Goal: Information Seeking & Learning: Learn about a topic

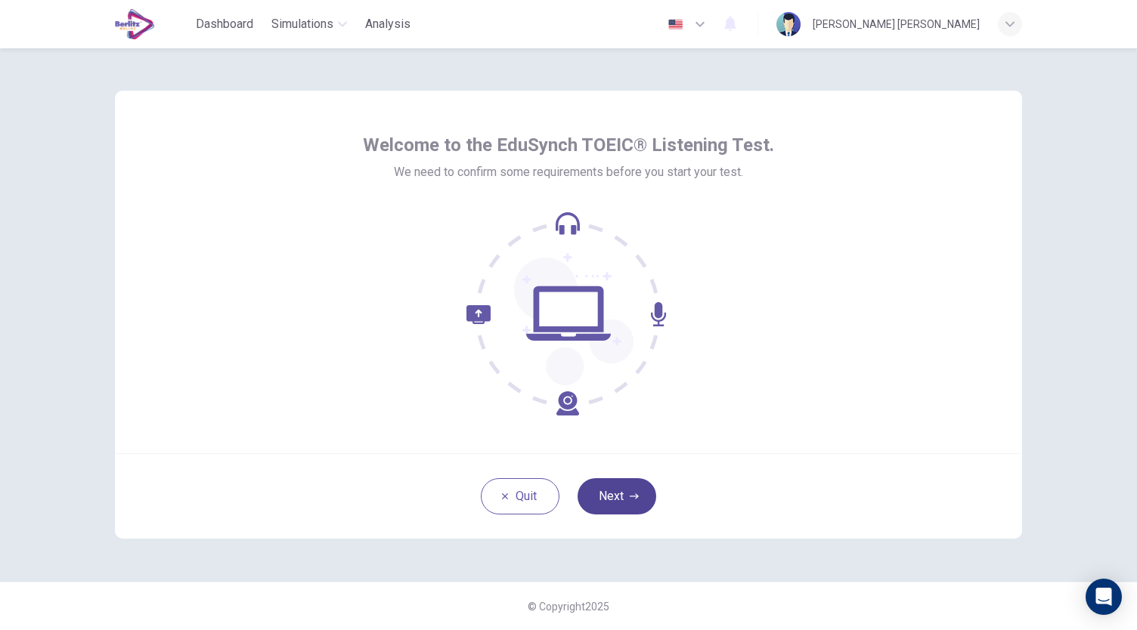
click at [614, 495] on button "Next" at bounding box center [616, 496] width 79 height 36
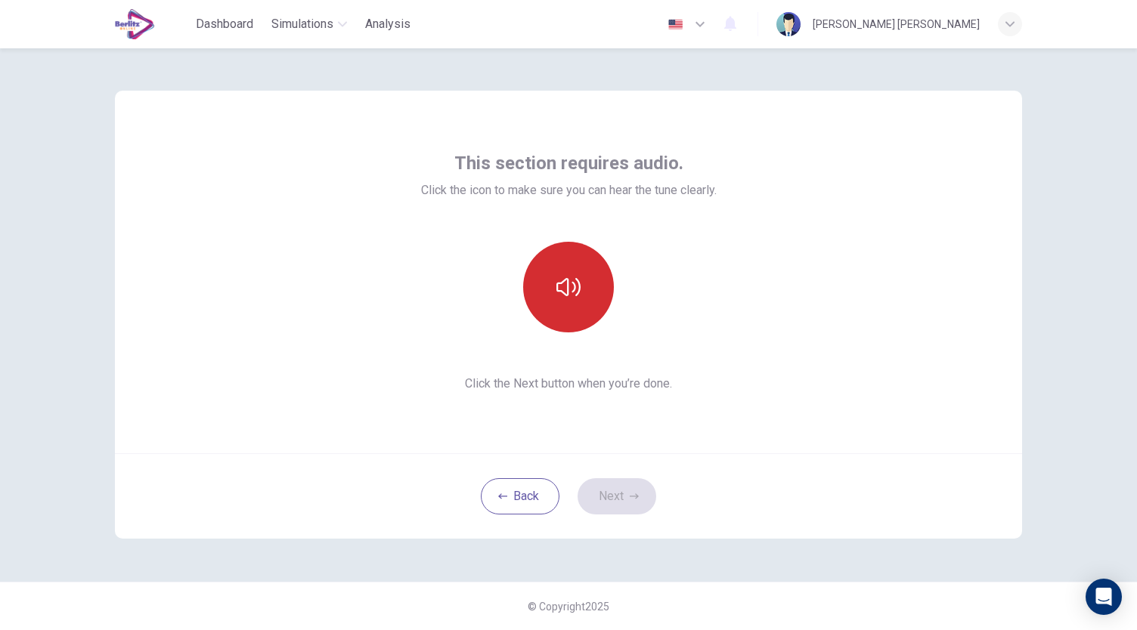
click at [580, 287] on button "button" at bounding box center [568, 287] width 91 height 91
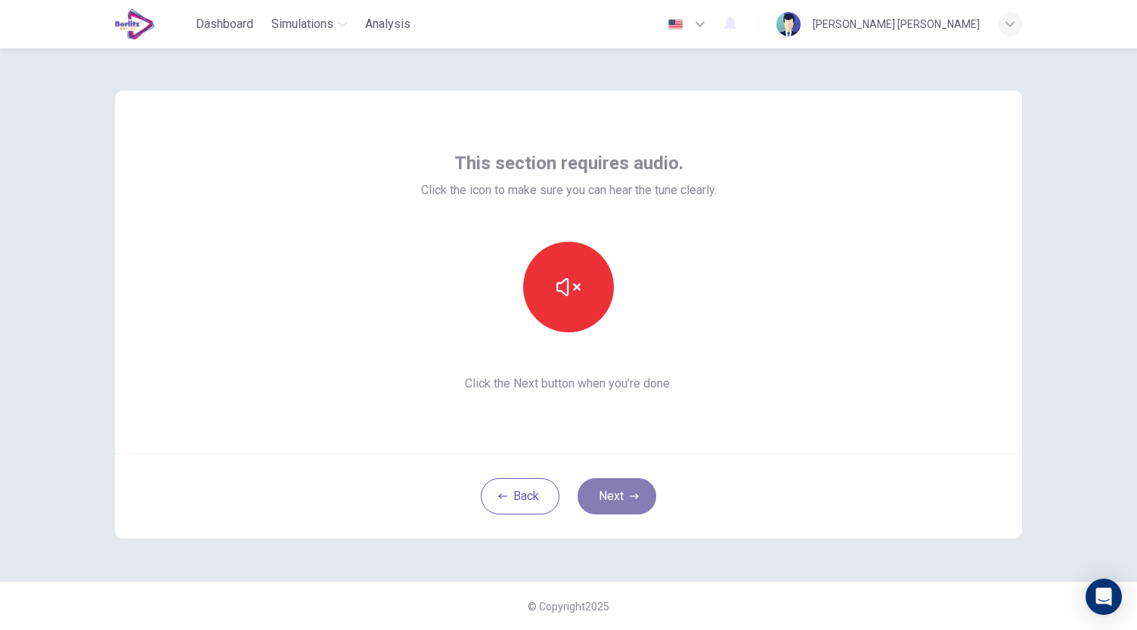
click at [618, 500] on button "Next" at bounding box center [616, 496] width 79 height 36
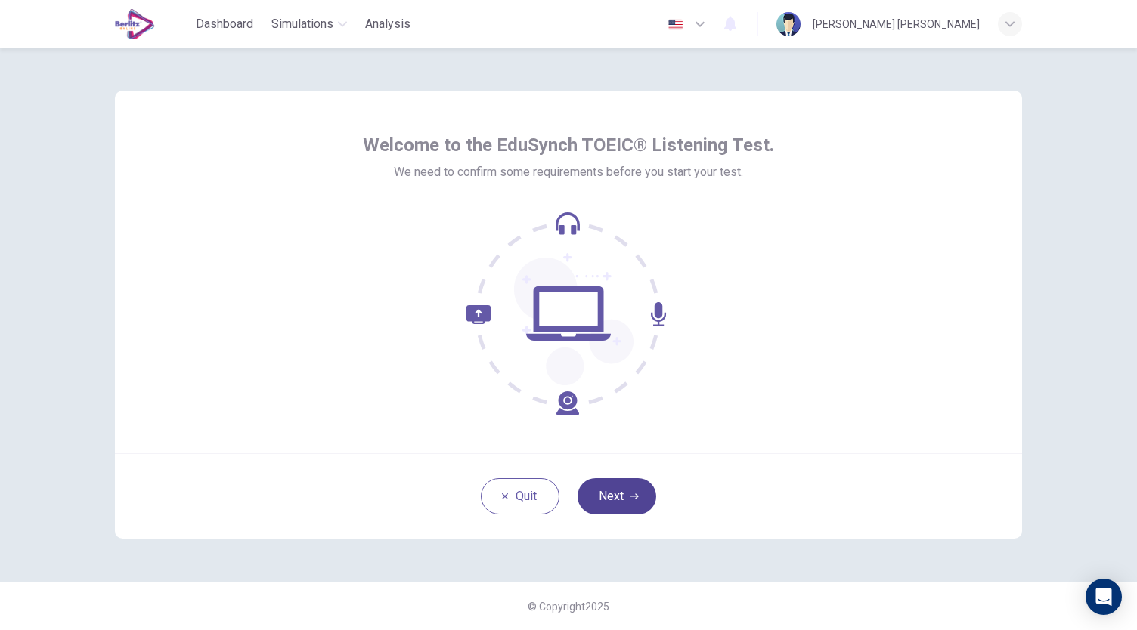
click at [606, 491] on button "Next" at bounding box center [616, 496] width 79 height 36
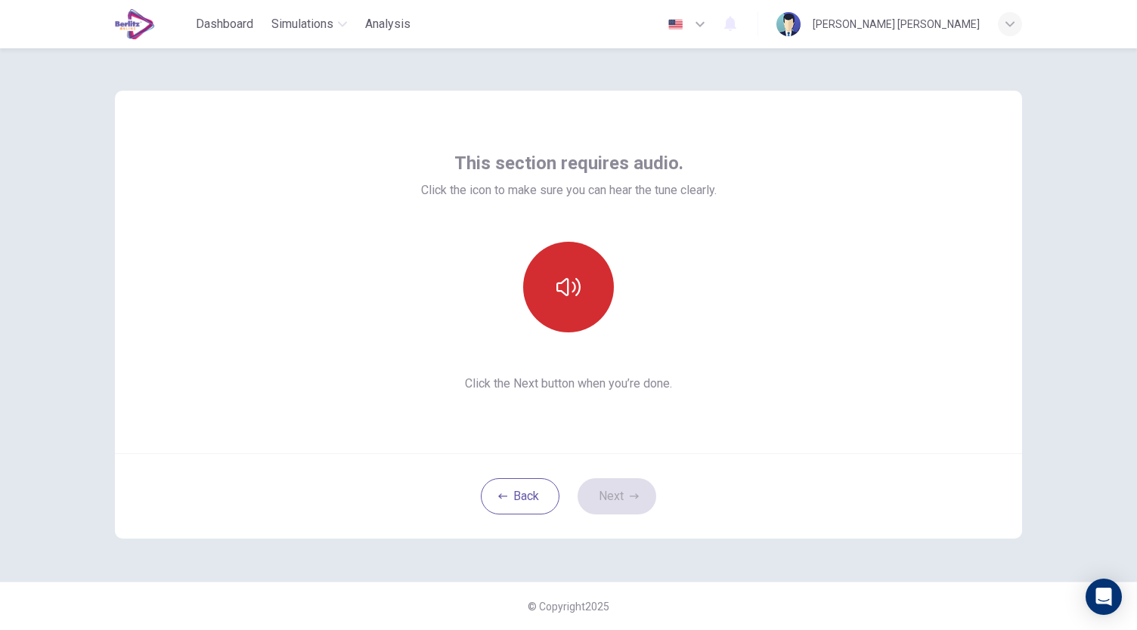
click at [587, 283] on button "button" at bounding box center [568, 287] width 91 height 91
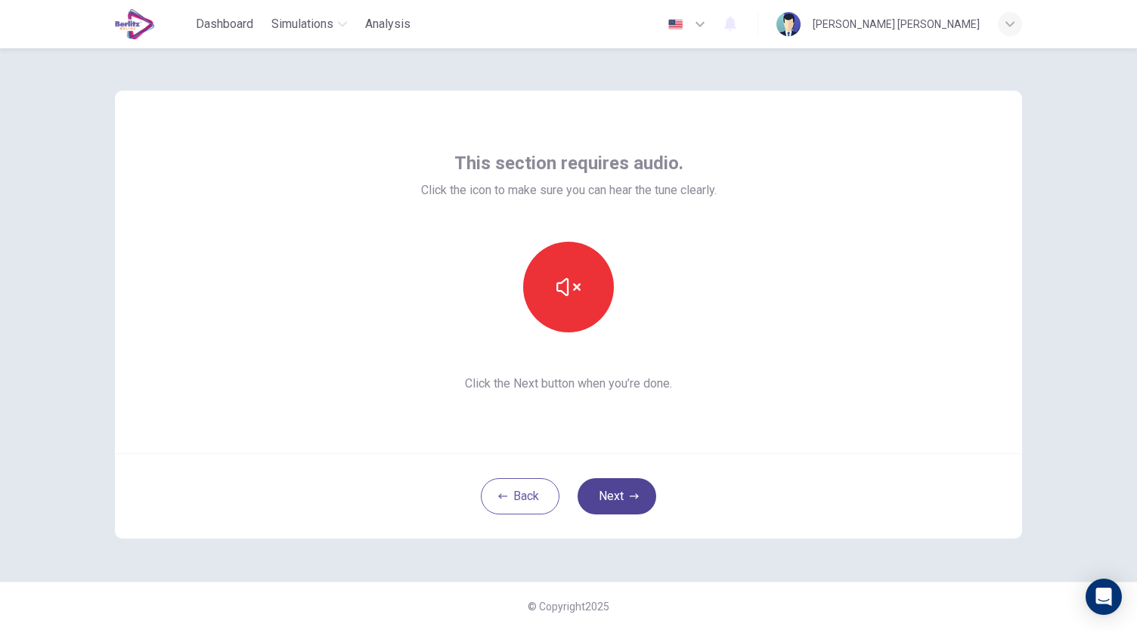
click at [630, 492] on icon "button" at bounding box center [634, 496] width 9 height 9
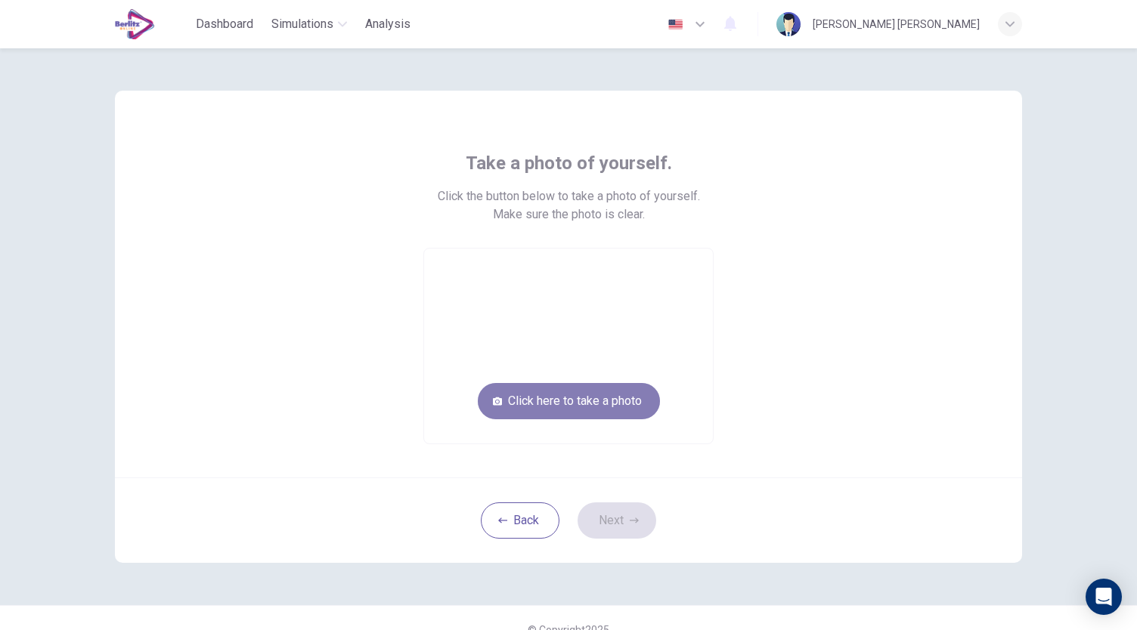
click at [583, 407] on button "Click here to take a photo" at bounding box center [569, 401] width 182 height 36
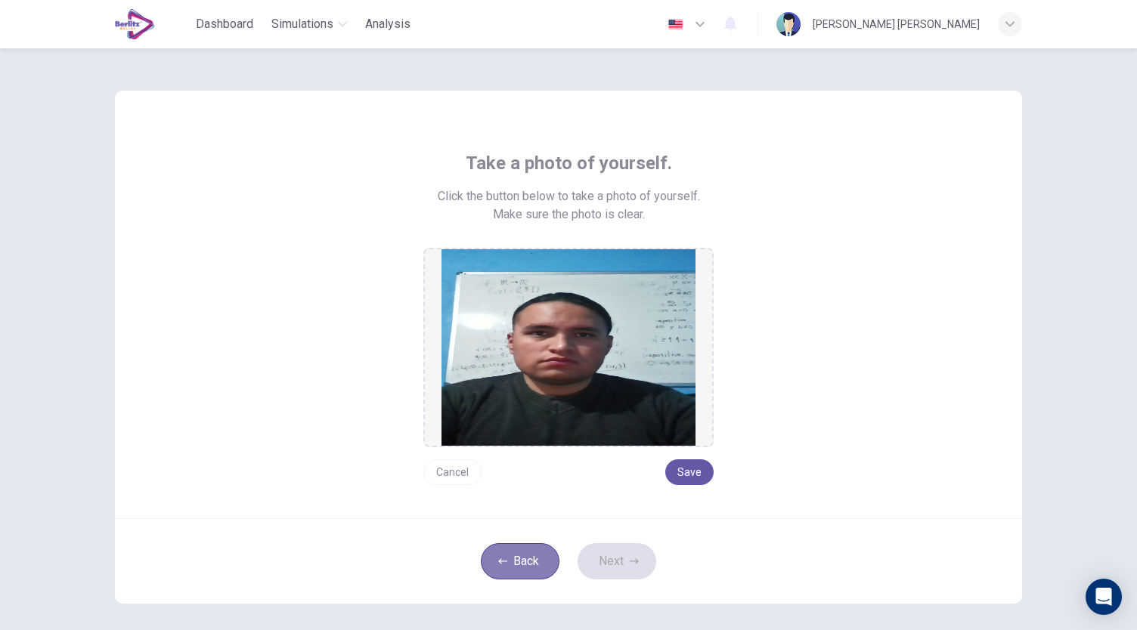
click at [526, 563] on button "Back" at bounding box center [520, 561] width 79 height 36
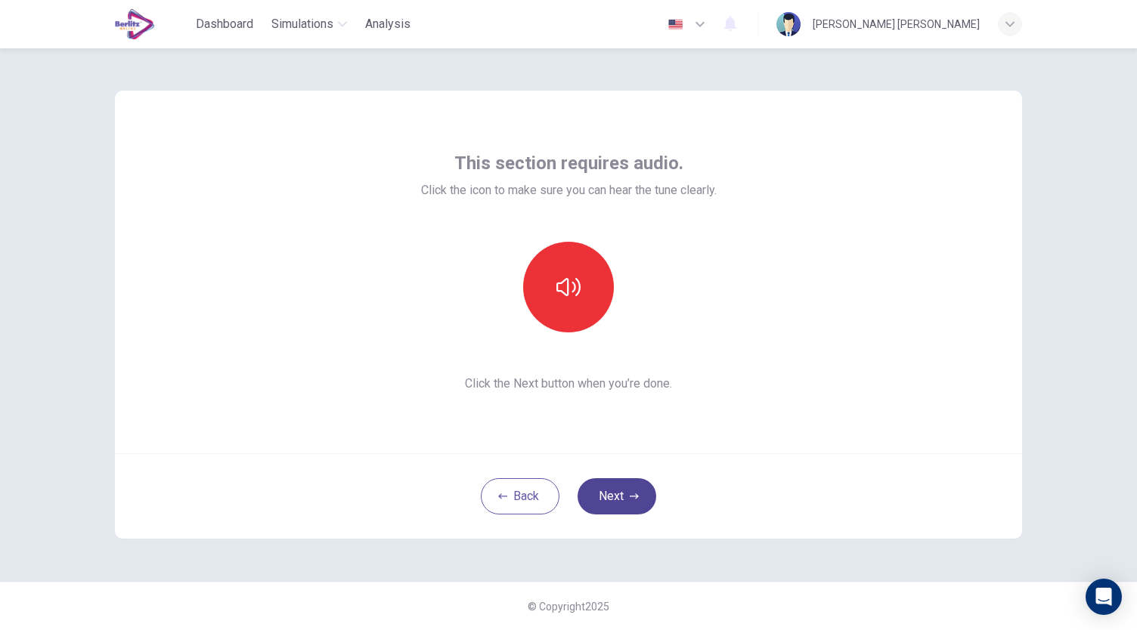
click at [598, 504] on button "Next" at bounding box center [616, 496] width 79 height 36
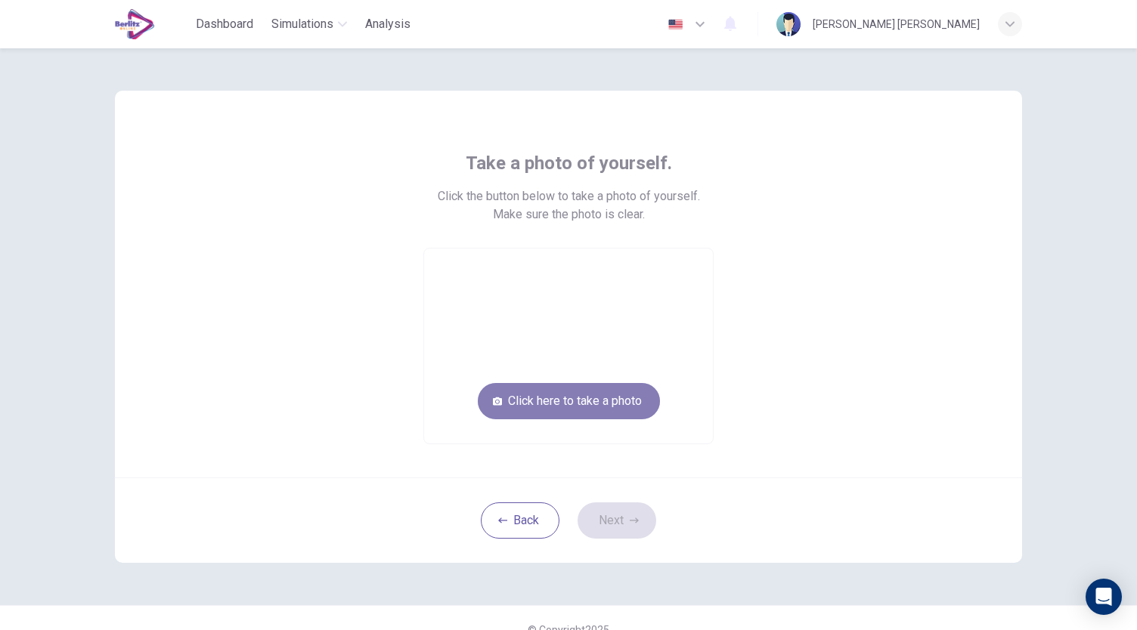
click at [596, 407] on button "Click here to take a photo" at bounding box center [569, 401] width 182 height 36
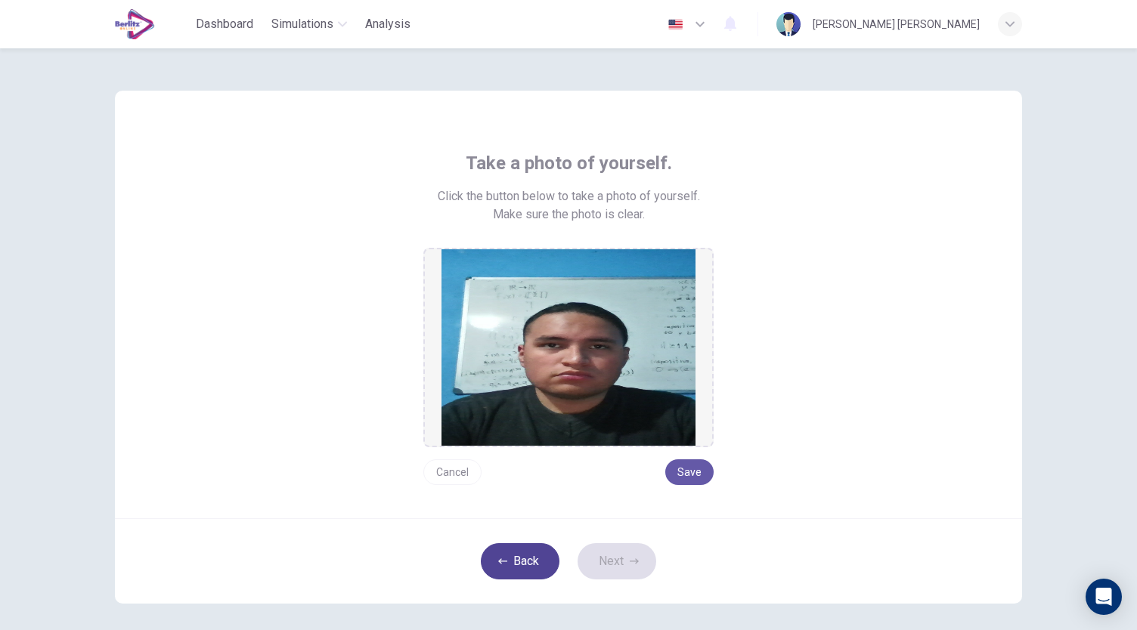
click at [531, 565] on button "Back" at bounding box center [520, 561] width 79 height 36
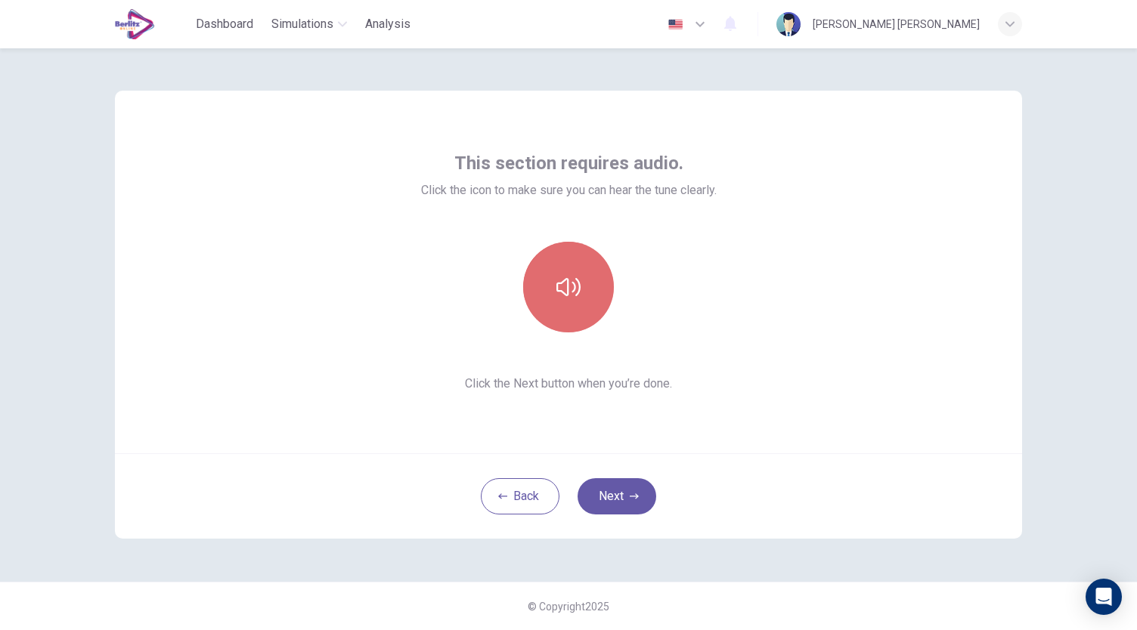
click at [579, 294] on icon "button" at bounding box center [568, 287] width 24 height 24
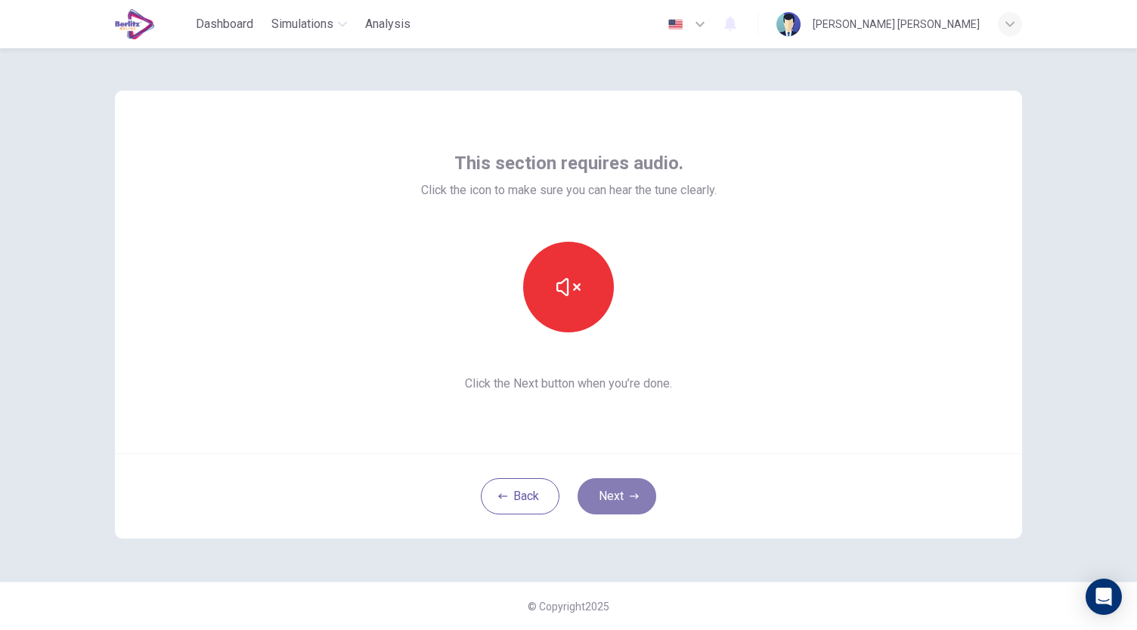
click at [626, 500] on button "Next" at bounding box center [616, 496] width 79 height 36
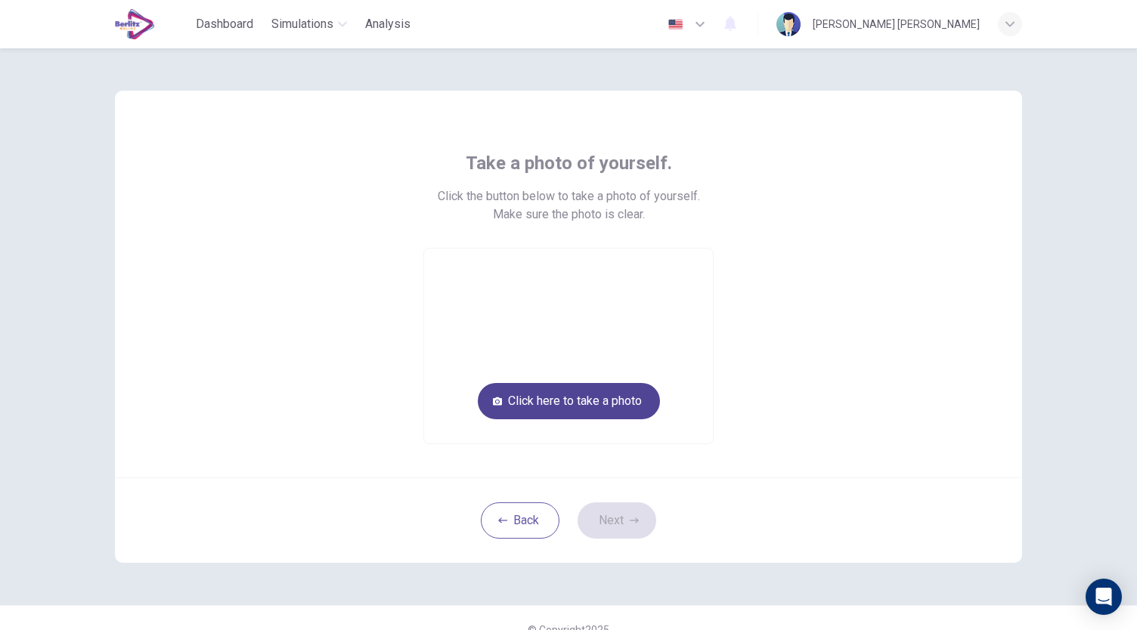
click at [608, 398] on button "Click here to take a photo" at bounding box center [569, 401] width 182 height 36
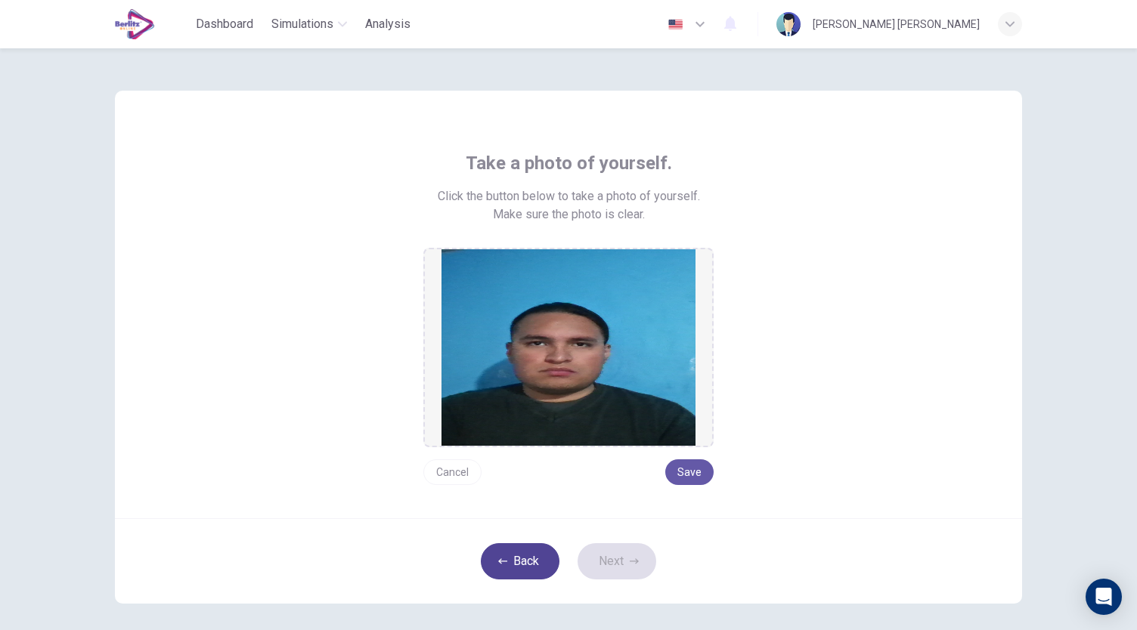
click at [529, 556] on button "Back" at bounding box center [520, 561] width 79 height 36
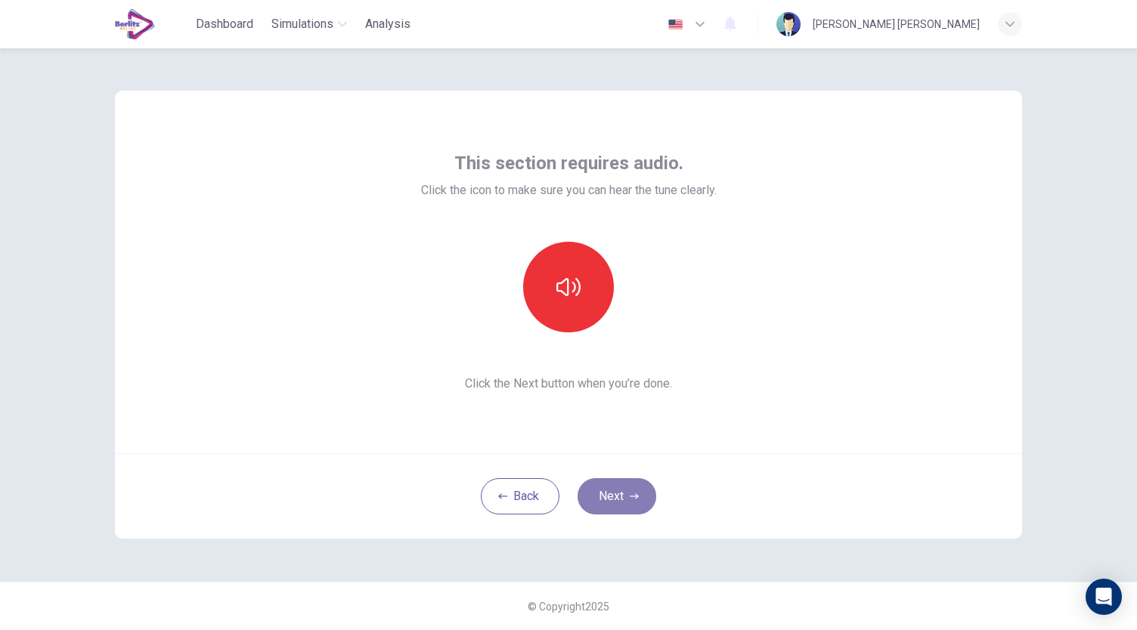
click at [639, 490] on button "Next" at bounding box center [616, 496] width 79 height 36
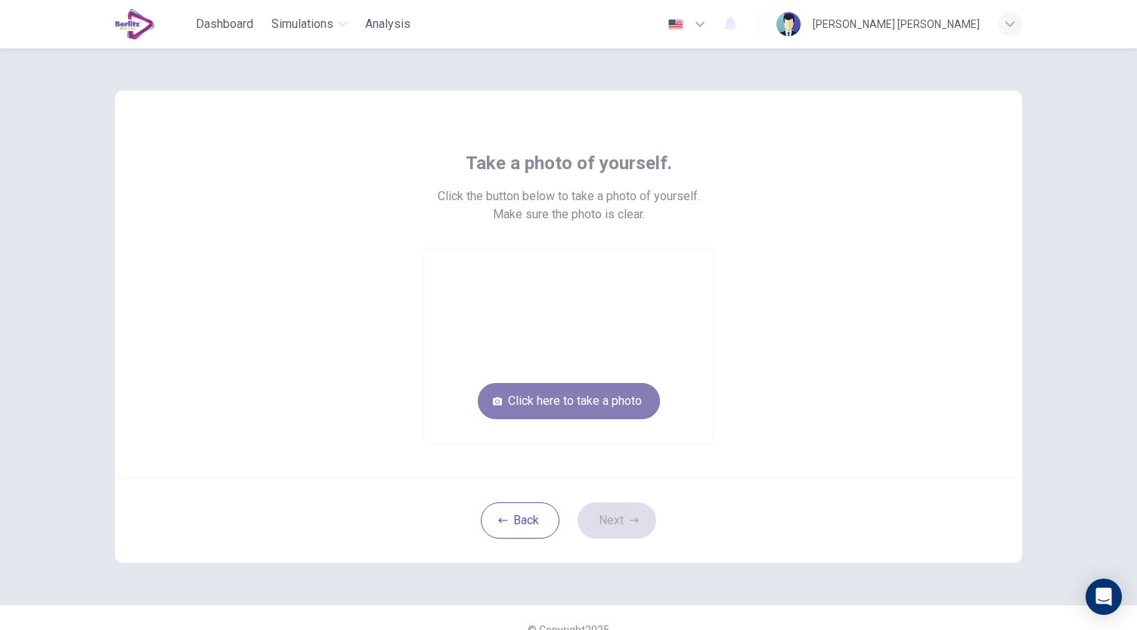
click at [595, 395] on button "Click here to take a photo" at bounding box center [569, 401] width 182 height 36
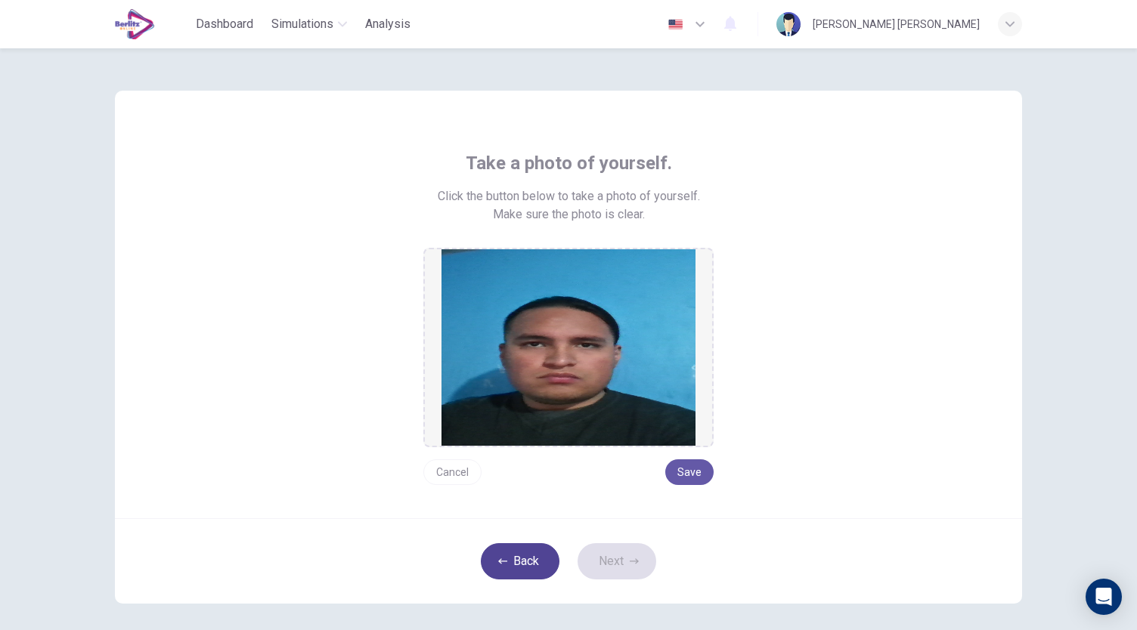
click at [535, 563] on button "Back" at bounding box center [520, 561] width 79 height 36
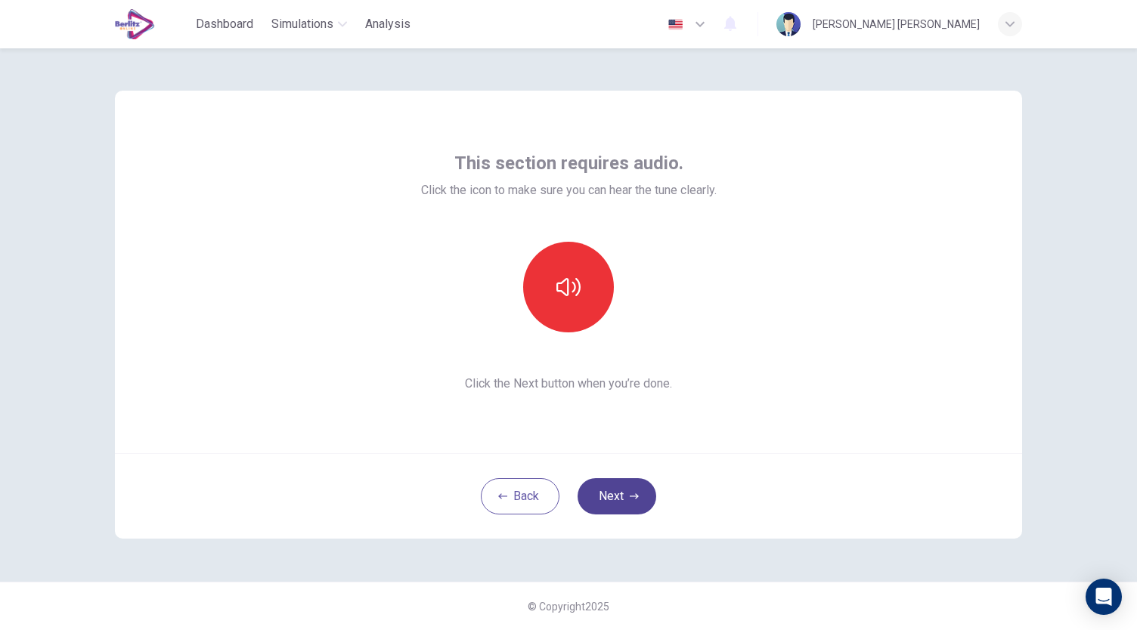
click at [630, 499] on icon "button" at bounding box center [634, 496] width 9 height 9
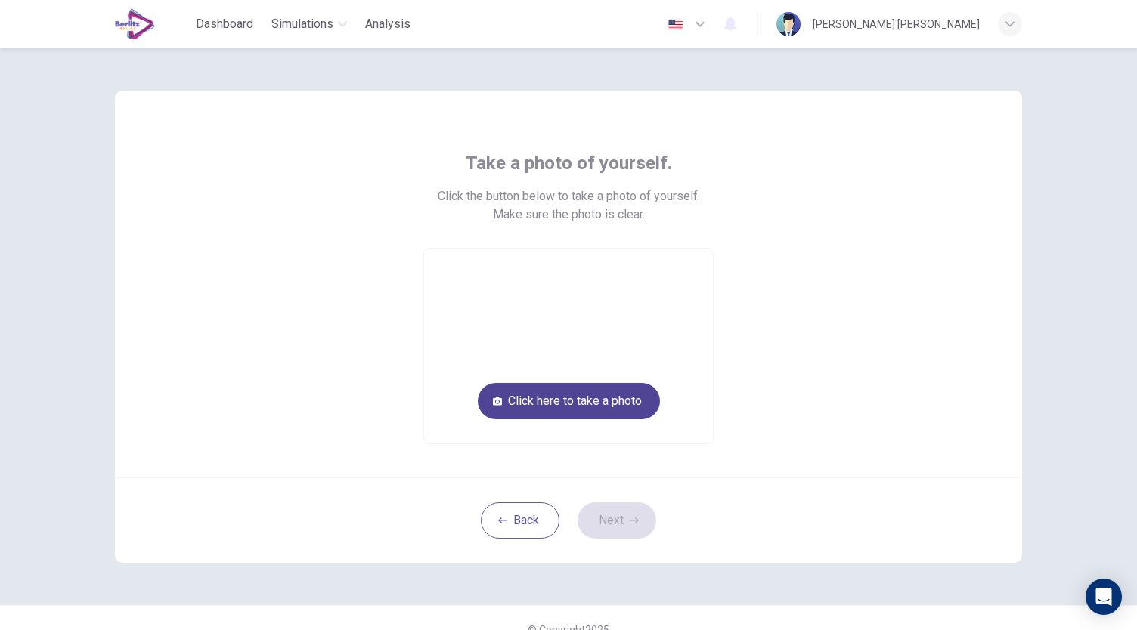
click at [580, 400] on button "Click here to take a photo" at bounding box center [569, 401] width 182 height 36
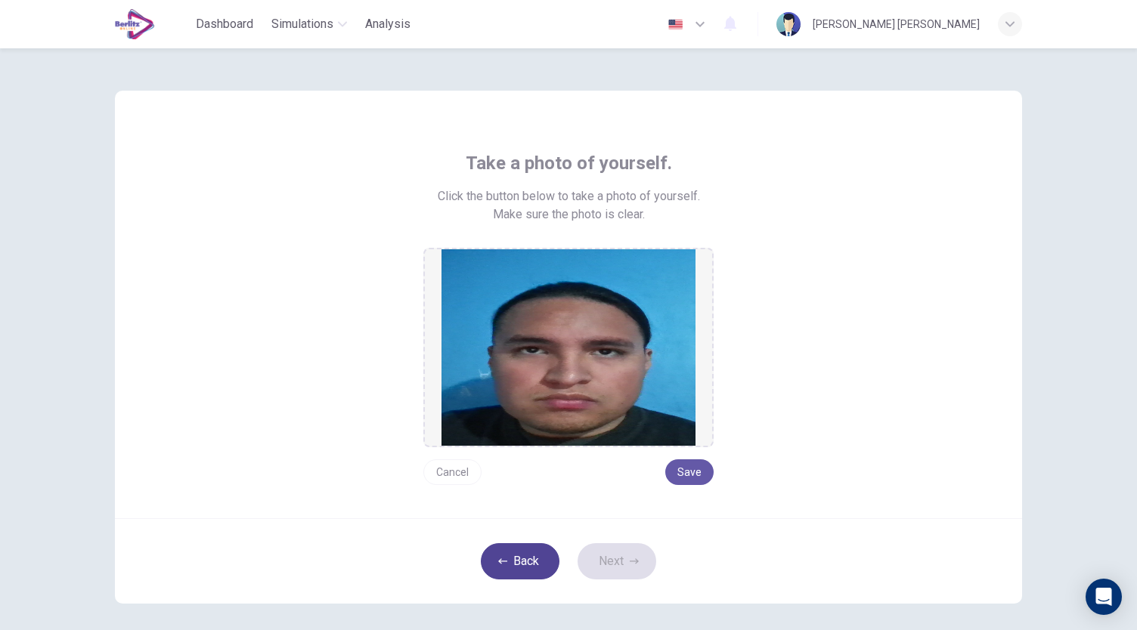
click at [532, 555] on button "Back" at bounding box center [520, 561] width 79 height 36
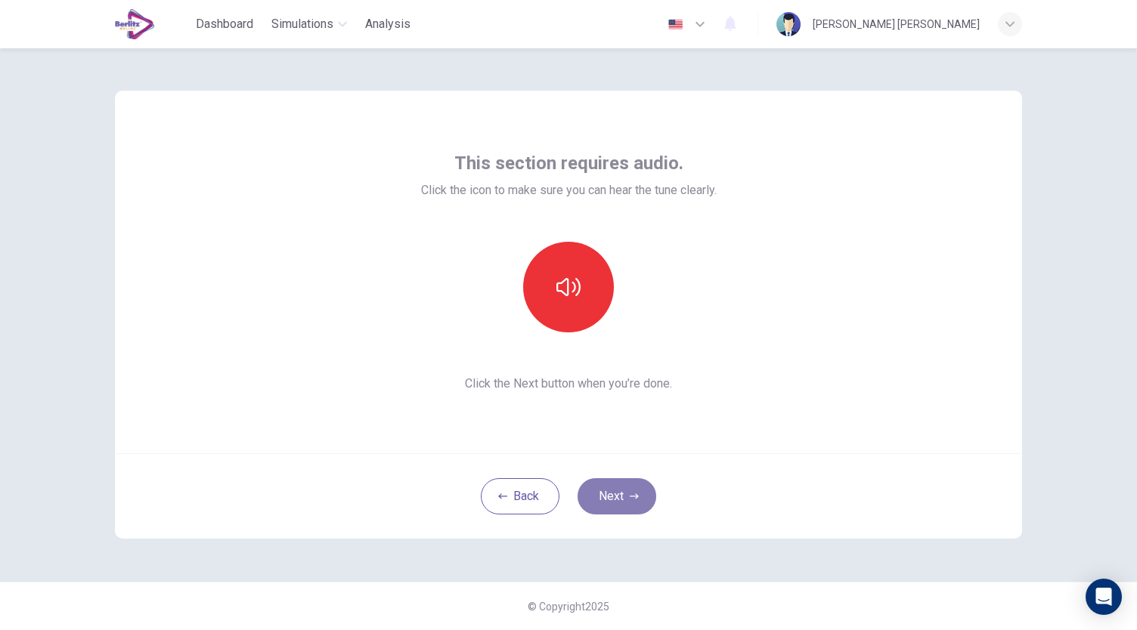
click at [604, 499] on button "Next" at bounding box center [616, 496] width 79 height 36
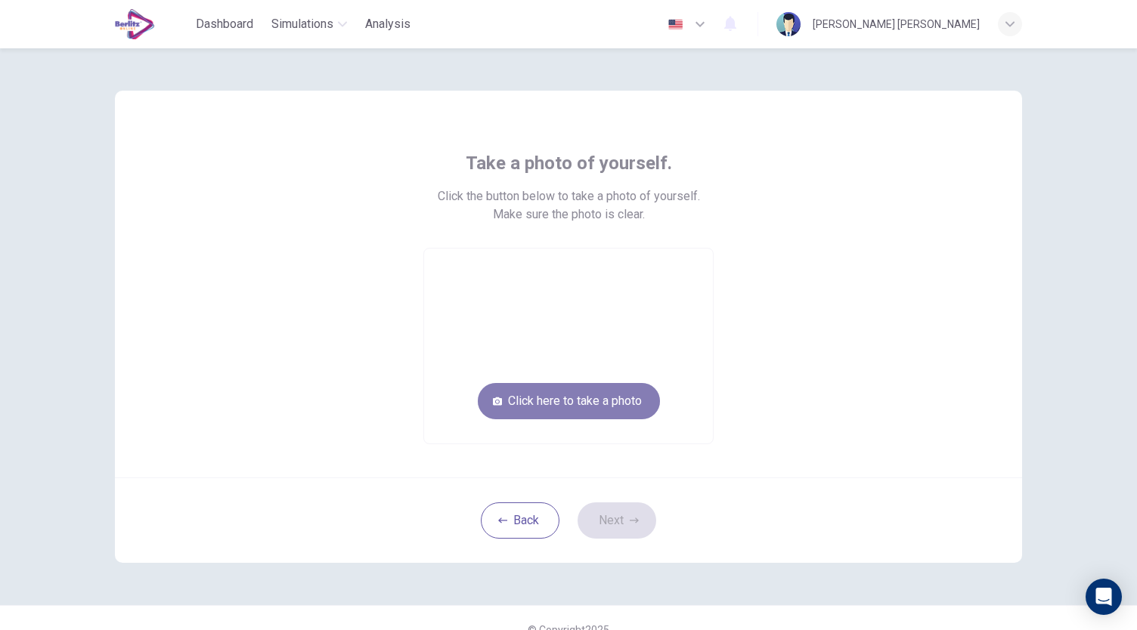
click at [584, 404] on button "Click here to take a photo" at bounding box center [569, 401] width 182 height 36
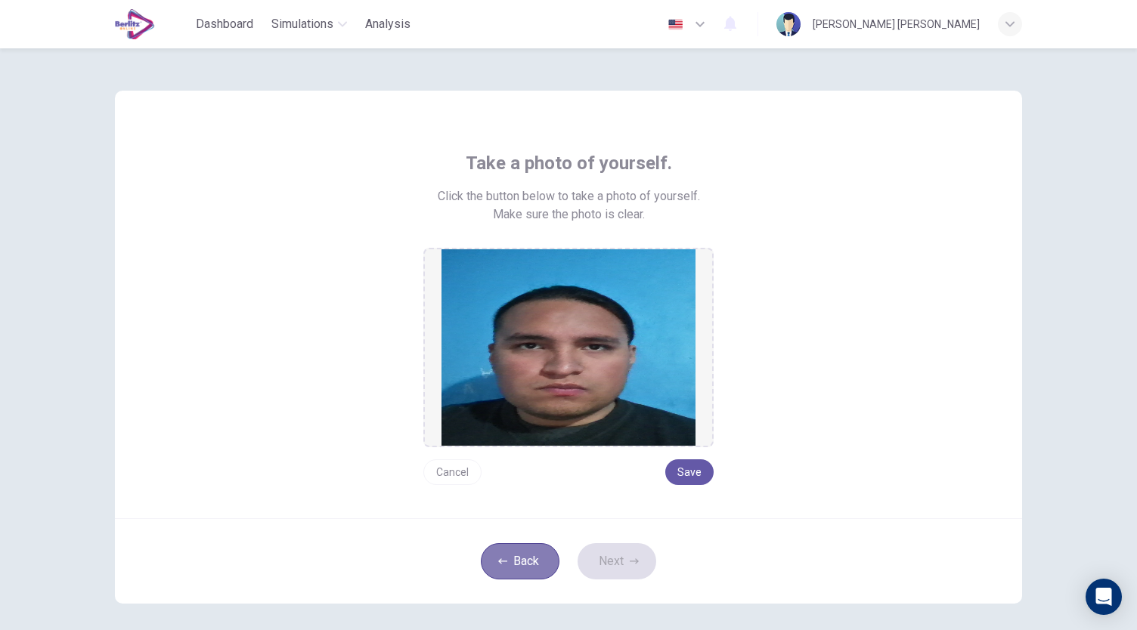
click at [538, 561] on button "Back" at bounding box center [520, 561] width 79 height 36
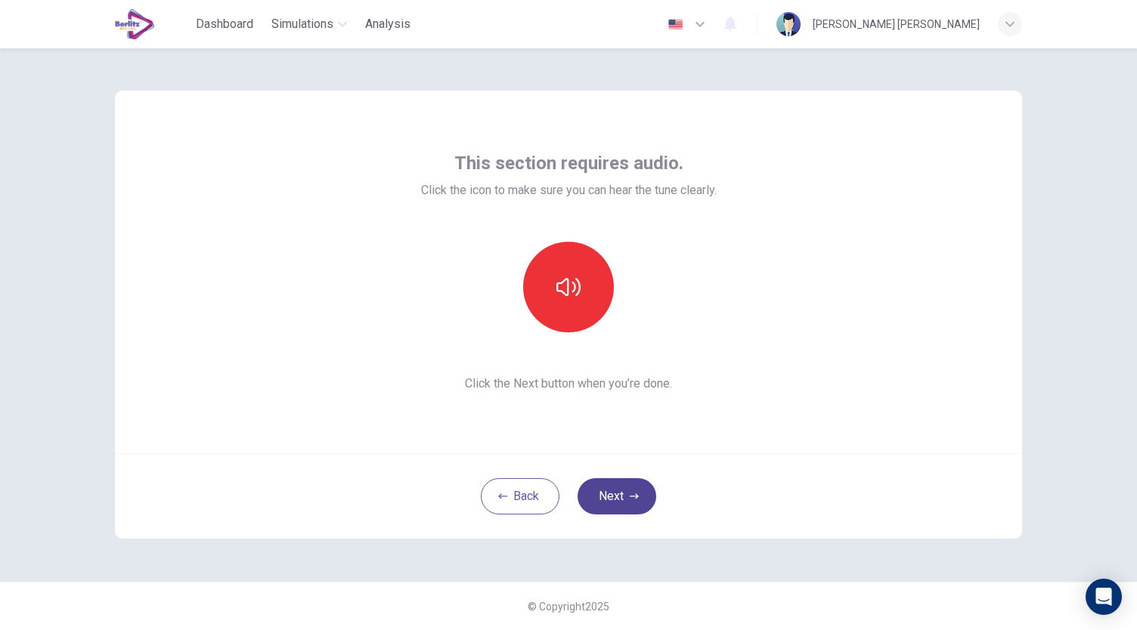
click at [609, 495] on button "Next" at bounding box center [616, 496] width 79 height 36
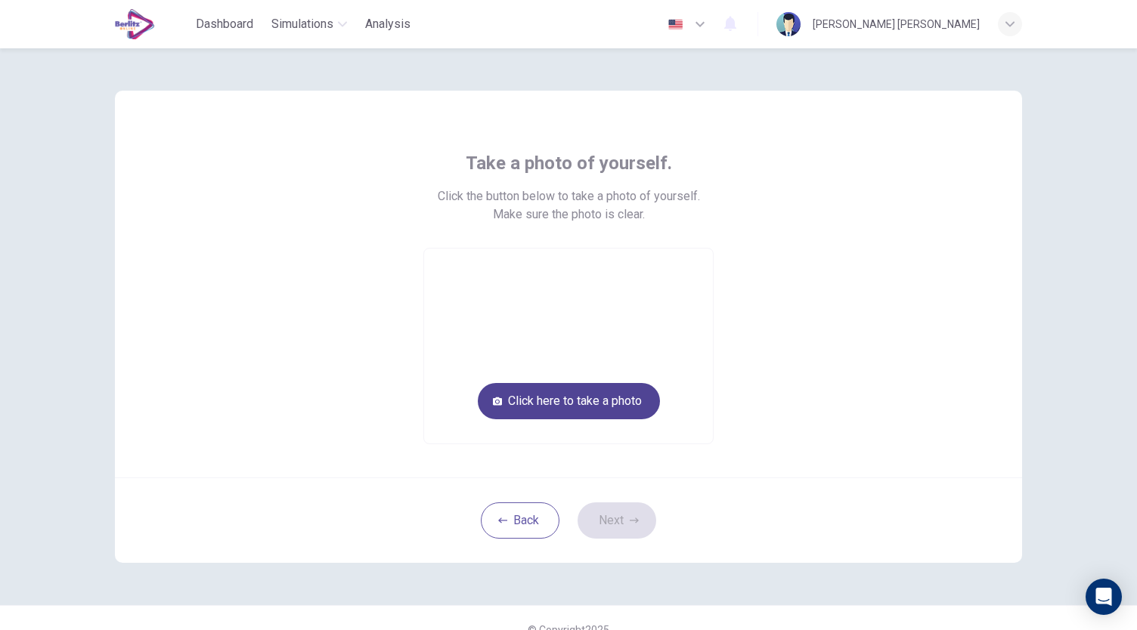
click at [584, 392] on button "Click here to take a photo" at bounding box center [569, 401] width 182 height 36
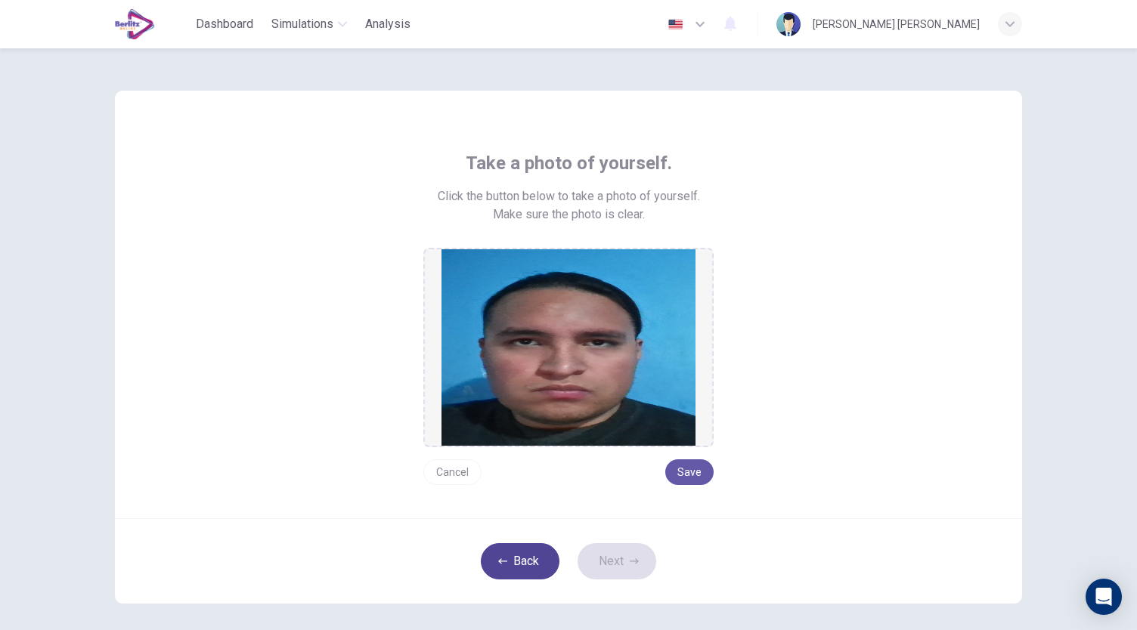
click at [527, 548] on button "Back" at bounding box center [520, 561] width 79 height 36
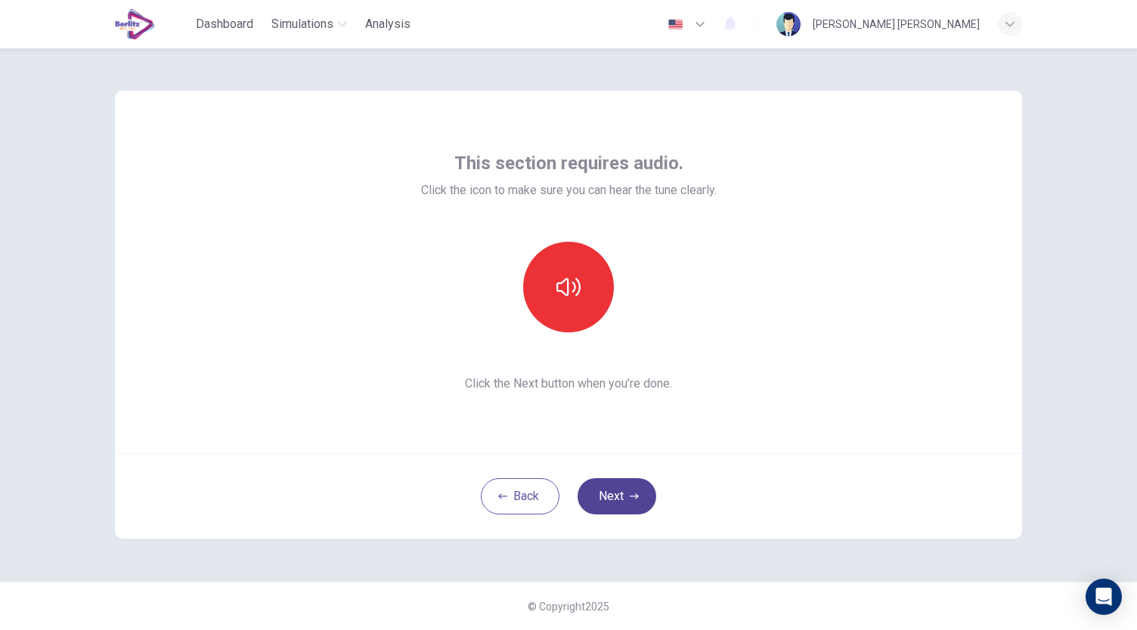
click at [634, 495] on icon "button" at bounding box center [634, 496] width 9 height 9
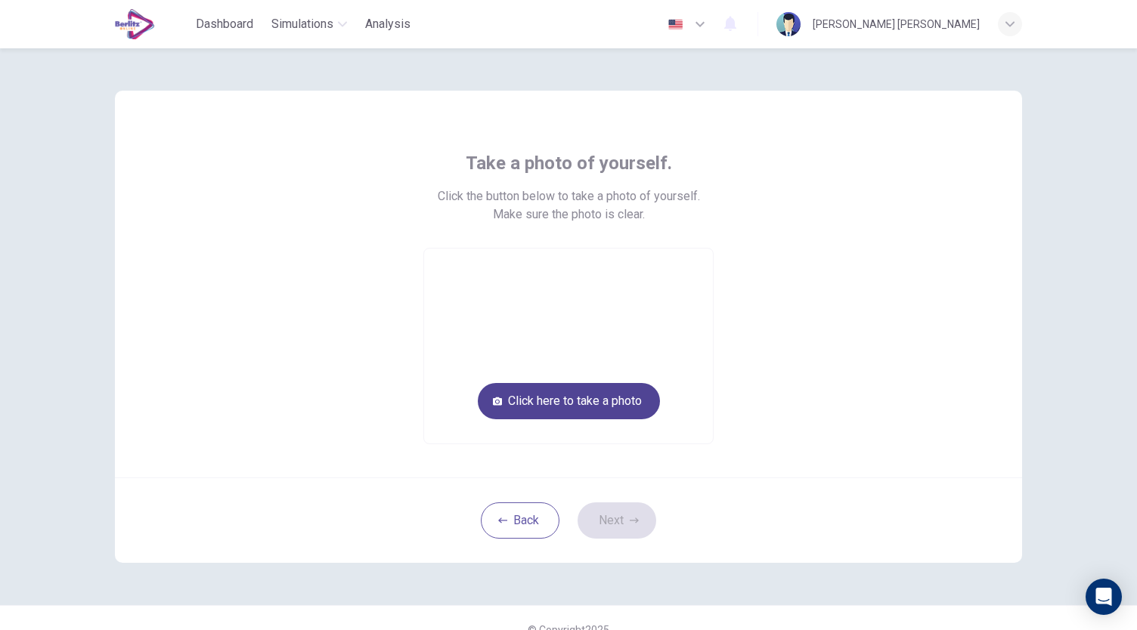
click at [577, 398] on button "Click here to take a photo" at bounding box center [569, 401] width 182 height 36
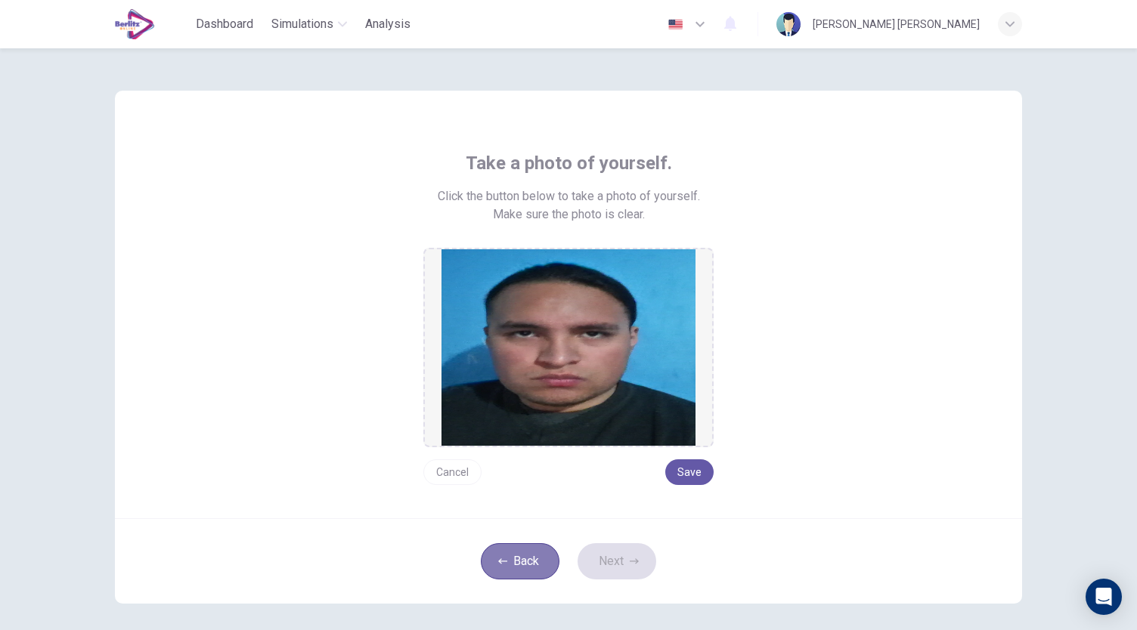
click at [540, 568] on button "Back" at bounding box center [520, 561] width 79 height 36
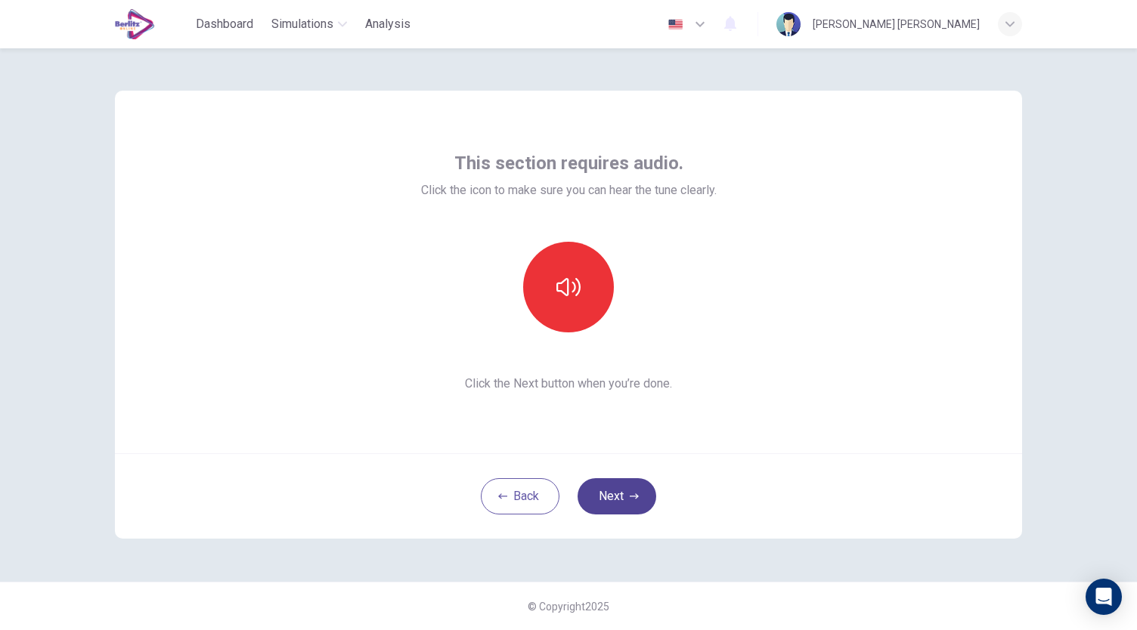
click at [633, 504] on button "Next" at bounding box center [616, 496] width 79 height 36
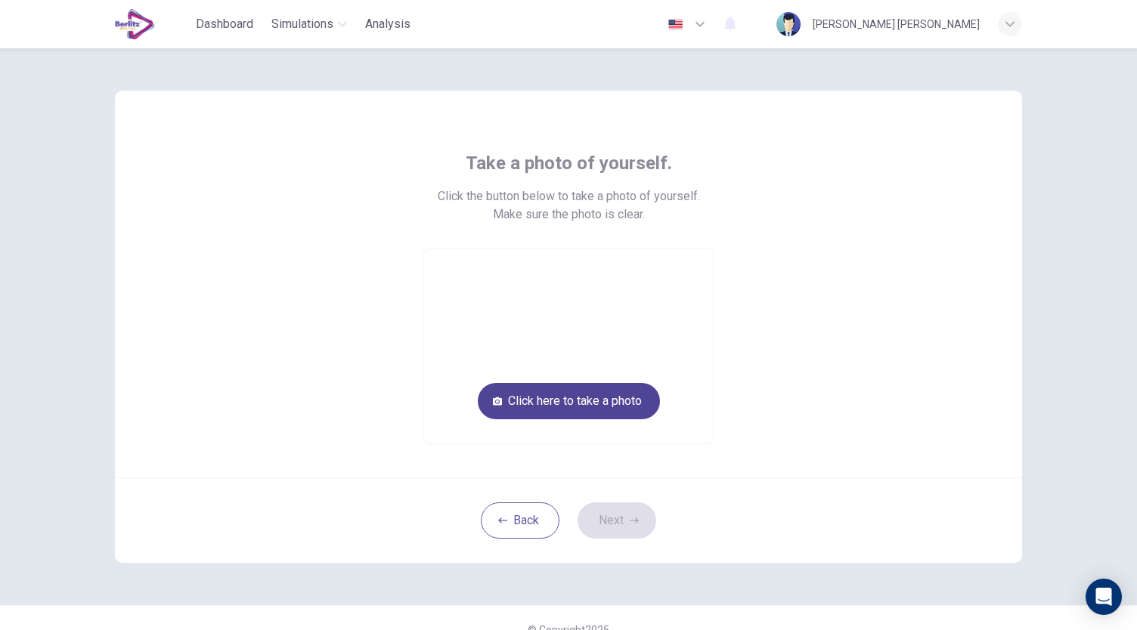
click at [595, 397] on button "Click here to take a photo" at bounding box center [569, 401] width 182 height 36
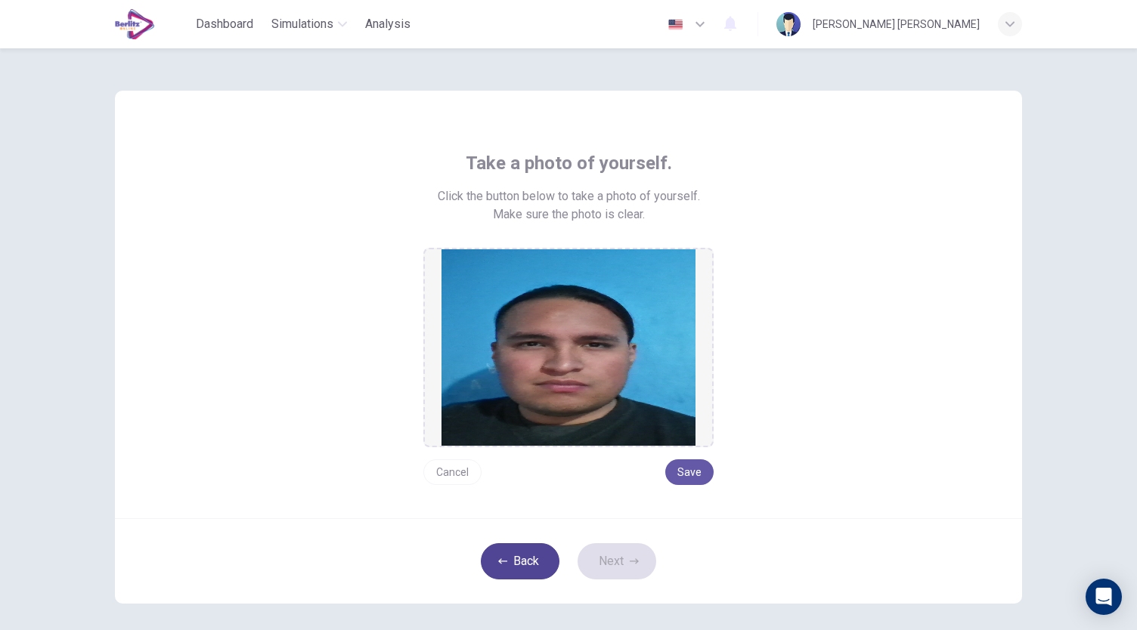
click at [535, 565] on button "Back" at bounding box center [520, 561] width 79 height 36
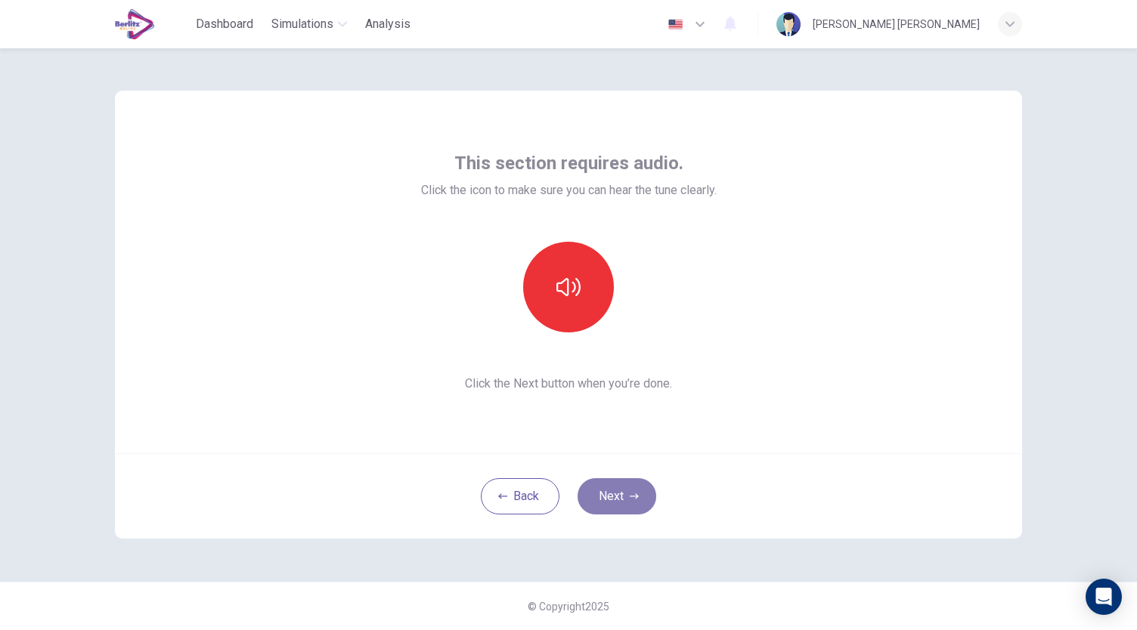
click at [620, 488] on button "Next" at bounding box center [616, 496] width 79 height 36
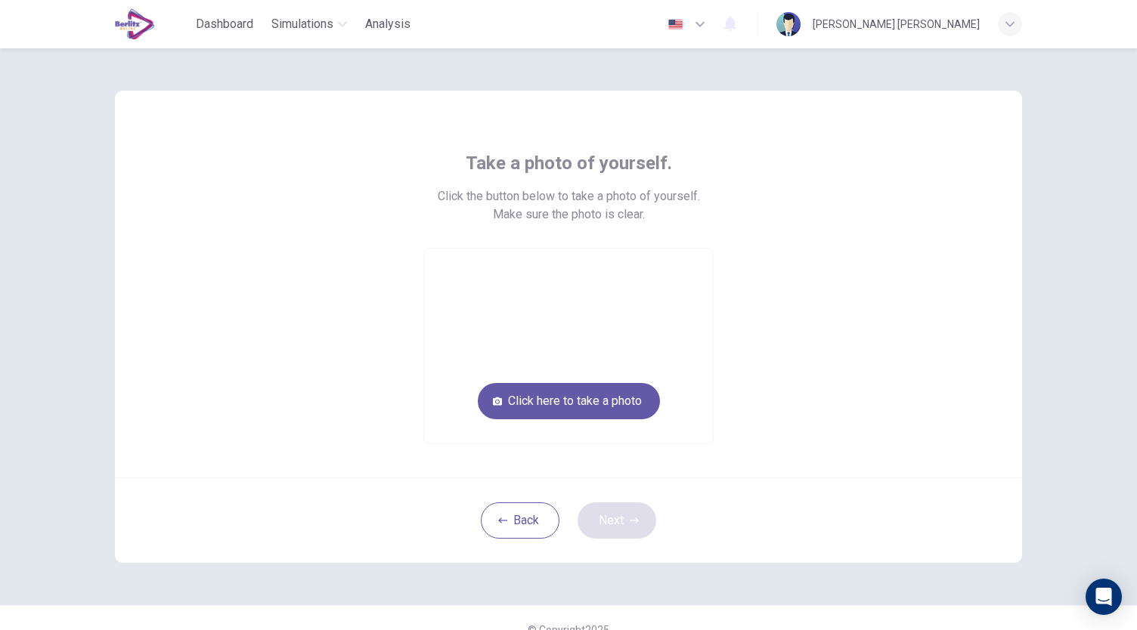
click at [620, 488] on div "Back Next" at bounding box center [568, 520] width 907 height 85
click at [617, 391] on button "Click here to take a photo" at bounding box center [569, 401] width 182 height 36
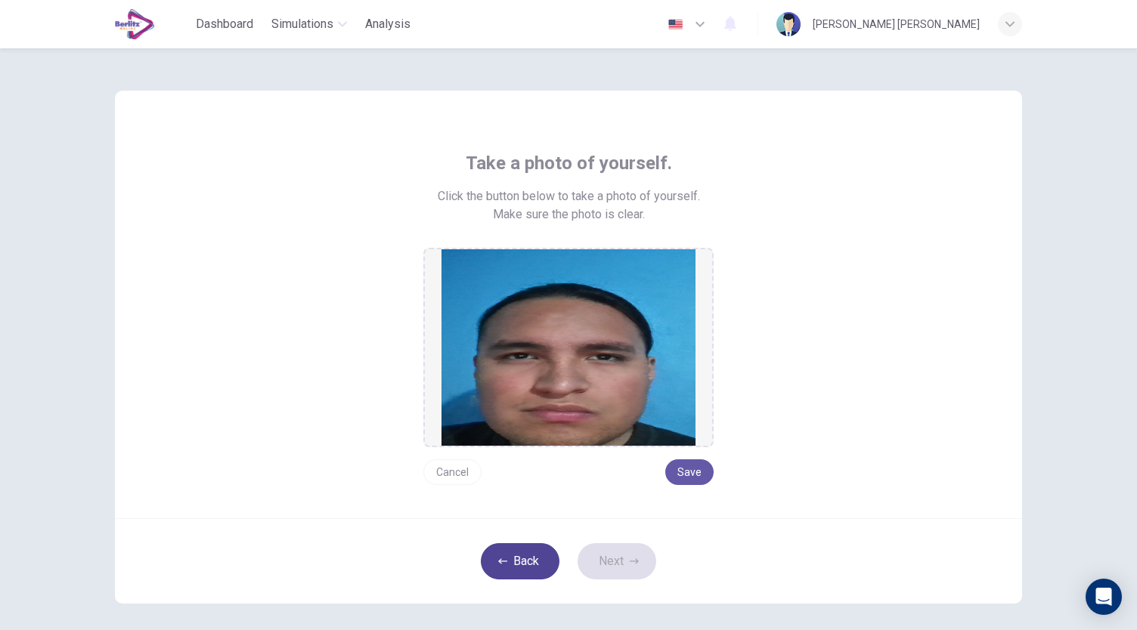
click at [543, 552] on button "Back" at bounding box center [520, 561] width 79 height 36
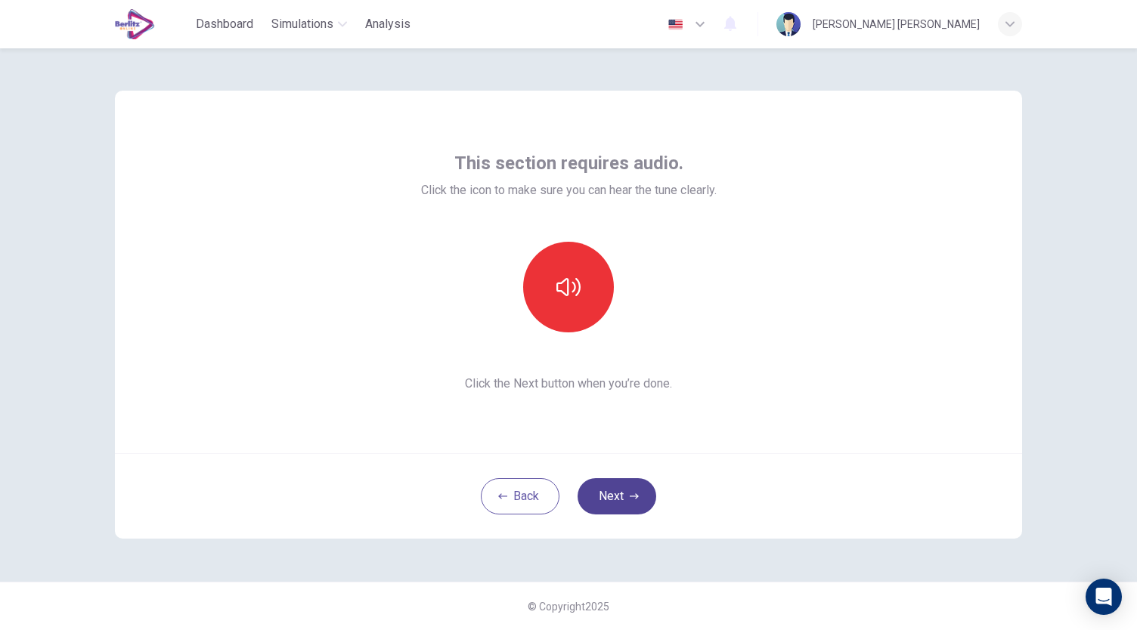
click at [610, 498] on button "Next" at bounding box center [616, 496] width 79 height 36
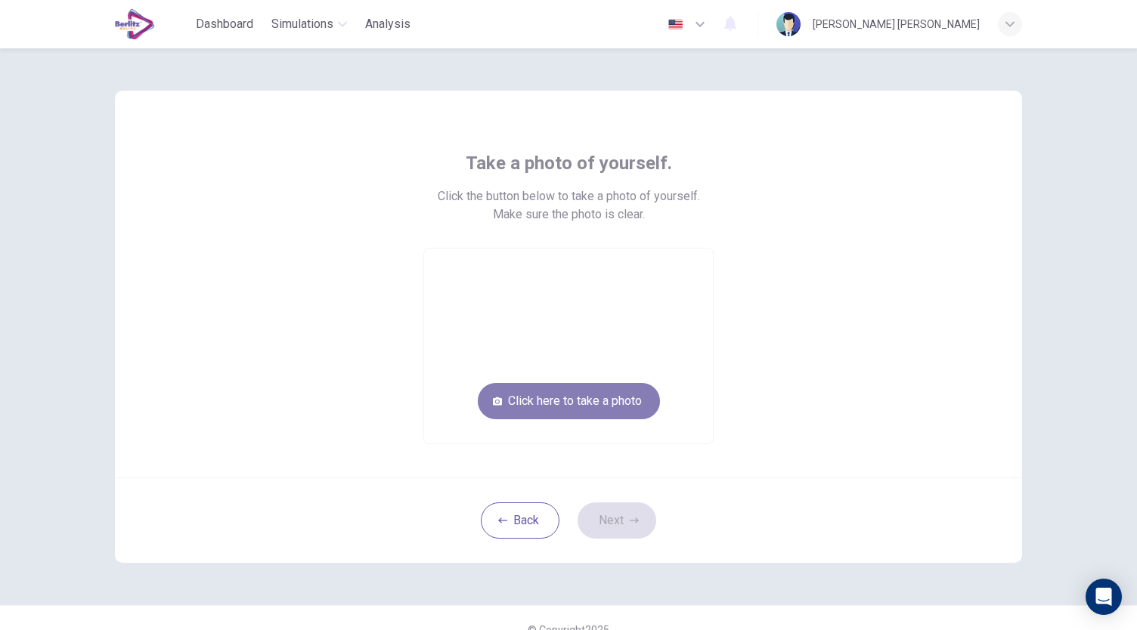
click at [601, 412] on button "Click here to take a photo" at bounding box center [569, 401] width 182 height 36
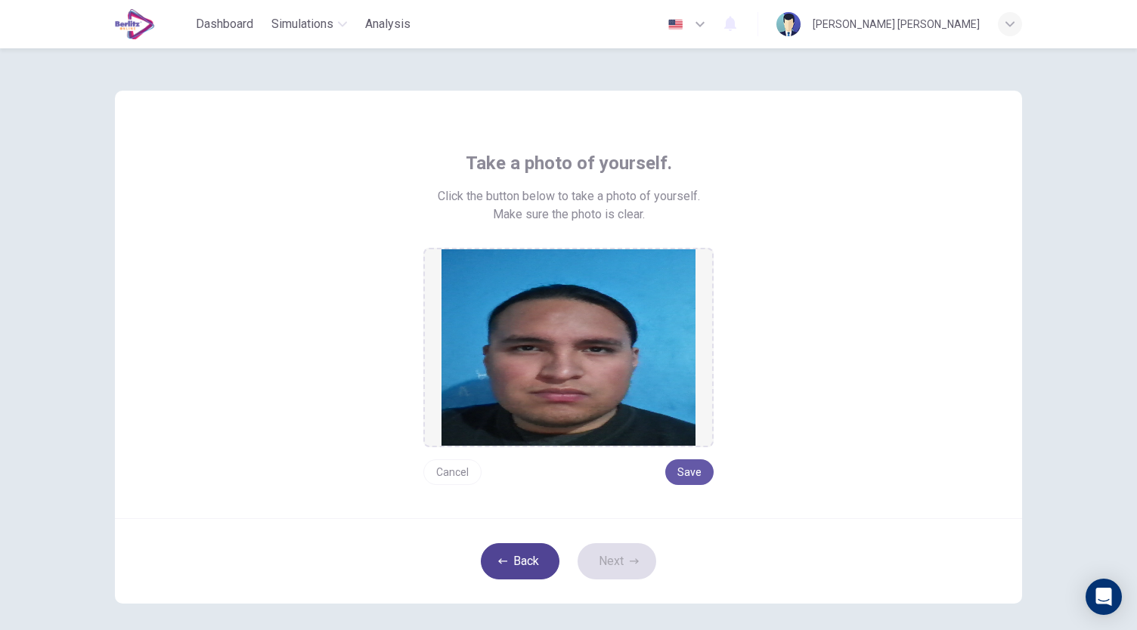
click at [526, 570] on button "Back" at bounding box center [520, 561] width 79 height 36
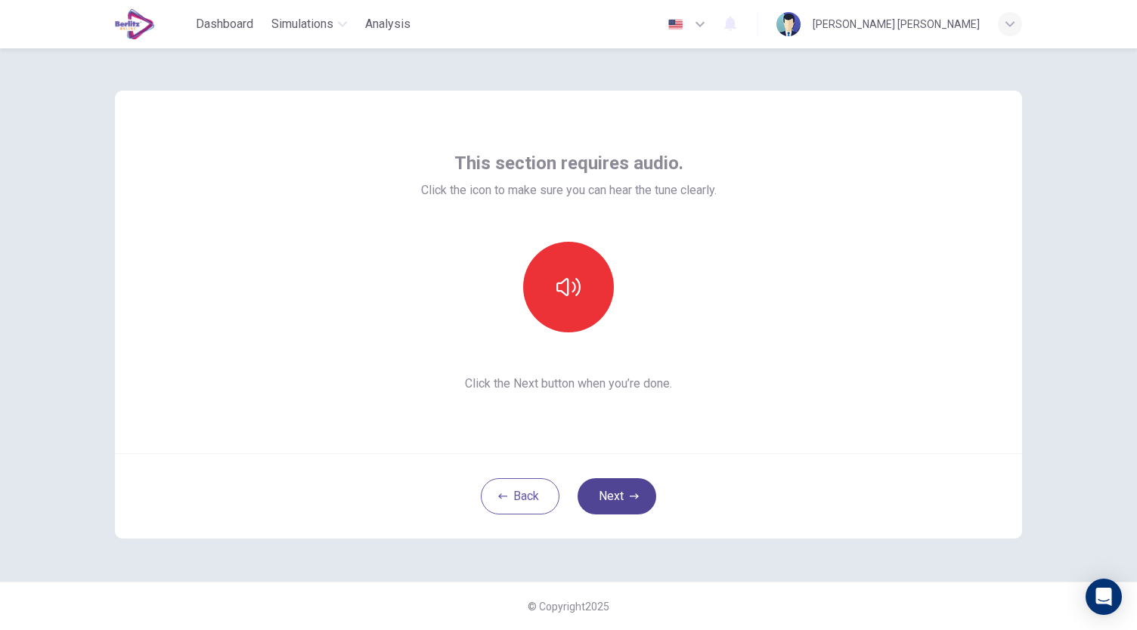
click at [612, 494] on button "Next" at bounding box center [616, 496] width 79 height 36
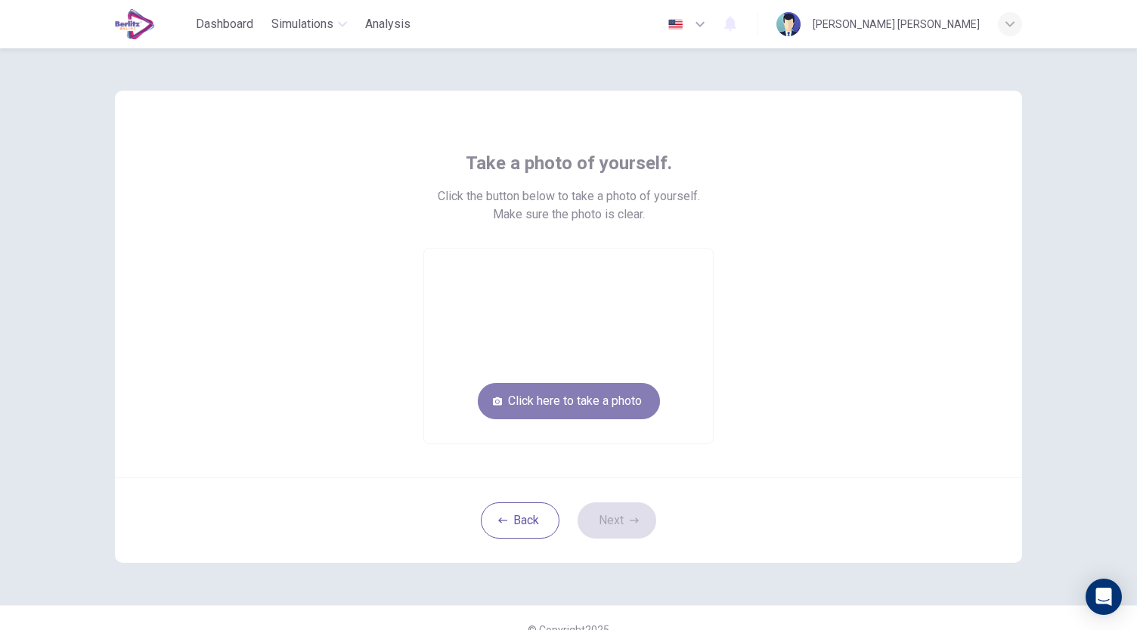
click at [587, 404] on button "Click here to take a photo" at bounding box center [569, 401] width 182 height 36
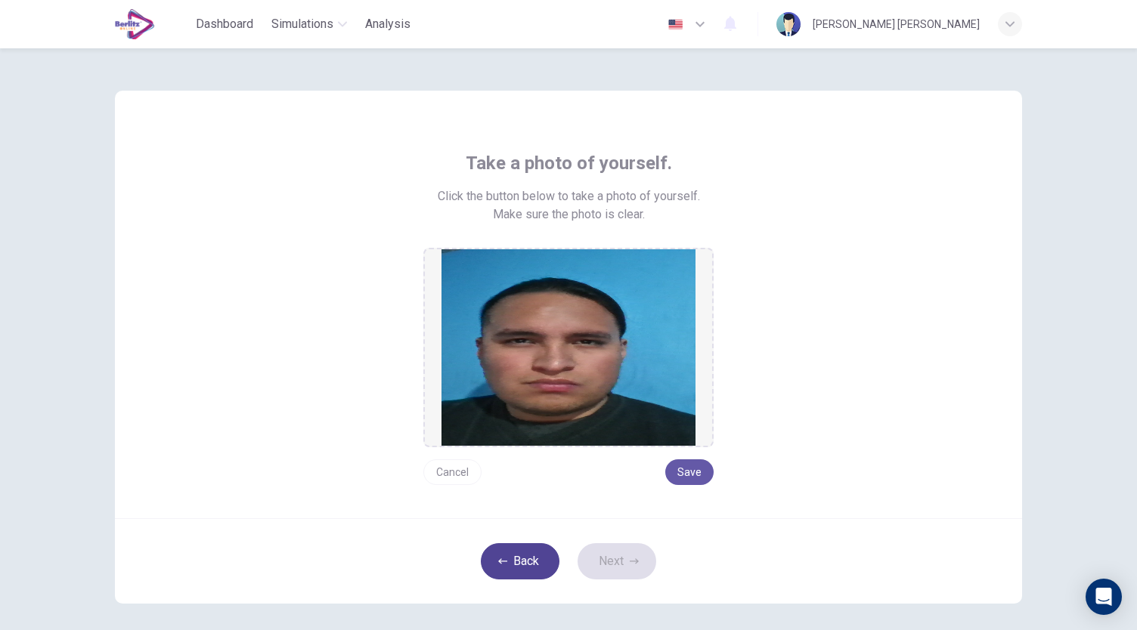
click at [516, 556] on button "Back" at bounding box center [520, 561] width 79 height 36
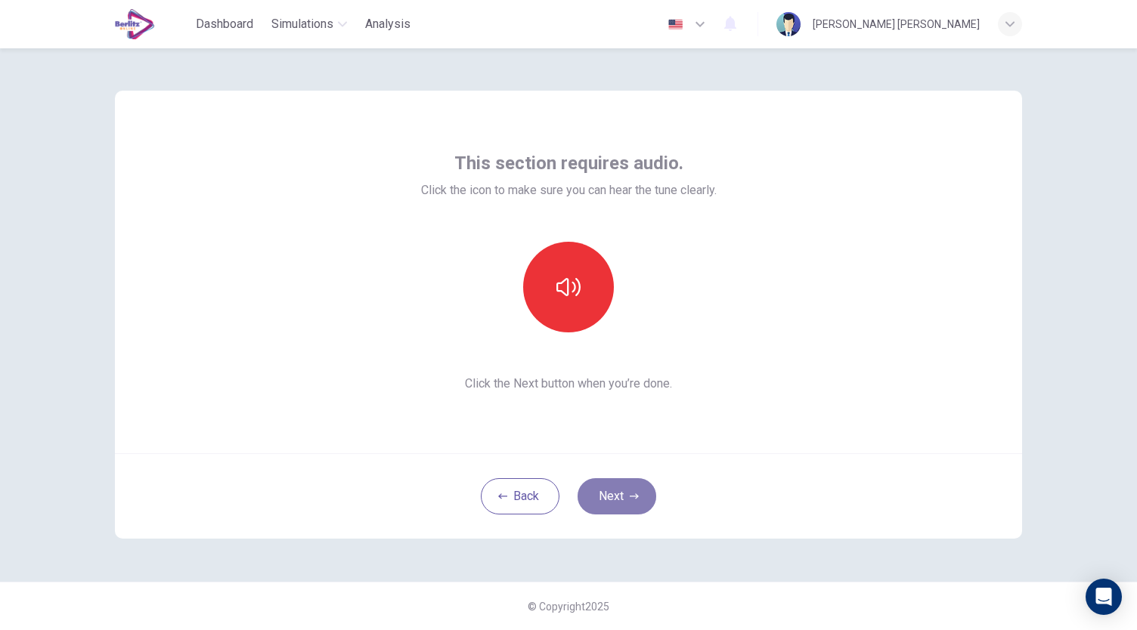
click at [617, 494] on button "Next" at bounding box center [616, 496] width 79 height 36
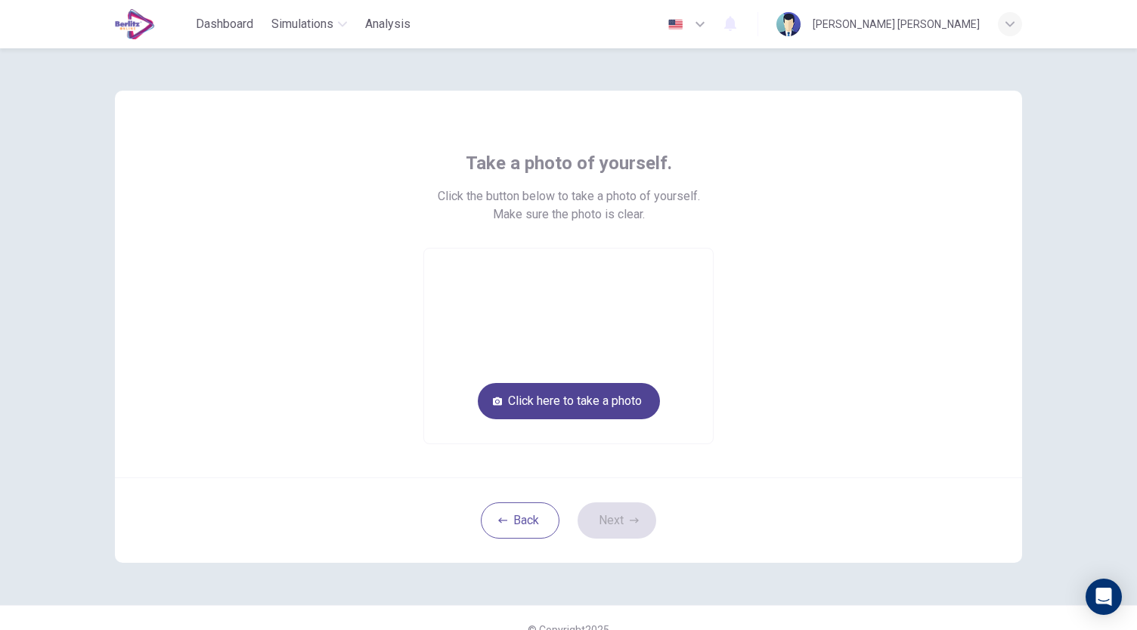
click at [606, 415] on button "Click here to take a photo" at bounding box center [569, 401] width 182 height 36
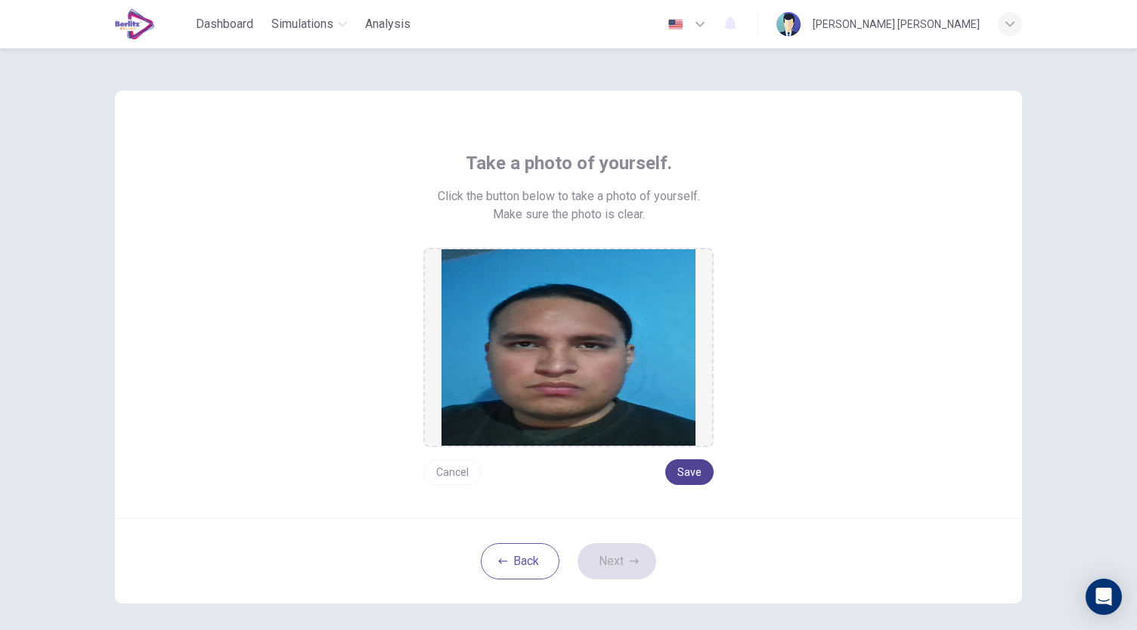
click at [673, 472] on button "Save" at bounding box center [689, 473] width 48 height 26
click at [645, 557] on button "Next" at bounding box center [616, 561] width 79 height 36
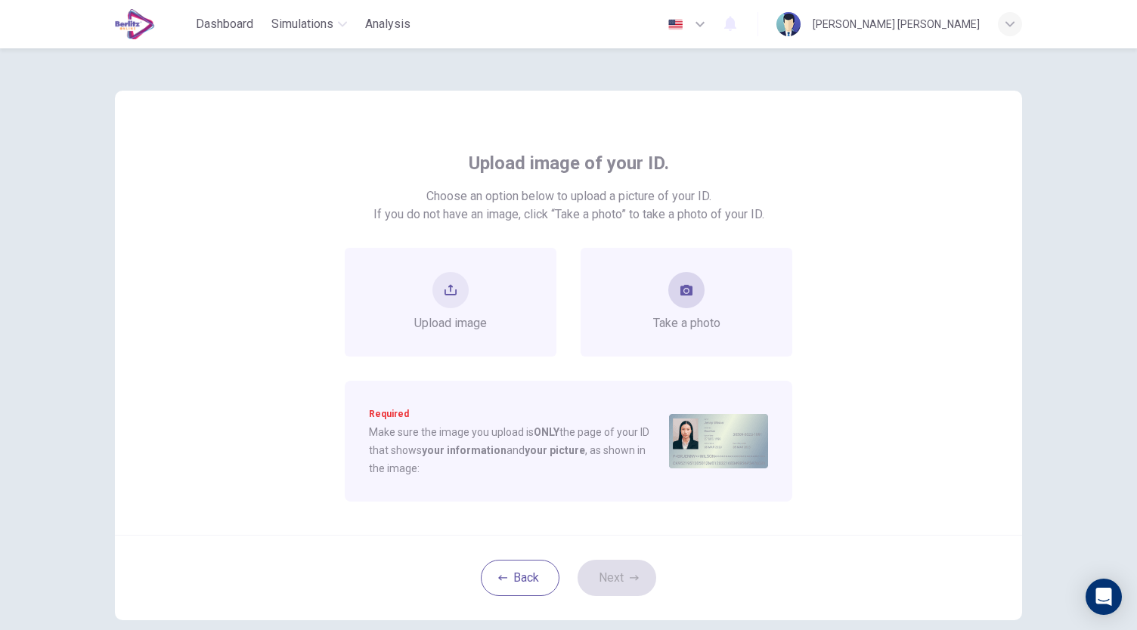
click at [694, 282] on button "take photo" at bounding box center [686, 290] width 36 height 36
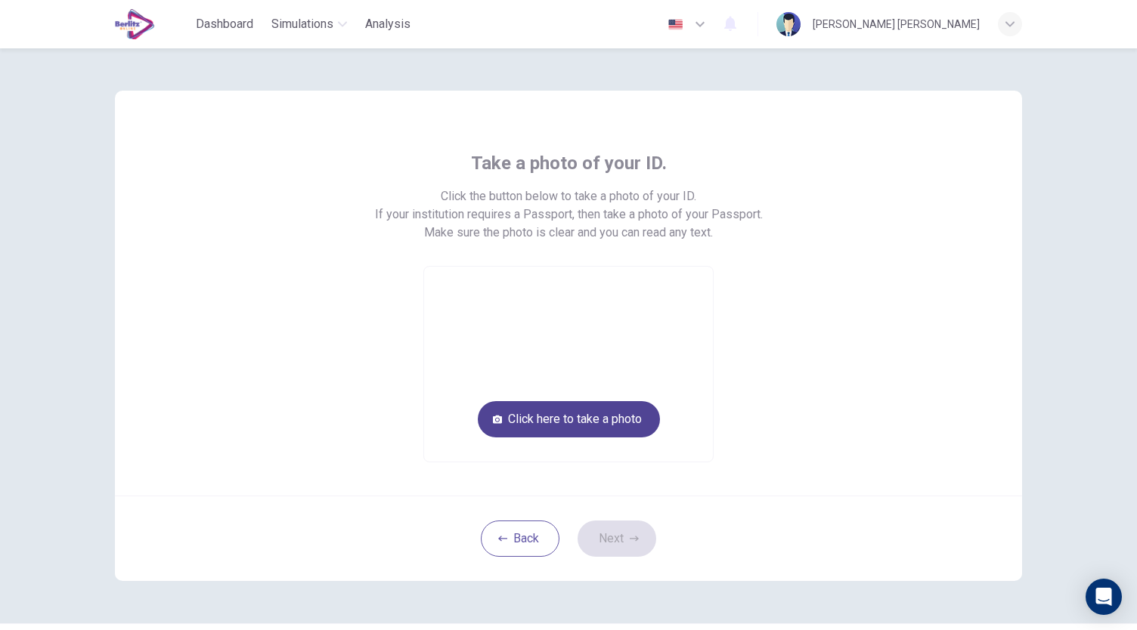
click at [618, 416] on button "Click here to take a photo" at bounding box center [569, 419] width 182 height 36
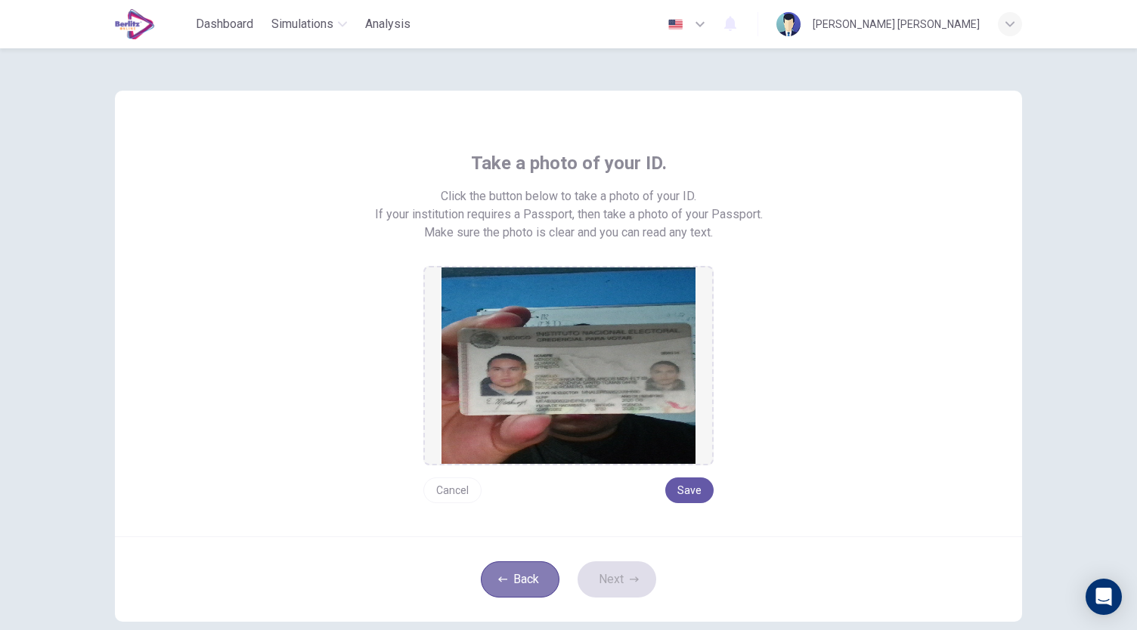
click at [520, 580] on button "Back" at bounding box center [520, 580] width 79 height 36
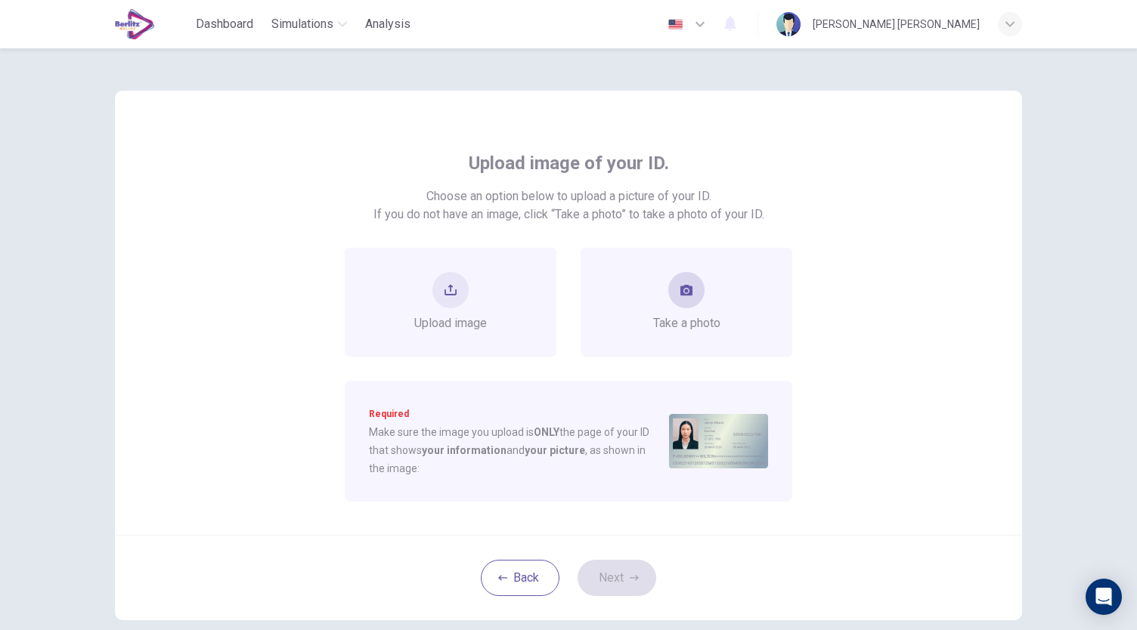
click at [685, 272] on div "Take a photo" at bounding box center [686, 302] width 67 height 60
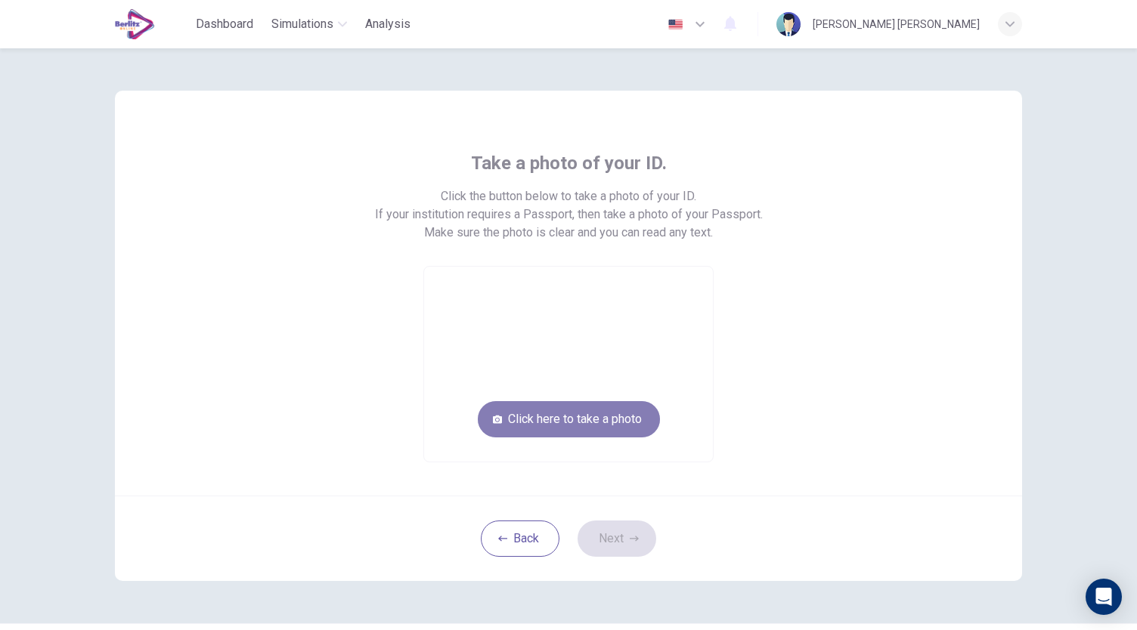
click at [546, 435] on button "Click here to take a photo" at bounding box center [569, 419] width 182 height 36
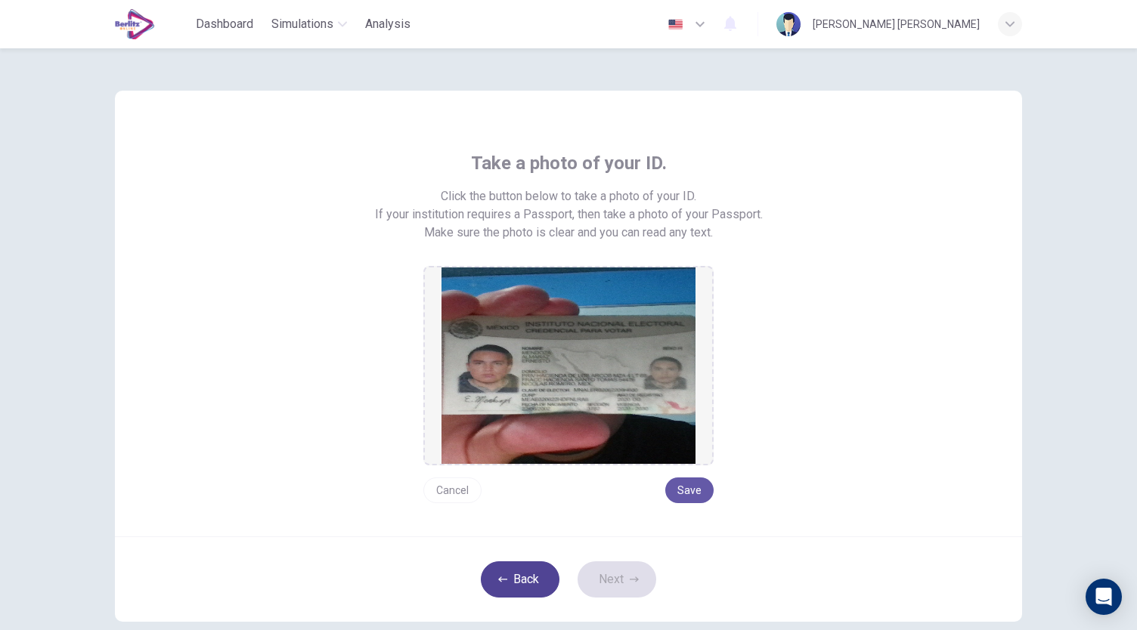
click at [506, 587] on button "Back" at bounding box center [520, 580] width 79 height 36
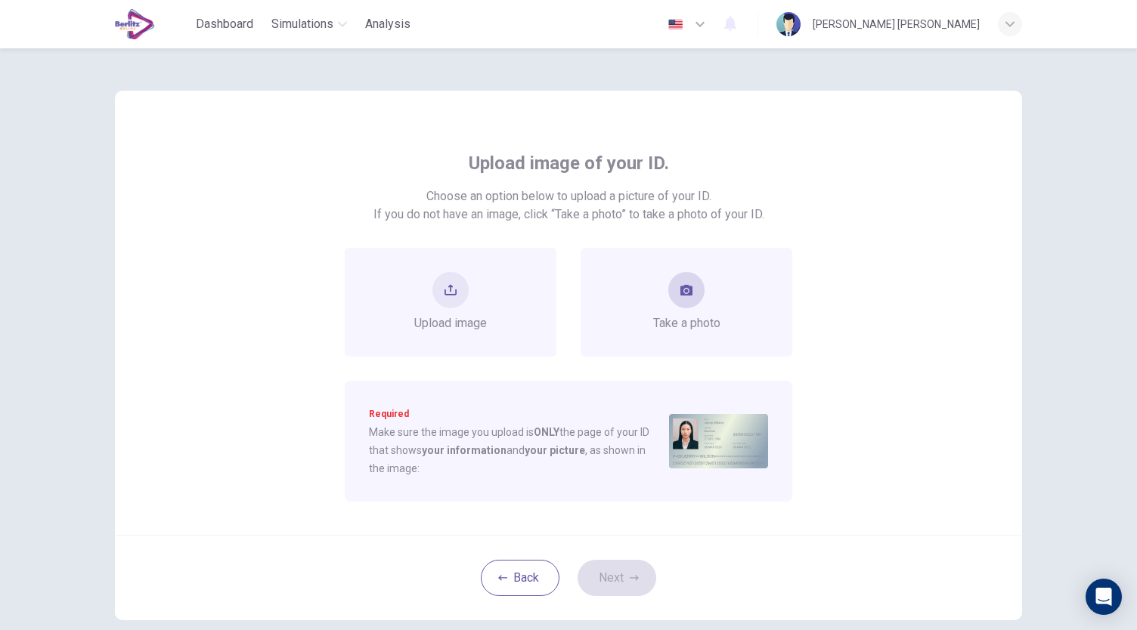
click at [673, 314] on span "Take a photo" at bounding box center [686, 323] width 67 height 18
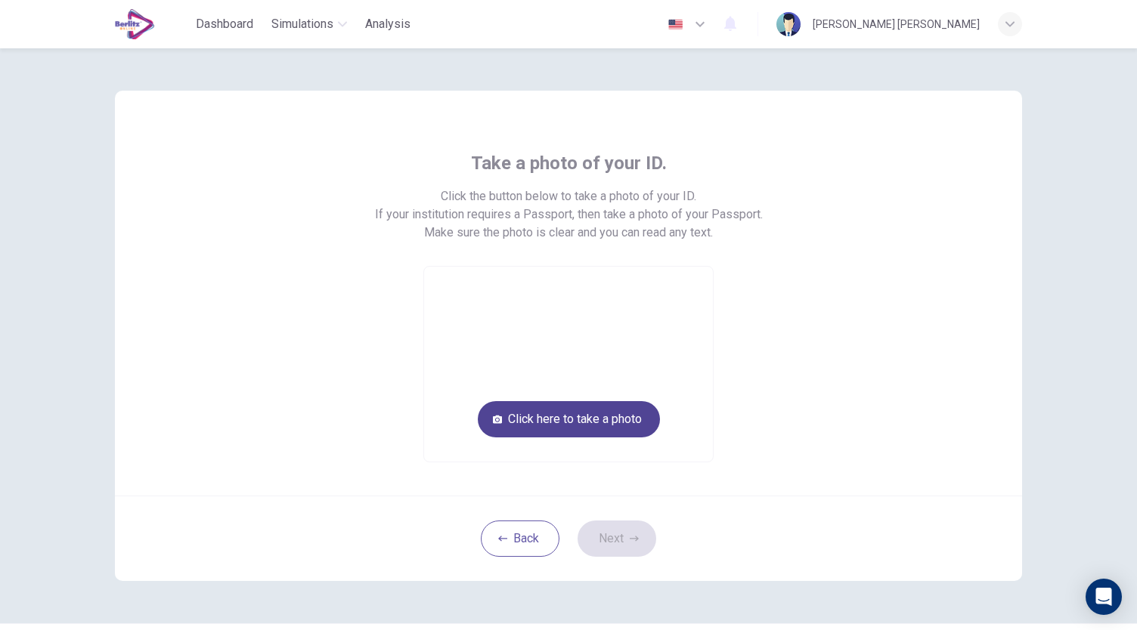
click at [603, 426] on button "Click here to take a photo" at bounding box center [569, 419] width 182 height 36
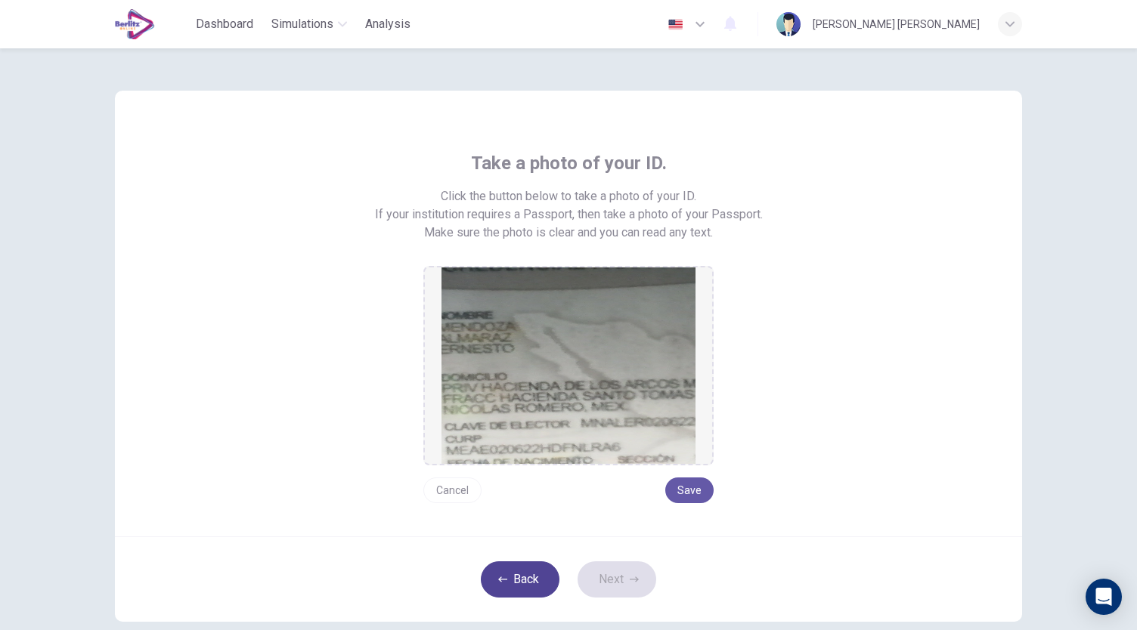
click at [498, 582] on icon "button" at bounding box center [502, 579] width 9 height 9
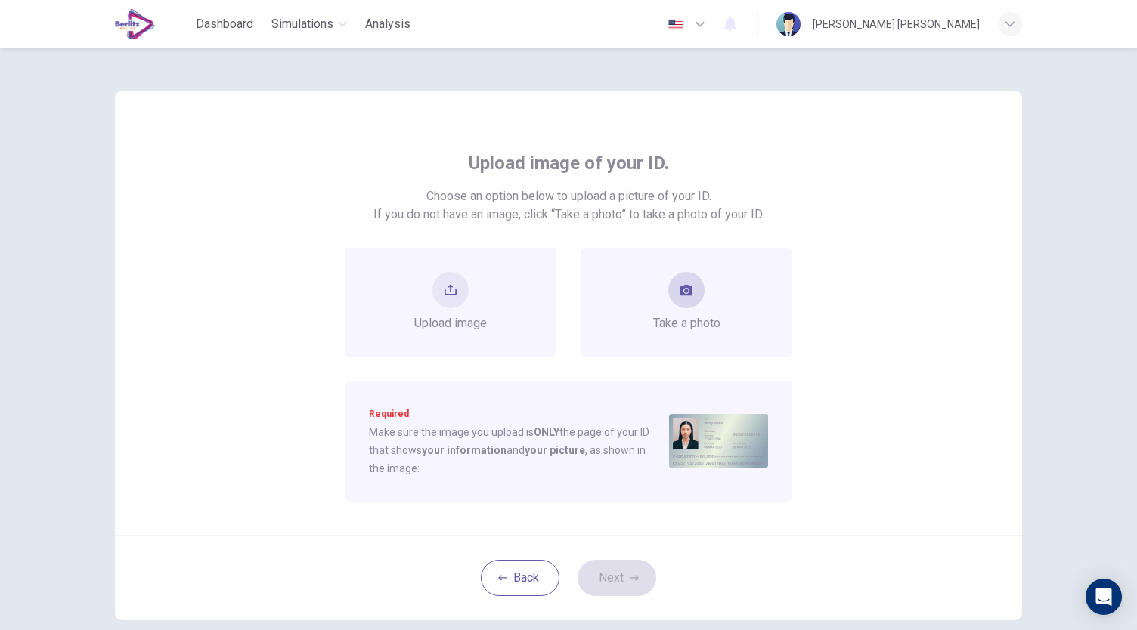
click at [662, 348] on div "Take a photo" at bounding box center [686, 302] width 212 height 109
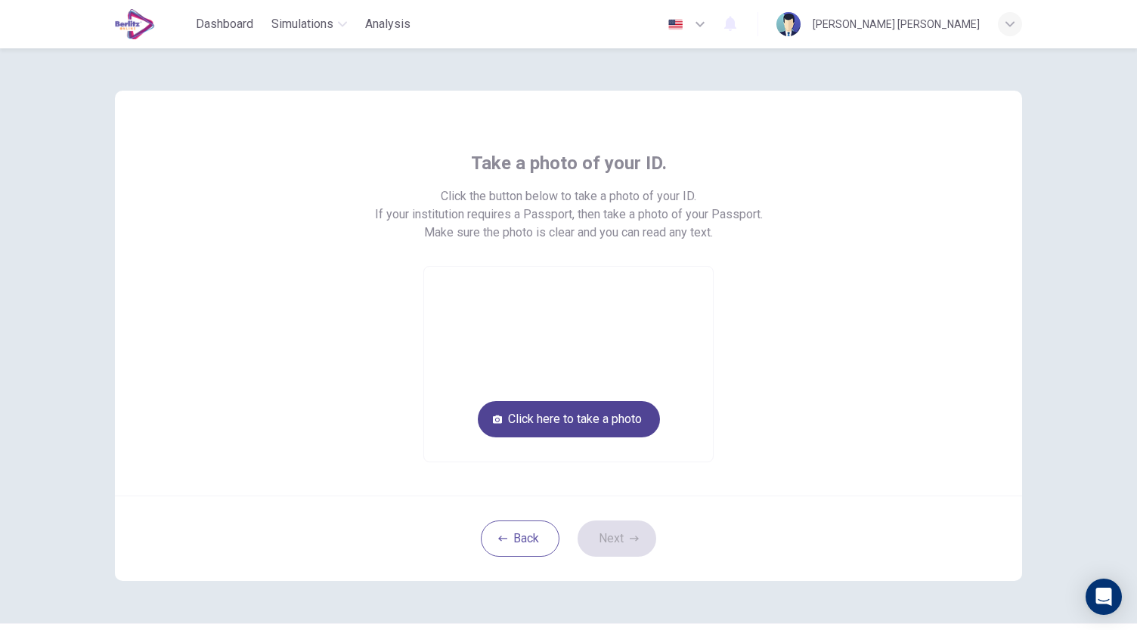
click at [629, 418] on button "Click here to take a photo" at bounding box center [569, 419] width 182 height 36
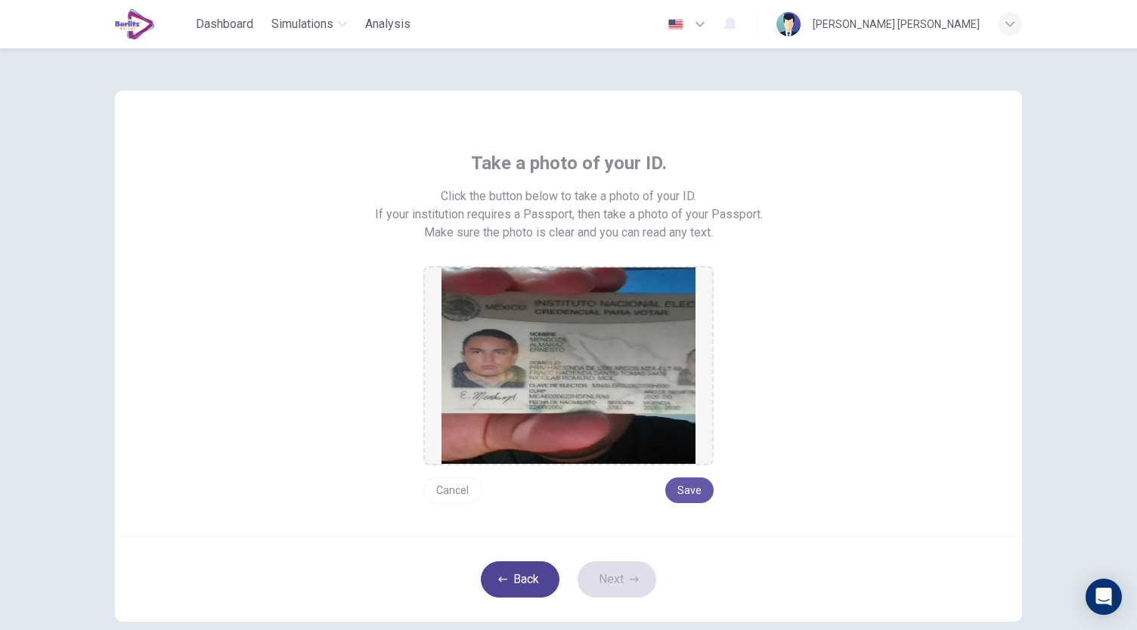
click at [510, 580] on button "Back" at bounding box center [520, 580] width 79 height 36
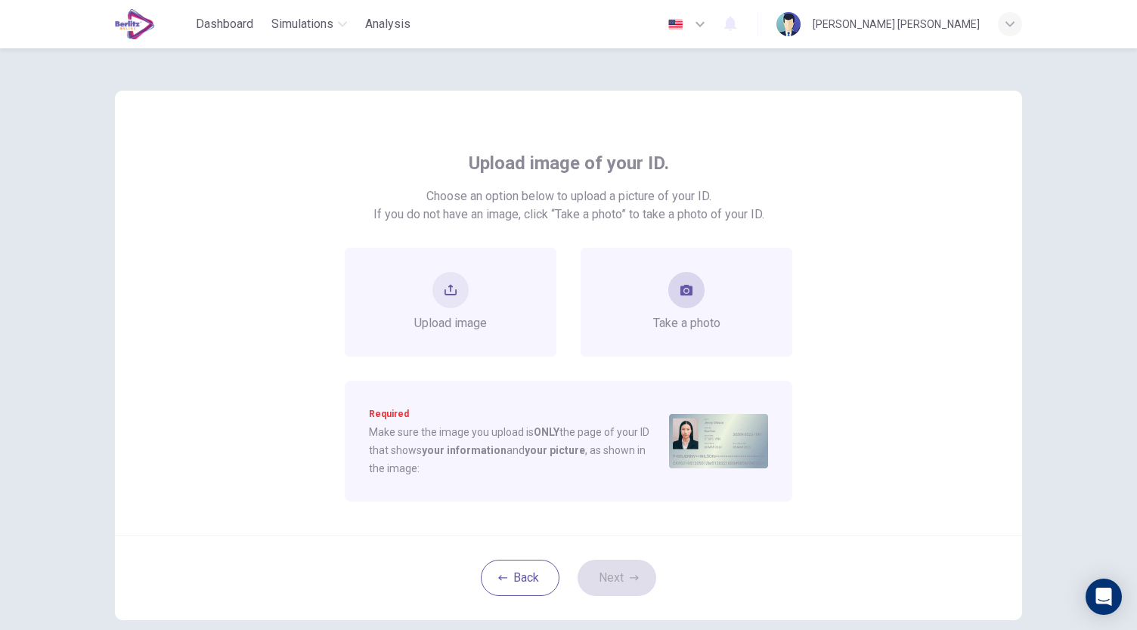
click at [647, 320] on div "Take a photo" at bounding box center [686, 302] width 212 height 109
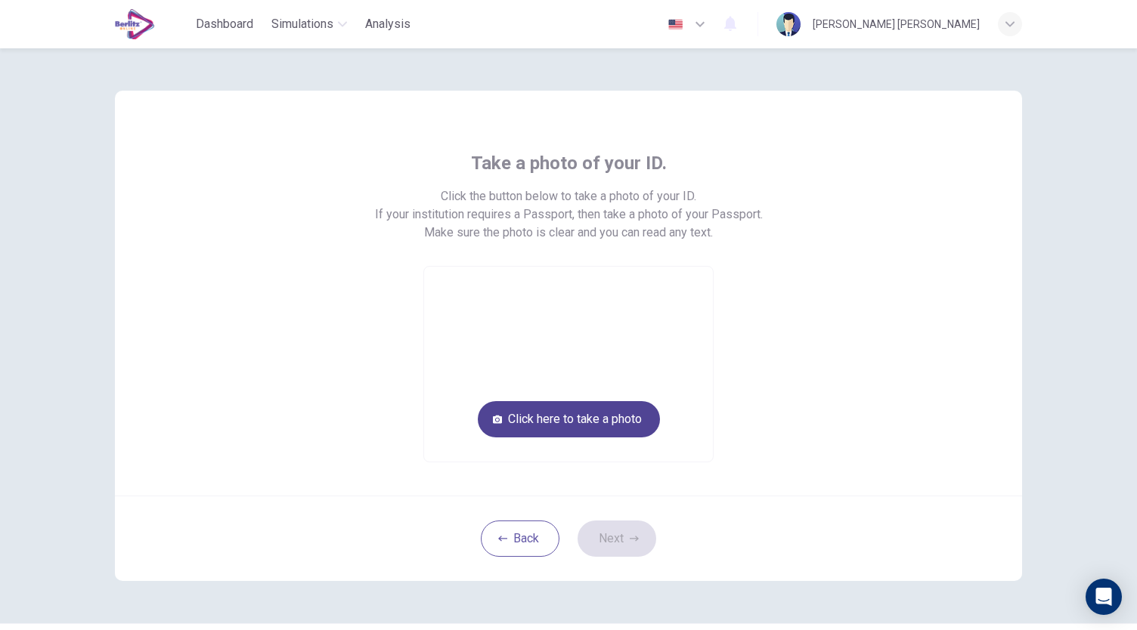
click at [586, 420] on button "Click here to take a photo" at bounding box center [569, 419] width 182 height 36
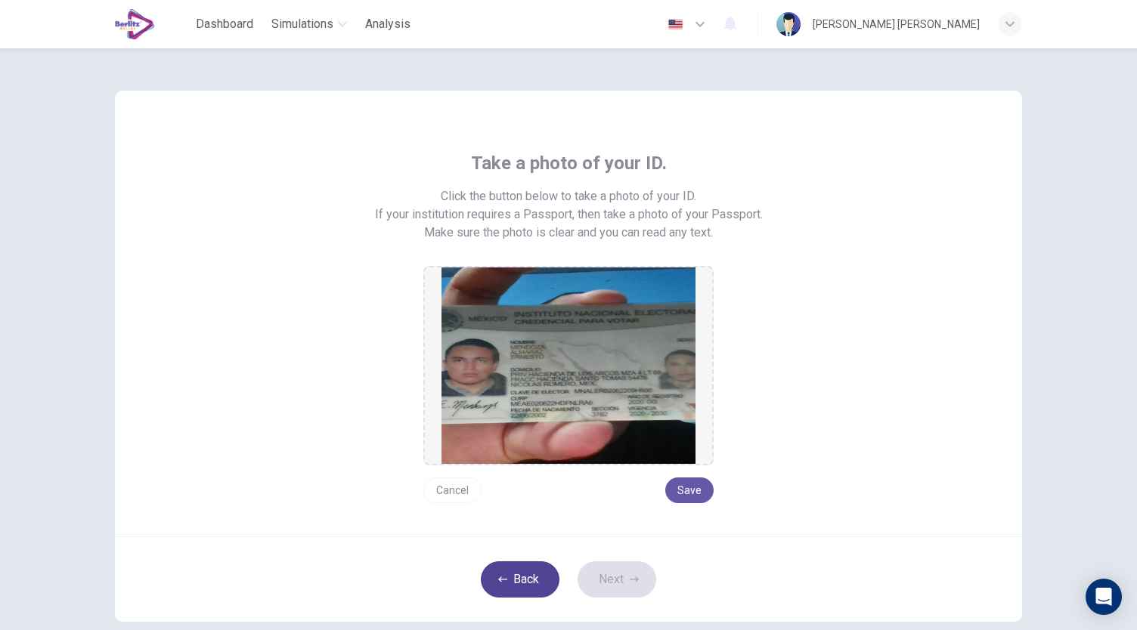
click at [529, 568] on button "Back" at bounding box center [520, 580] width 79 height 36
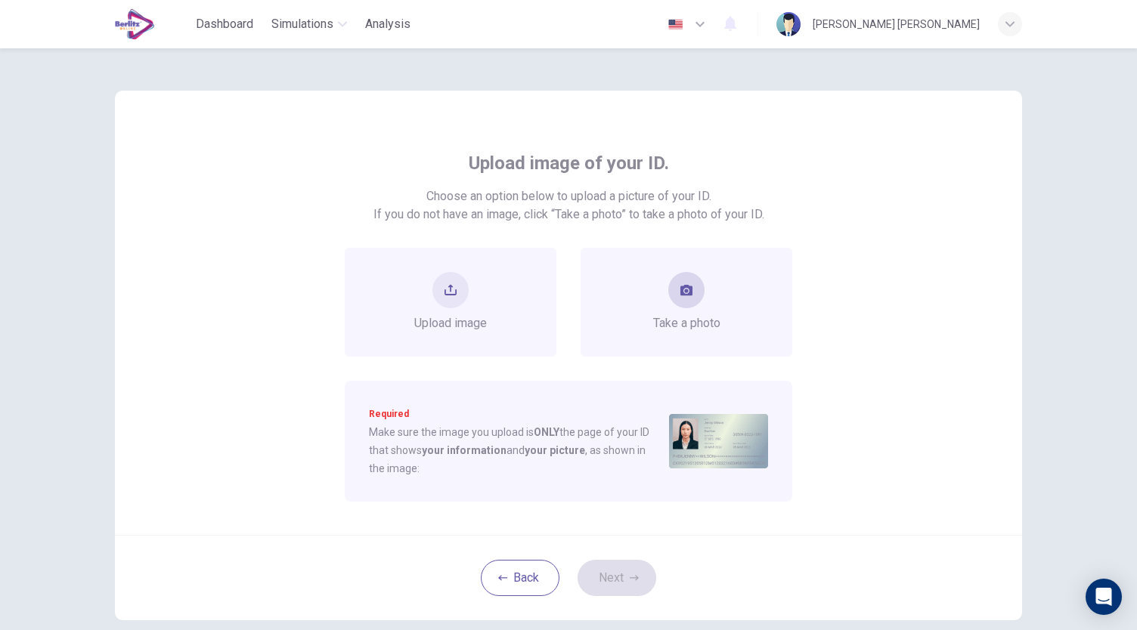
click at [707, 291] on div "Take a photo" at bounding box center [686, 302] width 67 height 60
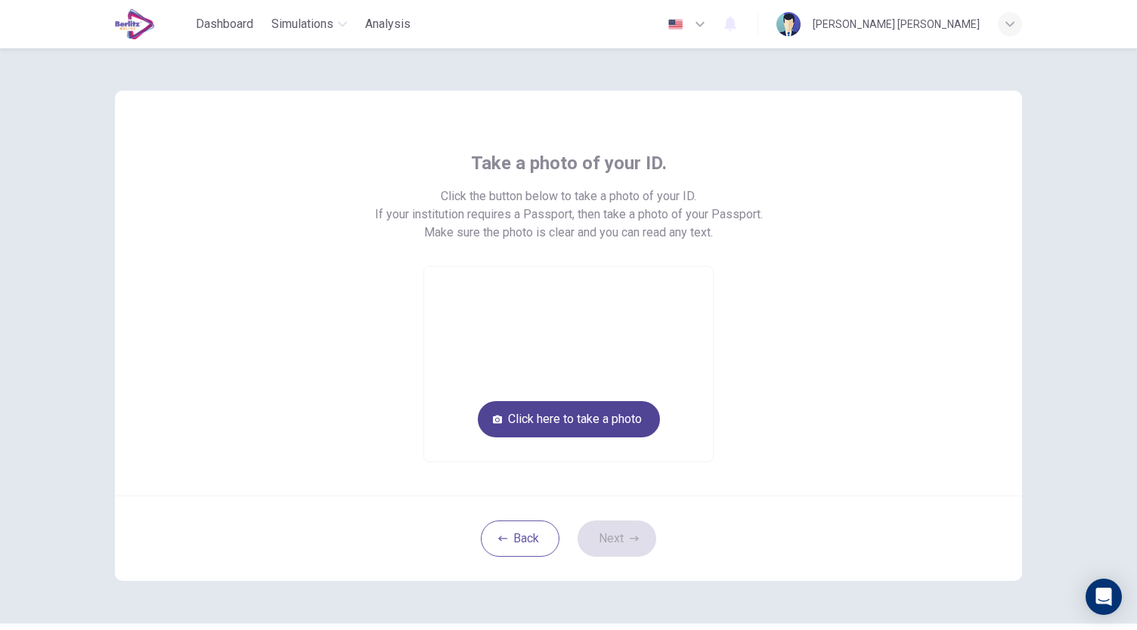
click at [590, 403] on button "Click here to take a photo" at bounding box center [569, 419] width 182 height 36
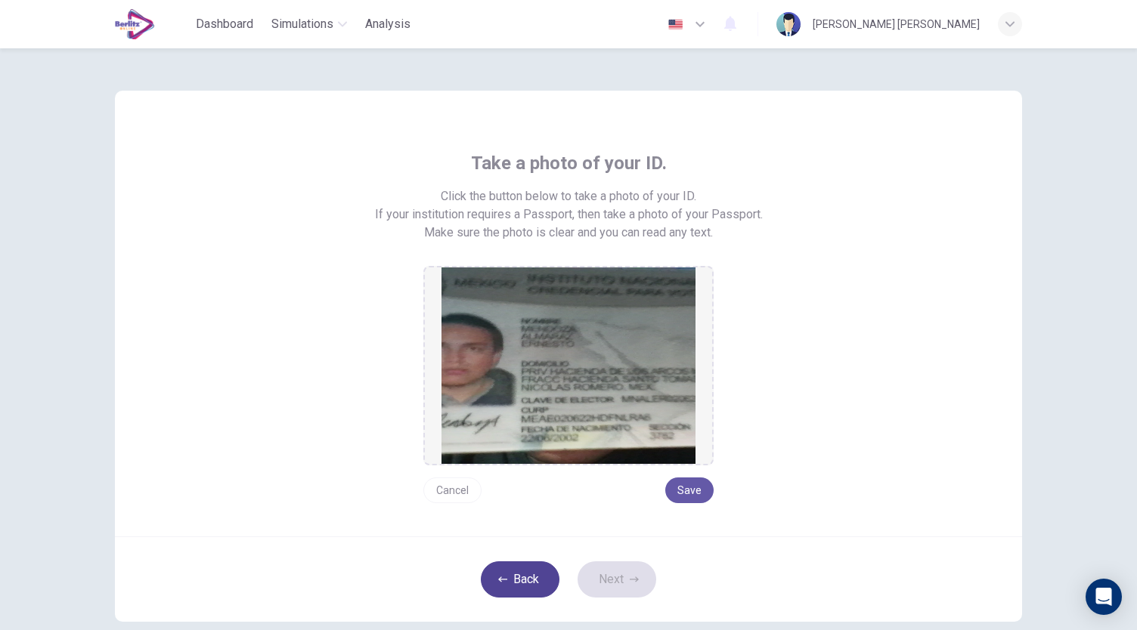
click at [506, 574] on button "Back" at bounding box center [520, 580] width 79 height 36
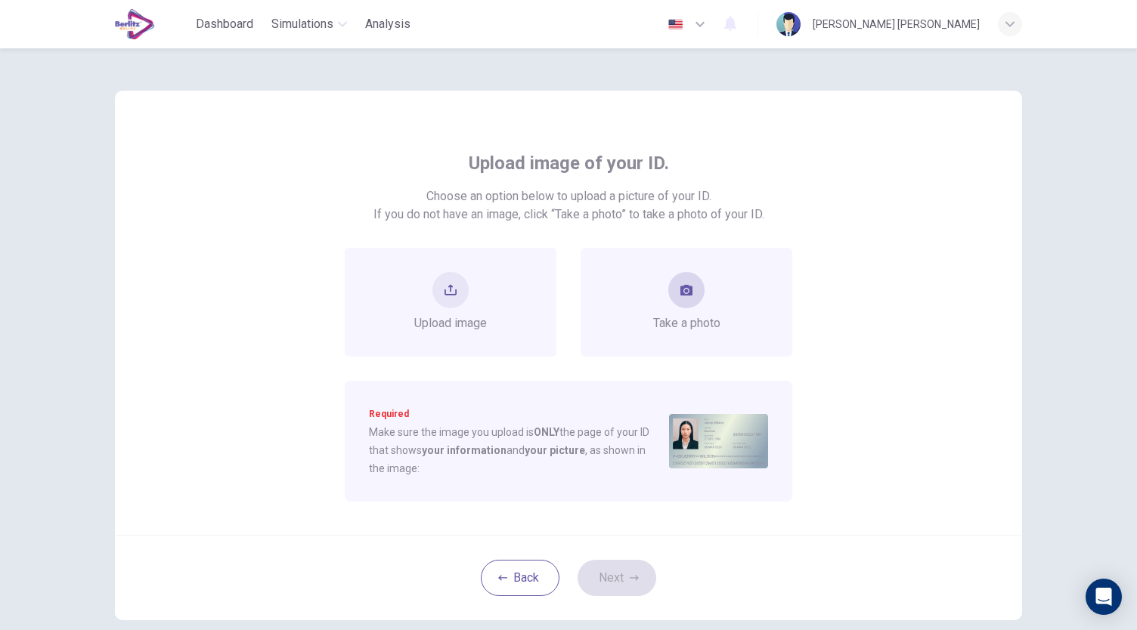
click at [652, 267] on div "Take a photo" at bounding box center [686, 302] width 212 height 109
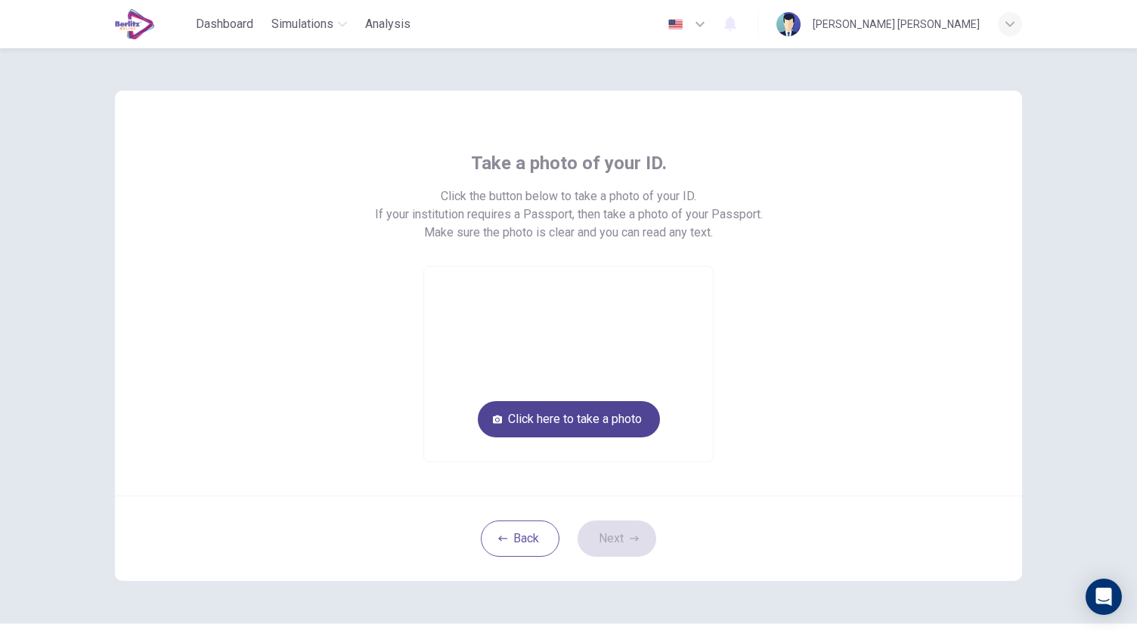
click at [565, 419] on button "Click here to take a photo" at bounding box center [569, 419] width 182 height 36
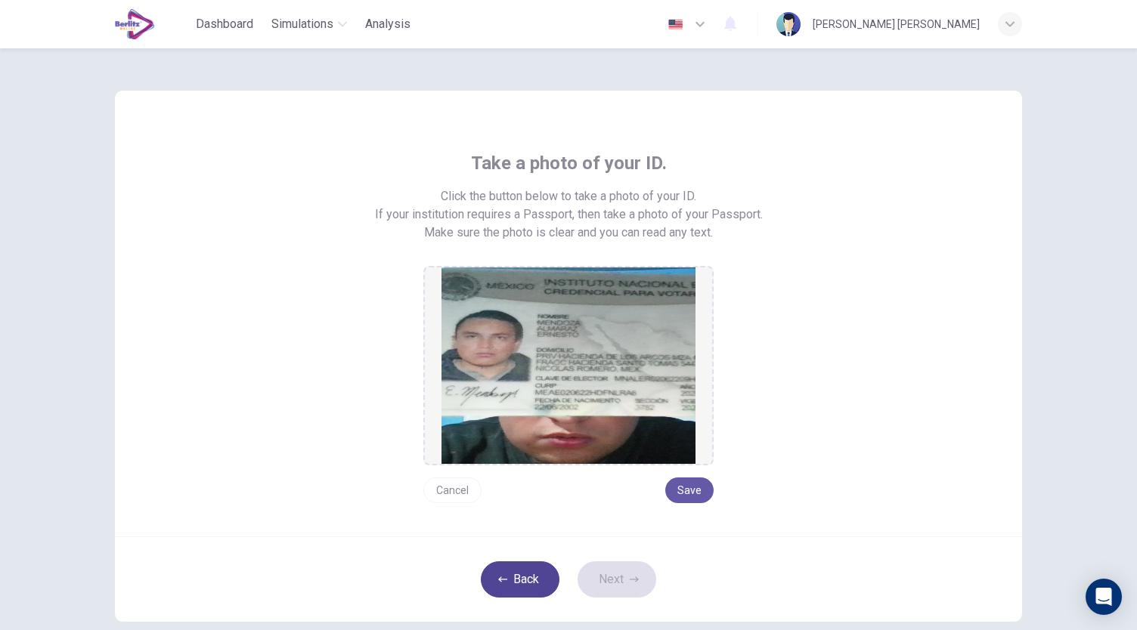
click at [506, 583] on button "Back" at bounding box center [520, 580] width 79 height 36
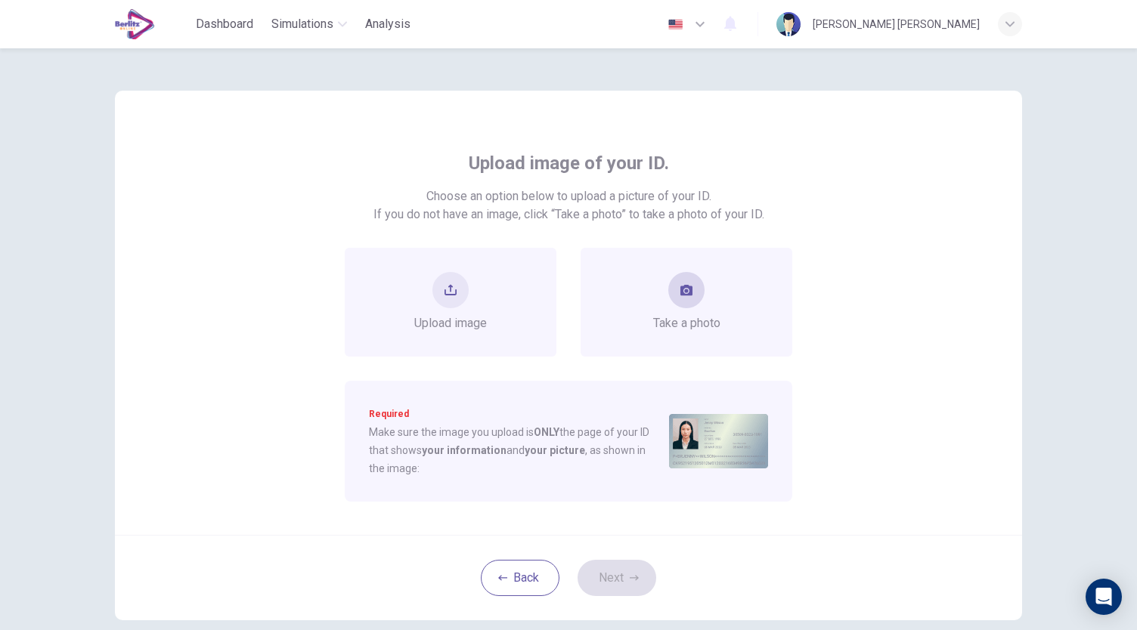
click at [676, 308] on div "Take a photo" at bounding box center [686, 302] width 67 height 60
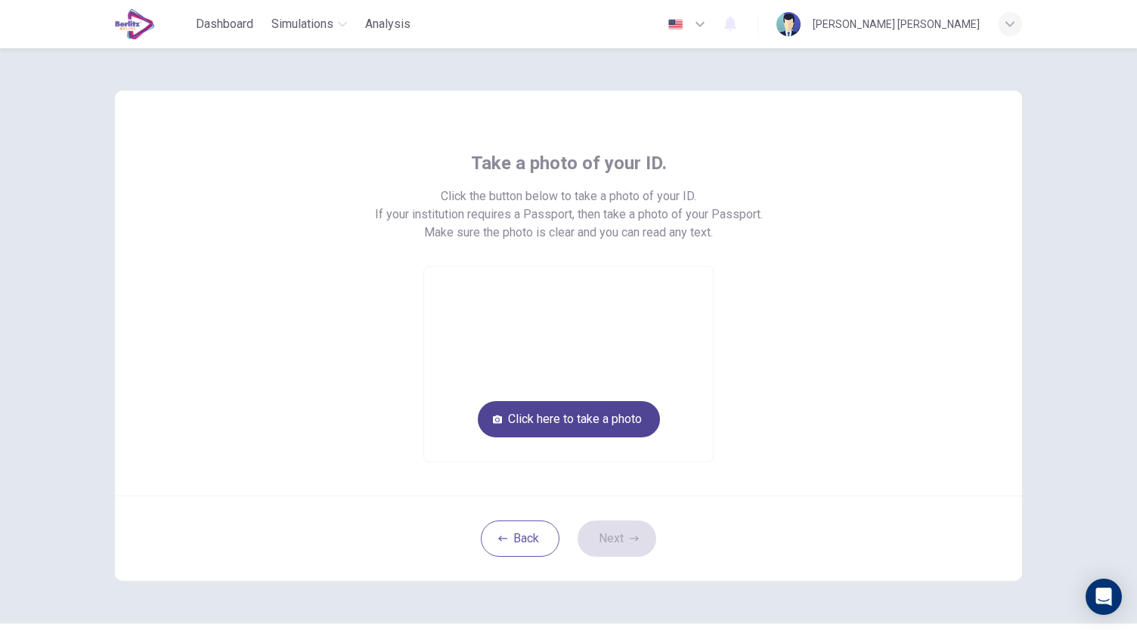
click at [589, 421] on button "Click here to take a photo" at bounding box center [569, 419] width 182 height 36
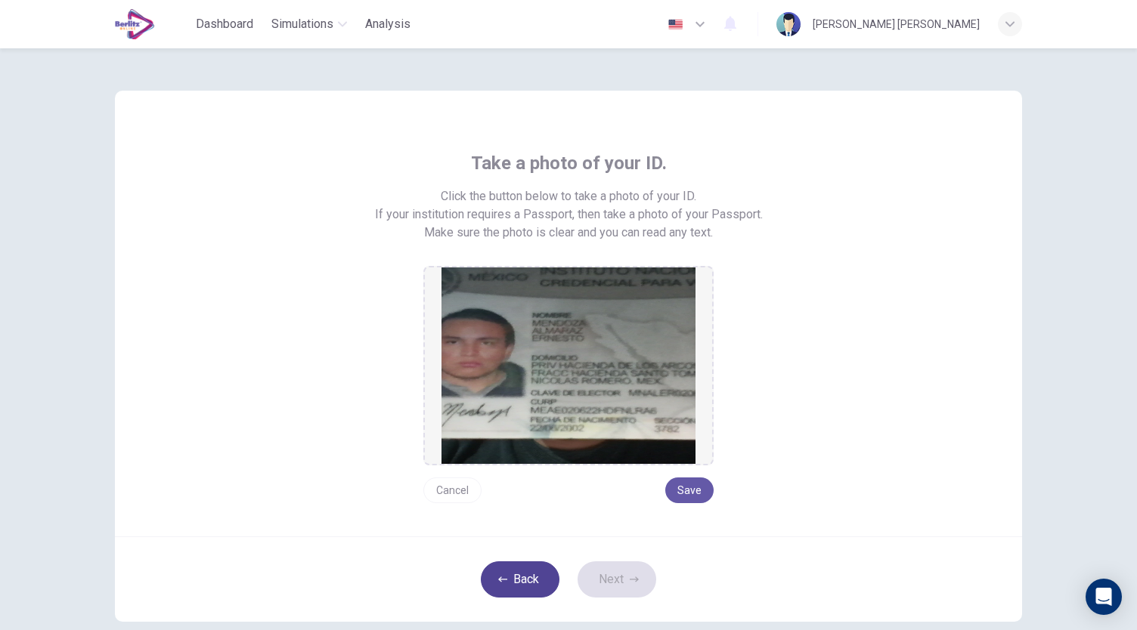
click at [535, 569] on button "Back" at bounding box center [520, 580] width 79 height 36
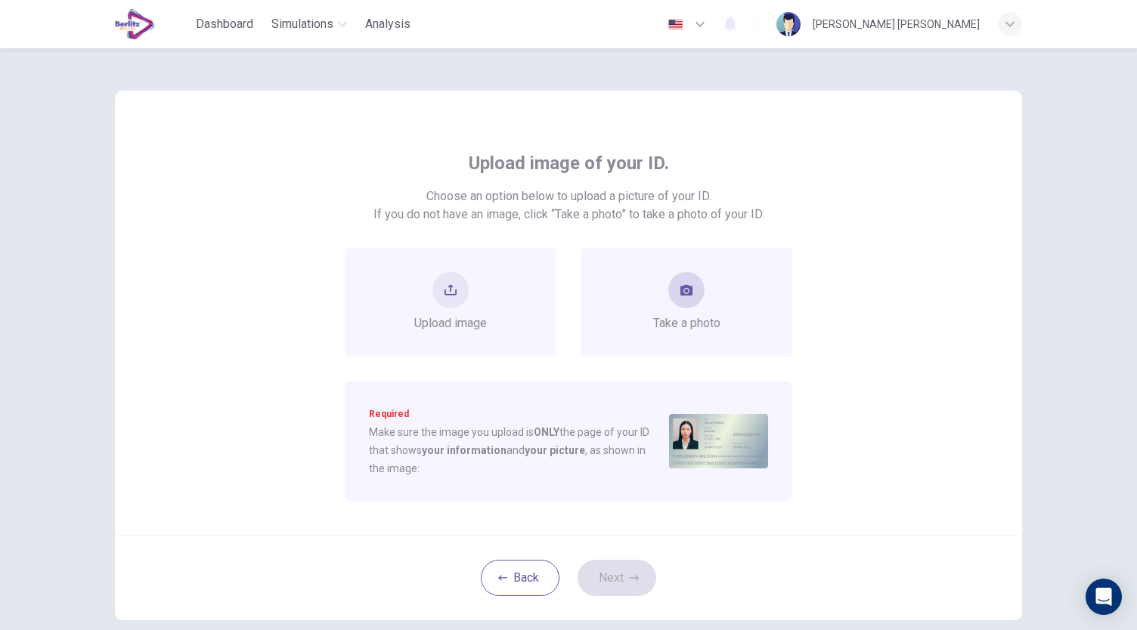
click at [653, 286] on div "Take a photo" at bounding box center [686, 302] width 67 height 60
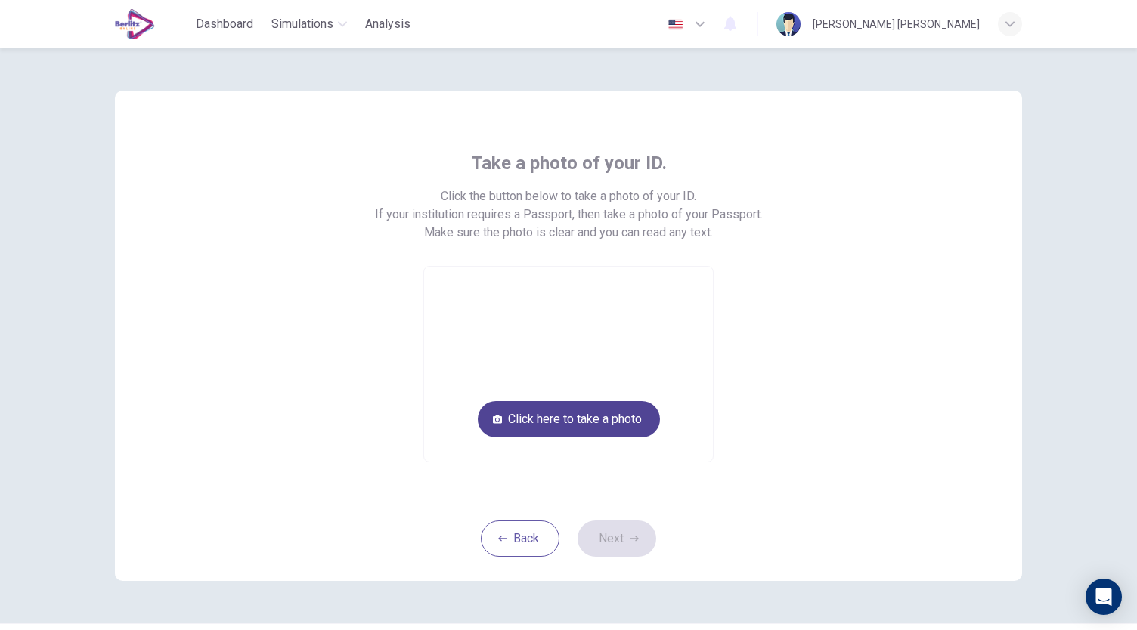
click at [582, 422] on button "Click here to take a photo" at bounding box center [569, 419] width 182 height 36
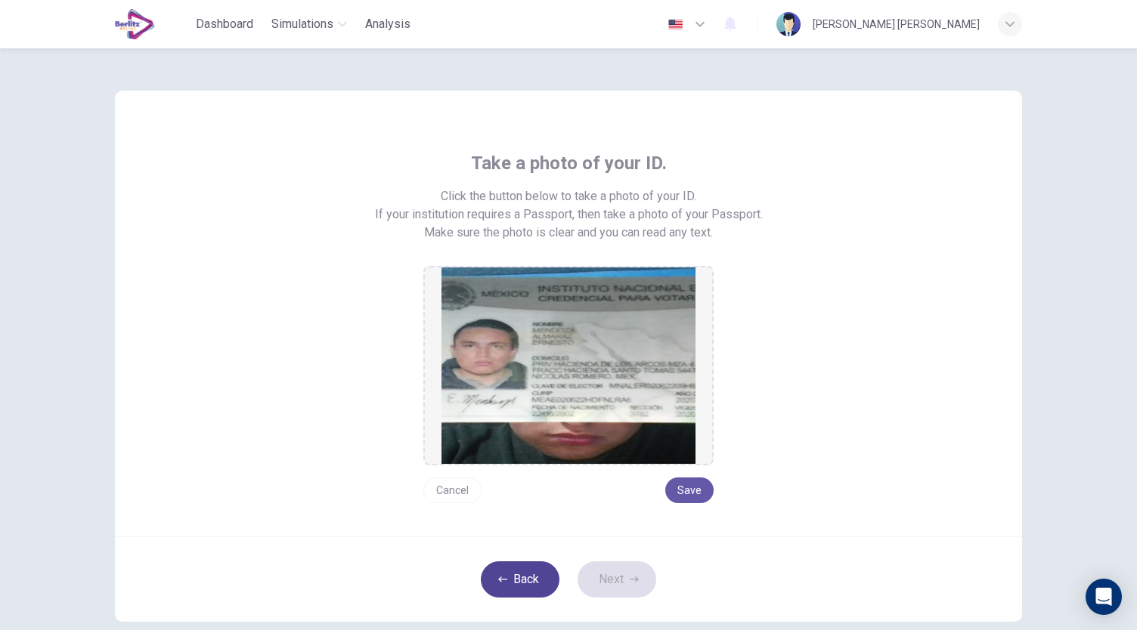
click at [527, 587] on button "Back" at bounding box center [520, 580] width 79 height 36
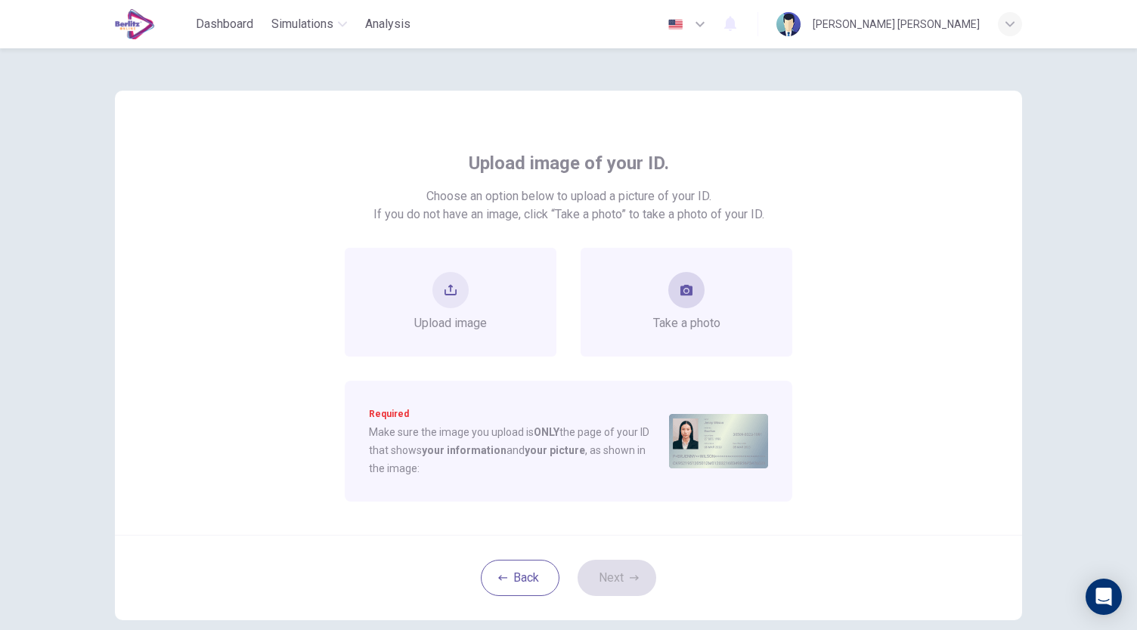
click at [661, 305] on div "Take a photo" at bounding box center [686, 302] width 67 height 60
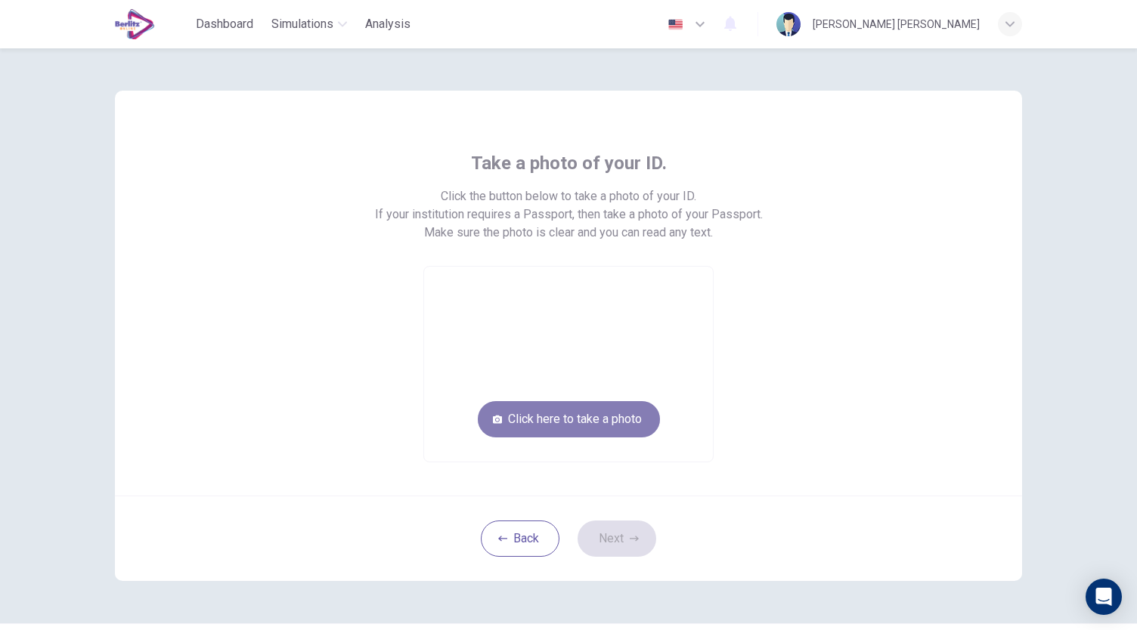
click at [597, 402] on button "Click here to take a photo" at bounding box center [569, 419] width 182 height 36
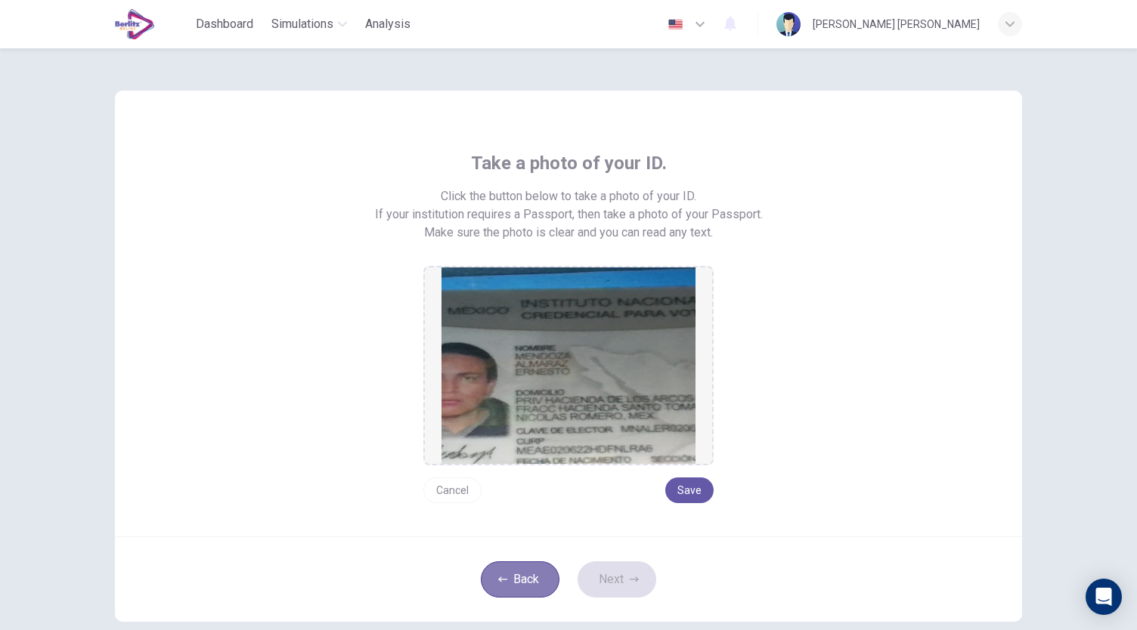
click at [521, 568] on button "Back" at bounding box center [520, 580] width 79 height 36
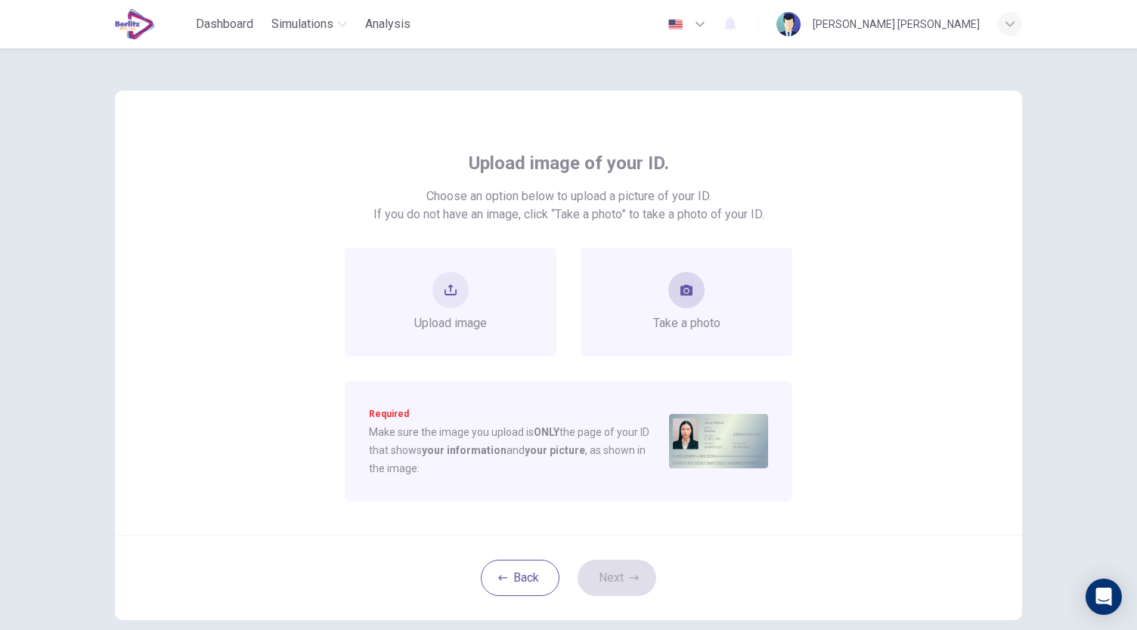
click at [664, 265] on div "Take a photo" at bounding box center [686, 302] width 212 height 109
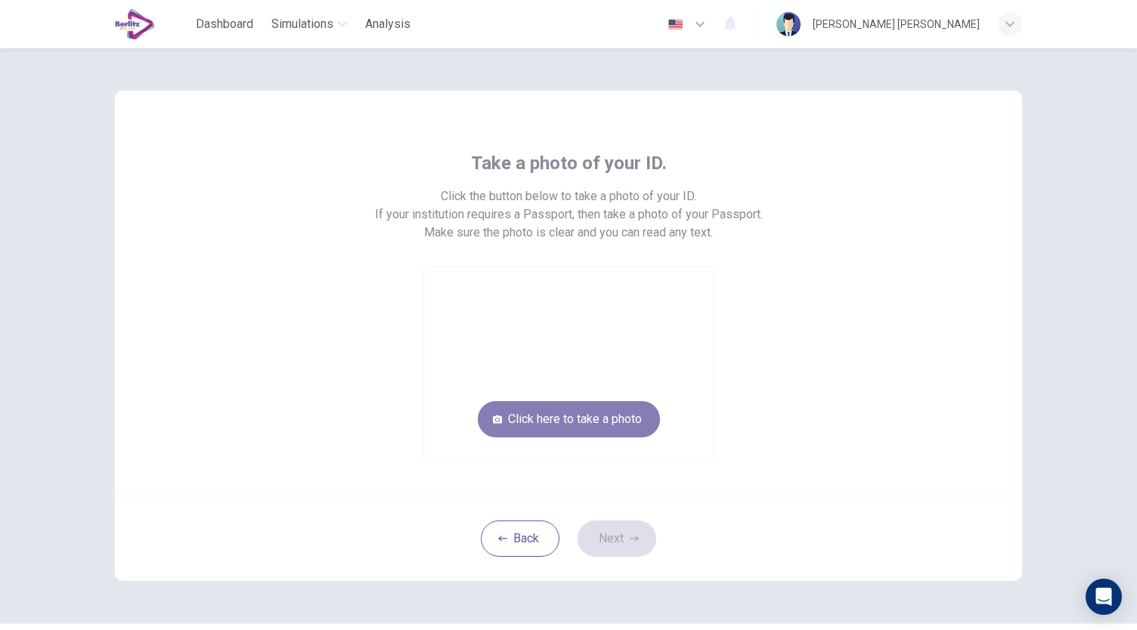
click at [585, 426] on button "Click here to take a photo" at bounding box center [569, 419] width 182 height 36
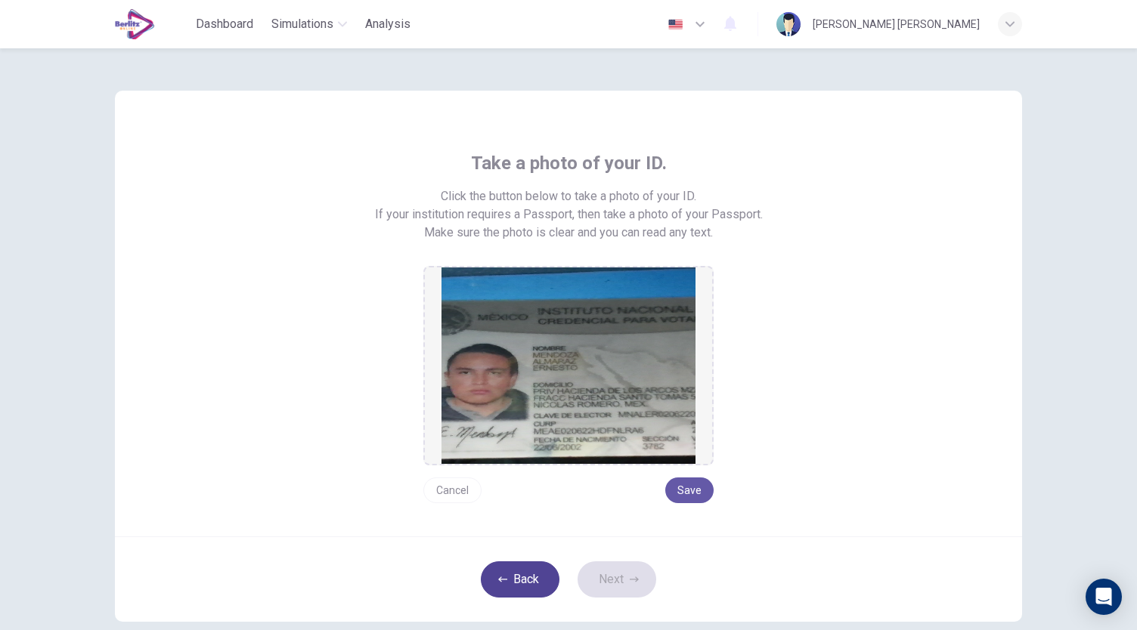
click at [529, 583] on button "Back" at bounding box center [520, 580] width 79 height 36
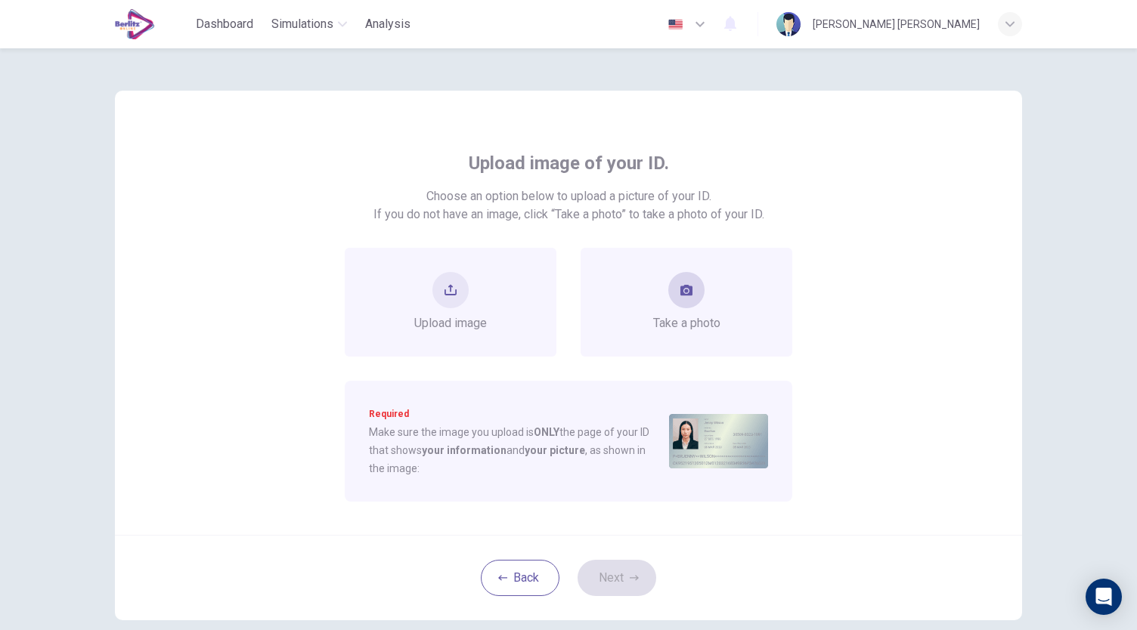
click at [687, 320] on span "Take a photo" at bounding box center [686, 323] width 67 height 18
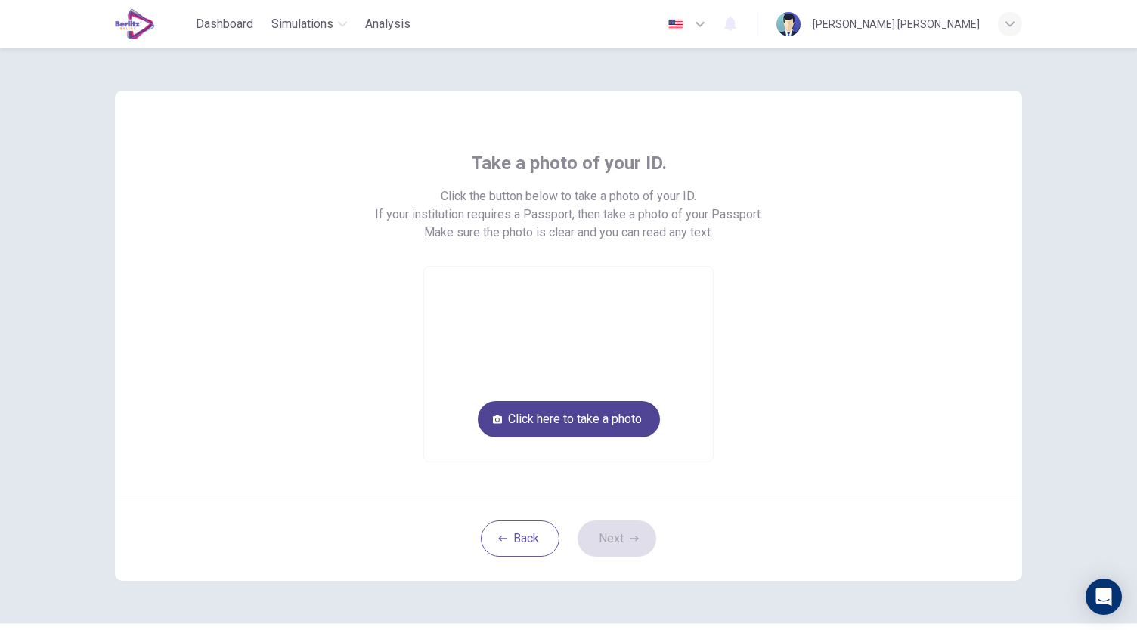
click at [621, 419] on button "Click here to take a photo" at bounding box center [569, 419] width 182 height 36
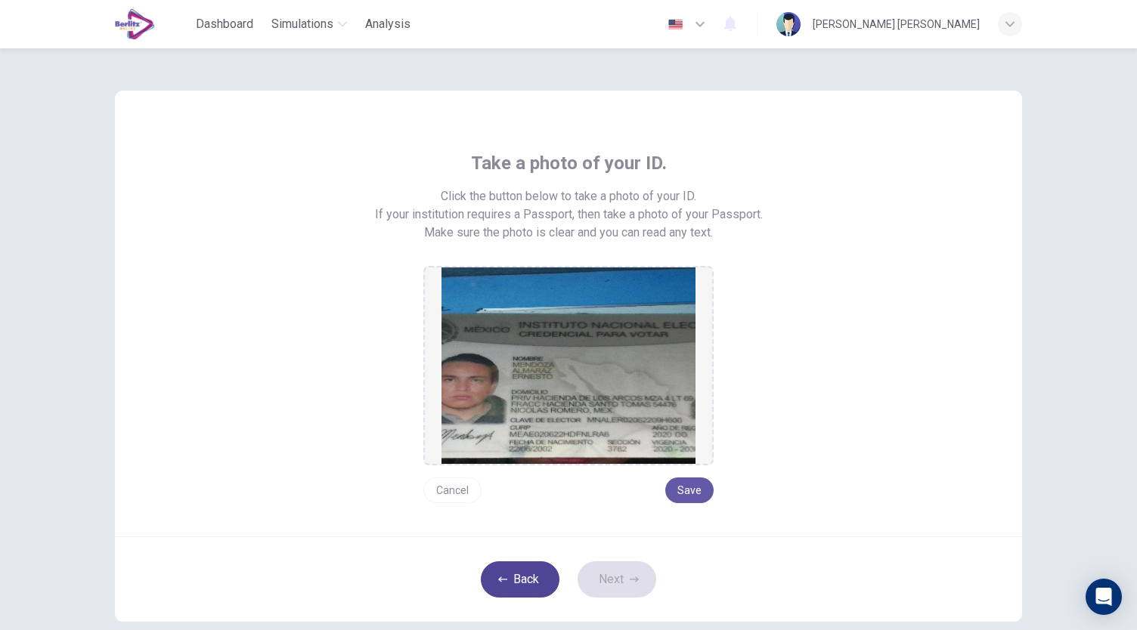
click at [537, 565] on button "Back" at bounding box center [520, 580] width 79 height 36
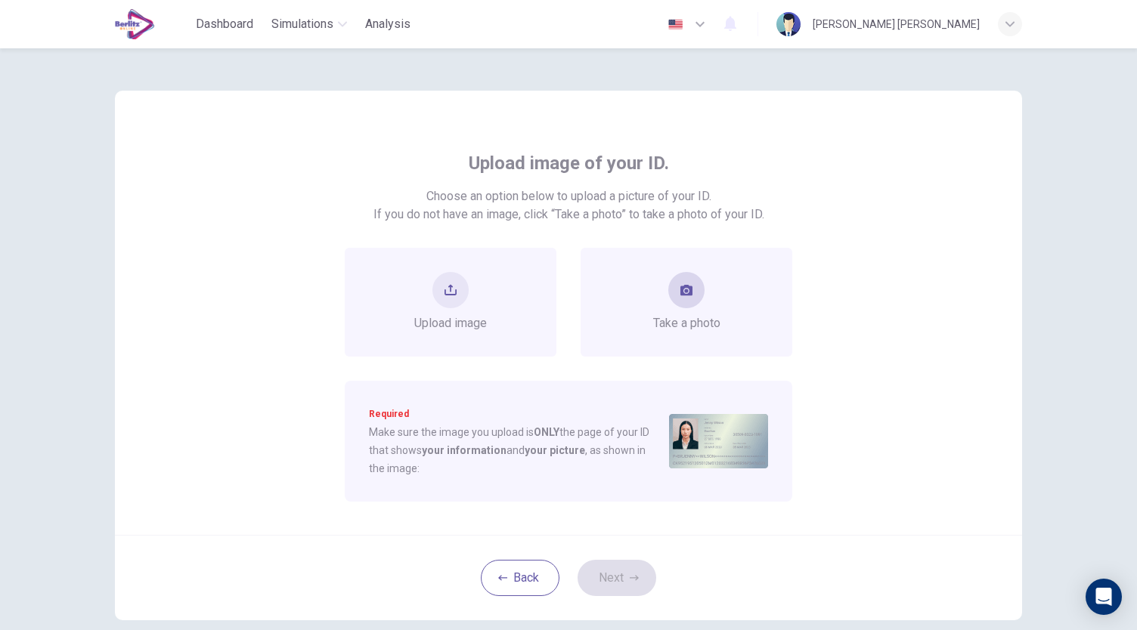
click at [647, 346] on div "Take a photo" at bounding box center [686, 302] width 212 height 109
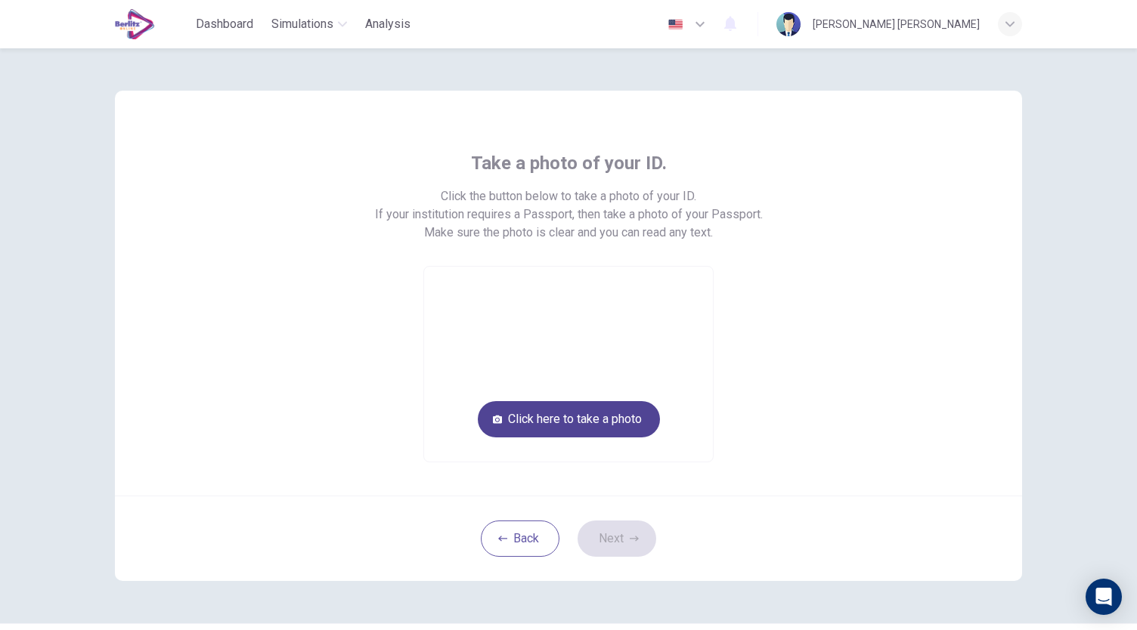
click at [592, 425] on button "Click here to take a photo" at bounding box center [569, 419] width 182 height 36
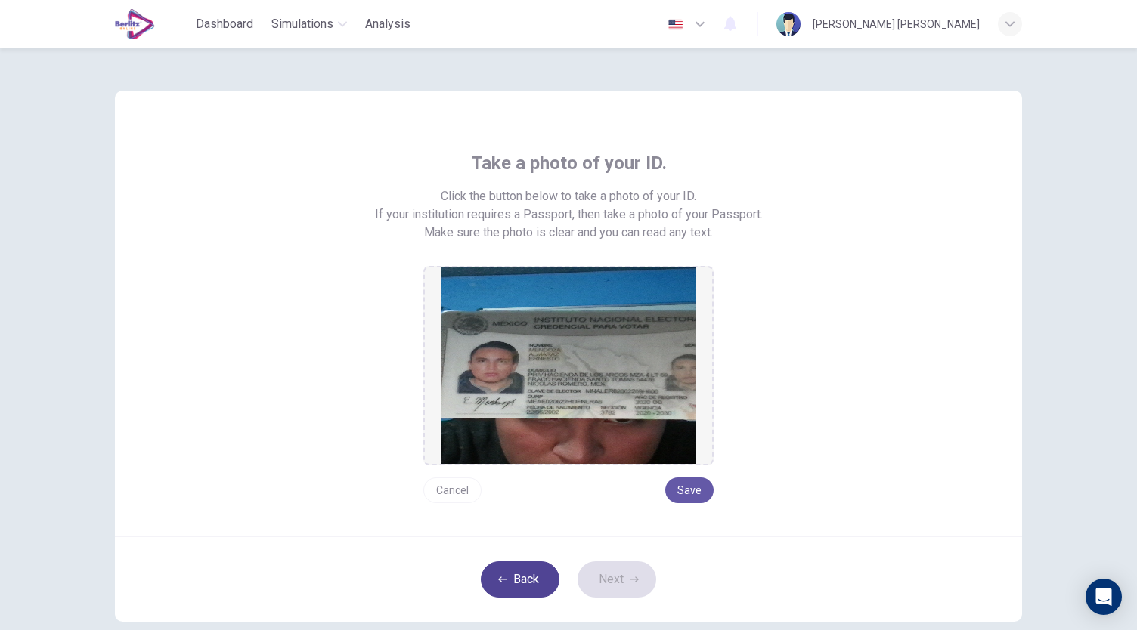
click at [531, 566] on button "Back" at bounding box center [520, 580] width 79 height 36
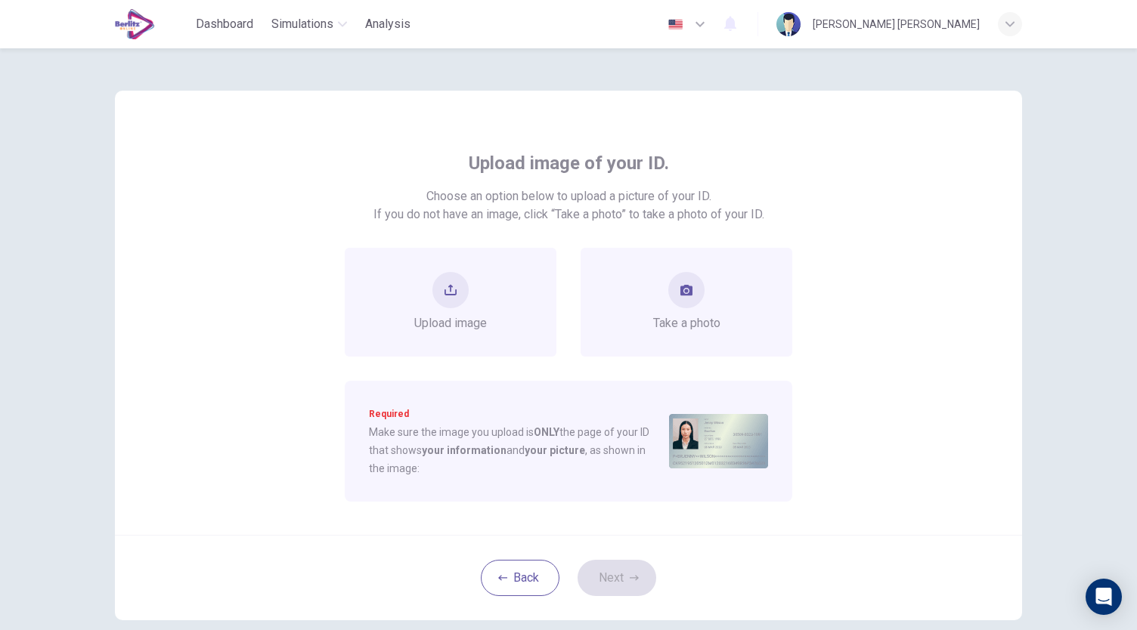
click at [346, 484] on div "Required Make sure the image you upload is ONLY the page of your ID that shows …" at bounding box center [568, 441] width 447 height 121
click at [608, 314] on div "Take a photo" at bounding box center [686, 302] width 212 height 109
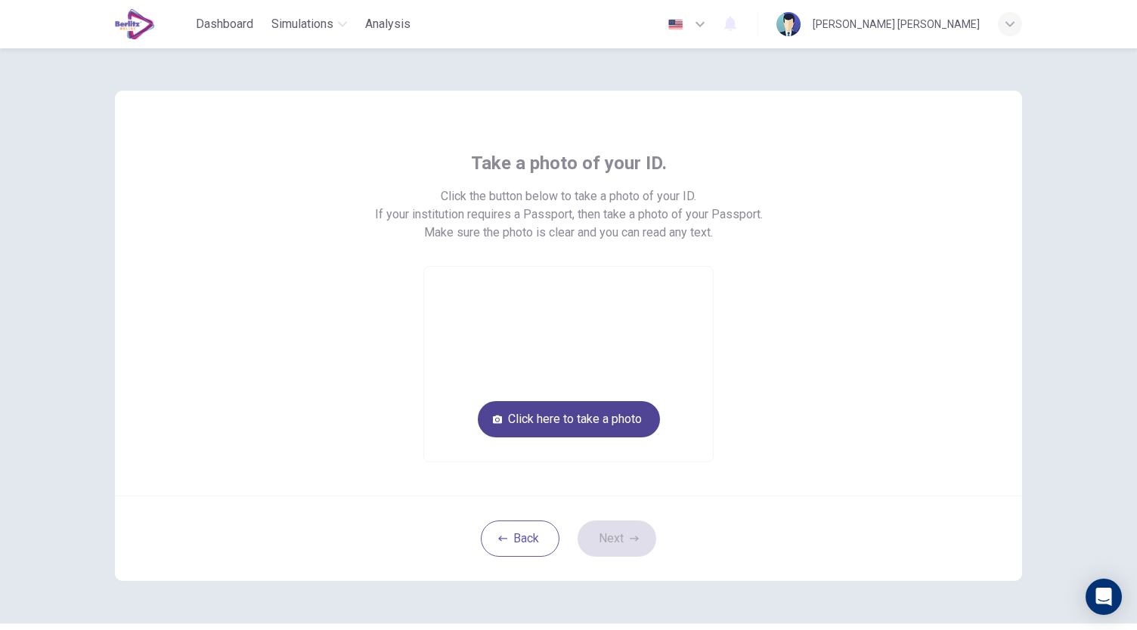
click at [590, 423] on button "Click here to take a photo" at bounding box center [569, 419] width 182 height 36
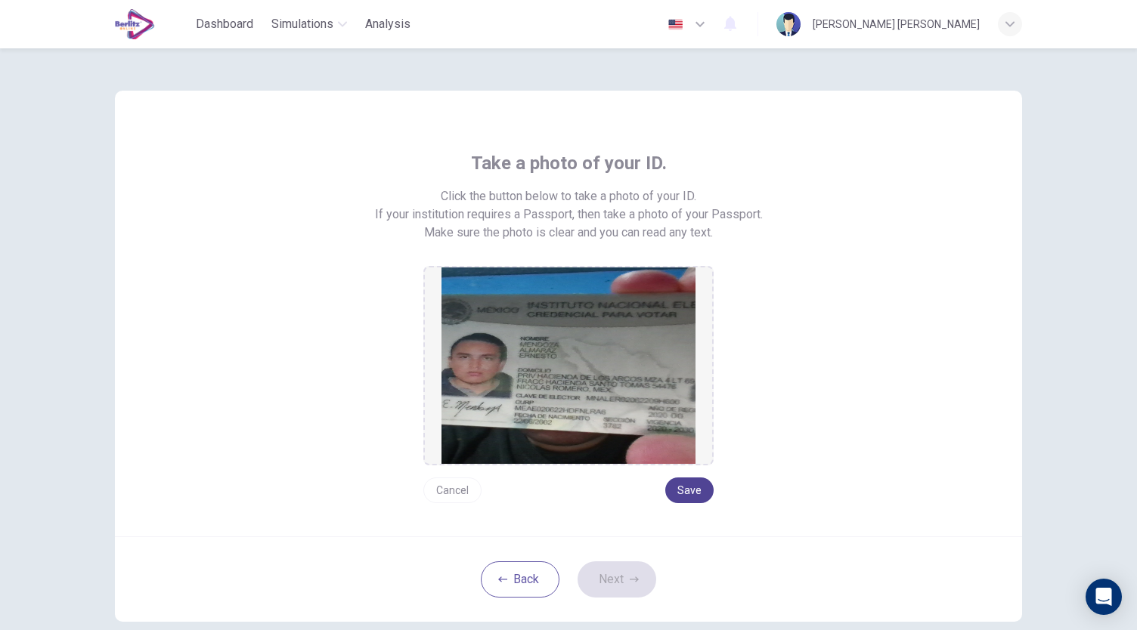
click at [676, 484] on button "Save" at bounding box center [689, 491] width 48 height 26
click at [610, 568] on button "Next" at bounding box center [616, 580] width 79 height 36
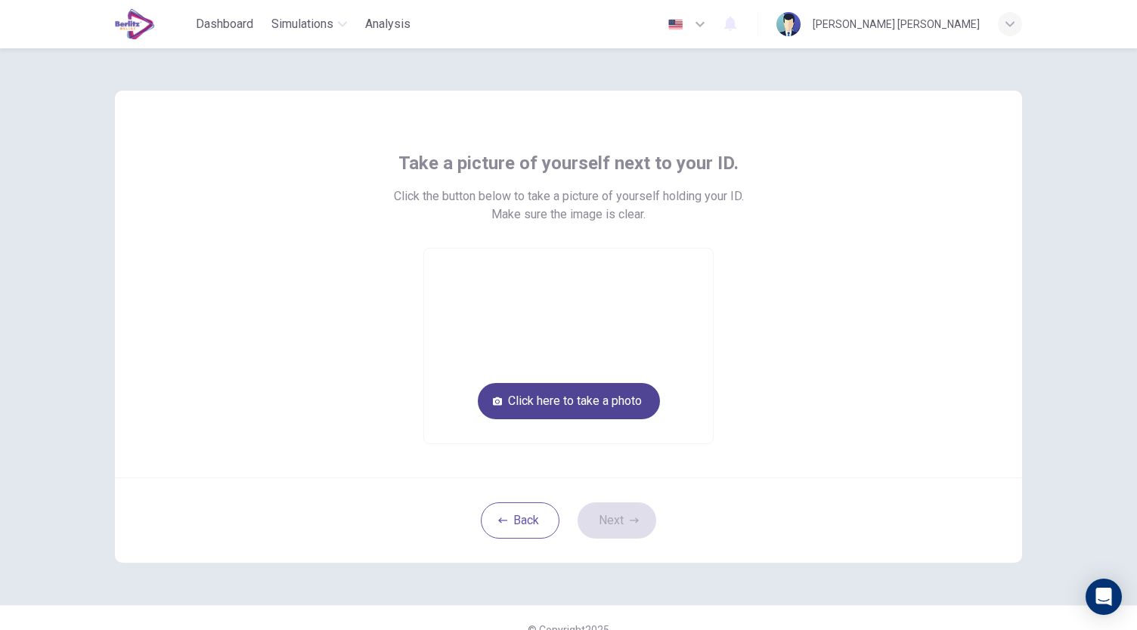
click at [627, 409] on button "Click here to take a photo" at bounding box center [569, 401] width 182 height 36
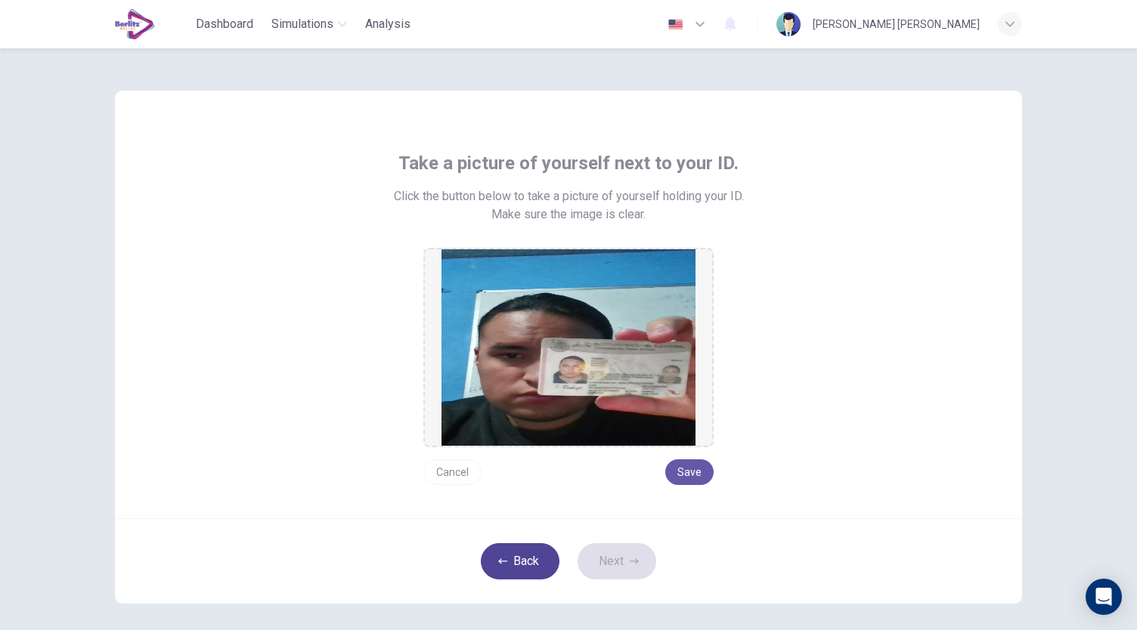
click at [545, 553] on button "Back" at bounding box center [520, 561] width 79 height 36
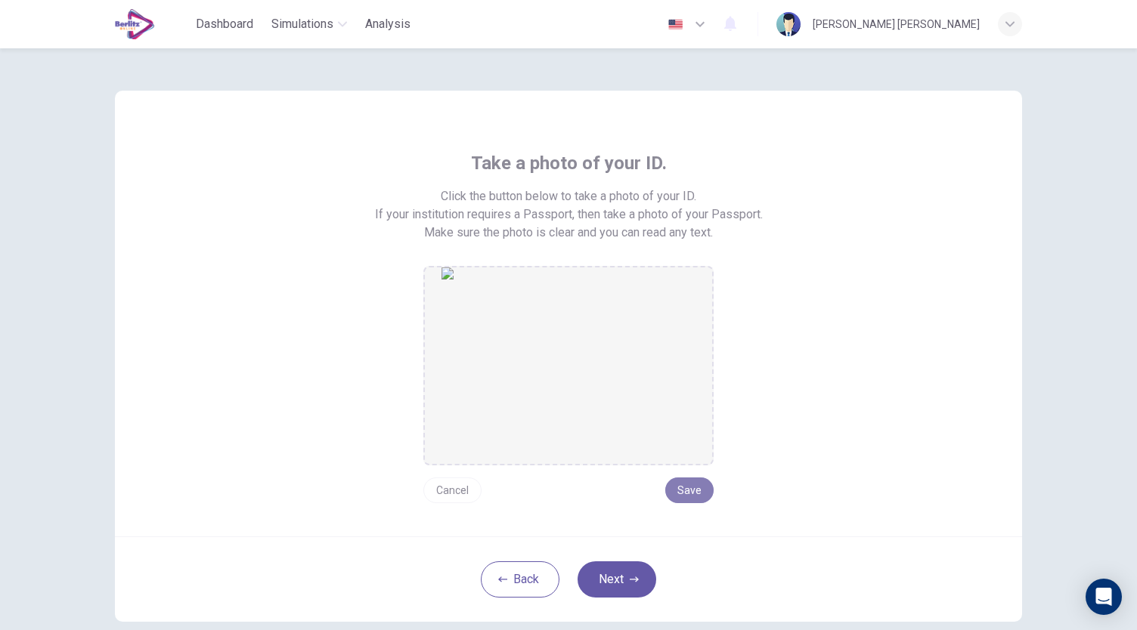
click at [668, 491] on button "Save" at bounding box center [689, 491] width 48 height 26
click at [621, 578] on button "Next" at bounding box center [616, 580] width 79 height 36
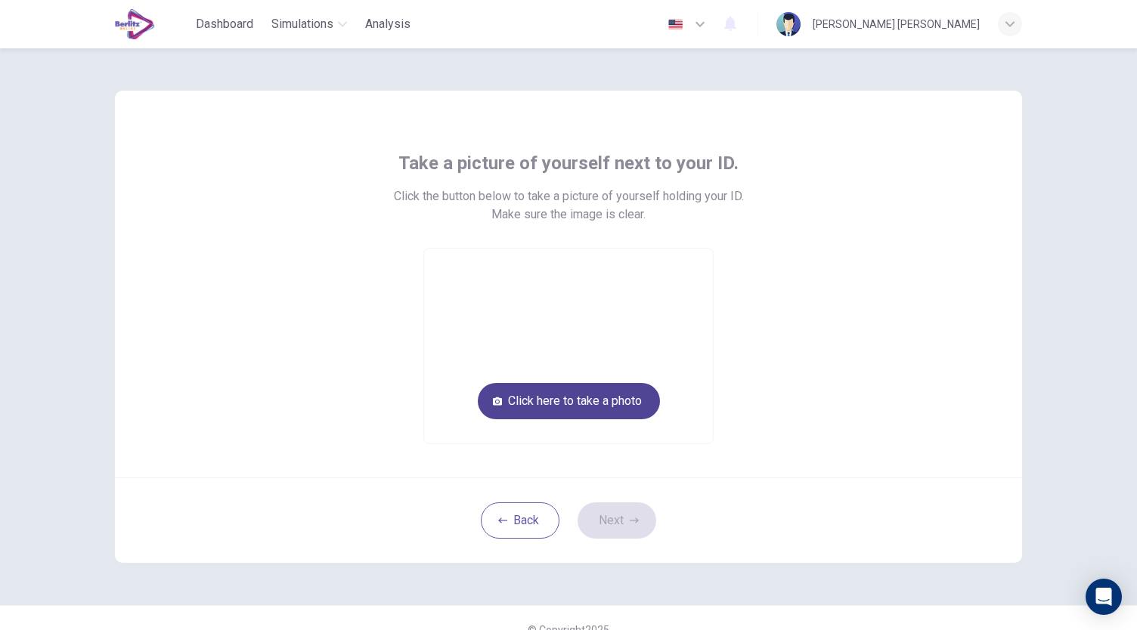
click at [630, 413] on button "Click here to take a photo" at bounding box center [569, 401] width 182 height 36
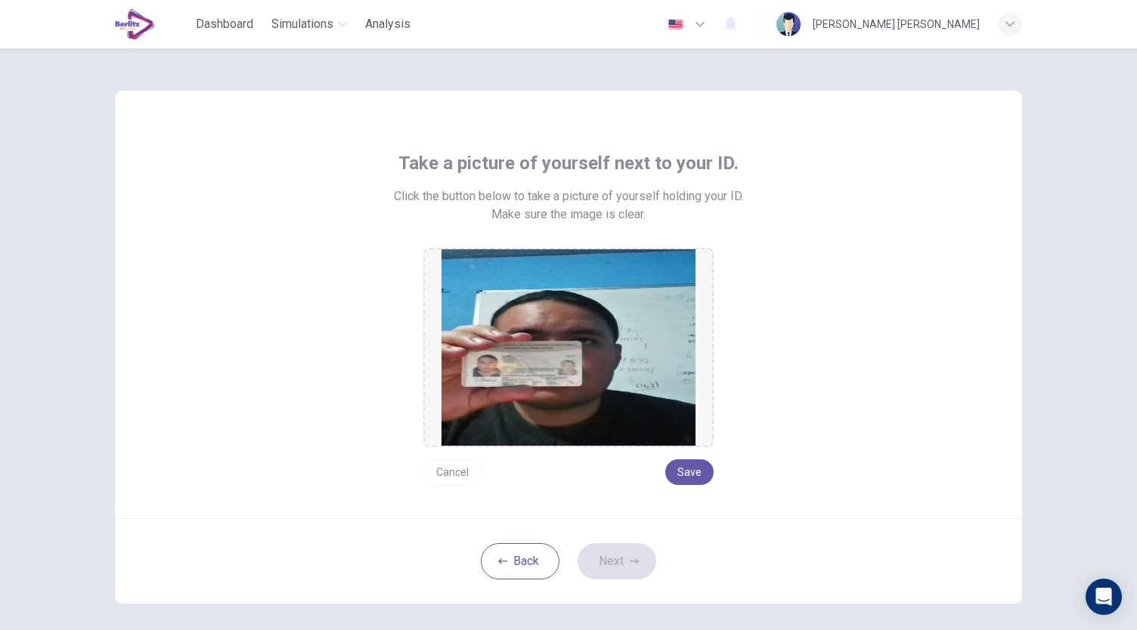
click at [630, 413] on img at bounding box center [568, 347] width 254 height 197
click at [540, 551] on button "Back" at bounding box center [520, 561] width 79 height 36
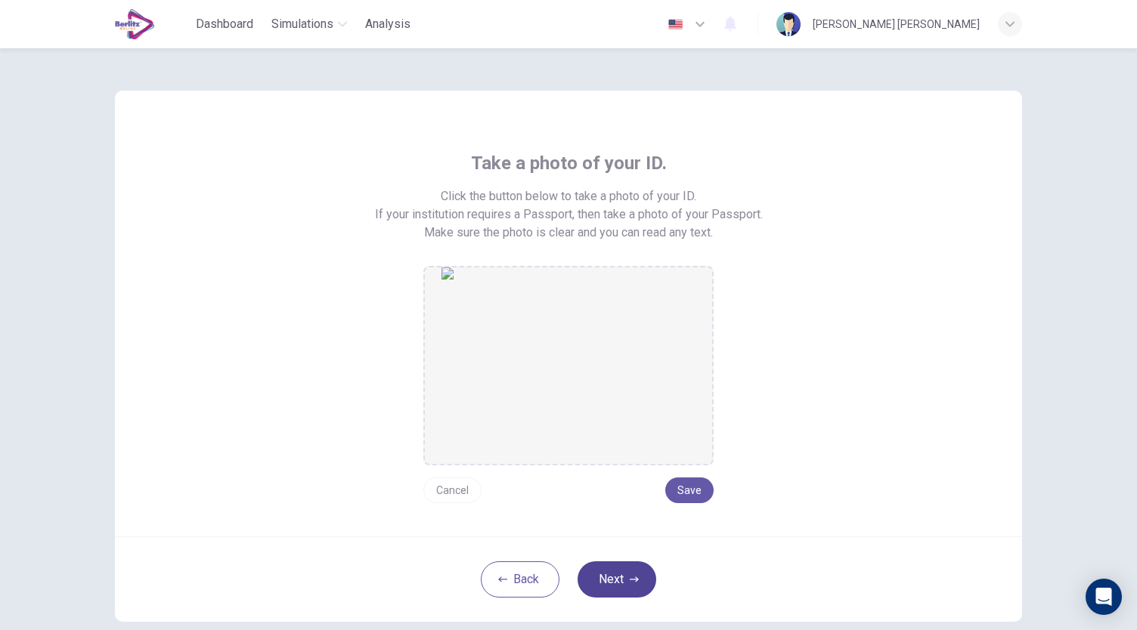
click at [622, 578] on button "Next" at bounding box center [616, 580] width 79 height 36
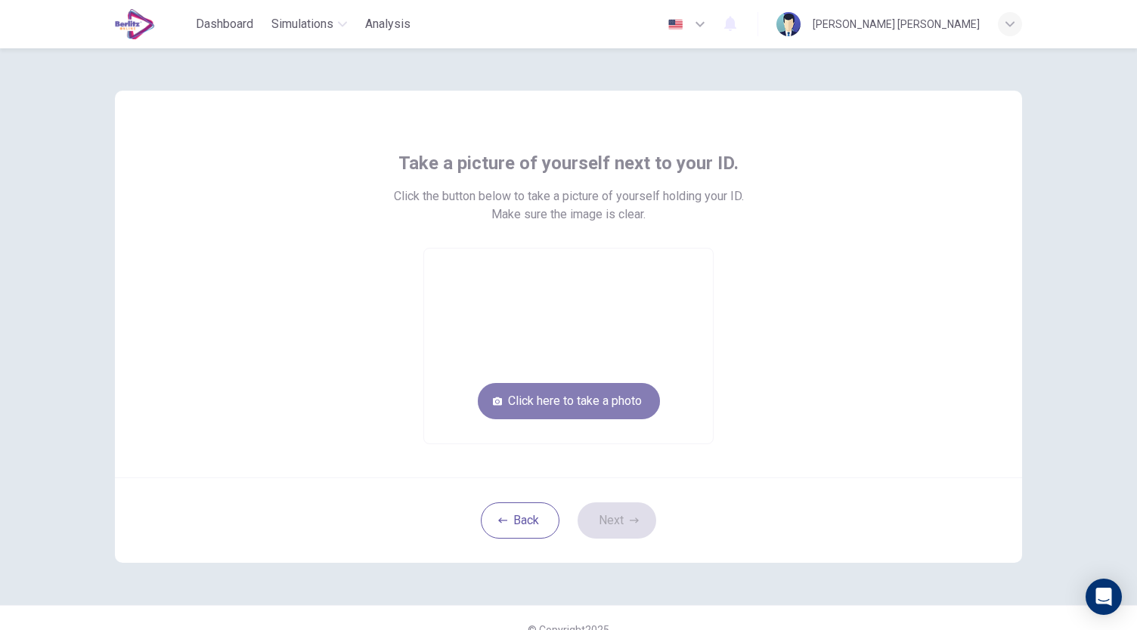
click at [596, 408] on button "Click here to take a photo" at bounding box center [569, 401] width 182 height 36
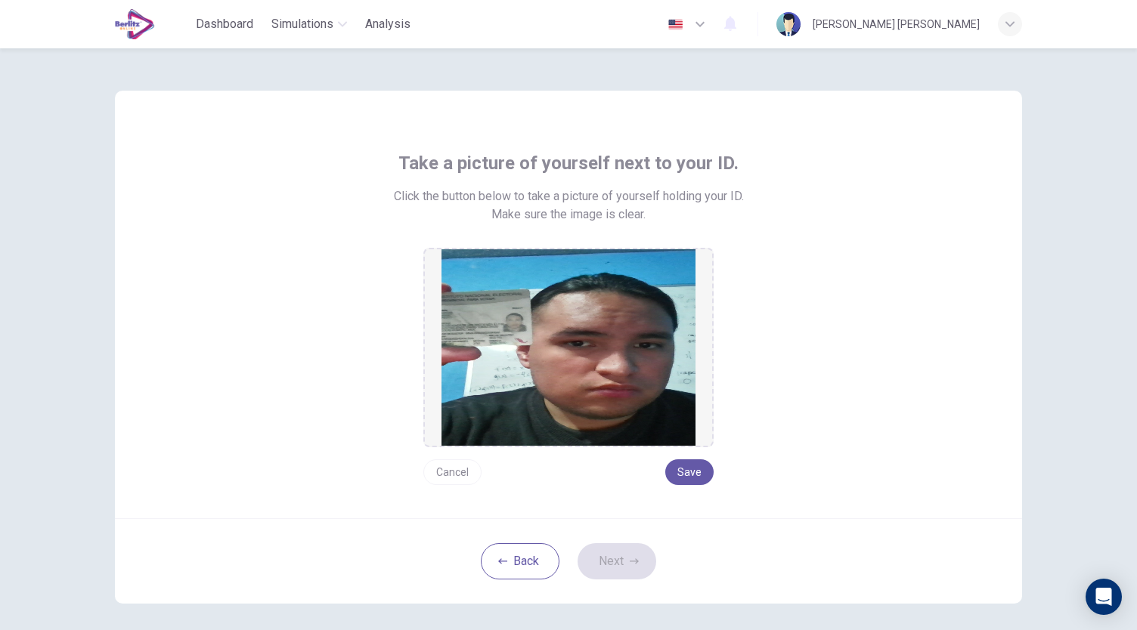
click at [451, 470] on button "Cancel" at bounding box center [452, 473] width 58 height 26
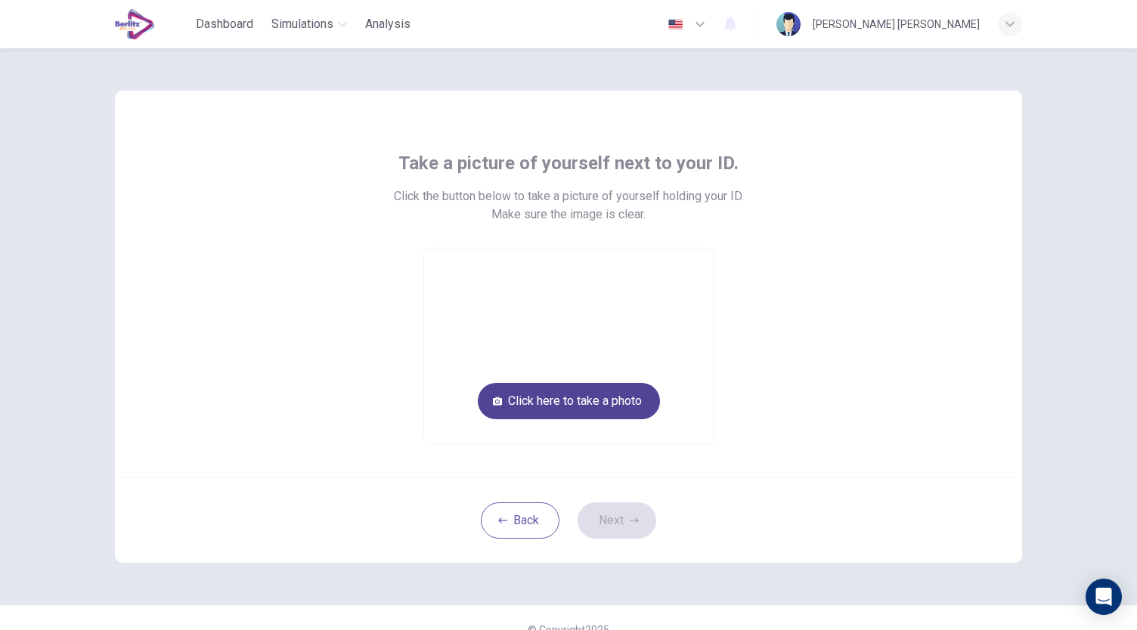
click at [584, 395] on button "Click here to take a photo" at bounding box center [569, 401] width 182 height 36
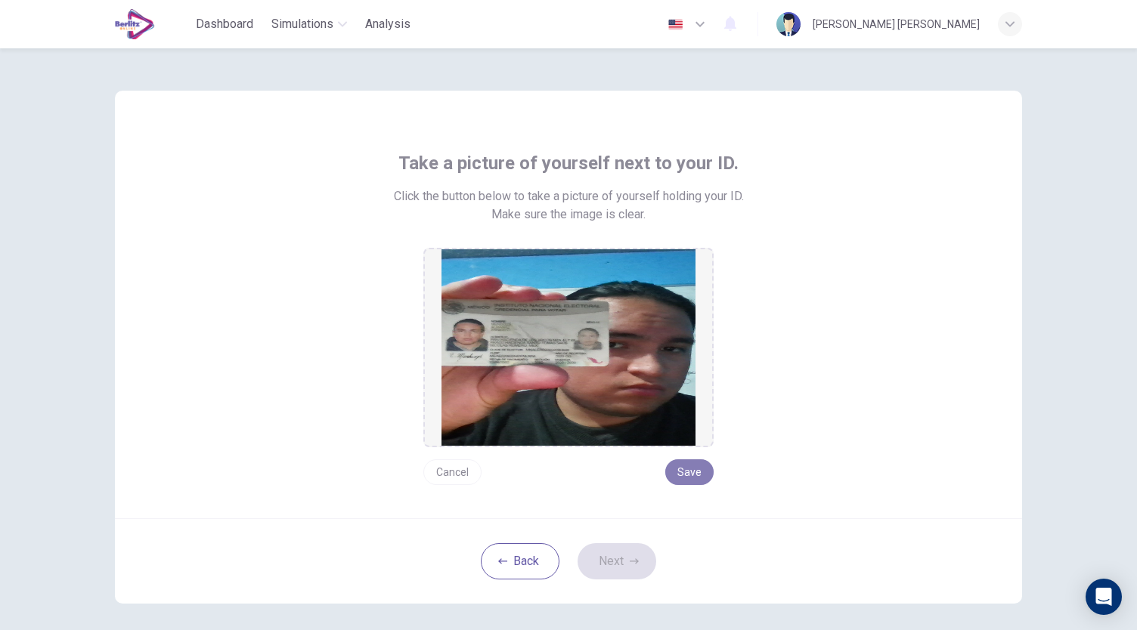
click at [684, 478] on button "Save" at bounding box center [689, 473] width 48 height 26
click at [617, 559] on button "Next" at bounding box center [616, 561] width 79 height 36
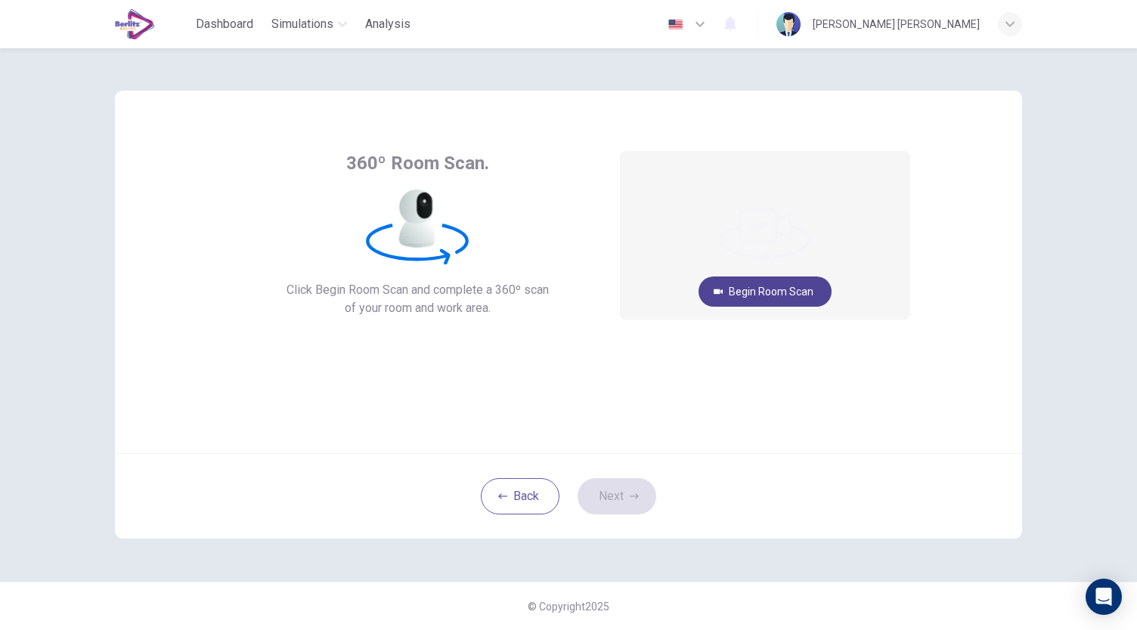
click at [778, 296] on button "Begin Room Scan" at bounding box center [764, 292] width 133 height 30
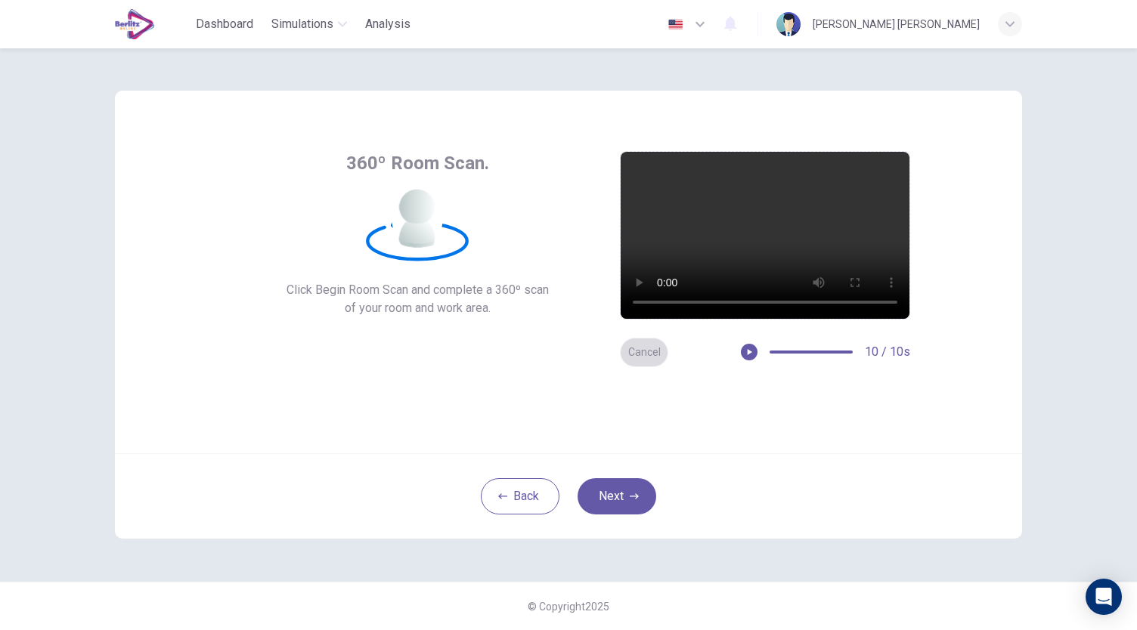
click at [650, 354] on button "Cancel" at bounding box center [644, 352] width 48 height 29
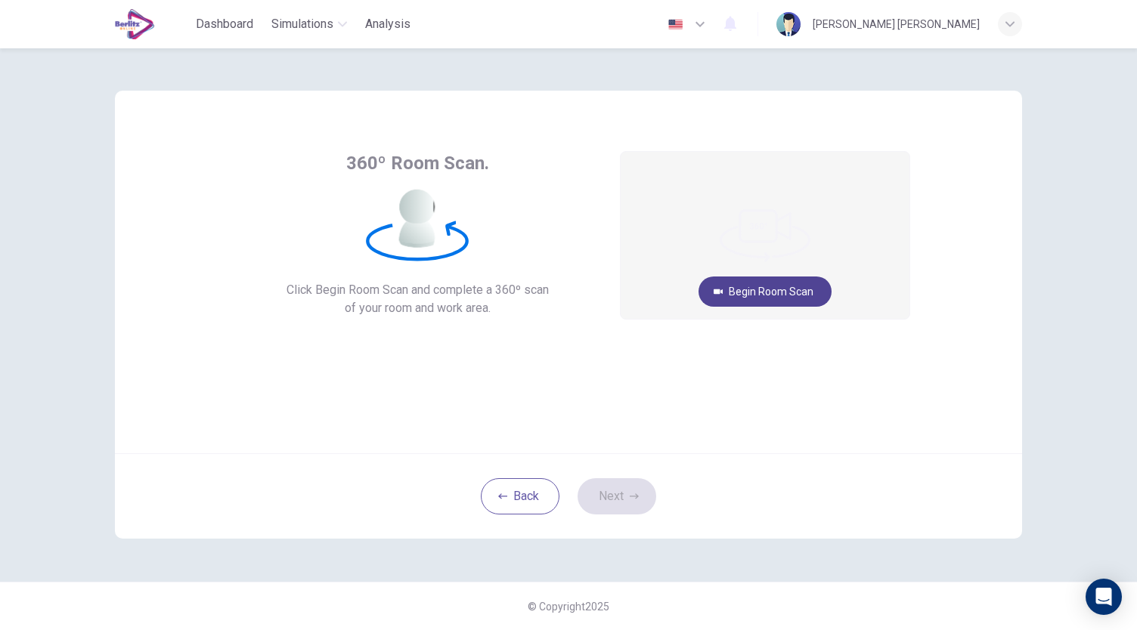
click at [743, 293] on button "Begin Room Scan" at bounding box center [764, 292] width 133 height 30
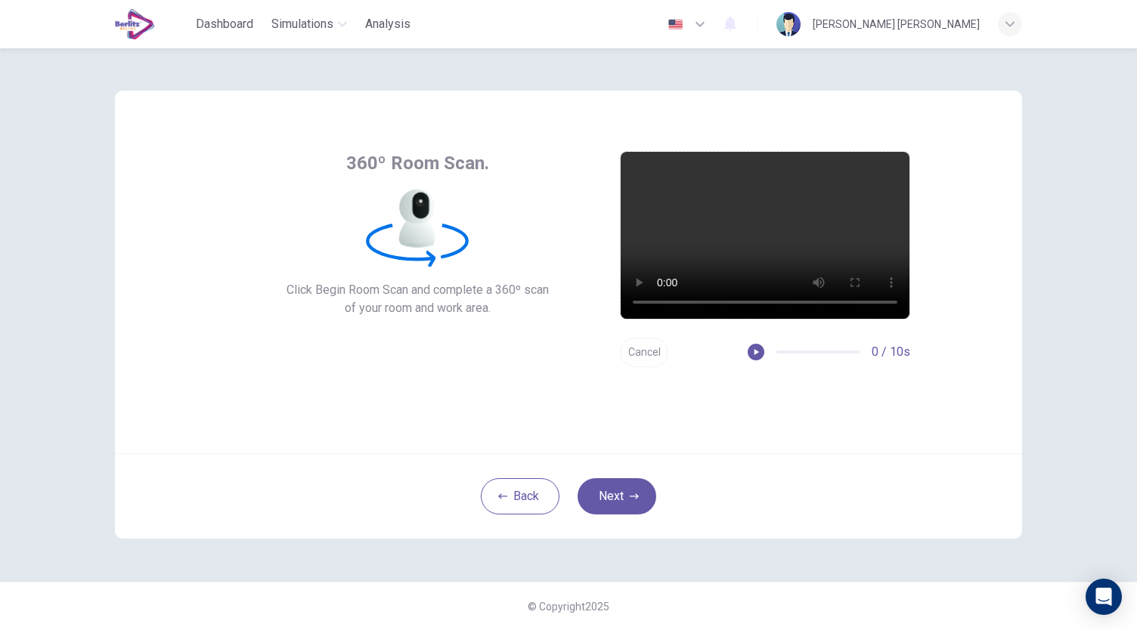
click at [648, 353] on button "Cancel" at bounding box center [644, 352] width 48 height 29
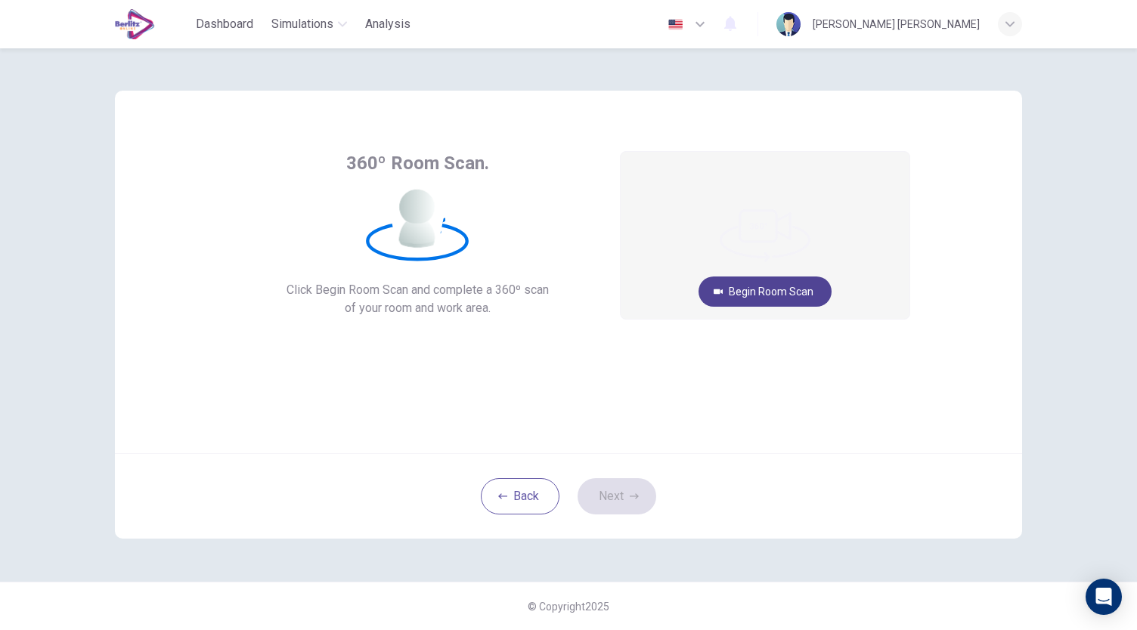
click at [765, 297] on button "Begin Room Scan" at bounding box center [764, 292] width 133 height 30
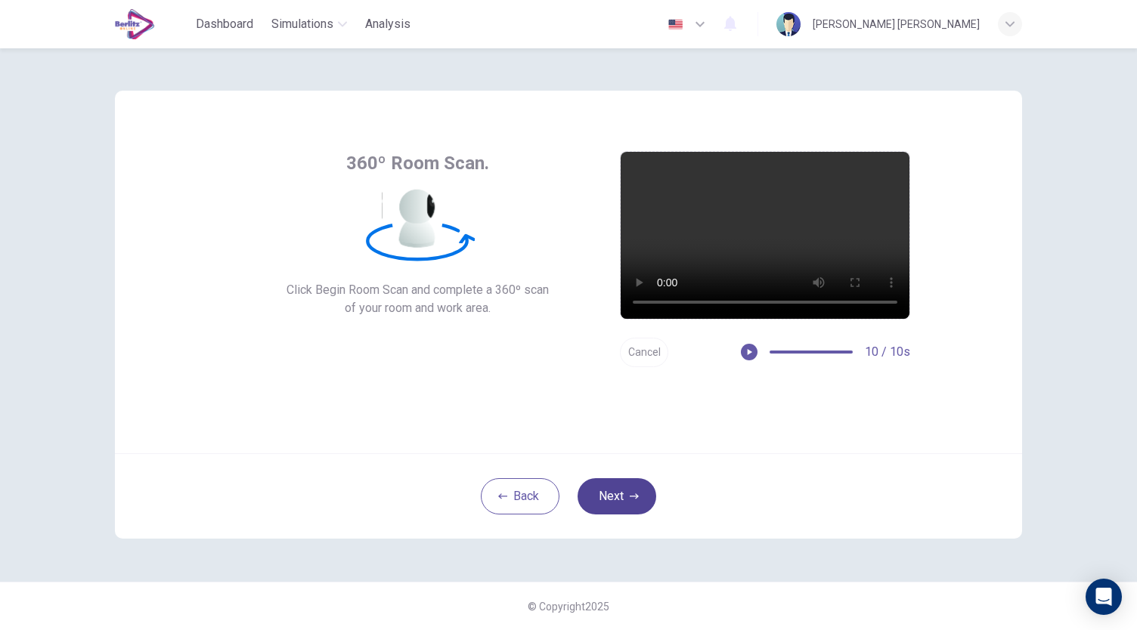
click at [611, 497] on button "Next" at bounding box center [616, 496] width 79 height 36
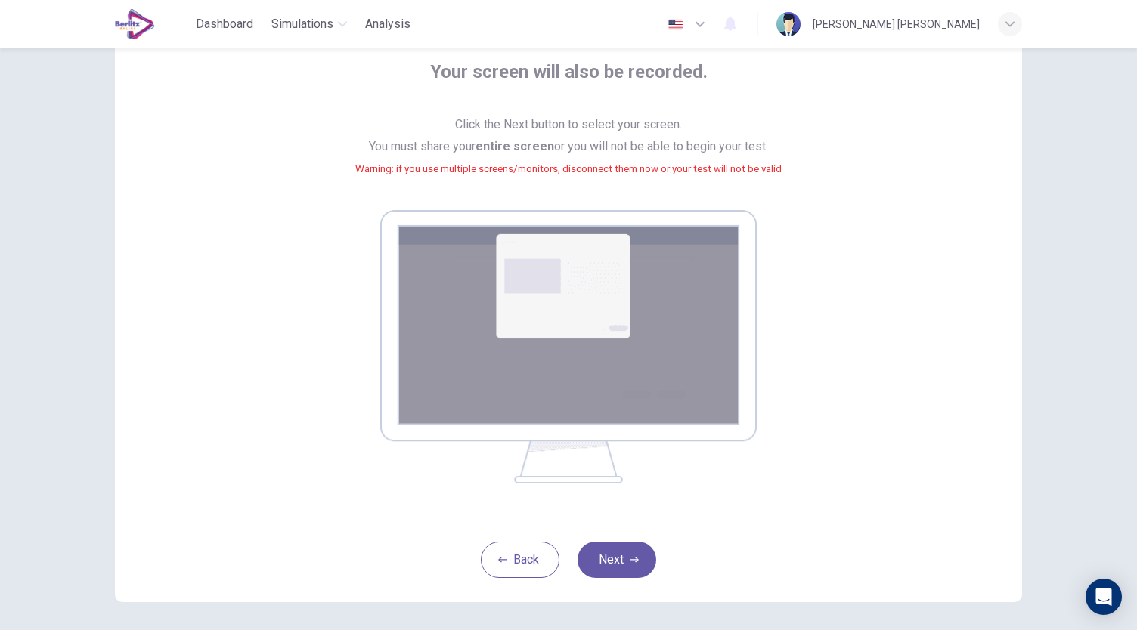
scroll to position [92, 0]
click at [622, 540] on div "Back Next" at bounding box center [568, 558] width 907 height 85
click at [614, 560] on button "Next" at bounding box center [616, 559] width 79 height 36
click at [611, 568] on button "Next" at bounding box center [616, 559] width 79 height 36
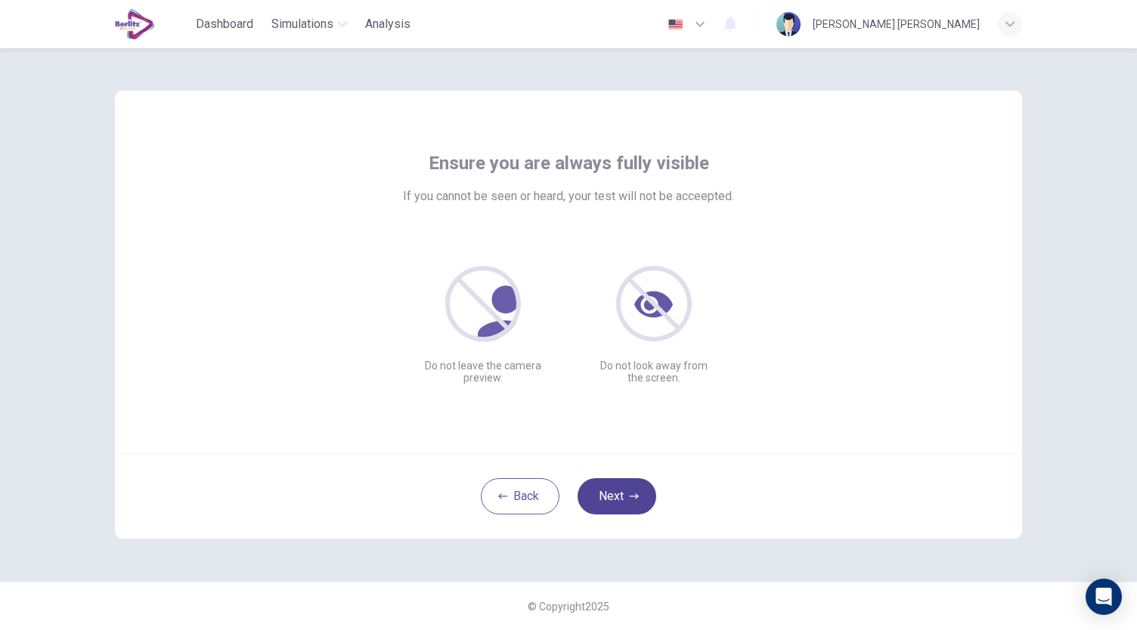
click at [608, 494] on button "Next" at bounding box center [616, 496] width 79 height 36
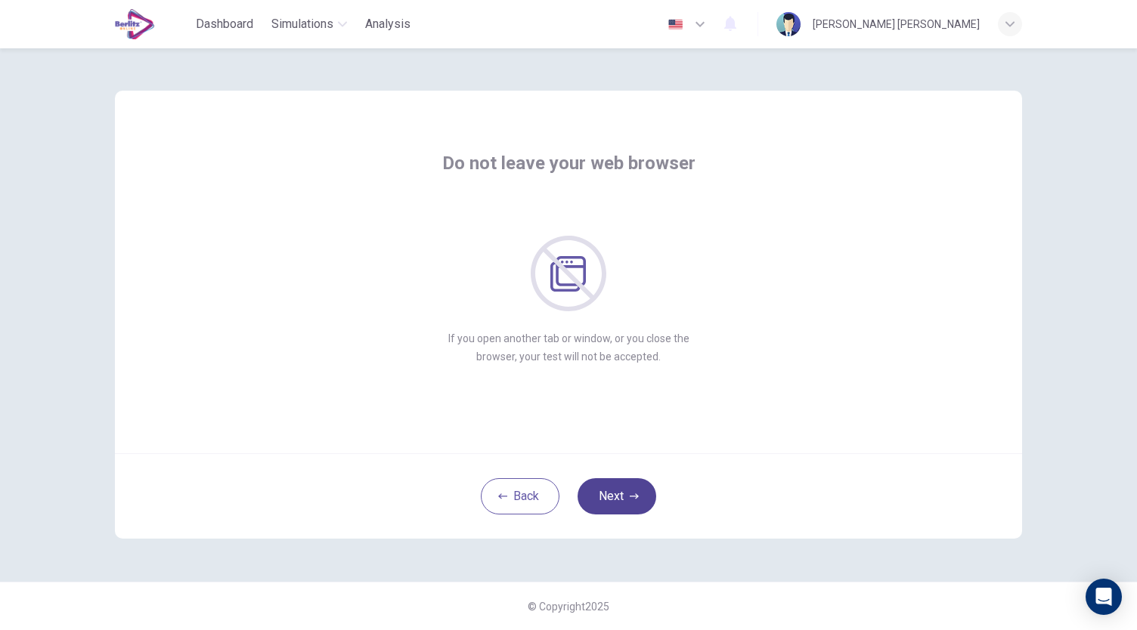
click at [608, 494] on button "Next" at bounding box center [616, 496] width 79 height 36
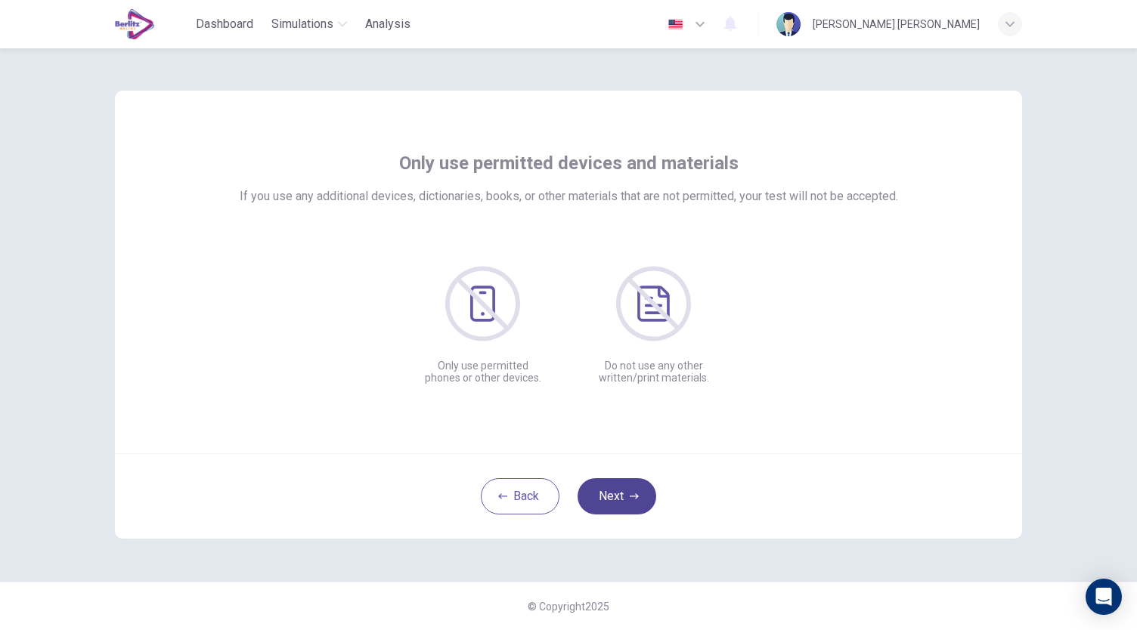
click at [620, 493] on button "Next" at bounding box center [616, 496] width 79 height 36
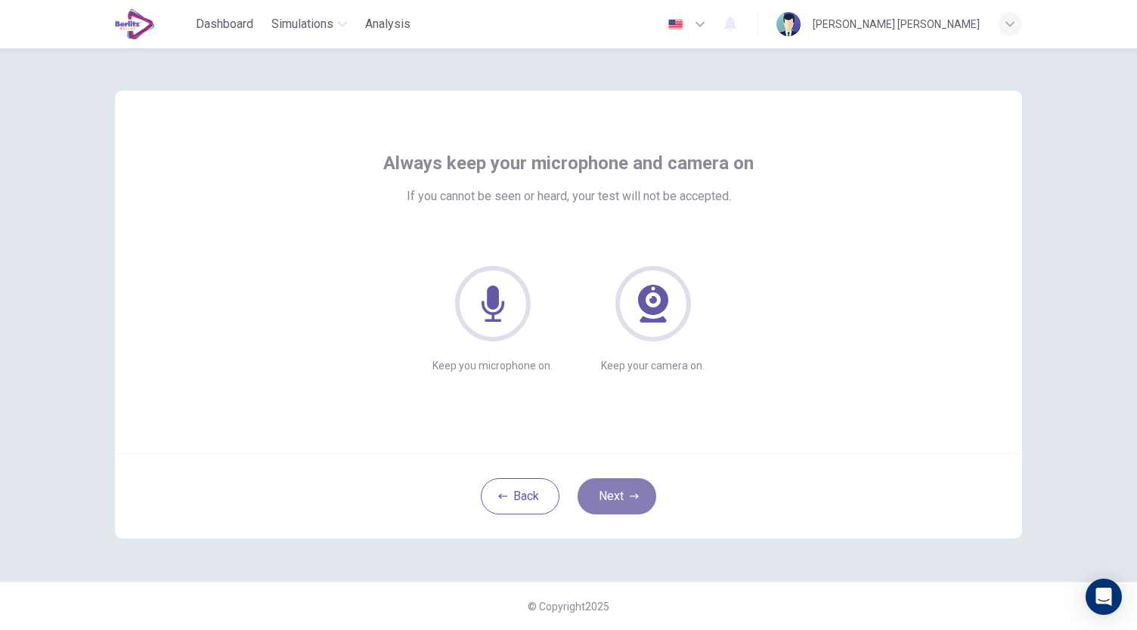
click at [620, 493] on button "Next" at bounding box center [616, 496] width 79 height 36
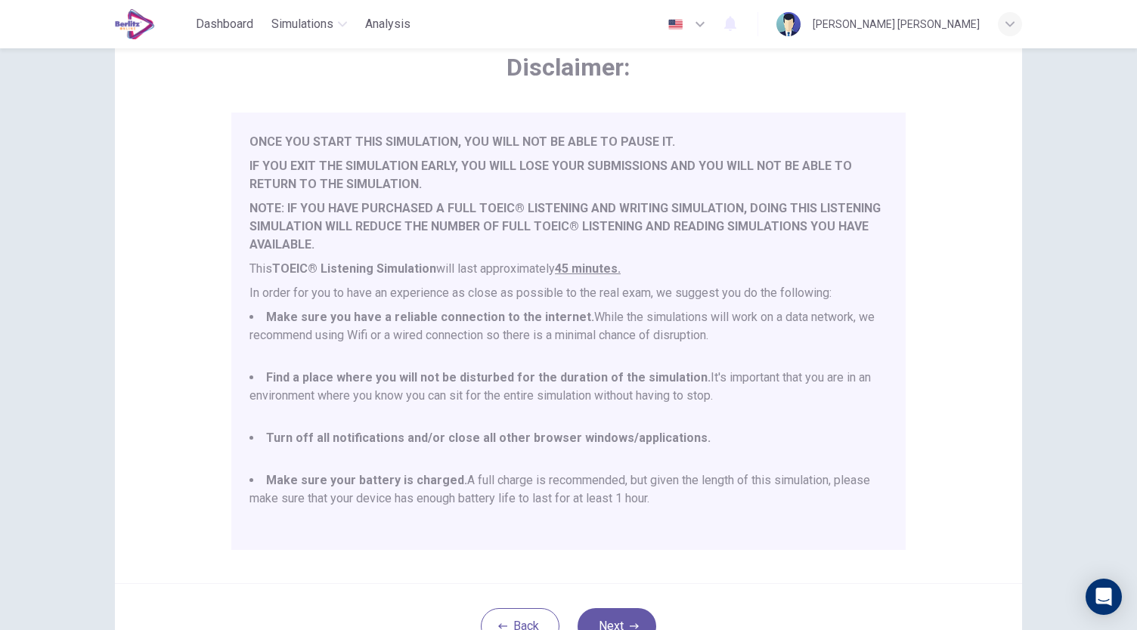
scroll to position [210, 0]
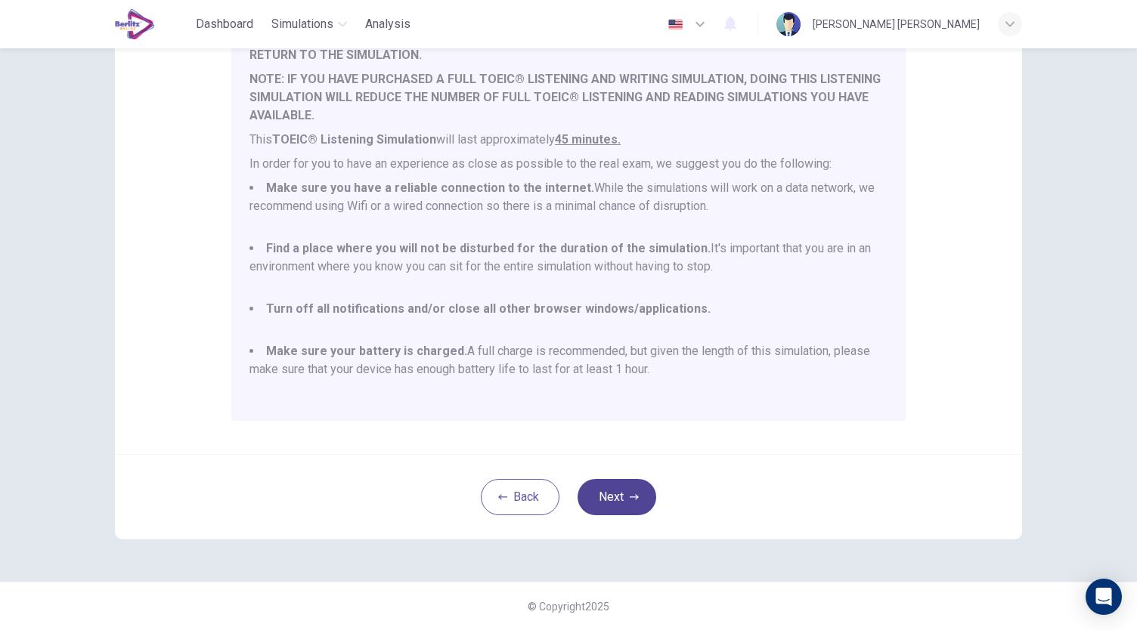
click at [645, 488] on button "Next" at bounding box center [616, 497] width 79 height 36
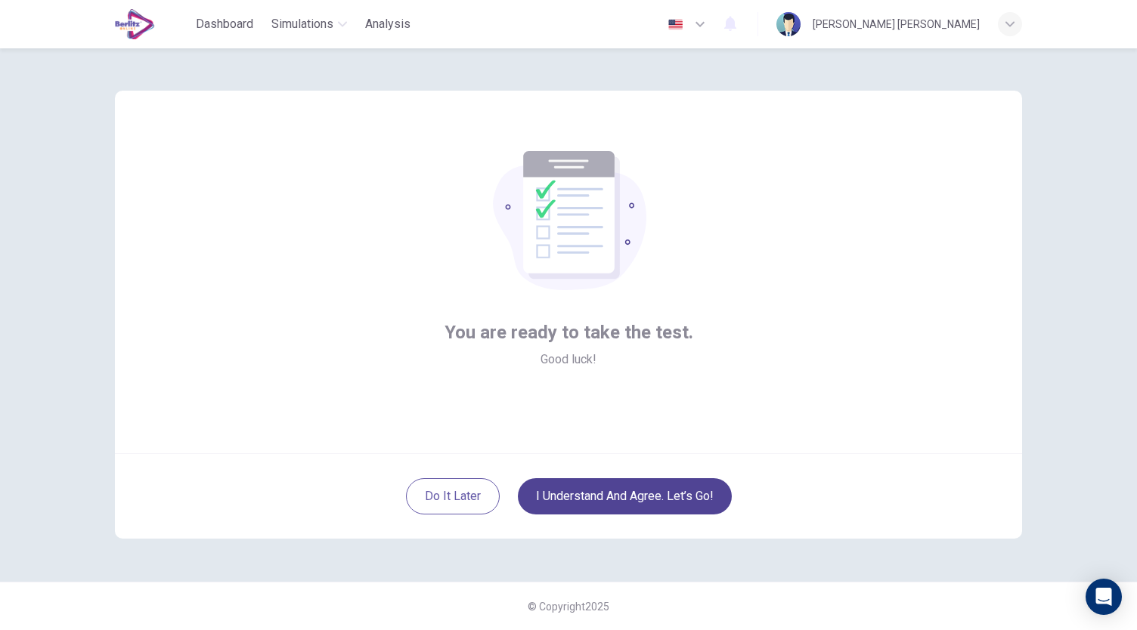
scroll to position [0, 0]
click at [620, 493] on button "I understand and agree. Let’s go!" at bounding box center [625, 496] width 214 height 36
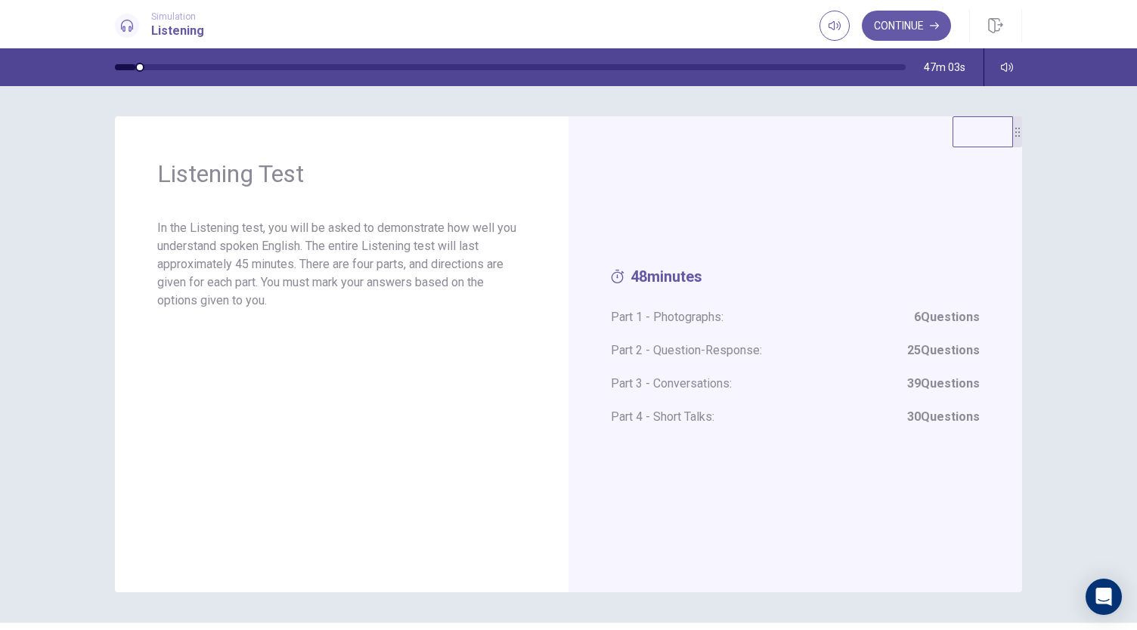
click at [1014, 147] on div at bounding box center [1017, 131] width 9 height 31
click at [916, 28] on button "Continue" at bounding box center [906, 26] width 89 height 30
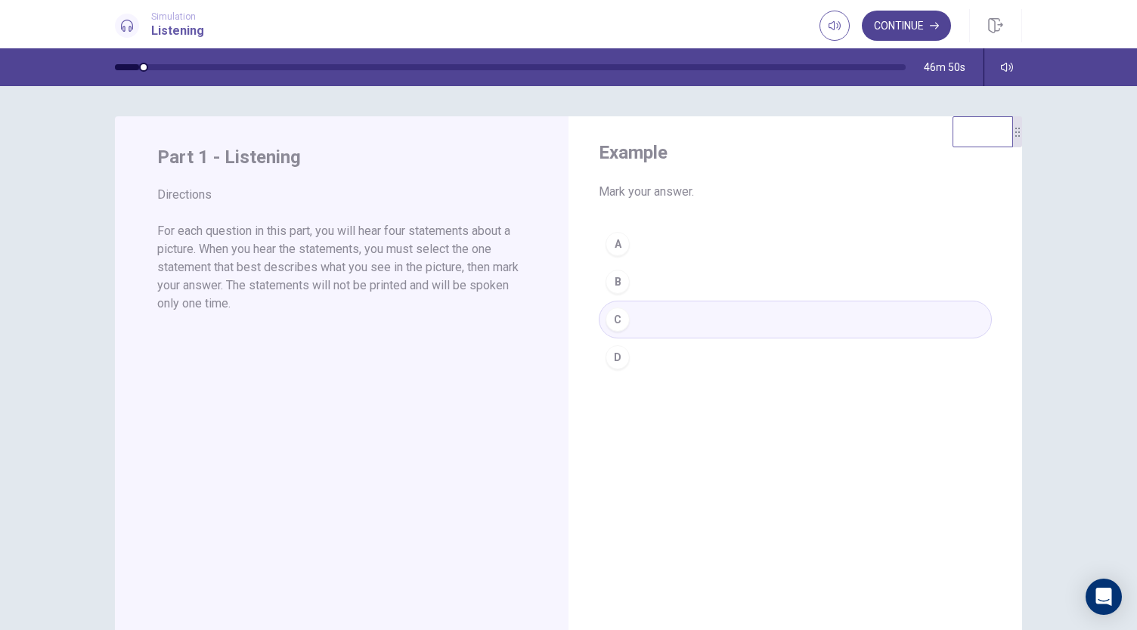
click at [907, 22] on button "Continue" at bounding box center [906, 26] width 89 height 30
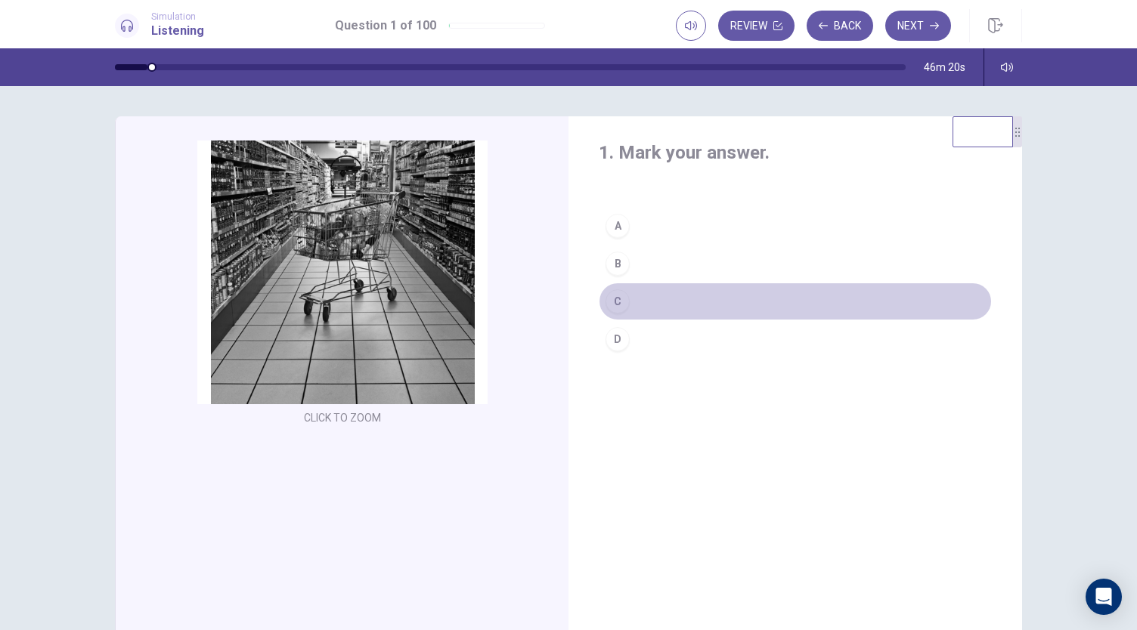
click at [640, 300] on button "C" at bounding box center [795, 302] width 393 height 38
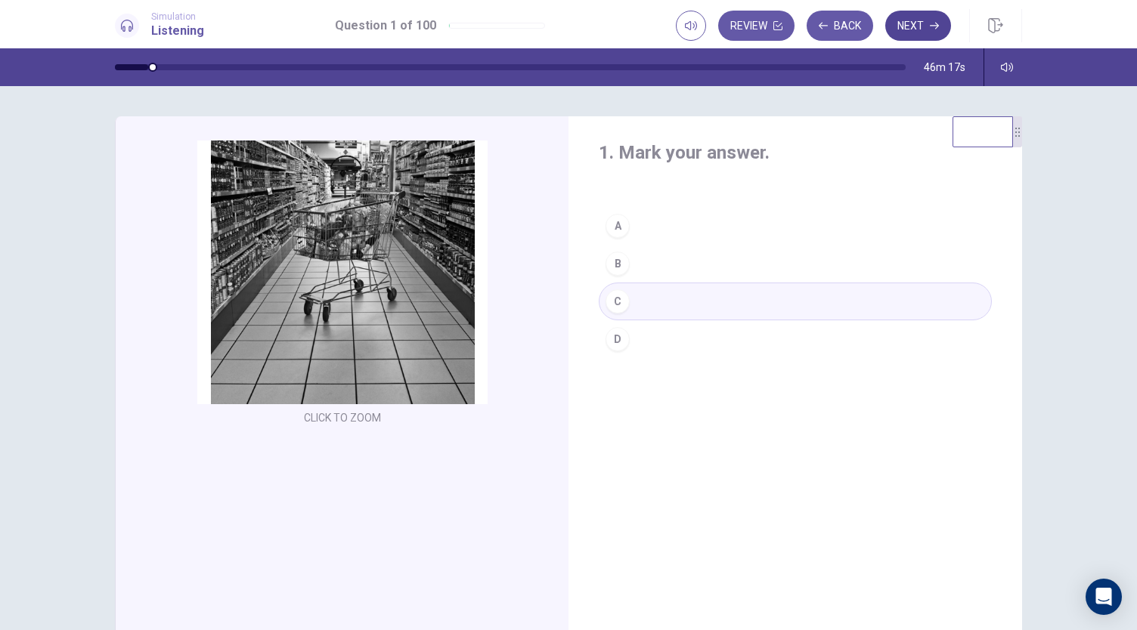
click at [921, 17] on button "Next" at bounding box center [918, 26] width 66 height 30
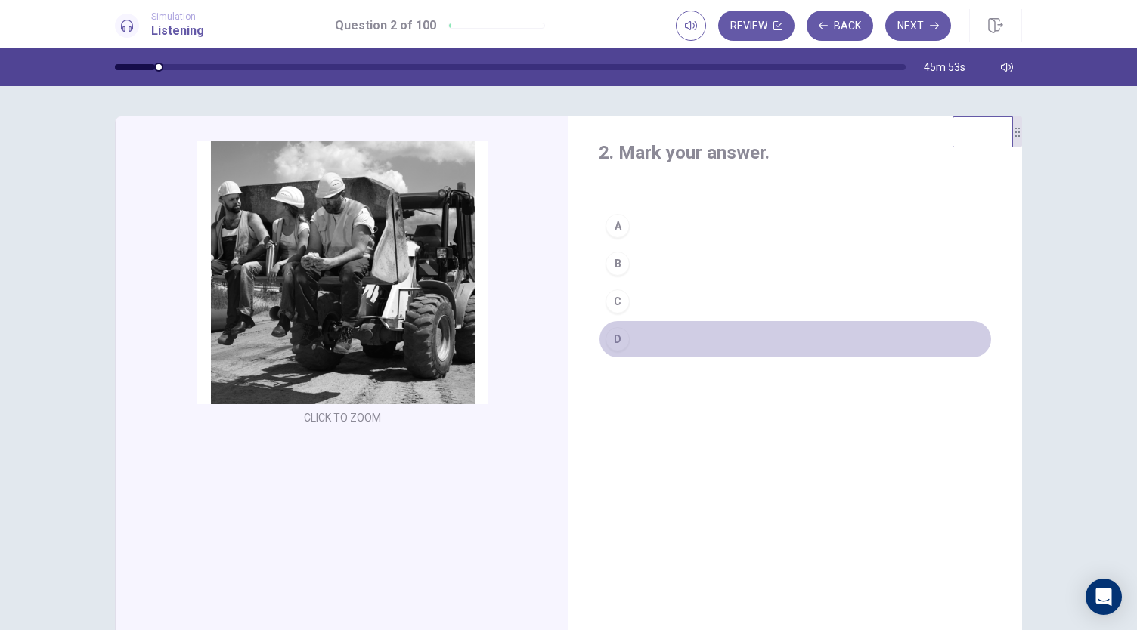
click at [612, 335] on div "D" at bounding box center [617, 339] width 24 height 24
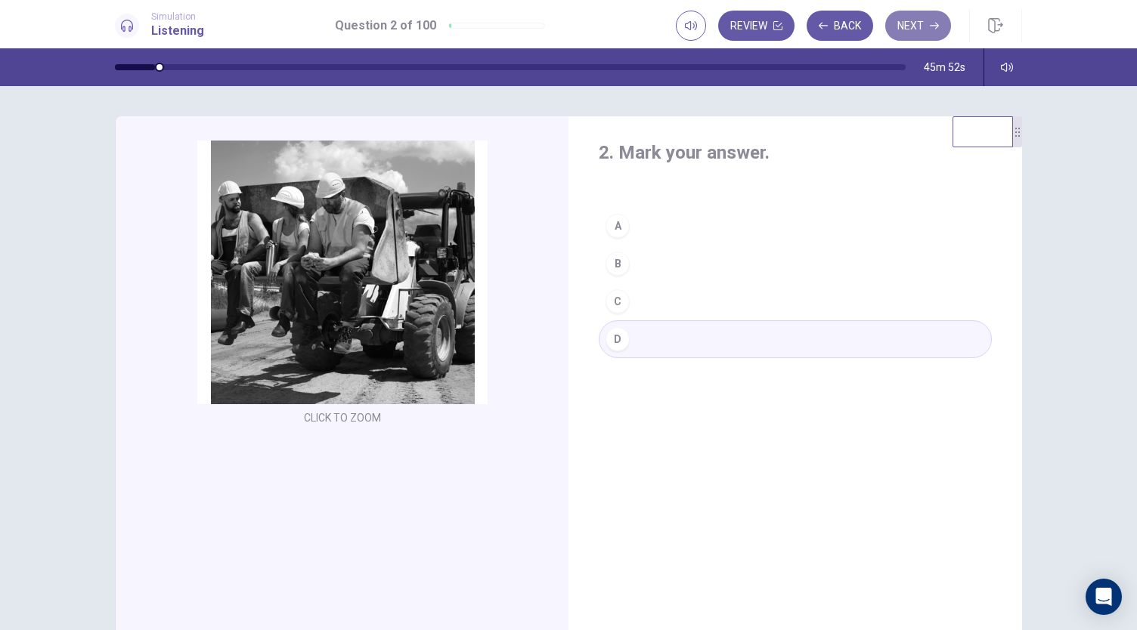
click at [904, 33] on button "Next" at bounding box center [918, 26] width 66 height 30
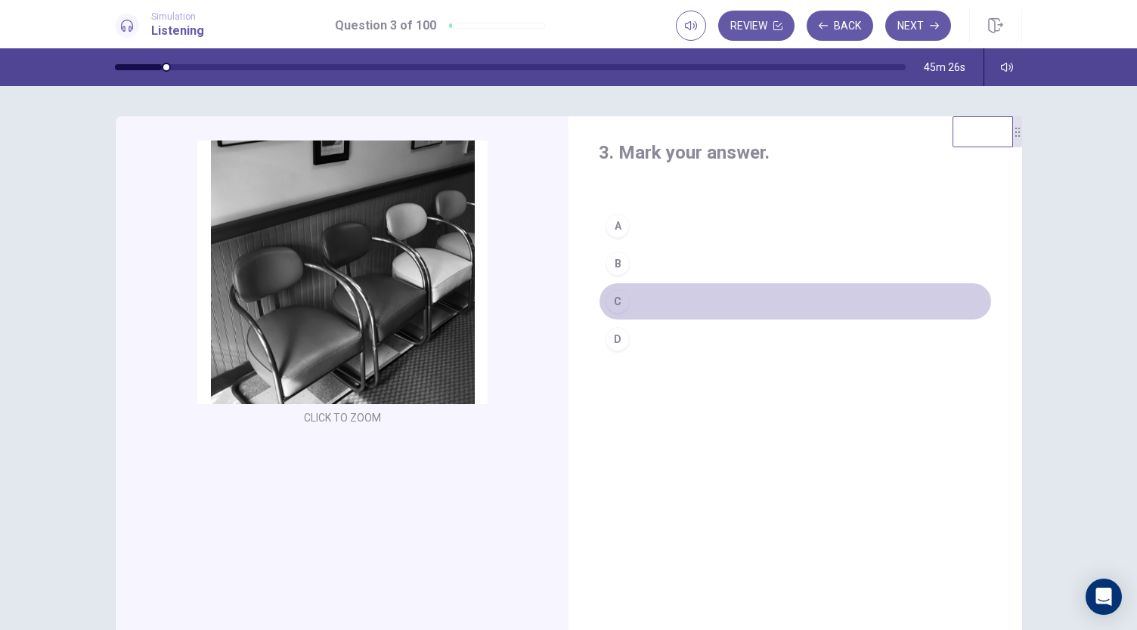
click at [669, 302] on button "C" at bounding box center [795, 302] width 393 height 38
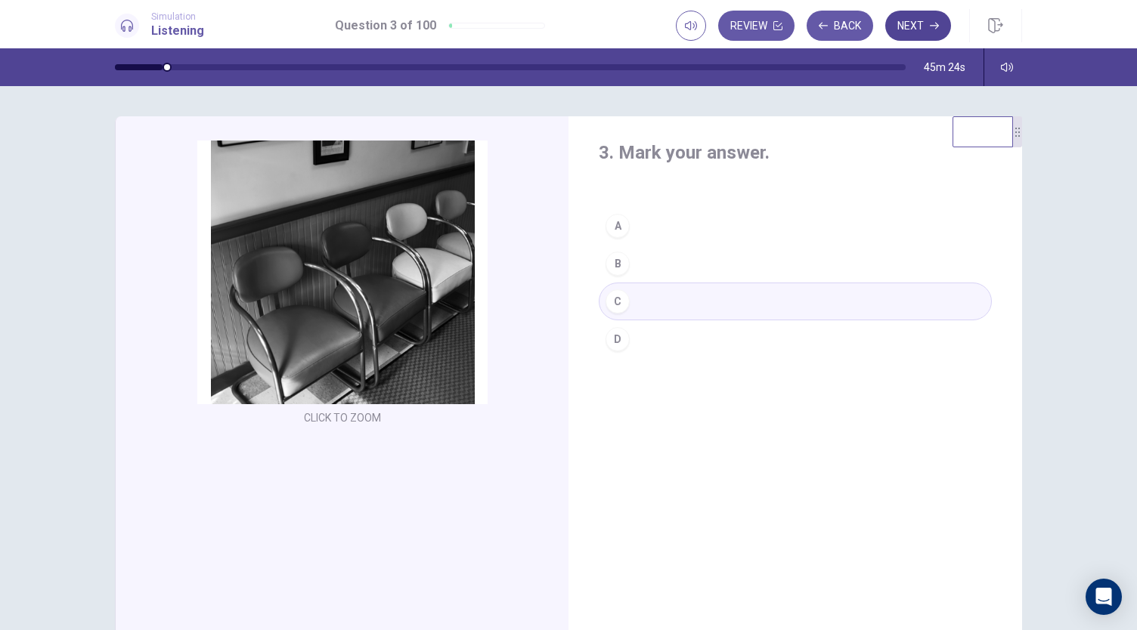
click at [907, 23] on button "Next" at bounding box center [918, 26] width 66 height 30
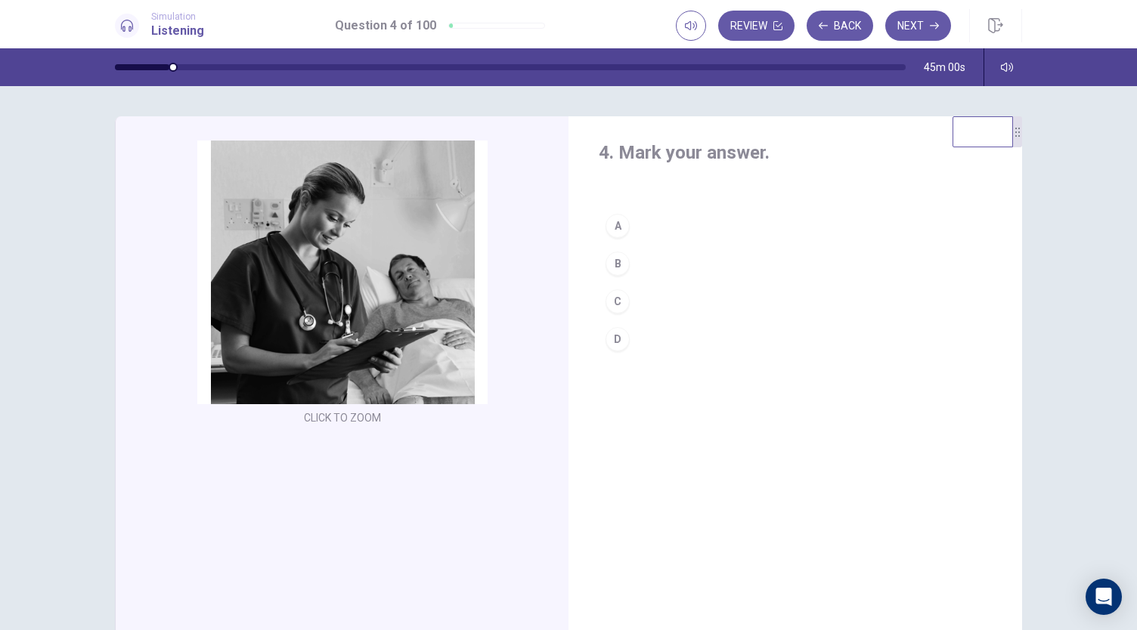
click at [658, 302] on button "C" at bounding box center [795, 302] width 393 height 38
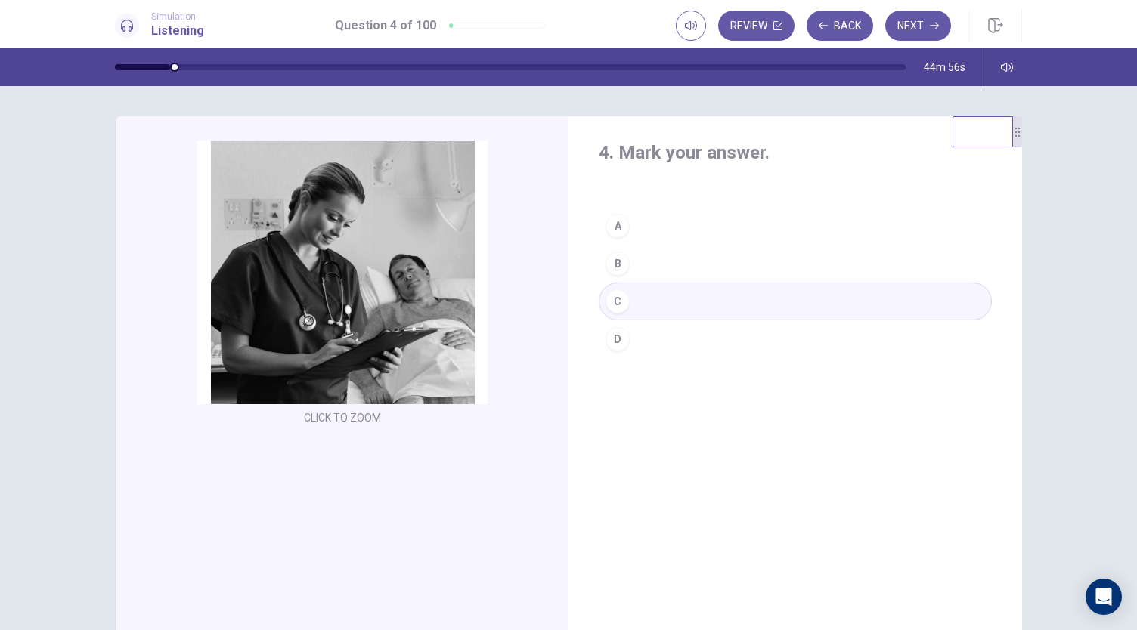
click at [720, 259] on button "B" at bounding box center [795, 264] width 393 height 38
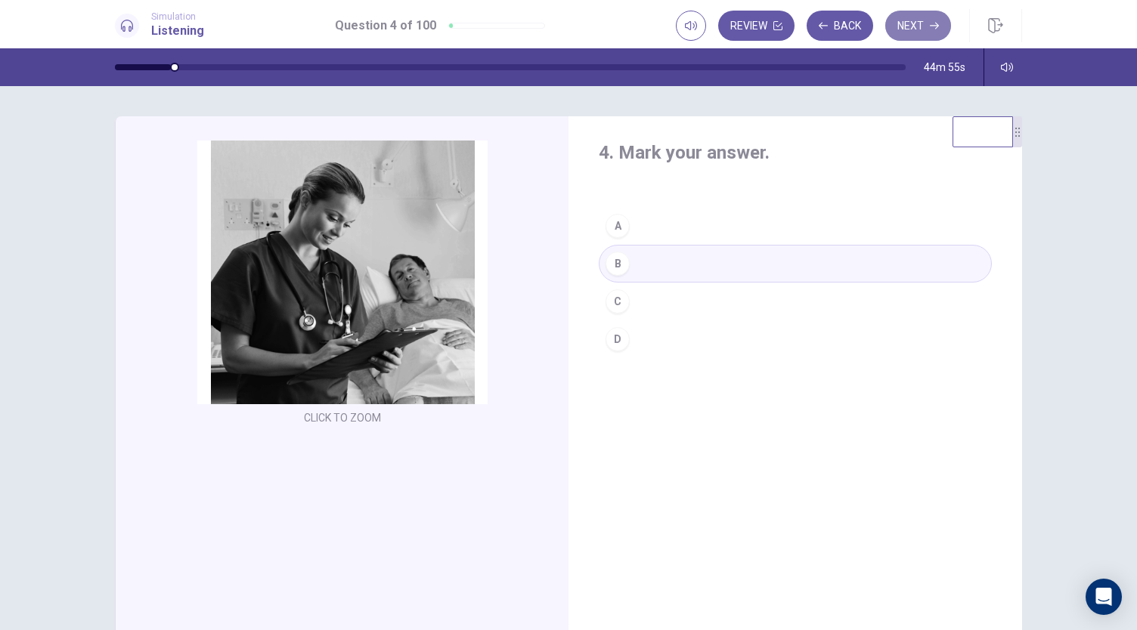
click at [904, 24] on button "Next" at bounding box center [918, 26] width 66 height 30
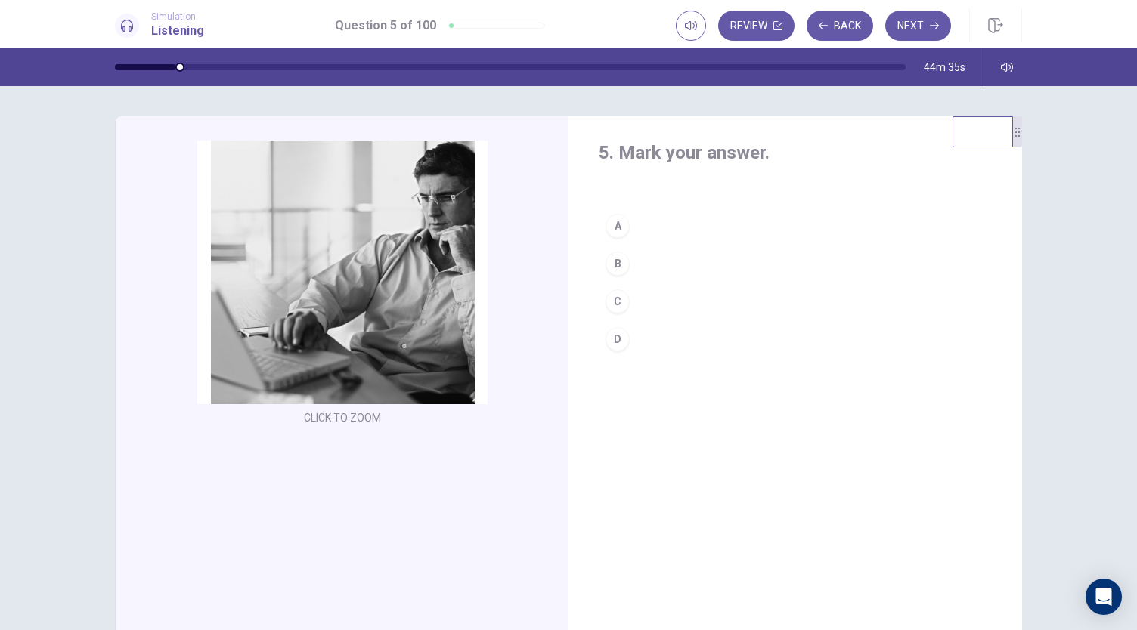
click at [647, 265] on button "B" at bounding box center [795, 264] width 393 height 38
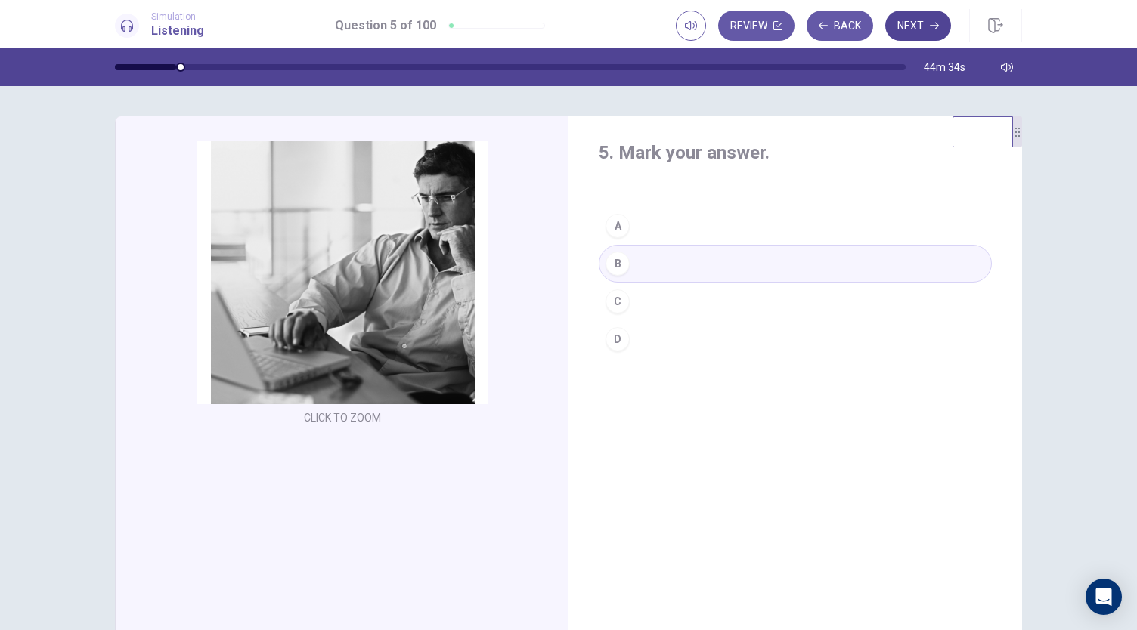
click at [922, 26] on button "Next" at bounding box center [918, 26] width 66 height 30
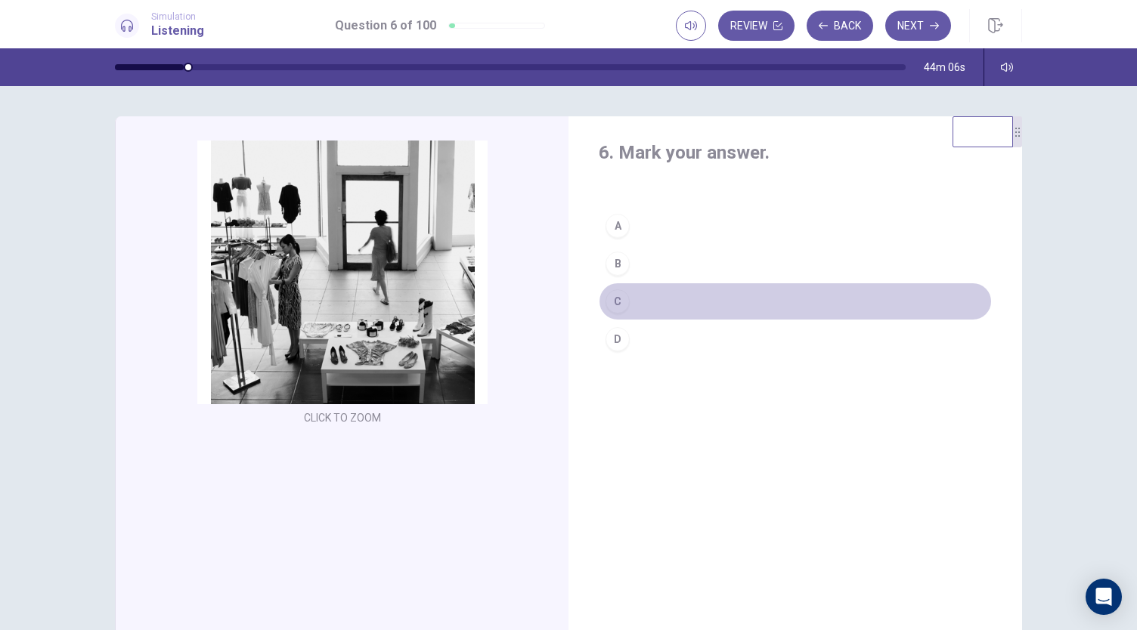
click at [671, 303] on button "C" at bounding box center [795, 302] width 393 height 38
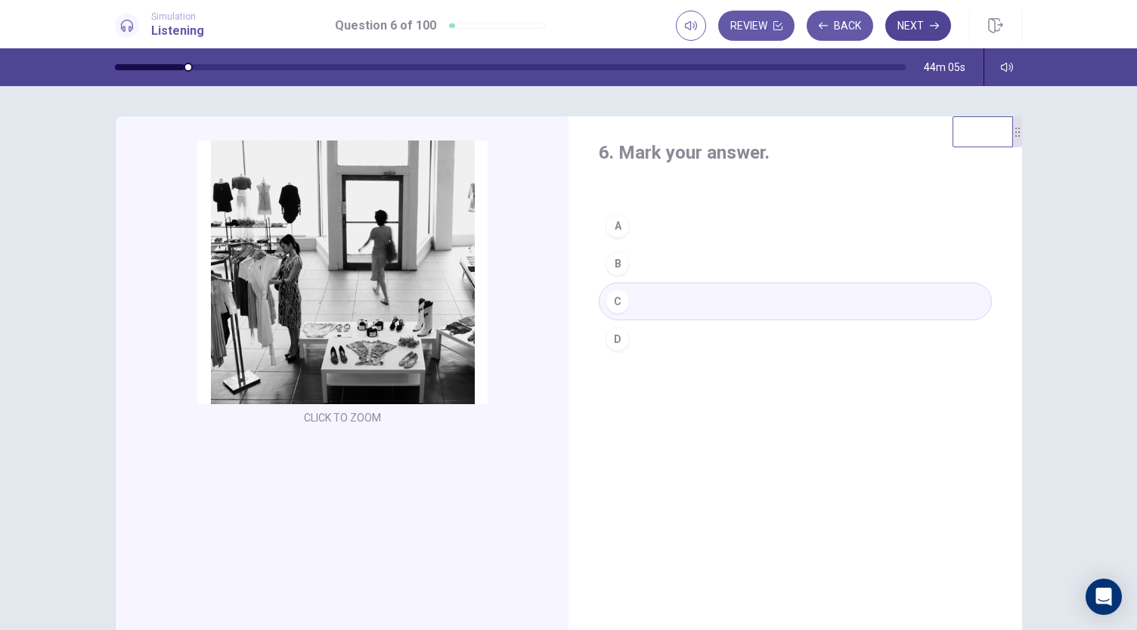
click at [919, 29] on button "Next" at bounding box center [918, 26] width 66 height 30
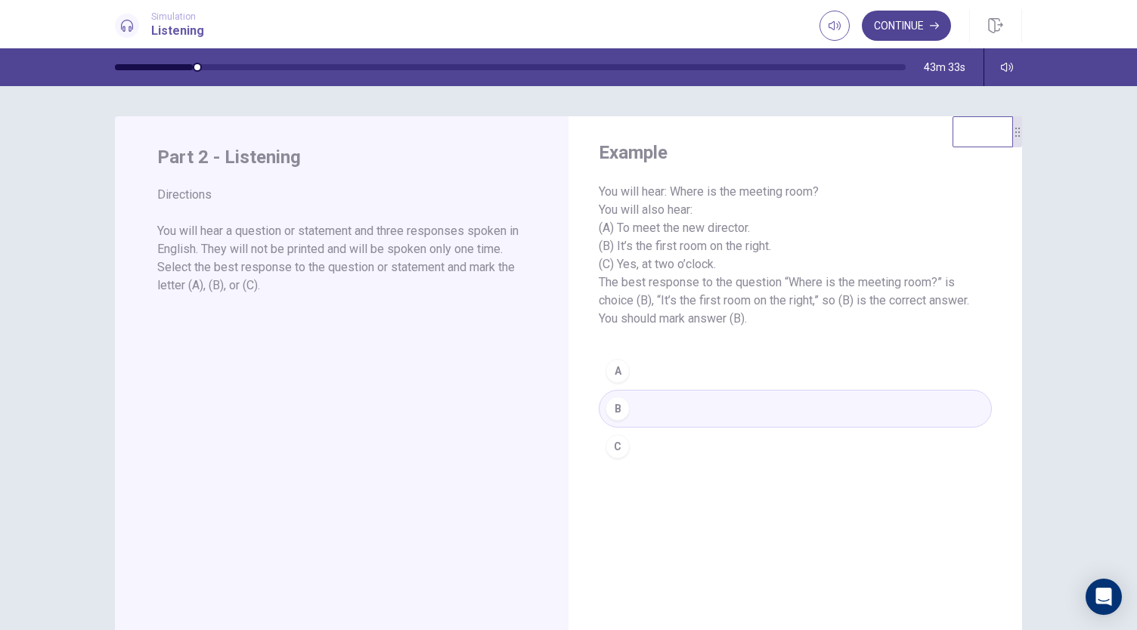
click at [895, 26] on button "Continue" at bounding box center [906, 26] width 89 height 30
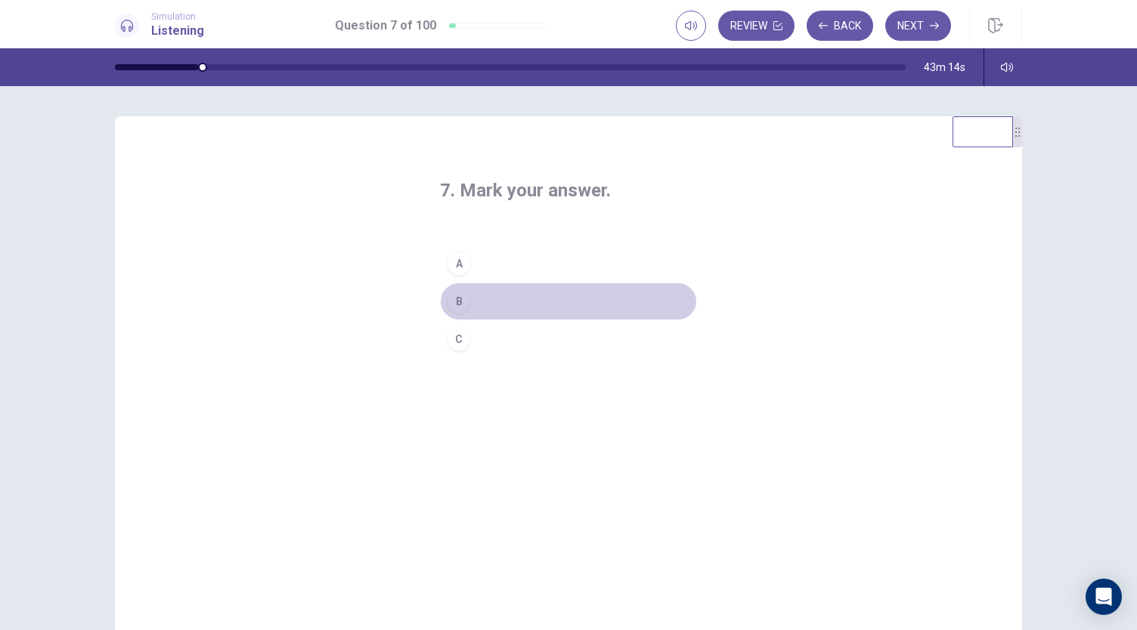
click at [470, 302] on button "B" at bounding box center [568, 302] width 257 height 38
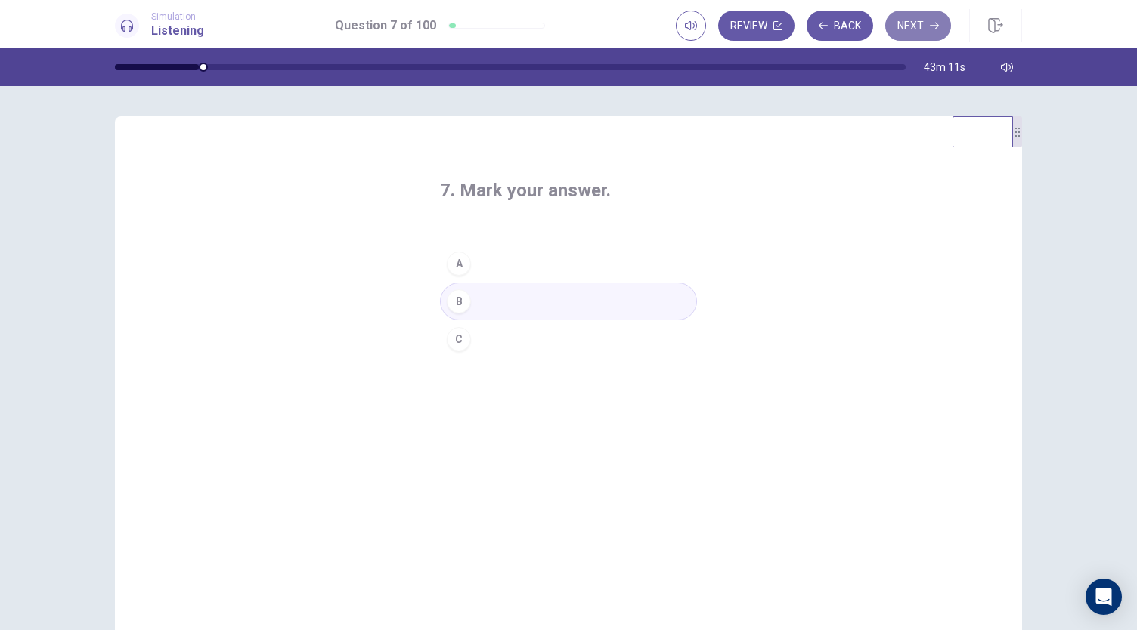
click at [925, 28] on button "Next" at bounding box center [918, 26] width 66 height 30
click at [469, 305] on button "B" at bounding box center [568, 302] width 257 height 38
click at [916, 30] on button "Next" at bounding box center [918, 26] width 66 height 30
click at [478, 261] on button "A" at bounding box center [568, 264] width 257 height 38
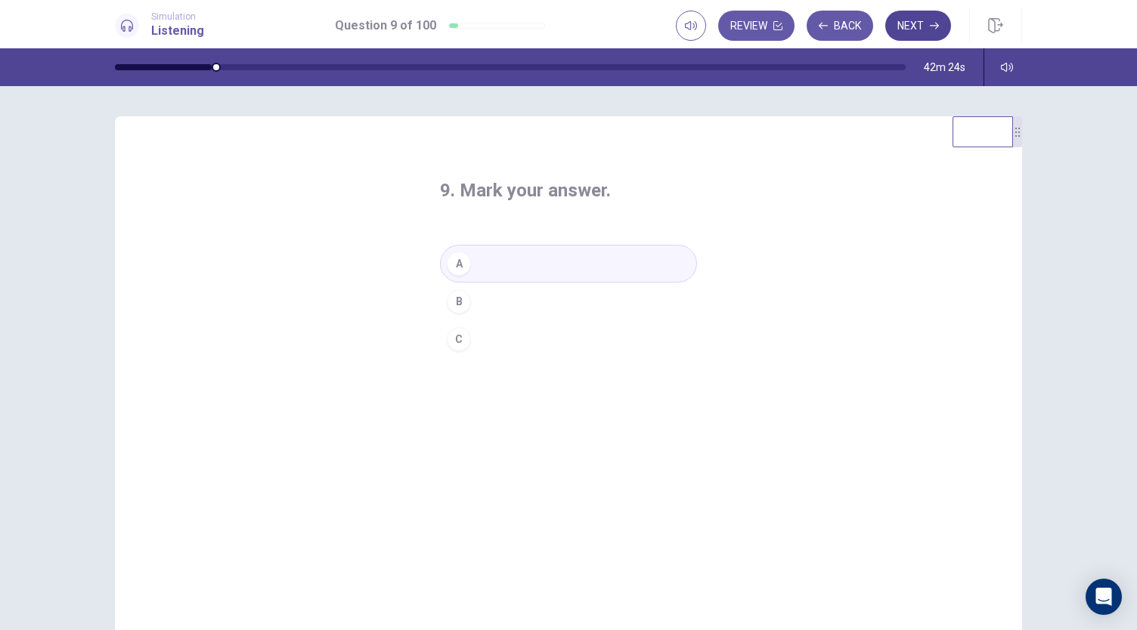
click at [916, 34] on button "Next" at bounding box center [918, 26] width 66 height 30
click at [473, 341] on button "C" at bounding box center [568, 339] width 257 height 38
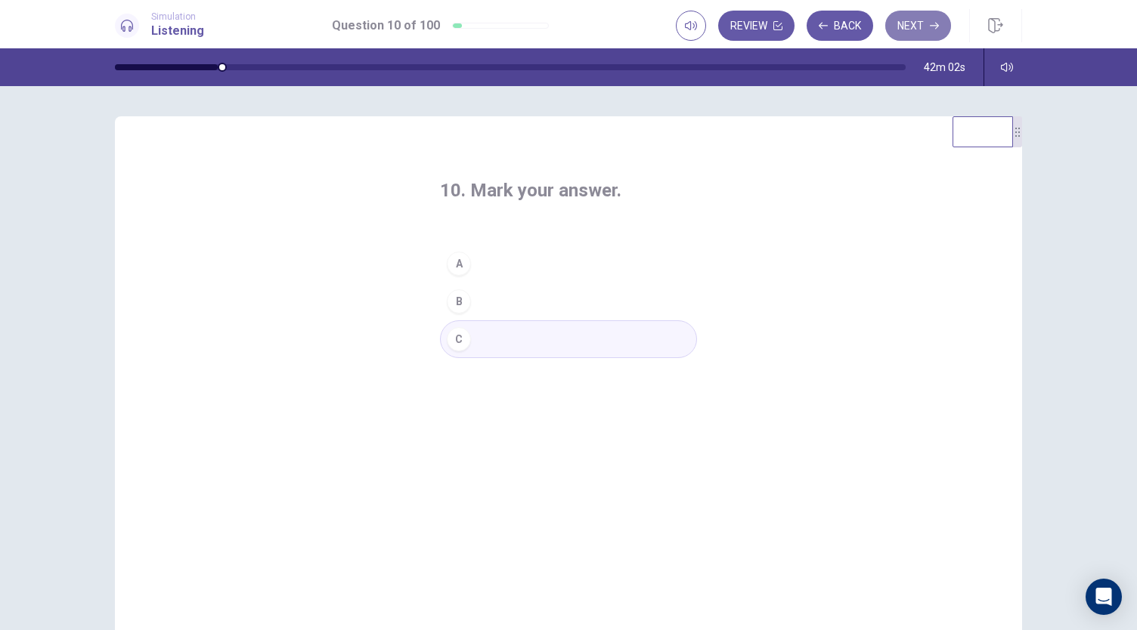
click at [930, 18] on button "Next" at bounding box center [918, 26] width 66 height 30
click at [516, 262] on button "A" at bounding box center [568, 264] width 257 height 38
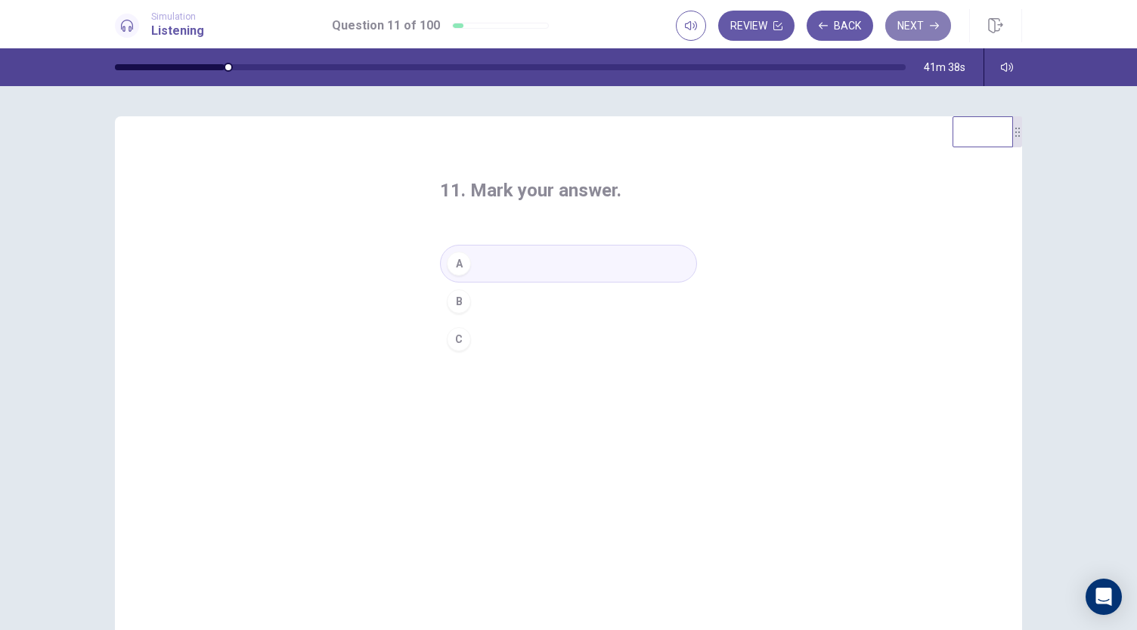
click at [918, 28] on button "Next" at bounding box center [918, 26] width 66 height 30
click at [543, 336] on button "C" at bounding box center [568, 339] width 257 height 38
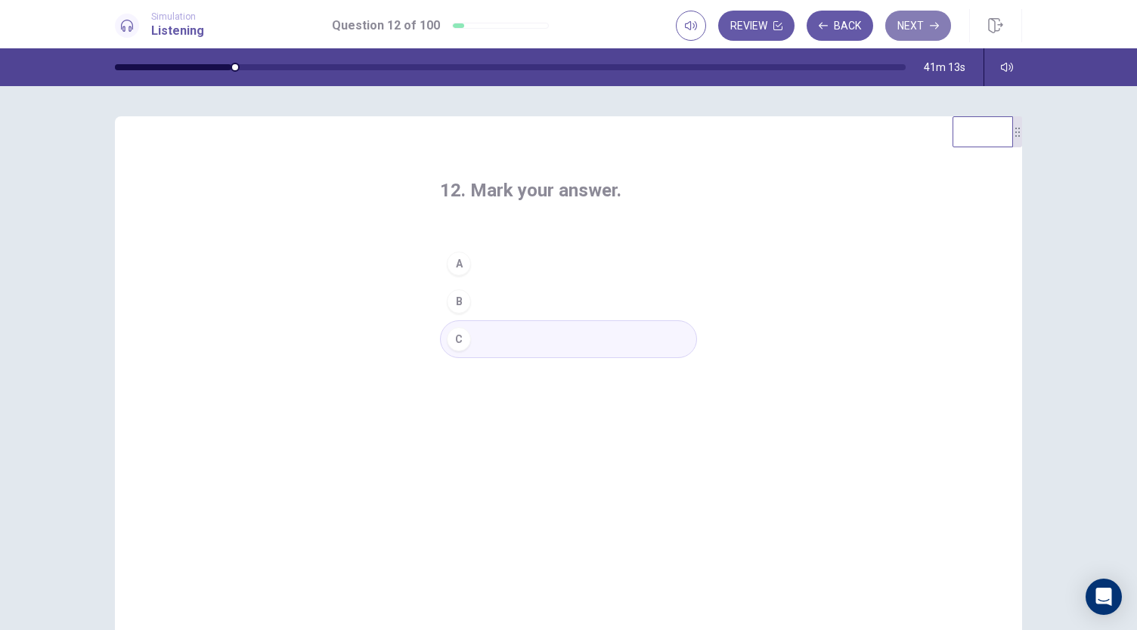
click at [939, 20] on button "Next" at bounding box center [918, 26] width 66 height 30
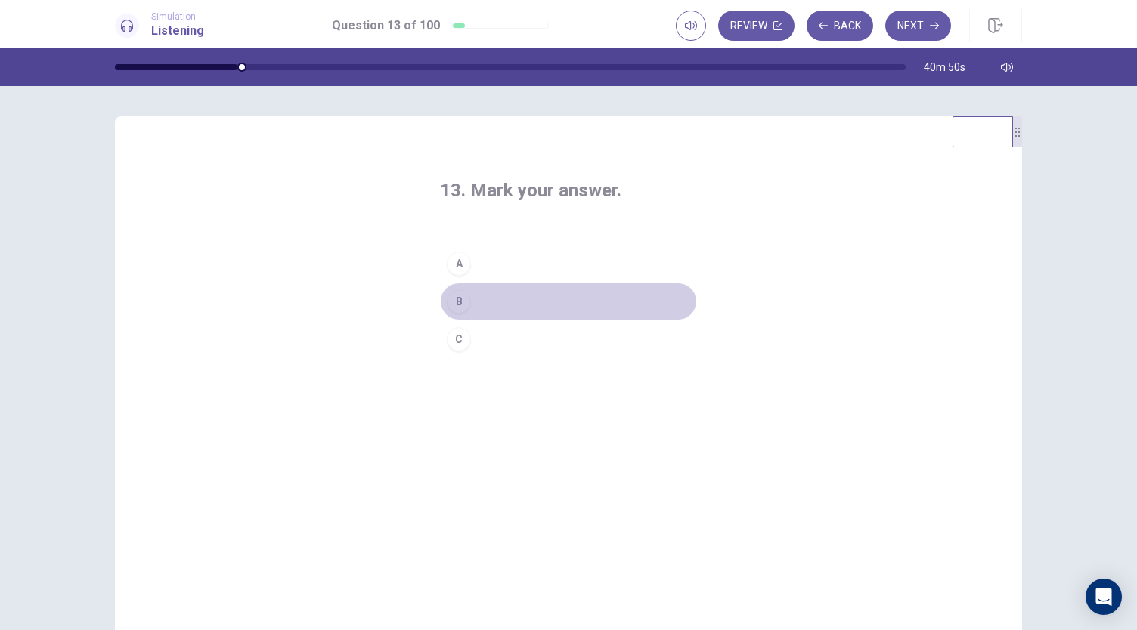
click at [507, 297] on button "B" at bounding box center [568, 302] width 257 height 38
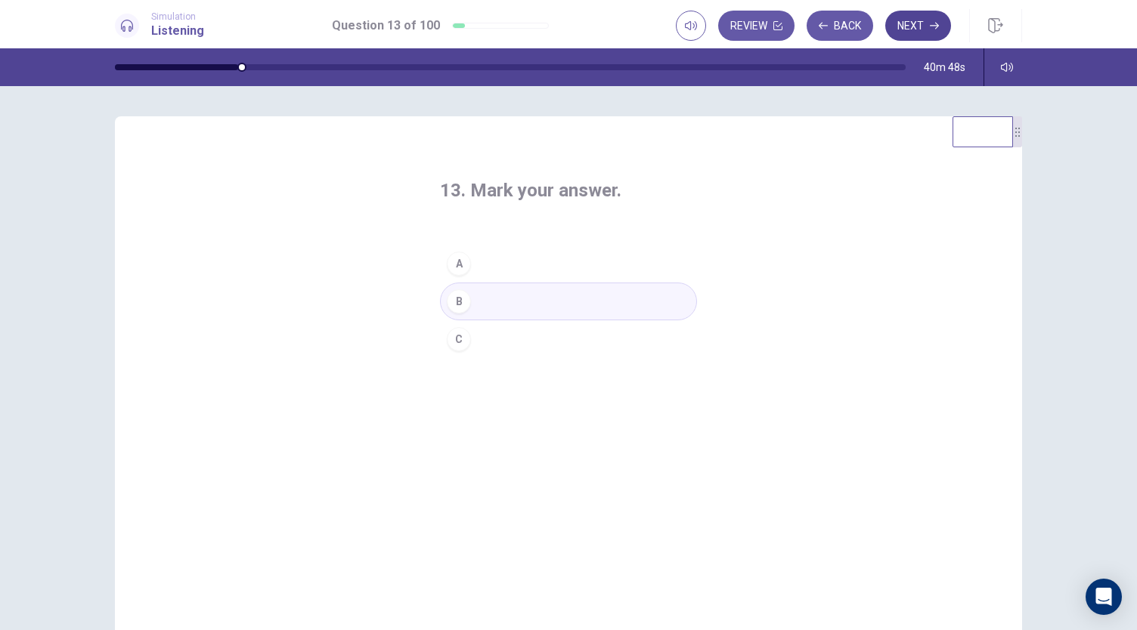
click at [921, 28] on button "Next" at bounding box center [918, 26] width 66 height 30
click at [487, 263] on button "A" at bounding box center [568, 264] width 257 height 38
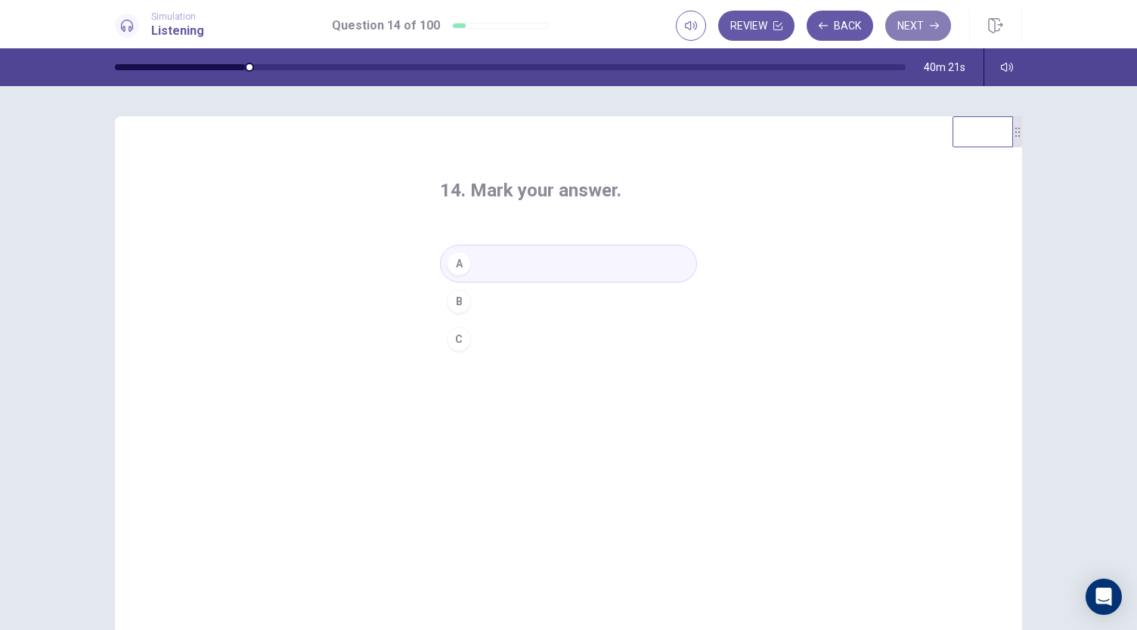
click at [912, 21] on button "Next" at bounding box center [918, 26] width 66 height 30
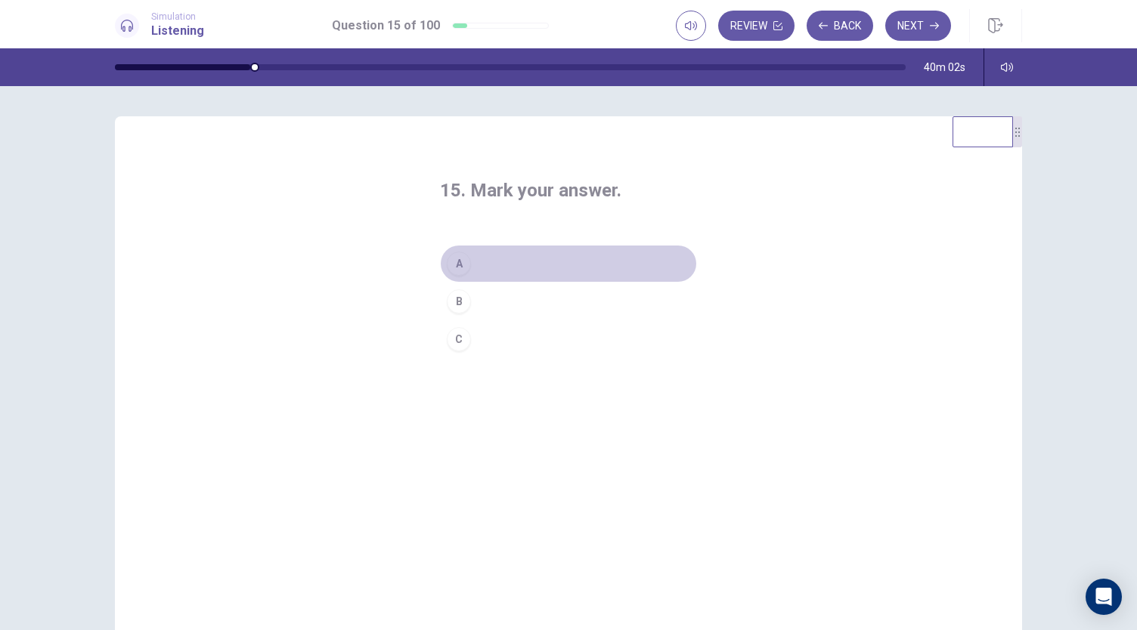
click at [520, 256] on button "A" at bounding box center [568, 264] width 257 height 38
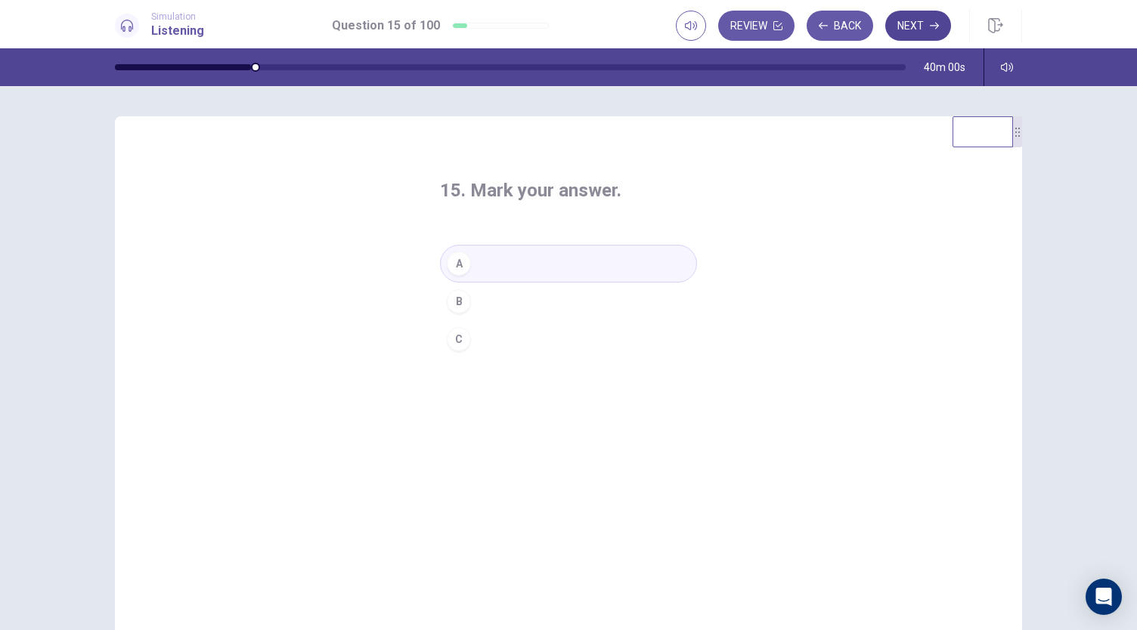
click at [908, 24] on button "Next" at bounding box center [918, 26] width 66 height 30
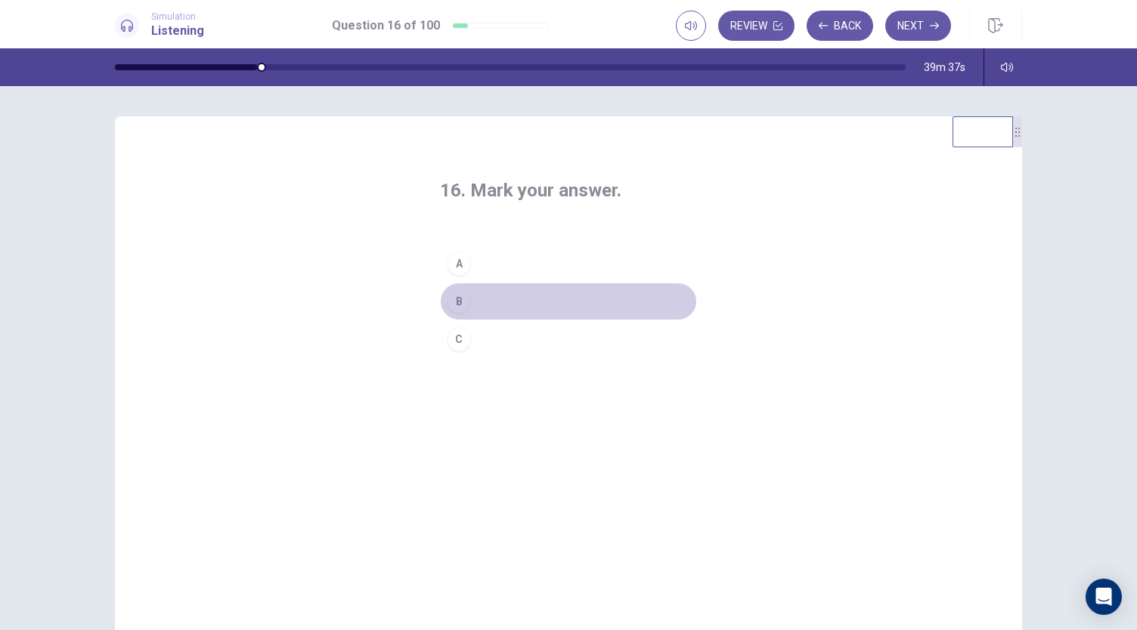
click at [512, 300] on button "B" at bounding box center [568, 302] width 257 height 38
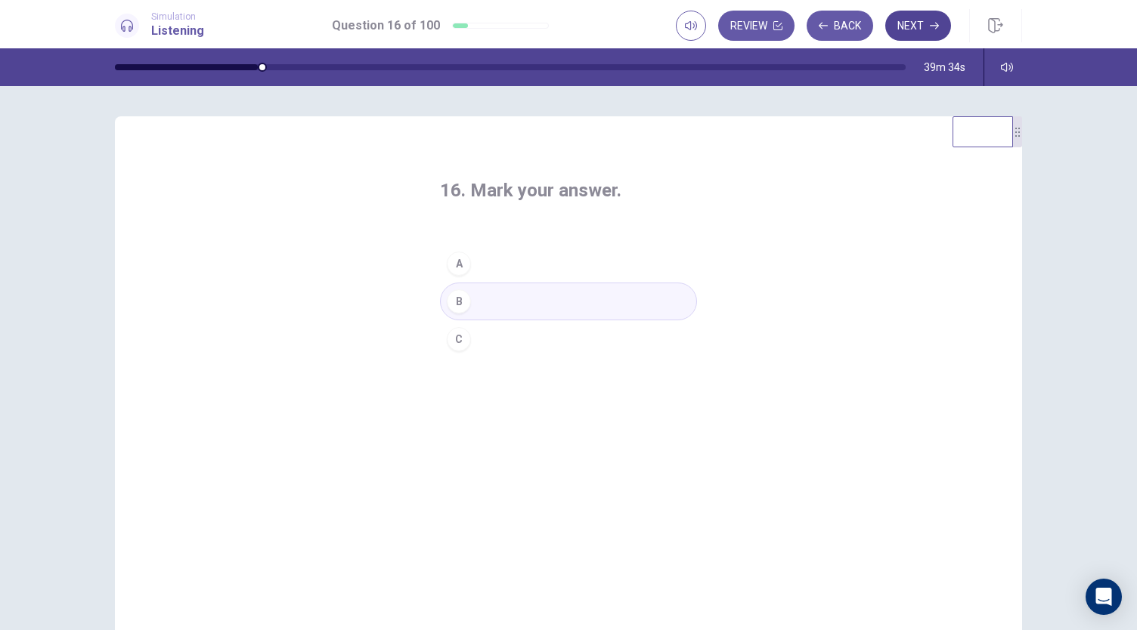
click at [921, 17] on button "Next" at bounding box center [918, 26] width 66 height 30
click at [698, 247] on div "17. Mark your answer. A B C" at bounding box center [568, 268] width 317 height 228
click at [504, 339] on button "C" at bounding box center [568, 339] width 257 height 38
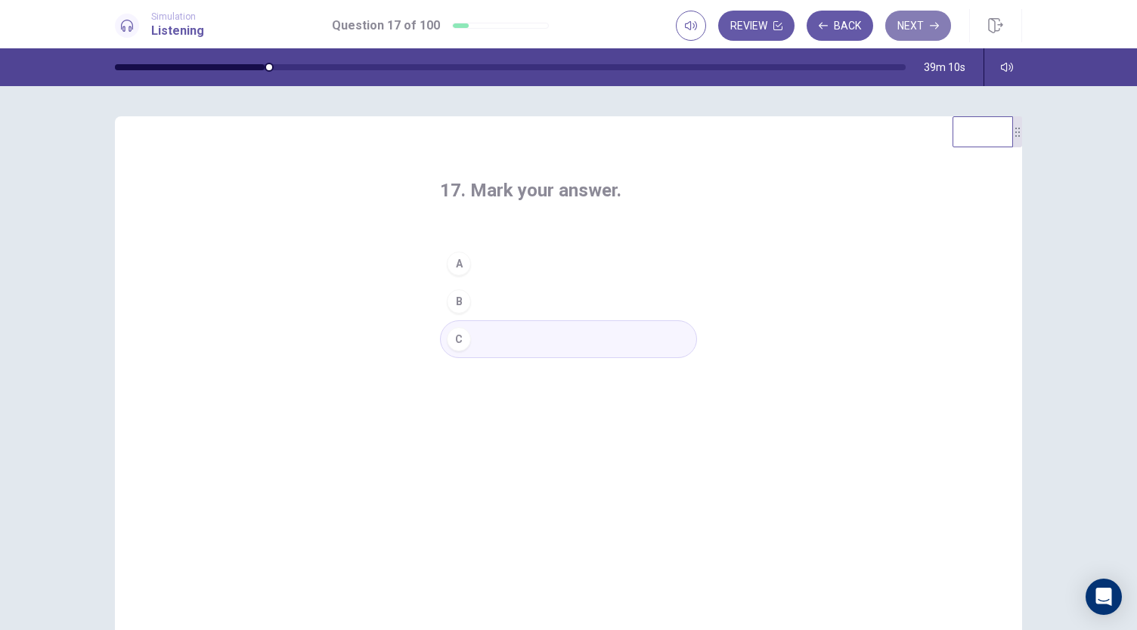
click at [916, 35] on button "Next" at bounding box center [918, 26] width 66 height 30
click at [500, 339] on button "C" at bounding box center [568, 339] width 257 height 38
click at [918, 31] on button "Next" at bounding box center [918, 26] width 66 height 30
click at [546, 344] on button "C" at bounding box center [568, 339] width 257 height 38
click at [654, 265] on button "A" at bounding box center [568, 264] width 257 height 38
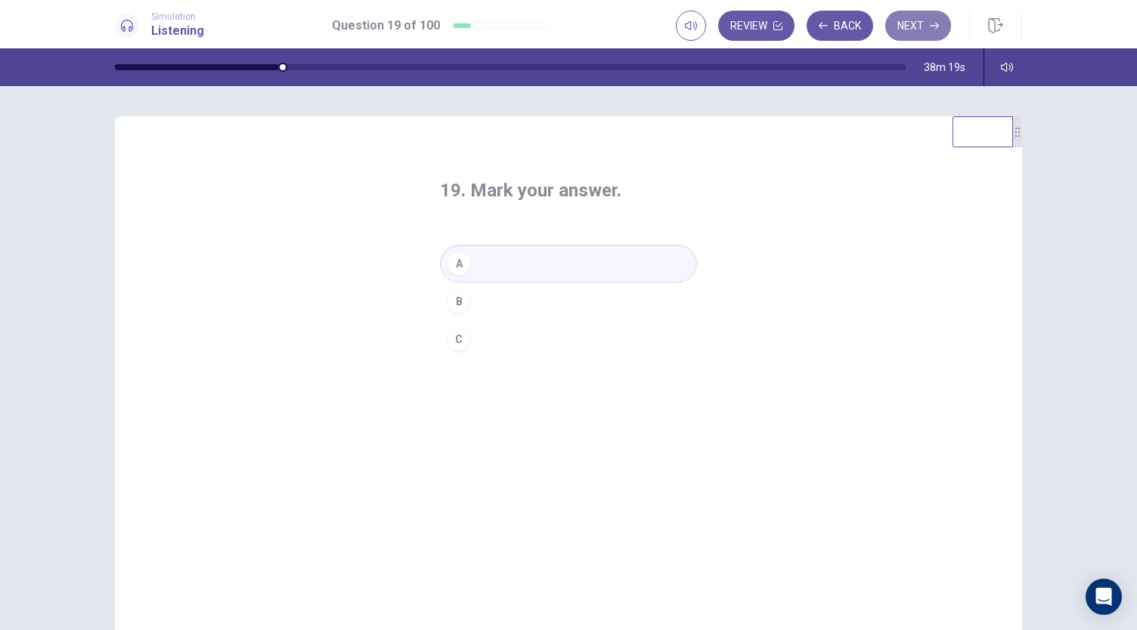
click at [905, 28] on button "Next" at bounding box center [918, 26] width 66 height 30
click at [534, 341] on button "C" at bounding box center [568, 339] width 257 height 38
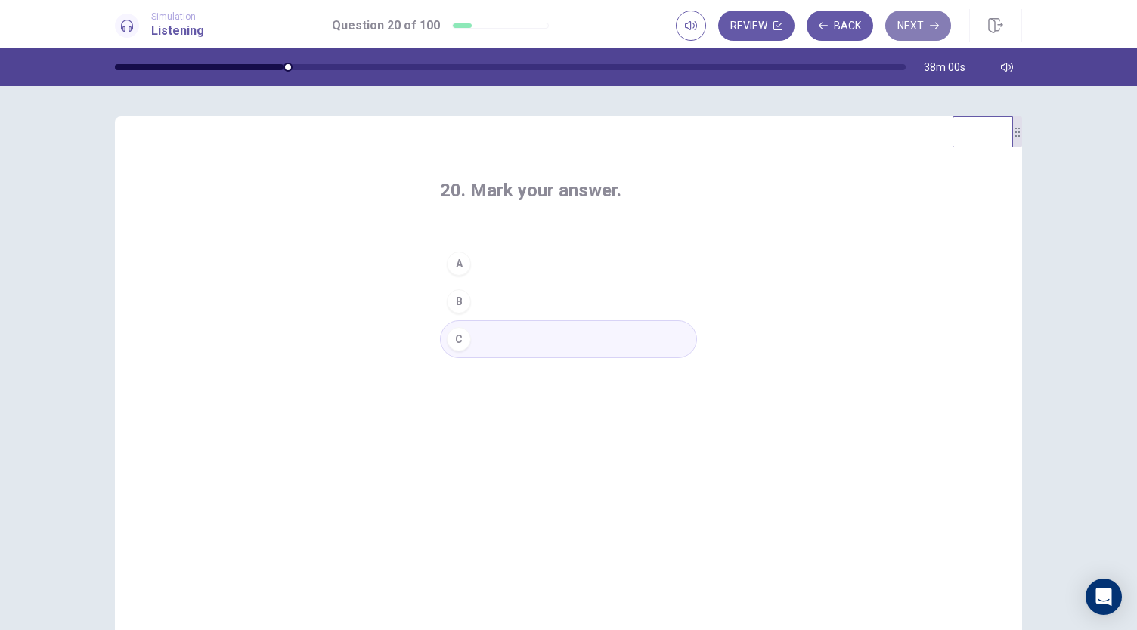
click at [921, 25] on button "Next" at bounding box center [918, 26] width 66 height 30
click at [502, 261] on button "A" at bounding box center [568, 264] width 257 height 38
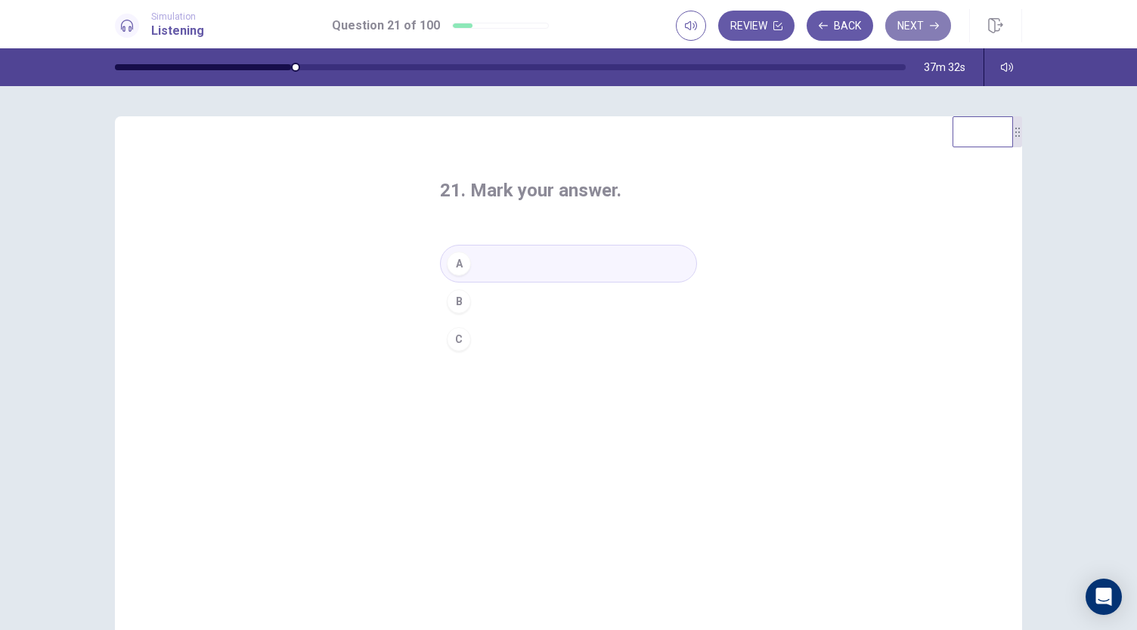
click at [918, 29] on button "Next" at bounding box center [918, 26] width 66 height 30
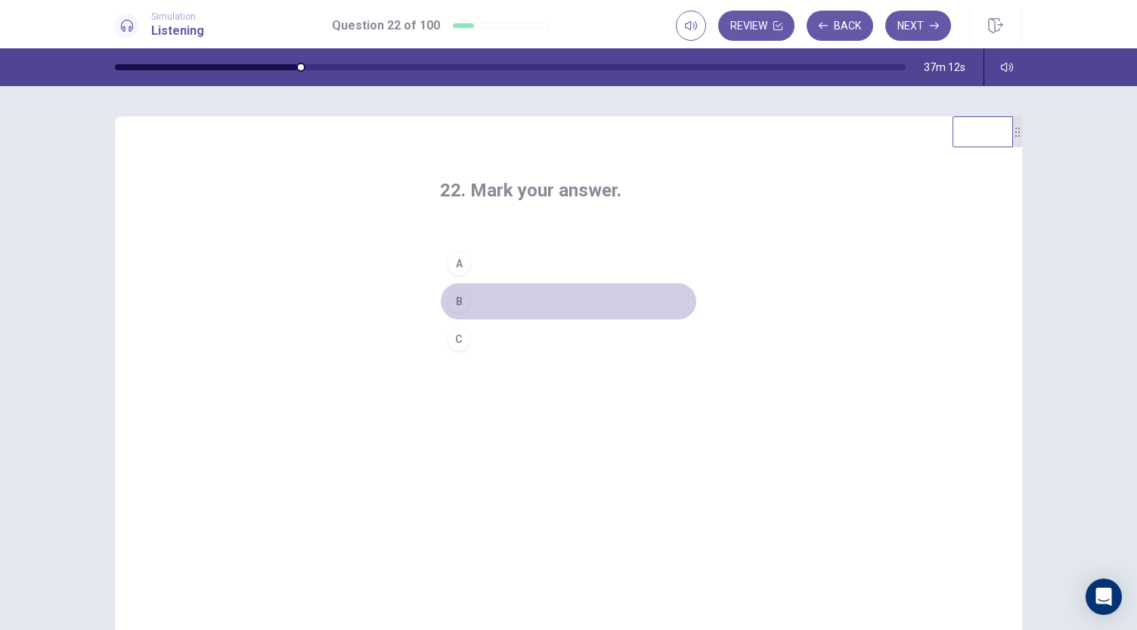
click at [560, 289] on button "B" at bounding box center [568, 302] width 257 height 38
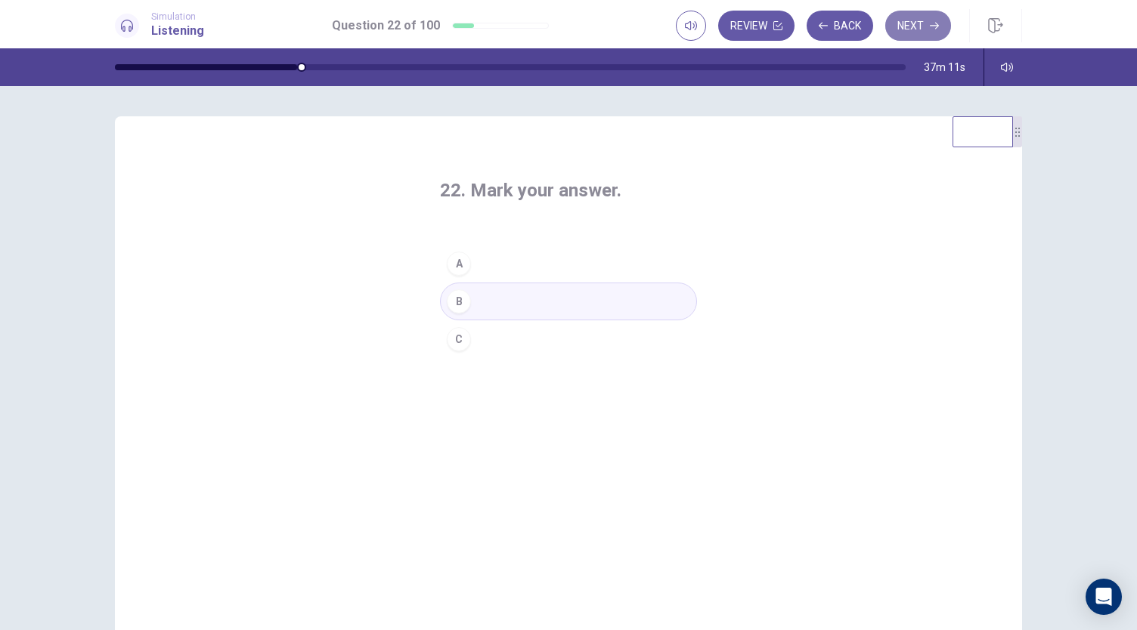
click at [897, 26] on button "Next" at bounding box center [918, 26] width 66 height 30
click at [529, 268] on button "A" at bounding box center [568, 264] width 257 height 38
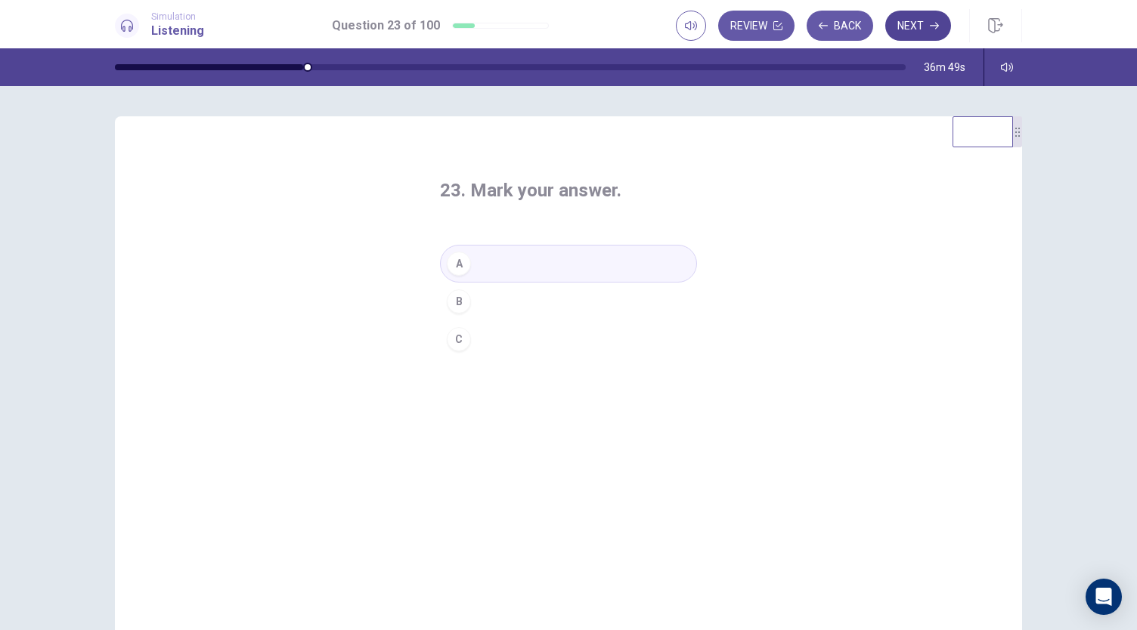
click at [912, 32] on button "Next" at bounding box center [918, 26] width 66 height 30
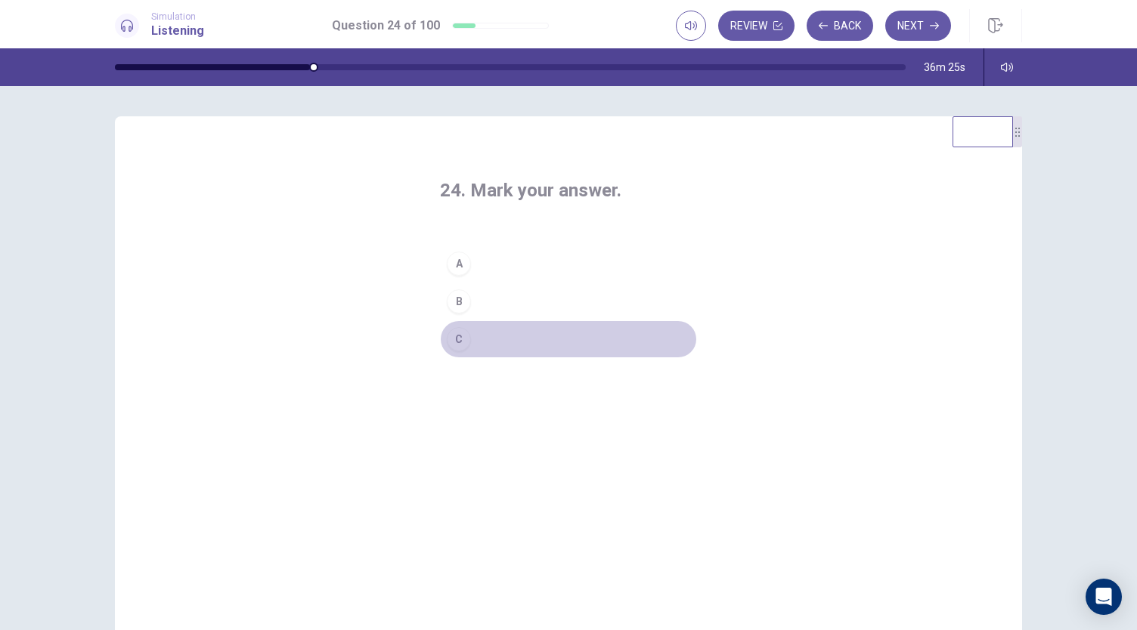
click at [547, 338] on button "C" at bounding box center [568, 339] width 257 height 38
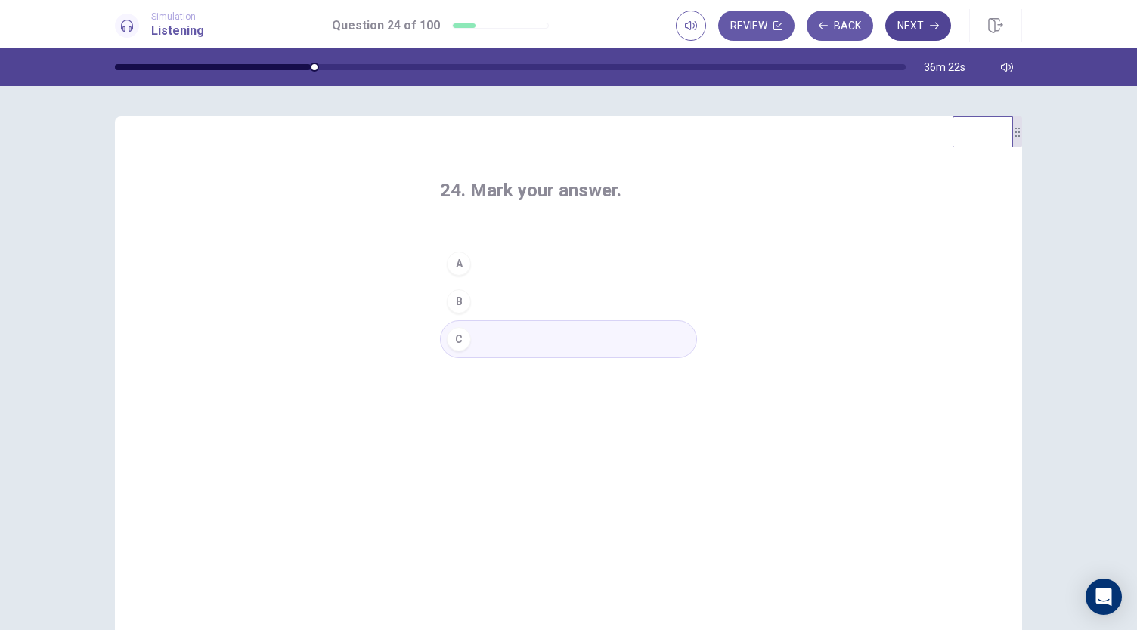
click at [923, 18] on button "Next" at bounding box center [918, 26] width 66 height 30
click at [534, 256] on button "A" at bounding box center [568, 264] width 257 height 38
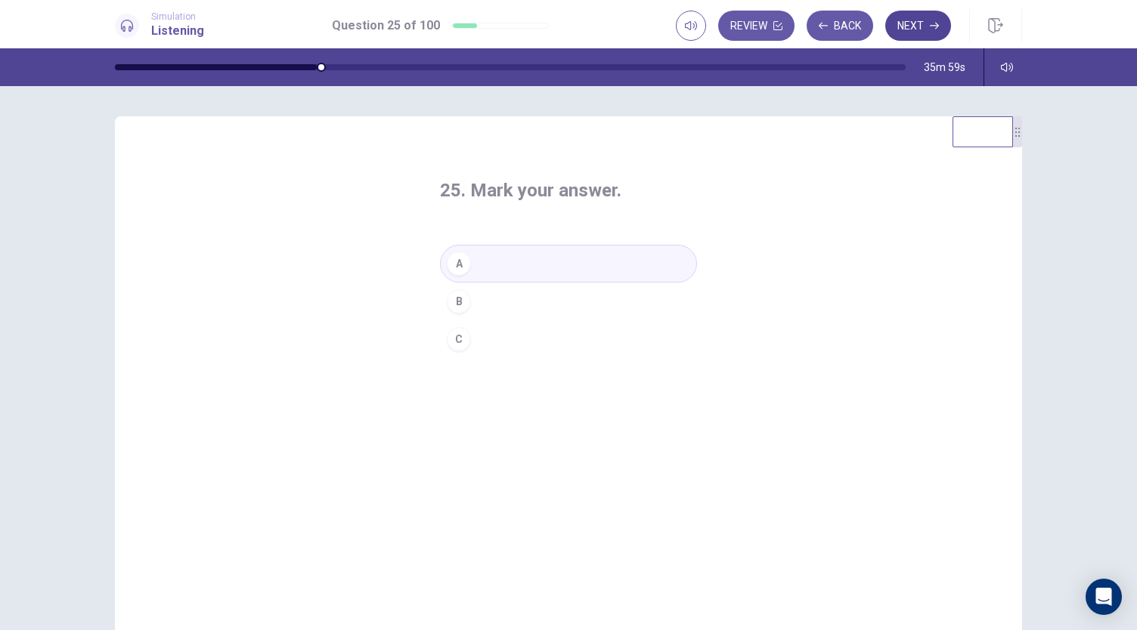
click at [924, 36] on button "Next" at bounding box center [918, 26] width 66 height 30
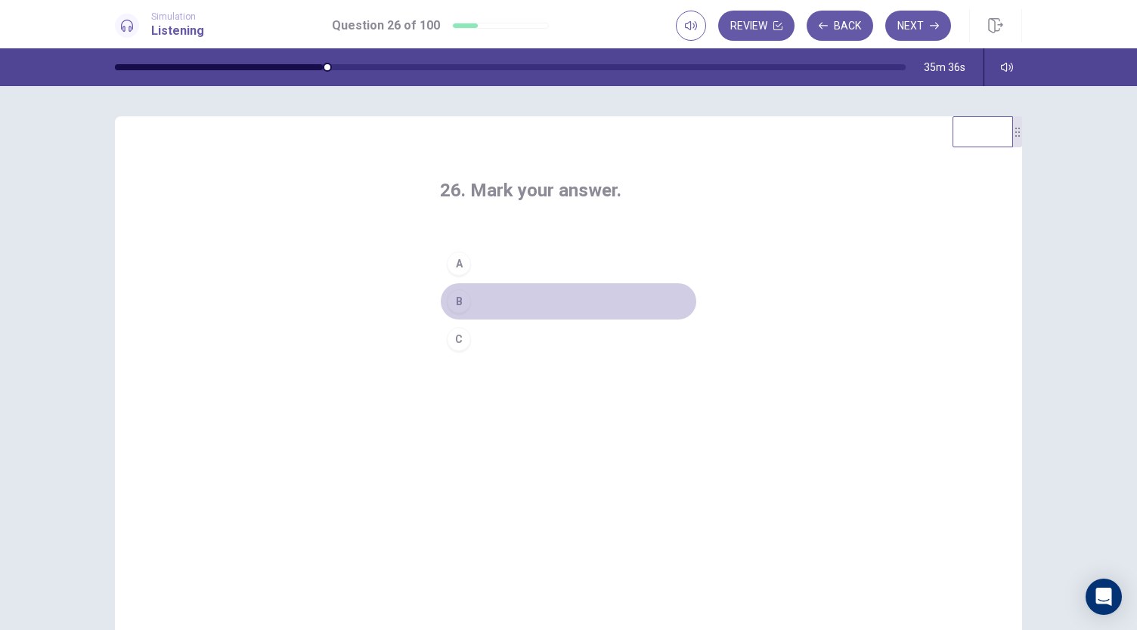
click at [506, 300] on button "B" at bounding box center [568, 302] width 257 height 38
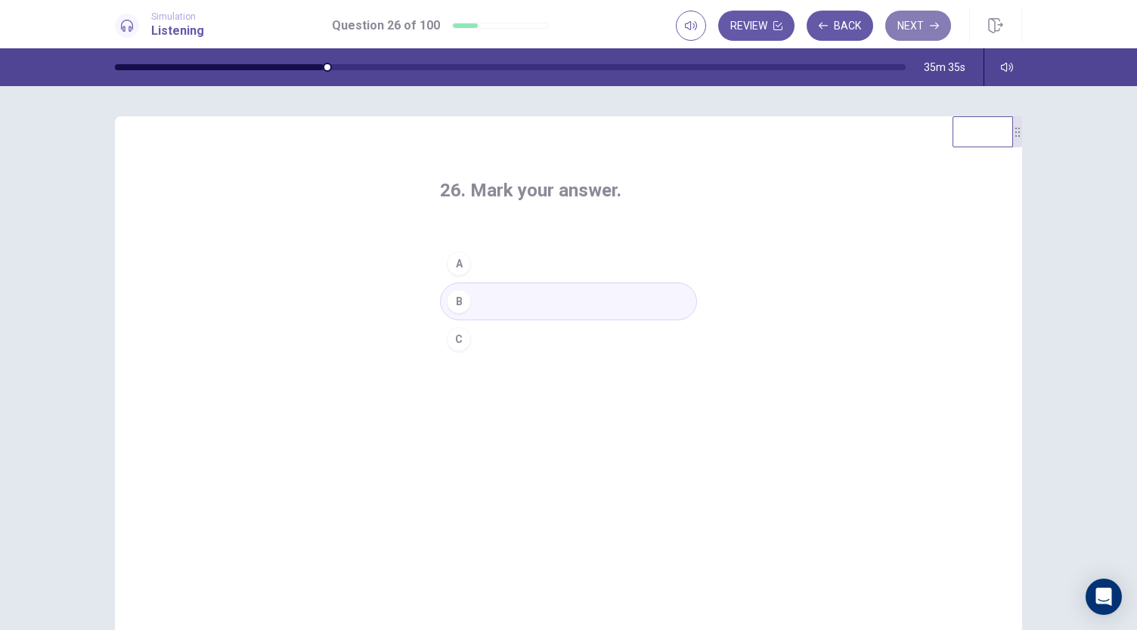
click at [905, 34] on button "Next" at bounding box center [918, 26] width 66 height 30
click at [504, 312] on button "B" at bounding box center [568, 302] width 257 height 38
click at [913, 29] on button "Next" at bounding box center [918, 26] width 66 height 30
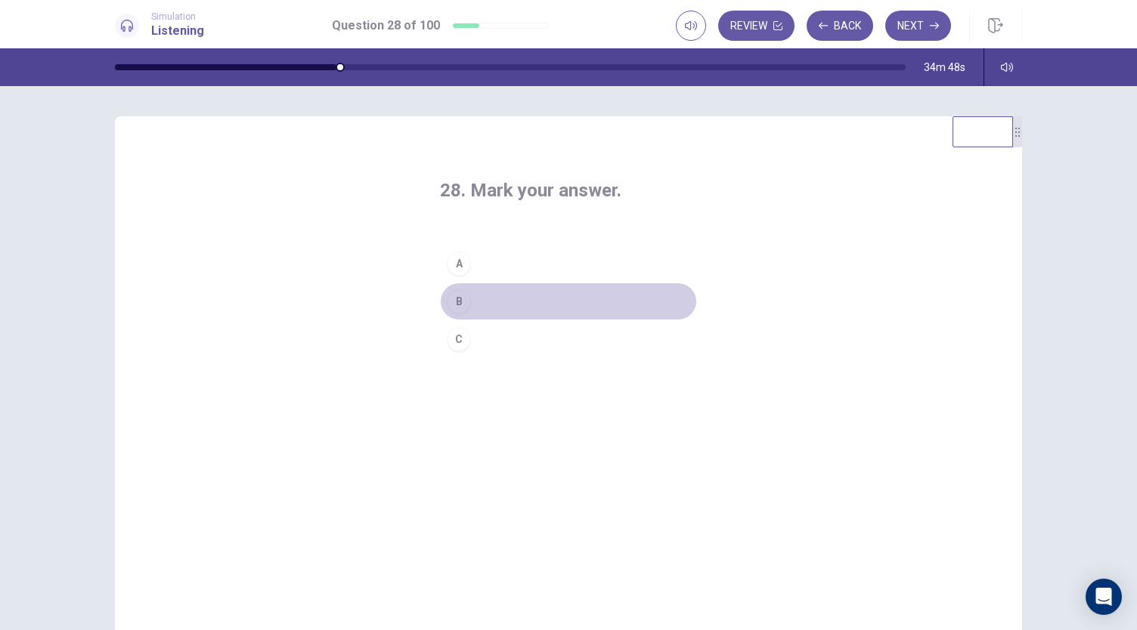
click at [518, 302] on button "B" at bounding box center [568, 302] width 257 height 38
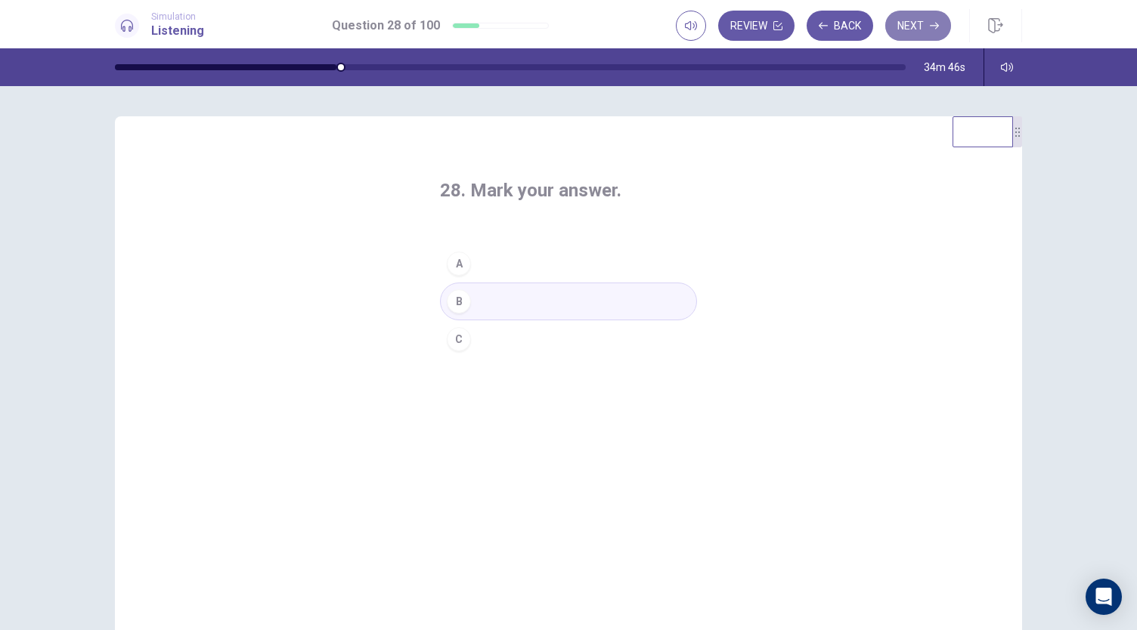
click at [925, 26] on button "Next" at bounding box center [918, 26] width 66 height 30
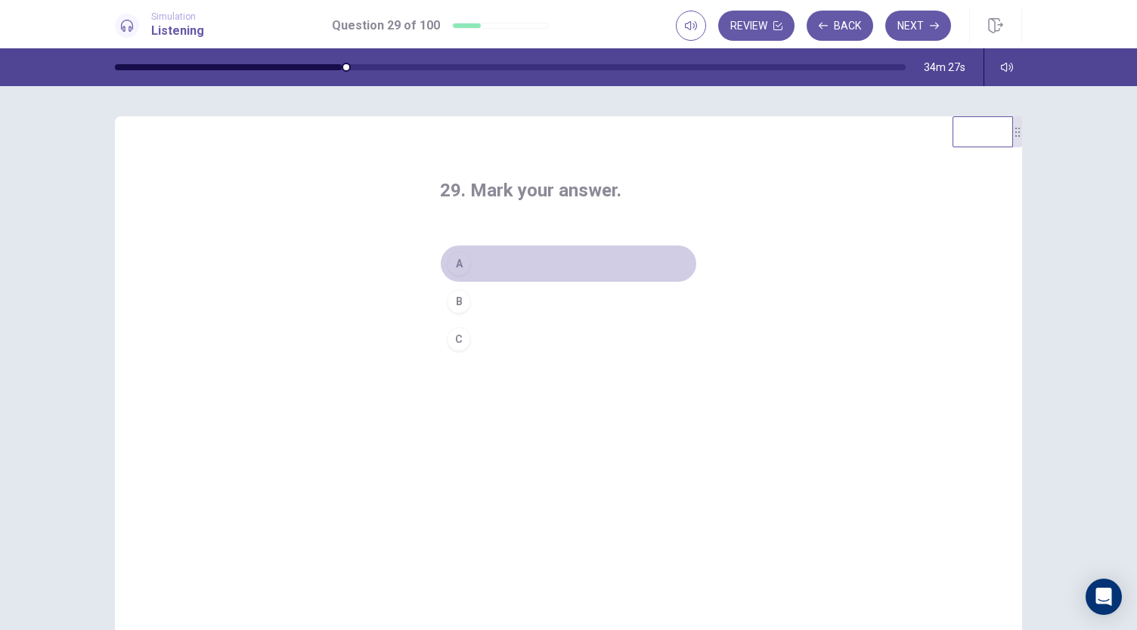
click at [482, 265] on button "A" at bounding box center [568, 264] width 257 height 38
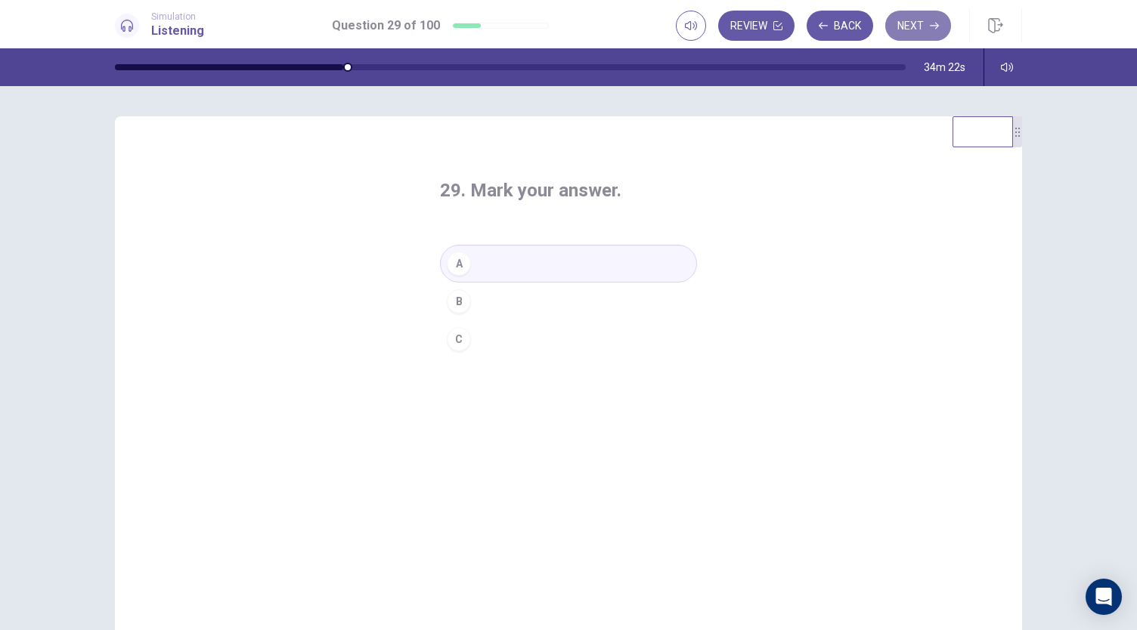
click at [923, 26] on button "Next" at bounding box center [918, 26] width 66 height 30
click at [578, 318] on button "B" at bounding box center [568, 302] width 257 height 38
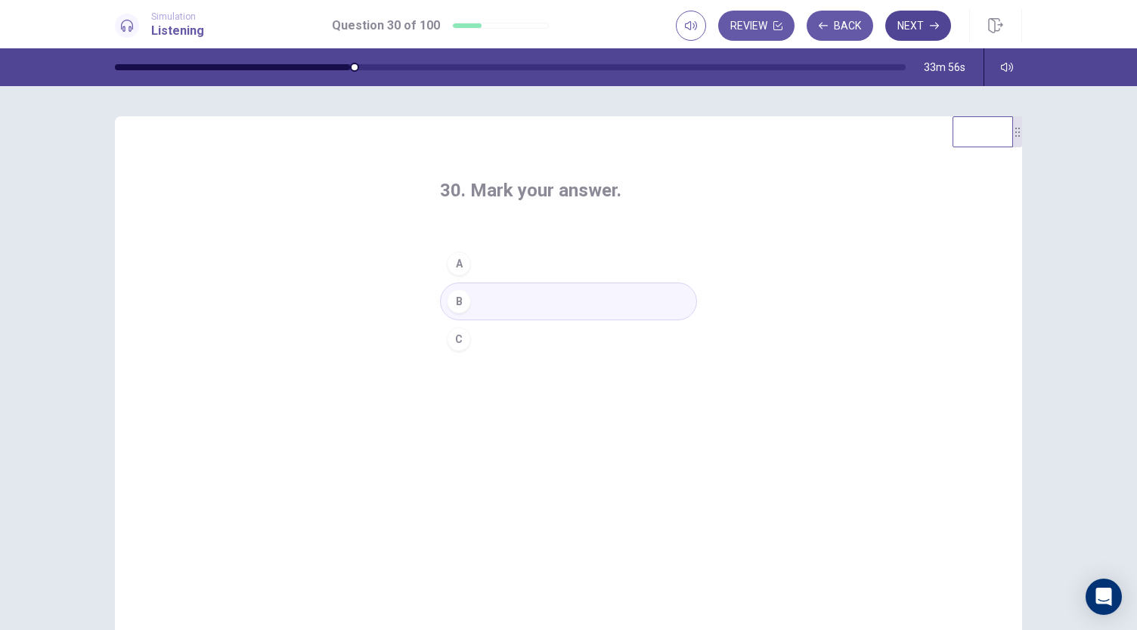
click at [912, 33] on button "Next" at bounding box center [918, 26] width 66 height 30
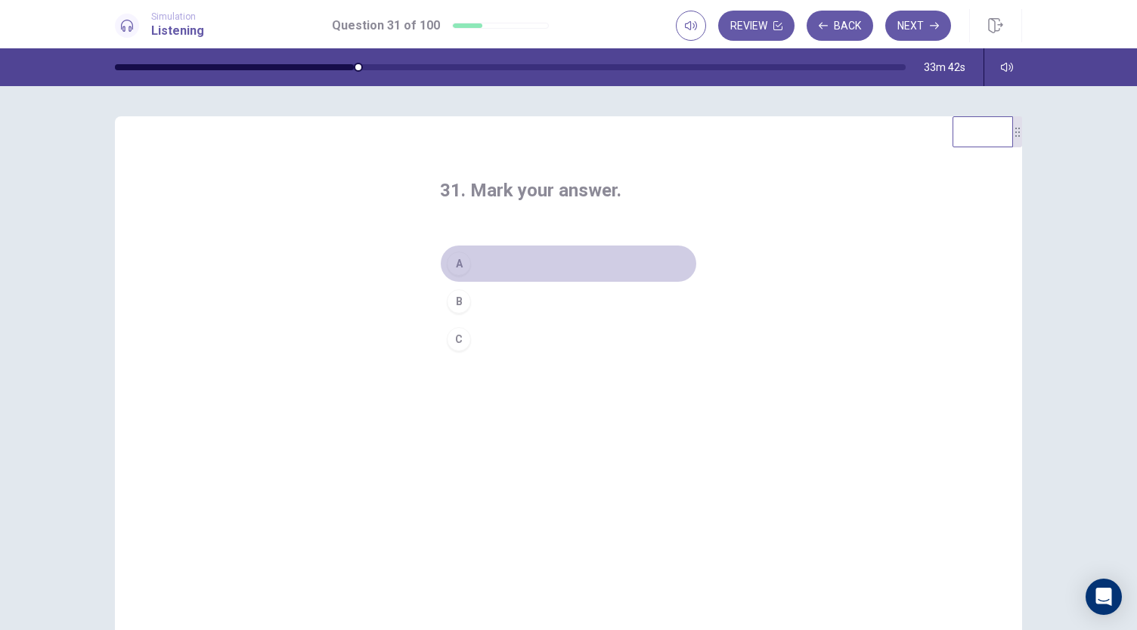
click at [505, 271] on button "A" at bounding box center [568, 264] width 257 height 38
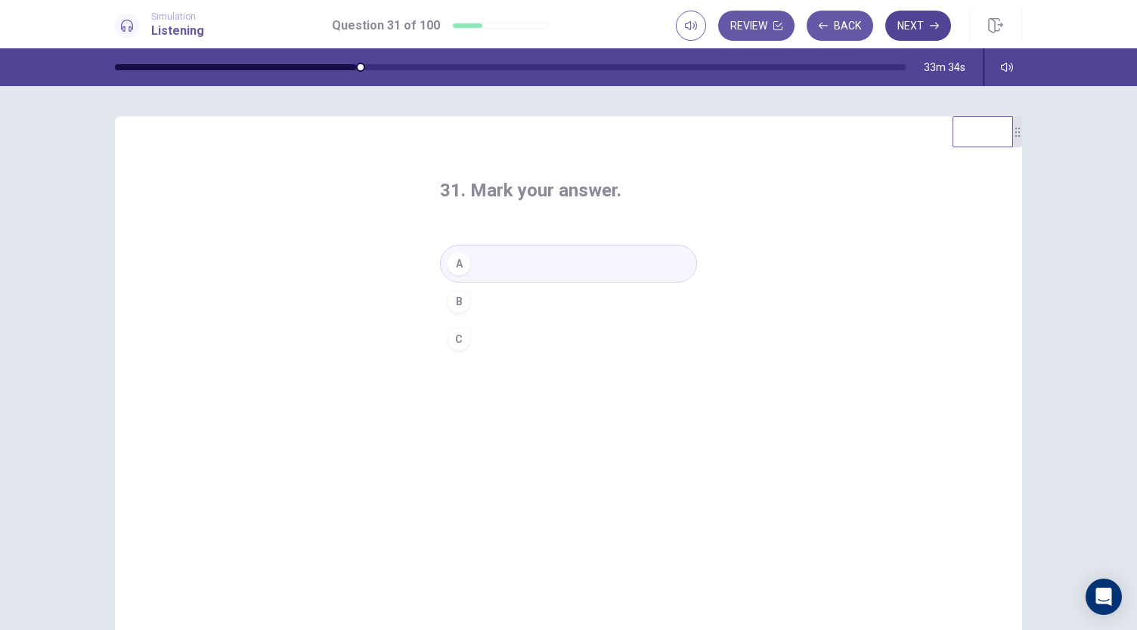
click at [910, 30] on button "Next" at bounding box center [918, 26] width 66 height 30
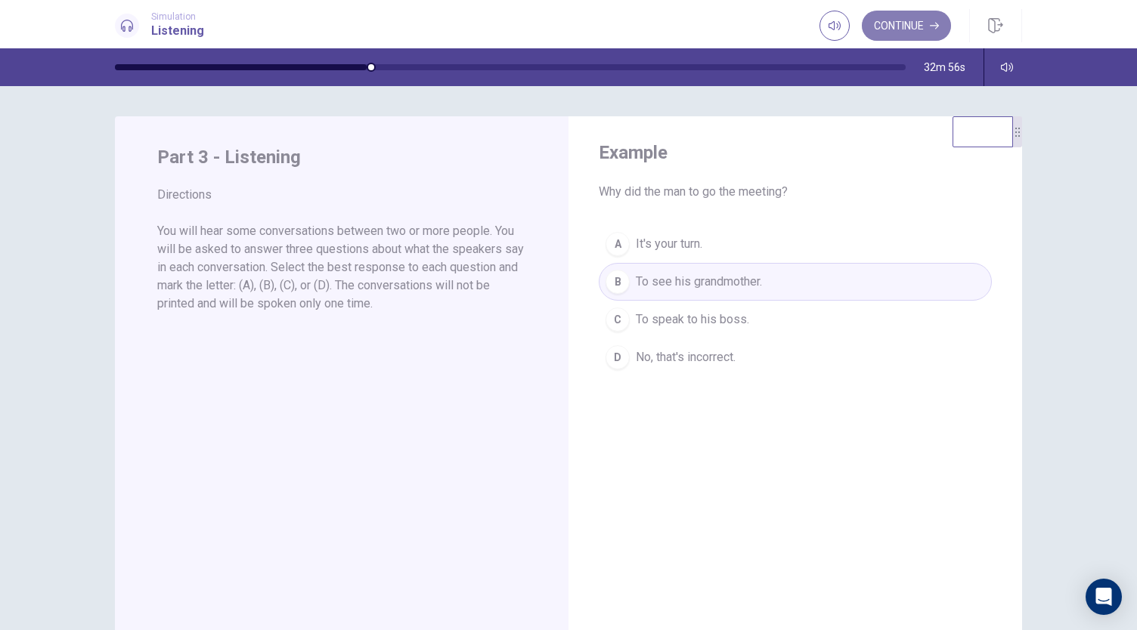
click at [890, 20] on button "Continue" at bounding box center [906, 26] width 89 height 30
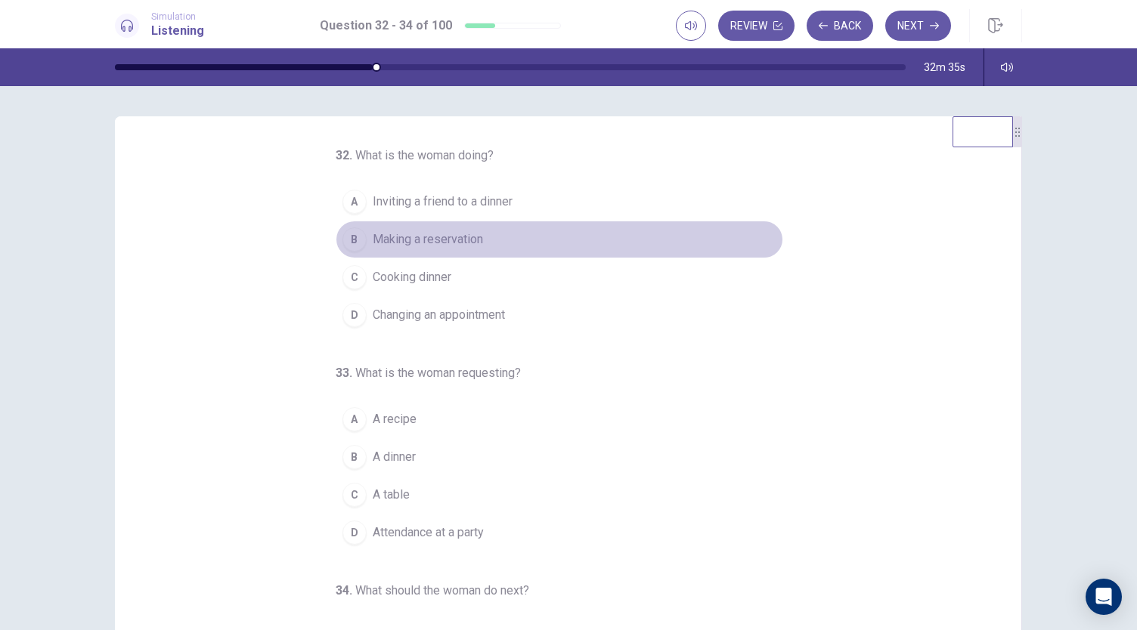
click at [446, 243] on span "Making a reservation" at bounding box center [428, 240] width 110 height 18
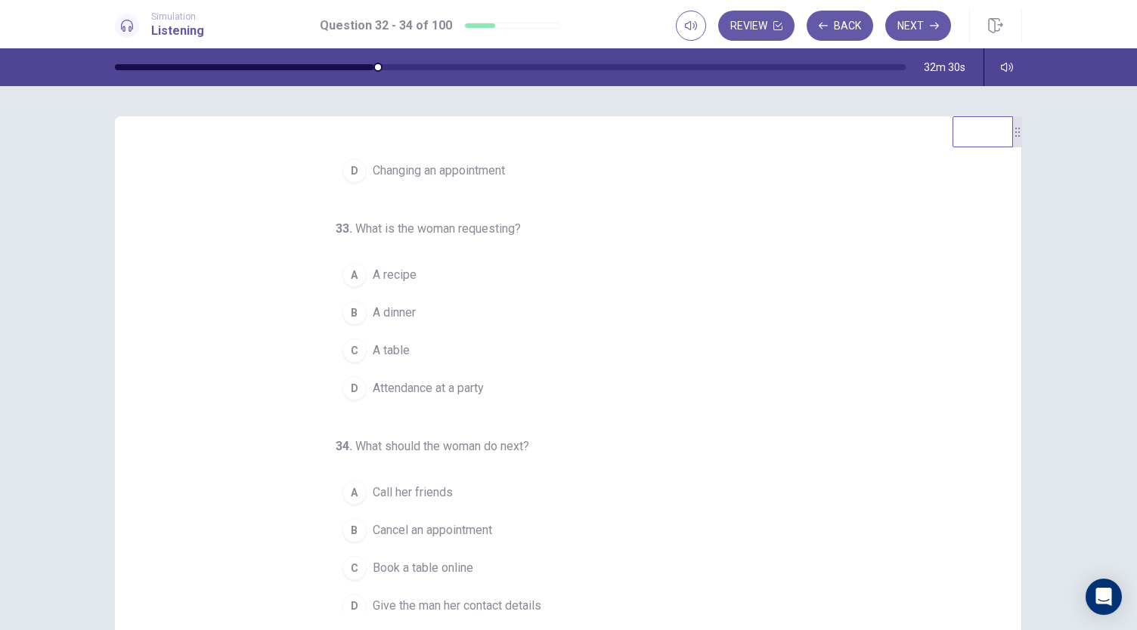
scroll to position [151, 0]
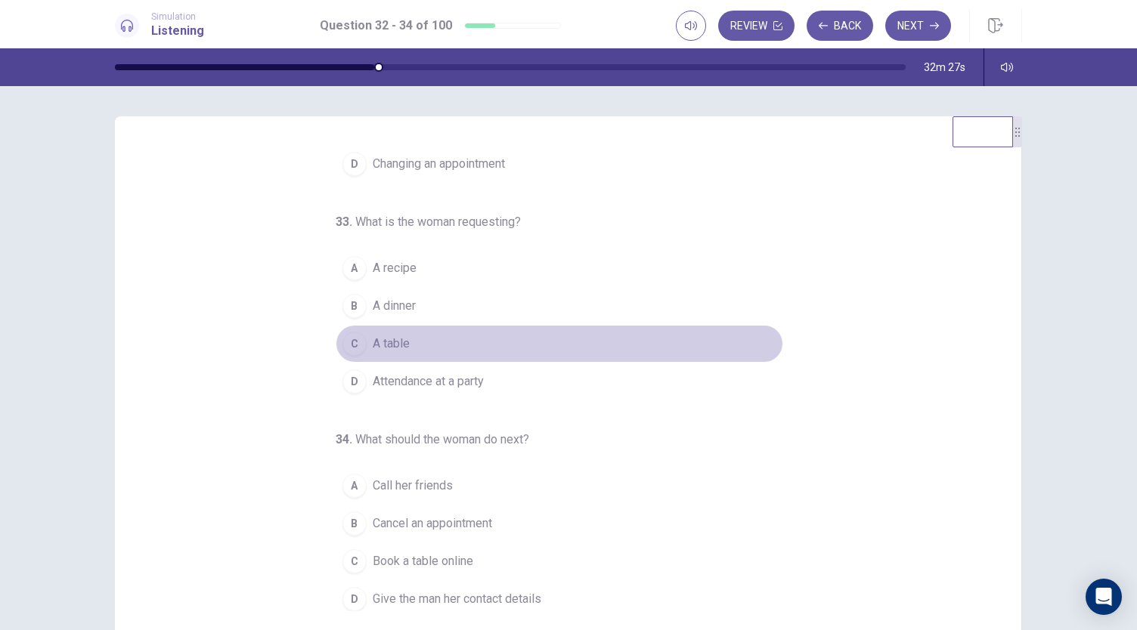
click at [379, 345] on span "A table" at bounding box center [391, 344] width 37 height 18
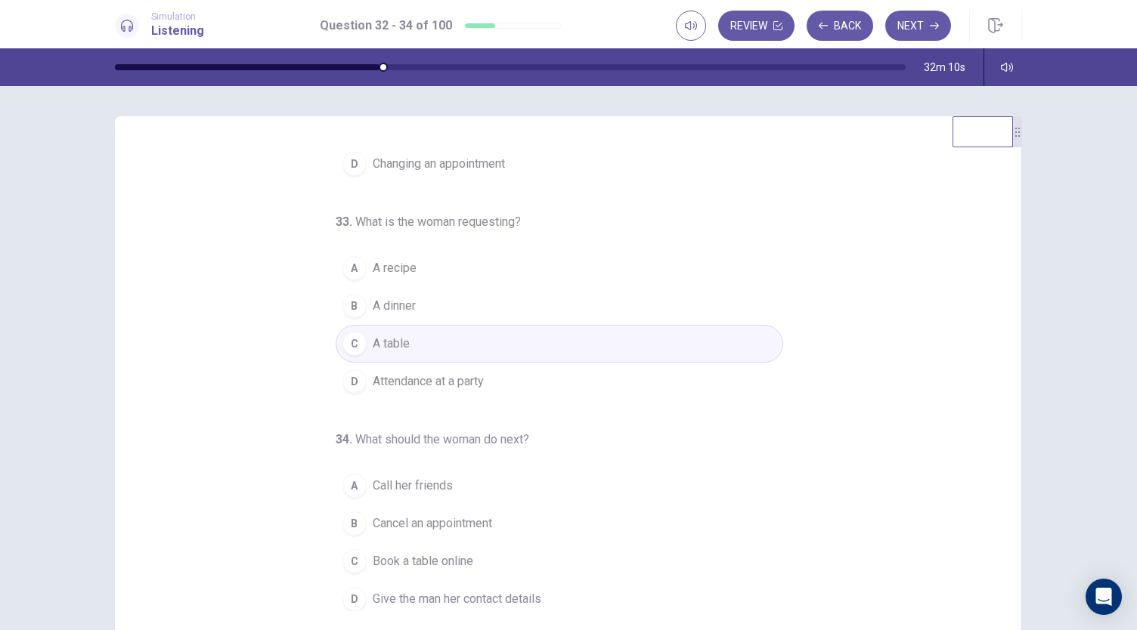
click at [379, 596] on span "Give the man her contact details" at bounding box center [457, 599] width 169 height 18
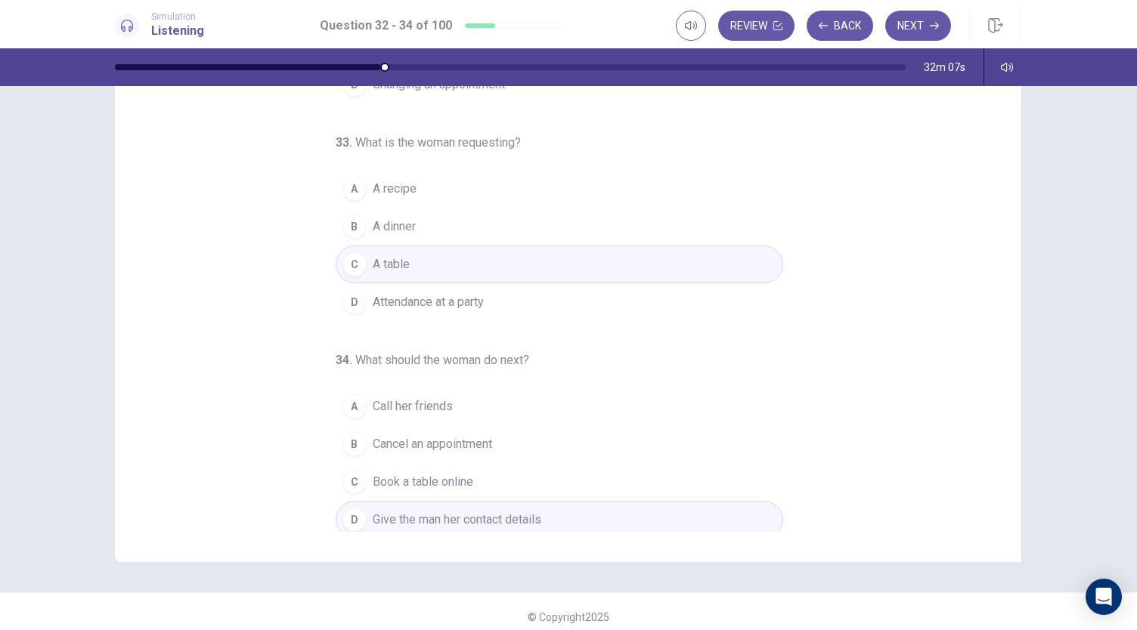
scroll to position [78, 0]
click at [910, 26] on button "Next" at bounding box center [918, 26] width 66 height 30
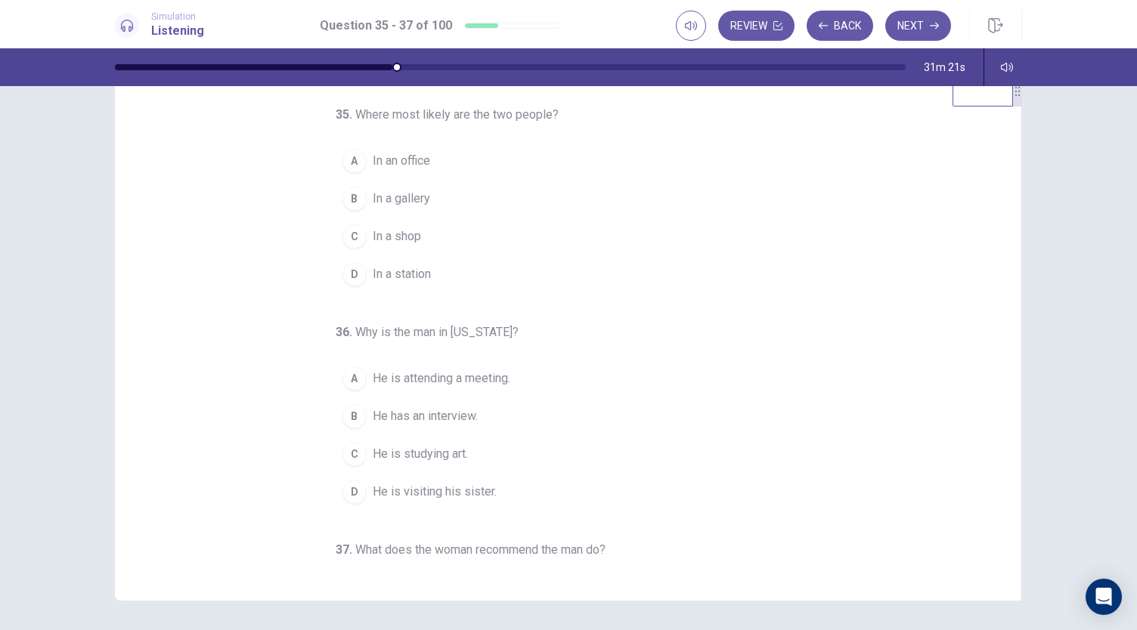
scroll to position [42, 0]
click at [413, 198] on span "In a gallery" at bounding box center [401, 197] width 57 height 18
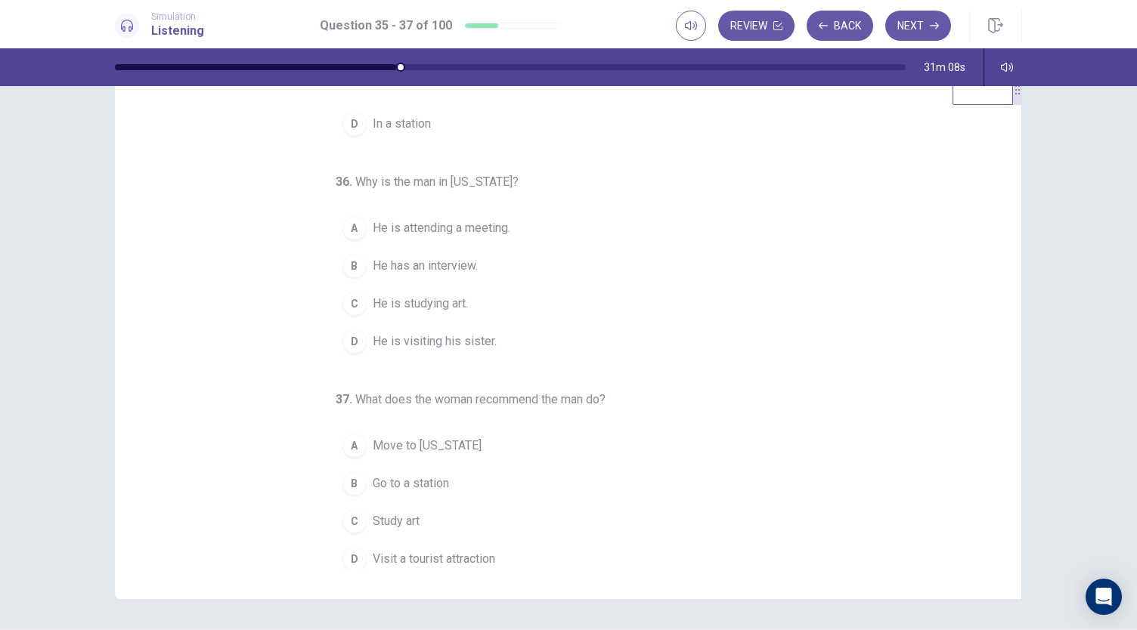
scroll to position [151, 0]
click at [432, 330] on span "He is visiting his sister." at bounding box center [435, 339] width 124 height 18
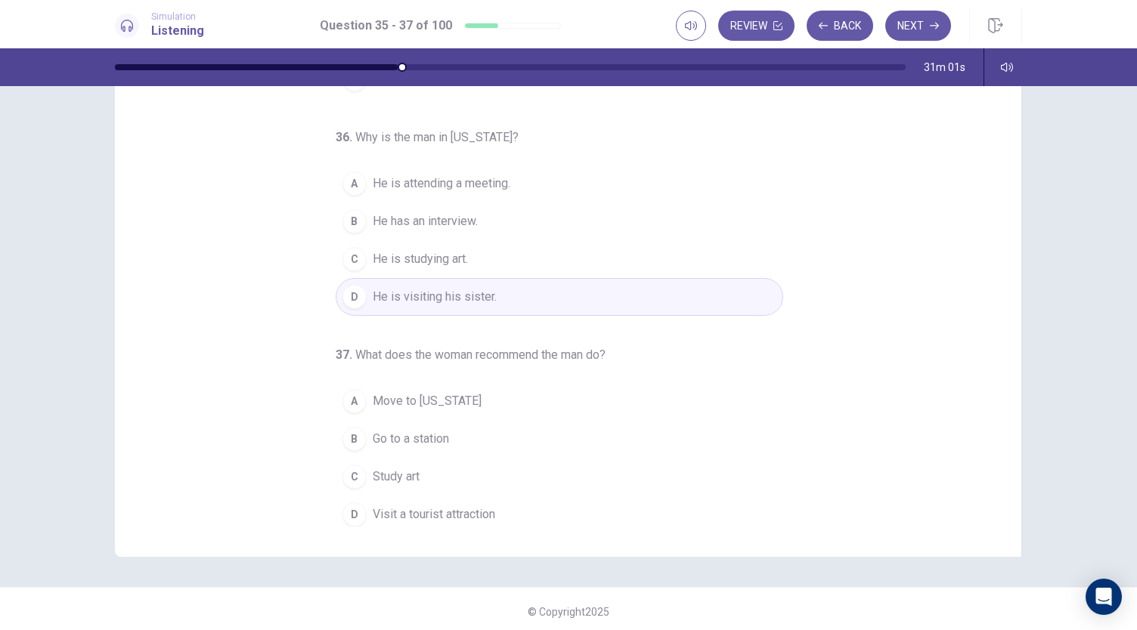
scroll to position [90, 0]
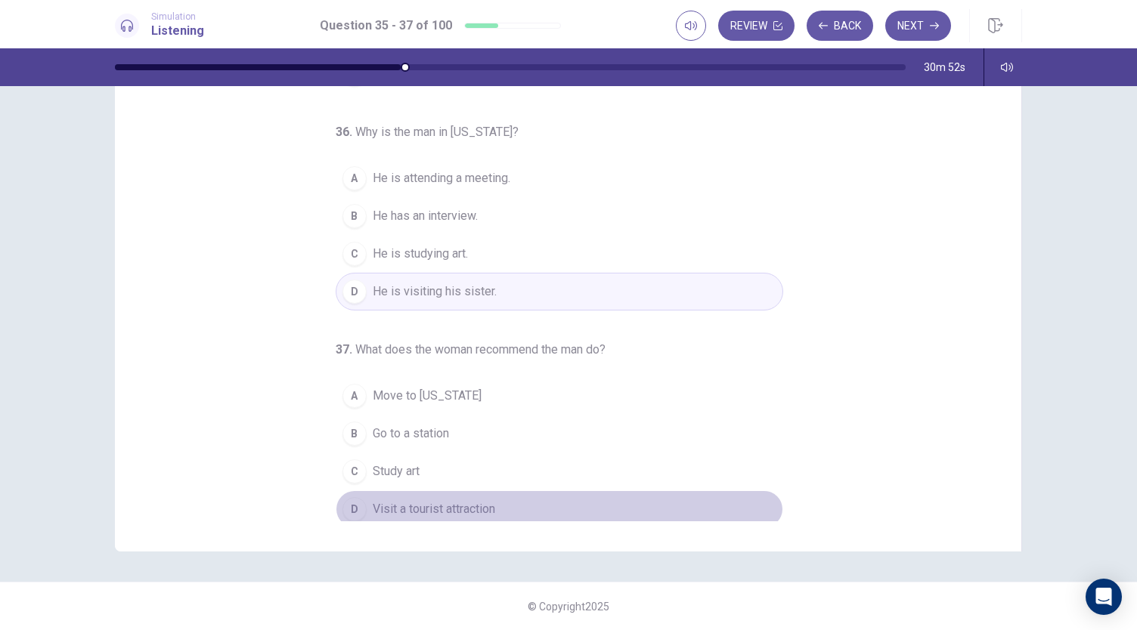
click at [468, 505] on span "Visit a tourist attraction" at bounding box center [434, 509] width 122 height 18
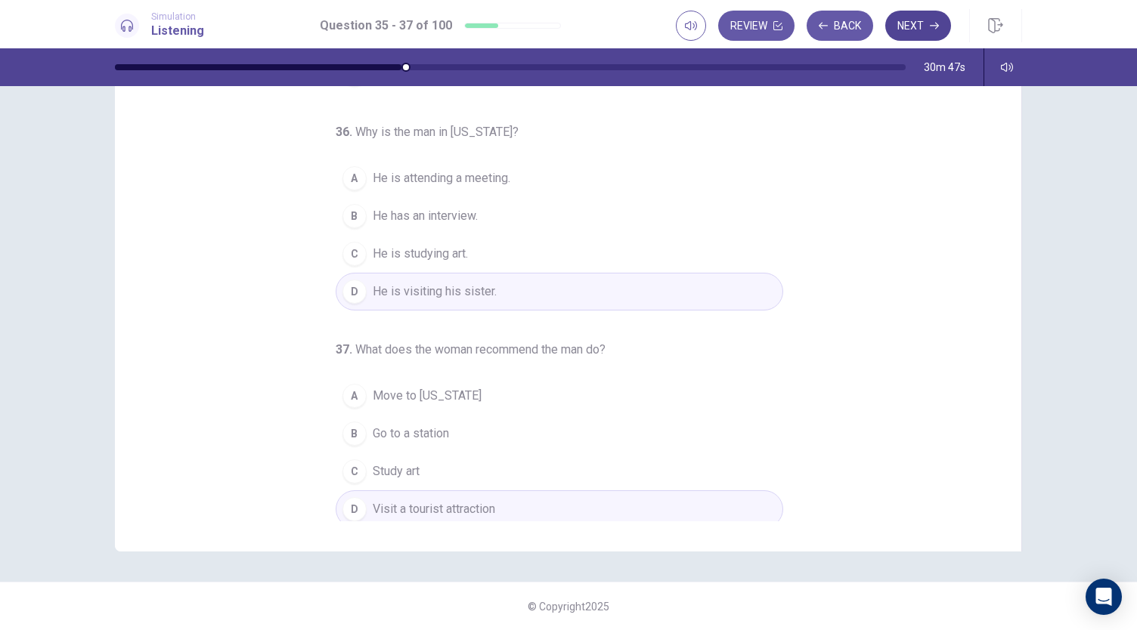
click at [913, 26] on button "Next" at bounding box center [918, 26] width 66 height 30
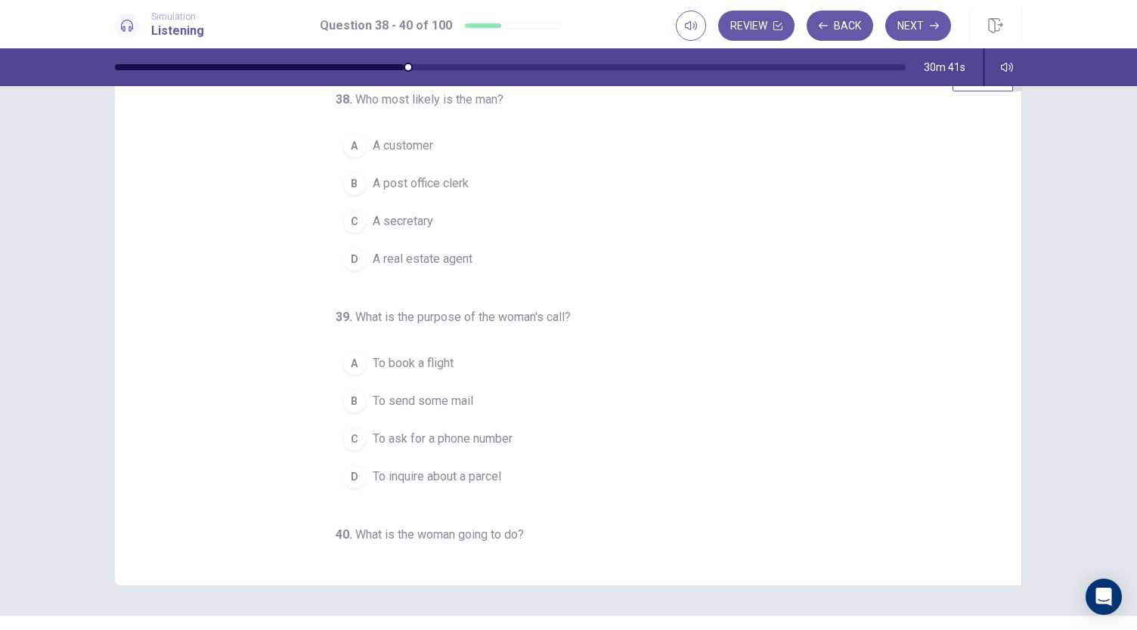
scroll to position [58, 0]
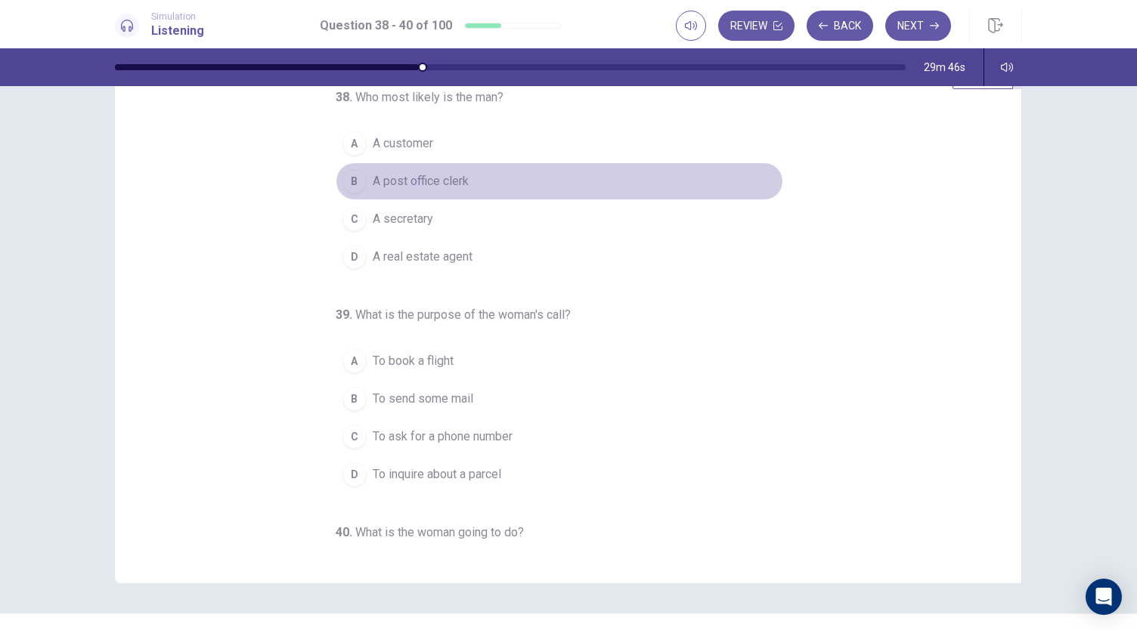
click at [405, 178] on span "A post office clerk" at bounding box center [421, 181] width 96 height 18
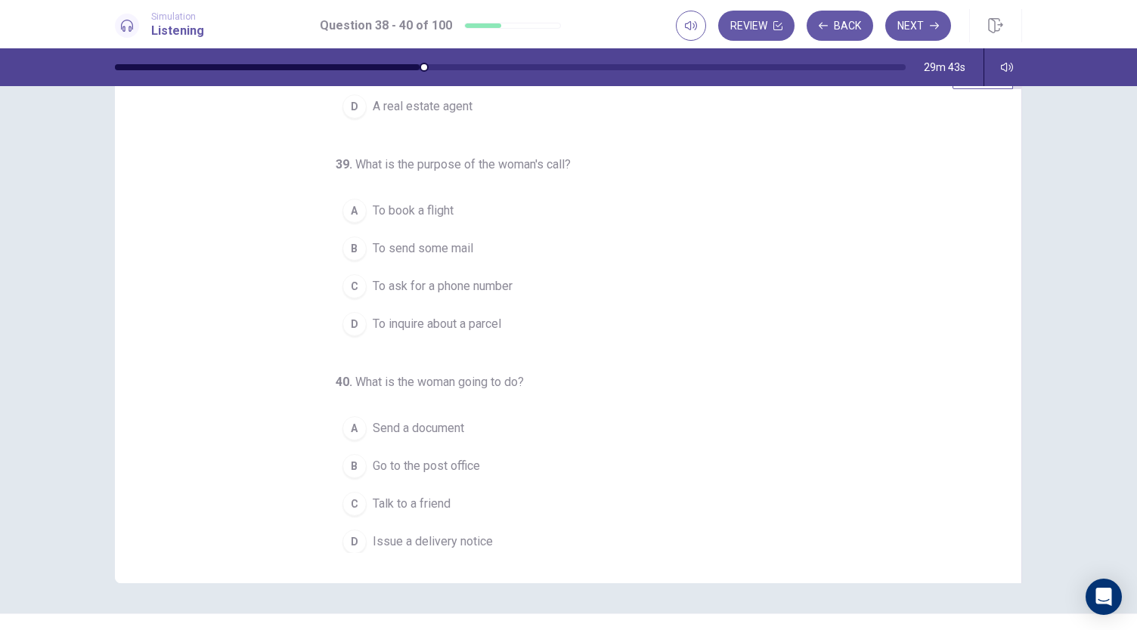
scroll to position [151, 0]
click at [461, 321] on span "To inquire about a parcel" at bounding box center [437, 323] width 128 height 18
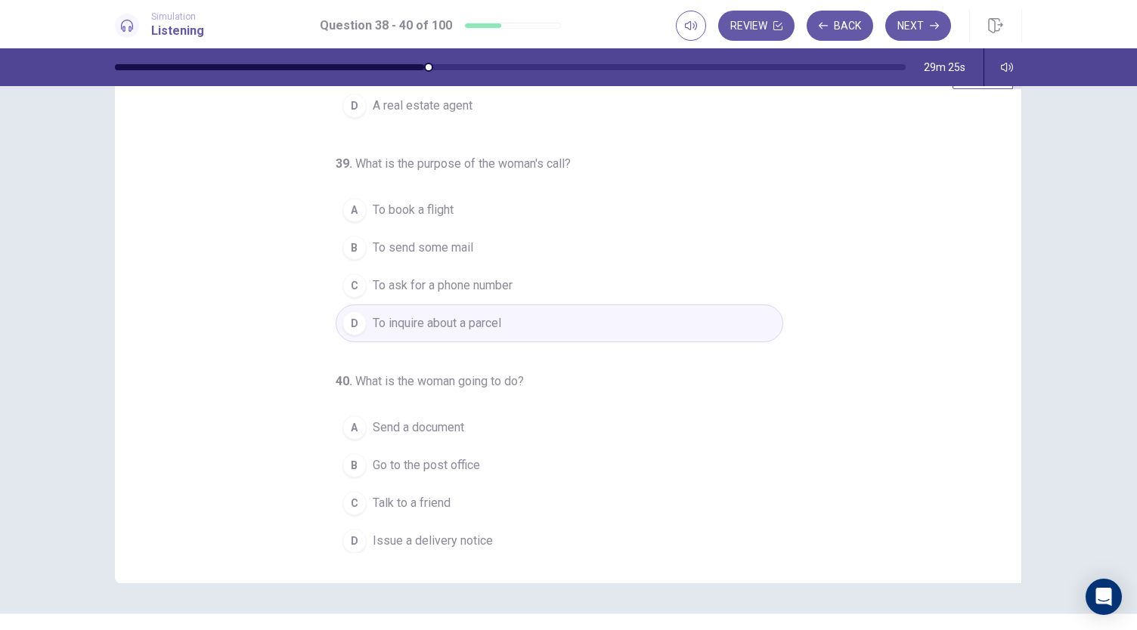
click at [455, 498] on button "C Talk to a friend" at bounding box center [559, 503] width 447 height 38
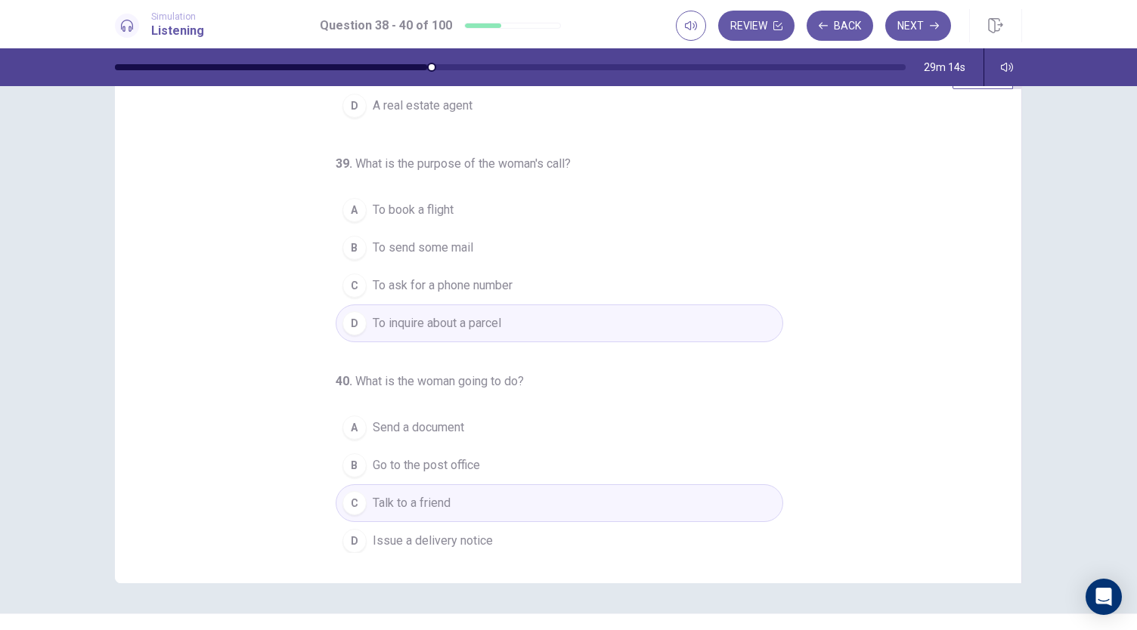
click at [1040, 391] on div "38 . Who most likely is the man? A A customer B A post office clerk C A secreta…" at bounding box center [568, 320] width 955 height 525
click at [912, 26] on button "Next" at bounding box center [918, 26] width 66 height 30
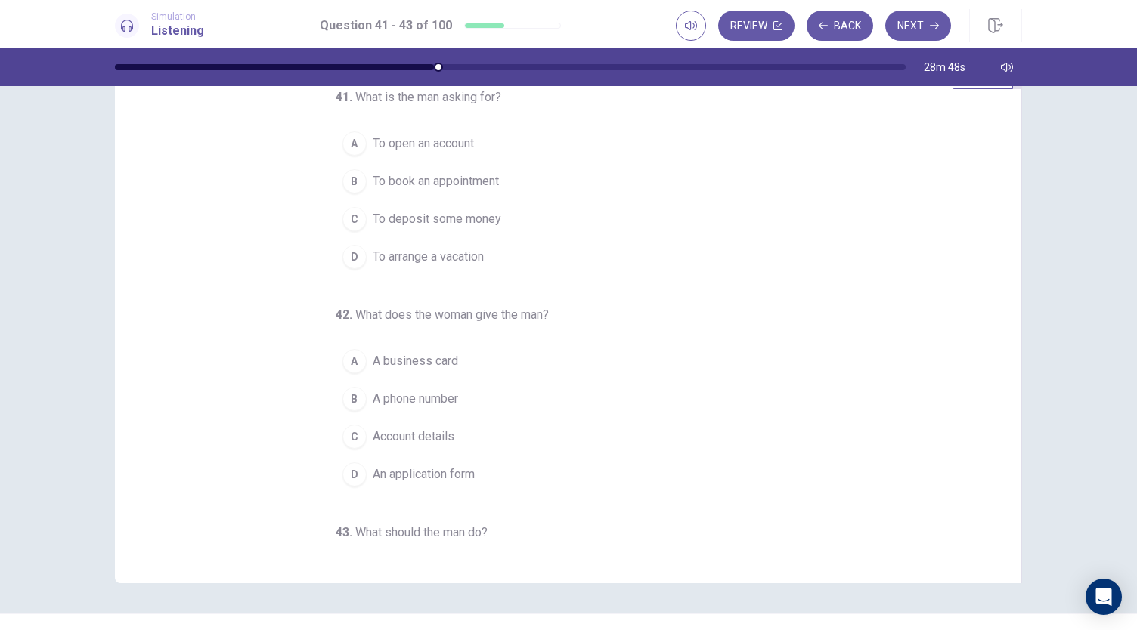
scroll to position [0, 0]
click at [460, 144] on span "To open an account" at bounding box center [423, 144] width 101 height 18
drag, startPoint x: 997, startPoint y: 256, endPoint x: 1000, endPoint y: 278, distance: 22.1
click at [1000, 278] on div "41 . What is the man asking for? A To open an account B To book an appointment …" at bounding box center [574, 320] width 870 height 465
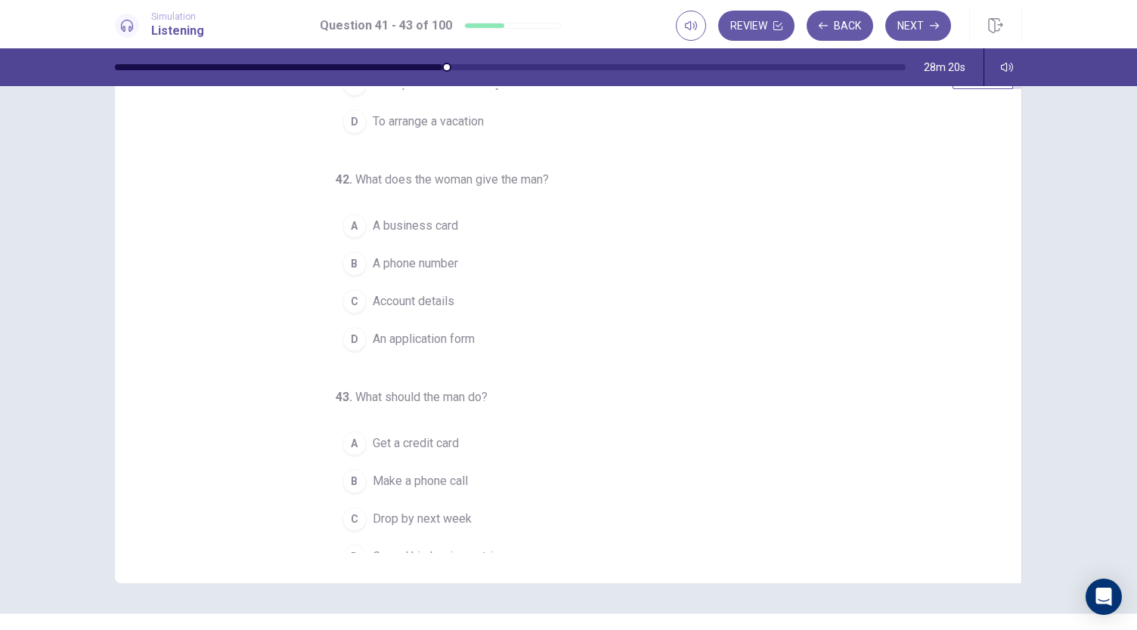
scroll to position [151, 0]
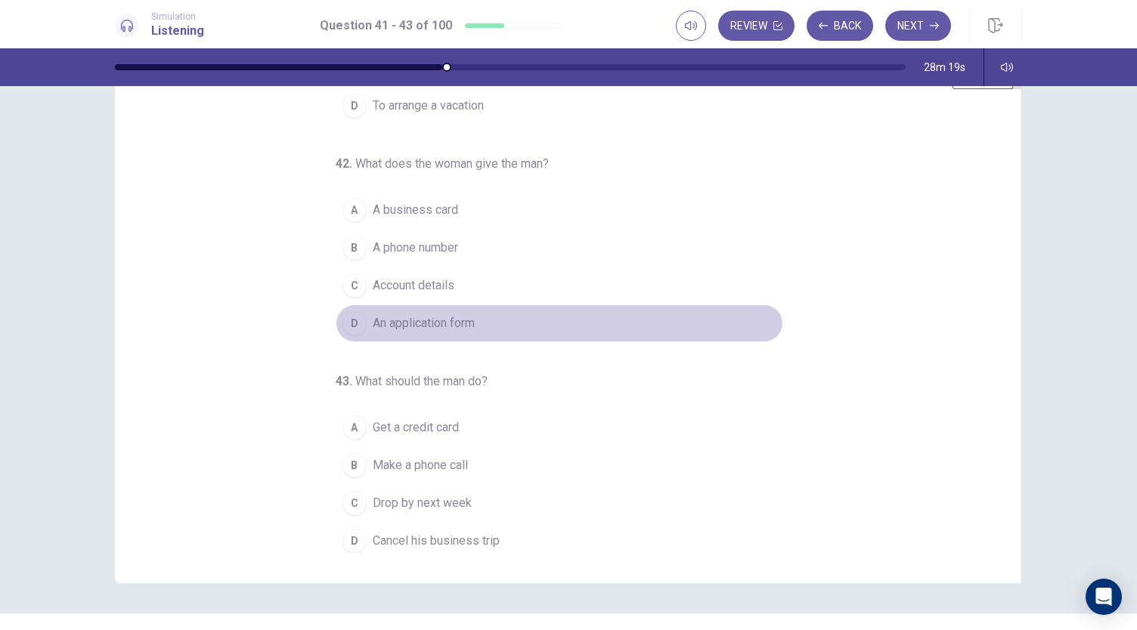
click at [443, 317] on span "An application form" at bounding box center [424, 323] width 102 height 18
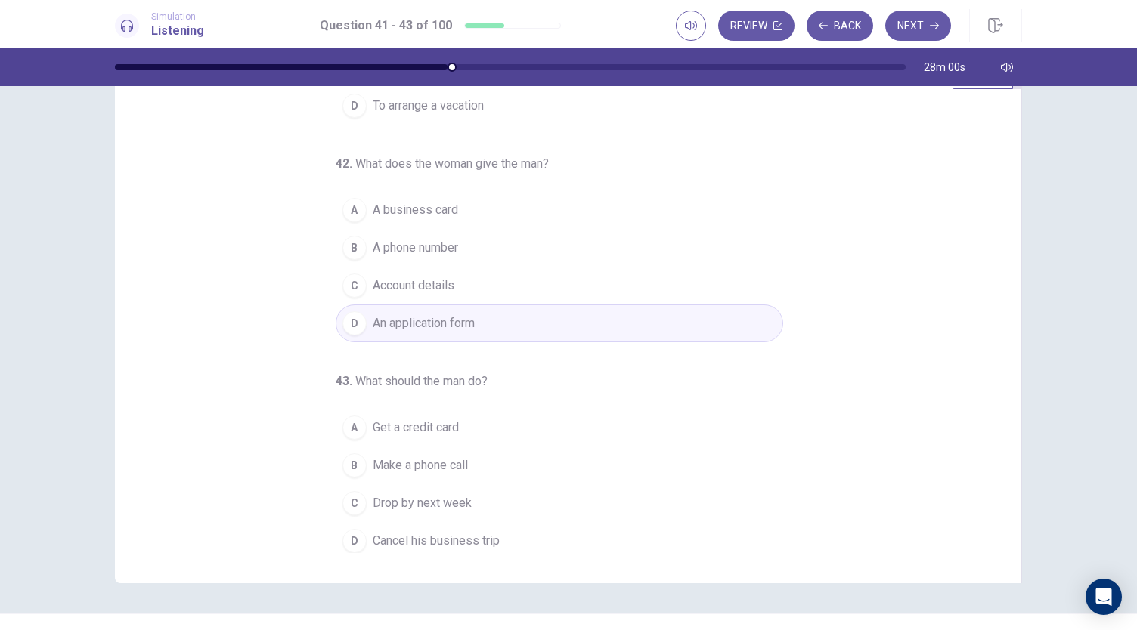
click at [429, 505] on span "Drop by next week" at bounding box center [422, 503] width 99 height 18
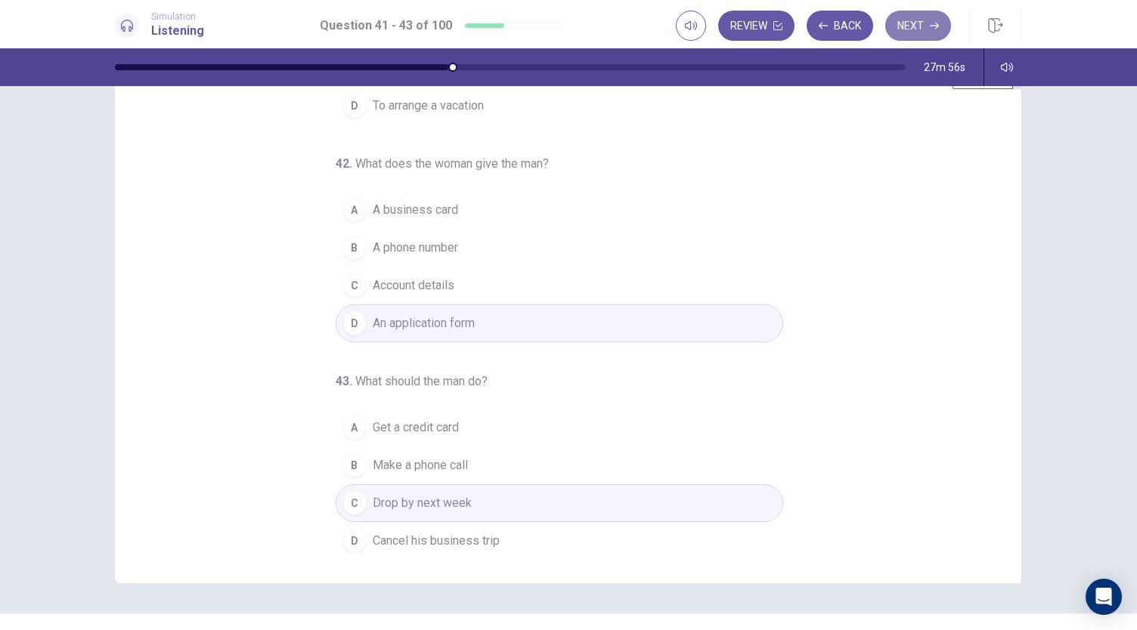
click at [905, 25] on button "Next" at bounding box center [918, 26] width 66 height 30
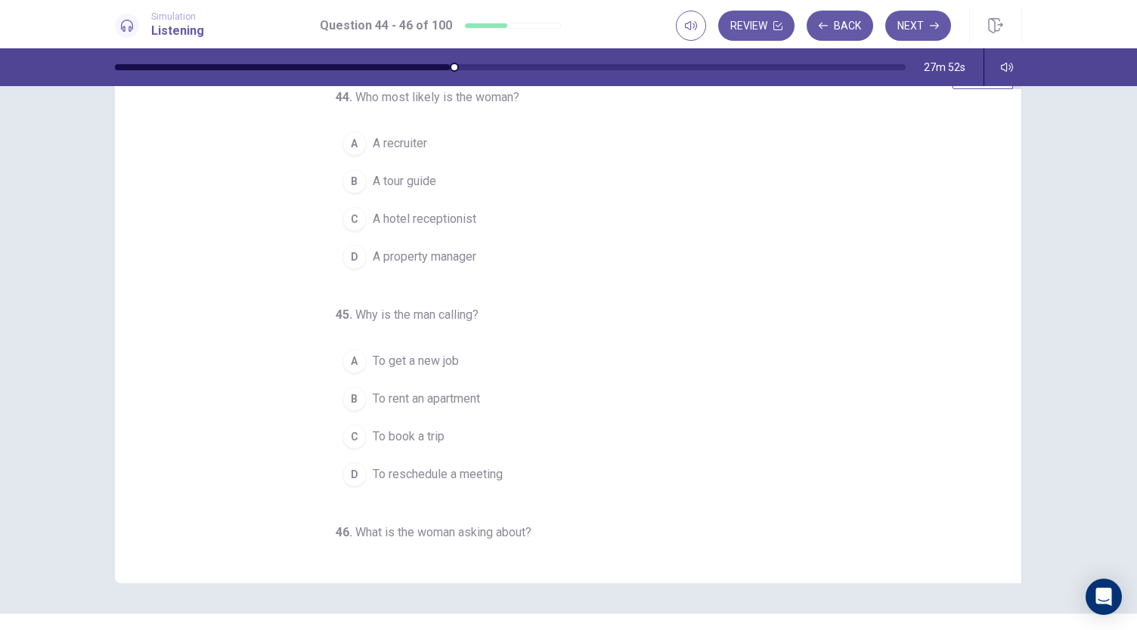
scroll to position [0, 0]
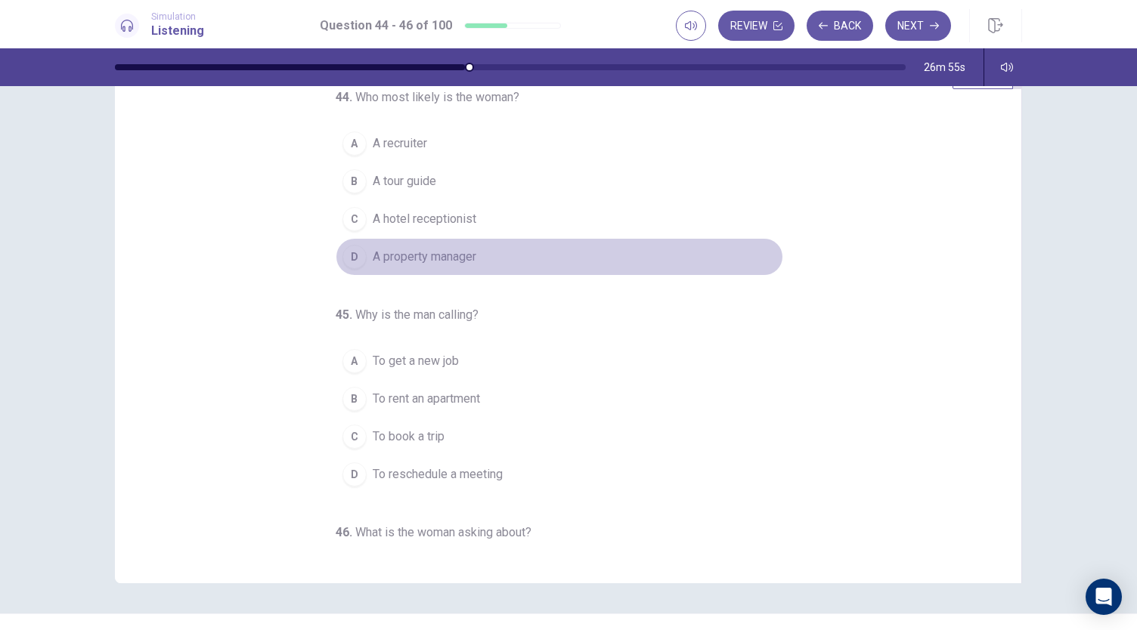
click at [398, 259] on span "A property manager" at bounding box center [425, 257] width 104 height 18
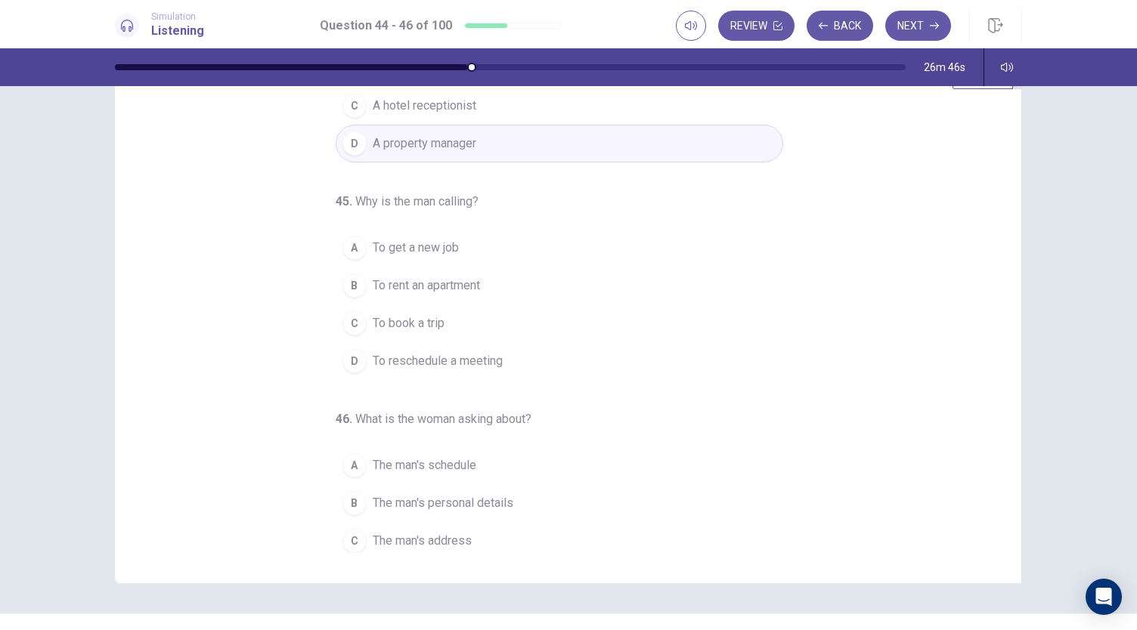
scroll to position [151, 0]
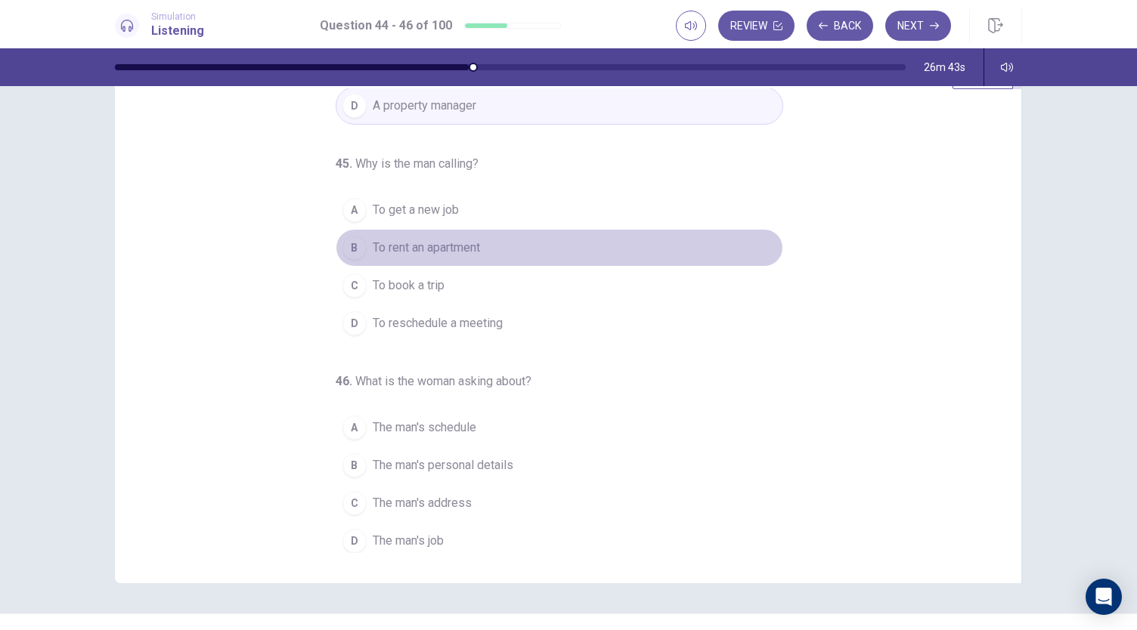
click at [432, 247] on span "To rent an apartment" at bounding box center [426, 248] width 107 height 18
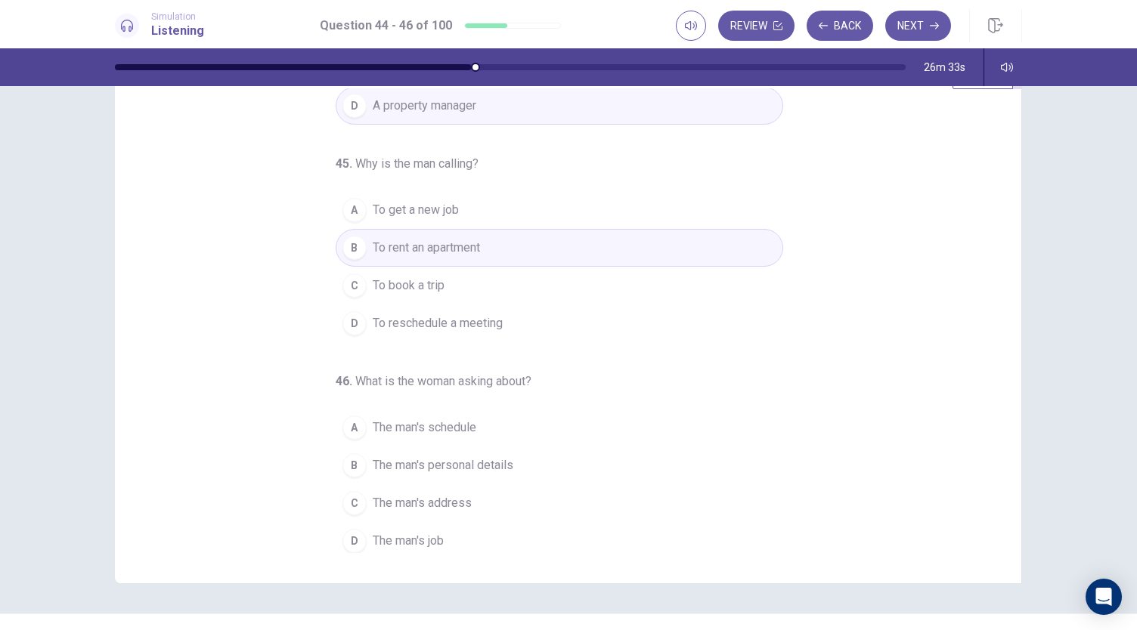
click at [456, 424] on span "The man's schedule" at bounding box center [425, 428] width 104 height 18
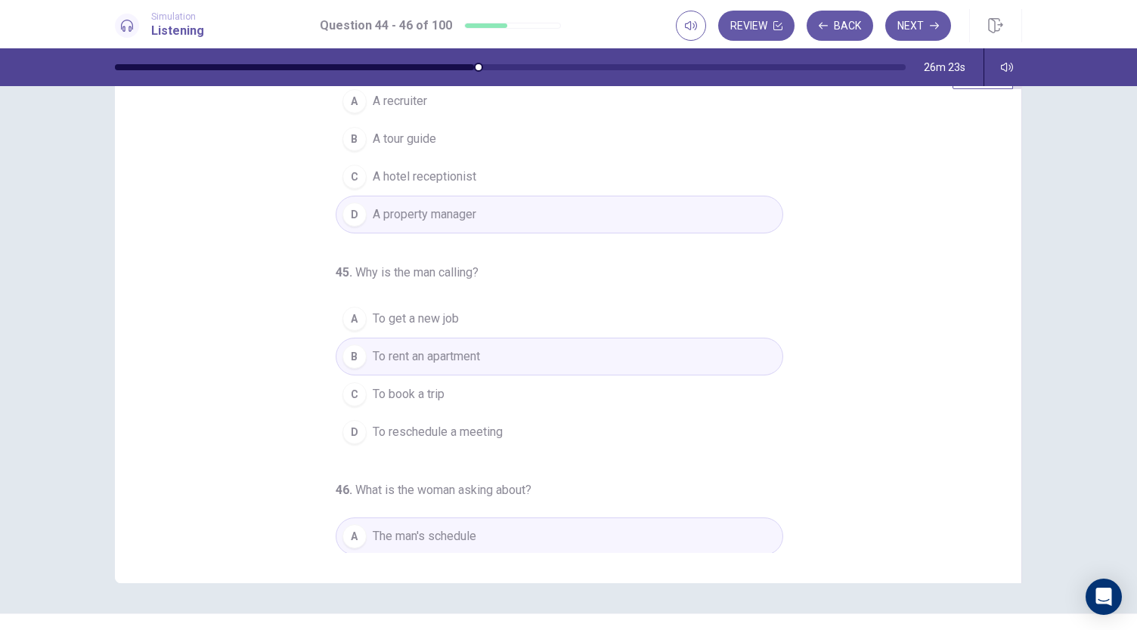
scroll to position [37, 0]
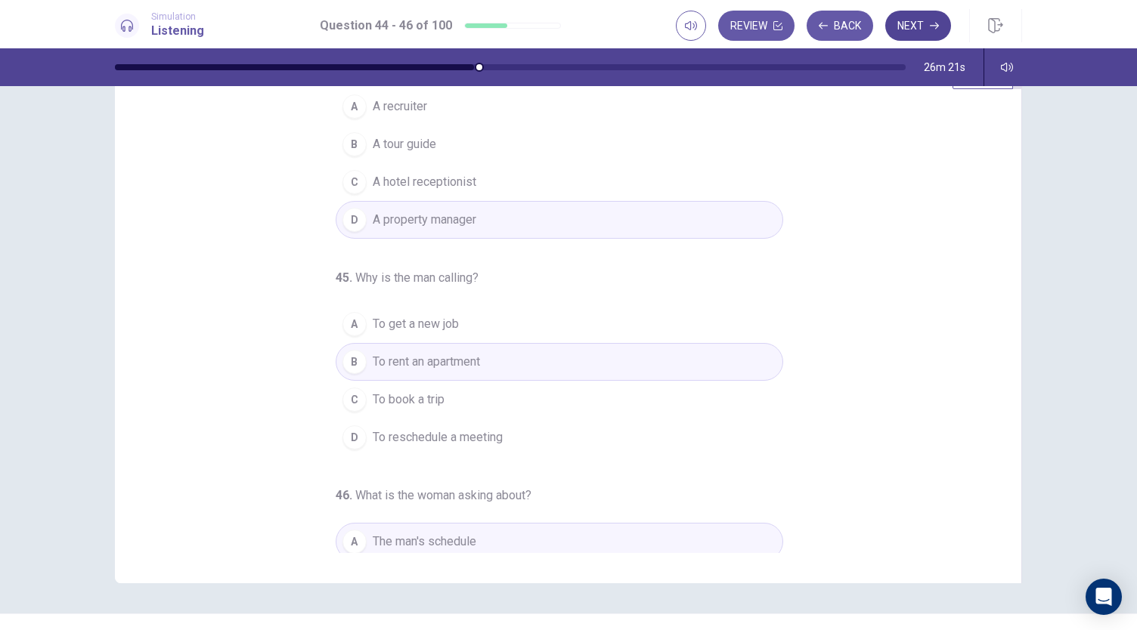
click at [907, 19] on button "Next" at bounding box center [918, 26] width 66 height 30
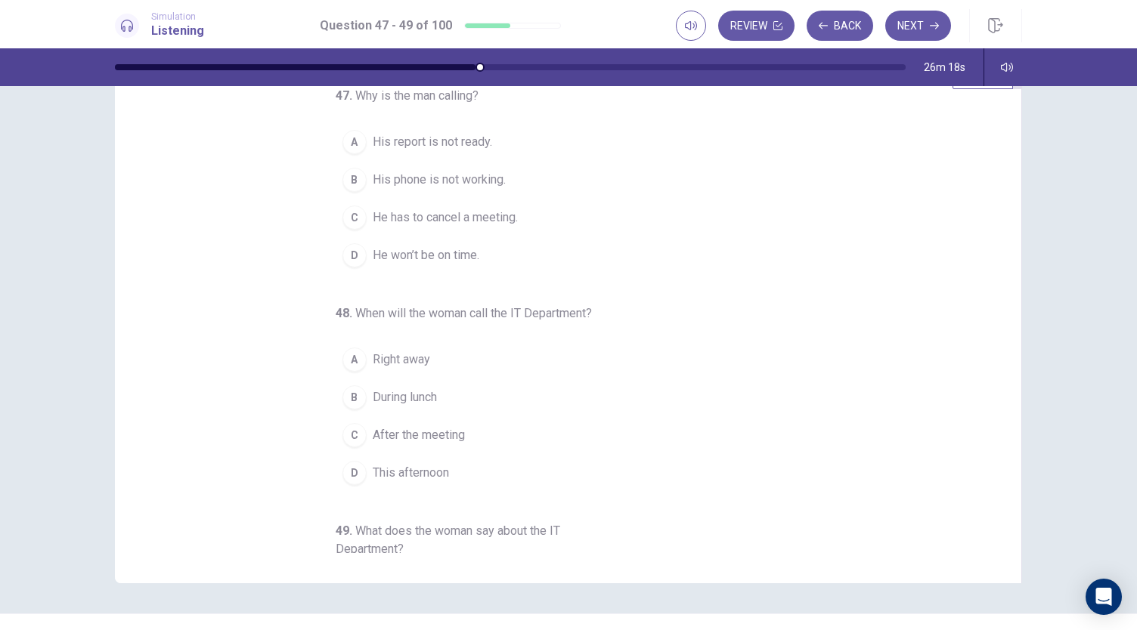
scroll to position [0, 0]
drag, startPoint x: 1005, startPoint y: 258, endPoint x: 1010, endPoint y: 190, distance: 68.2
click at [1010, 190] on div "47 . Why is the man calling? A His report is not ready. B His phone is not work…" at bounding box center [568, 320] width 907 height 525
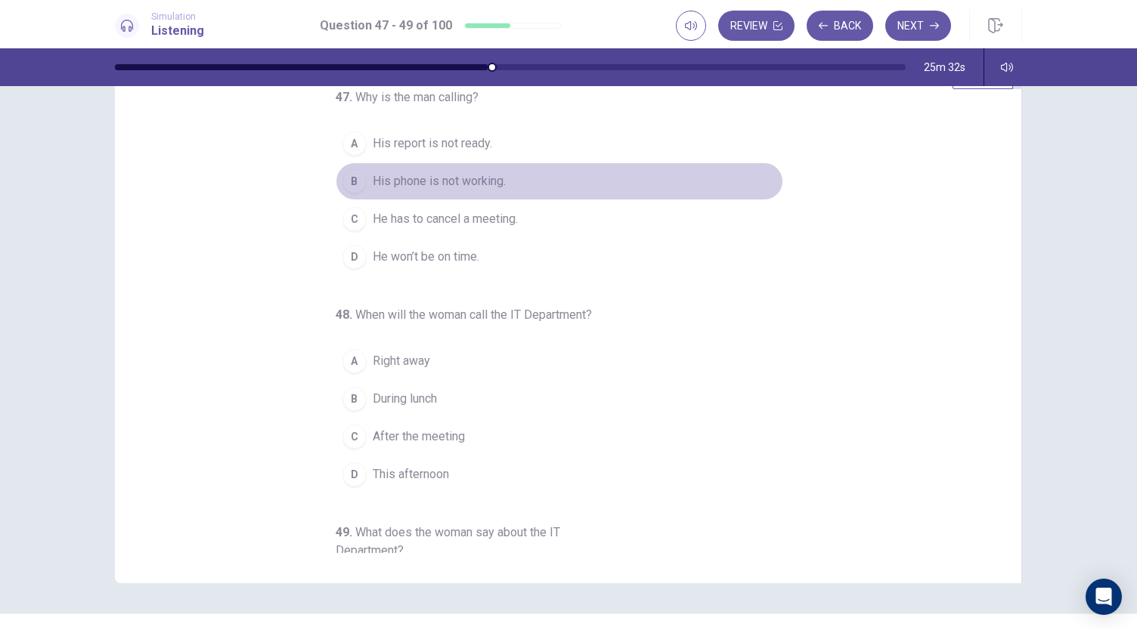
click at [471, 184] on span "His phone is not working." at bounding box center [439, 181] width 133 height 18
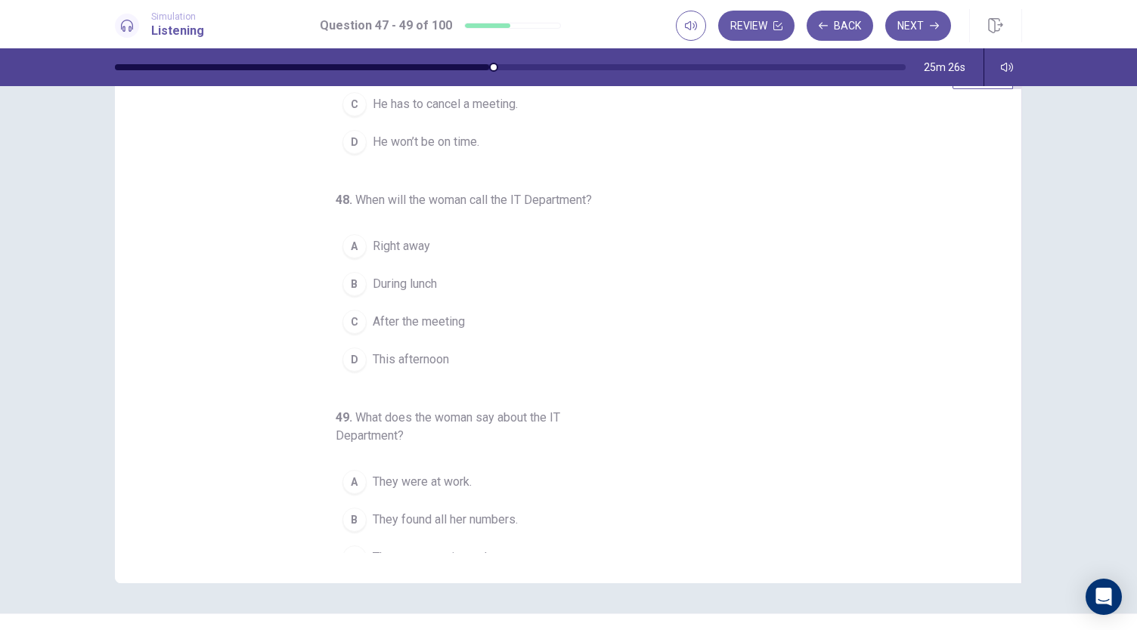
scroll to position [118, 0]
click at [399, 241] on span "Right away" at bounding box center [401, 243] width 57 height 18
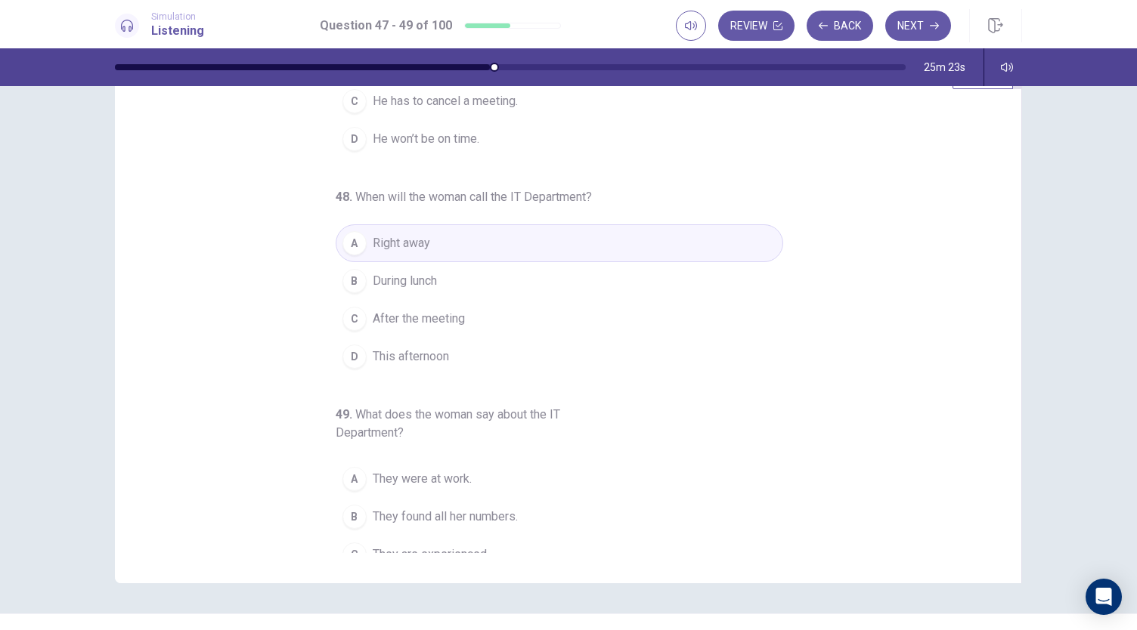
scroll to position [169, 0]
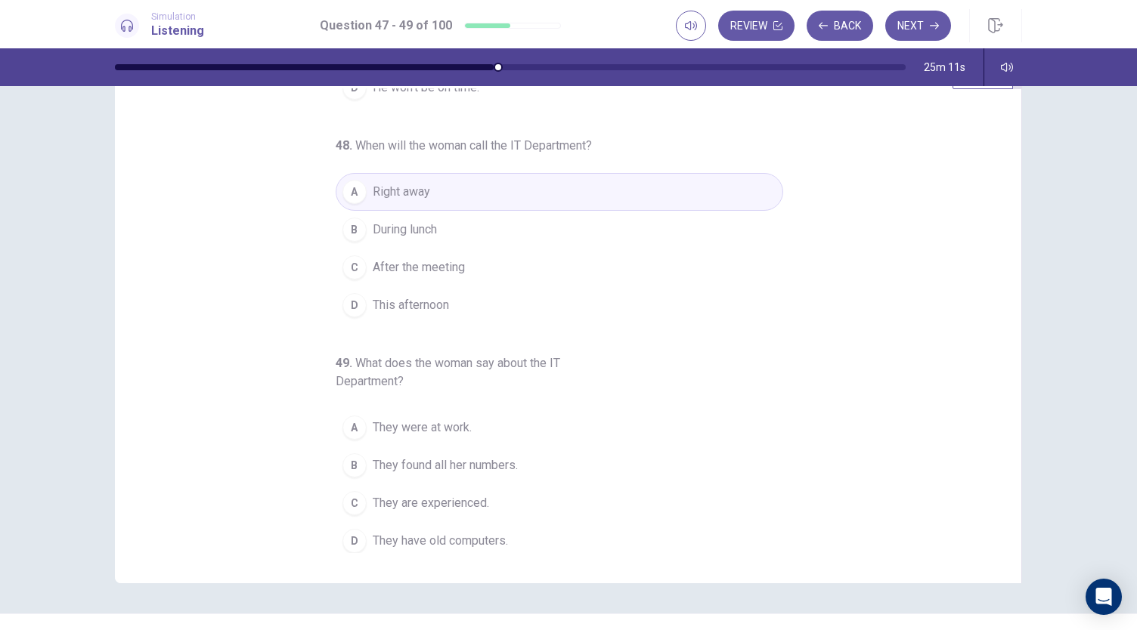
click at [470, 457] on span "They found all her numbers." at bounding box center [445, 466] width 145 height 18
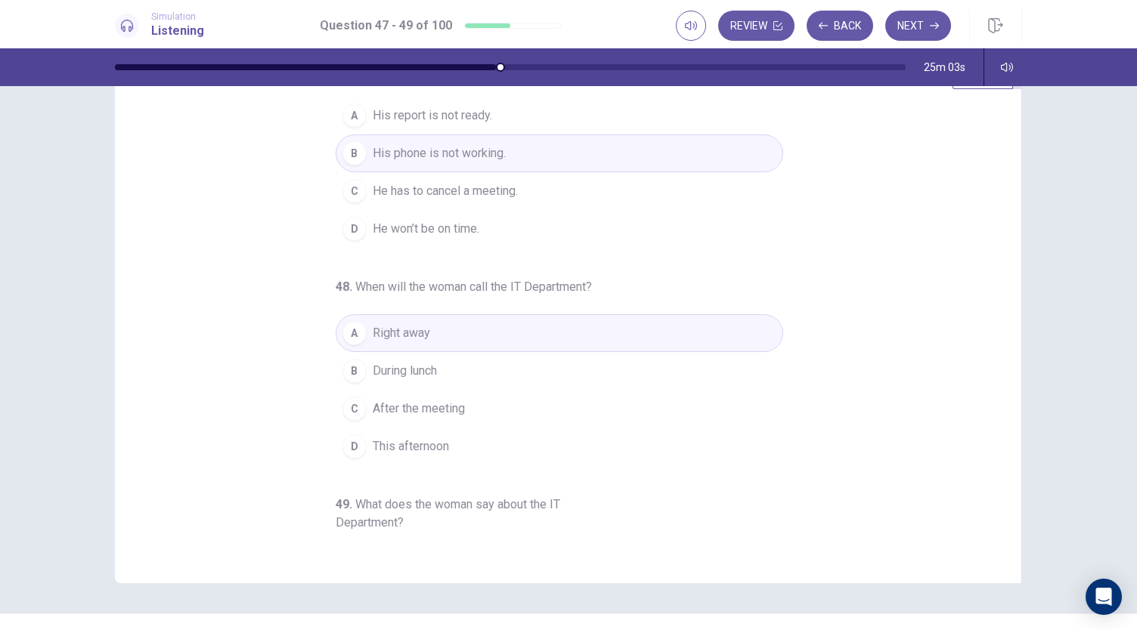
scroll to position [0, 0]
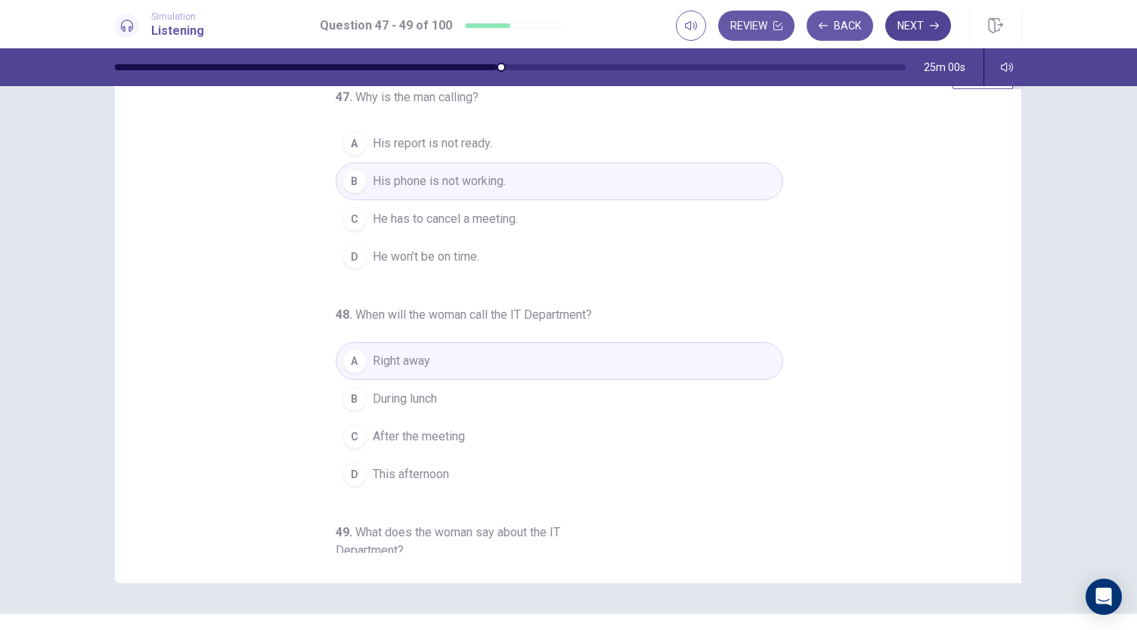
click at [913, 20] on button "Next" at bounding box center [918, 26] width 66 height 30
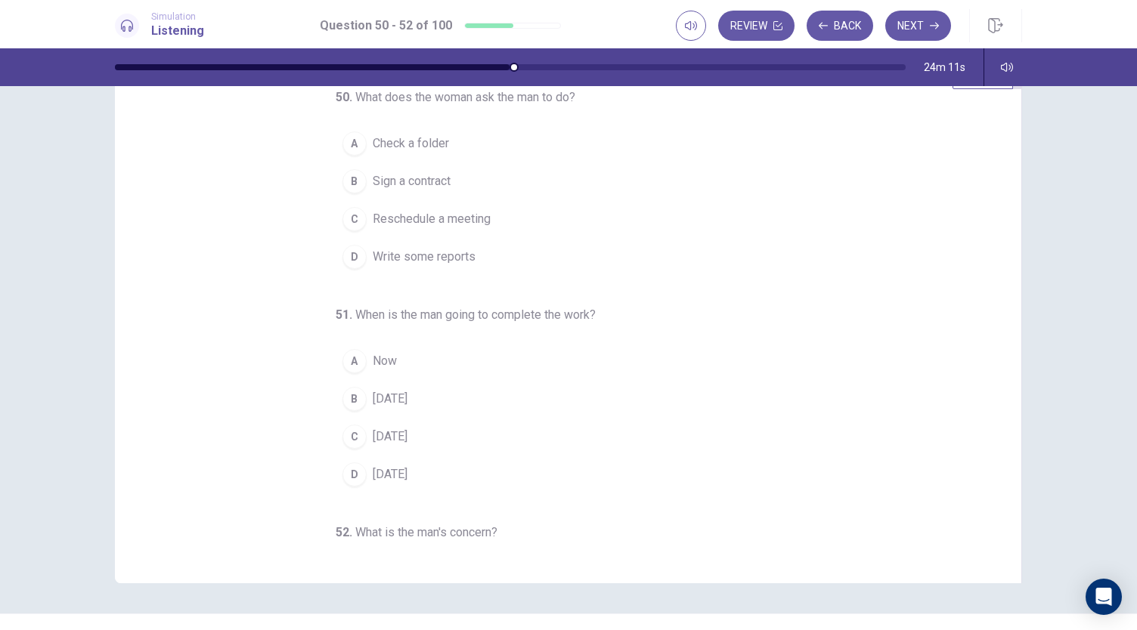
scroll to position [6, 0]
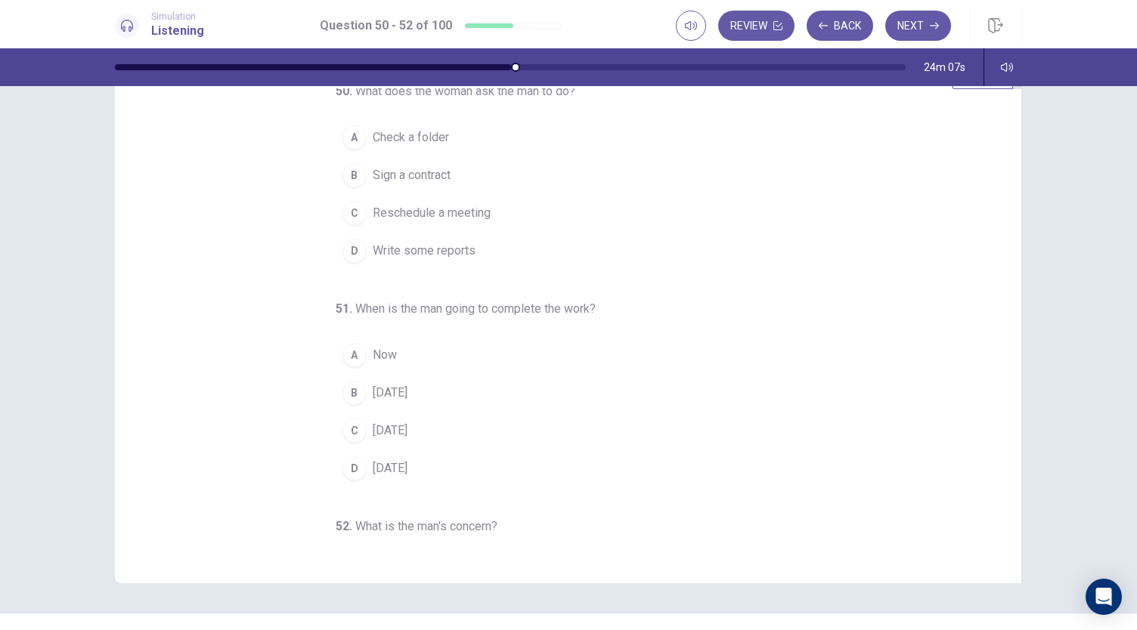
click at [402, 245] on span "Write some reports" at bounding box center [424, 251] width 103 height 18
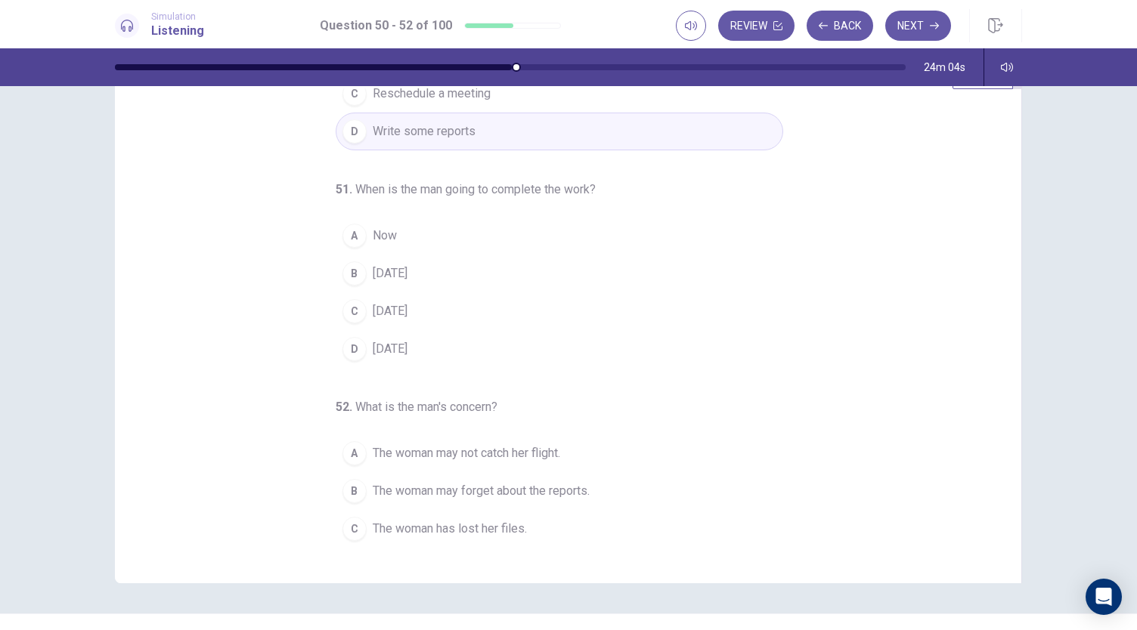
scroll to position [151, 0]
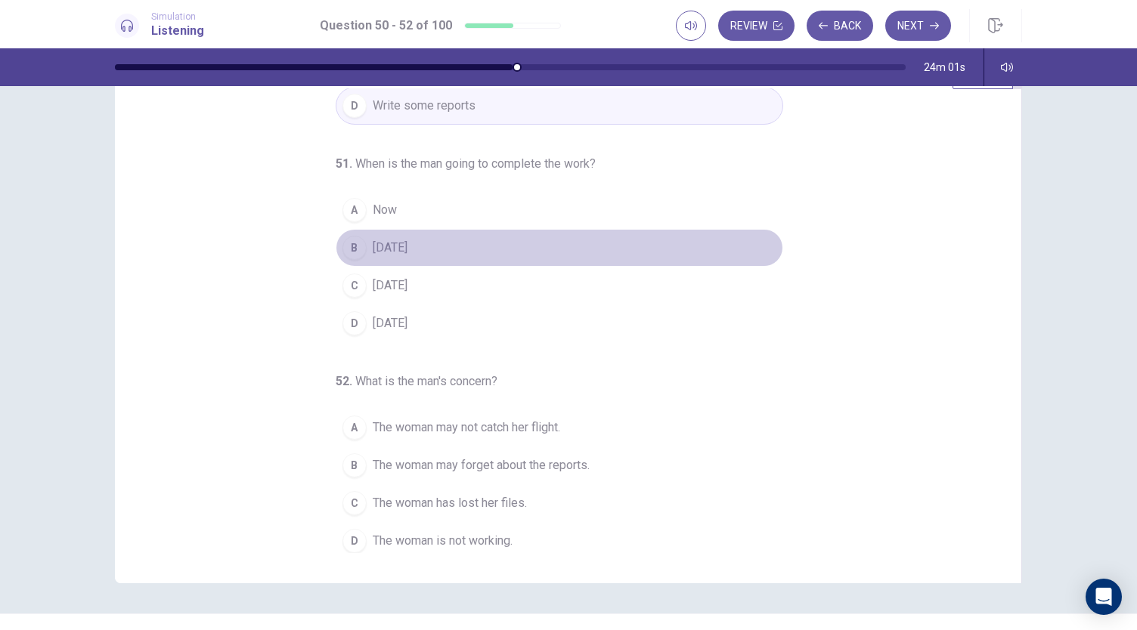
click at [387, 247] on span "Thursday" at bounding box center [390, 248] width 35 height 18
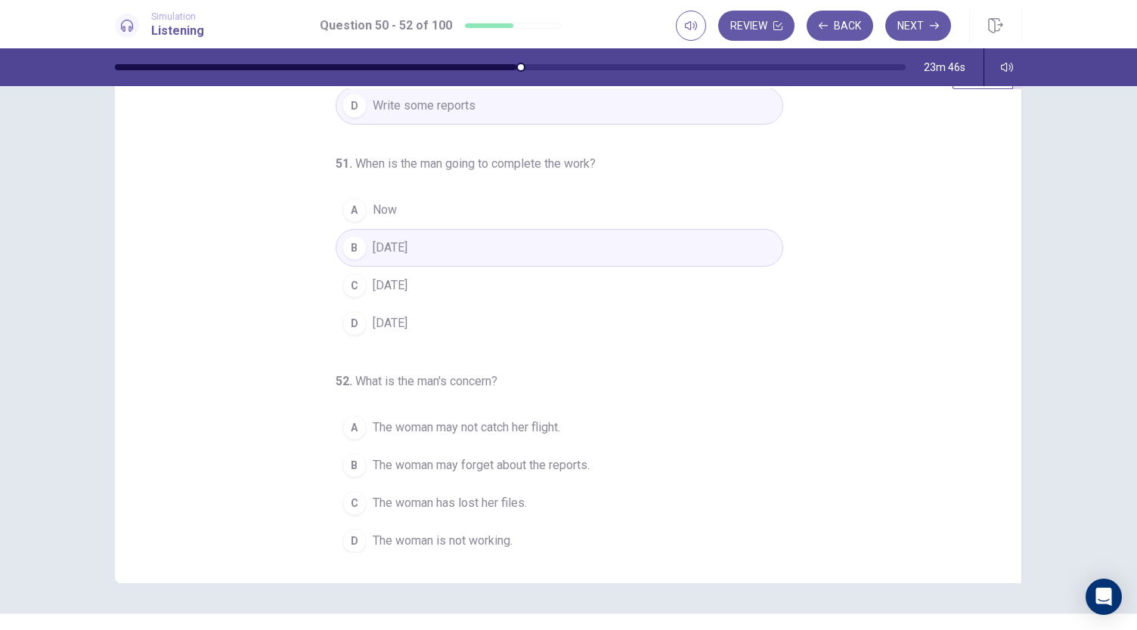
click at [529, 413] on button "A The woman may not catch her flight." at bounding box center [559, 428] width 447 height 38
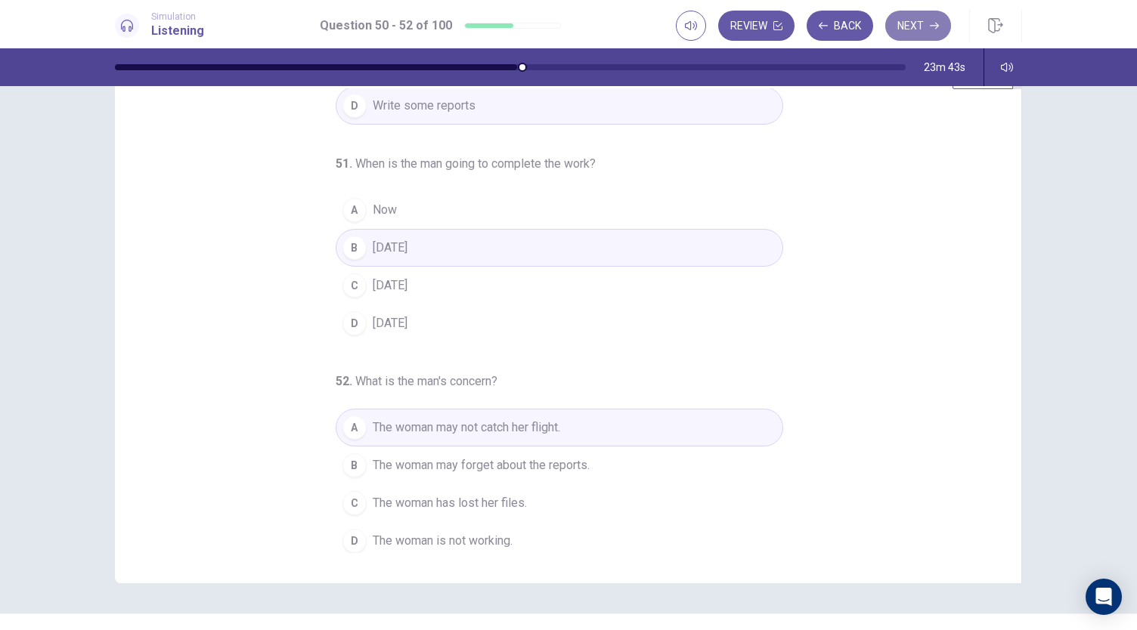
click at [912, 29] on button "Next" at bounding box center [918, 26] width 66 height 30
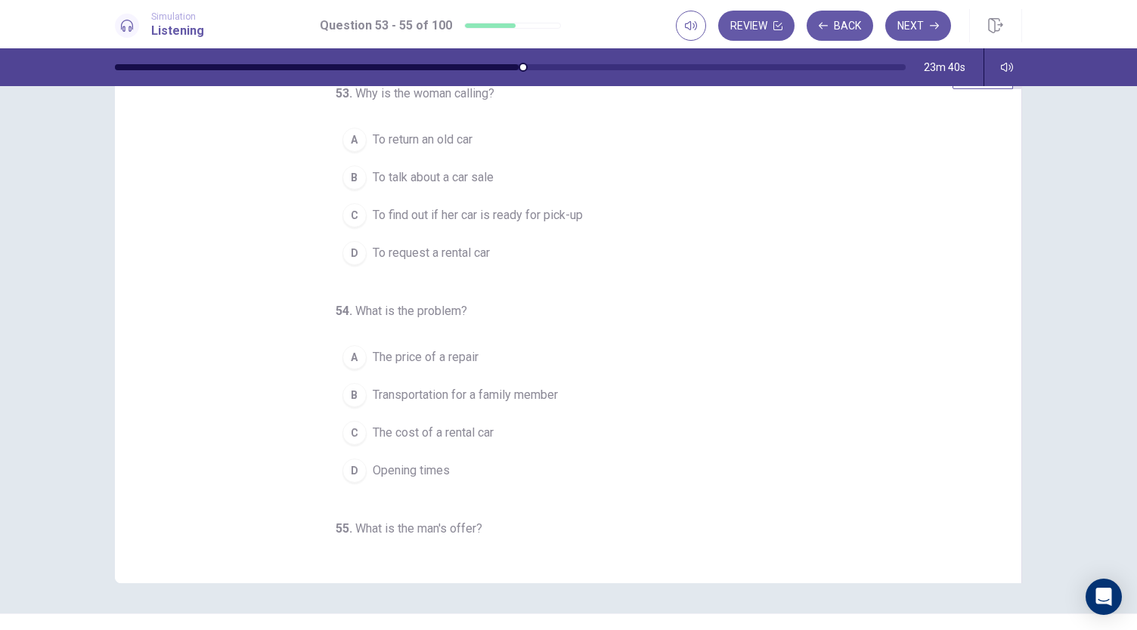
scroll to position [0, 0]
click at [530, 221] on span "To find out if her car is ready for pick-up" at bounding box center [478, 219] width 210 height 18
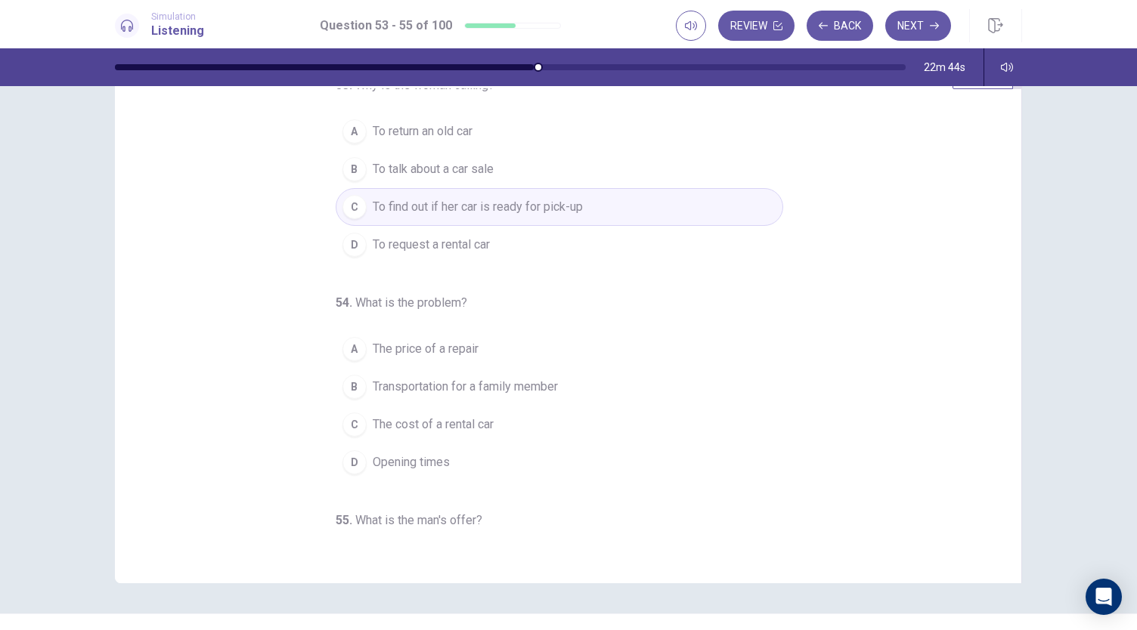
drag, startPoint x: 1005, startPoint y: 246, endPoint x: 1005, endPoint y: 255, distance: 9.1
click at [1005, 255] on div "53 . Why is the woman calling? A To return an old car B To talk about a car sal…" at bounding box center [574, 320] width 870 height 465
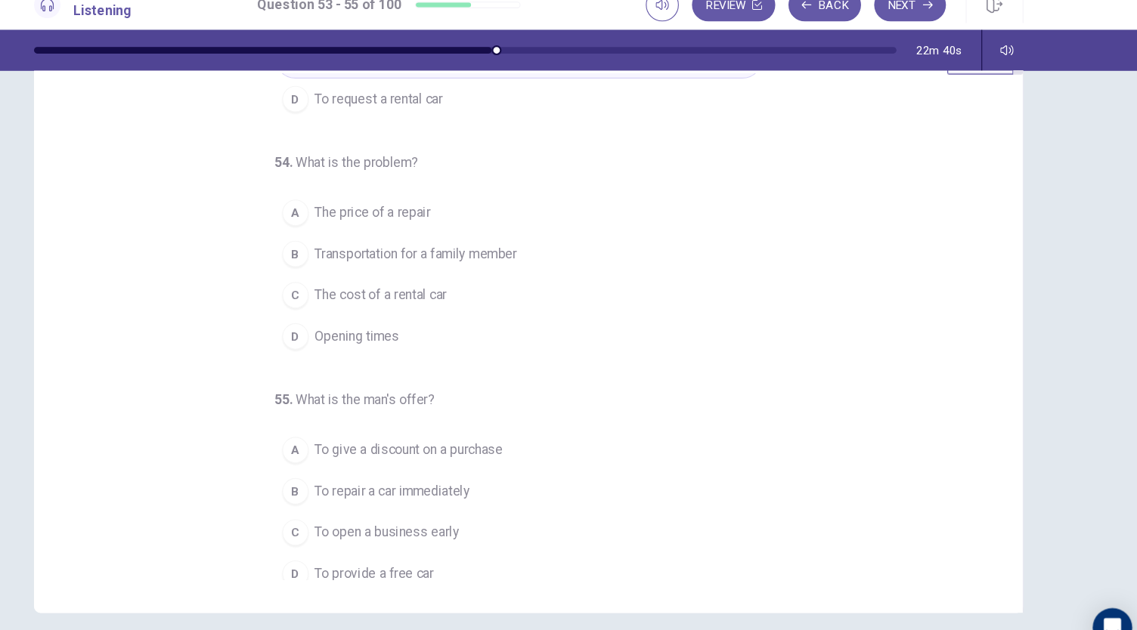
scroll to position [151, 0]
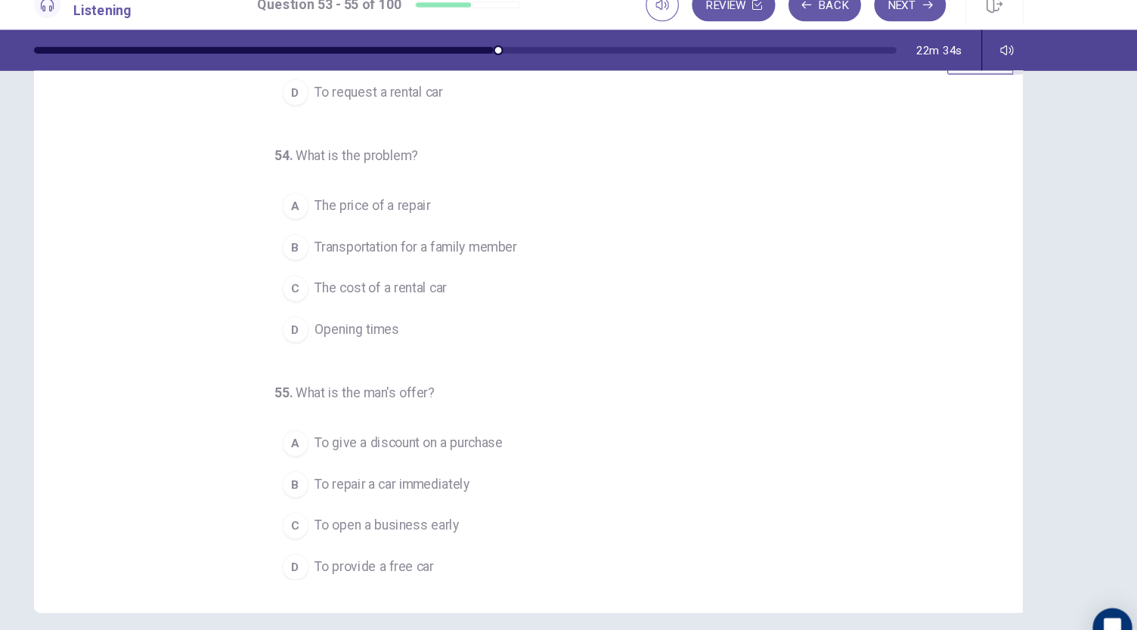
click at [401, 243] on span "Transportation for a family member" at bounding box center [465, 248] width 185 height 18
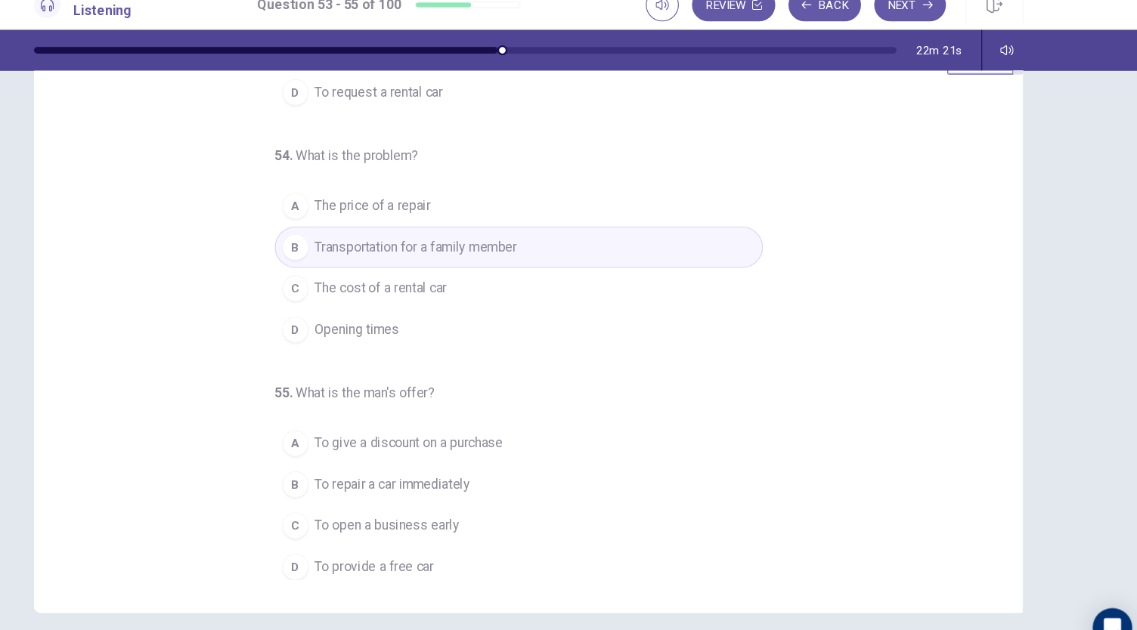
click at [449, 460] on span "To repair a car immediately" at bounding box center [444, 466] width 142 height 18
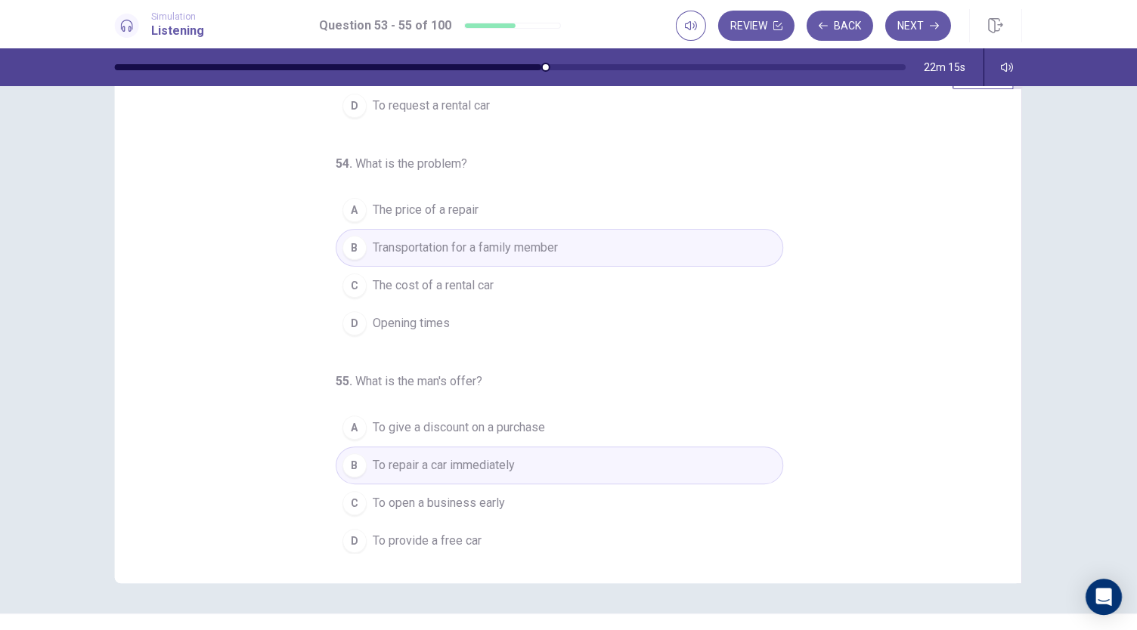
scroll to position [57, 0]
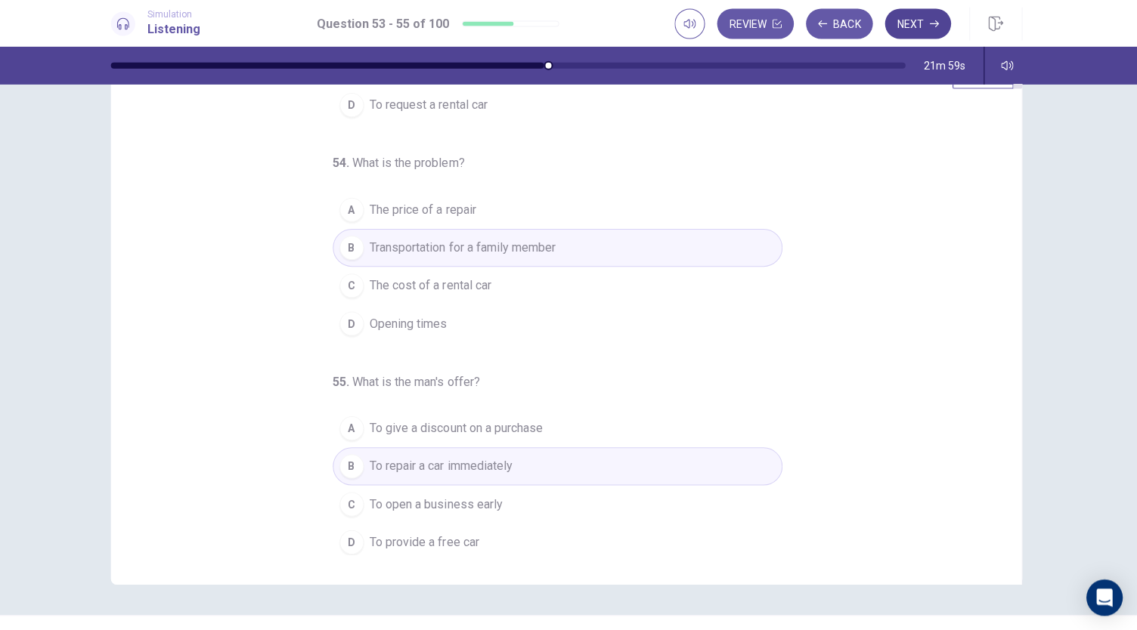
click at [915, 23] on button "Next" at bounding box center [918, 26] width 66 height 30
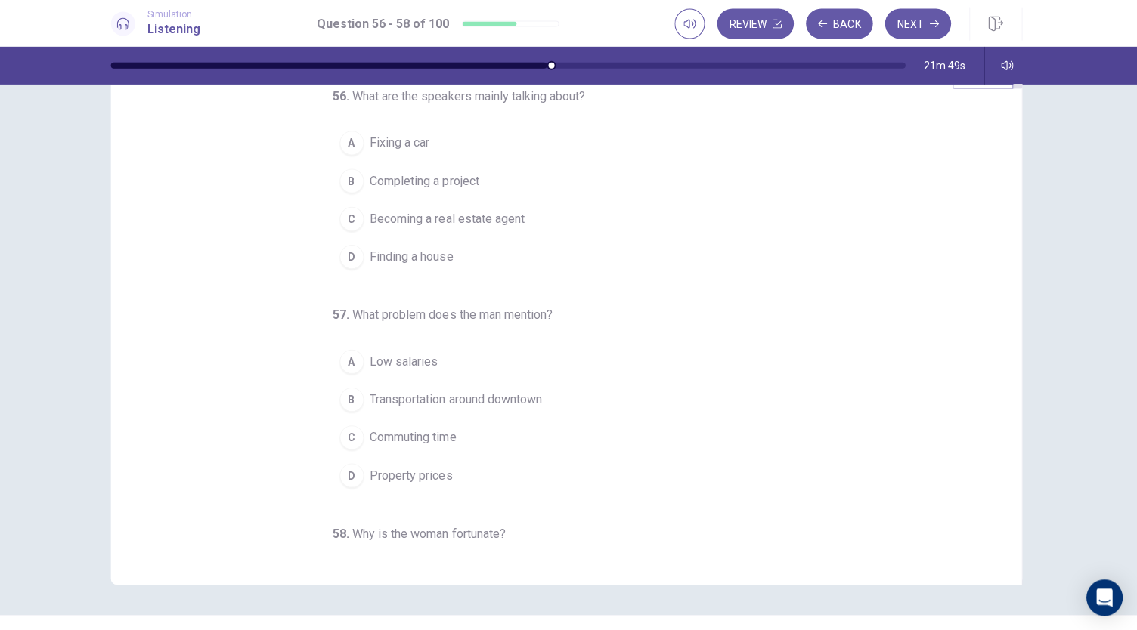
scroll to position [0, 0]
click at [387, 257] on span "Finding a house" at bounding box center [414, 258] width 83 height 18
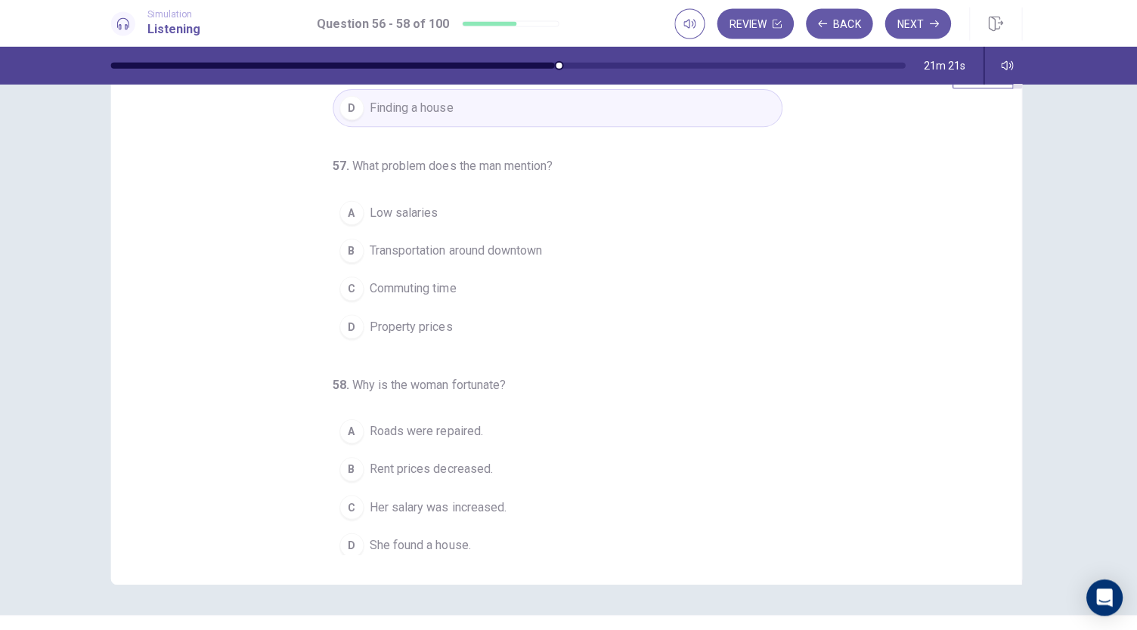
scroll to position [151, 0]
drag, startPoint x: 1005, startPoint y: 223, endPoint x: 1017, endPoint y: 337, distance: 114.7
click at [1017, 337] on div "56 . What are the speakers mainly talking about? A Fixing a car B Completing a …" at bounding box center [568, 321] width 907 height 525
click at [428, 326] on span "Property prices" at bounding box center [414, 324] width 82 height 18
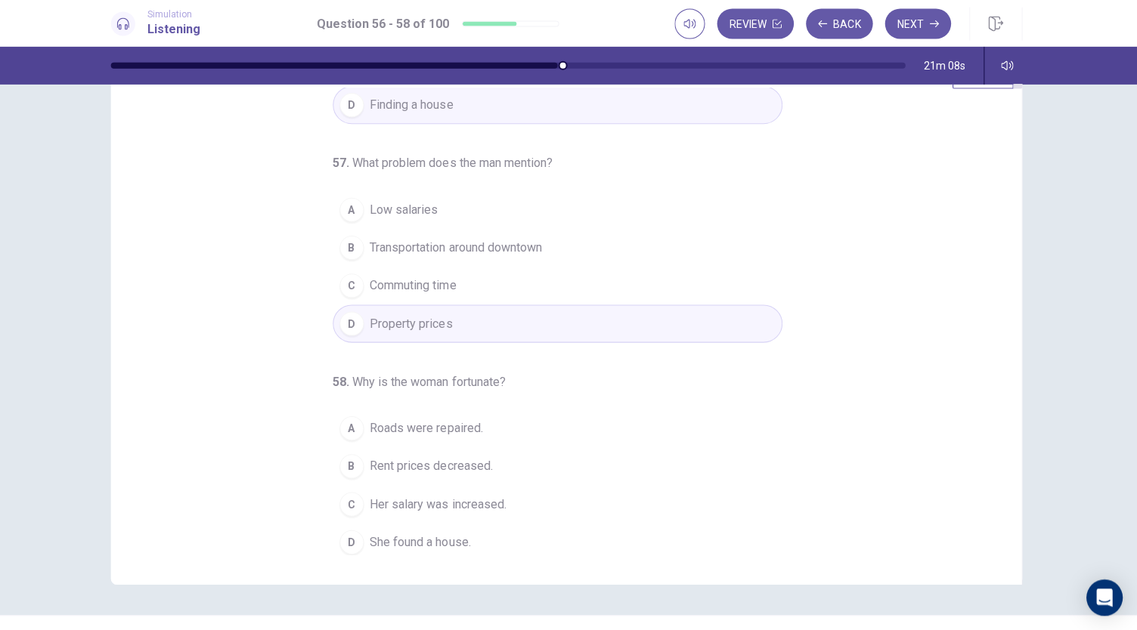
click at [468, 505] on span "Her salary was increased." at bounding box center [441, 504] width 136 height 18
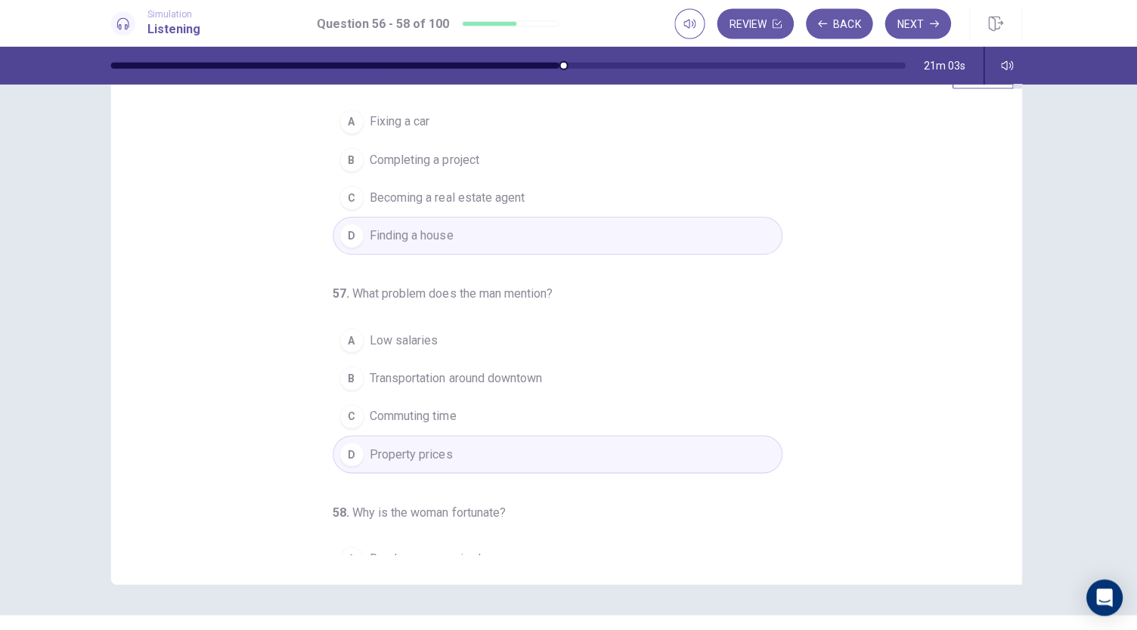
scroll to position [18, 0]
click at [902, 26] on button "Next" at bounding box center [918, 26] width 66 height 30
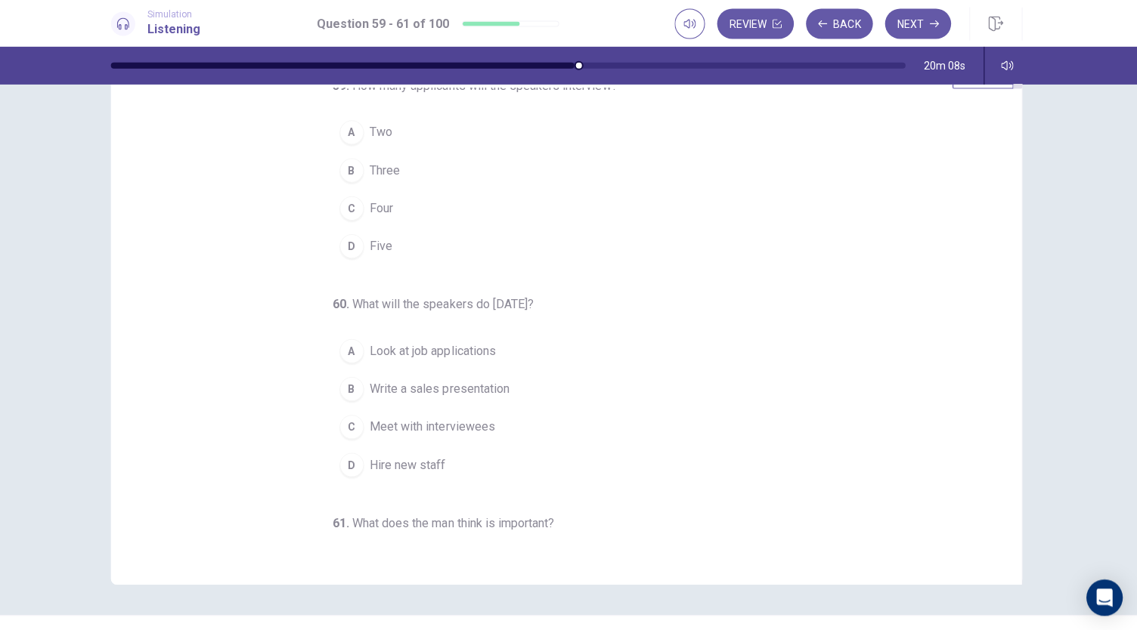
scroll to position [14, 0]
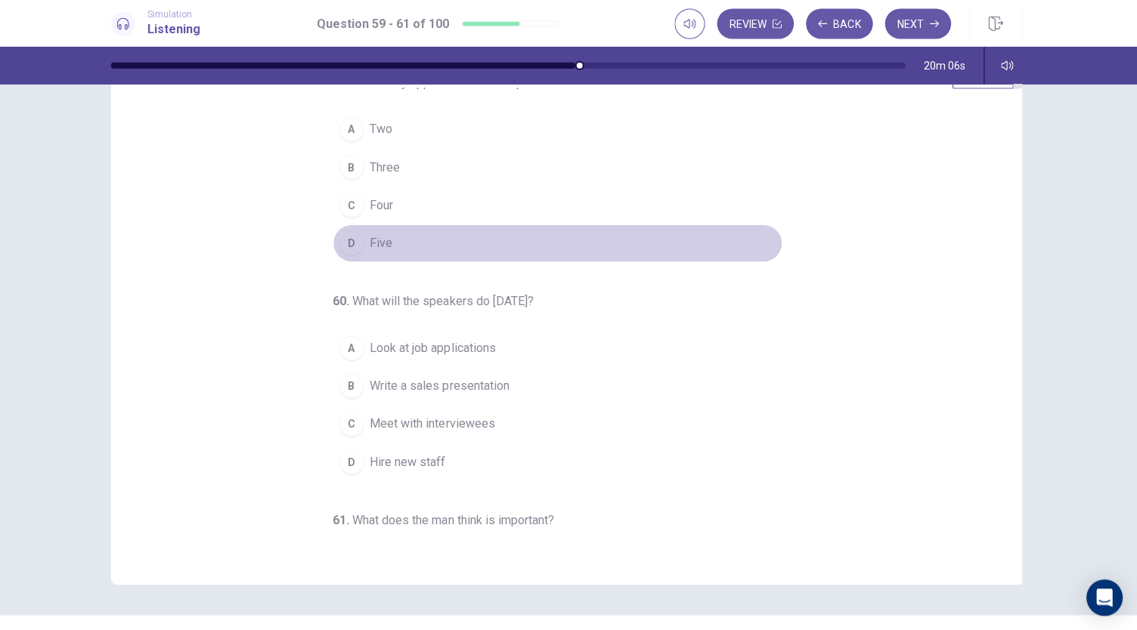
click at [373, 247] on span "Five" at bounding box center [384, 244] width 23 height 18
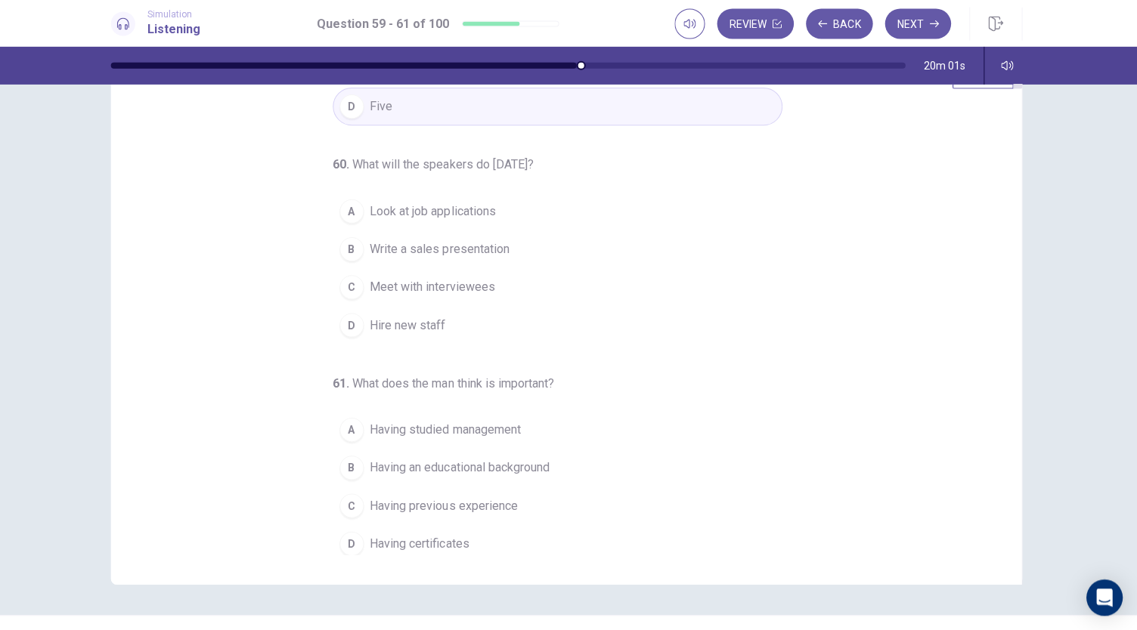
scroll to position [151, 0]
click at [412, 210] on span "Look at job applications" at bounding box center [435, 211] width 125 height 18
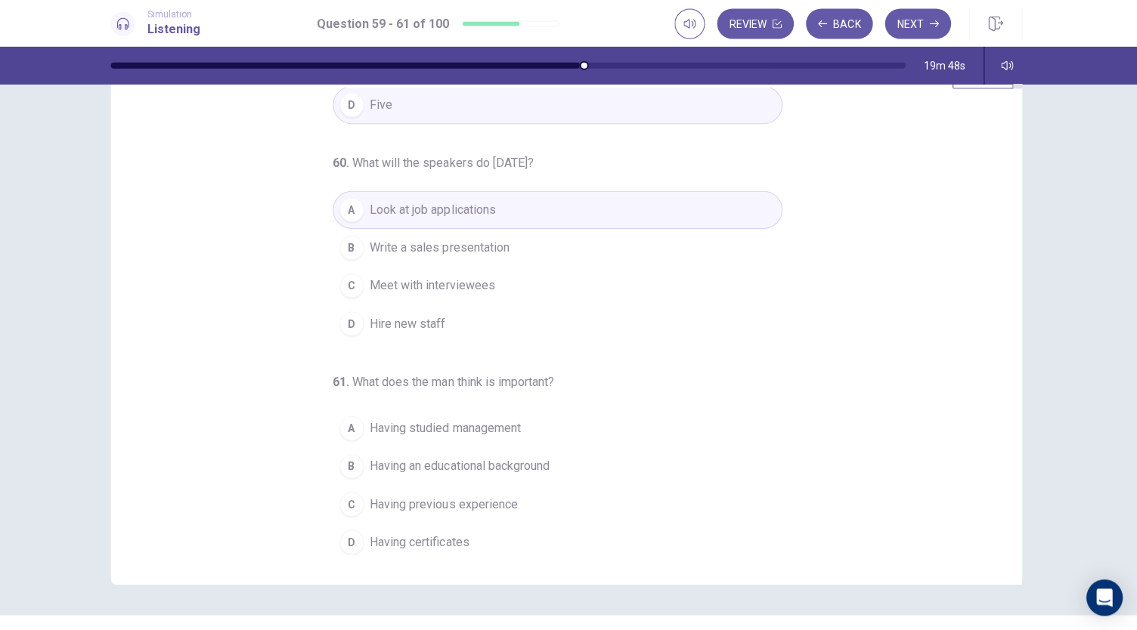
click at [491, 495] on span "Having previous experience" at bounding box center [446, 504] width 147 height 18
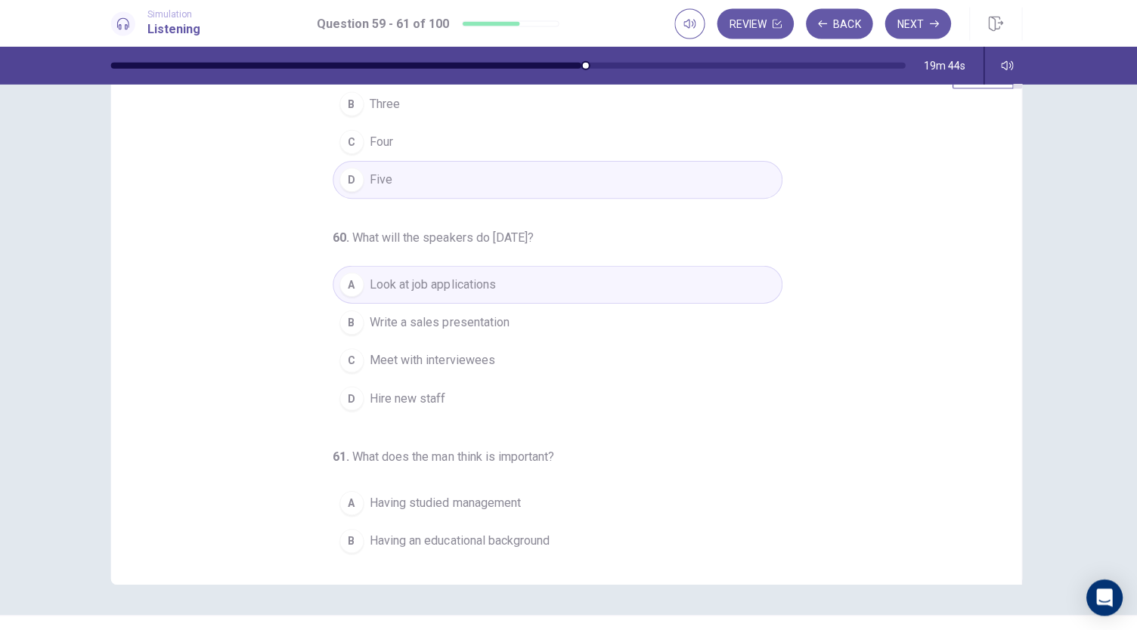
scroll to position [0, 0]
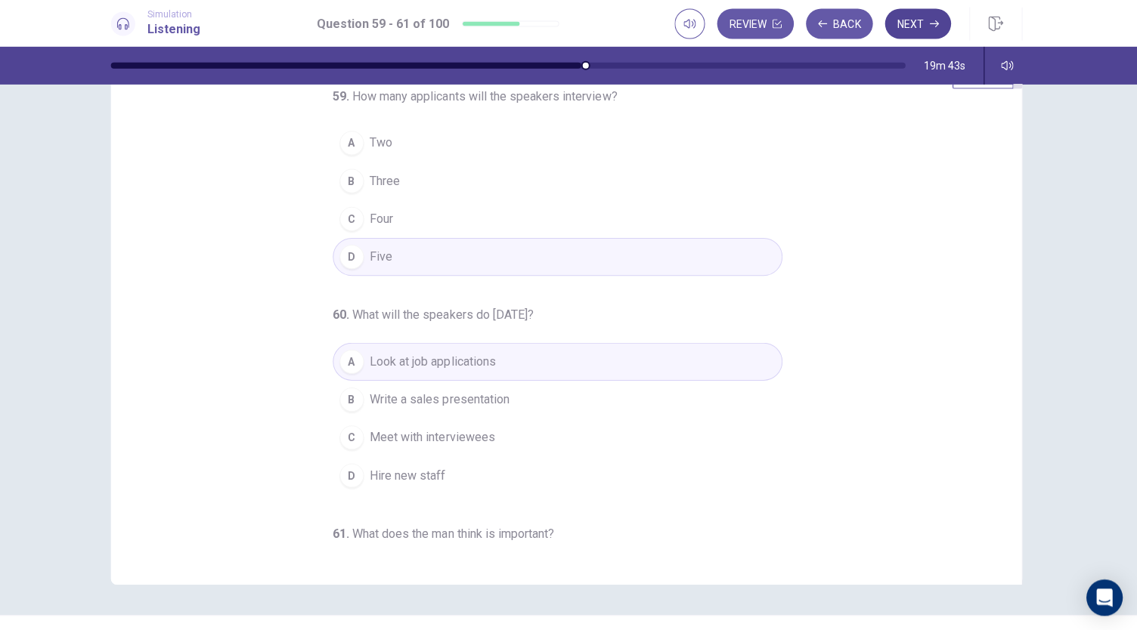
click at [918, 24] on button "Next" at bounding box center [918, 26] width 66 height 30
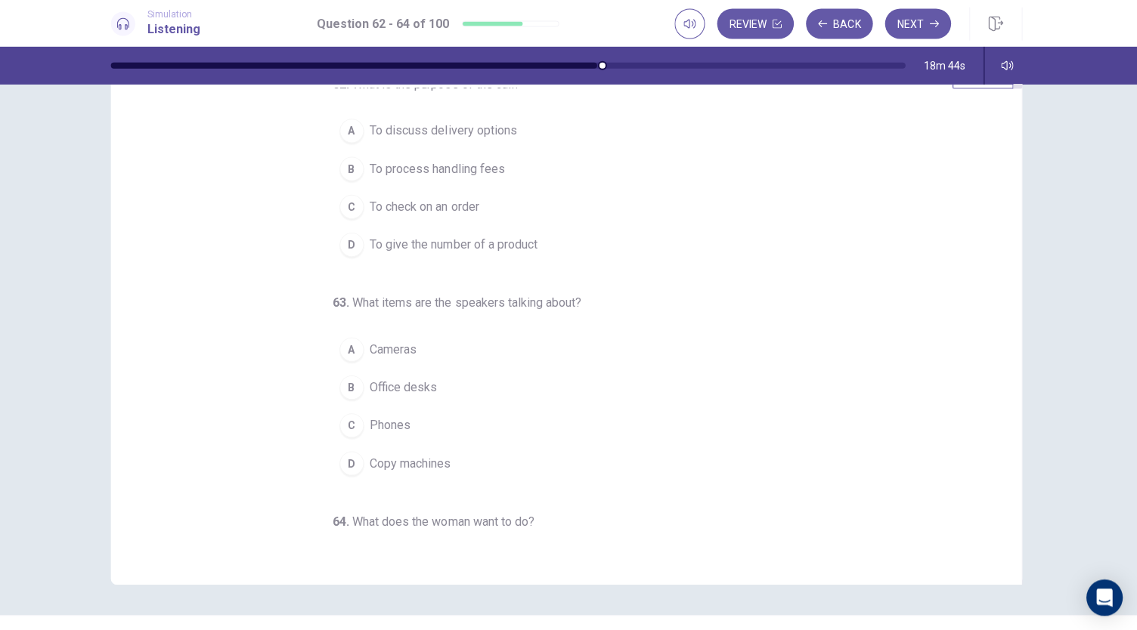
scroll to position [14, 0]
click at [415, 199] on span "To check on an order" at bounding box center [427, 206] width 109 height 18
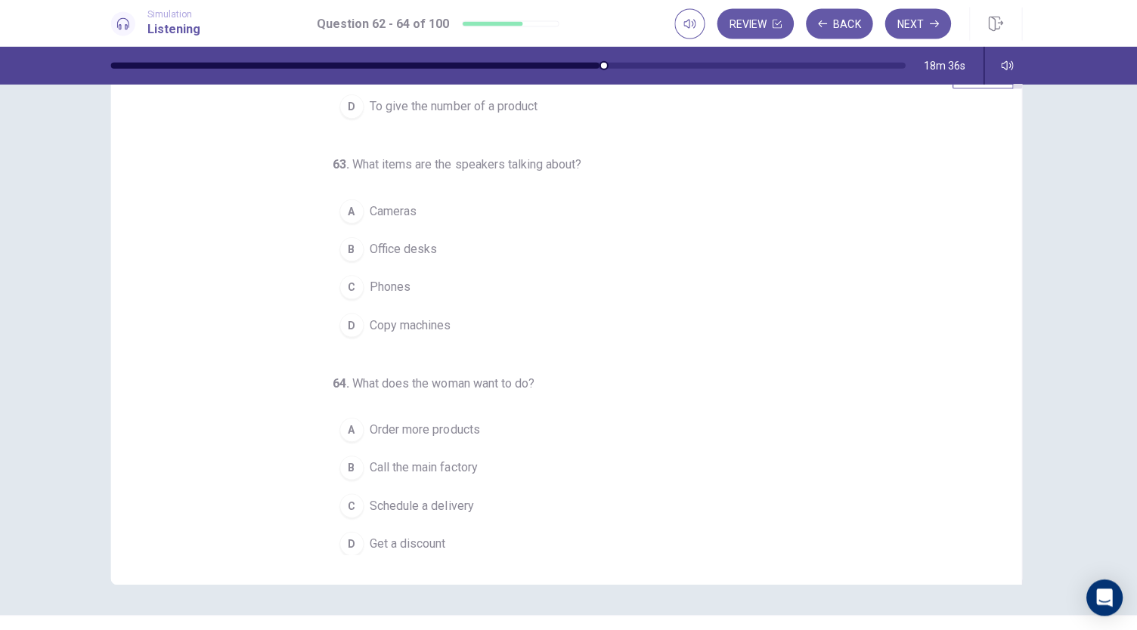
scroll to position [151, 0]
click at [421, 315] on span "Copy machines" at bounding box center [413, 324] width 81 height 18
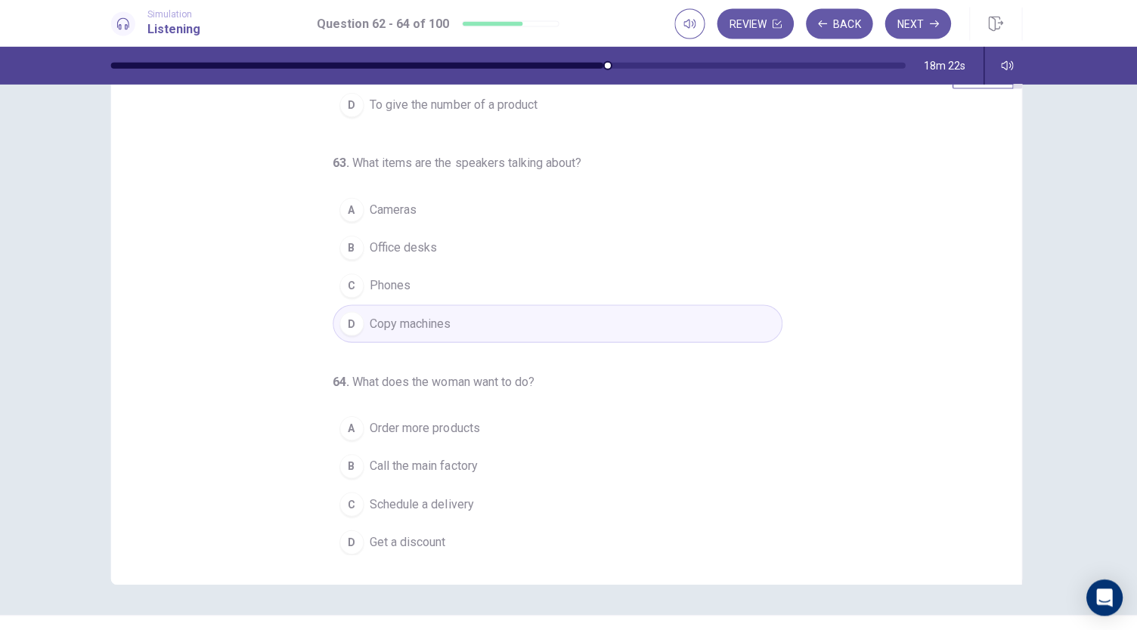
click at [450, 419] on span "Order more products" at bounding box center [428, 428] width 110 height 18
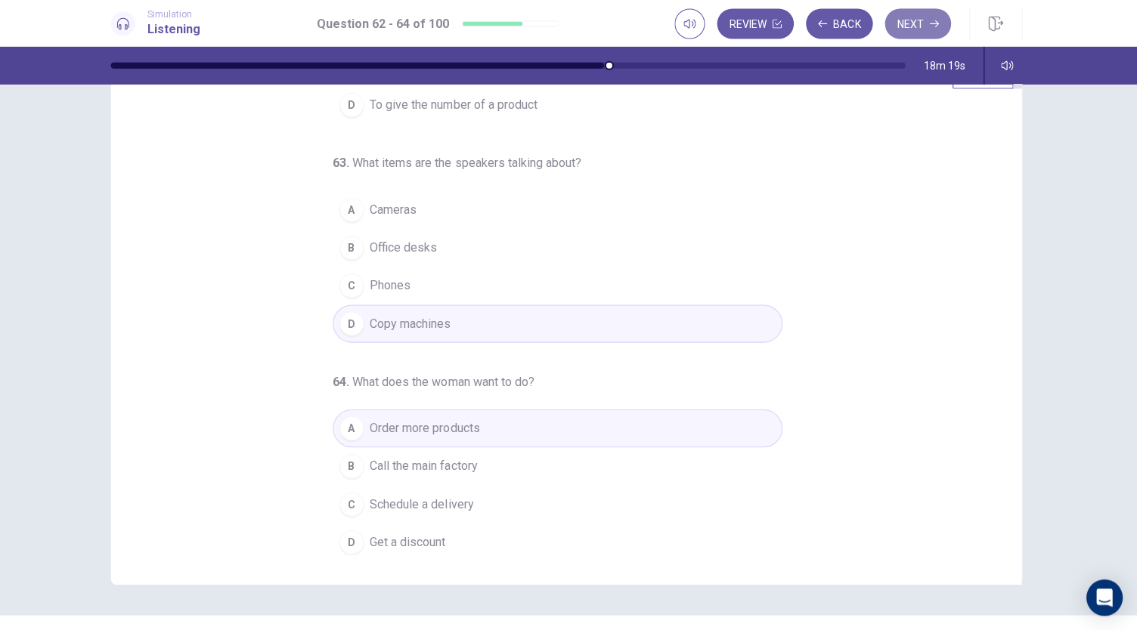
click at [904, 35] on button "Next" at bounding box center [918, 26] width 66 height 30
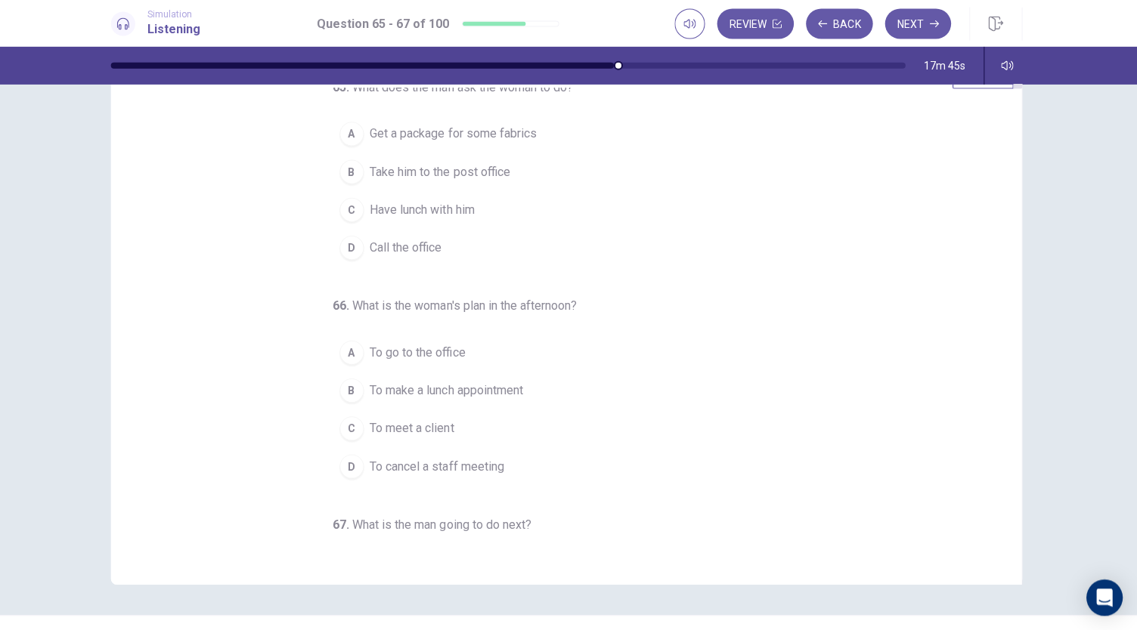
scroll to position [0, 0]
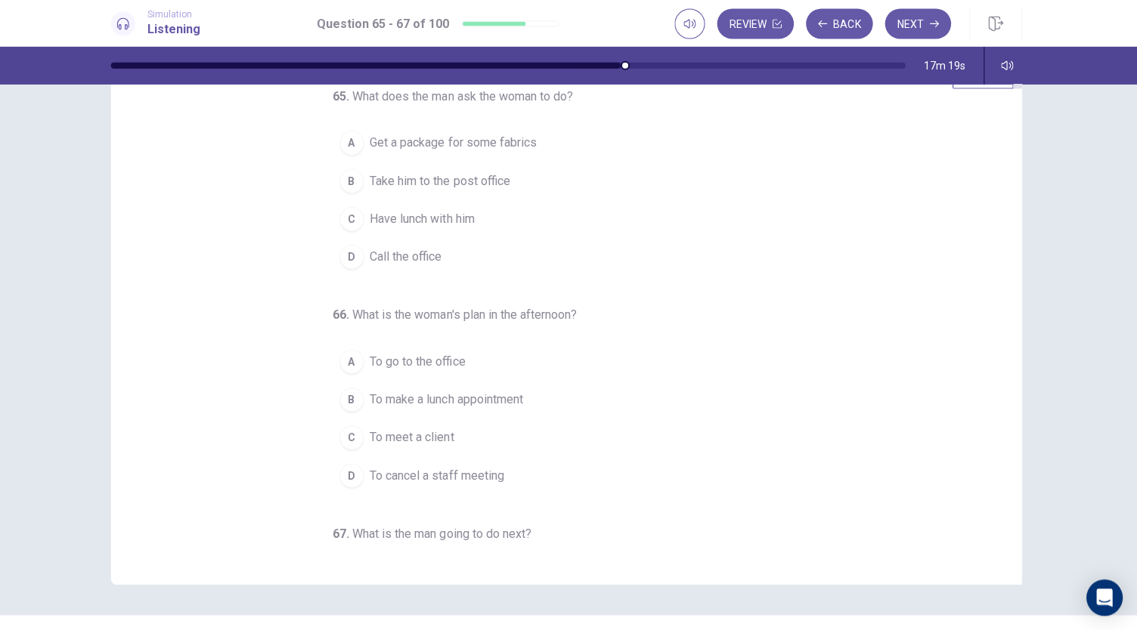
click at [506, 184] on span "Take him to the post office" at bounding box center [443, 182] width 140 height 18
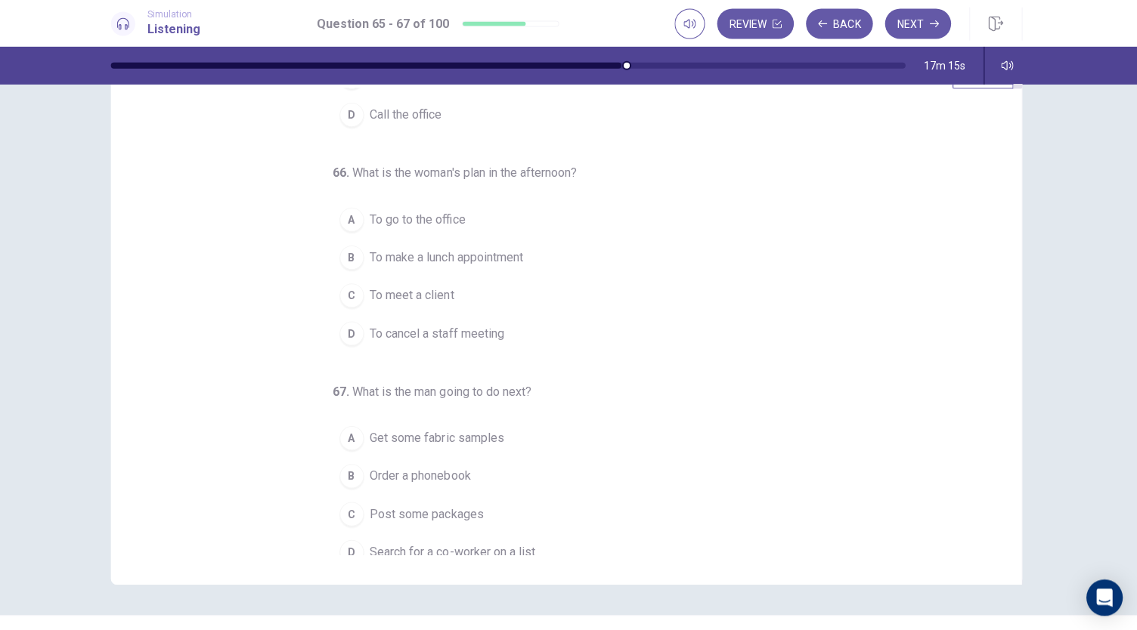
scroll to position [151, 0]
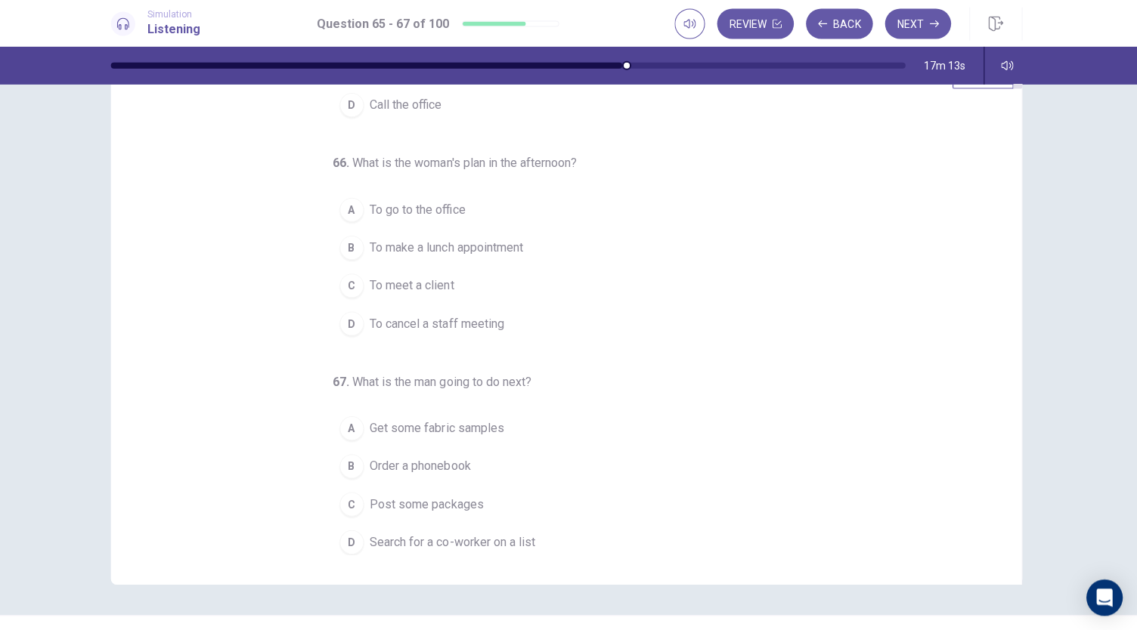
click at [417, 286] on span "To meet a client" at bounding box center [415, 286] width 84 height 18
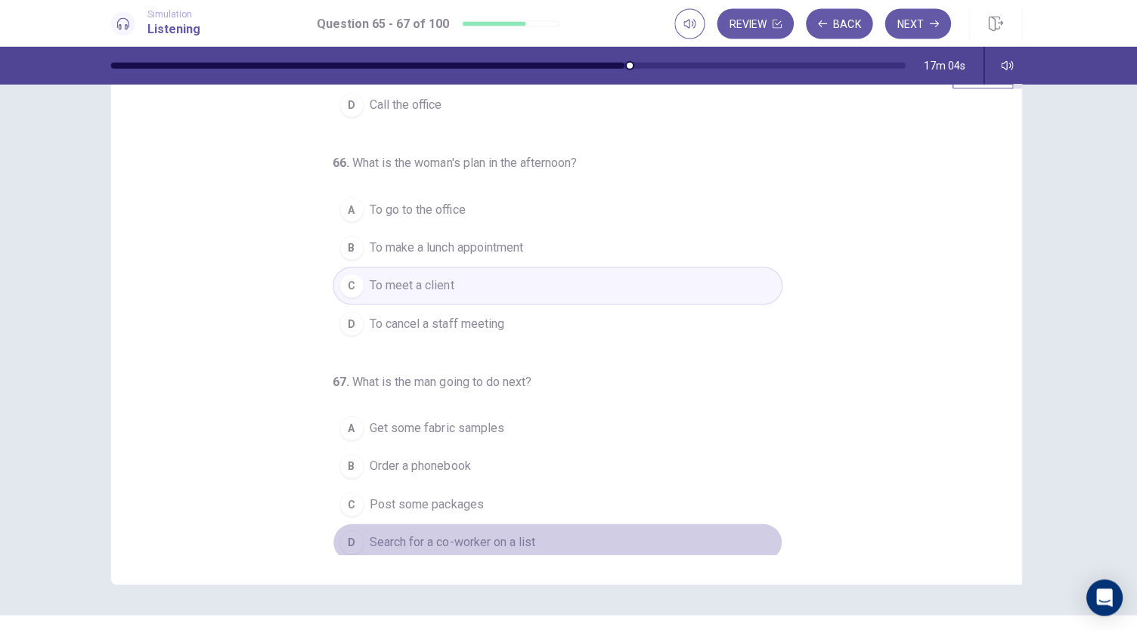
click at [522, 536] on span "Search for a co-worker on a list" at bounding box center [455, 542] width 165 height 18
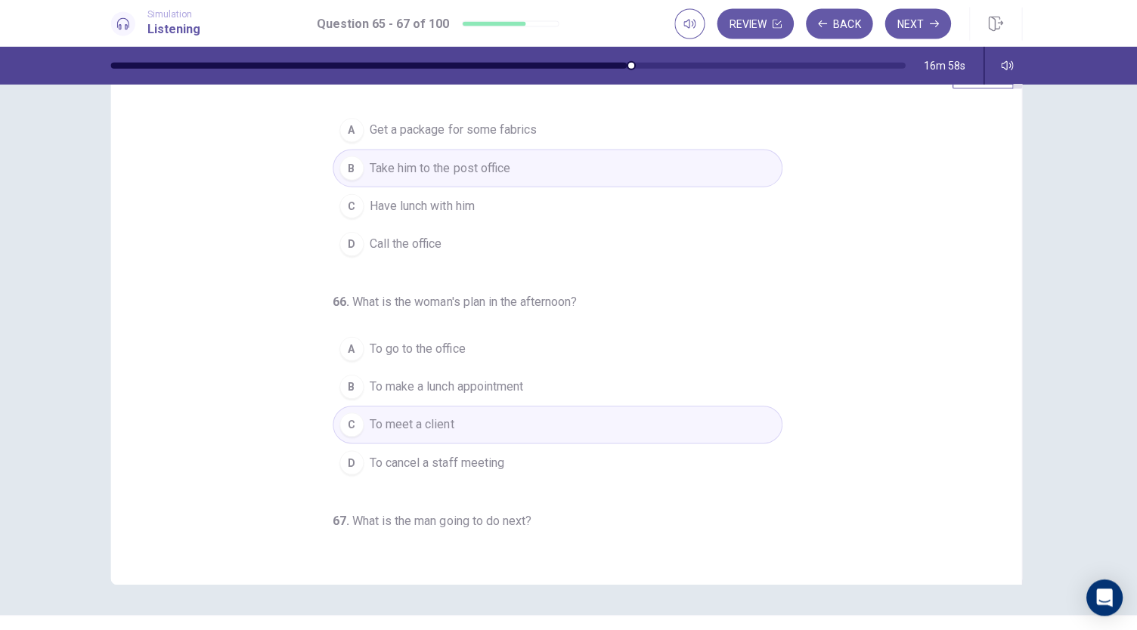
scroll to position [0, 0]
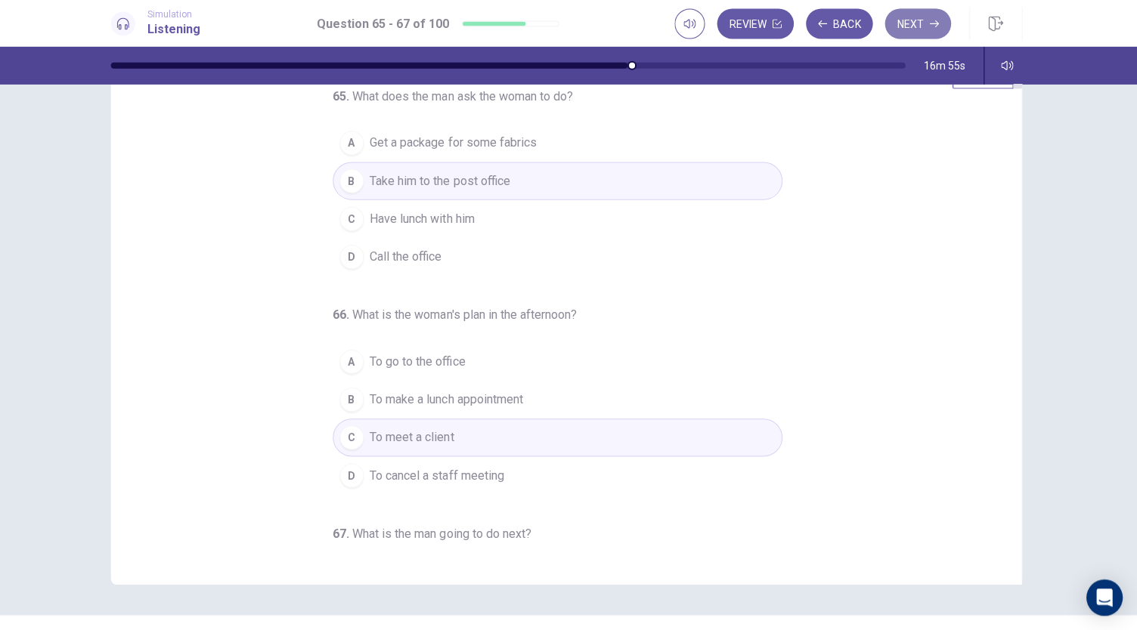
click at [896, 29] on button "Next" at bounding box center [918, 26] width 66 height 30
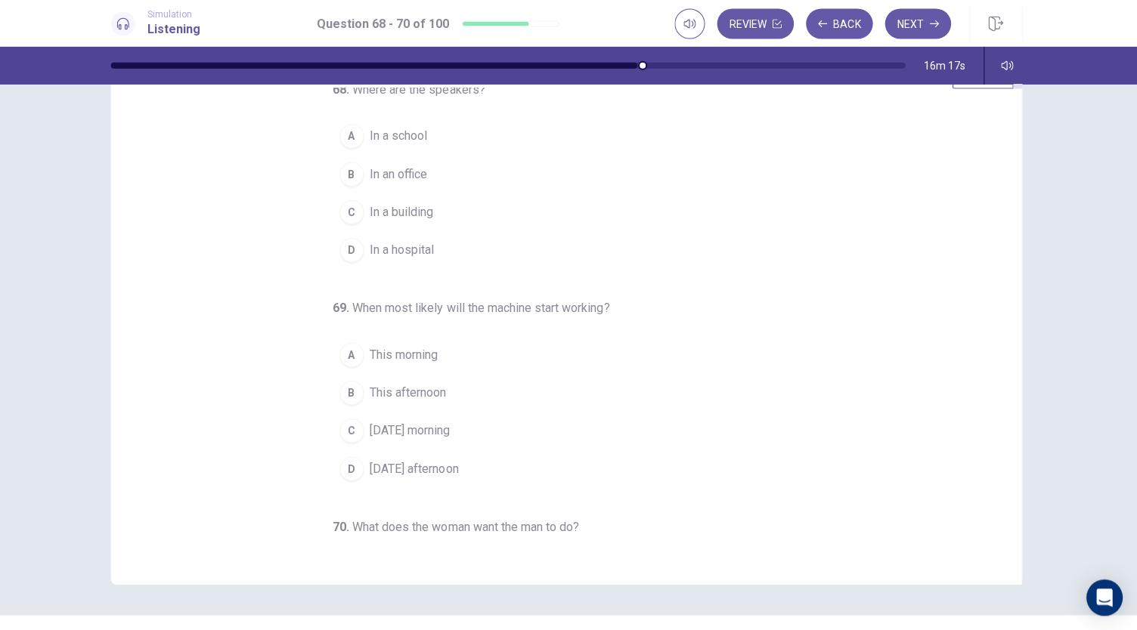
scroll to position [8, 0]
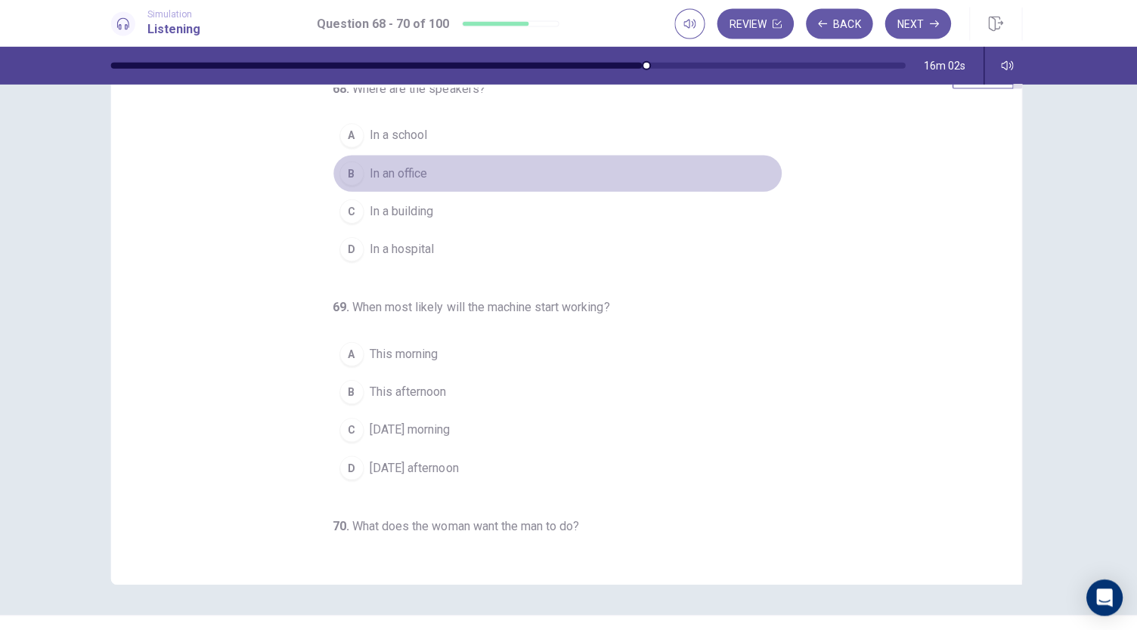
click at [406, 176] on span "In an office" at bounding box center [401, 175] width 57 height 18
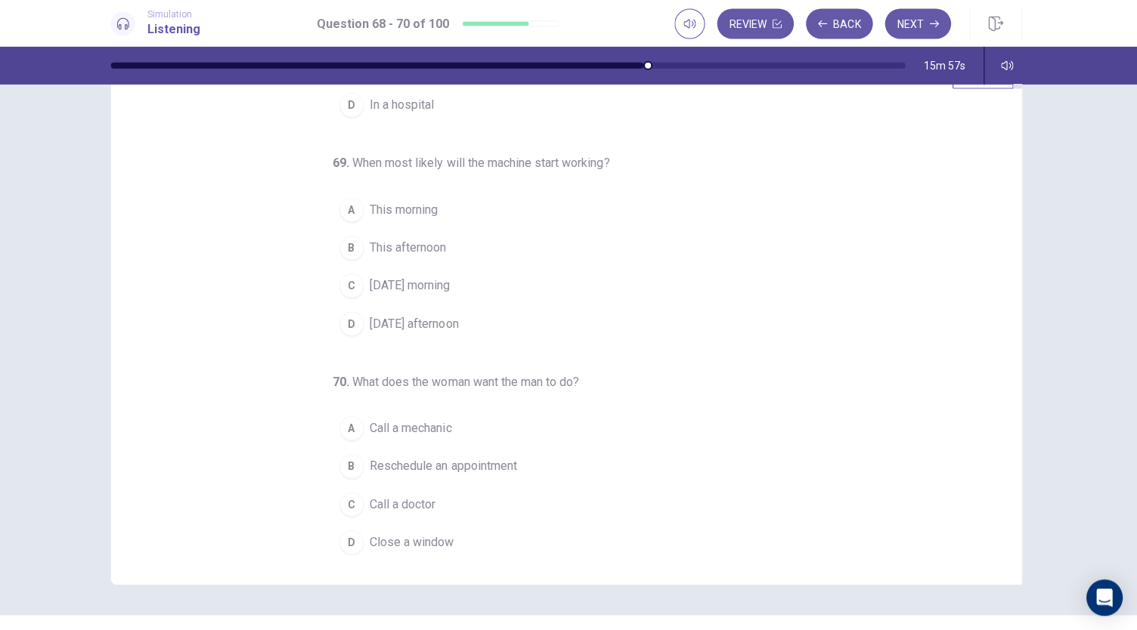
scroll to position [151, 0]
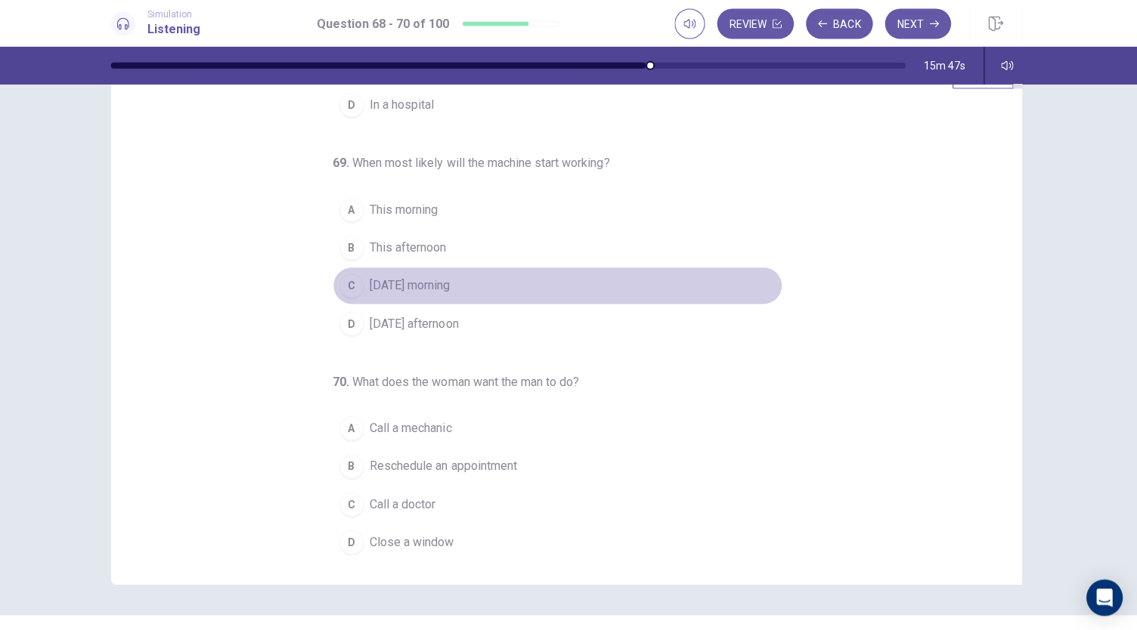
click at [453, 280] on span "Tomorrow morning" at bounding box center [413, 286] width 80 height 18
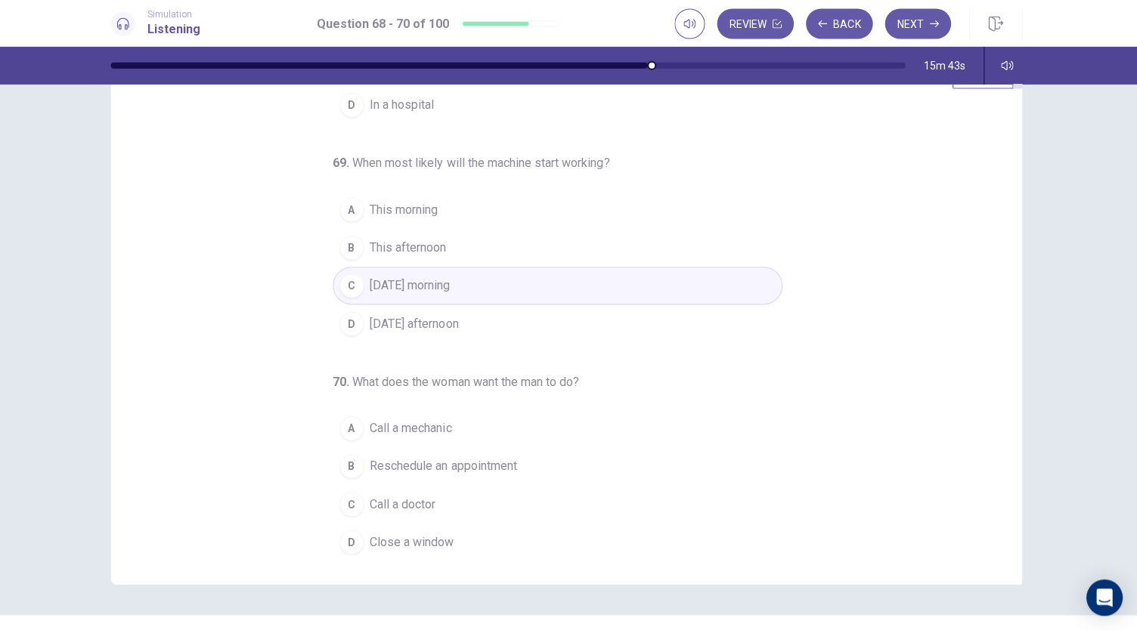
click at [462, 530] on button "D Close a window" at bounding box center [559, 542] width 447 height 38
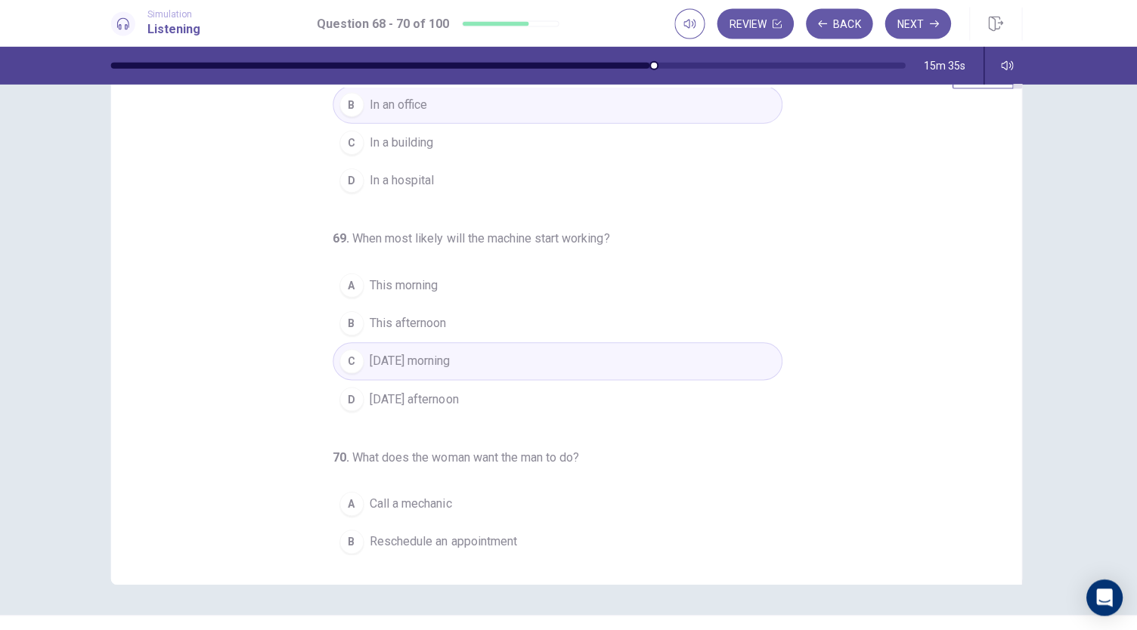
scroll to position [78, 0]
click at [900, 26] on button "Next" at bounding box center [918, 26] width 66 height 30
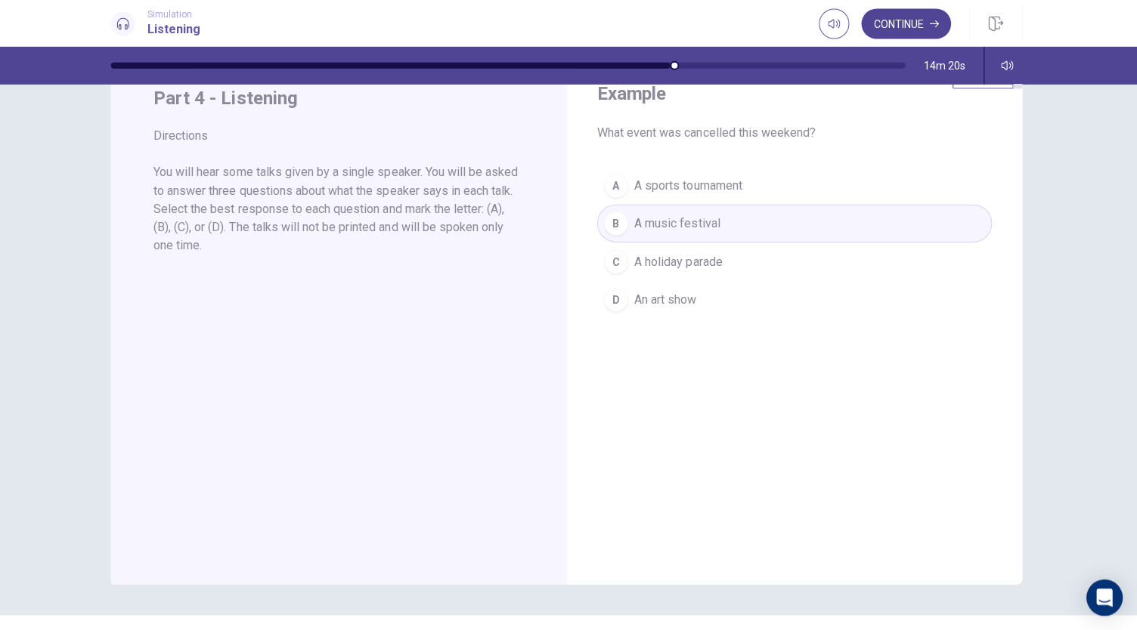
click at [892, 36] on button "Continue" at bounding box center [906, 26] width 89 height 30
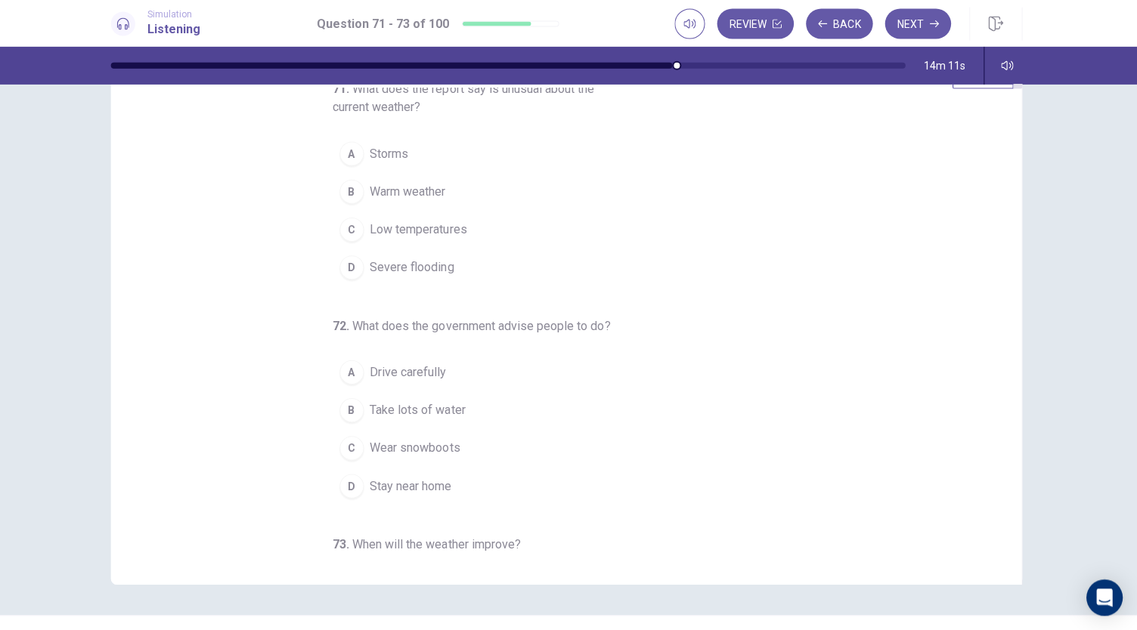
scroll to position [0, 0]
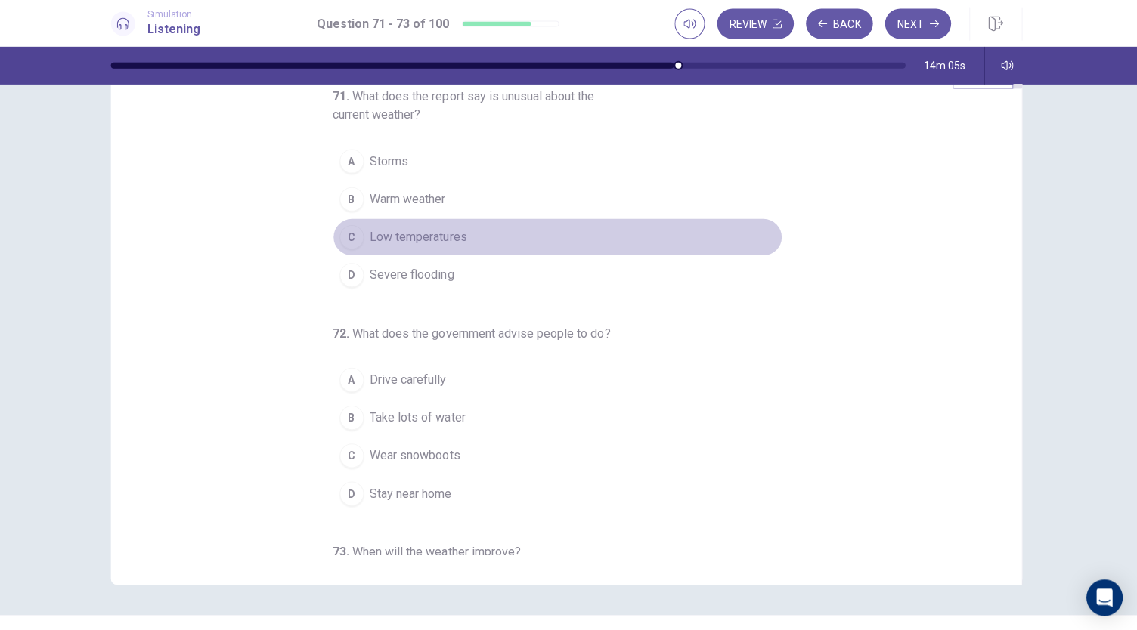
click at [413, 242] on span "Low temperatures" at bounding box center [421, 238] width 97 height 18
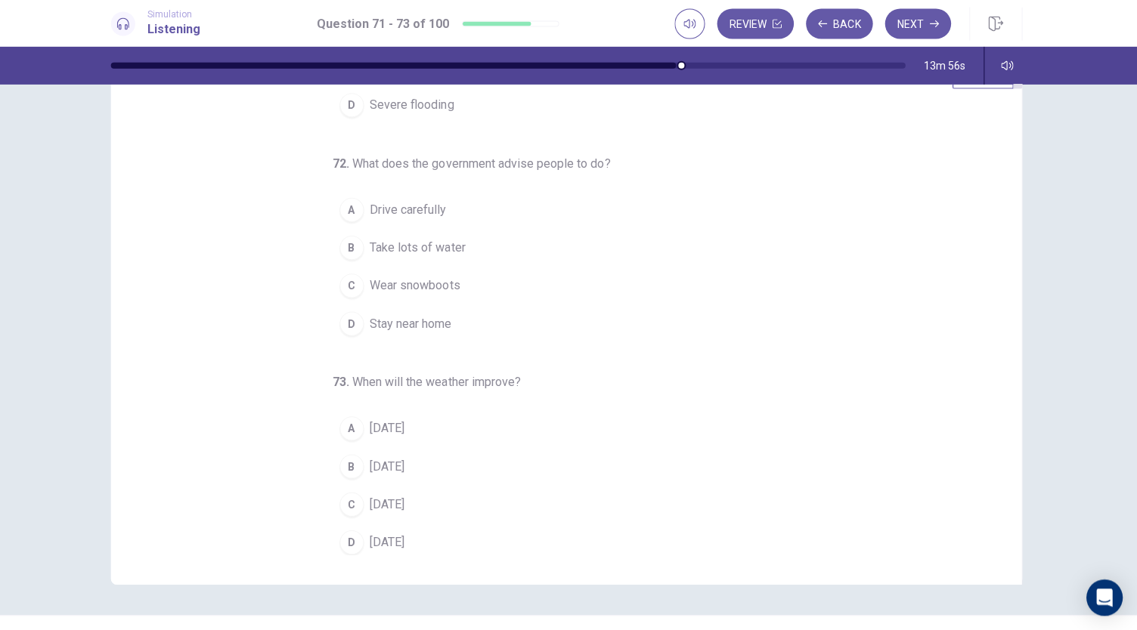
scroll to position [169, 0]
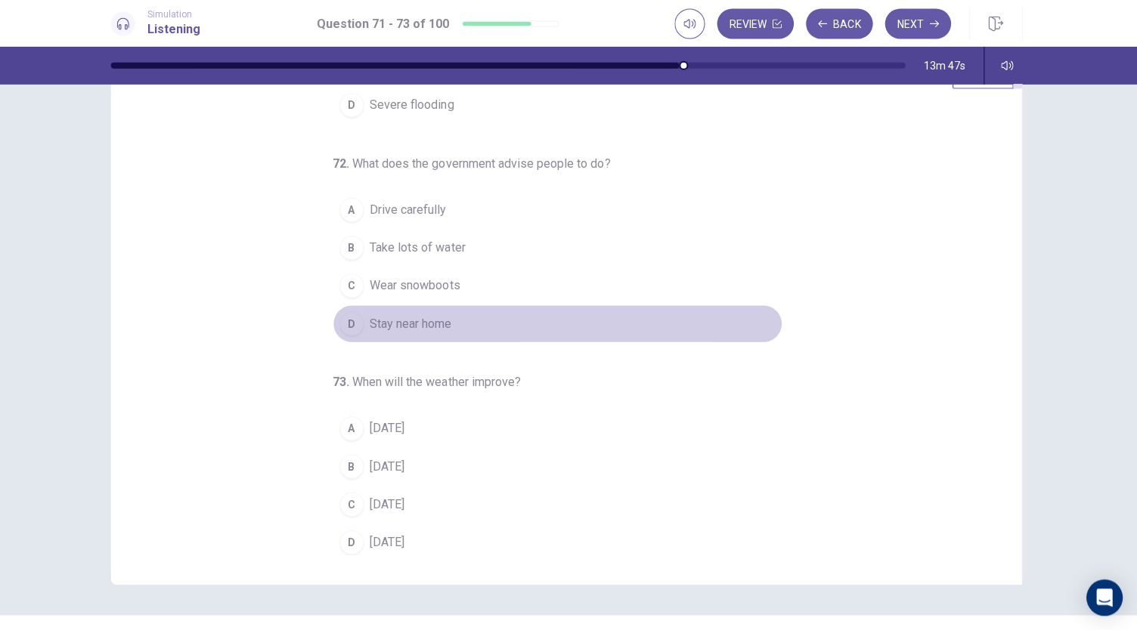
click at [381, 320] on span "Stay near home" at bounding box center [414, 324] width 82 height 18
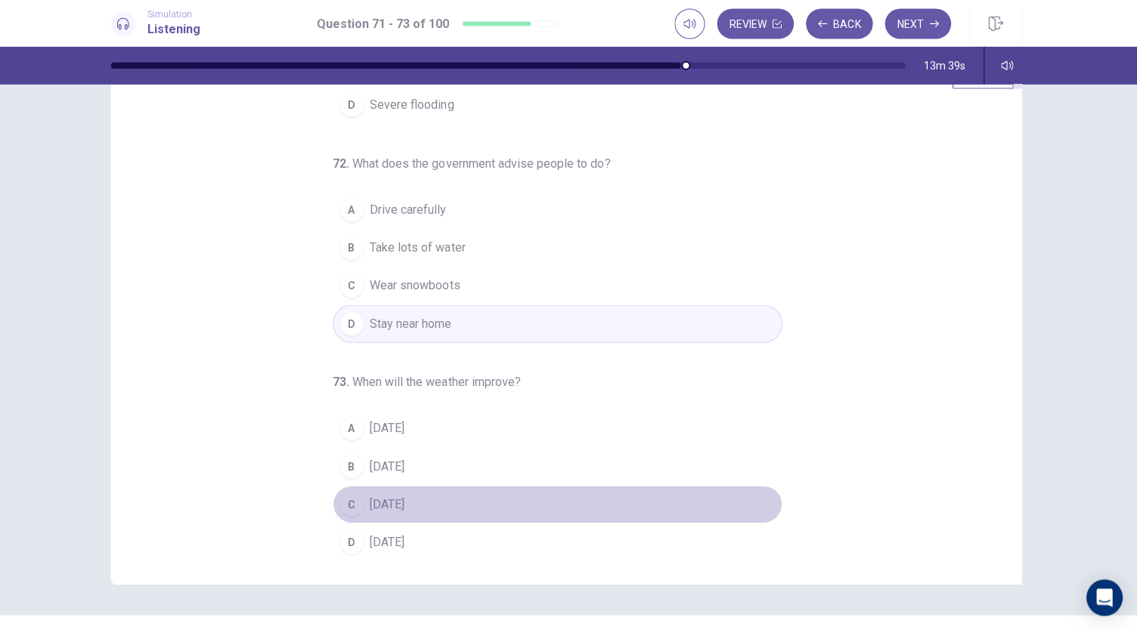
click at [407, 506] on span "On Sunday" at bounding box center [390, 504] width 35 height 18
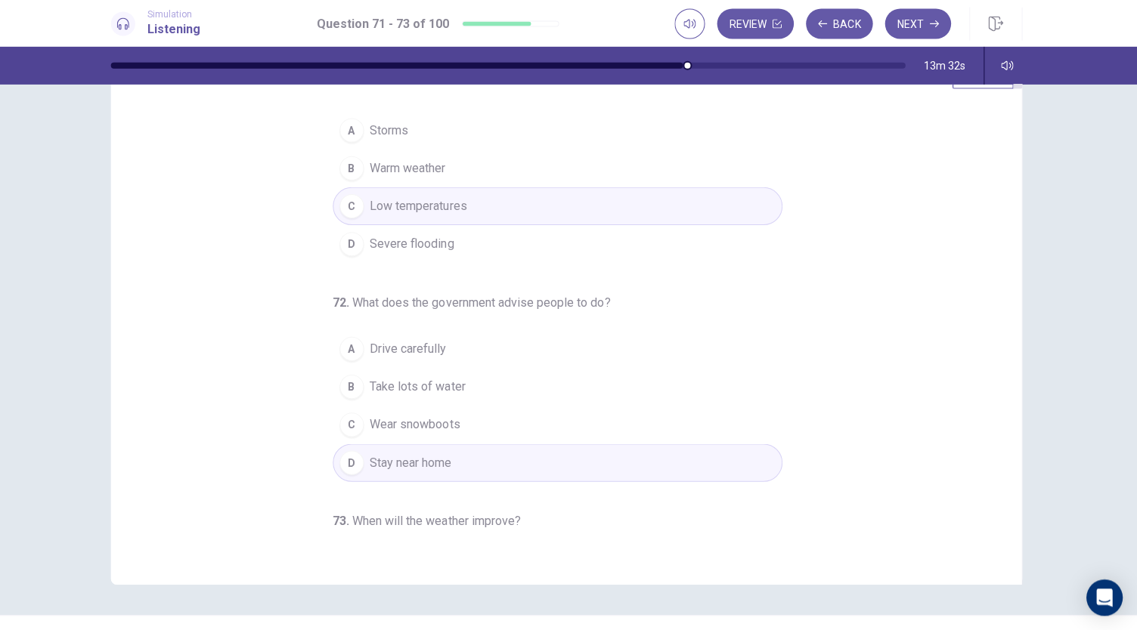
scroll to position [0, 0]
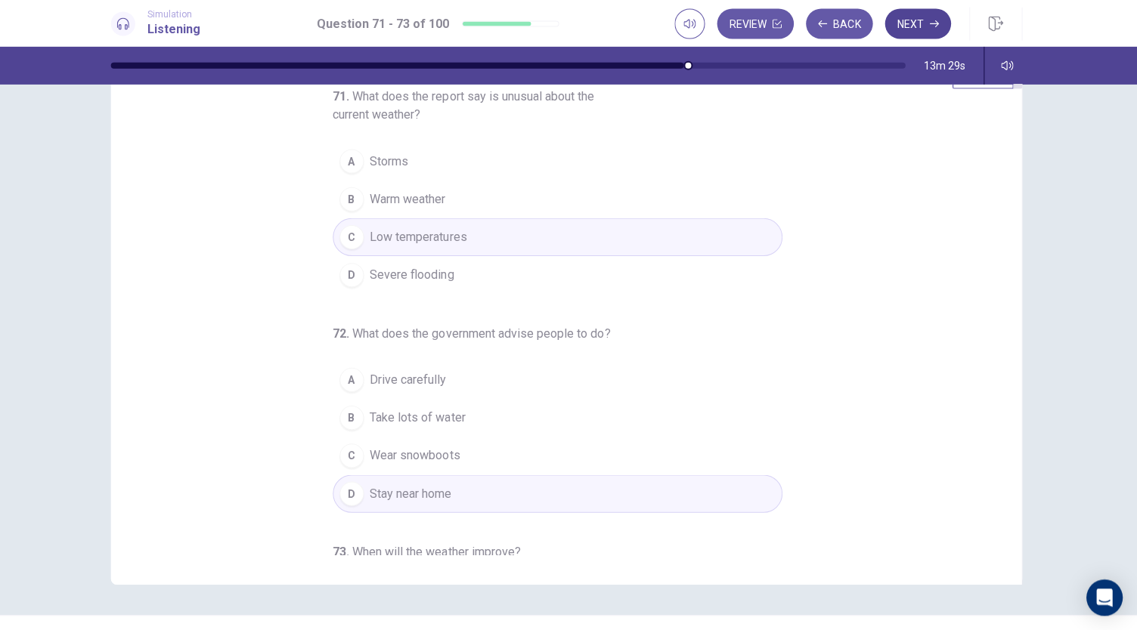
click at [916, 24] on button "Next" at bounding box center [918, 26] width 66 height 30
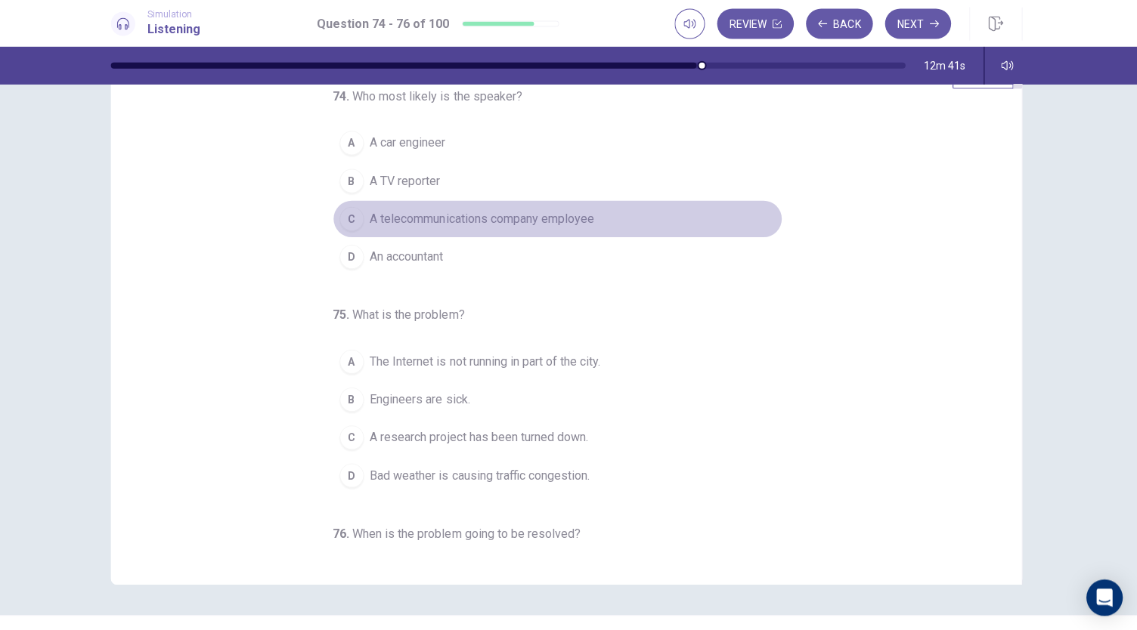
click at [540, 219] on span "A telecommunications company employee" at bounding box center [485, 220] width 224 height 18
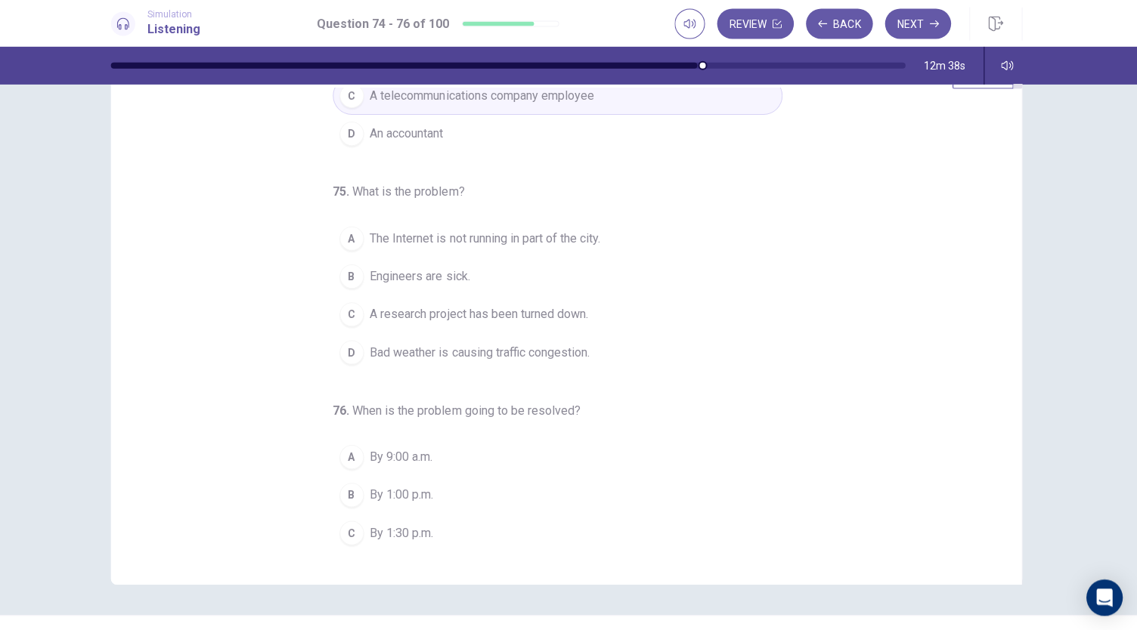
scroll to position [151, 0]
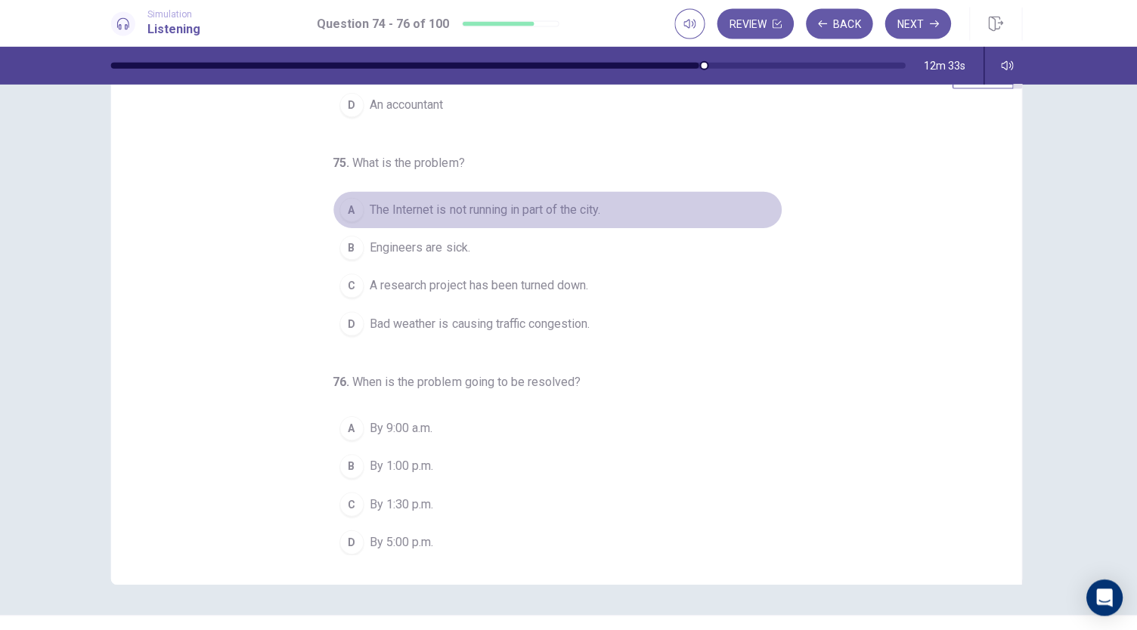
click at [533, 215] on span "The Internet is not running in part of the city." at bounding box center [488, 211] width 230 height 18
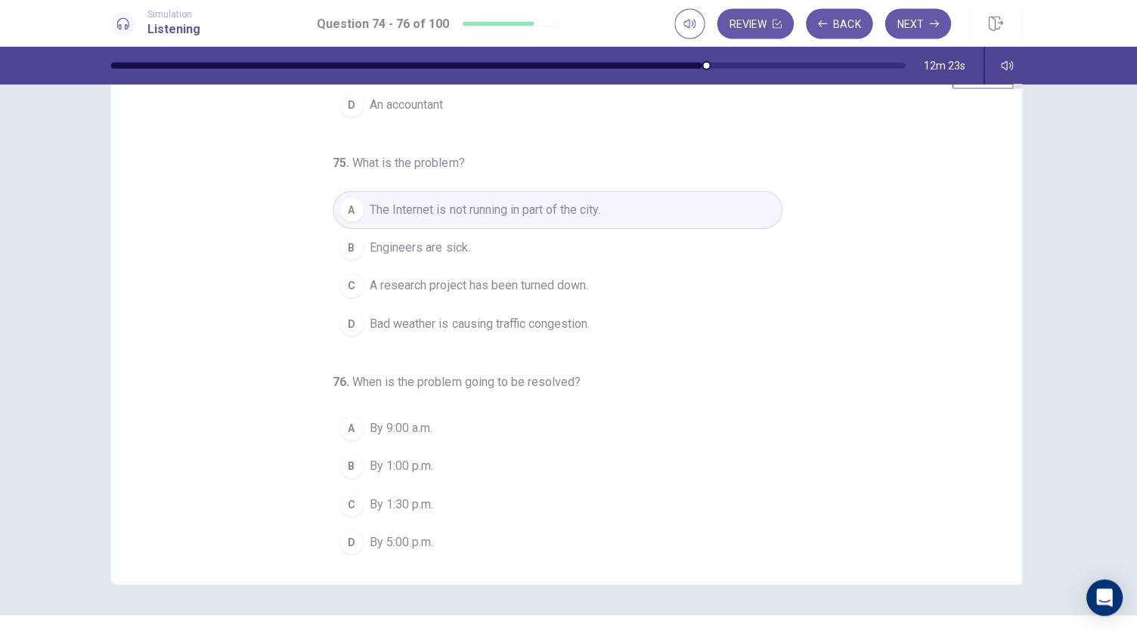
click at [388, 460] on span "By 1:00 p.m." at bounding box center [404, 466] width 63 height 18
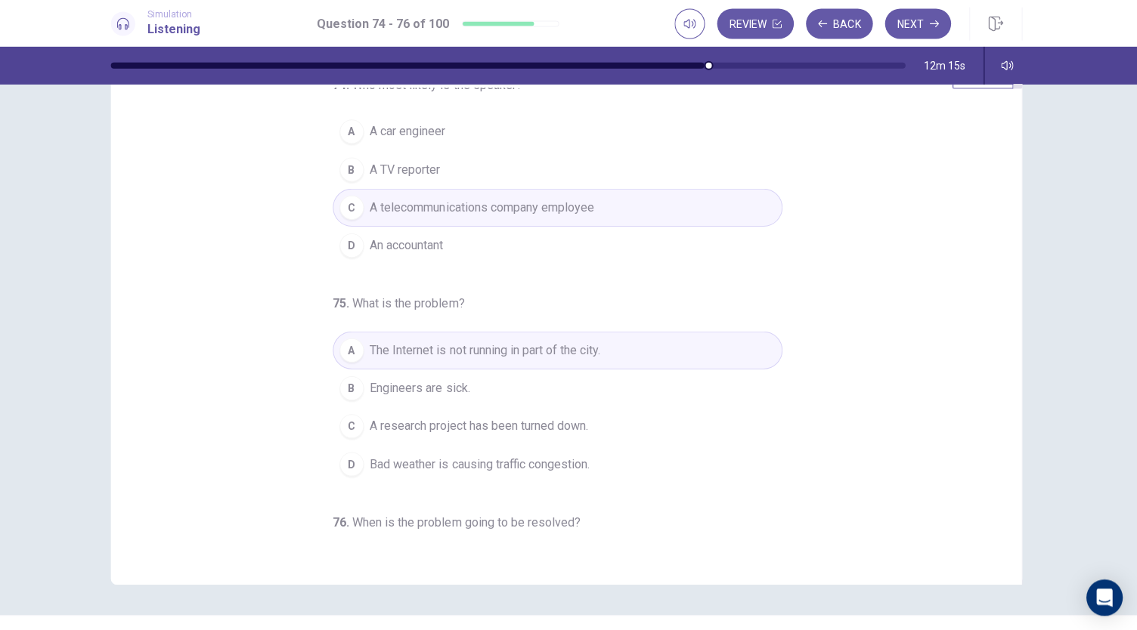
scroll to position [0, 0]
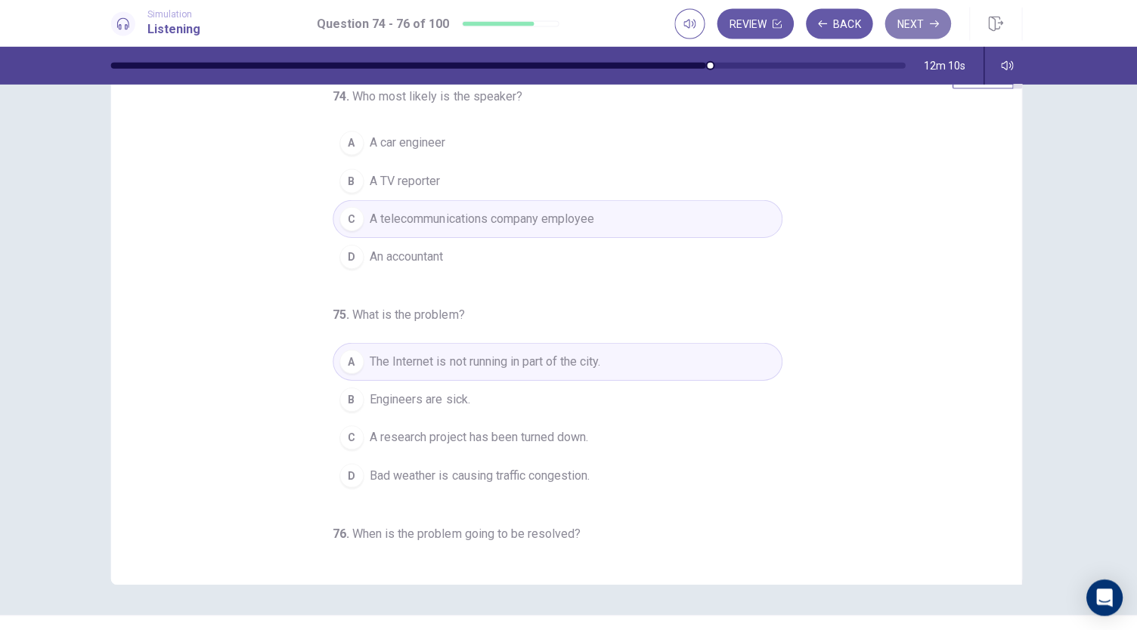
click at [902, 26] on button "Next" at bounding box center [918, 26] width 66 height 30
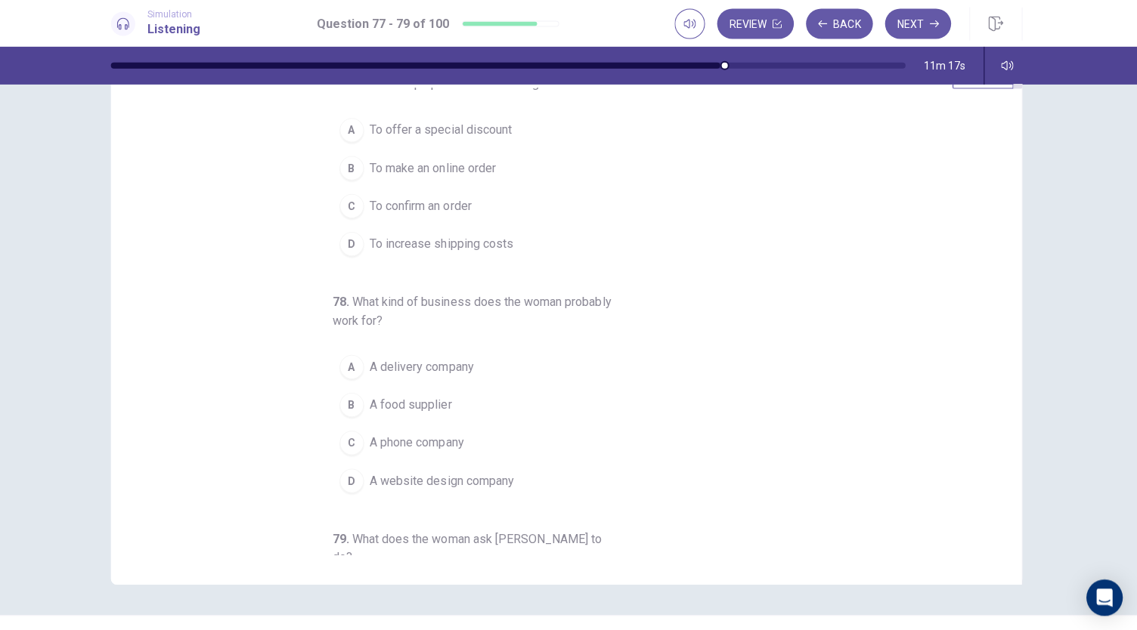
scroll to position [35, 0]
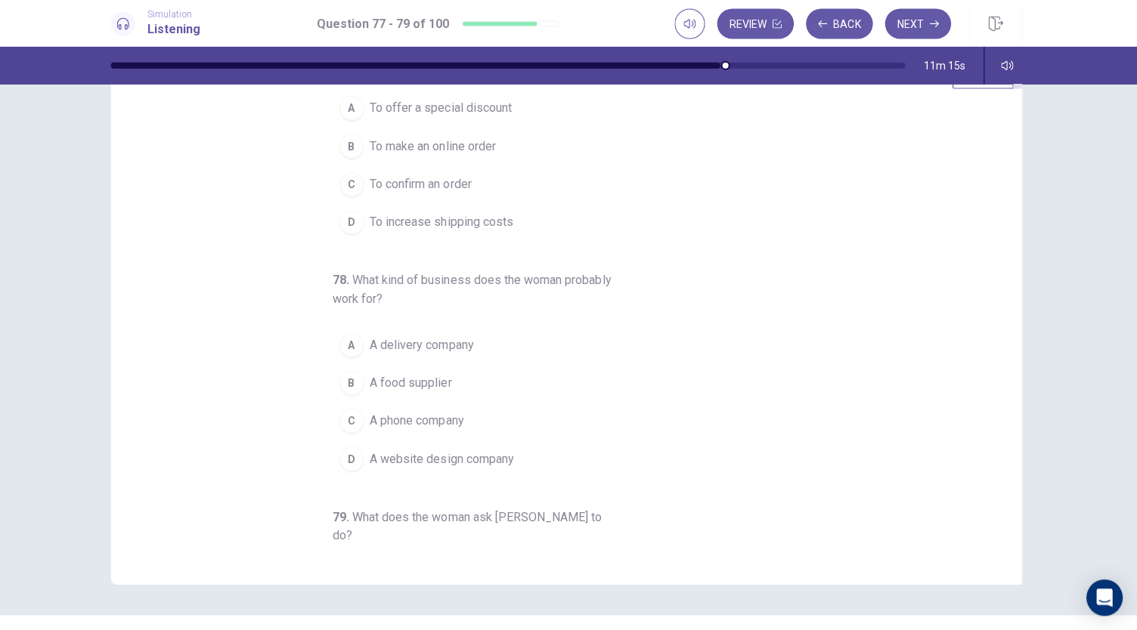
click at [436, 189] on span "To confirm an order" at bounding box center [423, 185] width 101 height 18
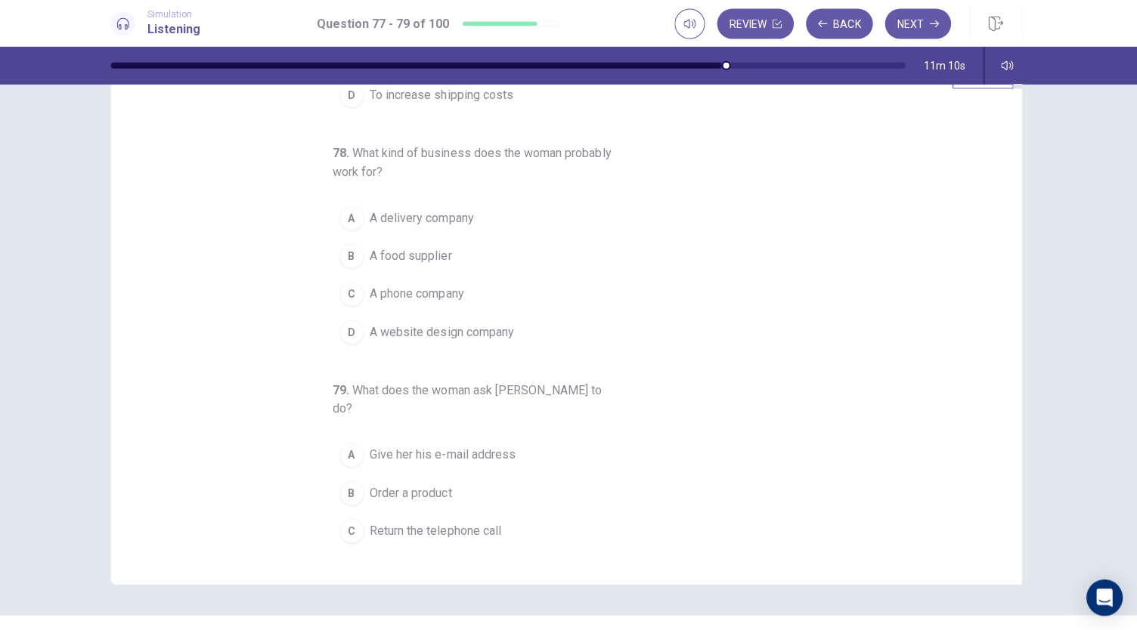
scroll to position [169, 0]
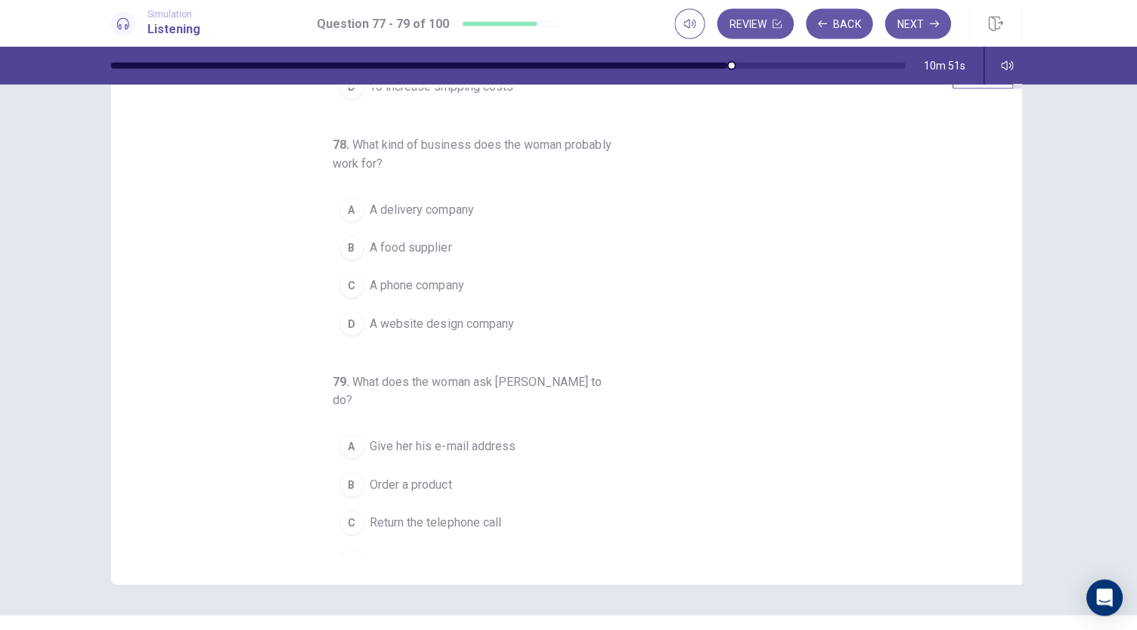
click at [373, 247] on span "A food supplier" at bounding box center [414, 249] width 82 height 18
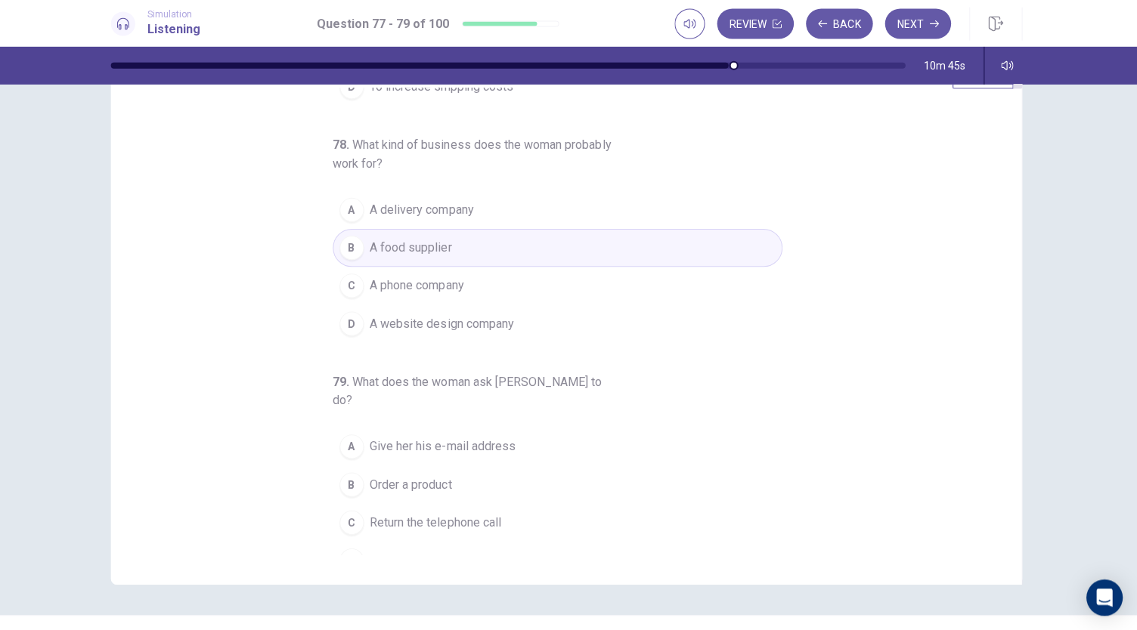
click at [448, 513] on span "Return the telephone call" at bounding box center [438, 522] width 131 height 18
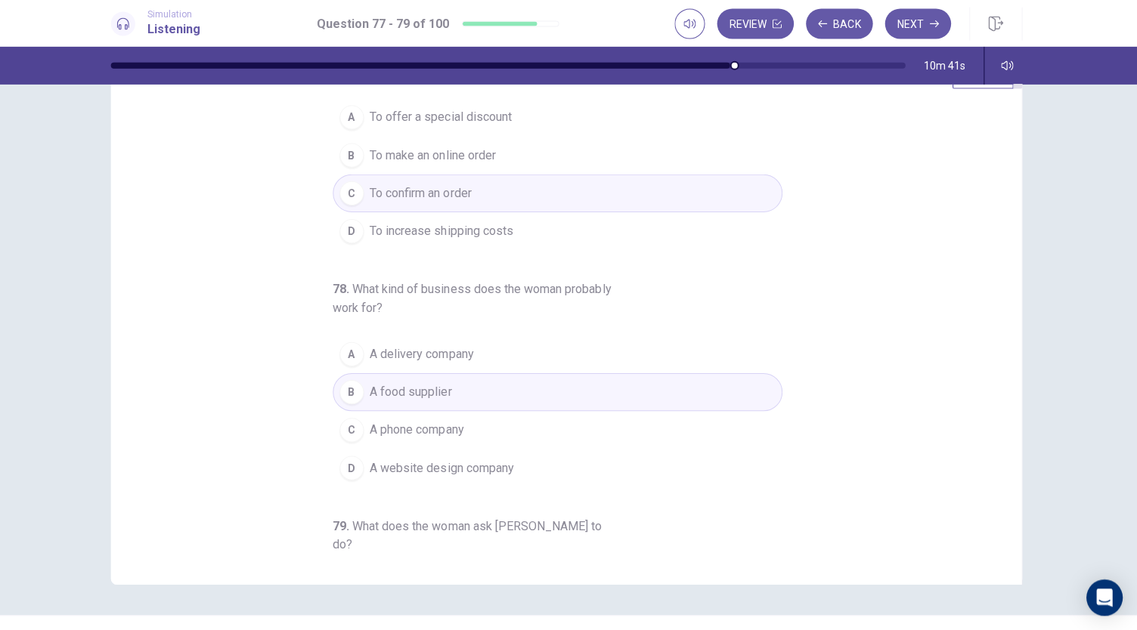
scroll to position [0, 0]
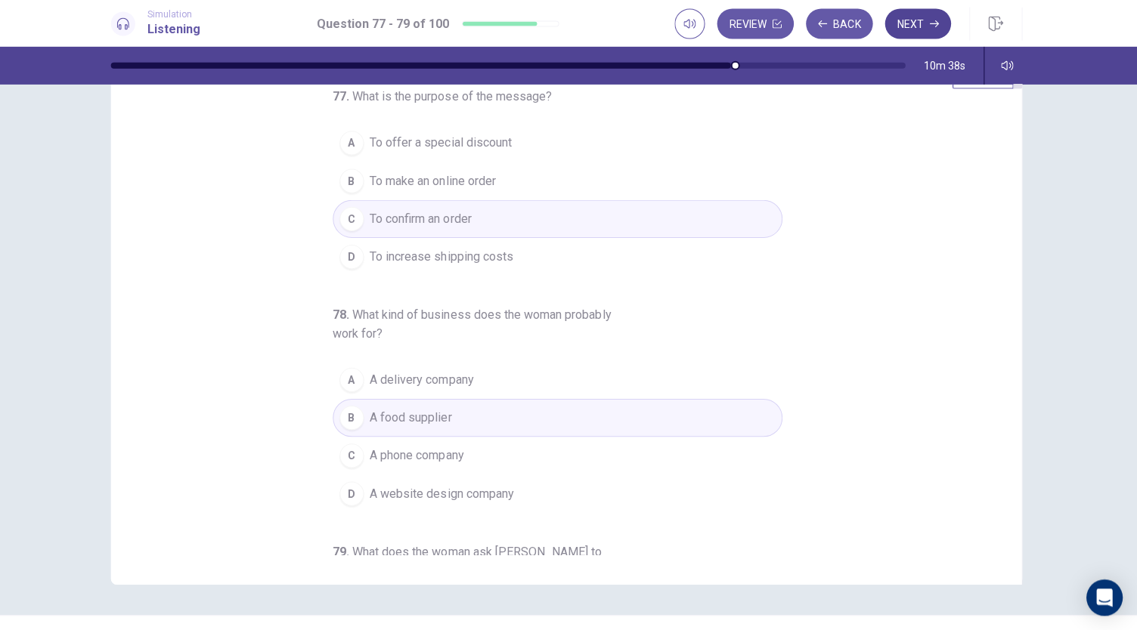
click at [913, 30] on button "Next" at bounding box center [918, 26] width 66 height 30
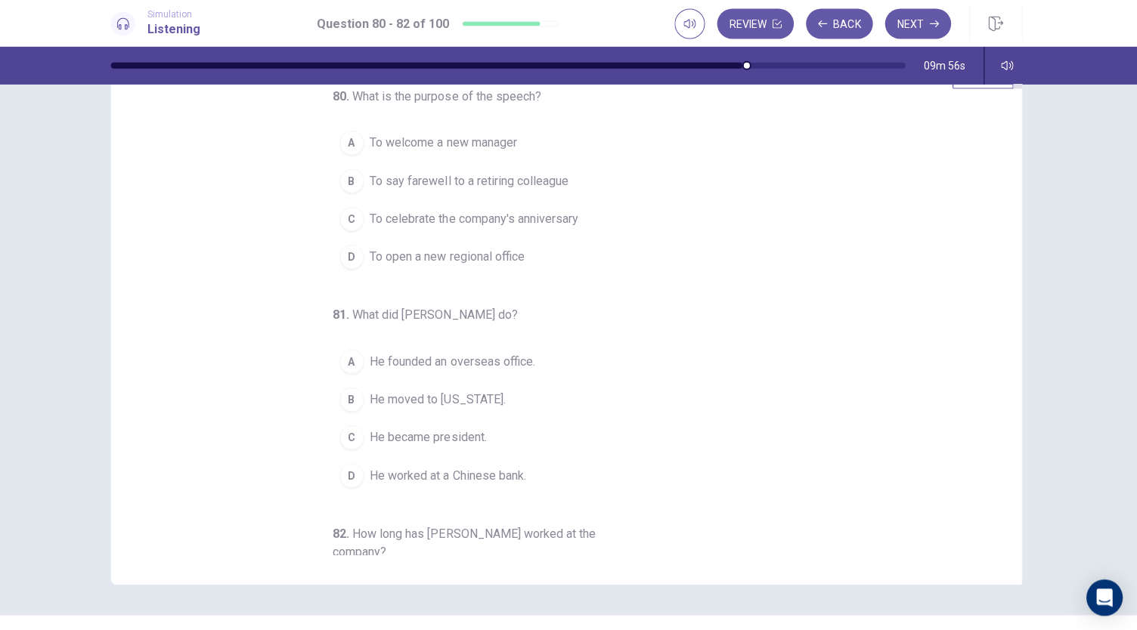
click at [503, 184] on span "To say farewell to a retiring colleague" at bounding box center [472, 182] width 198 height 18
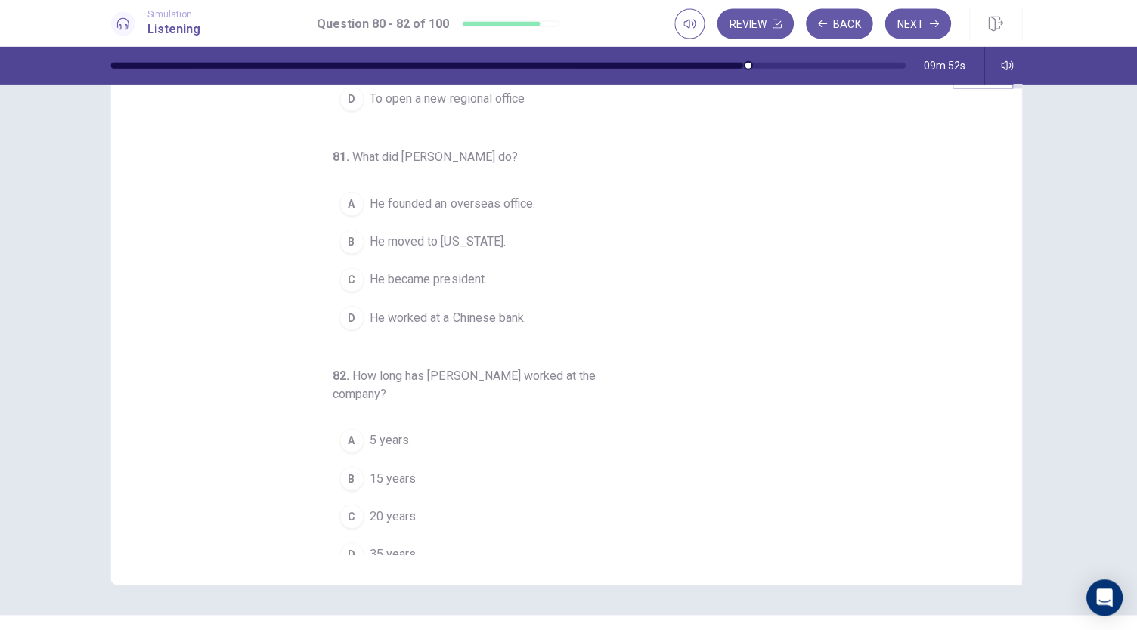
scroll to position [169, 0]
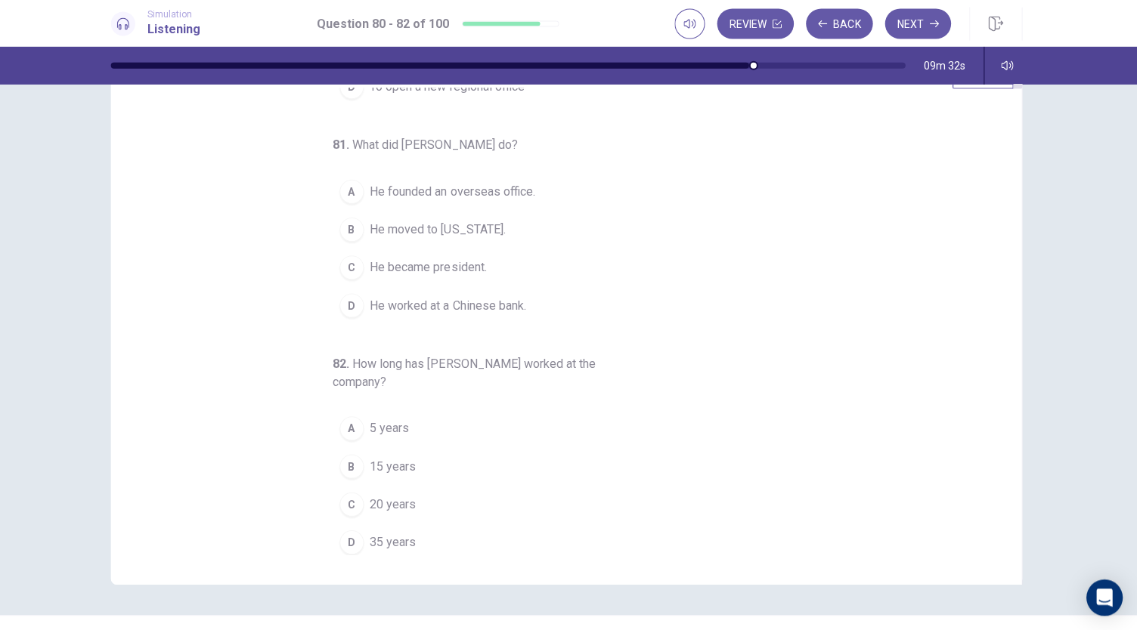
click at [488, 190] on span "He founded an overseas office." at bounding box center [455, 193] width 165 height 18
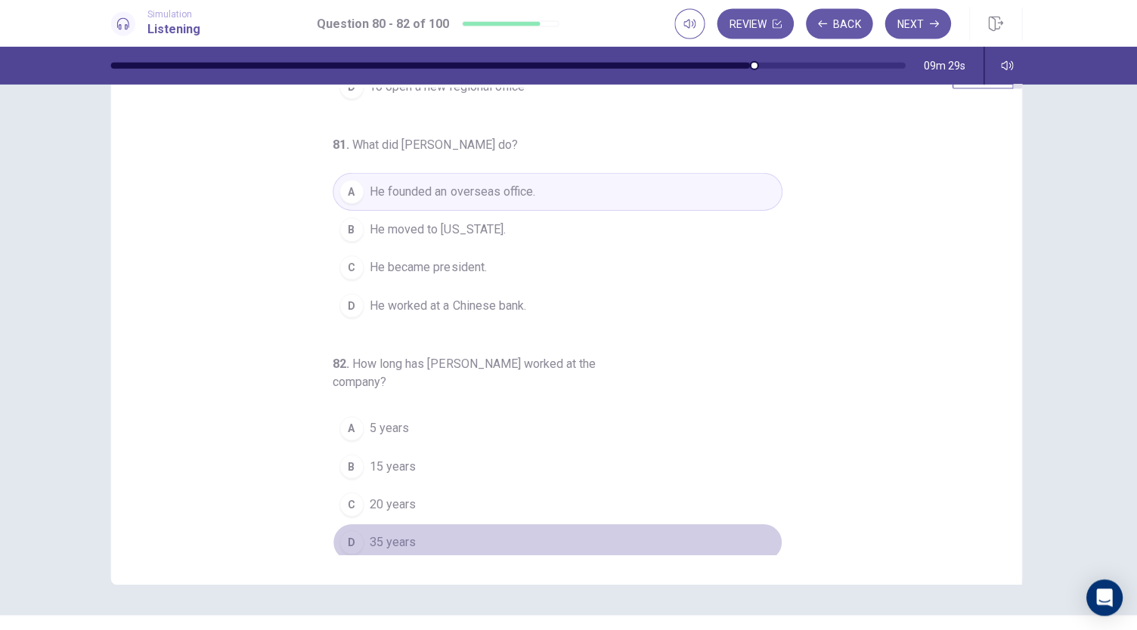
click at [375, 540] on span "35 years" at bounding box center [396, 542] width 46 height 18
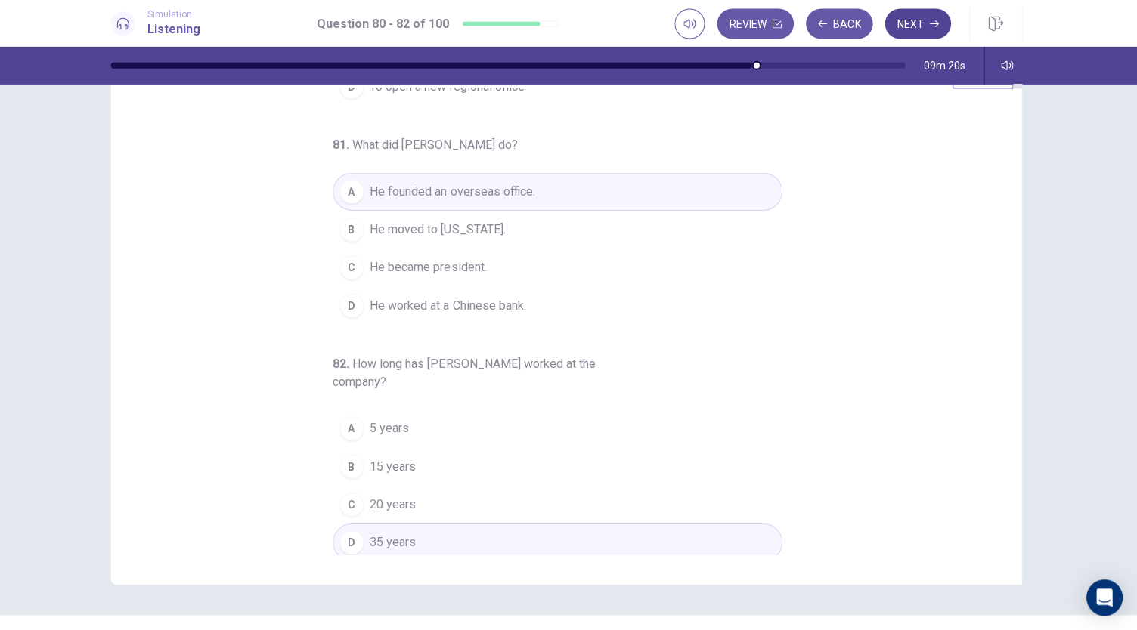
click at [905, 24] on button "Next" at bounding box center [918, 26] width 66 height 30
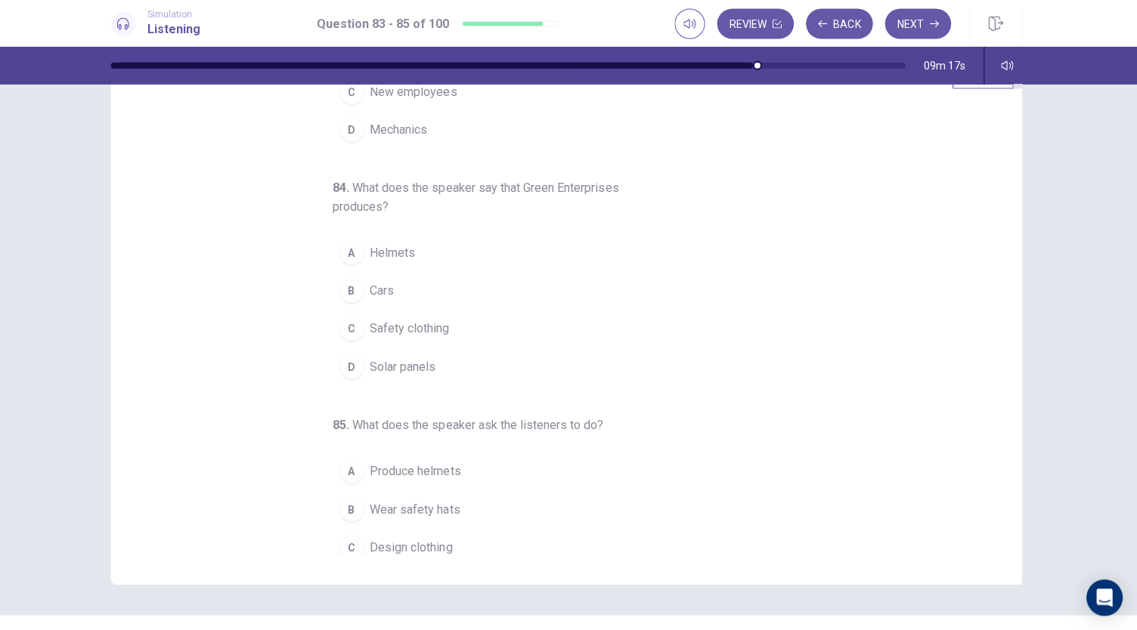
drag, startPoint x: 1005, startPoint y: 314, endPoint x: 1002, endPoint y: 283, distance: 31.1
click at [1002, 283] on div "83 . Who is the audience? A Students B Researchers C New employees D Mechanics …" at bounding box center [574, 321] width 870 height 465
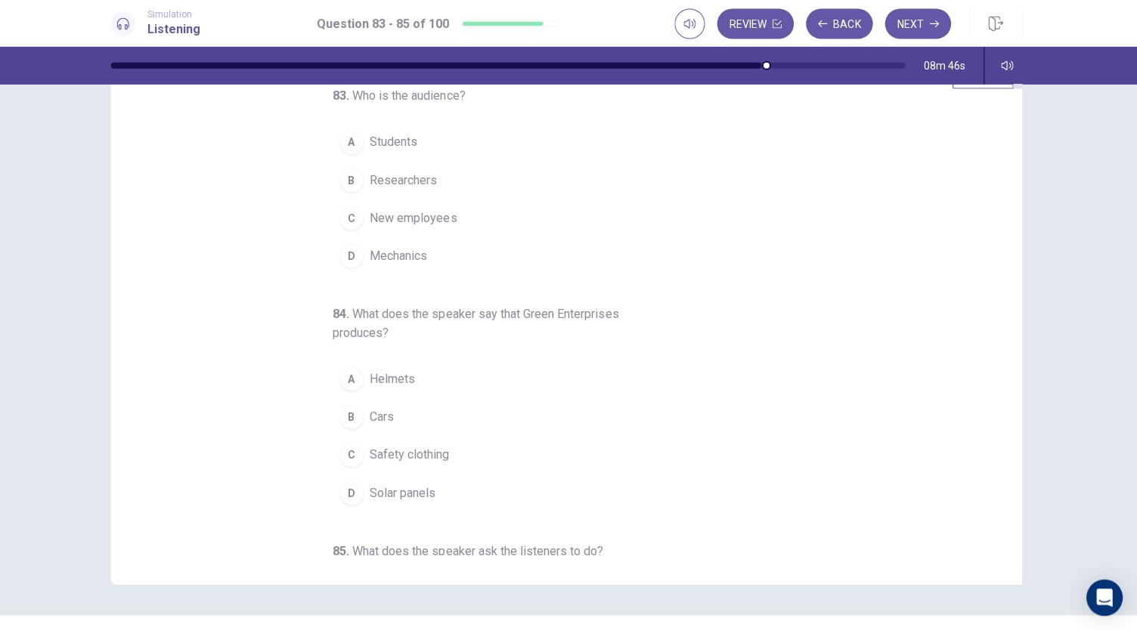
scroll to position [0, 0]
click at [435, 211] on span "New employees" at bounding box center [416, 220] width 87 height 18
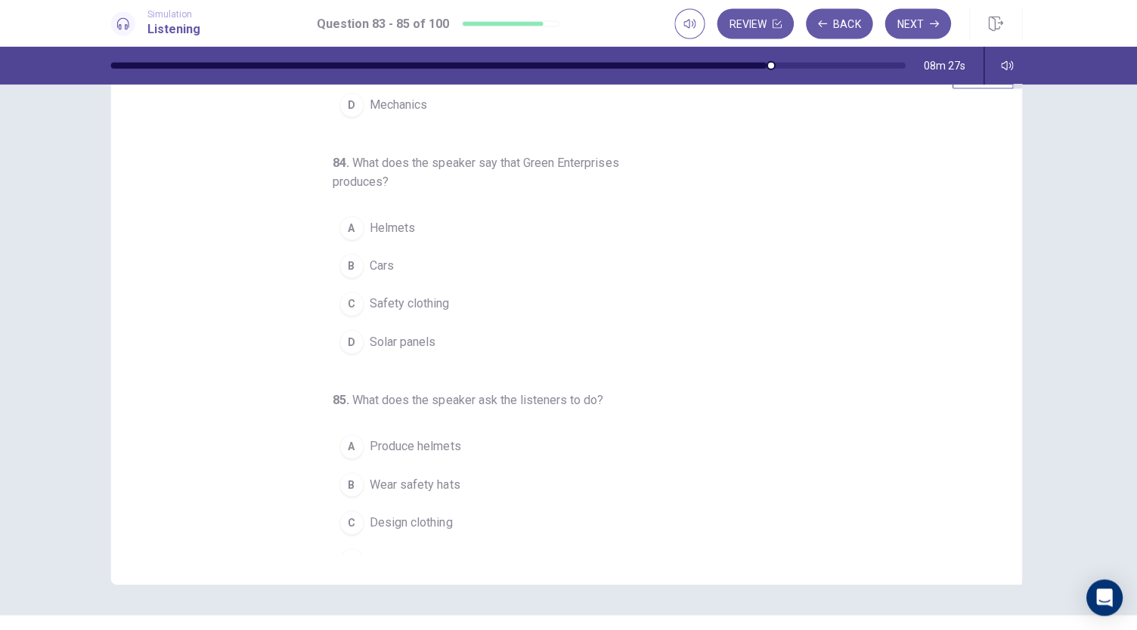
scroll to position [169, 0]
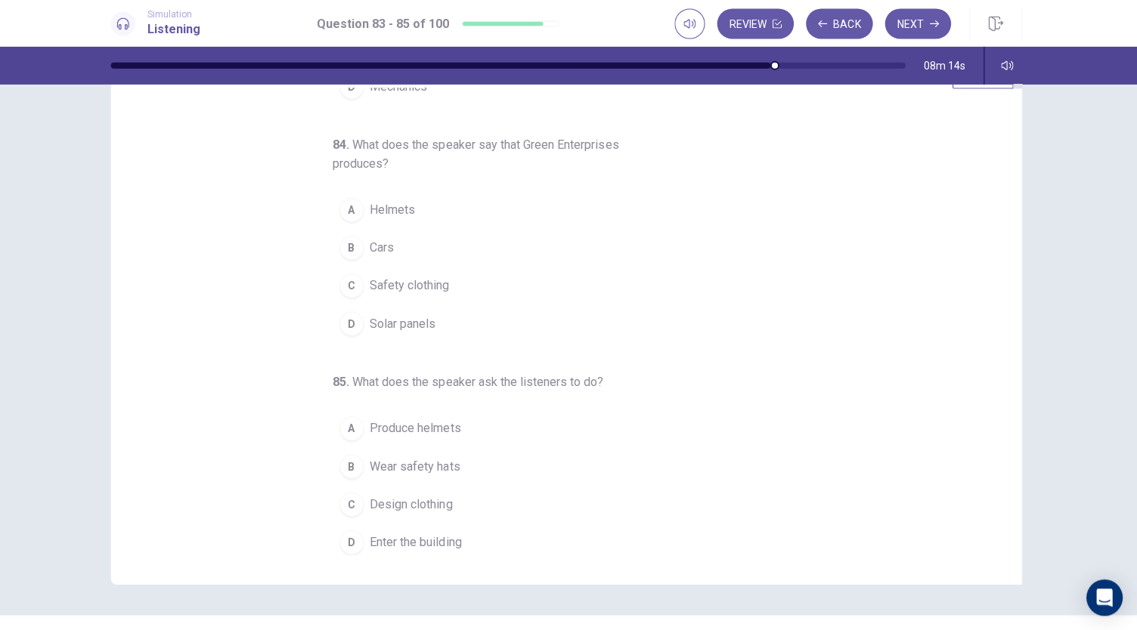
click at [380, 327] on span "Solar panels" at bounding box center [406, 324] width 66 height 18
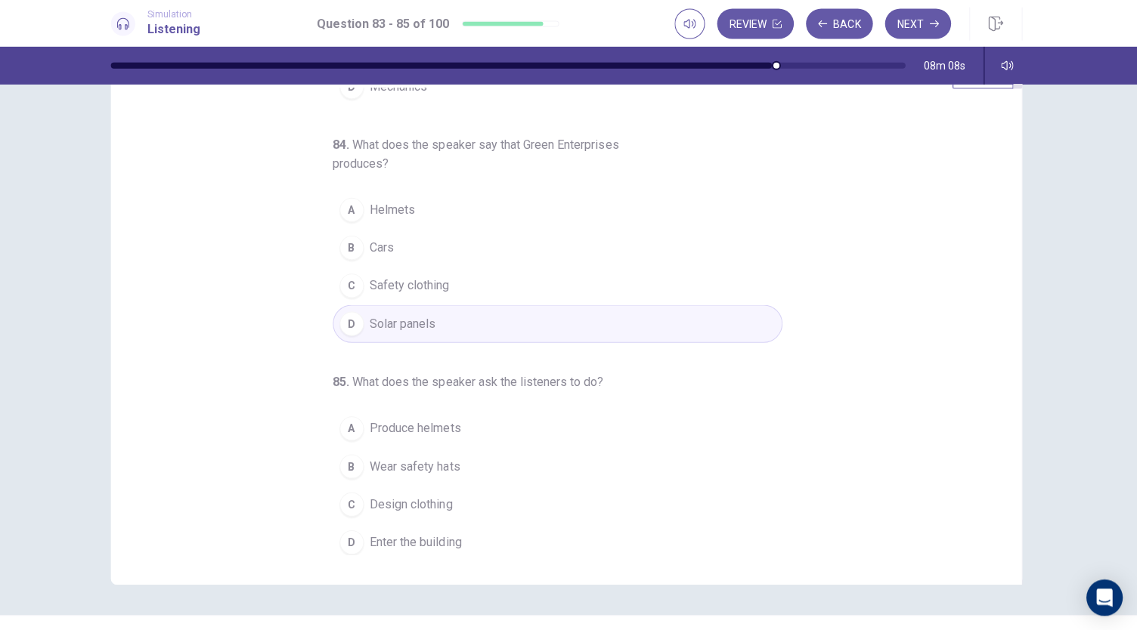
click at [456, 462] on button "B Wear safety hats" at bounding box center [559, 466] width 447 height 38
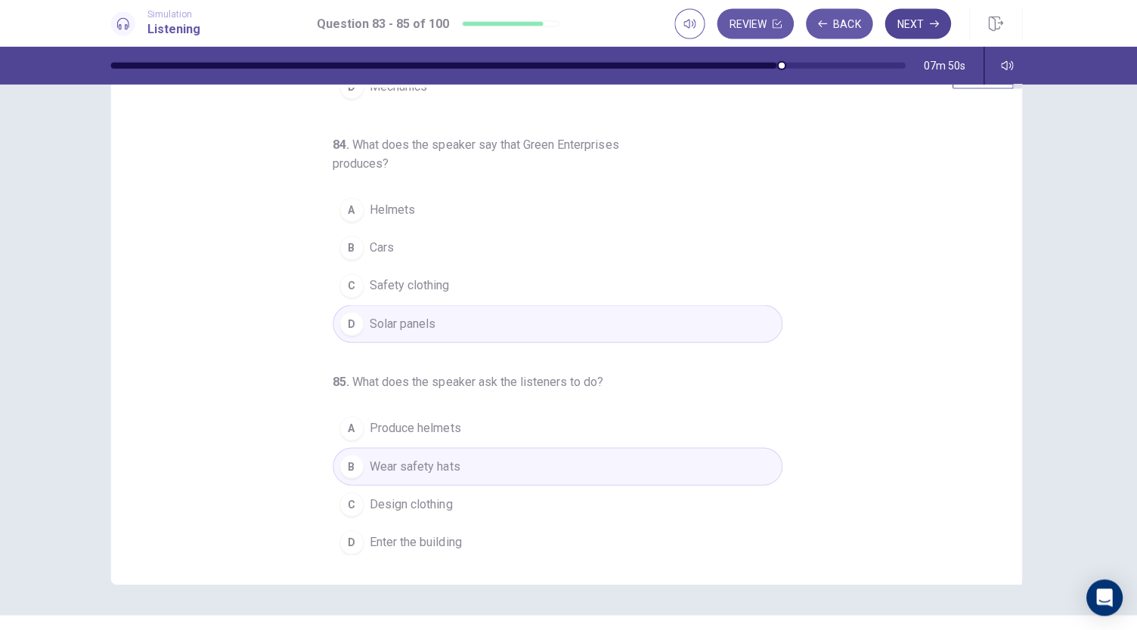
click at [909, 27] on button "Next" at bounding box center [918, 26] width 66 height 30
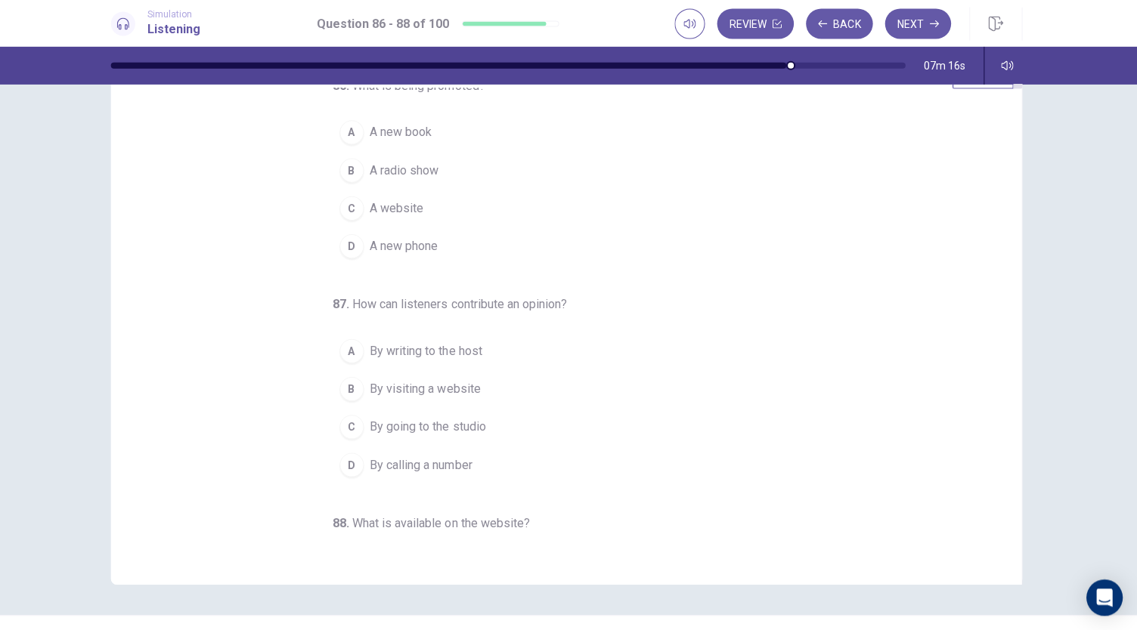
scroll to position [8, 0]
click at [404, 179] on span "A radio show" at bounding box center [407, 174] width 69 height 18
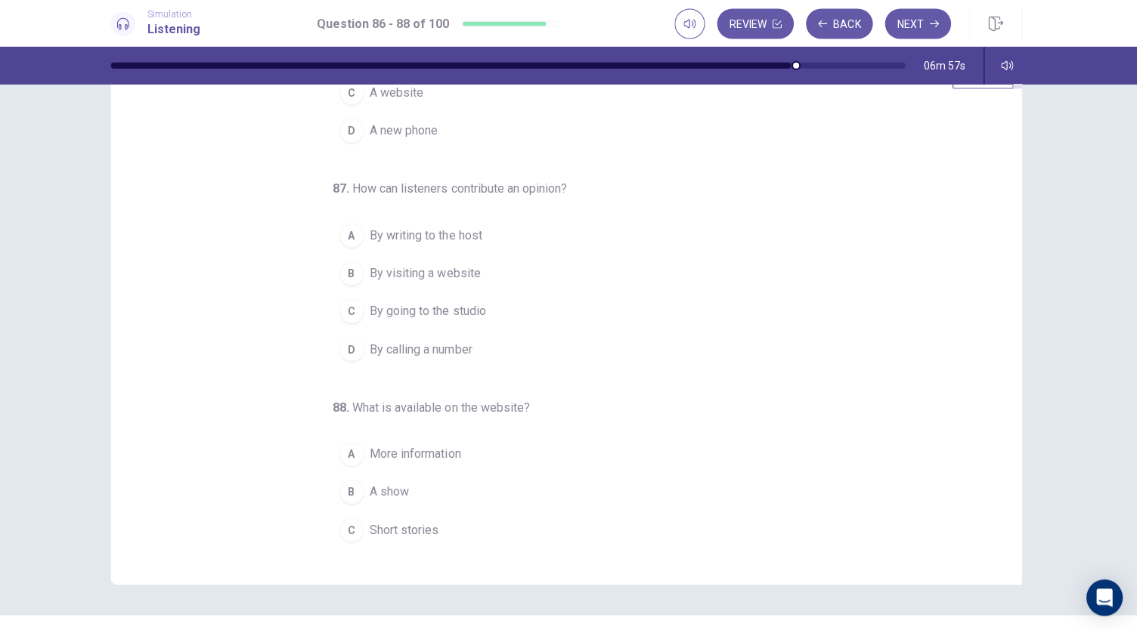
scroll to position [151, 0]
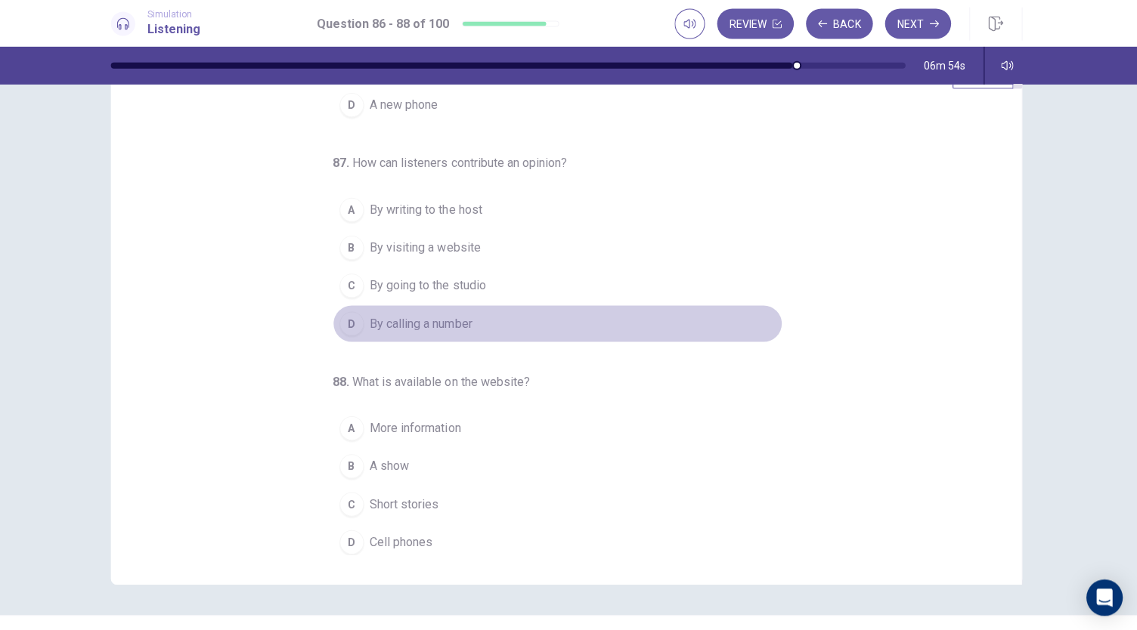
click at [351, 323] on div "D" at bounding box center [354, 324] width 24 height 24
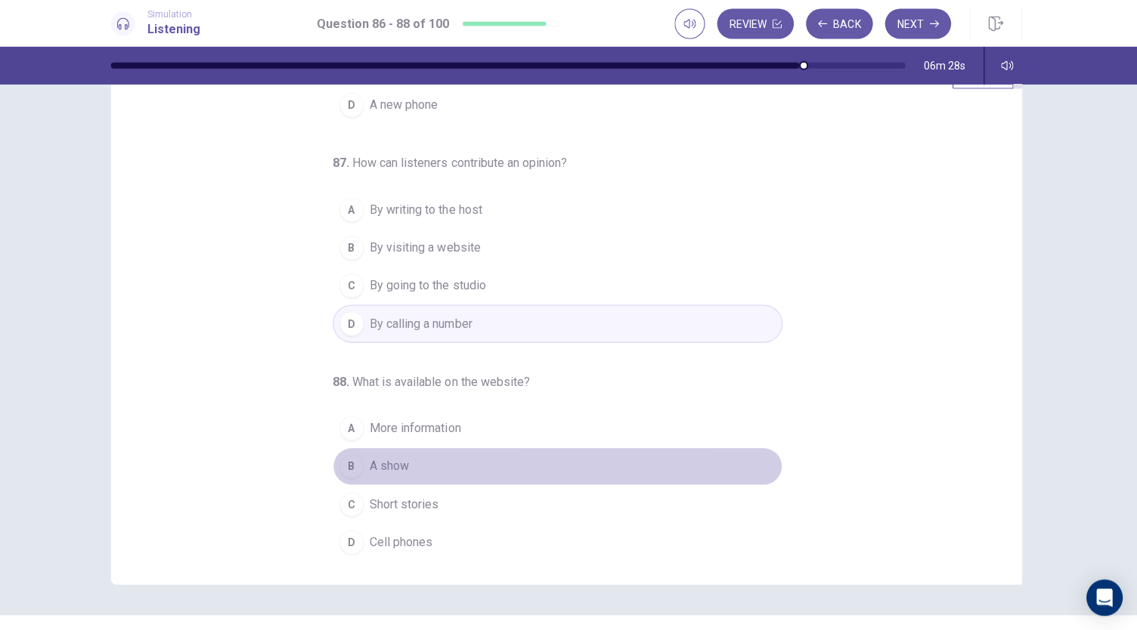
click at [412, 464] on button "B A show" at bounding box center [559, 466] width 447 height 38
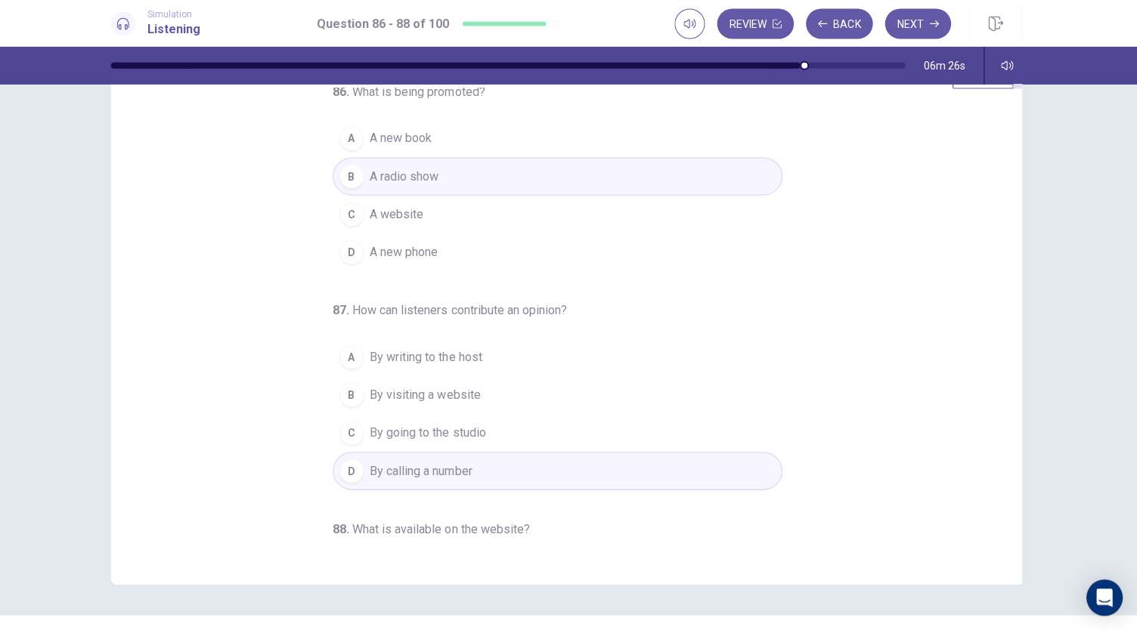
scroll to position [0, 0]
click at [921, 29] on button "Next" at bounding box center [918, 26] width 66 height 30
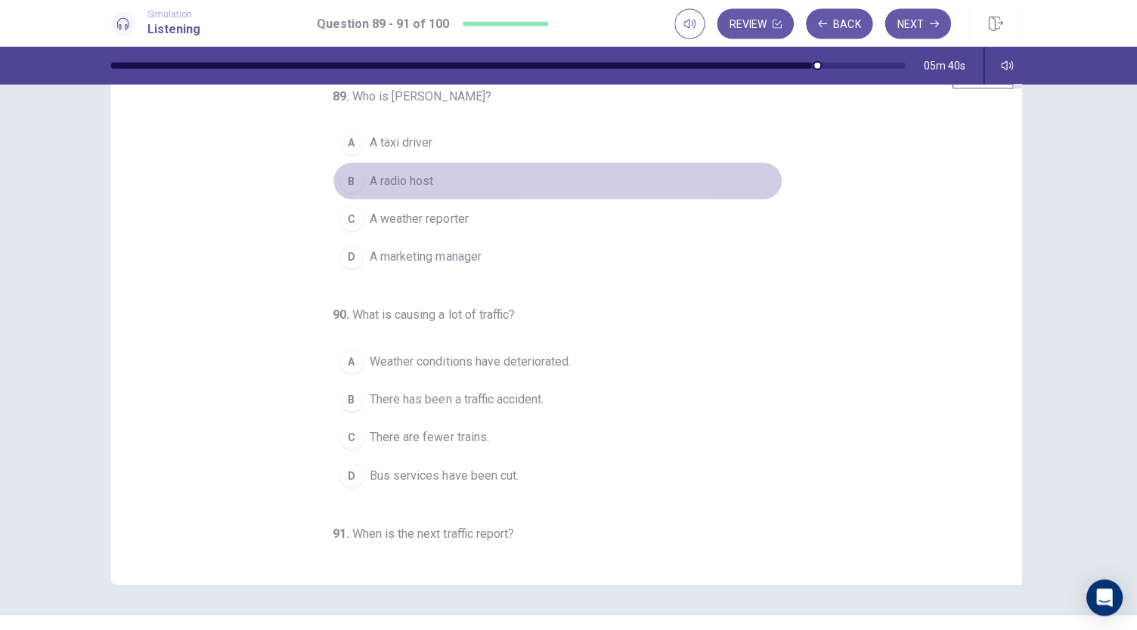
click at [389, 183] on span "A radio host" at bounding box center [404, 182] width 63 height 18
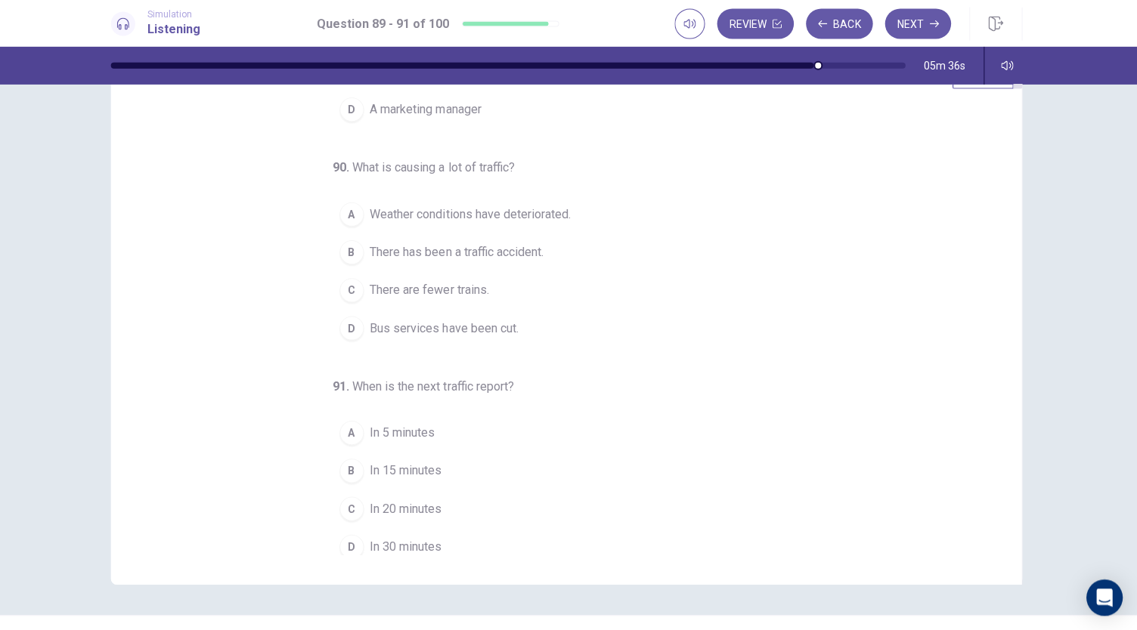
scroll to position [151, 0]
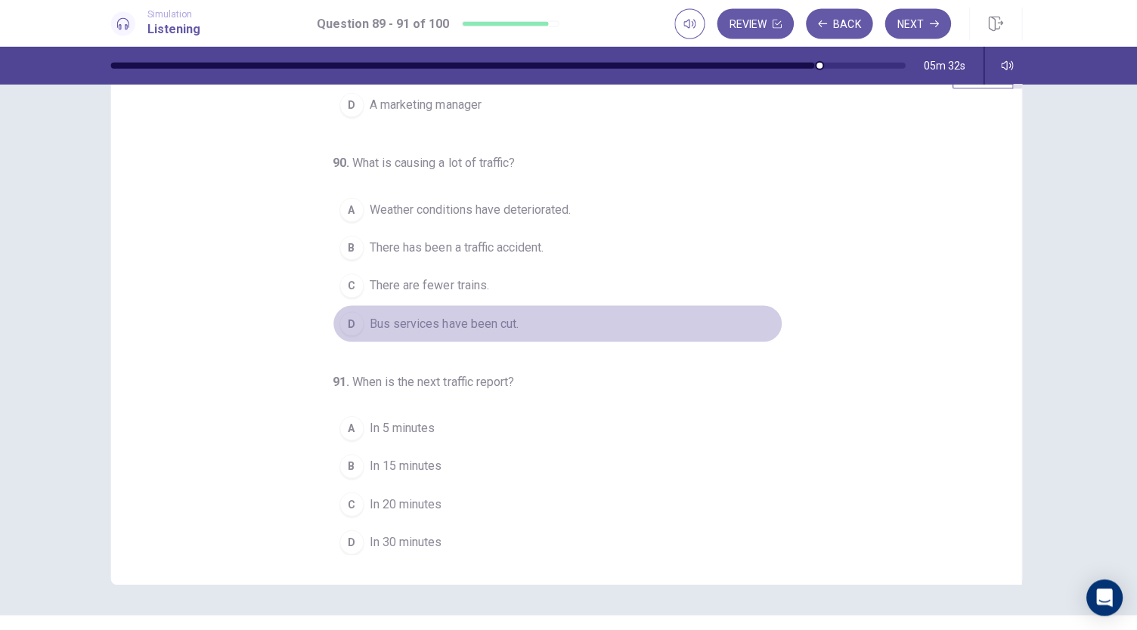
click at [398, 327] on span "Bus services have been cut." at bounding box center [447, 324] width 148 height 18
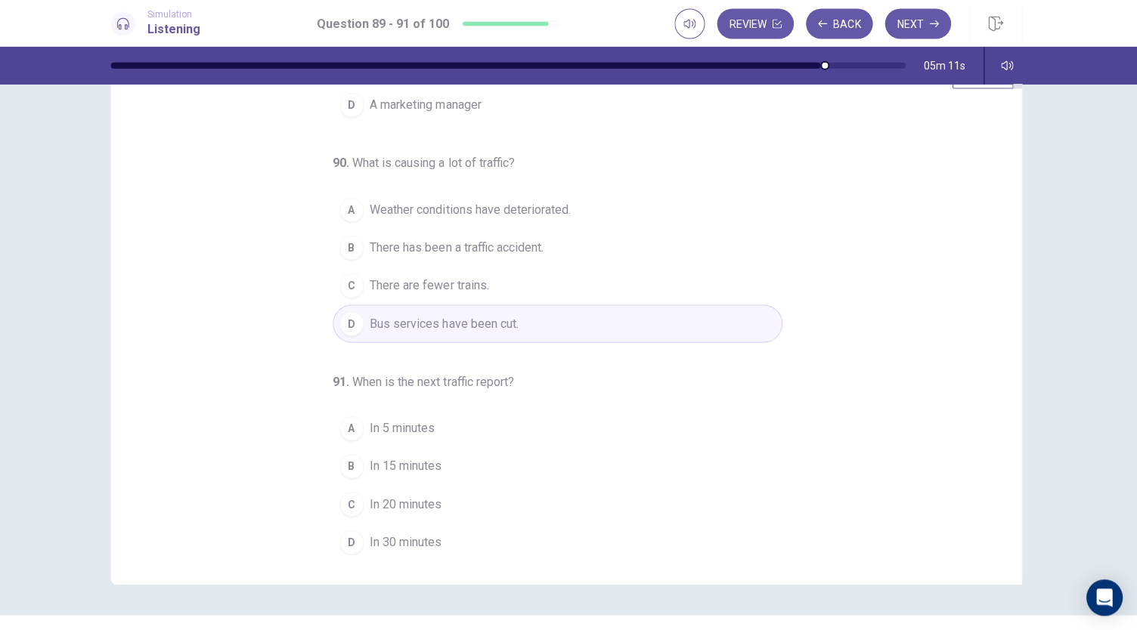
click at [415, 461] on span "In 15 minutes" at bounding box center [409, 466] width 72 height 18
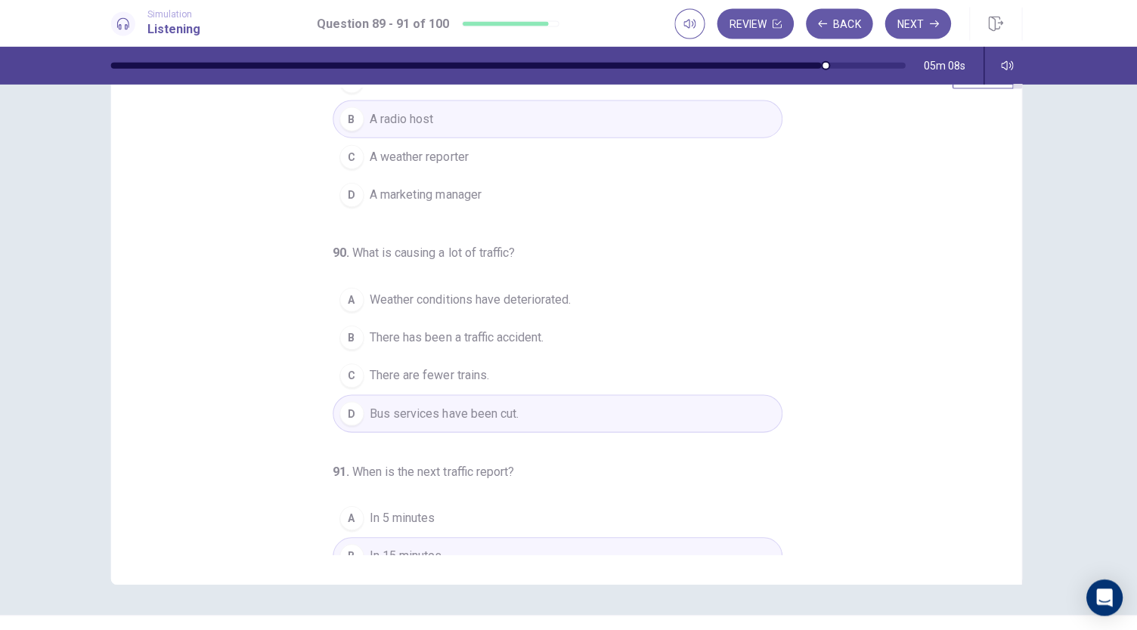
scroll to position [0, 0]
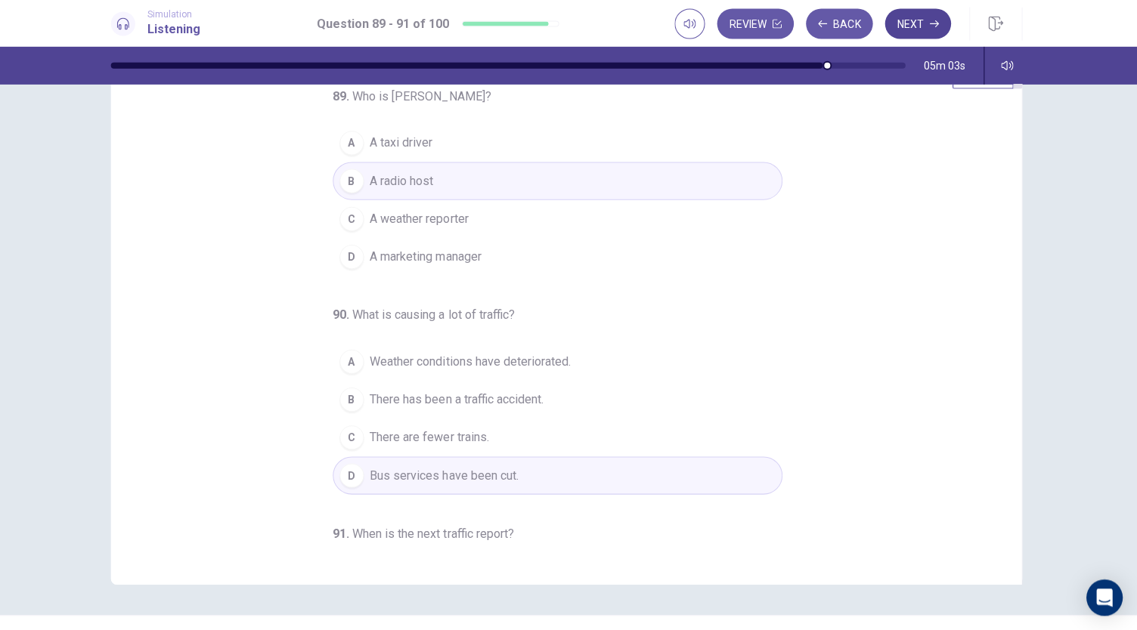
click at [908, 33] on button "Next" at bounding box center [918, 26] width 66 height 30
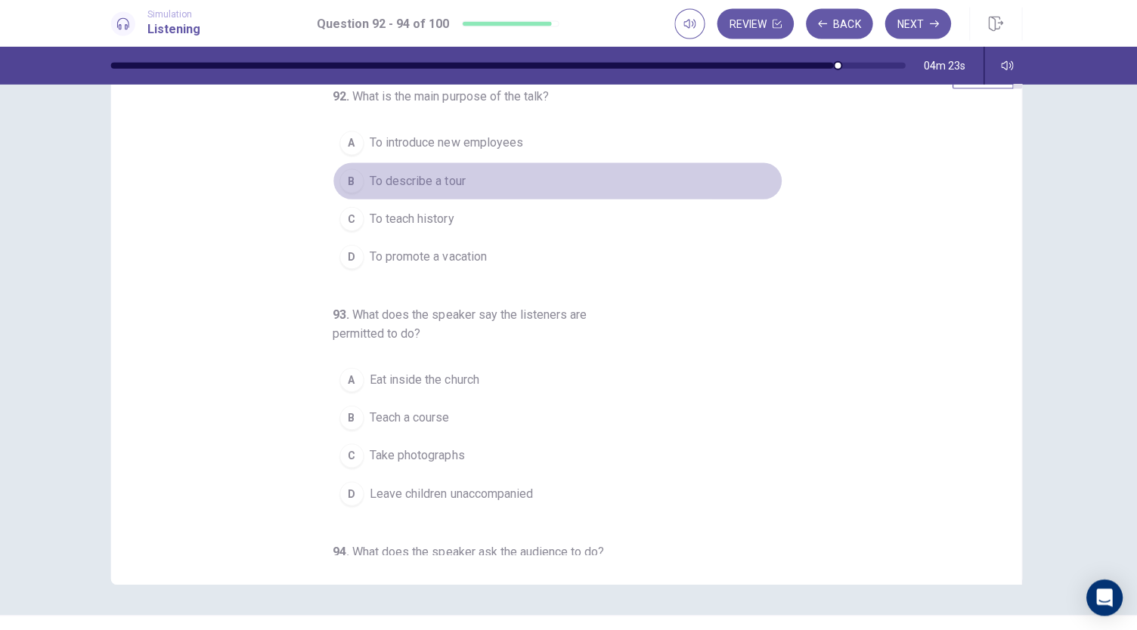
click at [424, 181] on span "To describe a tour" at bounding box center [420, 182] width 95 height 18
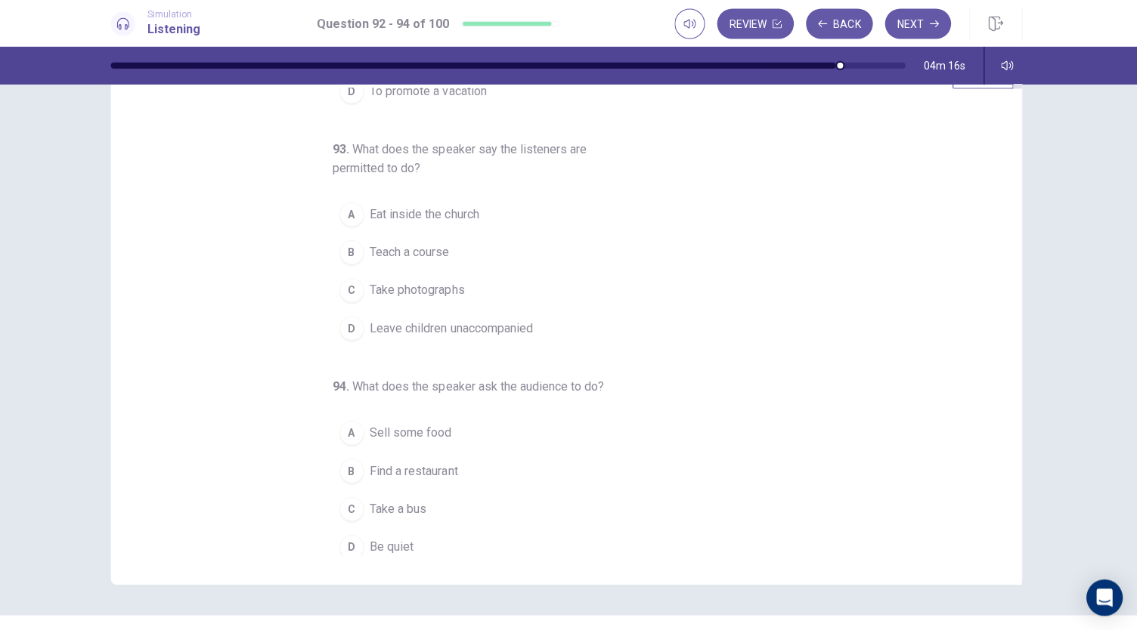
scroll to position [169, 0]
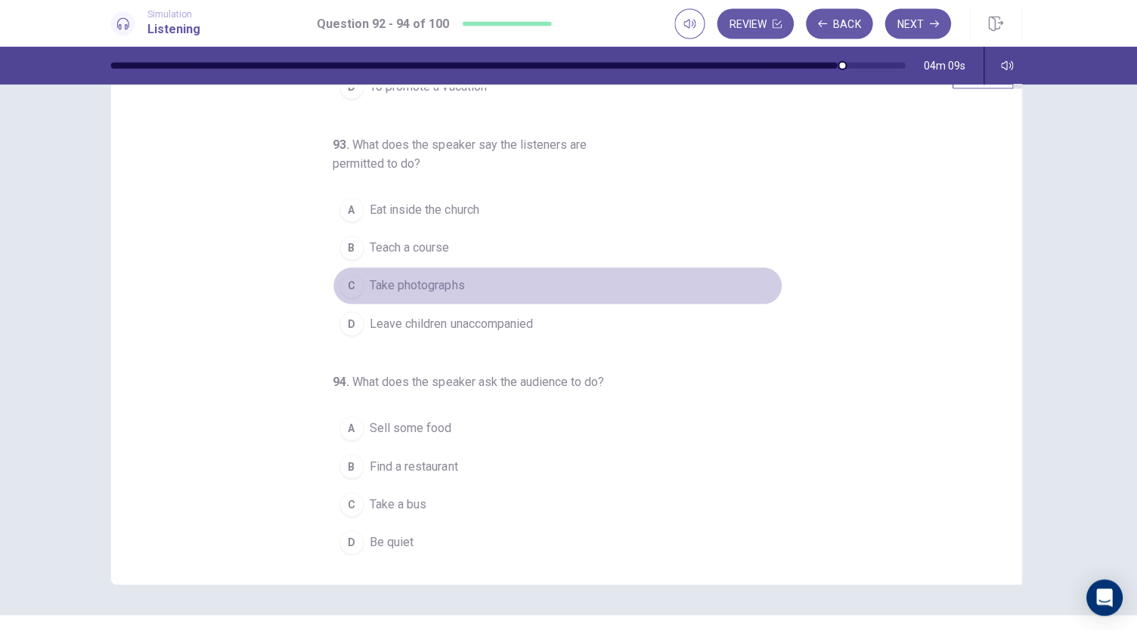
click at [437, 277] on span "Take photographs" at bounding box center [420, 286] width 94 height 18
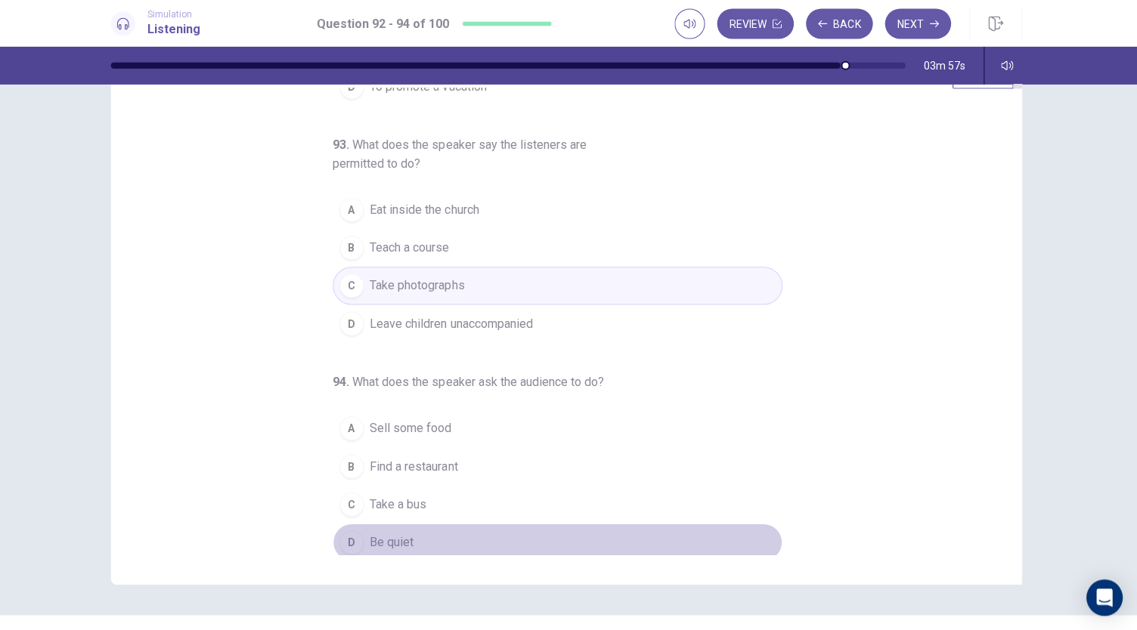
click at [410, 538] on button "D Be quiet" at bounding box center [559, 542] width 447 height 38
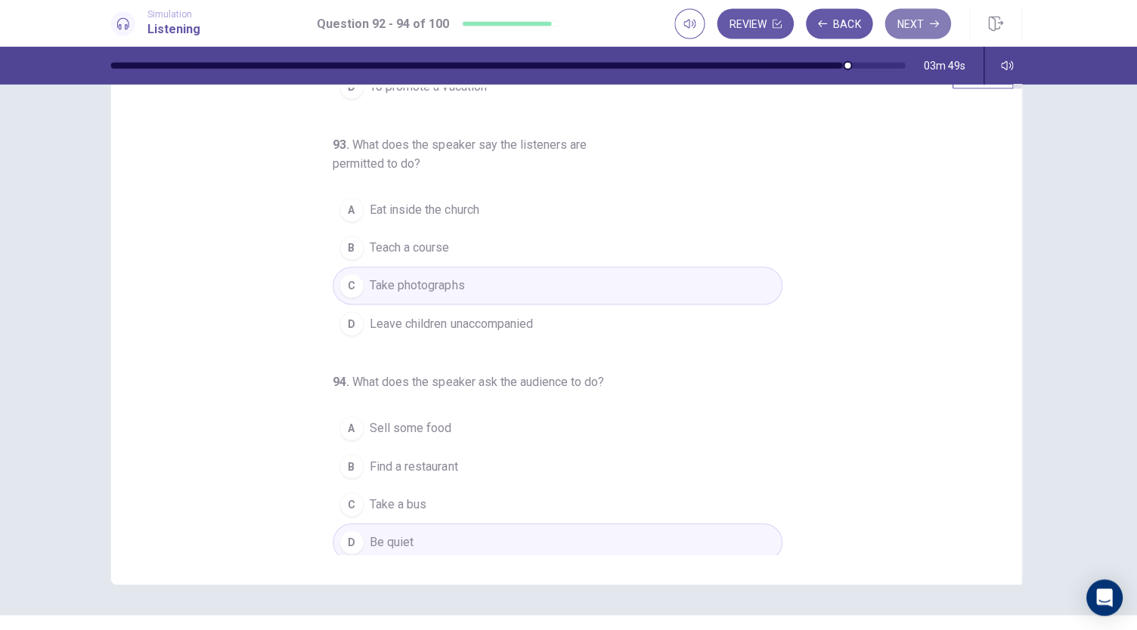
click at [910, 26] on button "Next" at bounding box center [918, 26] width 66 height 30
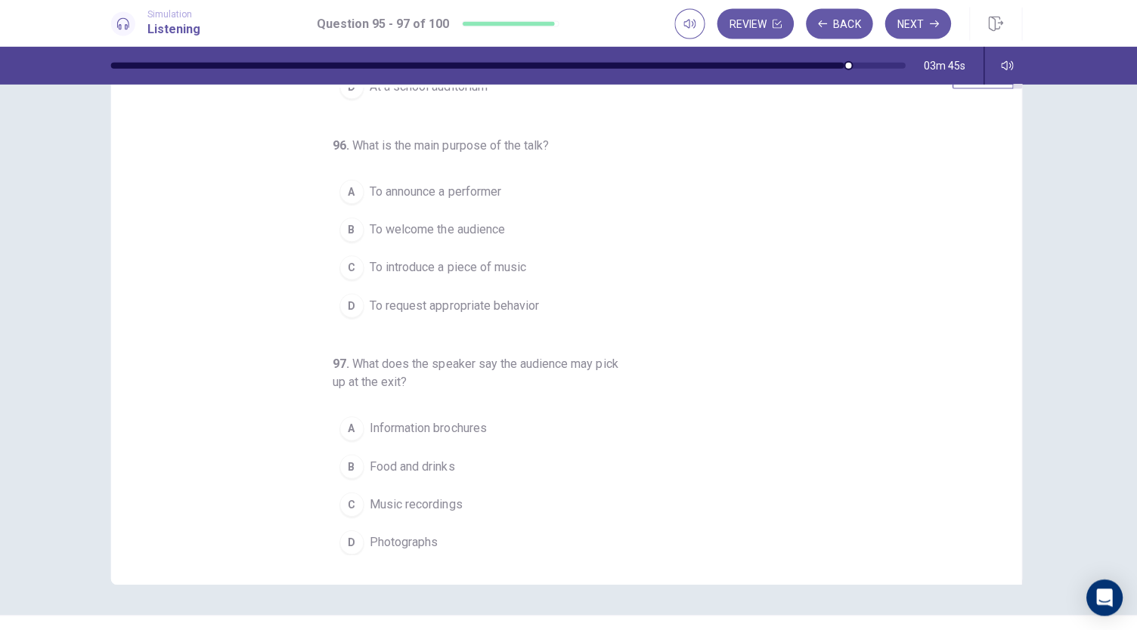
drag, startPoint x: 1006, startPoint y: 277, endPoint x: 1008, endPoint y: 195, distance: 81.7
click at [1008, 195] on div "95 . Where most likely is the announcement being made? A At an art exhibit B At…" at bounding box center [568, 321] width 907 height 525
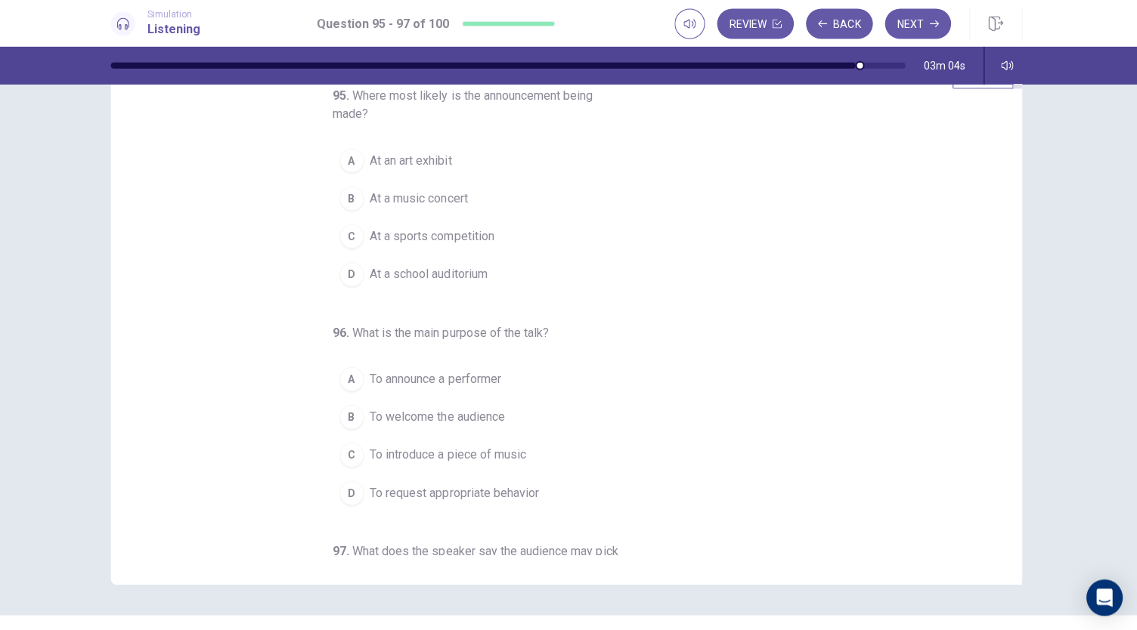
scroll to position [2, 0]
click at [419, 167] on span "At an art exhibit" at bounding box center [414, 161] width 82 height 18
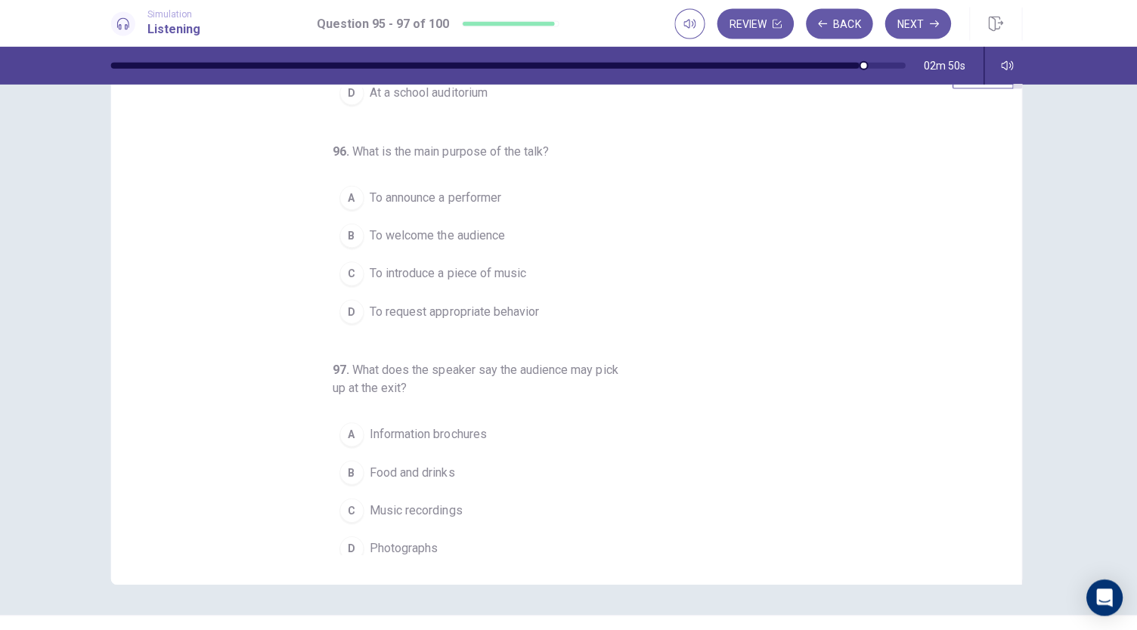
scroll to position [187, 0]
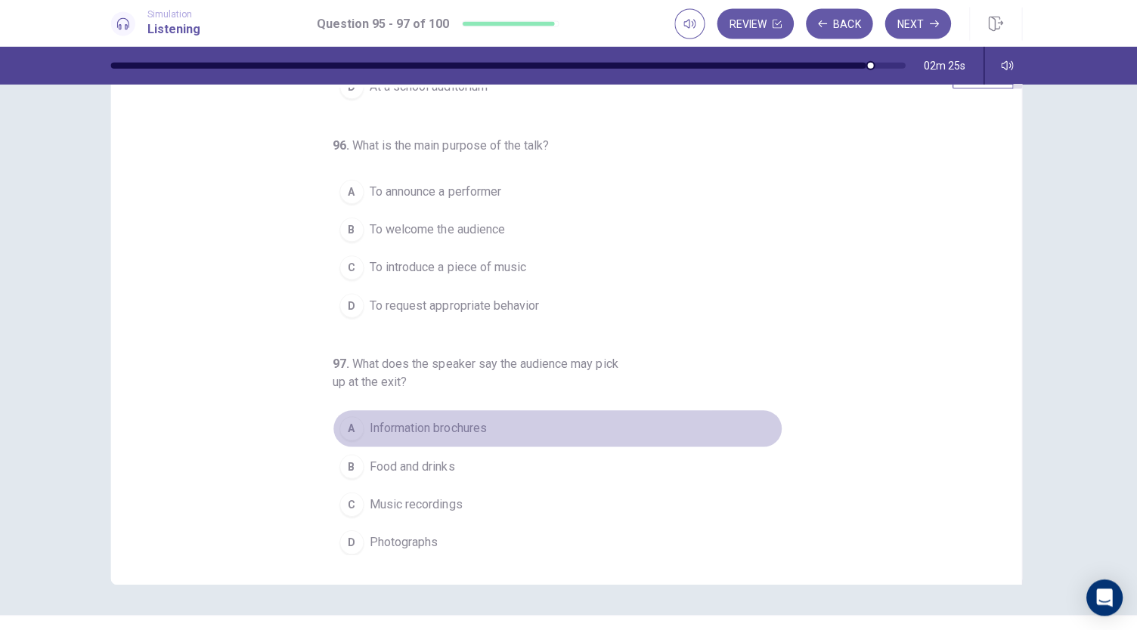
click at [462, 422] on span "Information brochures" at bounding box center [431, 428] width 116 height 18
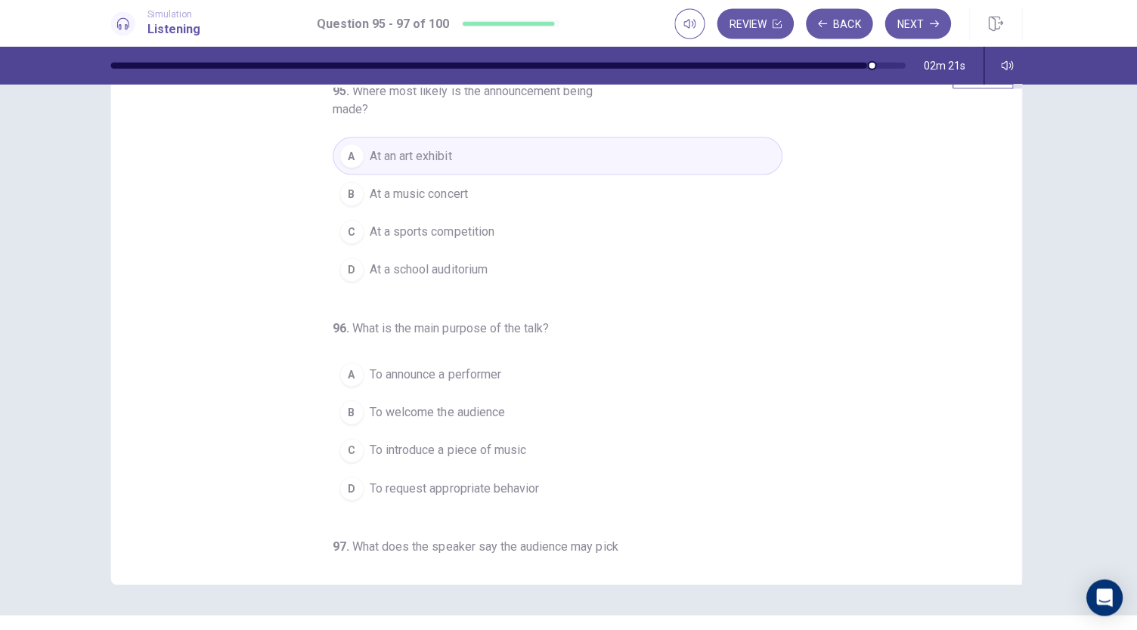
scroll to position [0, 0]
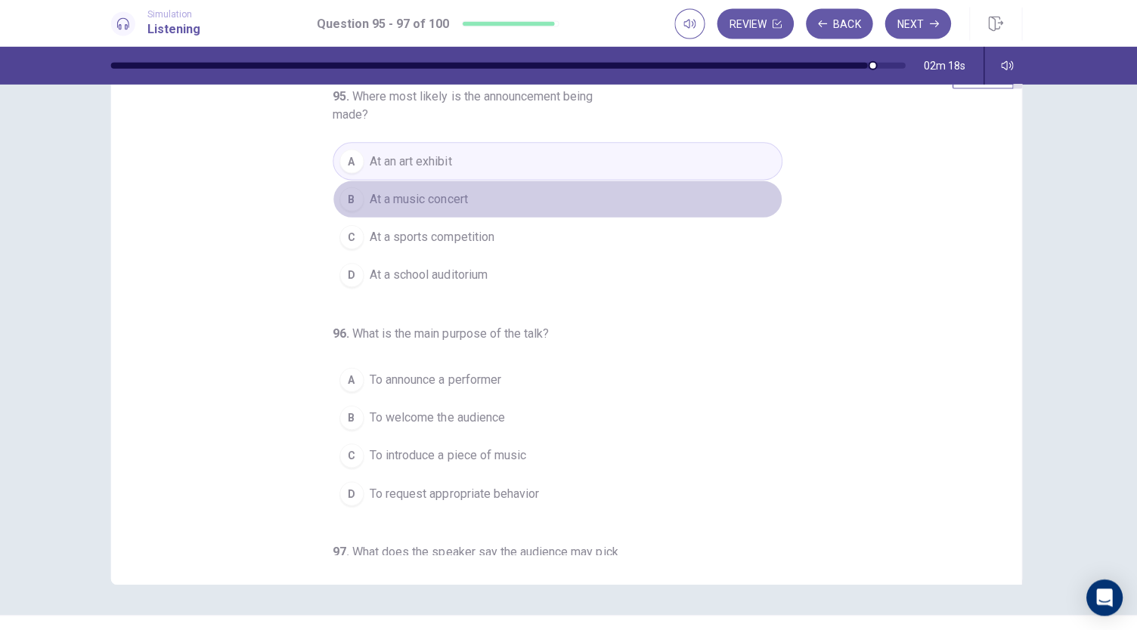
click at [462, 204] on span "At a music concert" at bounding box center [422, 200] width 98 height 18
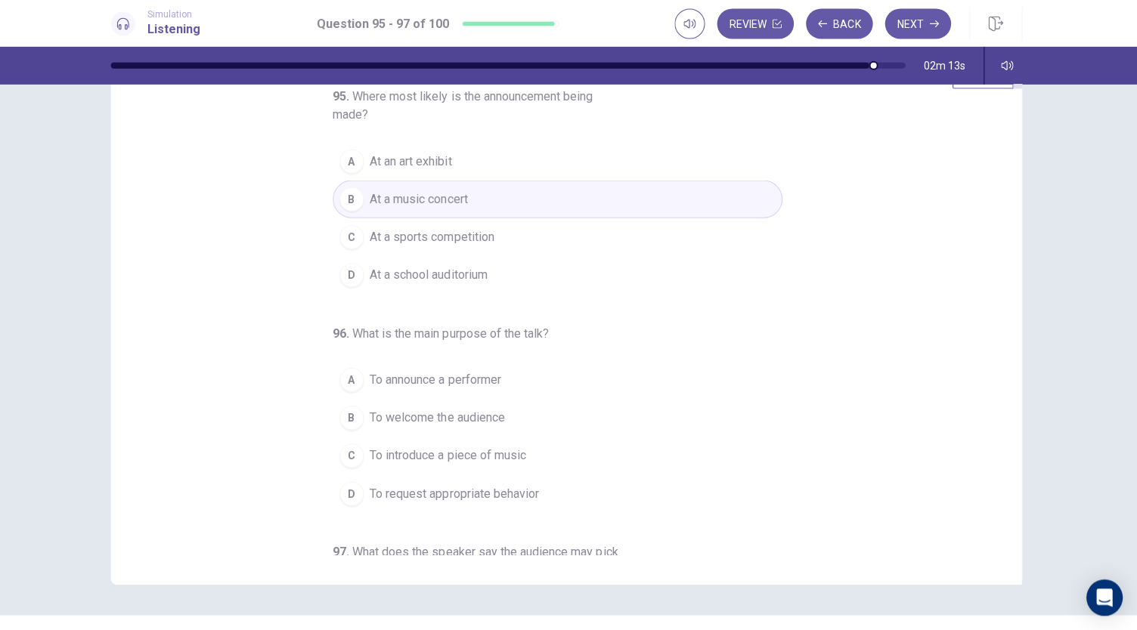
click at [470, 494] on span "To request appropriate behavior" at bounding box center [457, 493] width 169 height 18
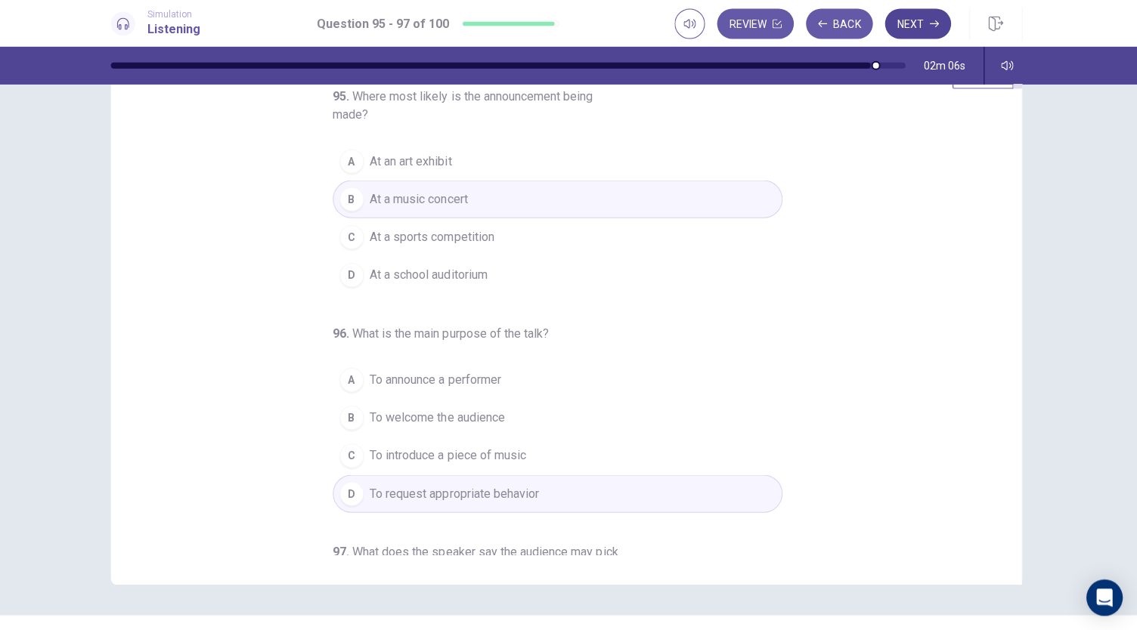
click at [908, 29] on button "Next" at bounding box center [918, 26] width 66 height 30
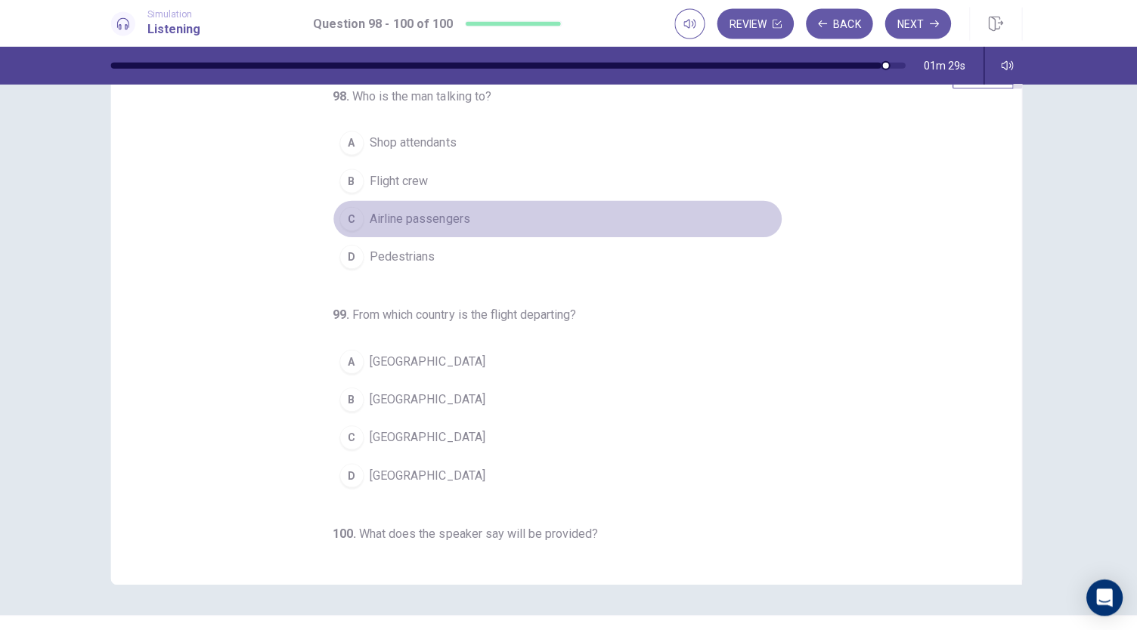
click at [432, 225] on span "Airline passengers" at bounding box center [423, 220] width 100 height 18
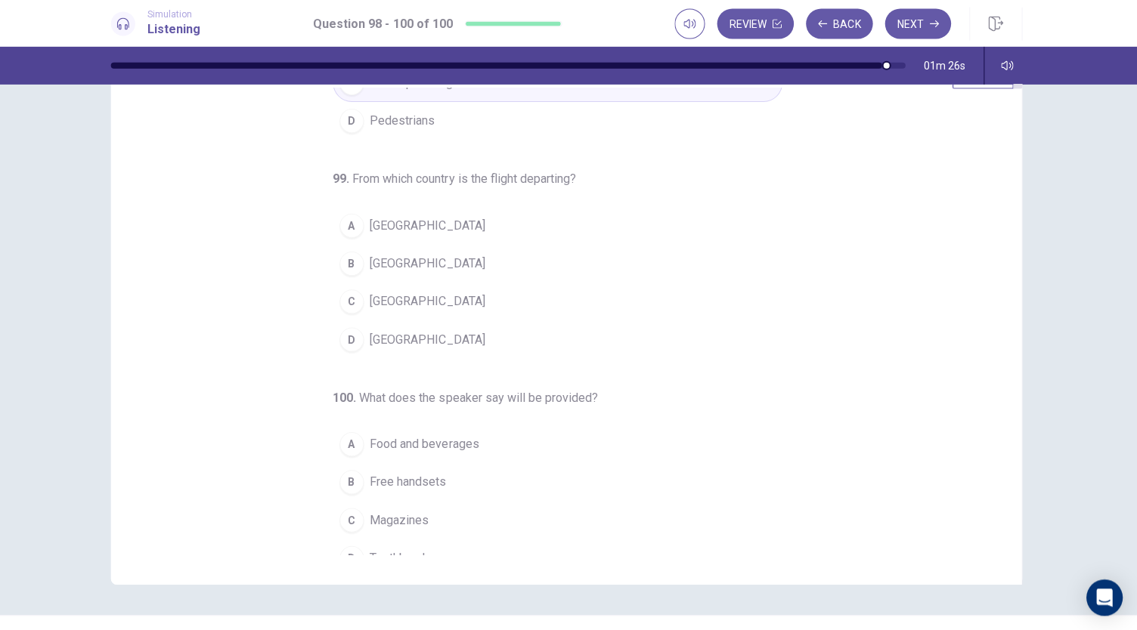
scroll to position [151, 0]
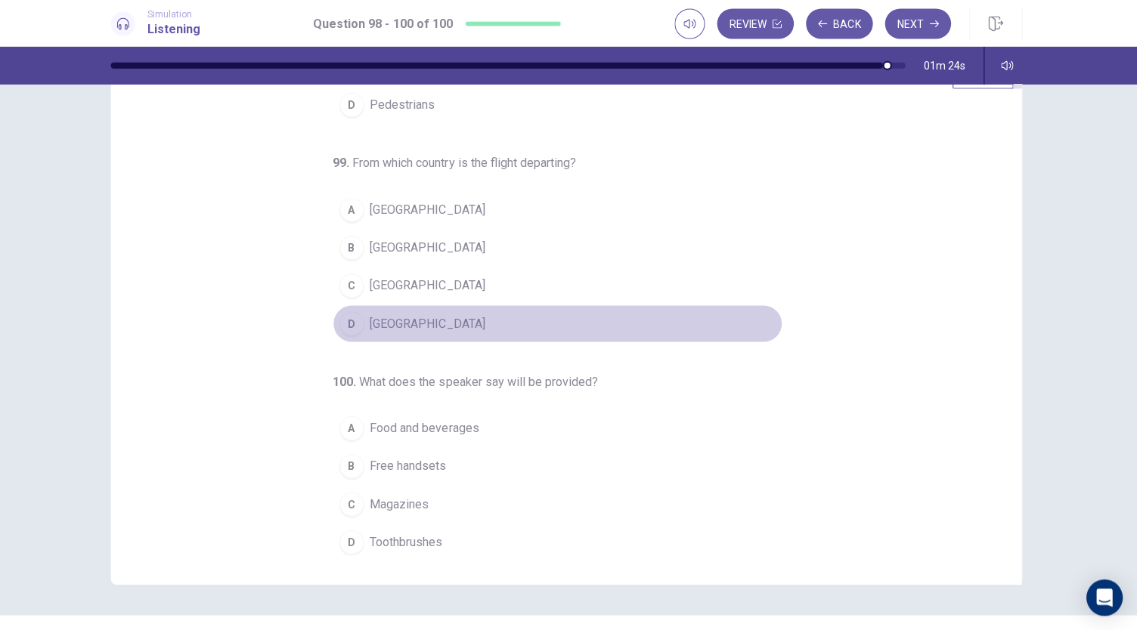
click at [381, 327] on span "Mexico" at bounding box center [430, 324] width 115 height 18
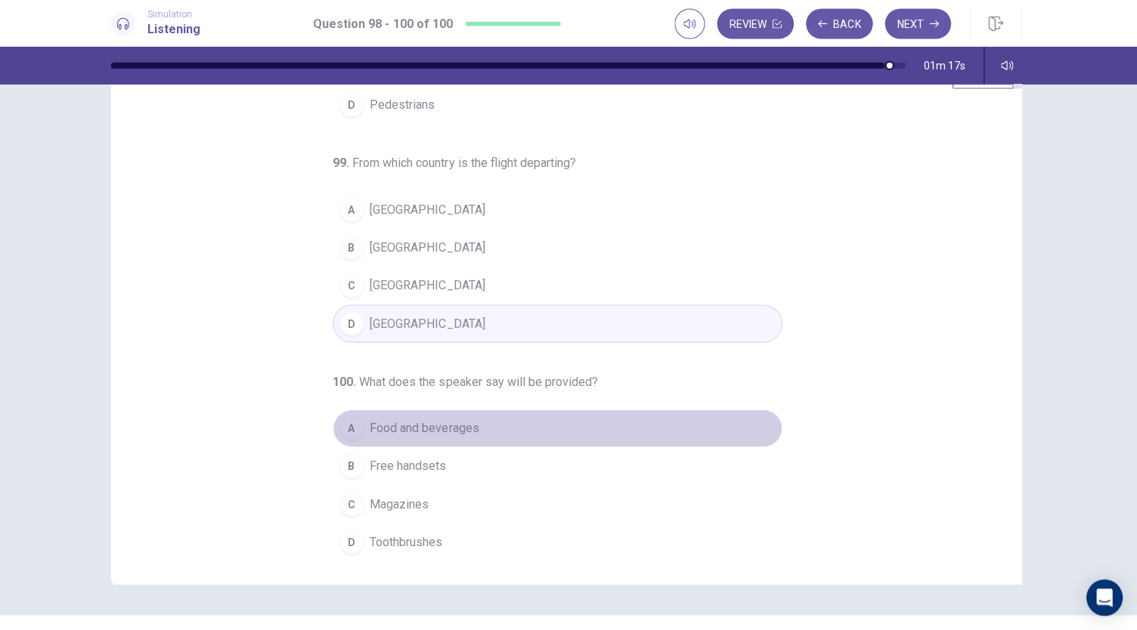
click at [617, 431] on button "A Food and beverages" at bounding box center [559, 429] width 447 height 38
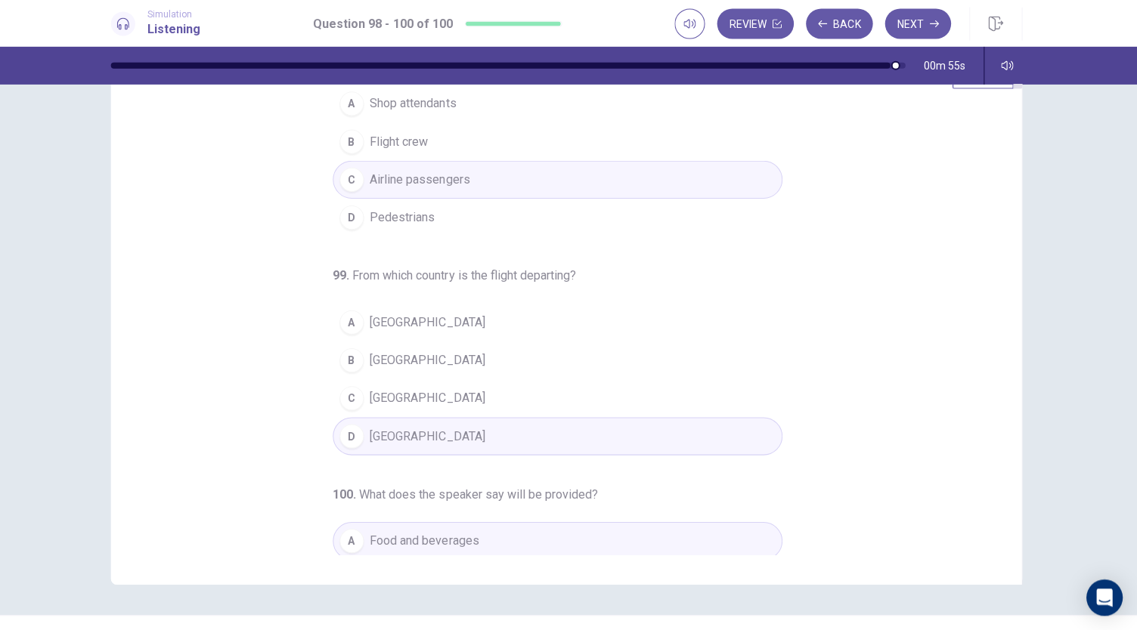
scroll to position [36, 0]
click at [920, 23] on button "Next" at bounding box center [918, 26] width 66 height 30
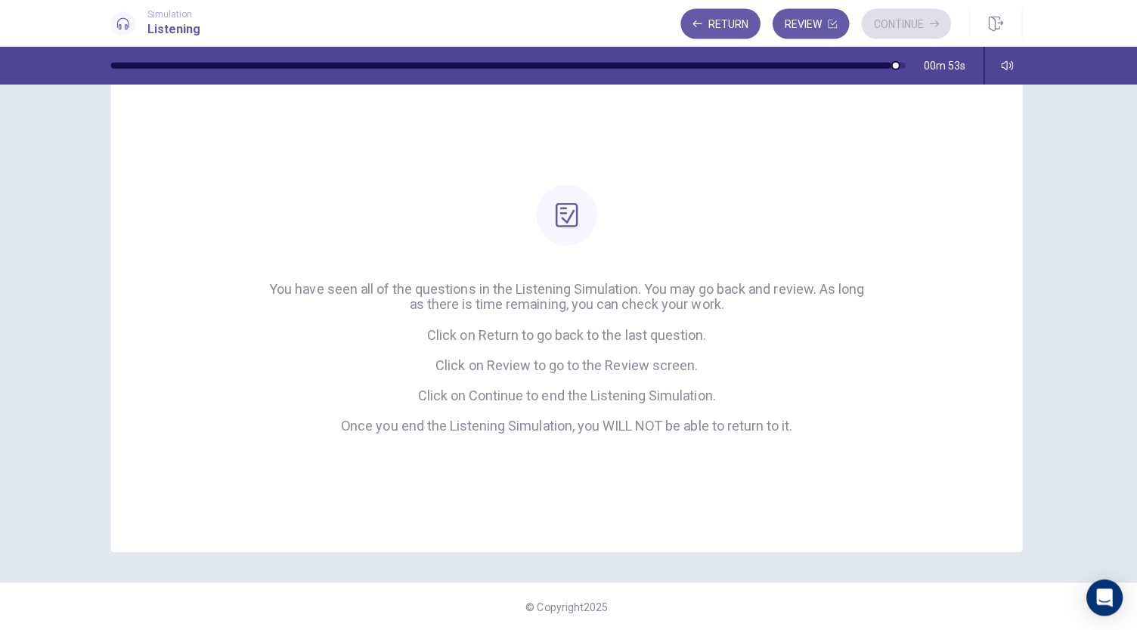
scroll to position [48, 0]
click at [900, 21] on button "Continue" at bounding box center [906, 26] width 89 height 30
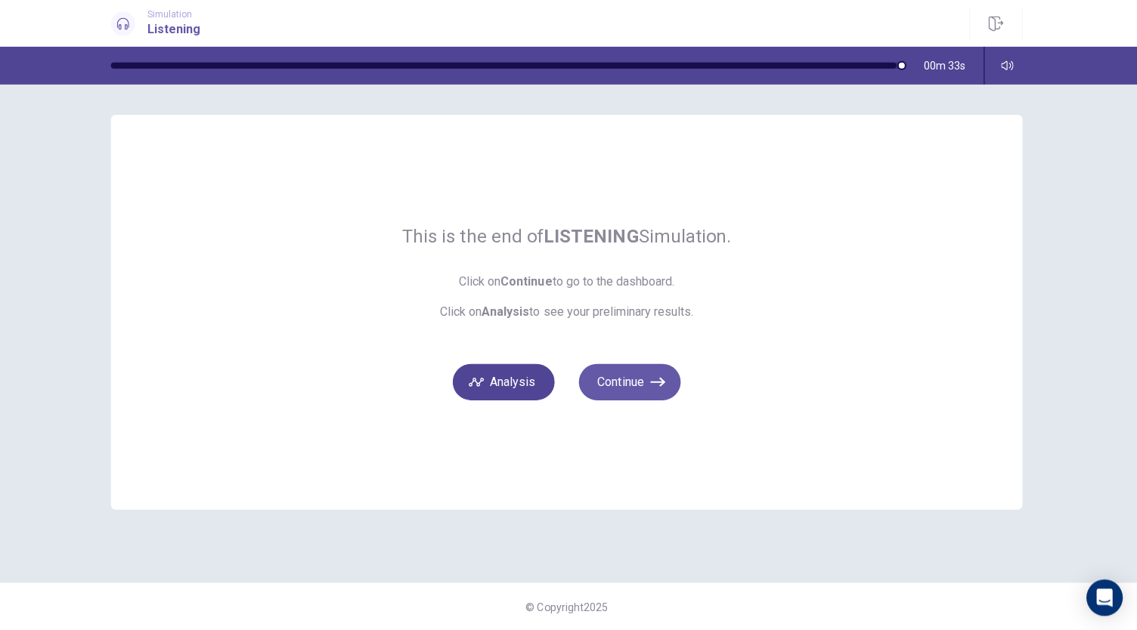
click at [525, 392] on button "Analysis" at bounding box center [505, 382] width 101 height 36
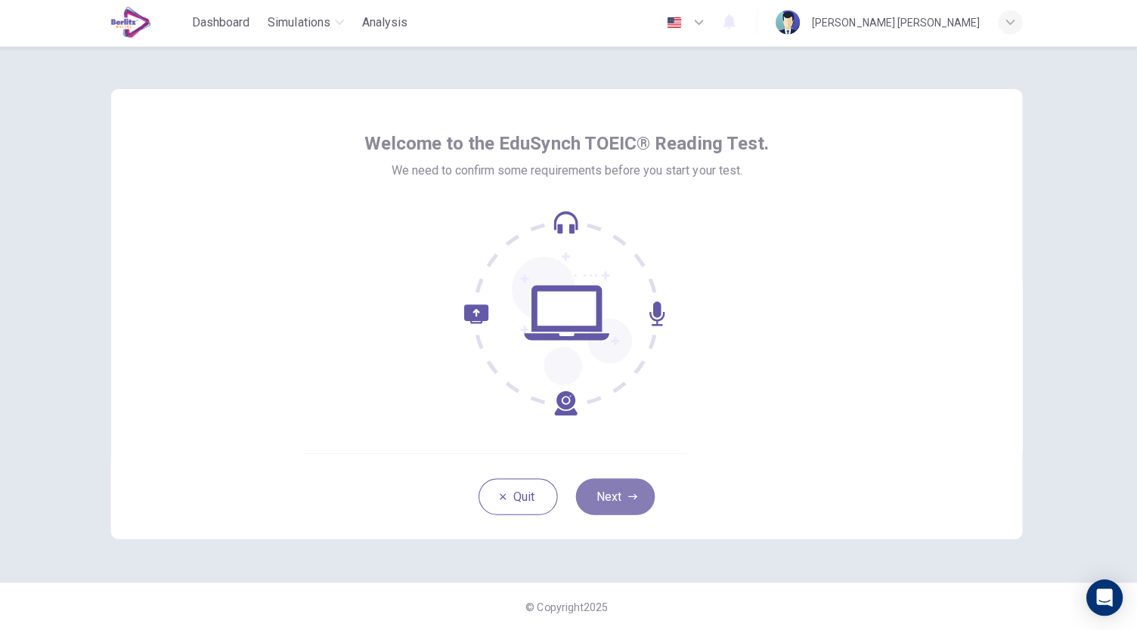
click at [633, 497] on icon "button" at bounding box center [634, 496] width 9 height 9
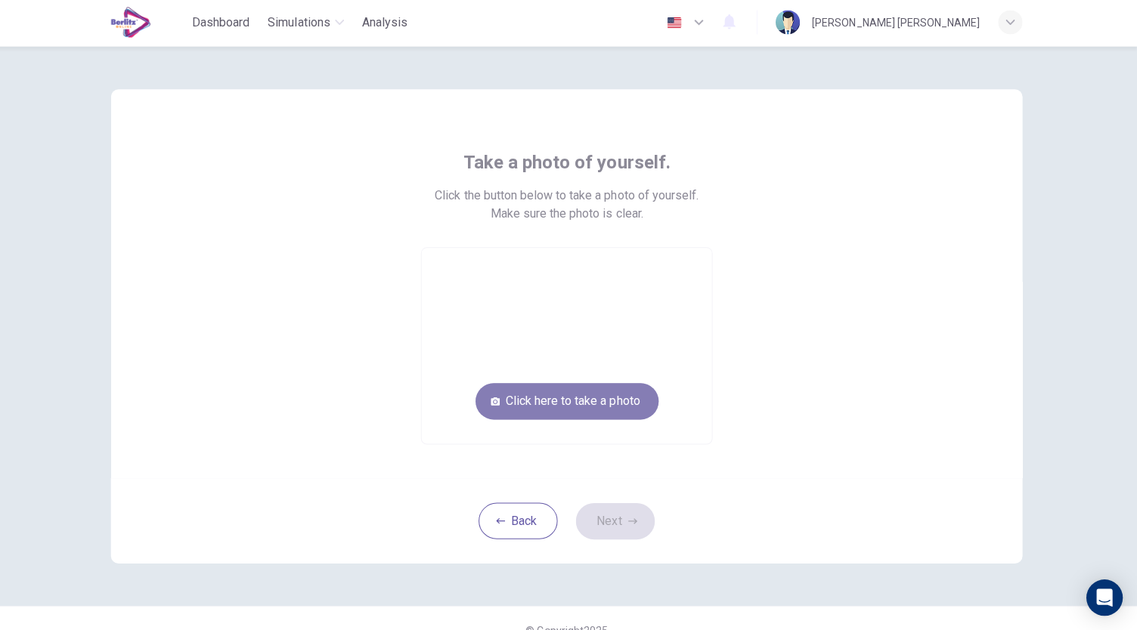
click at [599, 393] on button "Click here to take a photo" at bounding box center [569, 401] width 182 height 36
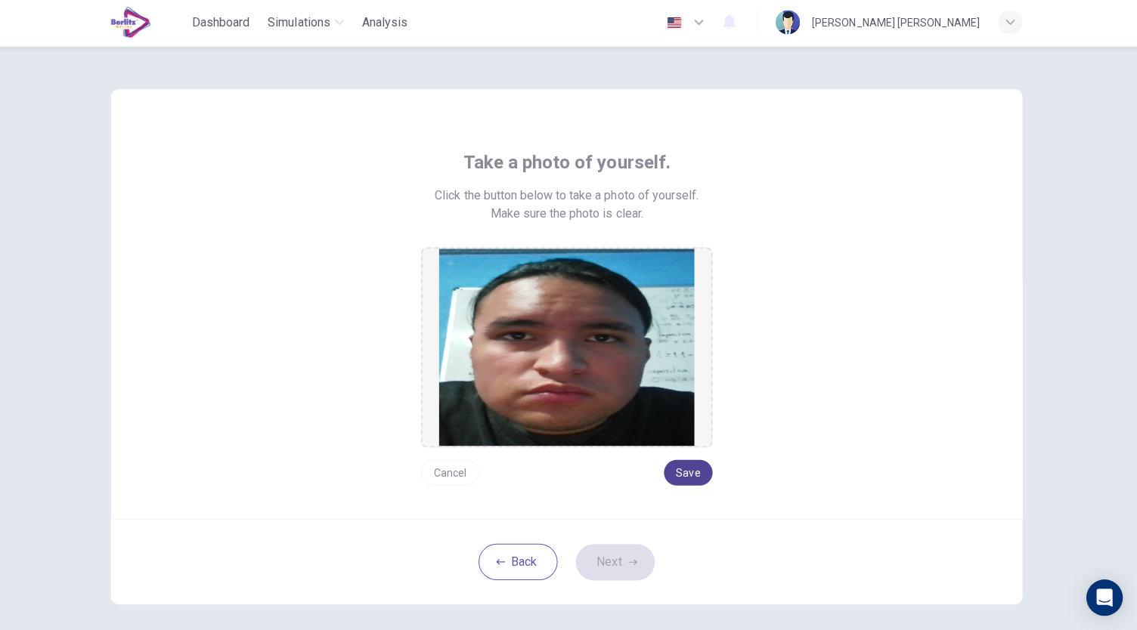
click at [689, 466] on button "Save" at bounding box center [689, 473] width 48 height 26
click at [614, 568] on button "Next" at bounding box center [616, 561] width 79 height 36
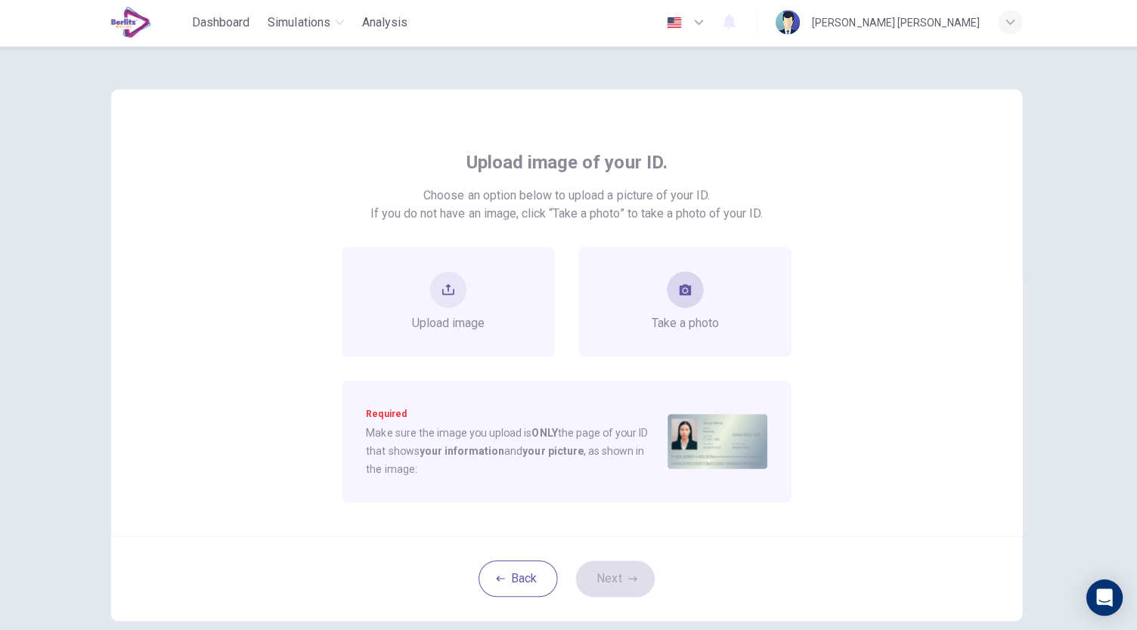
click at [691, 305] on button "take photo" at bounding box center [686, 290] width 36 height 36
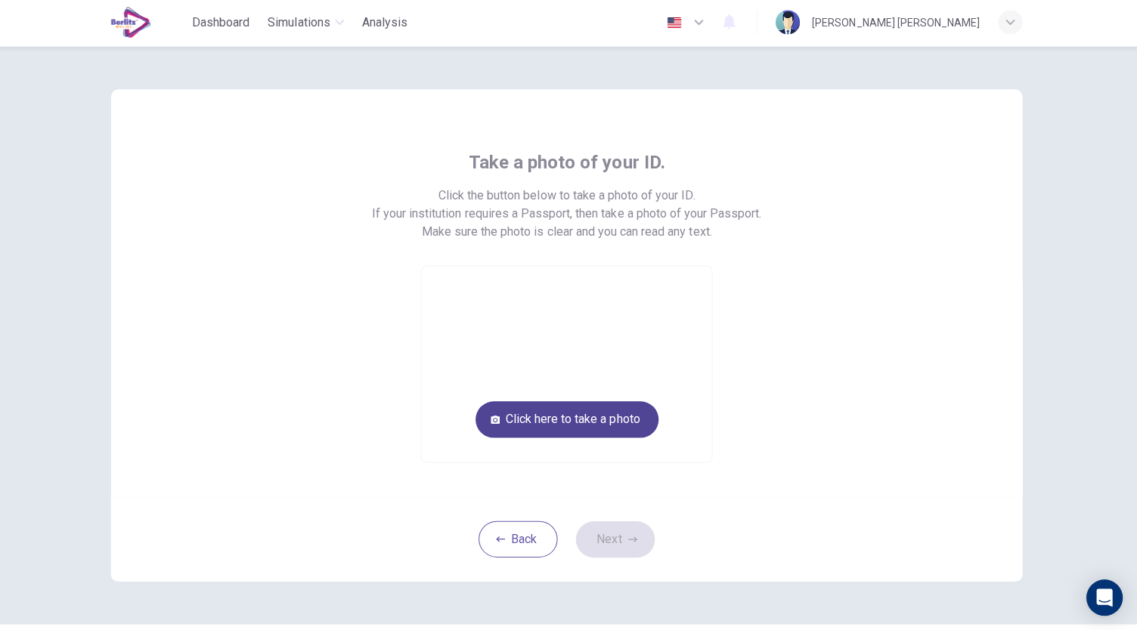
click at [603, 423] on button "Click here to take a photo" at bounding box center [569, 419] width 182 height 36
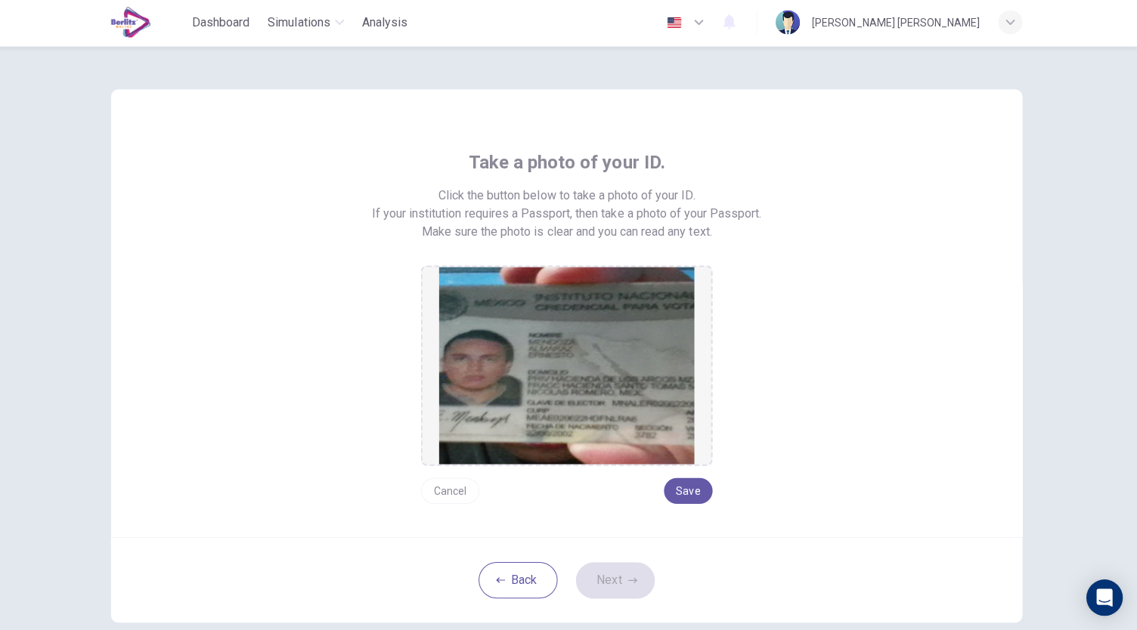
click at [462, 492] on button "Cancel" at bounding box center [452, 491] width 58 height 26
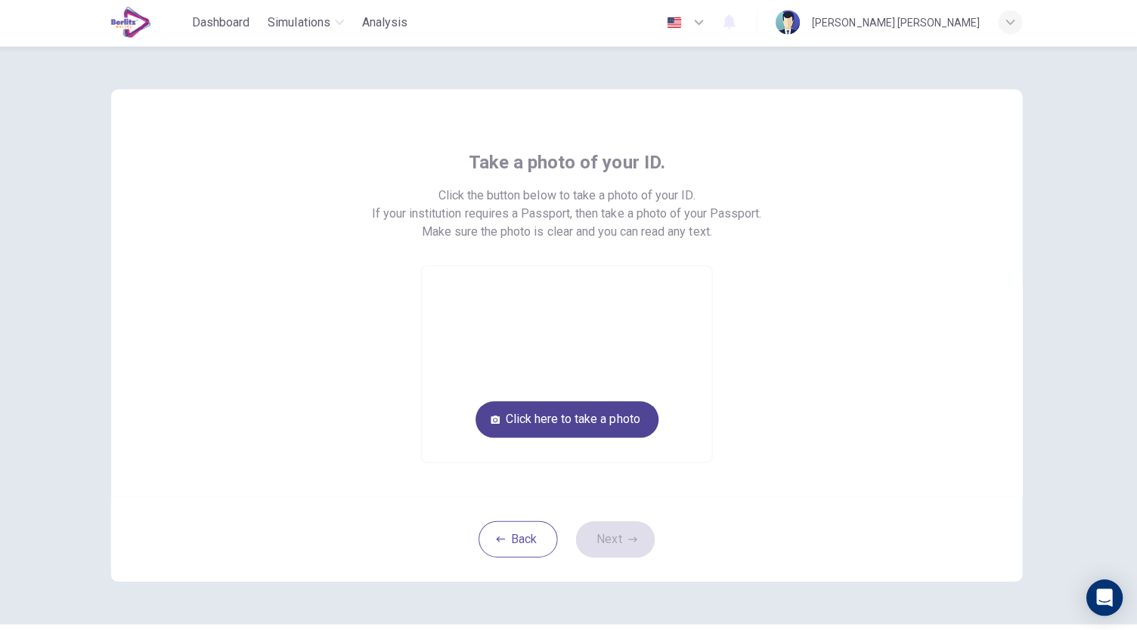
click at [559, 419] on button "Click here to take a photo" at bounding box center [569, 419] width 182 height 36
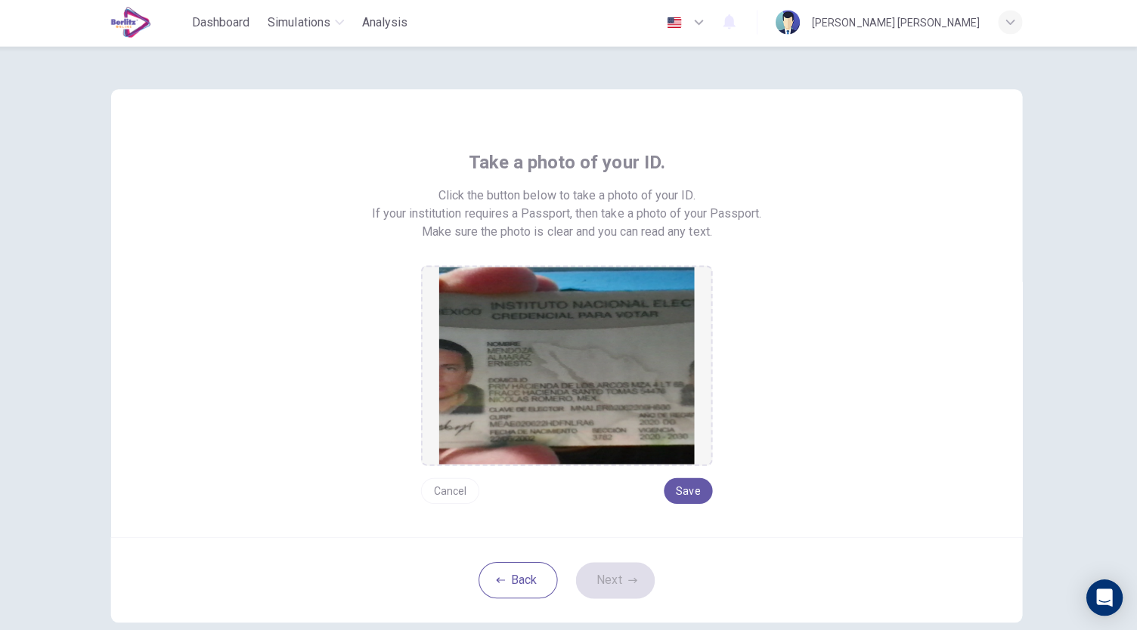
click at [457, 487] on button "Cancel" at bounding box center [452, 491] width 58 height 26
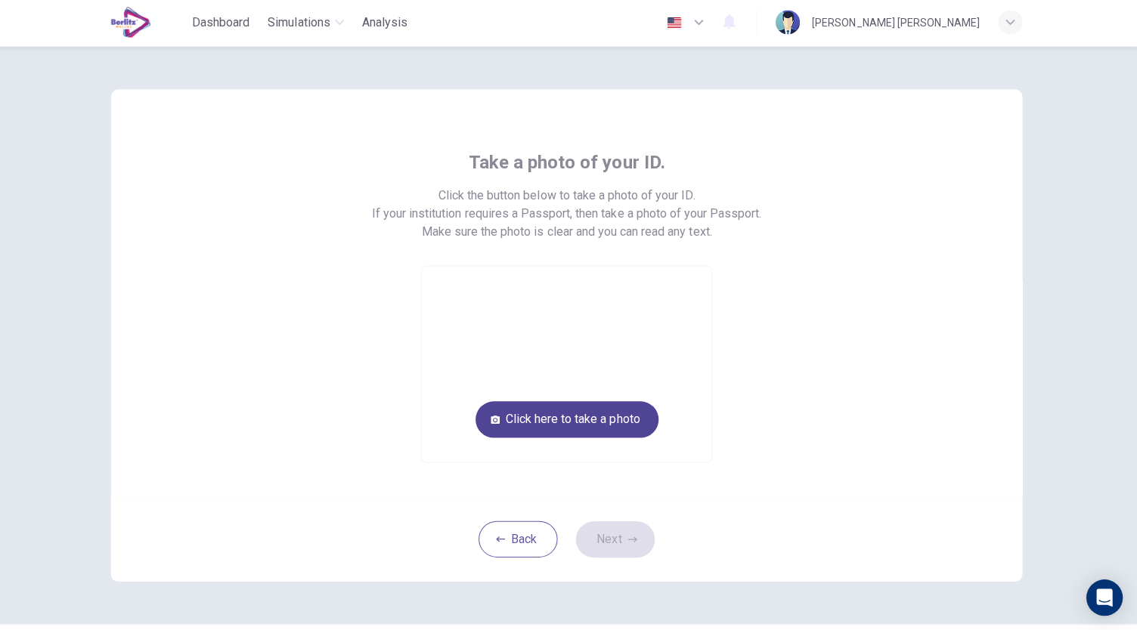
click at [530, 422] on button "Click here to take a photo" at bounding box center [569, 419] width 182 height 36
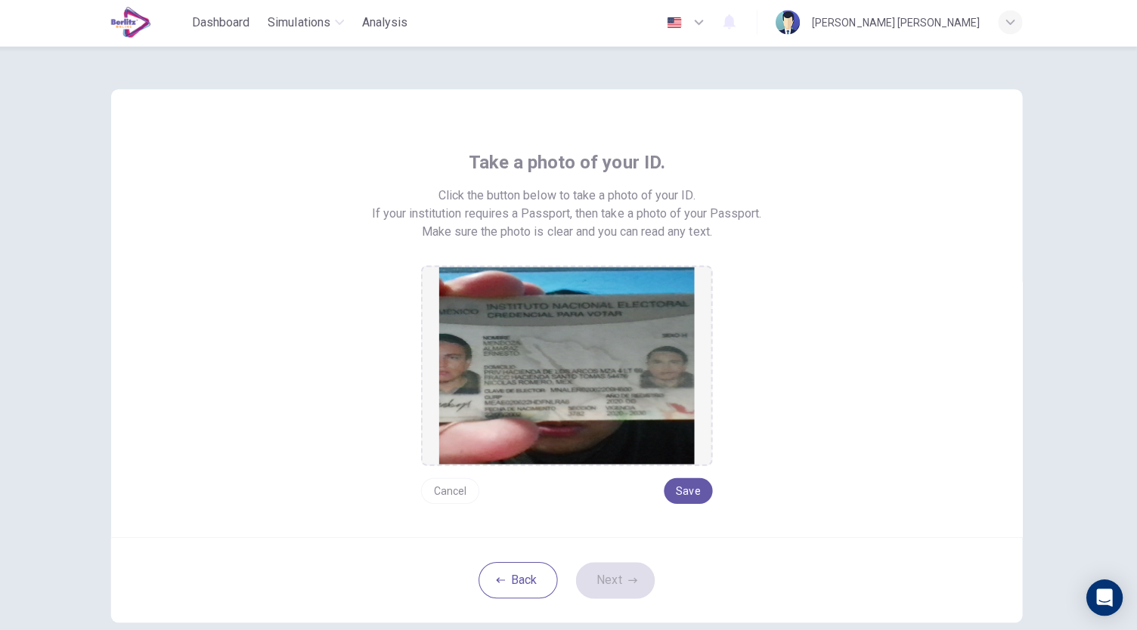
click at [453, 488] on button "Cancel" at bounding box center [452, 491] width 58 height 26
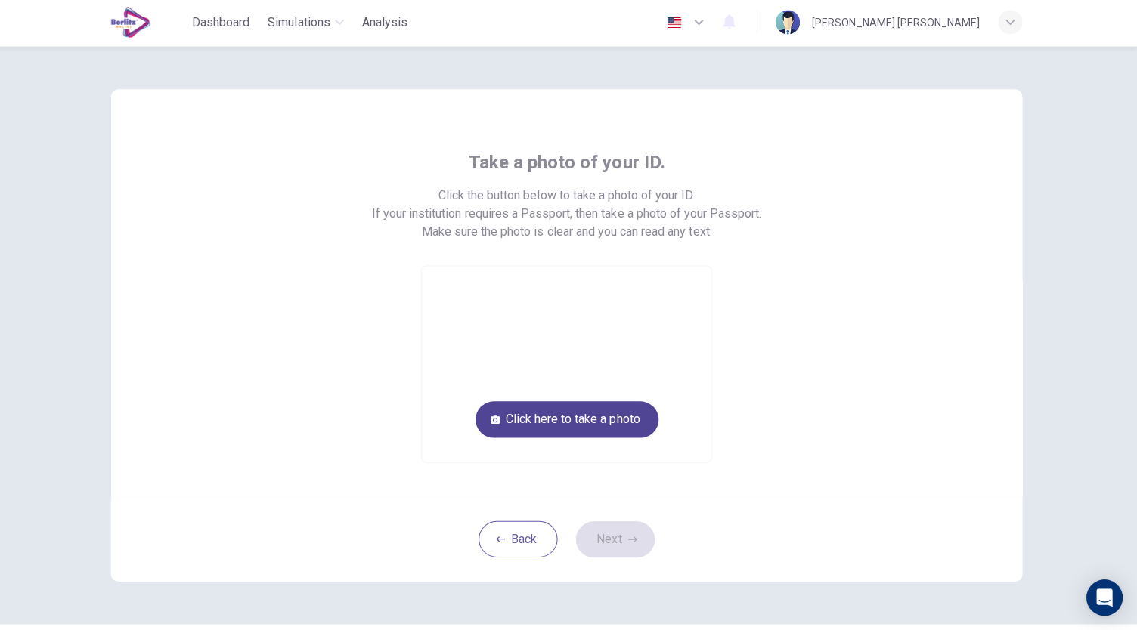
click at [535, 414] on button "Click here to take a photo" at bounding box center [569, 419] width 182 height 36
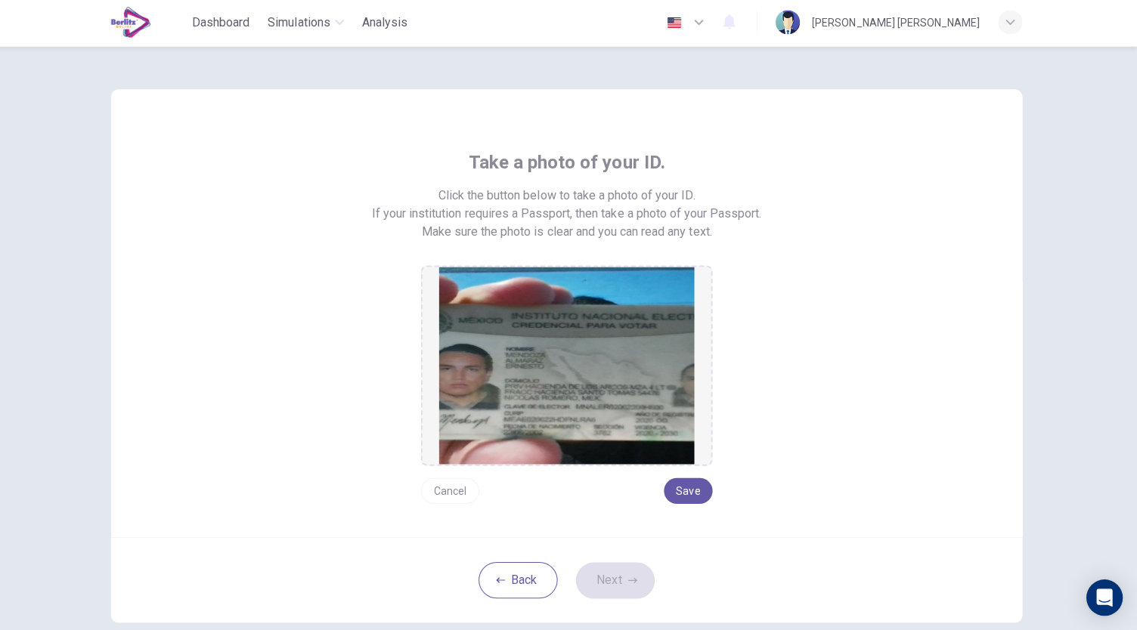
click at [457, 490] on button "Cancel" at bounding box center [452, 491] width 58 height 26
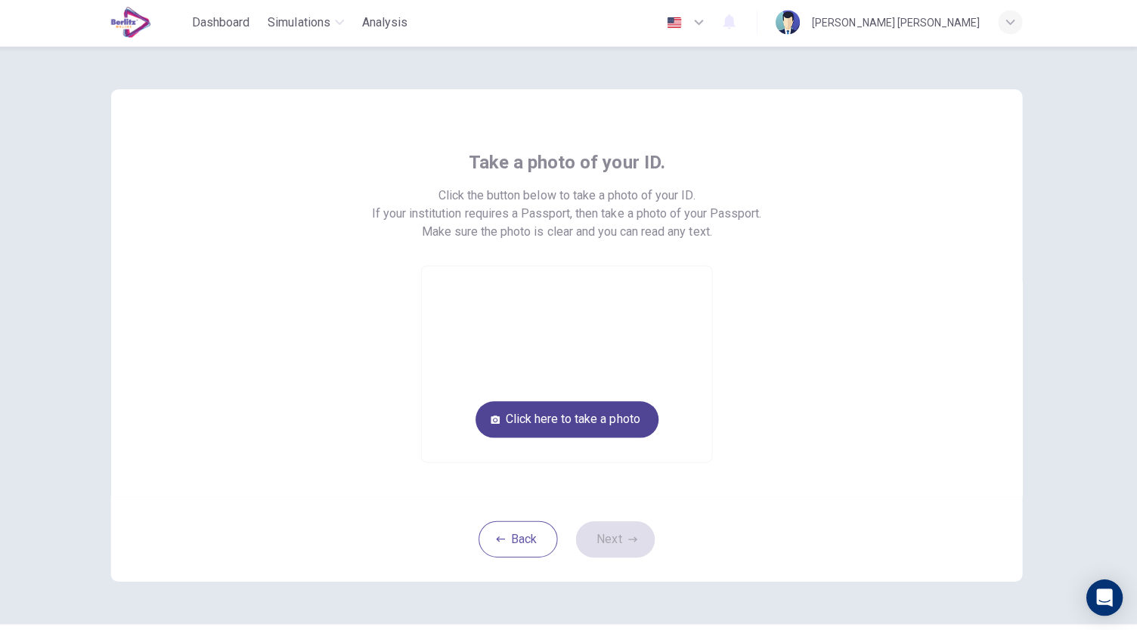
click at [513, 434] on button "Click here to take a photo" at bounding box center [569, 419] width 182 height 36
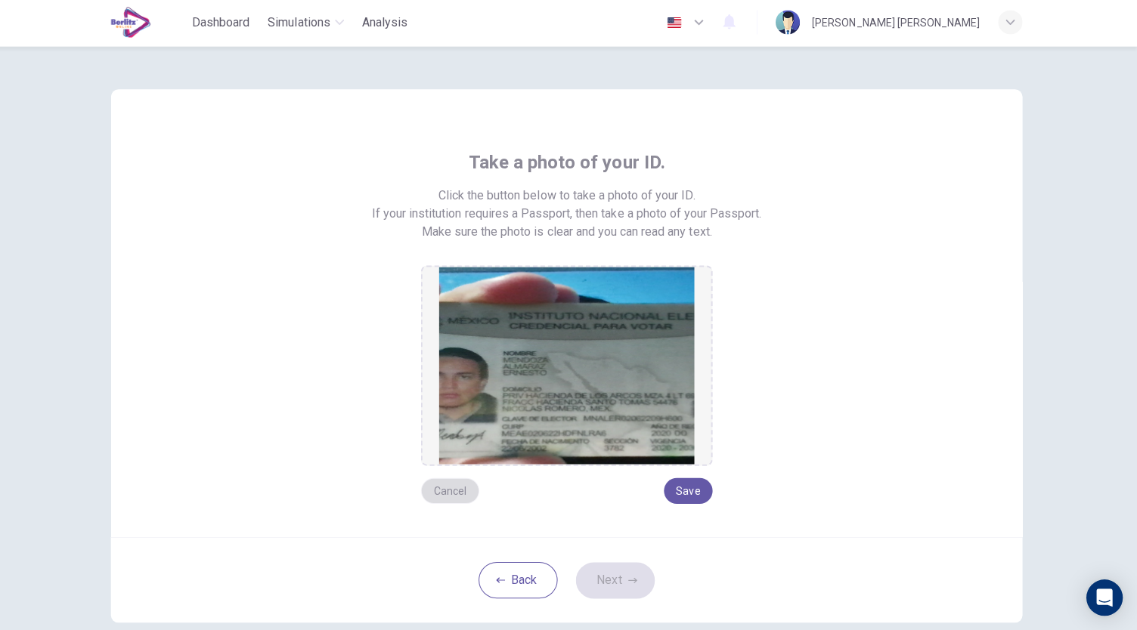
click at [466, 491] on button "Cancel" at bounding box center [452, 491] width 58 height 26
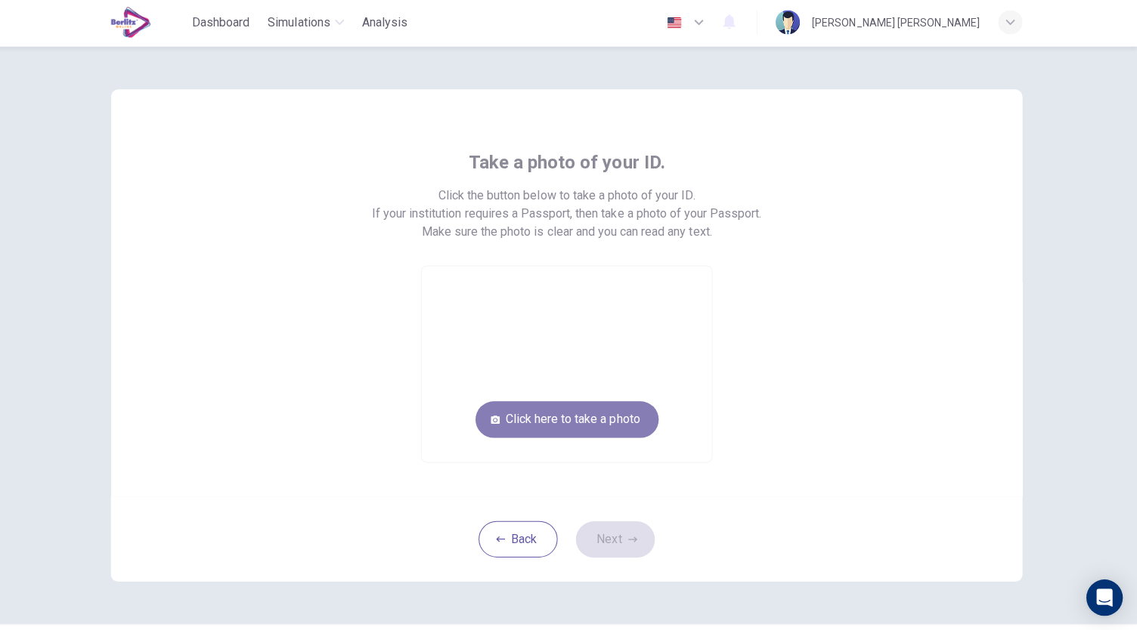
click at [524, 417] on button "Click here to take a photo" at bounding box center [569, 419] width 182 height 36
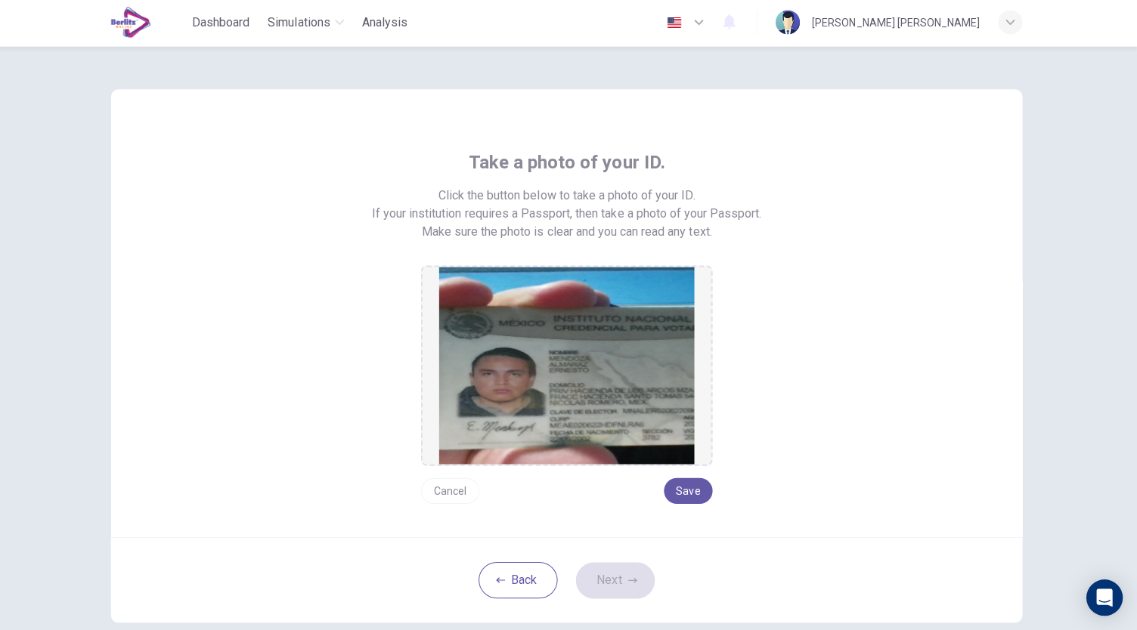
click at [453, 488] on button "Cancel" at bounding box center [452, 491] width 58 height 26
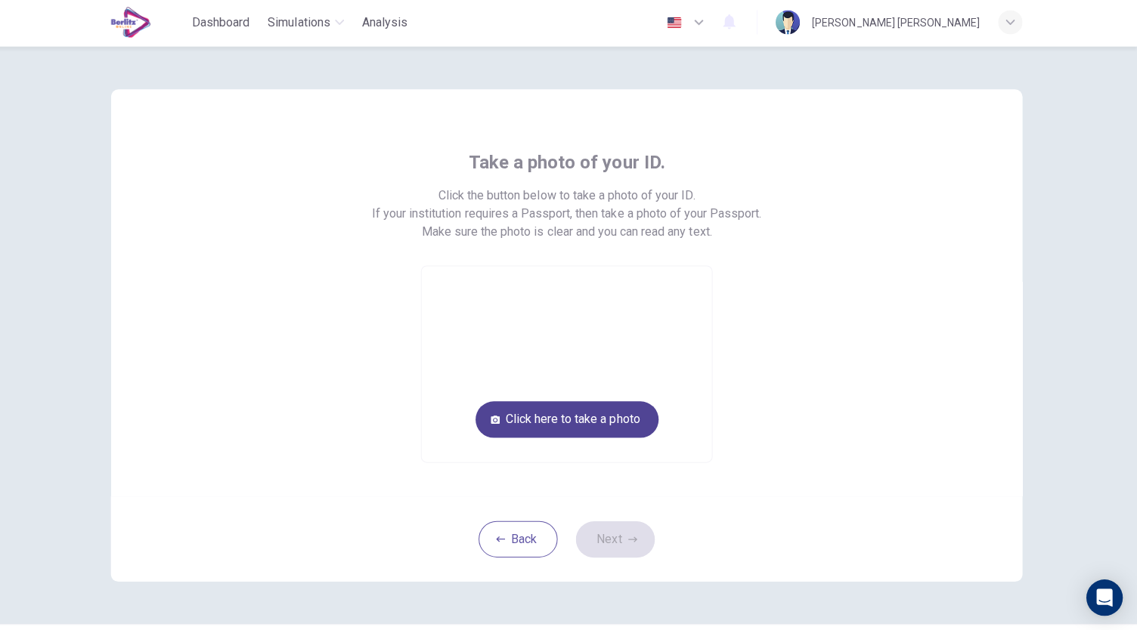
click at [543, 423] on button "Click here to take a photo" at bounding box center [569, 419] width 182 height 36
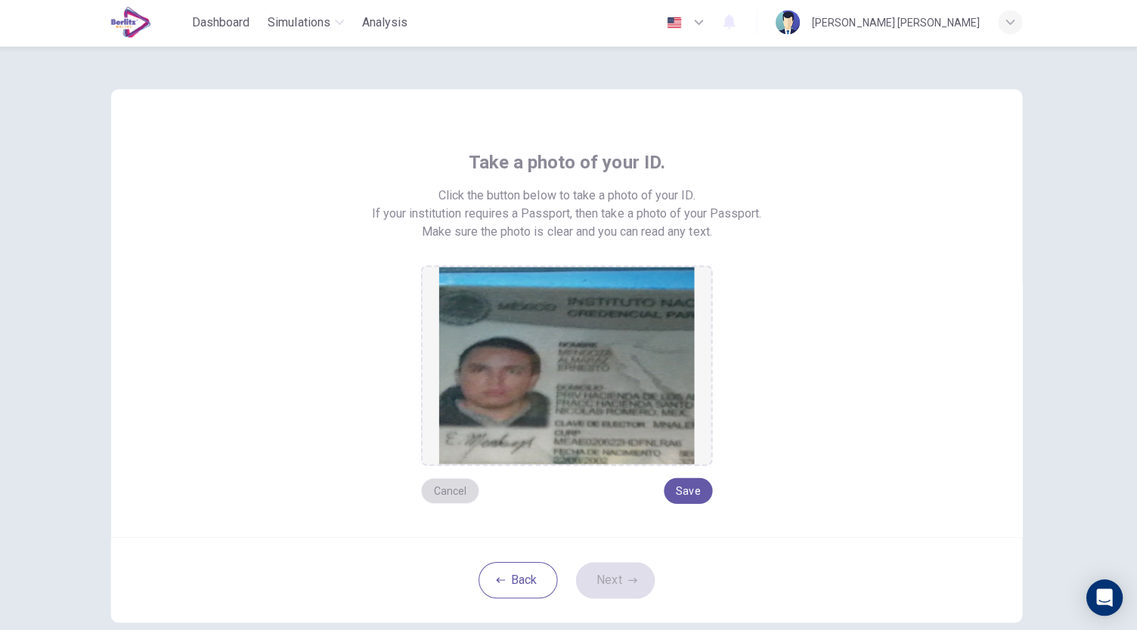
click at [450, 481] on button "Cancel" at bounding box center [452, 491] width 58 height 26
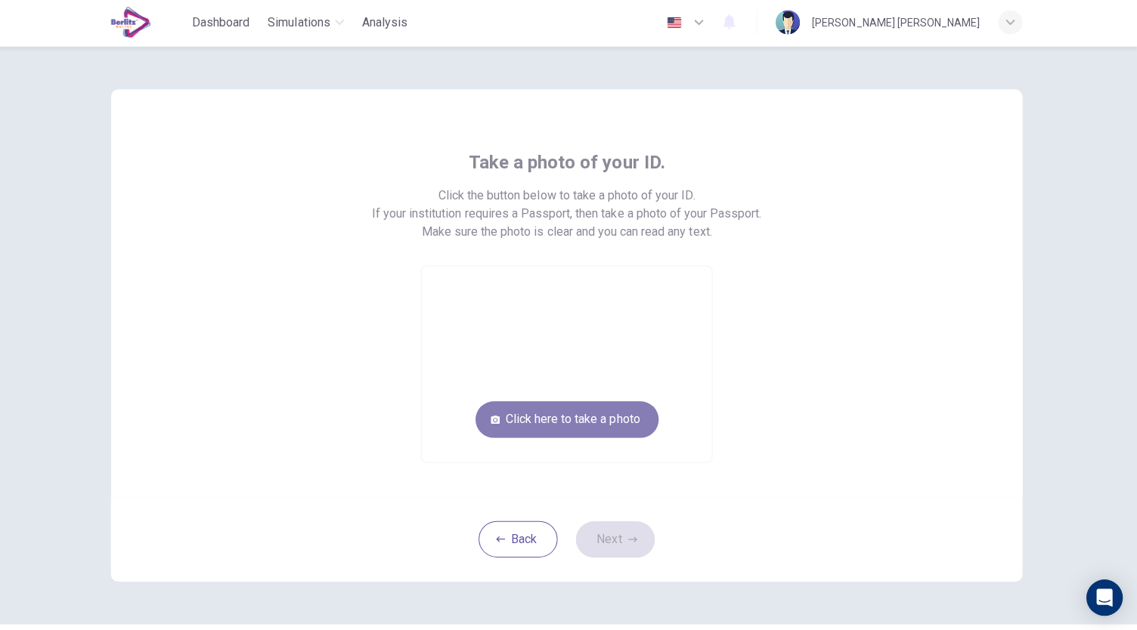
click at [493, 429] on button "Click here to take a photo" at bounding box center [569, 419] width 182 height 36
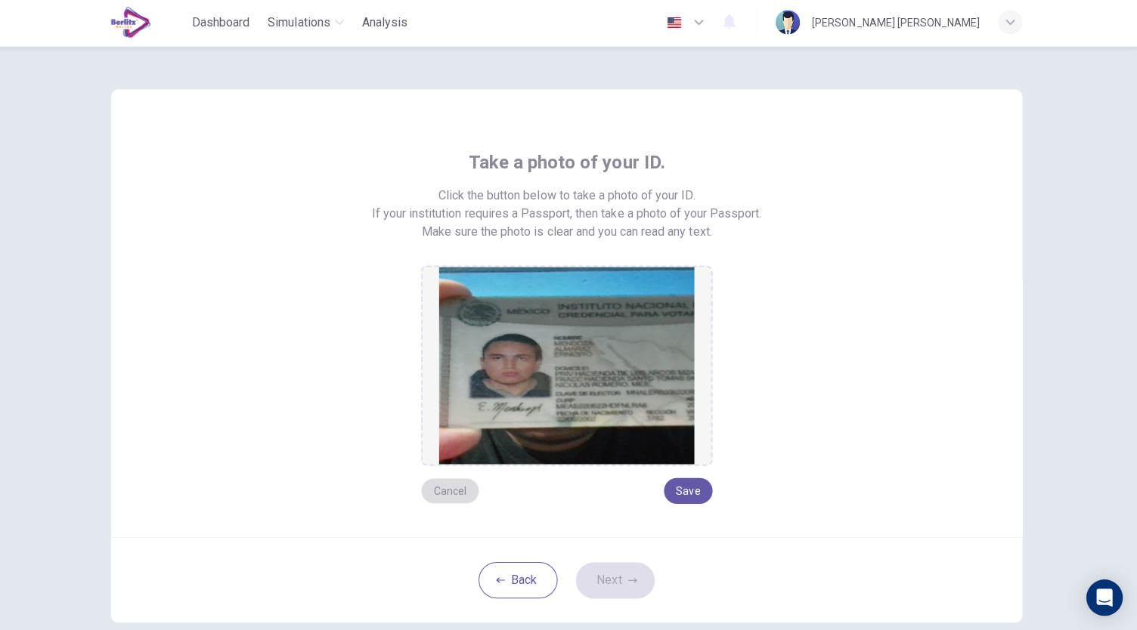
click at [445, 491] on button "Cancel" at bounding box center [452, 491] width 58 height 26
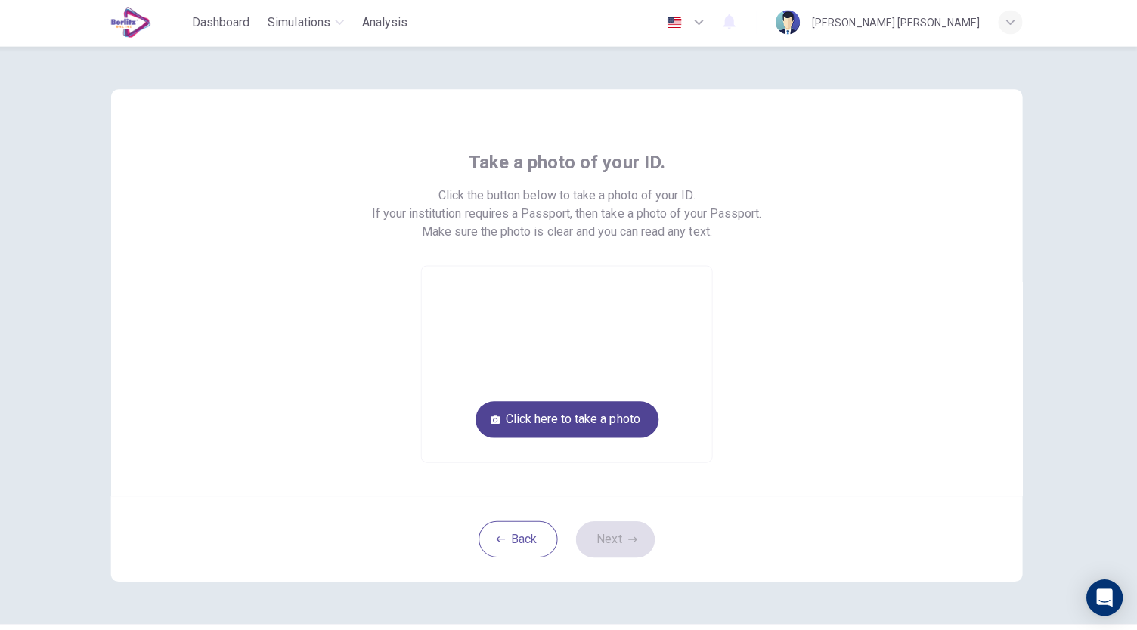
click at [513, 407] on button "Click here to take a photo" at bounding box center [569, 419] width 182 height 36
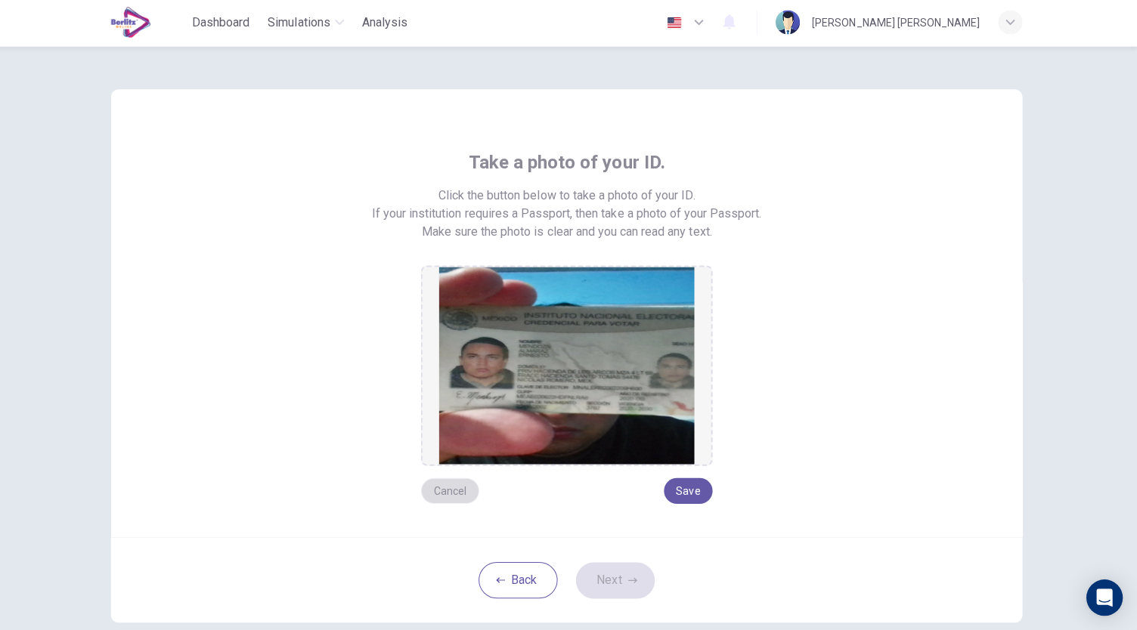
click at [447, 490] on button "Cancel" at bounding box center [452, 491] width 58 height 26
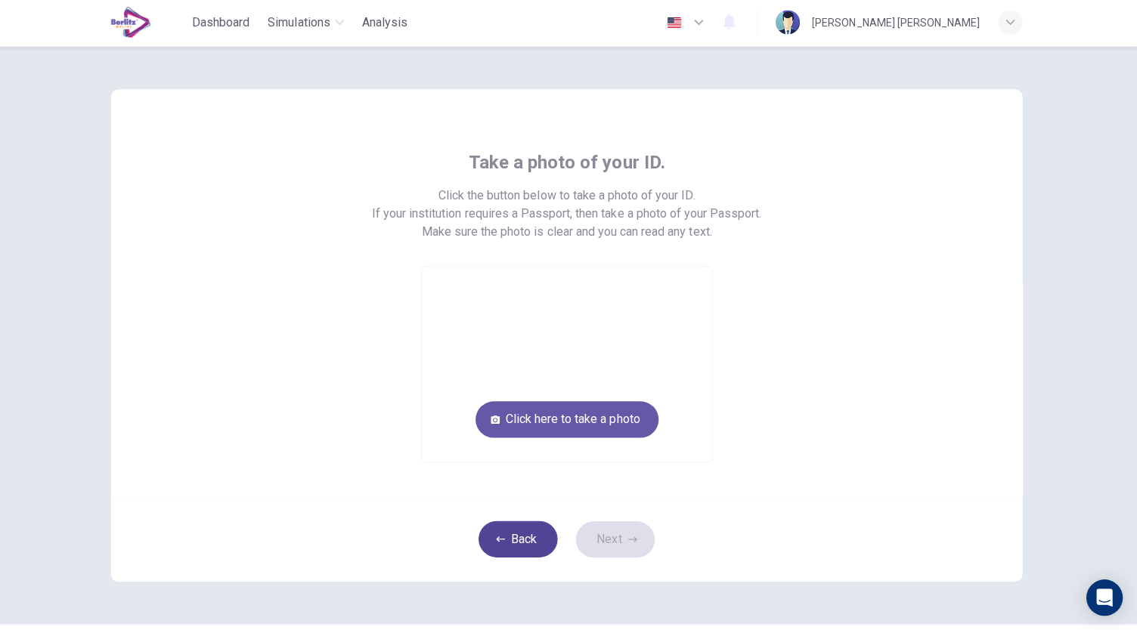
click at [502, 537] on icon "button" at bounding box center [502, 538] width 9 height 9
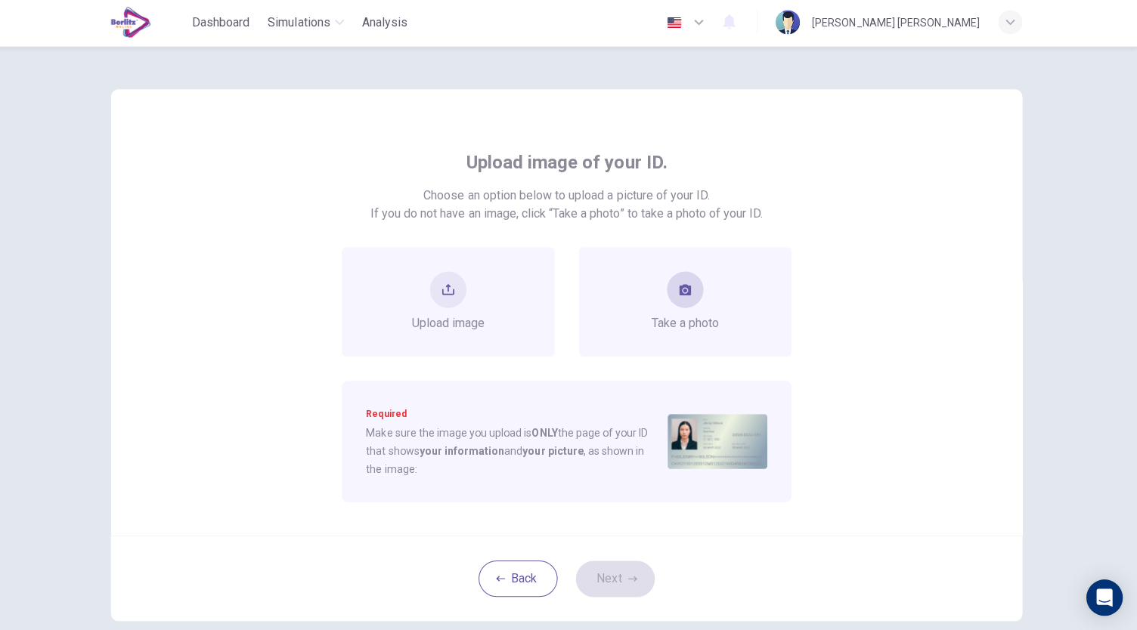
click at [664, 302] on div "Take a photo" at bounding box center [686, 302] width 67 height 60
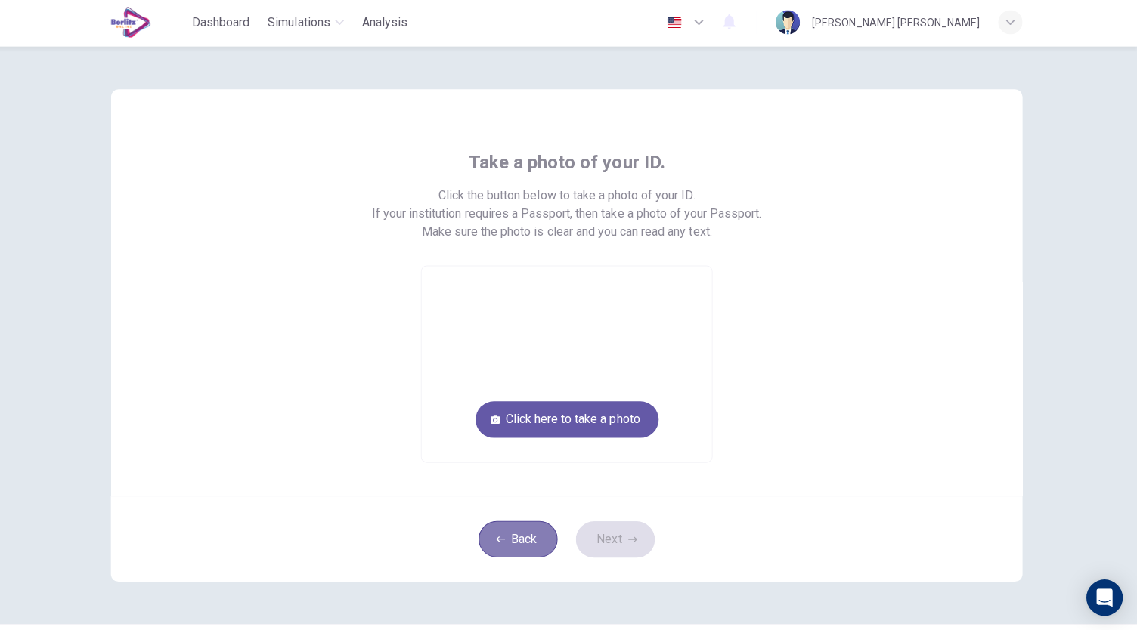
click at [530, 526] on button "Back" at bounding box center [520, 539] width 79 height 36
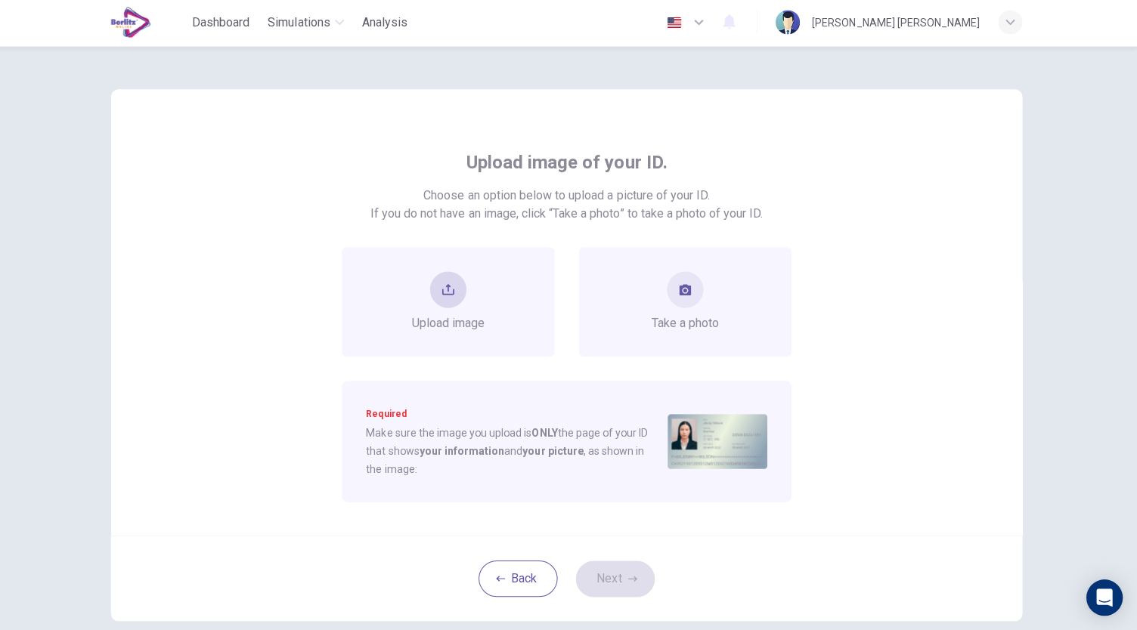
click at [445, 296] on button "upload" at bounding box center [450, 290] width 36 height 36
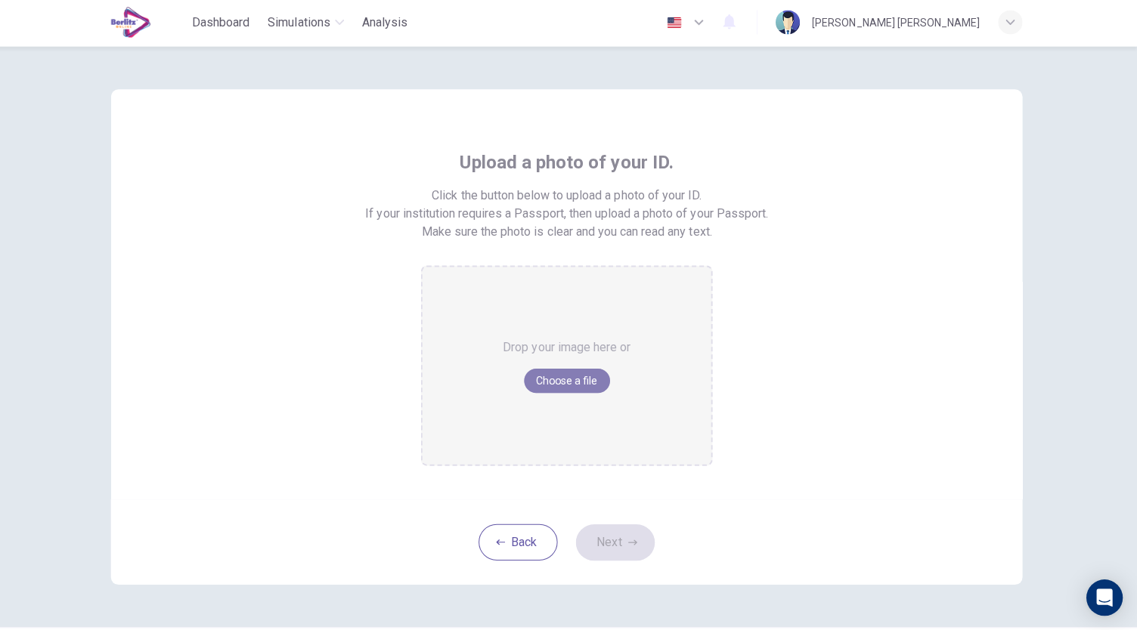
click at [560, 376] on button "Choose a file" at bounding box center [568, 381] width 85 height 24
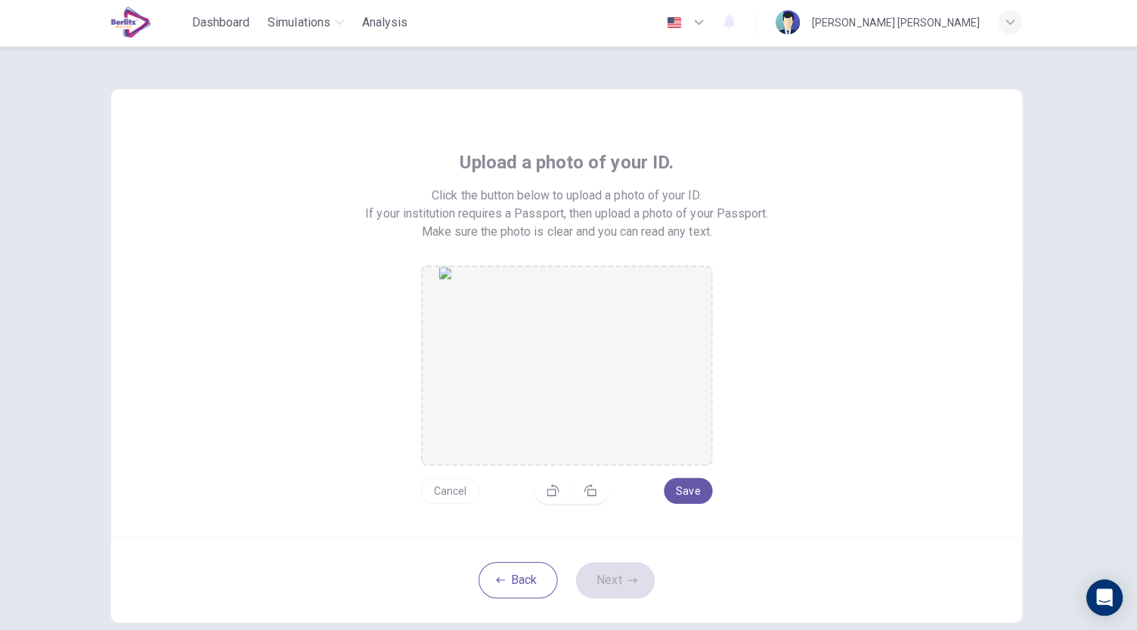
click at [456, 486] on button "Cancel" at bounding box center [452, 491] width 58 height 26
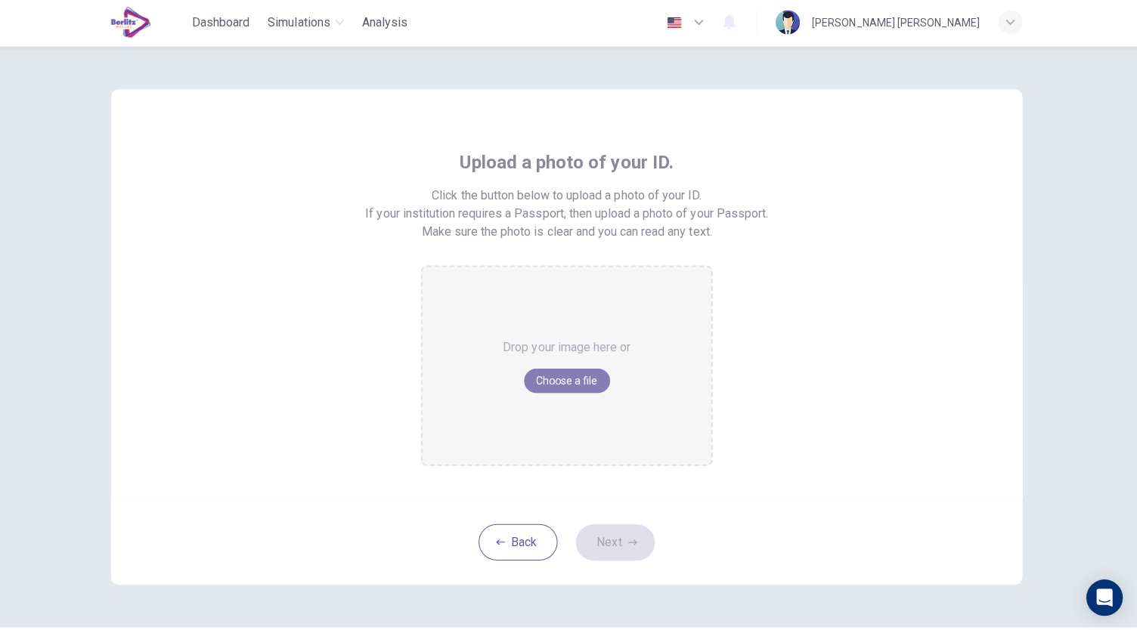
click at [592, 382] on button "Choose a file" at bounding box center [568, 381] width 85 height 24
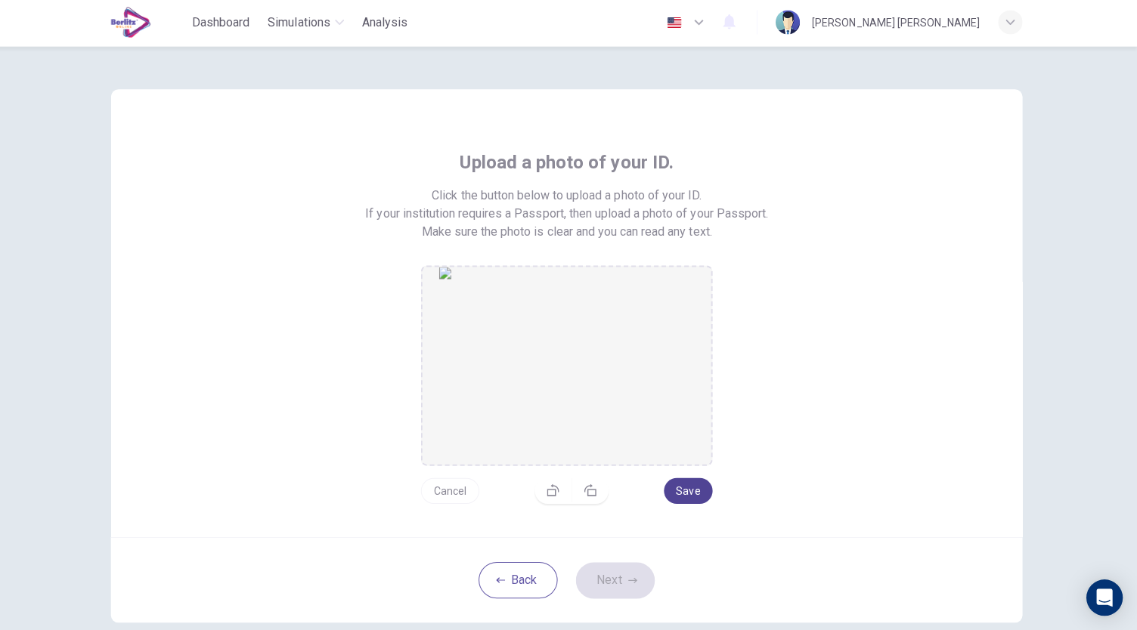
click at [687, 482] on button "Save" at bounding box center [689, 491] width 48 height 26
click at [611, 571] on button "Next" at bounding box center [616, 580] width 79 height 36
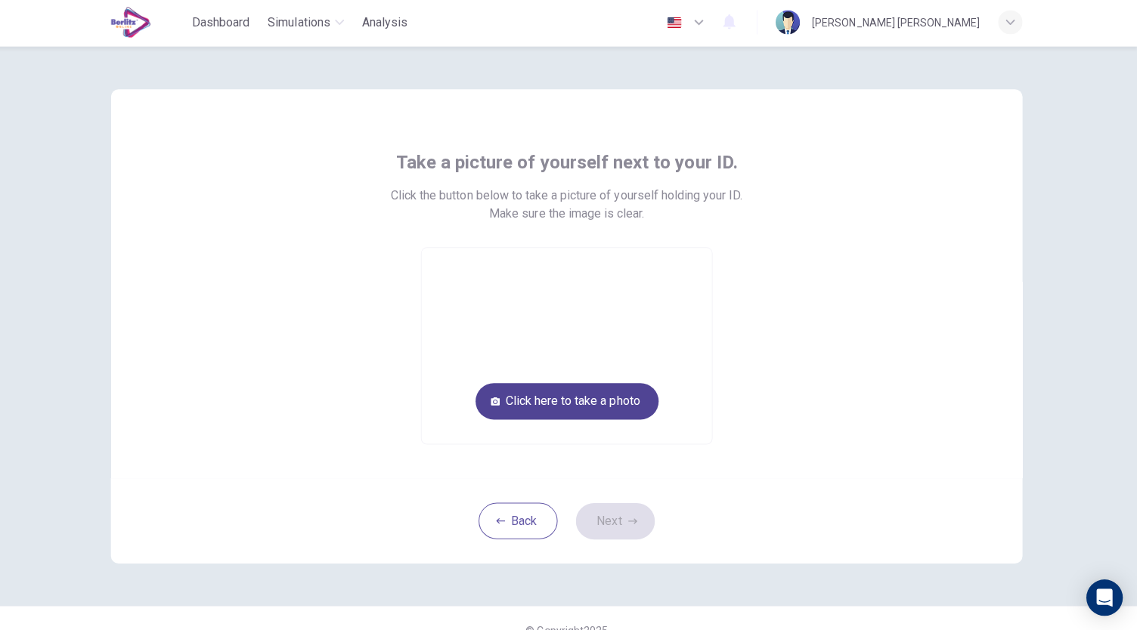
click at [608, 399] on button "Click here to take a photo" at bounding box center [569, 401] width 182 height 36
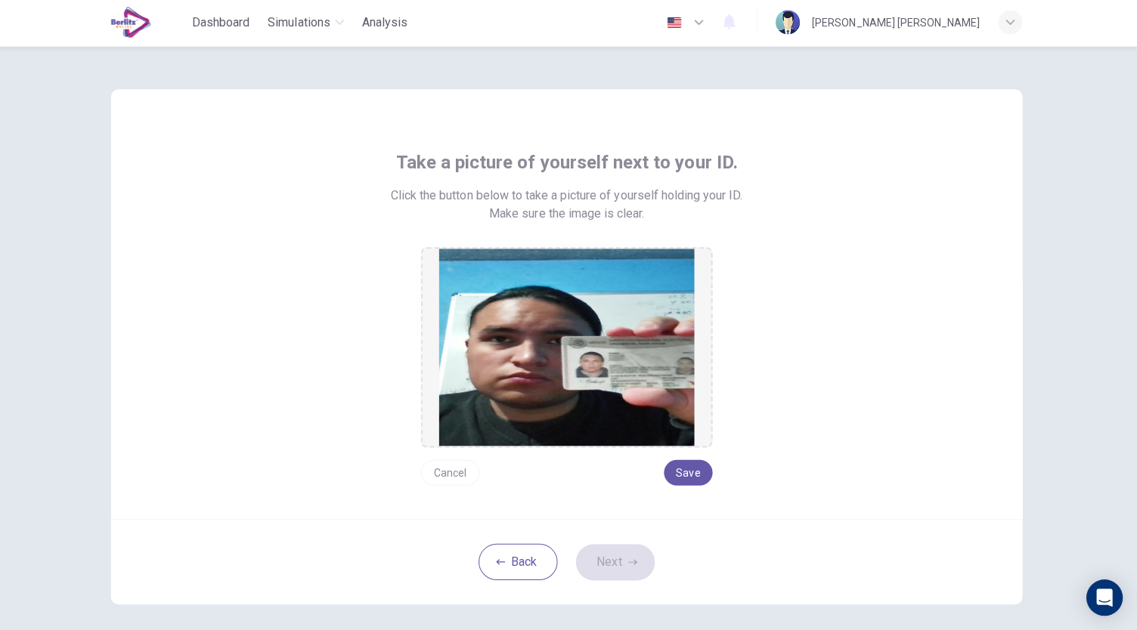
click at [437, 468] on button "Cancel" at bounding box center [452, 473] width 58 height 26
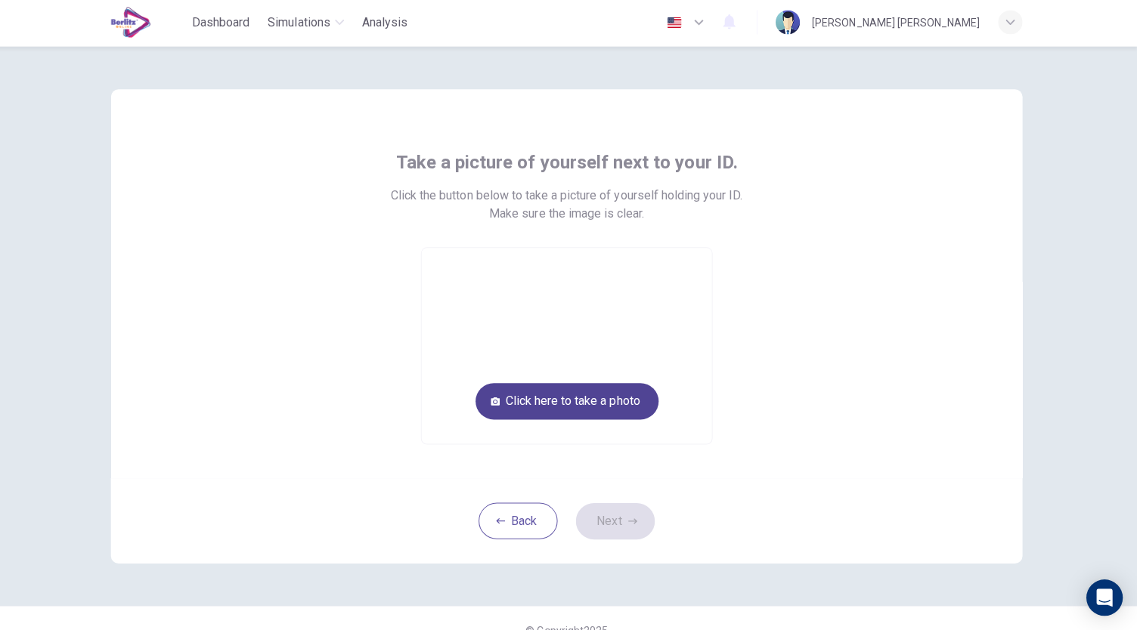
click at [515, 406] on button "Click here to take a photo" at bounding box center [569, 401] width 182 height 36
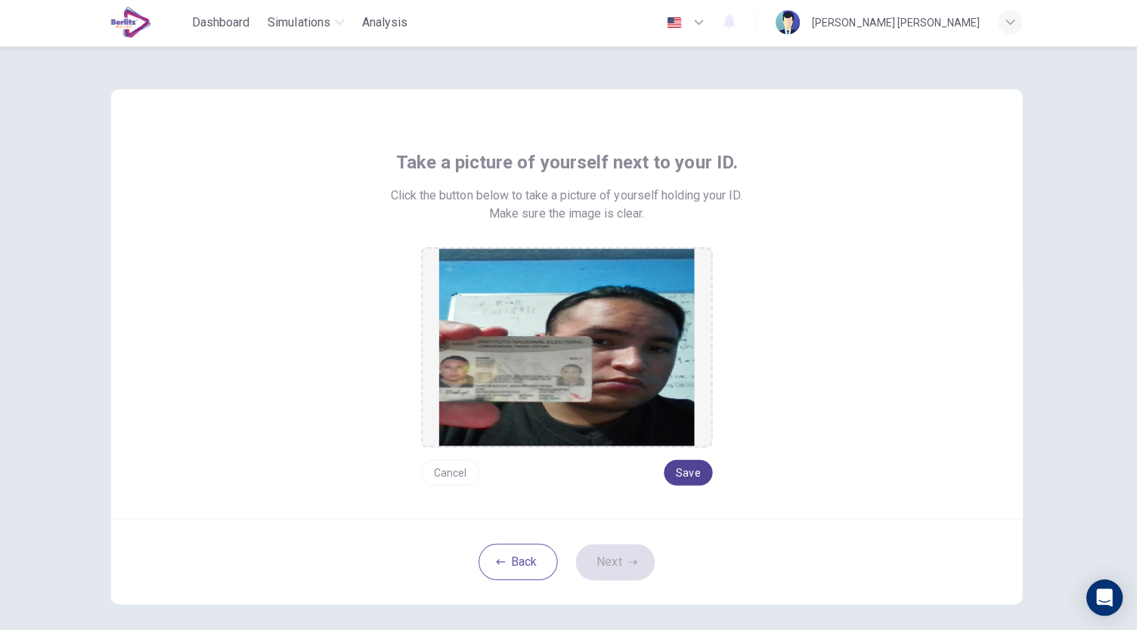
click at [688, 477] on button "Save" at bounding box center [689, 473] width 48 height 26
click at [605, 561] on button "Next" at bounding box center [616, 561] width 79 height 36
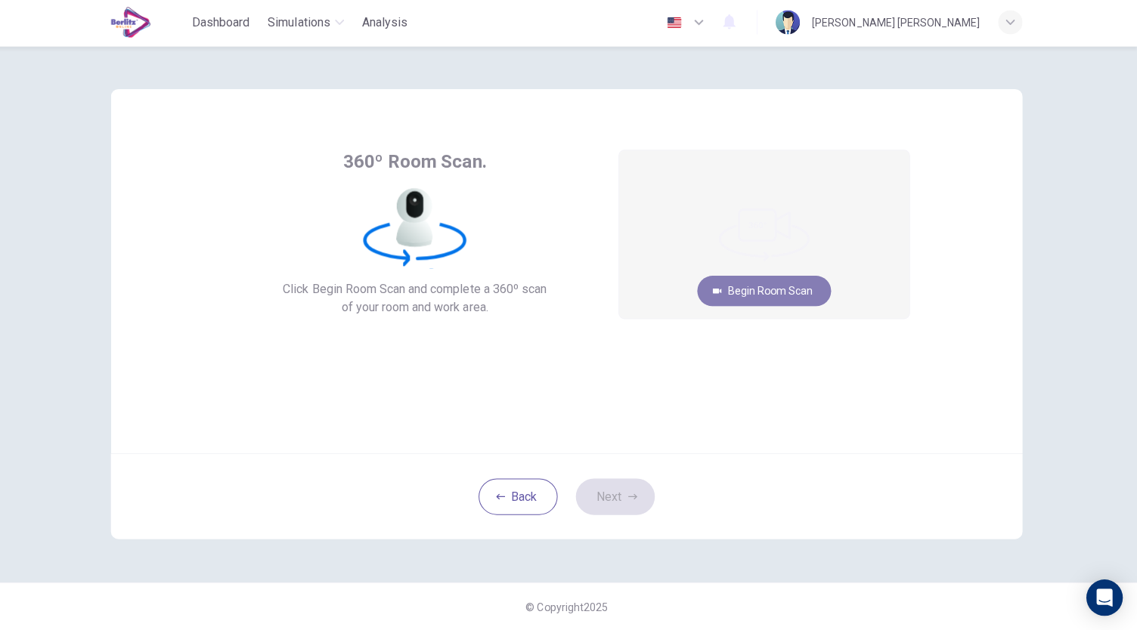
click at [775, 288] on button "Begin Room Scan" at bounding box center [764, 292] width 133 height 30
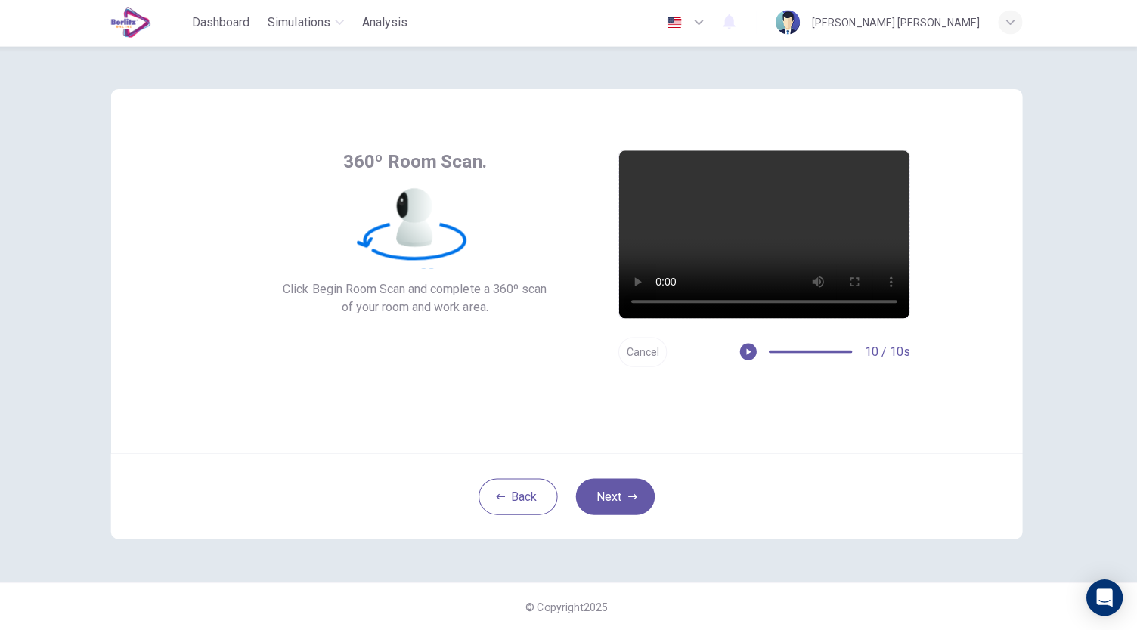
click at [643, 353] on button "Cancel" at bounding box center [644, 352] width 48 height 29
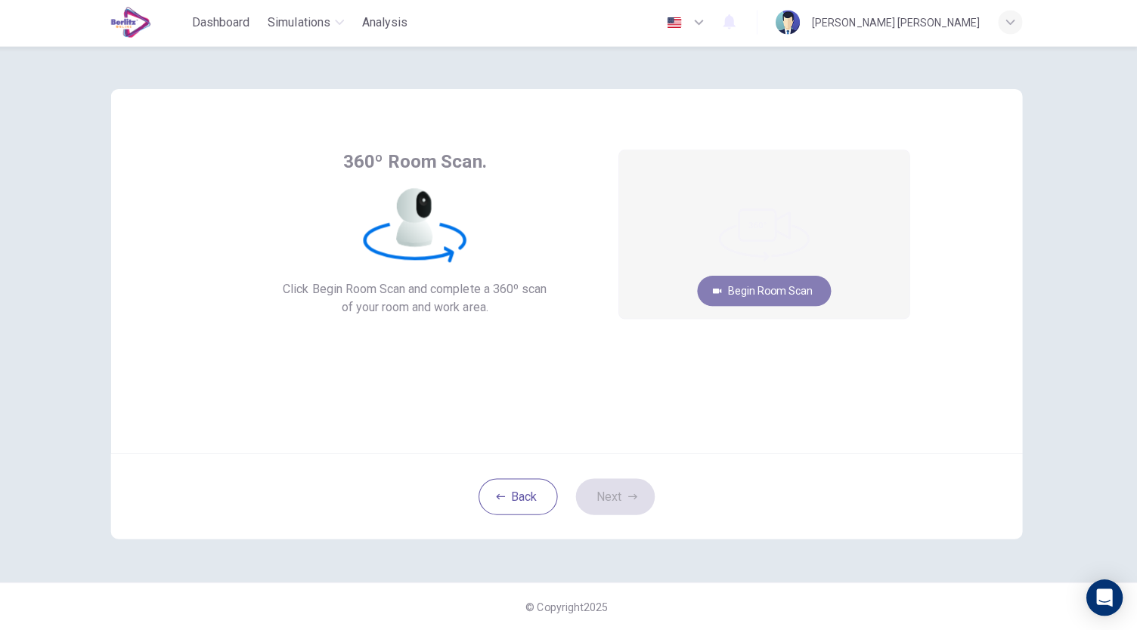
click at [751, 297] on button "Begin Room Scan" at bounding box center [764, 292] width 133 height 30
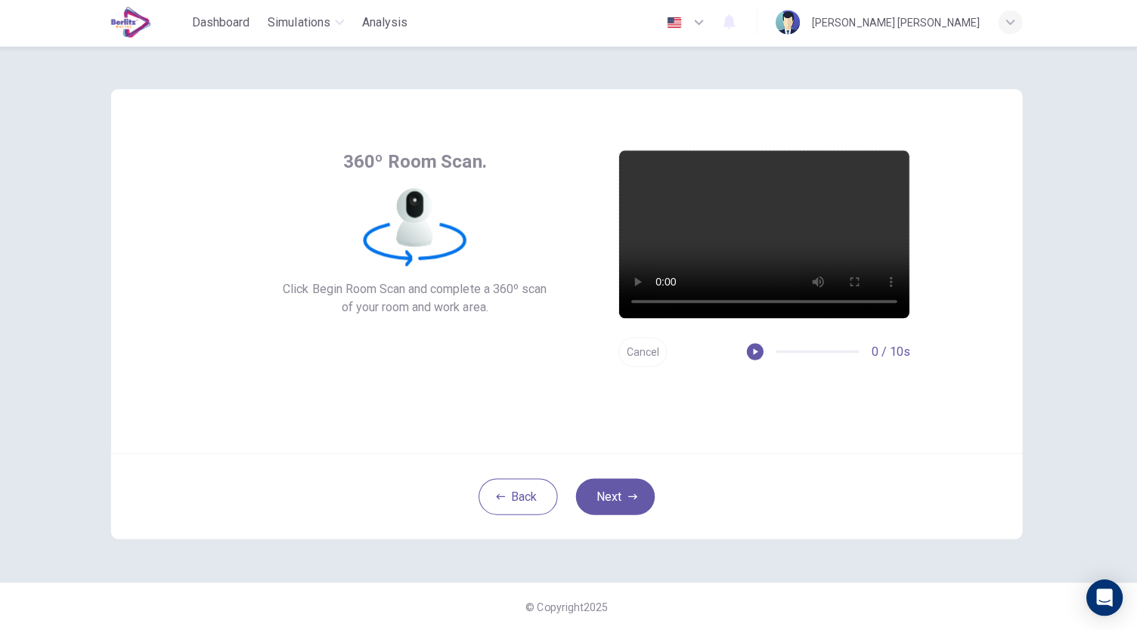
click at [643, 351] on button "Cancel" at bounding box center [644, 352] width 48 height 29
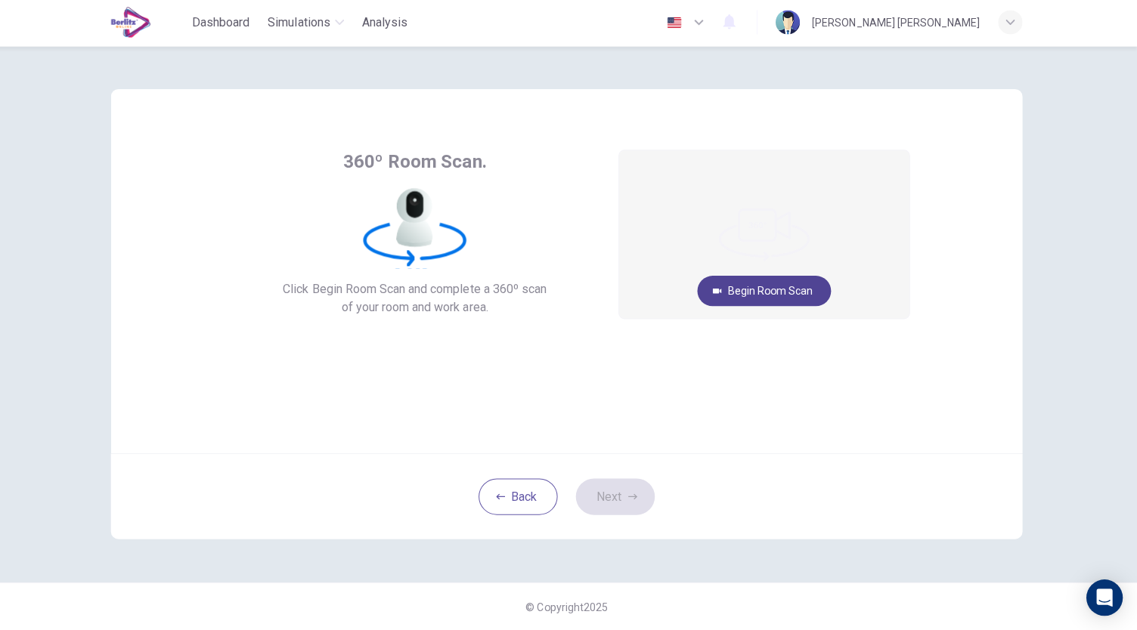
click at [787, 288] on button "Begin Room Scan" at bounding box center [764, 292] width 133 height 30
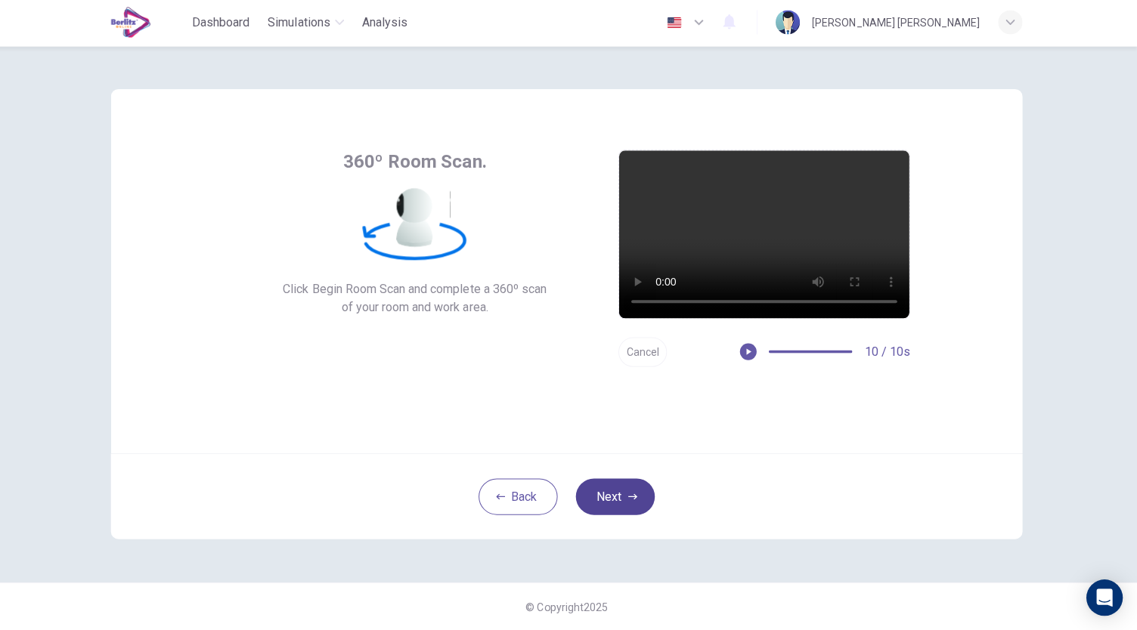
click at [631, 480] on button "Next" at bounding box center [616, 496] width 79 height 36
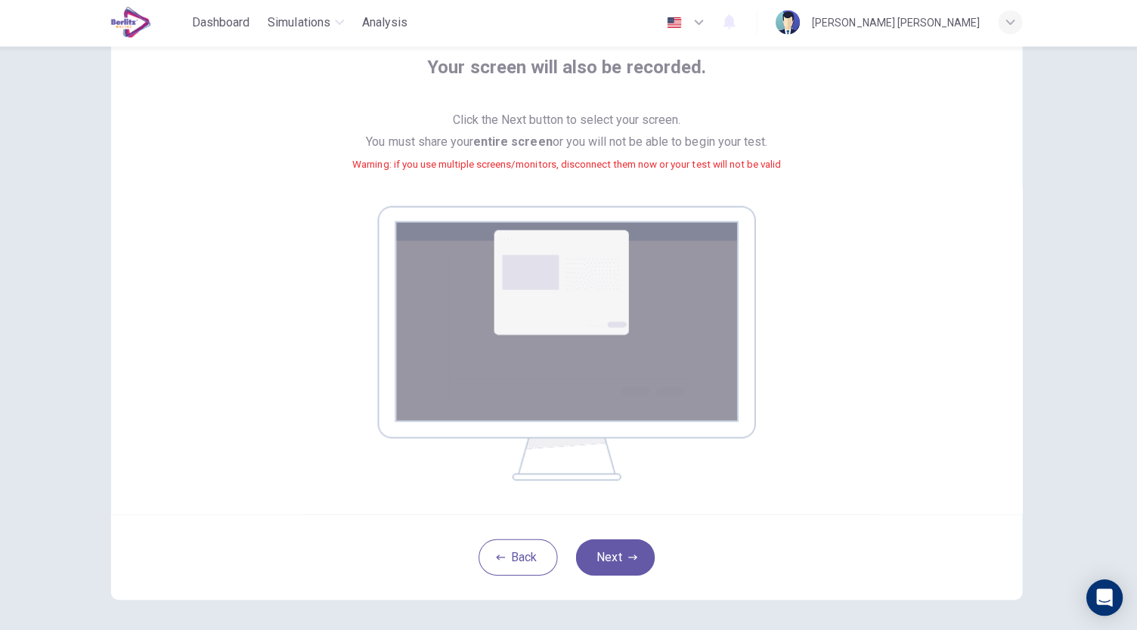
scroll to position [95, 0]
click at [613, 550] on button "Next" at bounding box center [616, 556] width 79 height 36
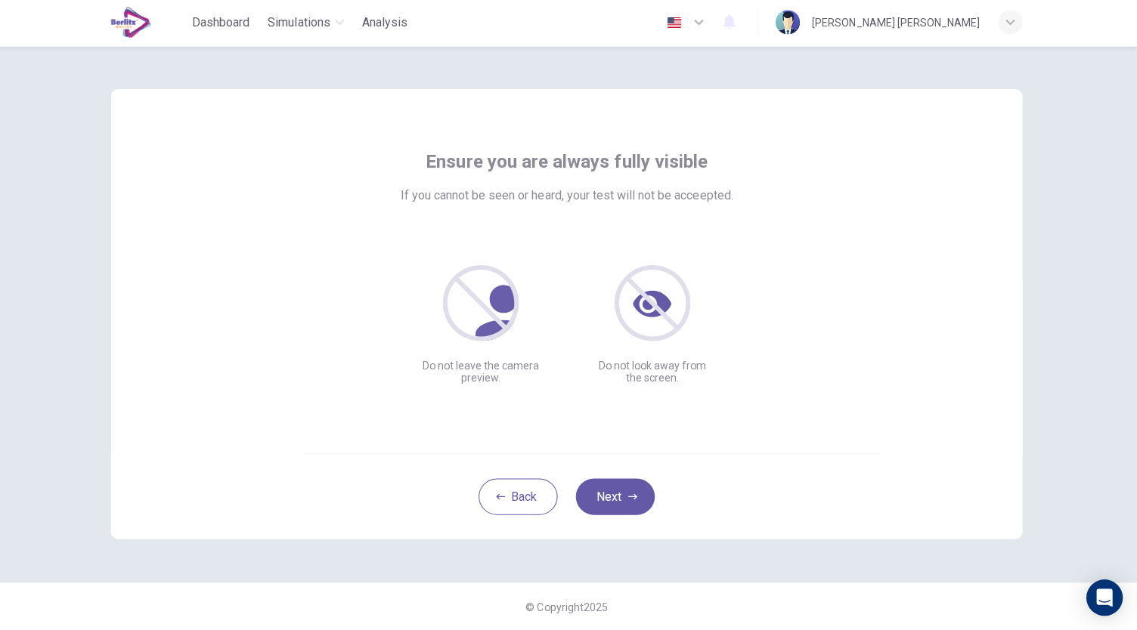
scroll to position [0, 0]
click at [617, 494] on button "Next" at bounding box center [616, 496] width 79 height 36
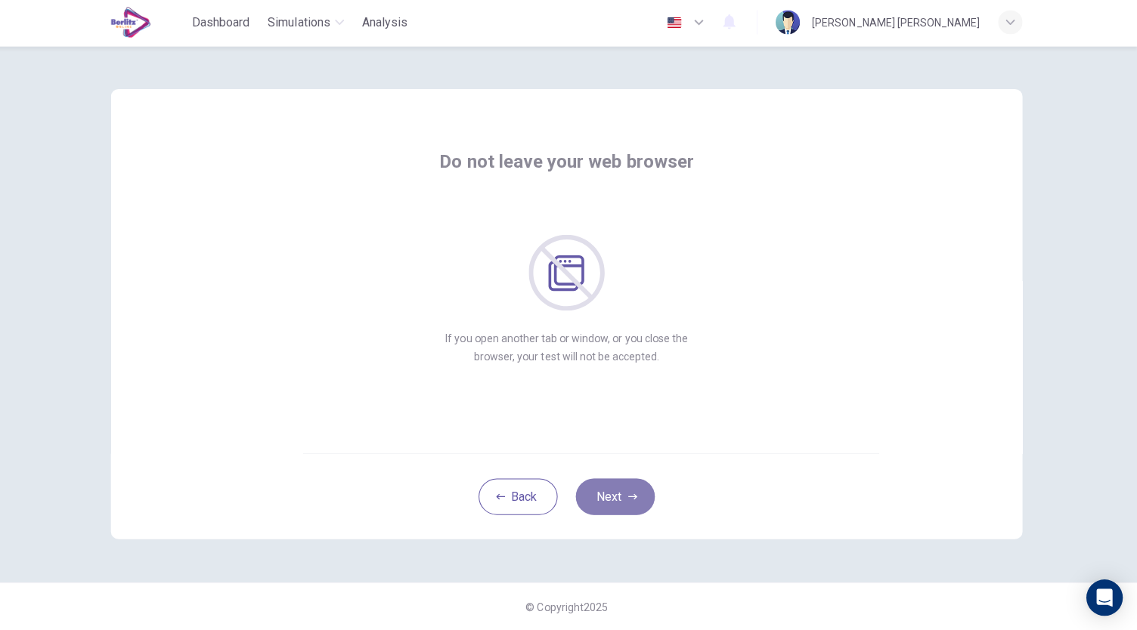
click at [616, 480] on button "Next" at bounding box center [616, 496] width 79 height 36
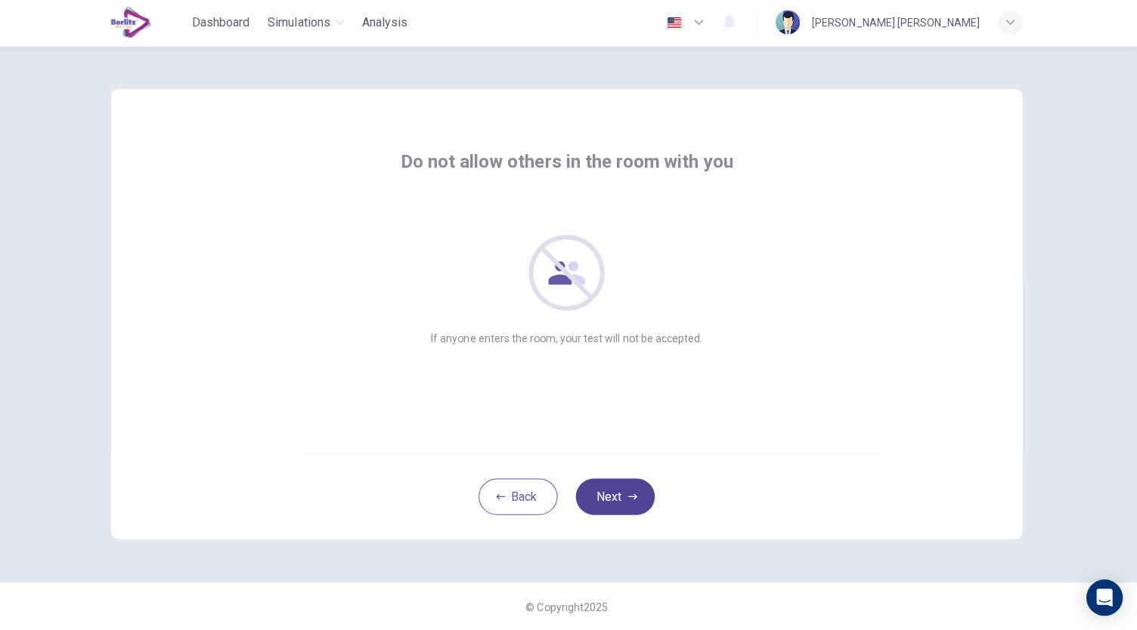
click at [616, 480] on button "Next" at bounding box center [616, 496] width 79 height 36
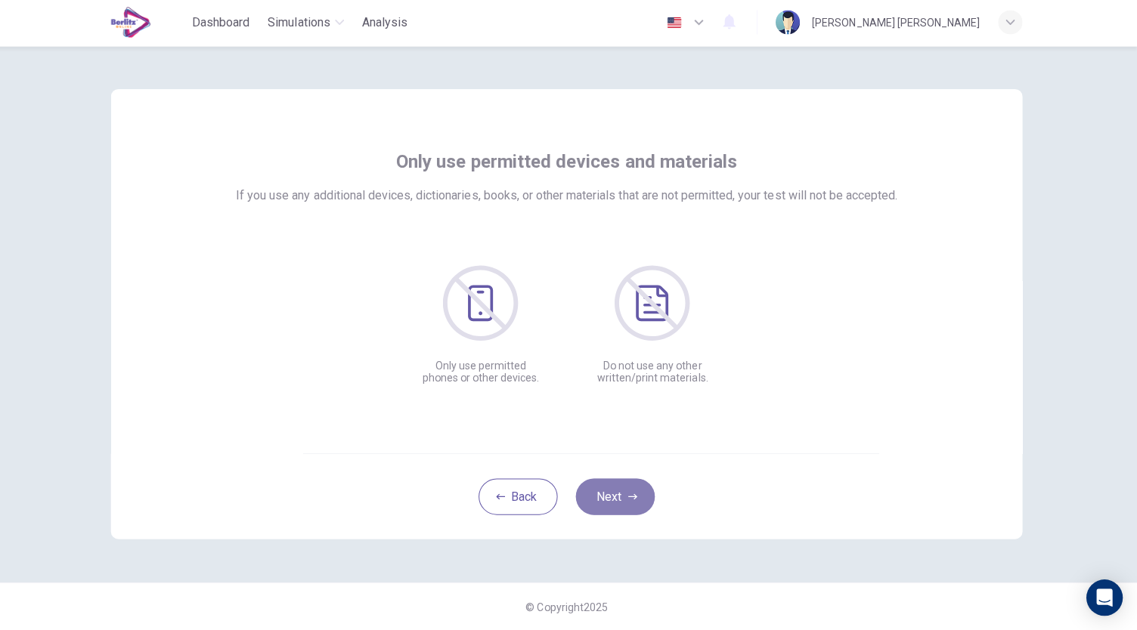
click at [616, 480] on button "Next" at bounding box center [616, 496] width 79 height 36
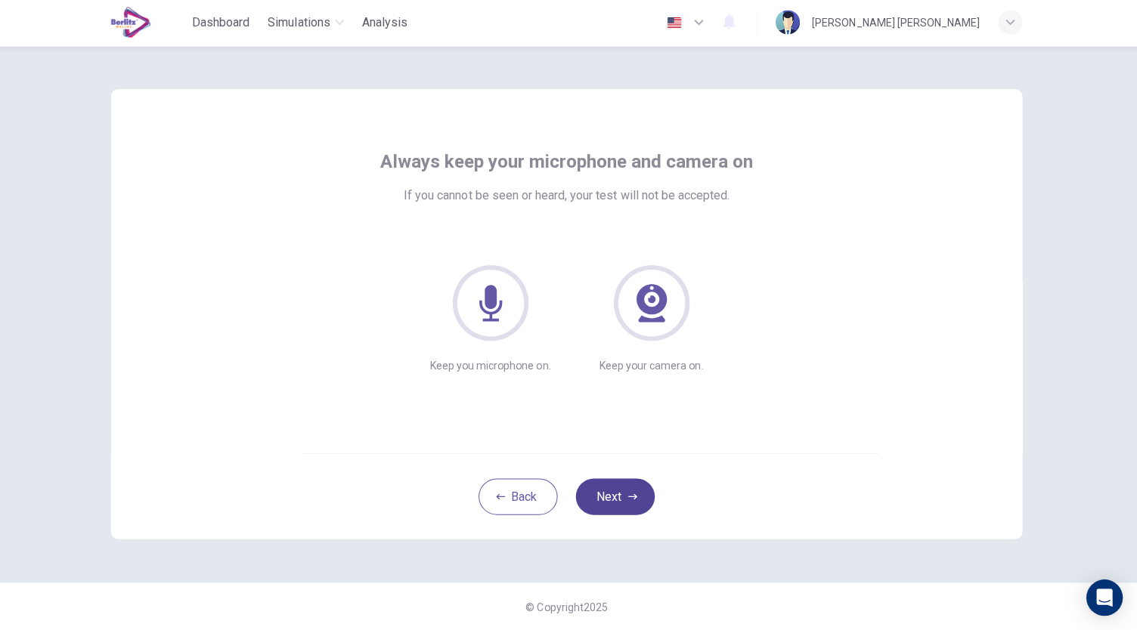
click at [616, 480] on button "Next" at bounding box center [616, 496] width 79 height 36
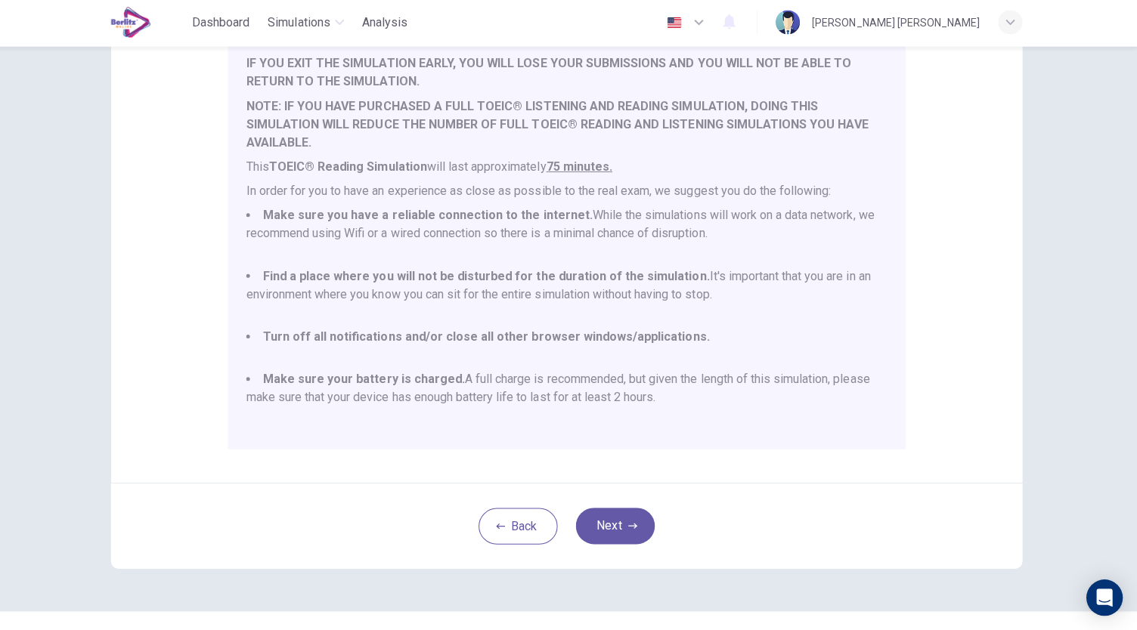
scroll to position [39, 0]
click at [614, 512] on button "Next" at bounding box center [616, 526] width 79 height 36
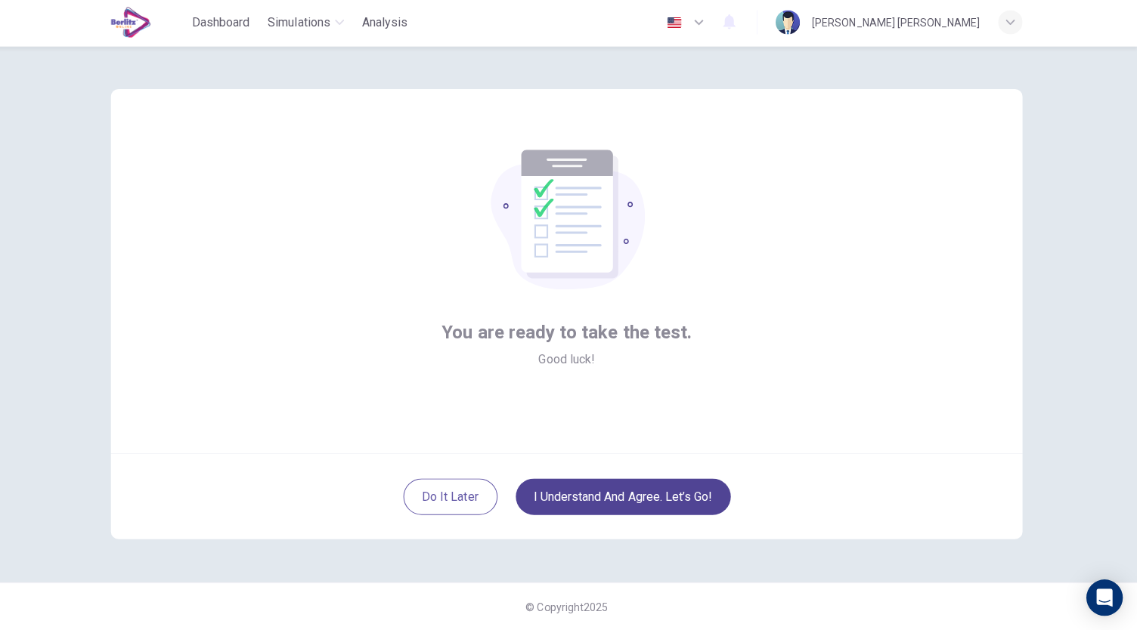
scroll to position [0, 0]
click at [615, 494] on button "I understand and agree. Let’s go!" at bounding box center [625, 496] width 214 height 36
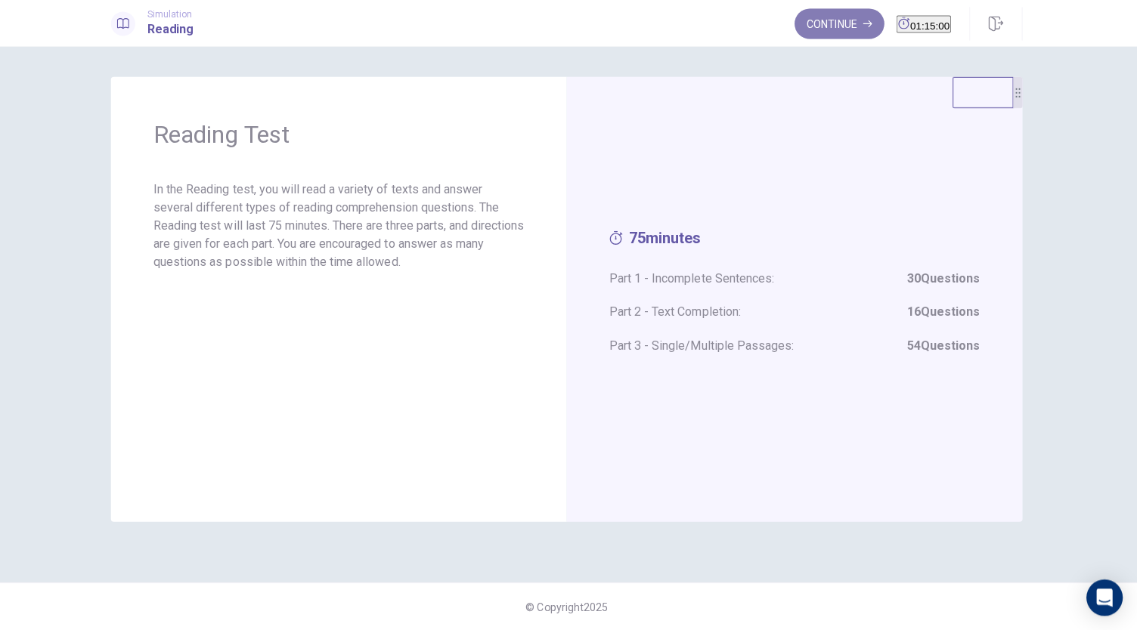
click at [813, 29] on button "Continue" at bounding box center [839, 26] width 89 height 30
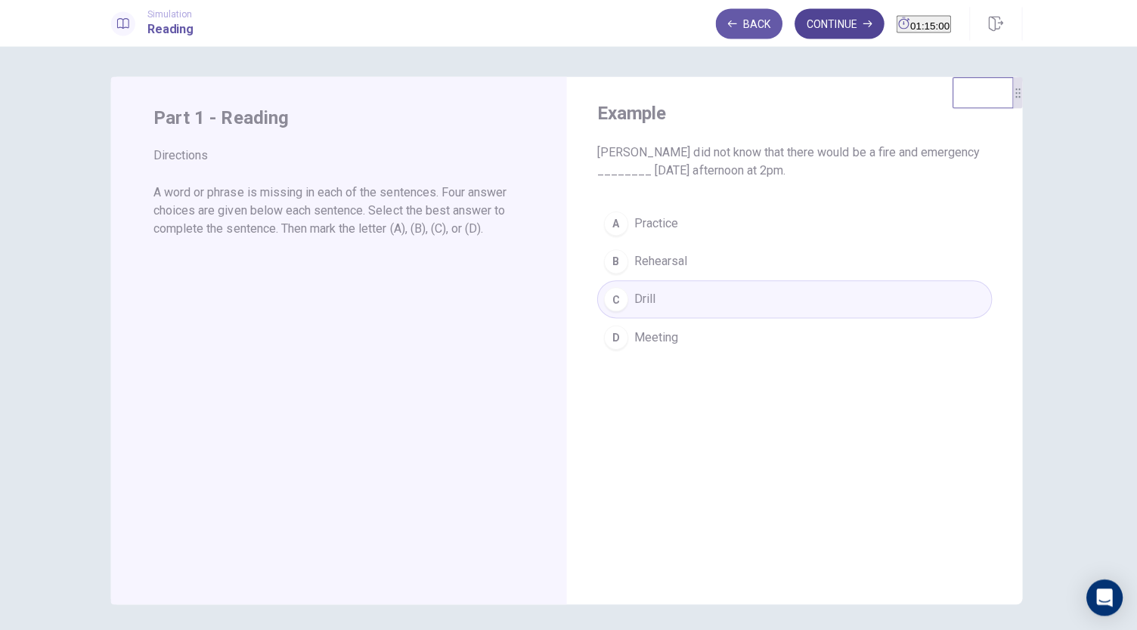
click at [811, 30] on button "Continue" at bounding box center [839, 26] width 89 height 30
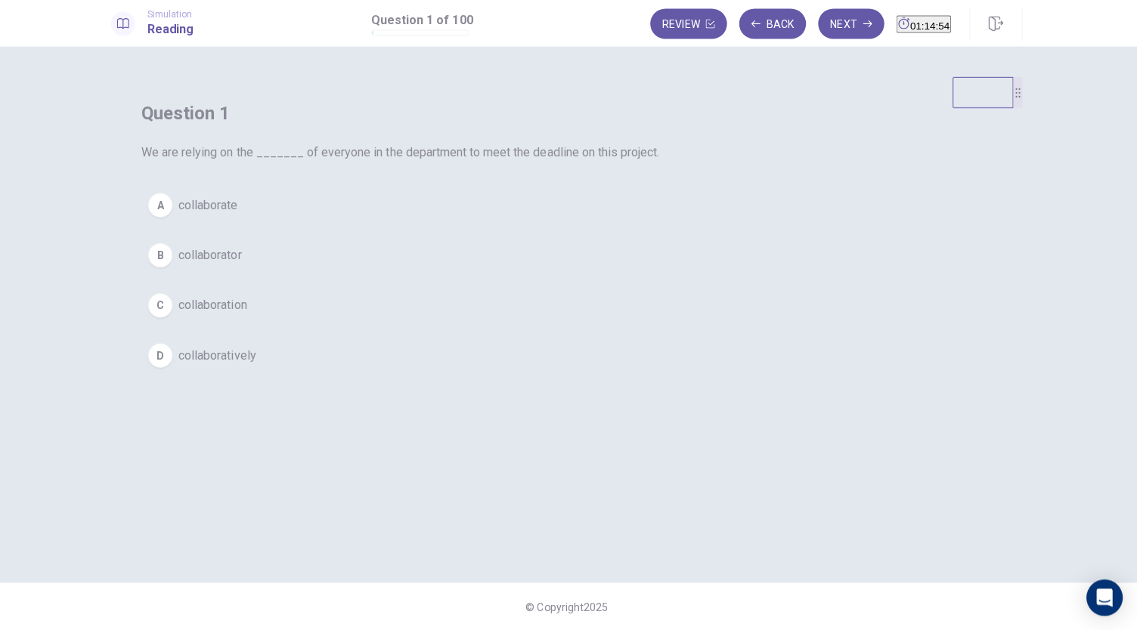
click at [250, 315] on span "collaboration" at bounding box center [216, 306] width 68 height 18
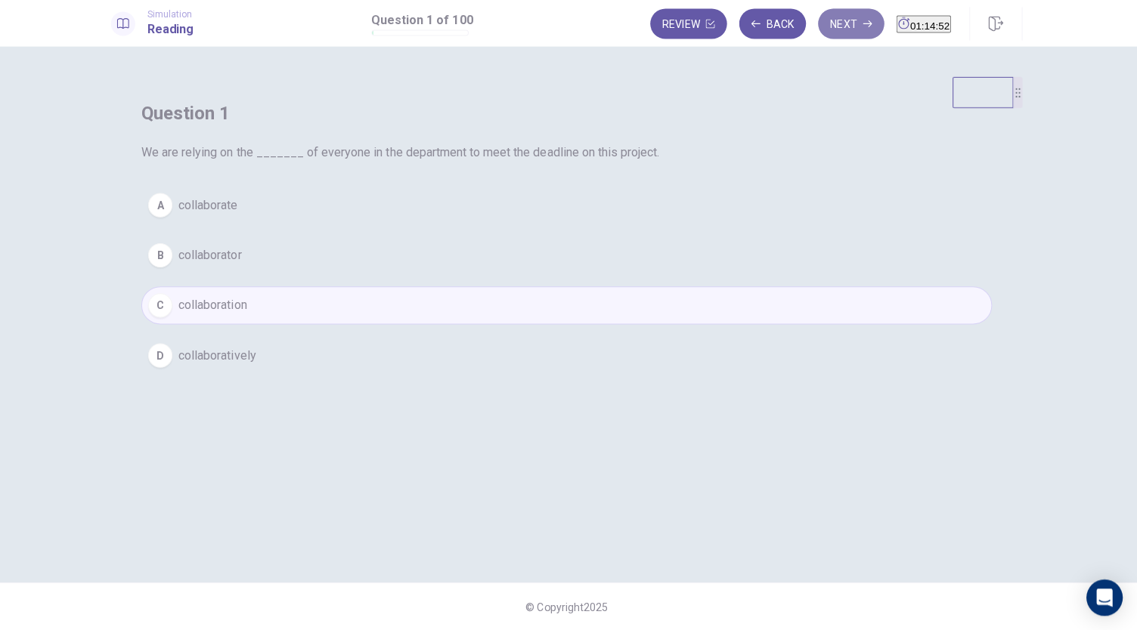
click at [831, 23] on button "Next" at bounding box center [852, 26] width 66 height 30
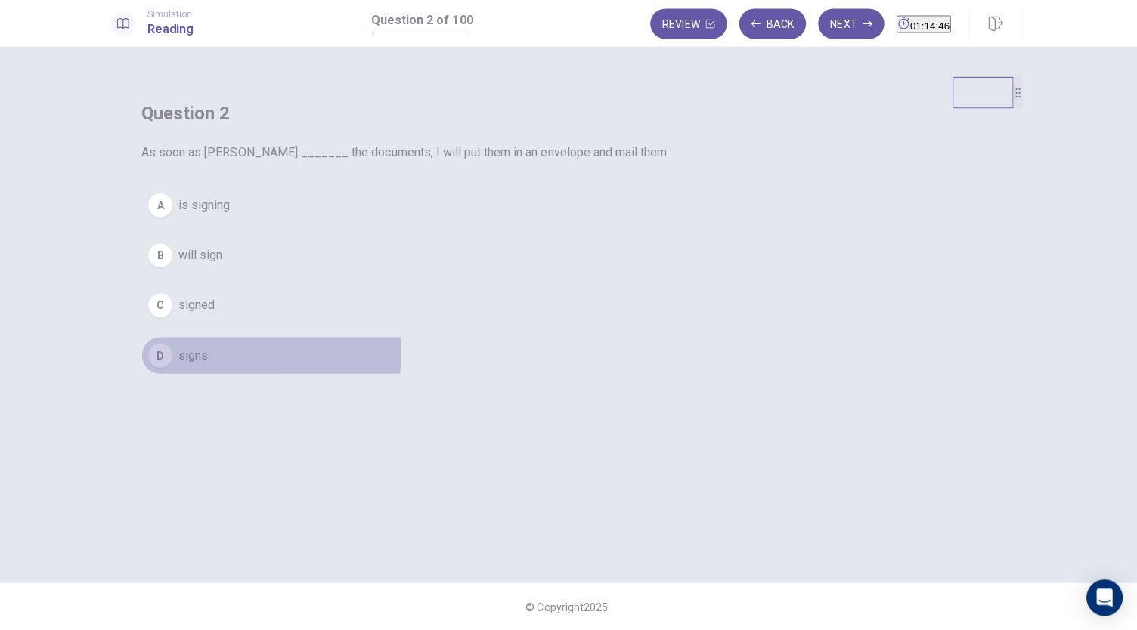
click at [212, 365] on span "signs" at bounding box center [196, 356] width 29 height 18
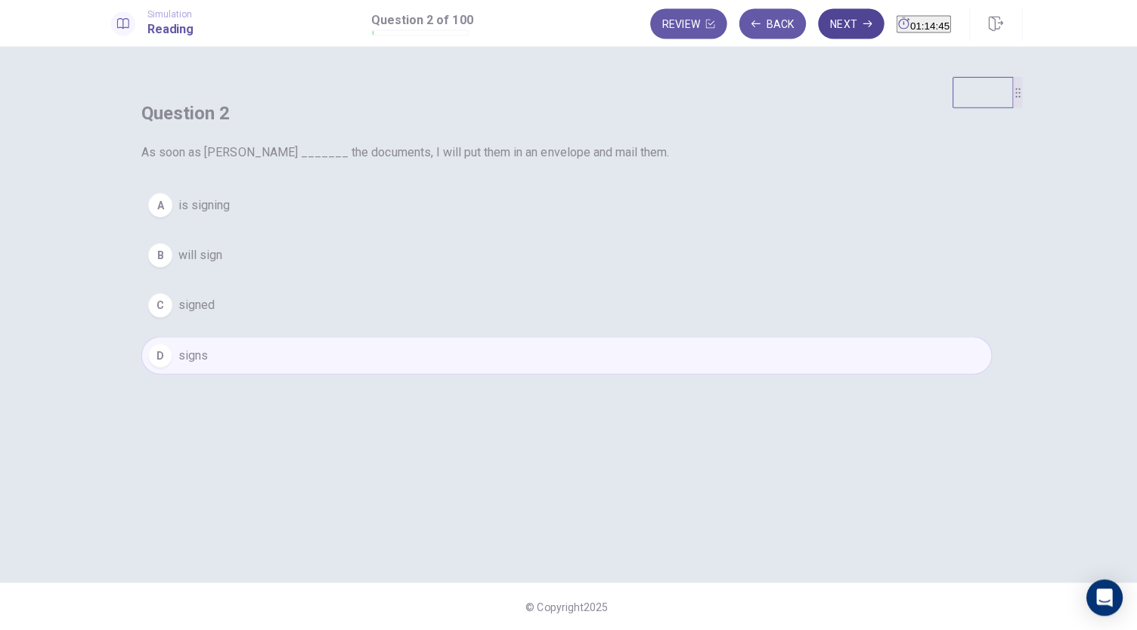
click at [819, 36] on button "Next" at bounding box center [852, 26] width 66 height 30
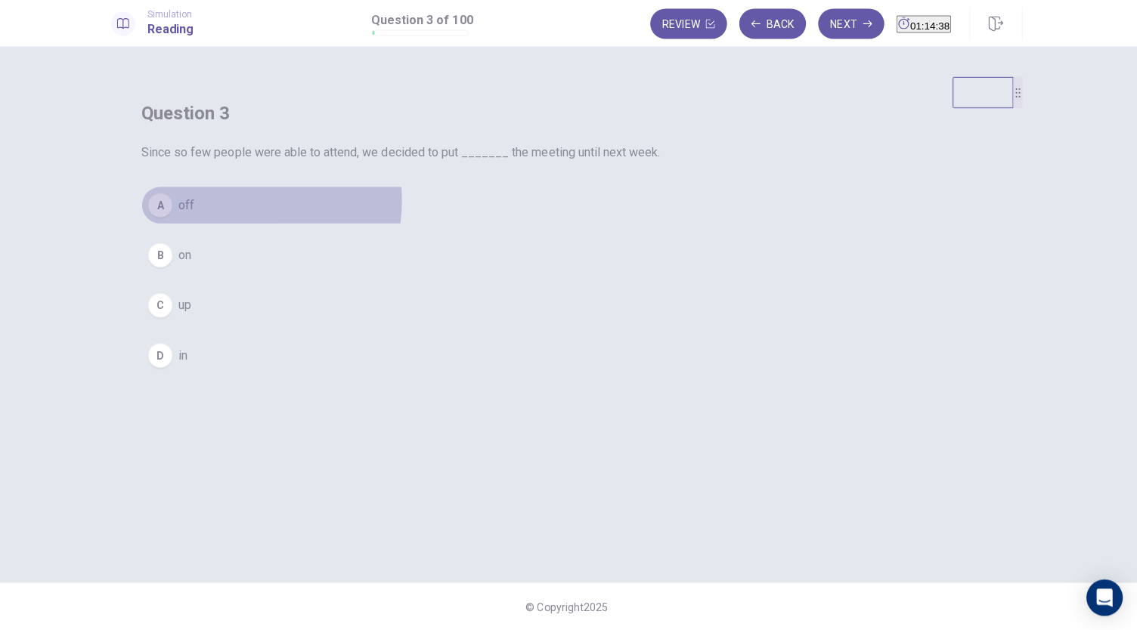
click at [512, 225] on button "A off" at bounding box center [568, 206] width 847 height 38
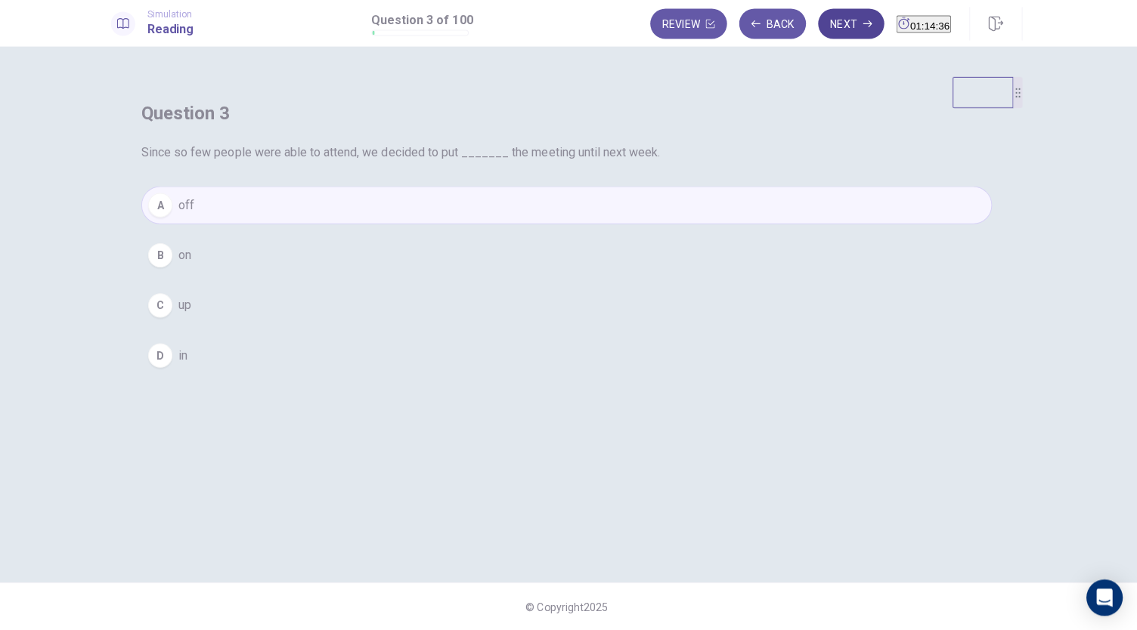
click at [819, 30] on button "Next" at bounding box center [852, 26] width 66 height 30
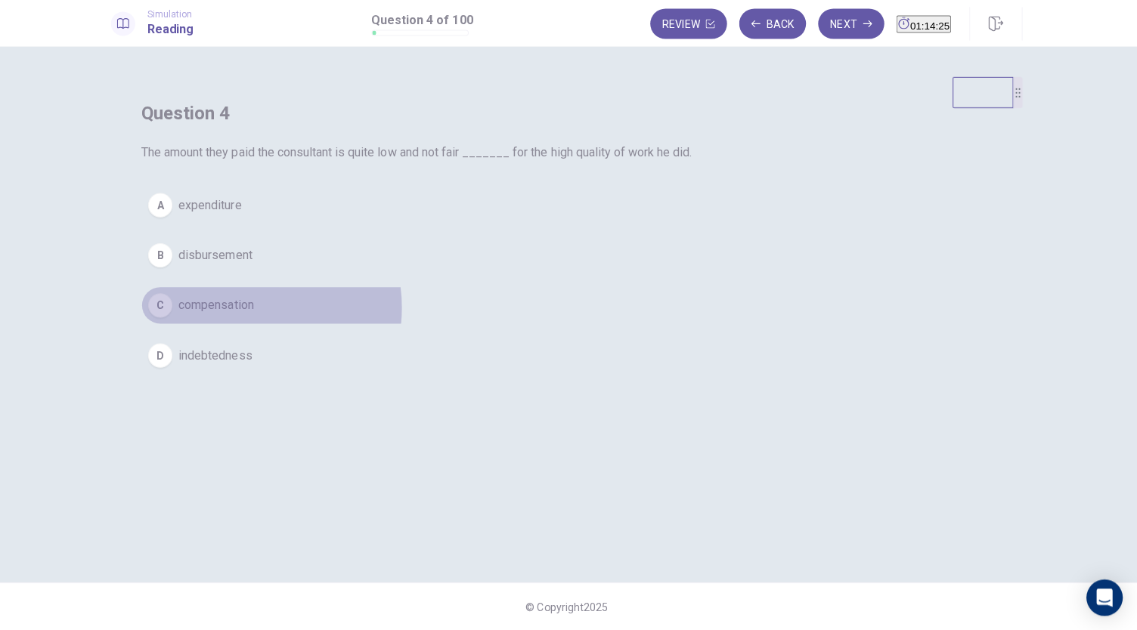
click at [257, 315] on span "compensation" at bounding box center [219, 306] width 75 height 18
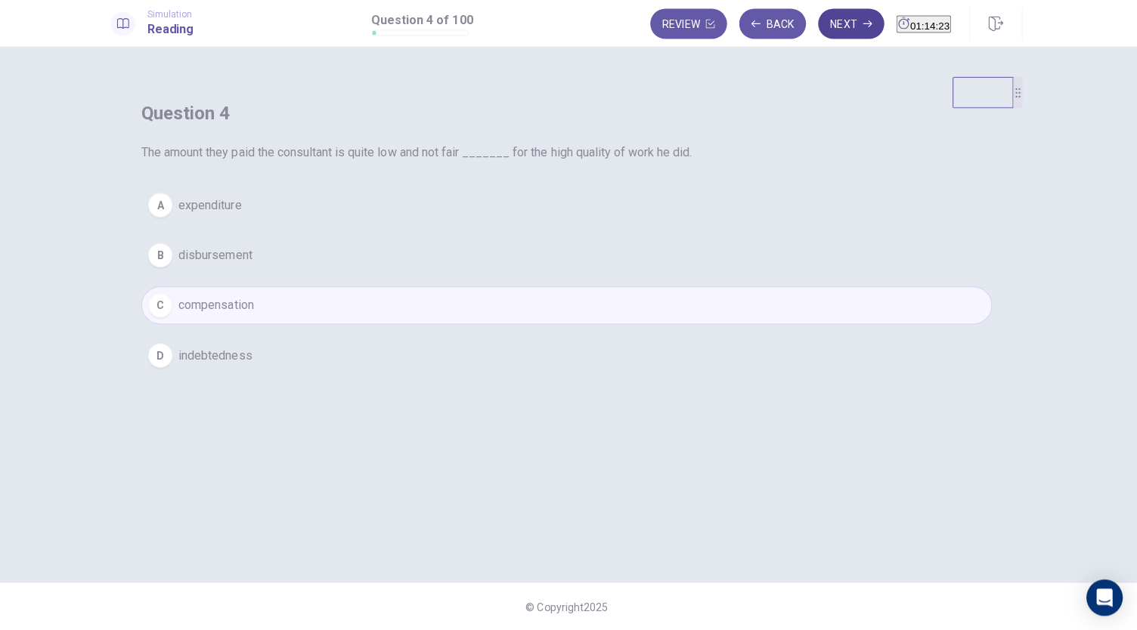
click at [819, 25] on button "Next" at bounding box center [852, 26] width 66 height 30
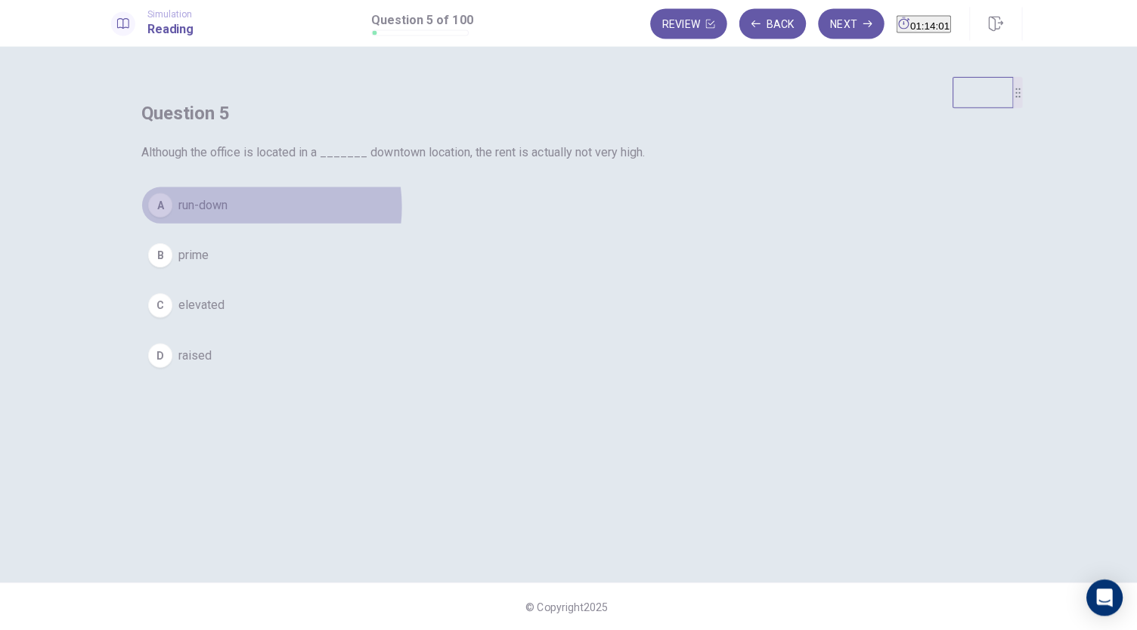
click at [539, 225] on button "A run-down" at bounding box center [568, 206] width 847 height 38
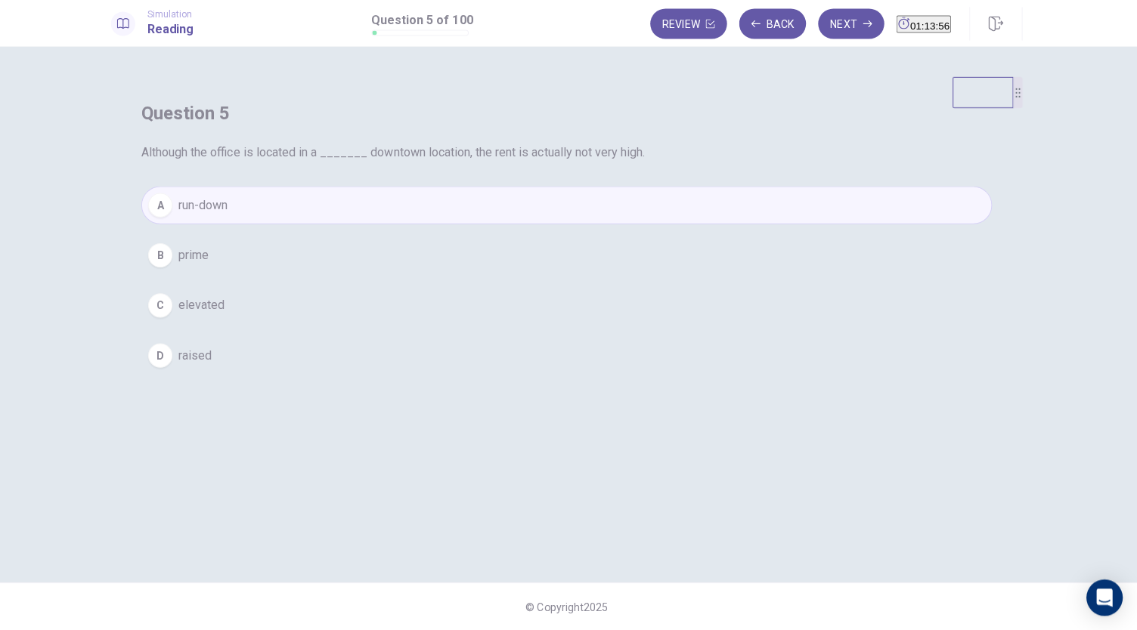
click at [574, 275] on button "B prime" at bounding box center [568, 256] width 847 height 38
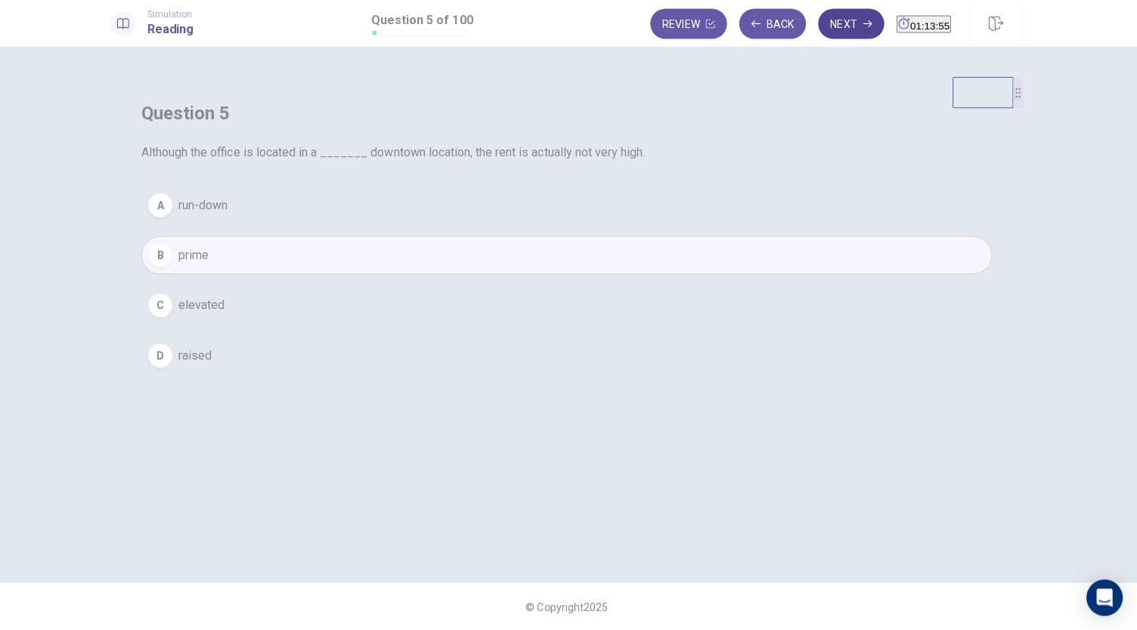
click at [822, 35] on button "Next" at bounding box center [852, 26] width 66 height 30
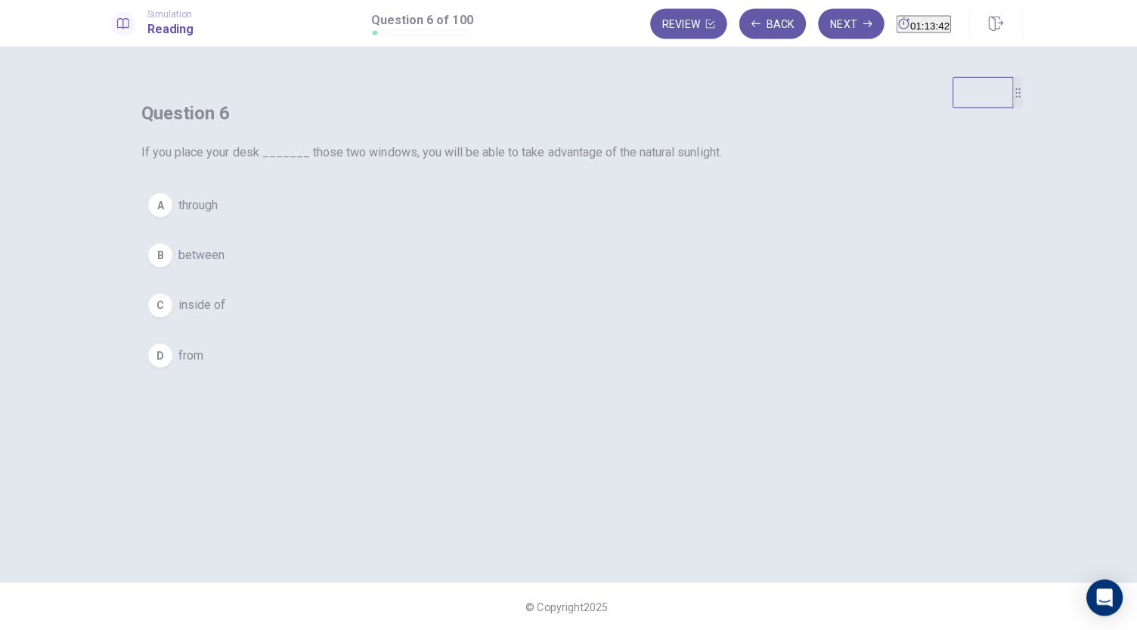
click at [551, 275] on button "B between" at bounding box center [568, 256] width 847 height 38
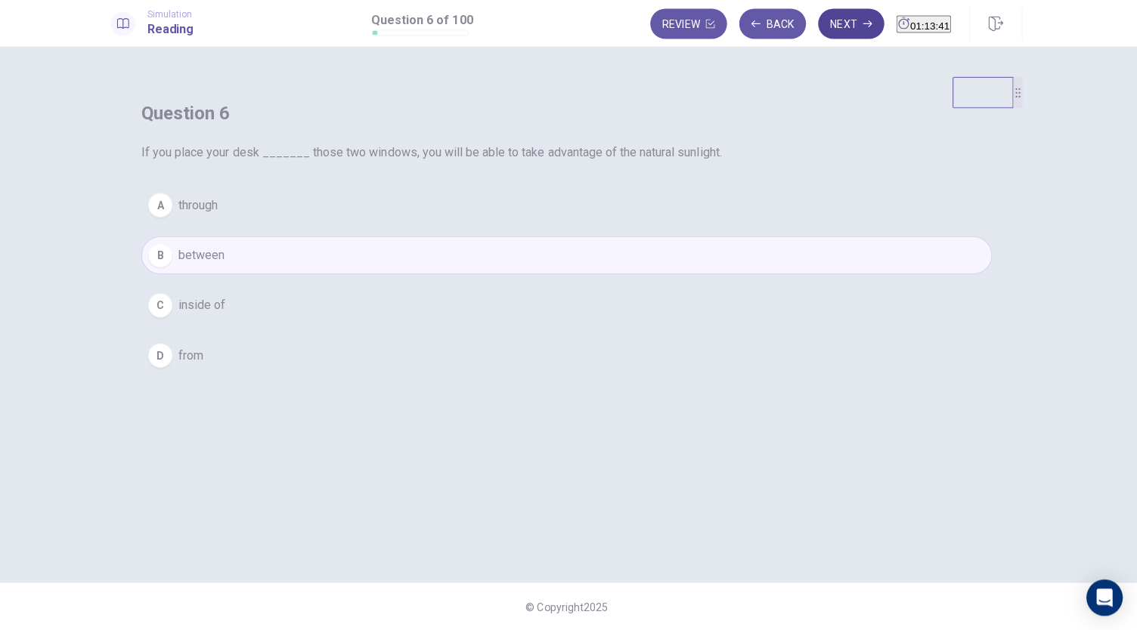
click at [822, 30] on button "Next" at bounding box center [852, 26] width 66 height 30
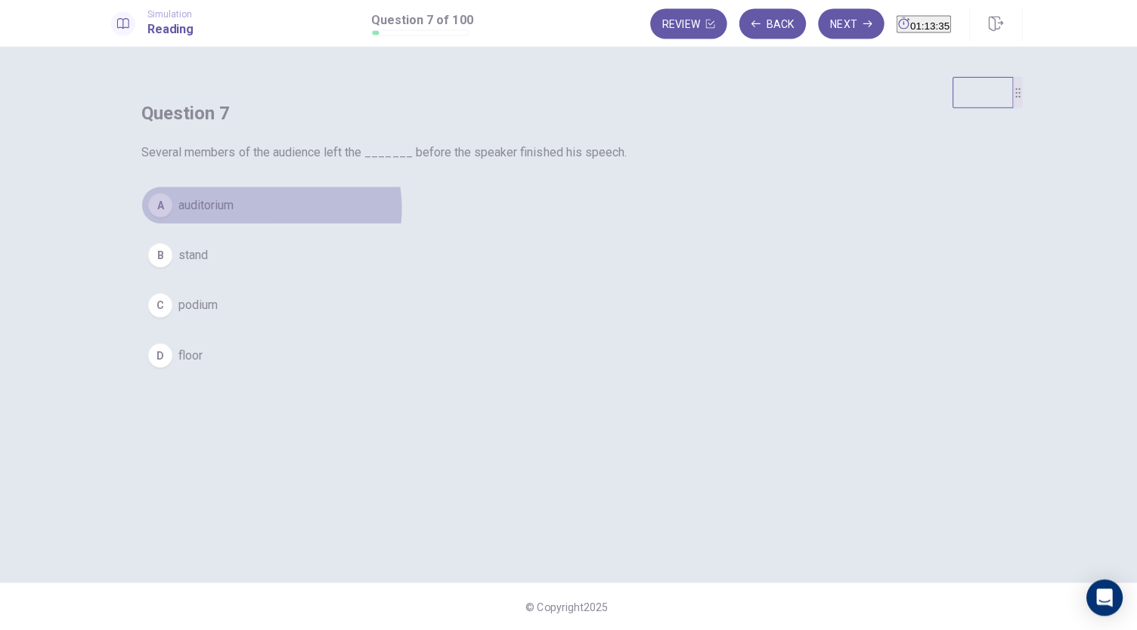
click at [549, 225] on button "A auditorium" at bounding box center [568, 206] width 847 height 38
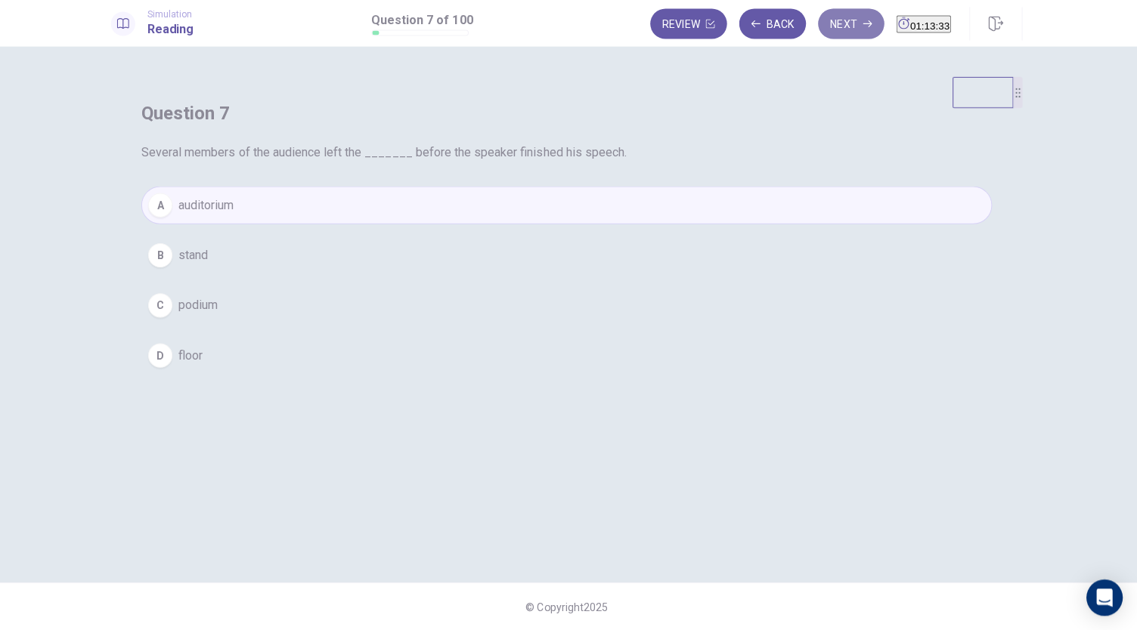
click at [821, 30] on button "Next" at bounding box center [852, 26] width 66 height 30
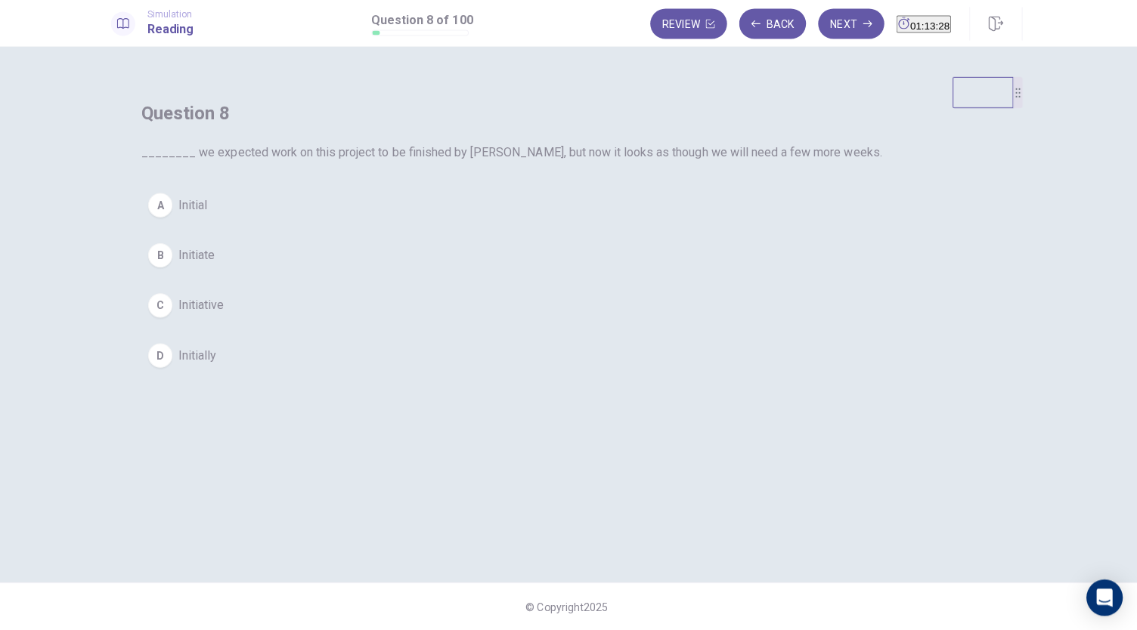
click at [220, 365] on span "Initially" at bounding box center [201, 356] width 38 height 18
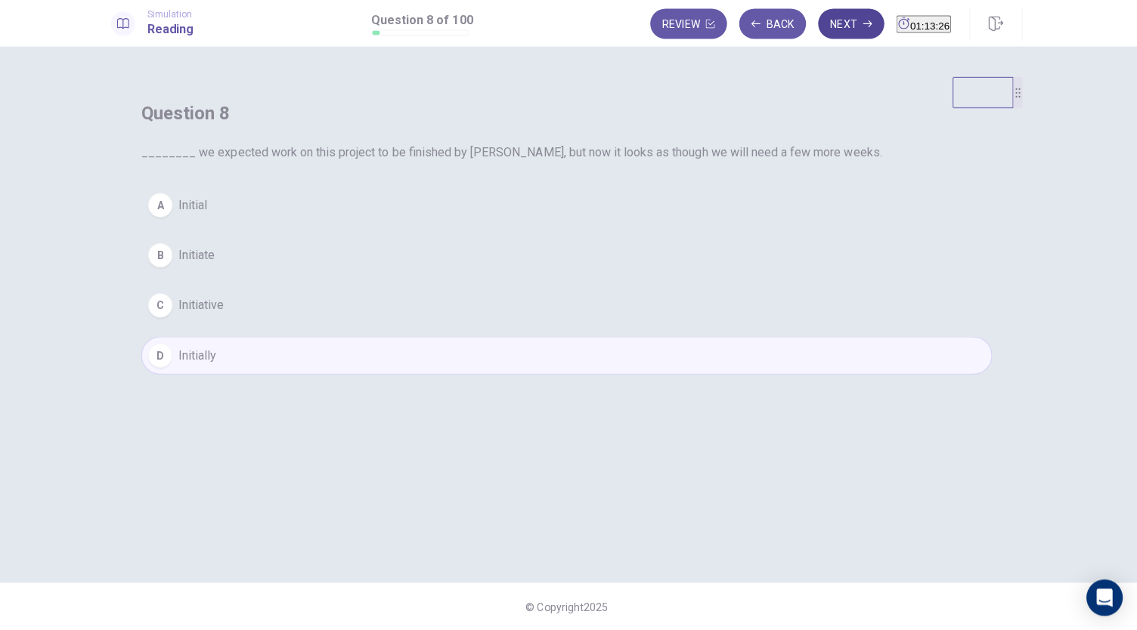
click at [822, 21] on button "Next" at bounding box center [852, 26] width 66 height 30
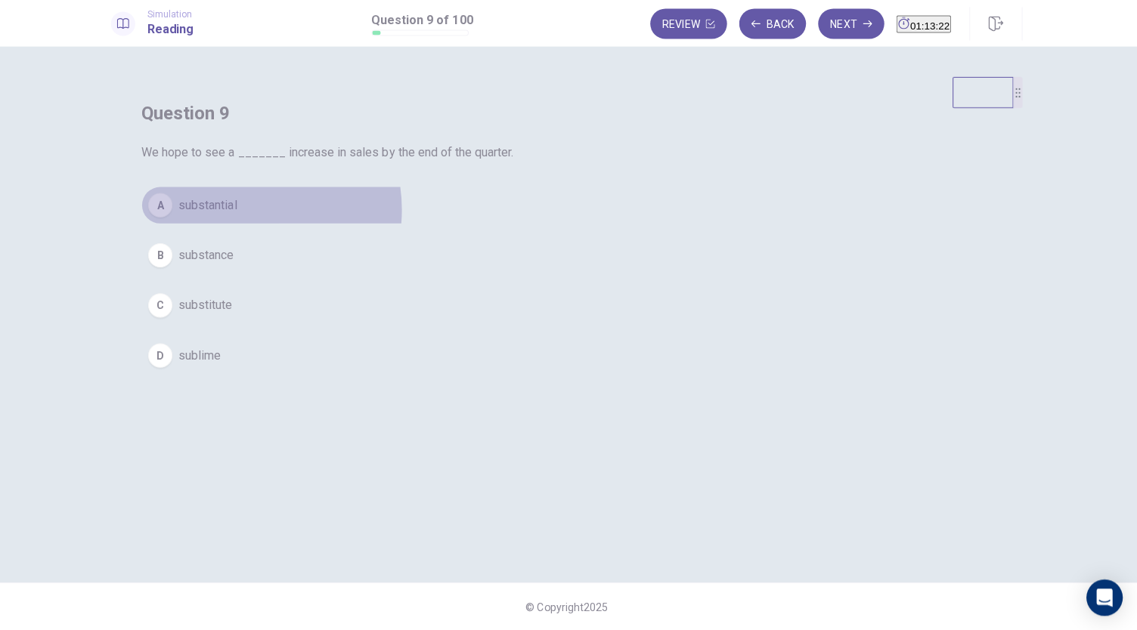
click at [240, 215] on span "substantial" at bounding box center [211, 206] width 58 height 18
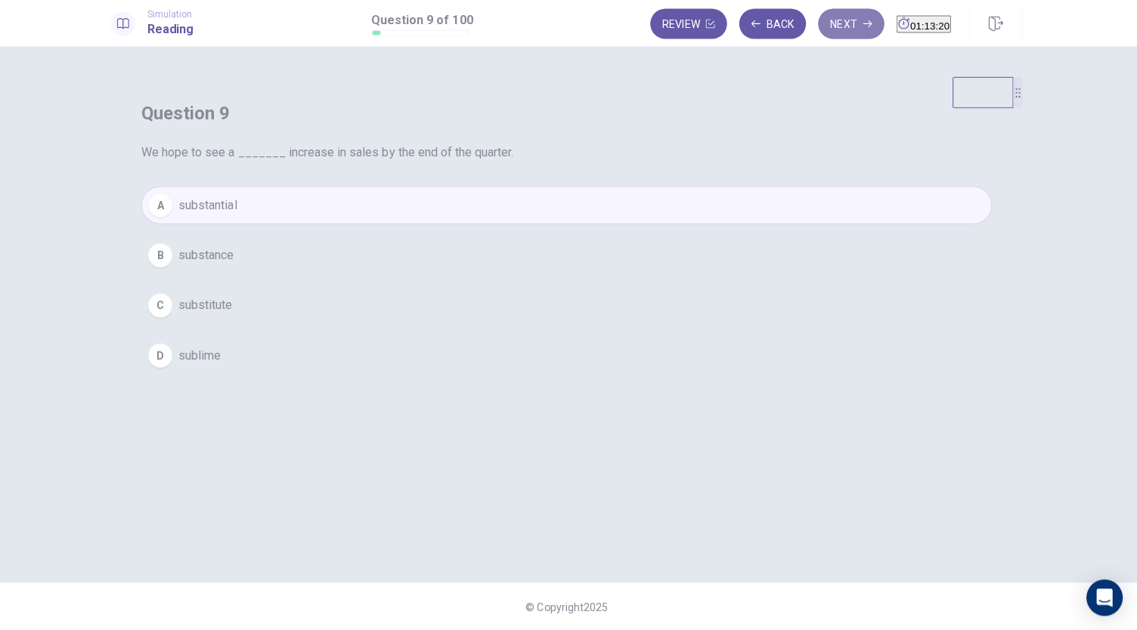
click at [826, 23] on button "Next" at bounding box center [852, 26] width 66 height 30
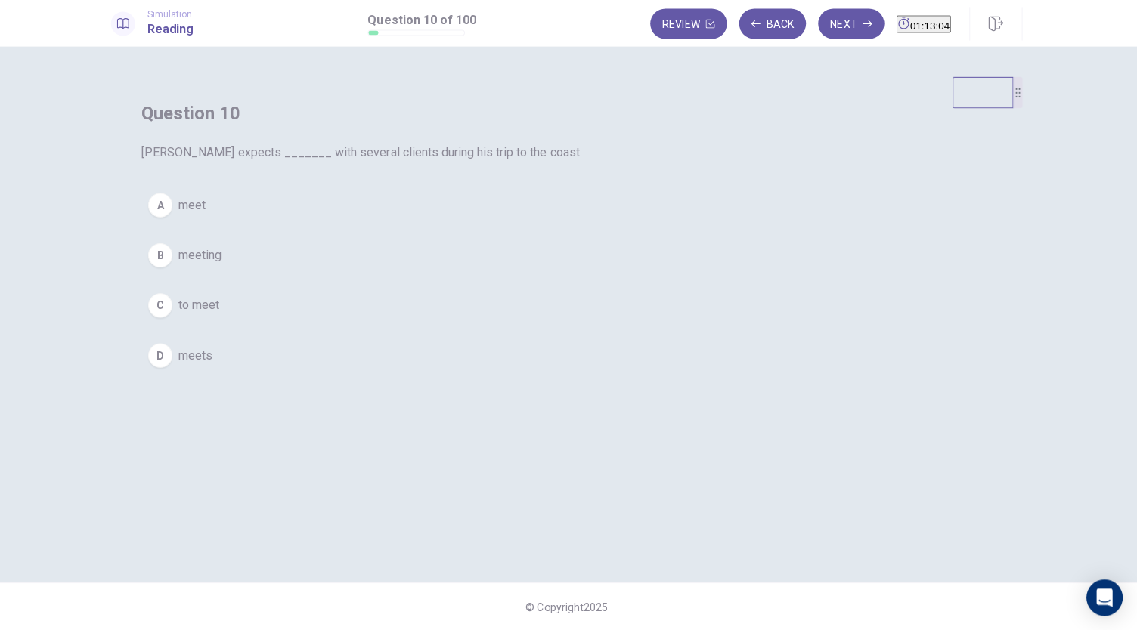
click at [223, 315] on span "to meet" at bounding box center [202, 306] width 41 height 18
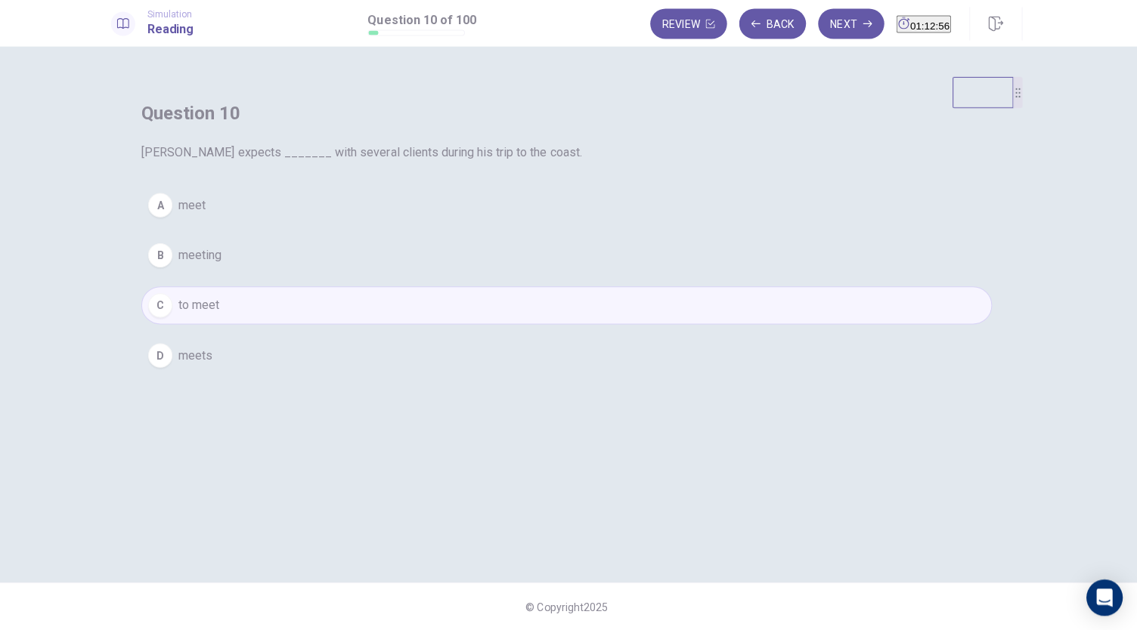
click at [574, 275] on button "B meeting" at bounding box center [568, 256] width 847 height 38
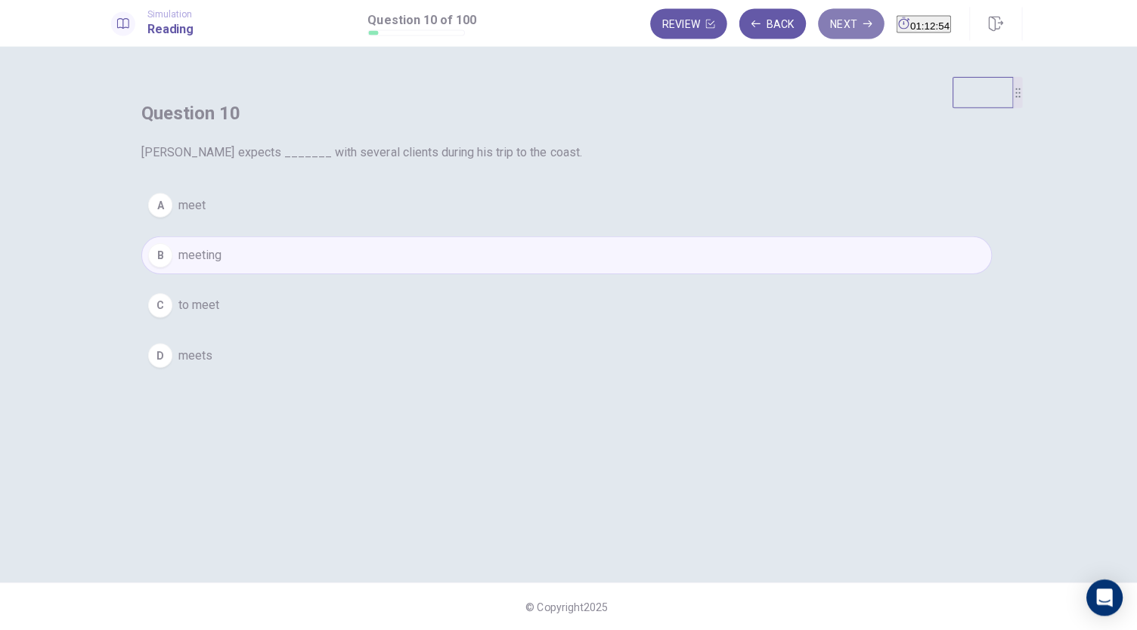
click at [819, 23] on button "Next" at bounding box center [852, 26] width 66 height 30
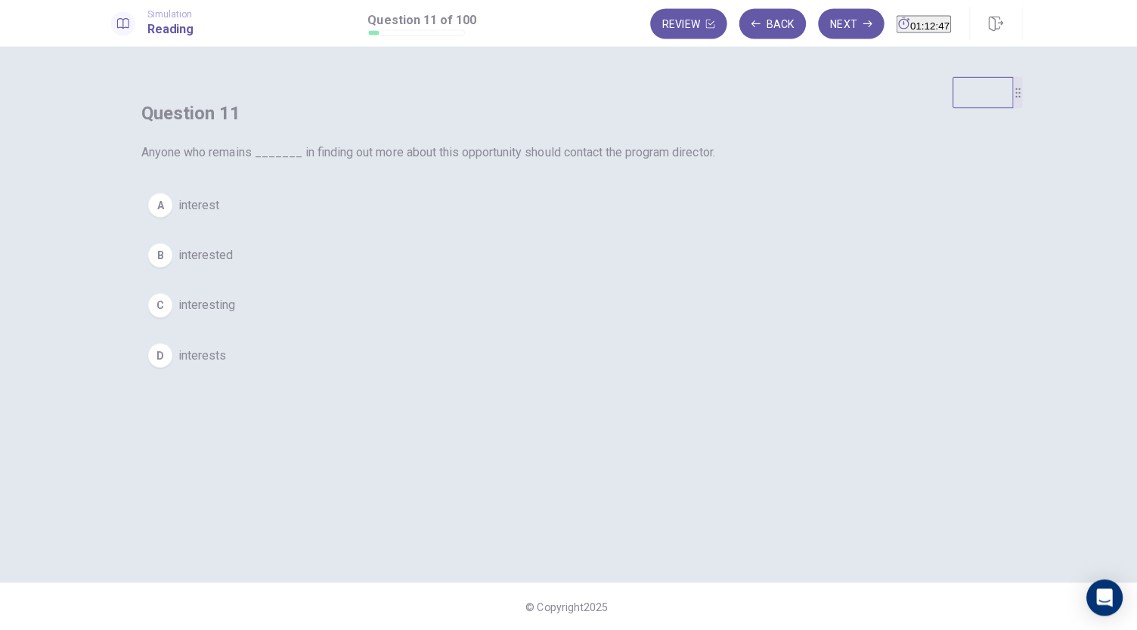
click at [237, 265] on span "interested" at bounding box center [209, 256] width 54 height 18
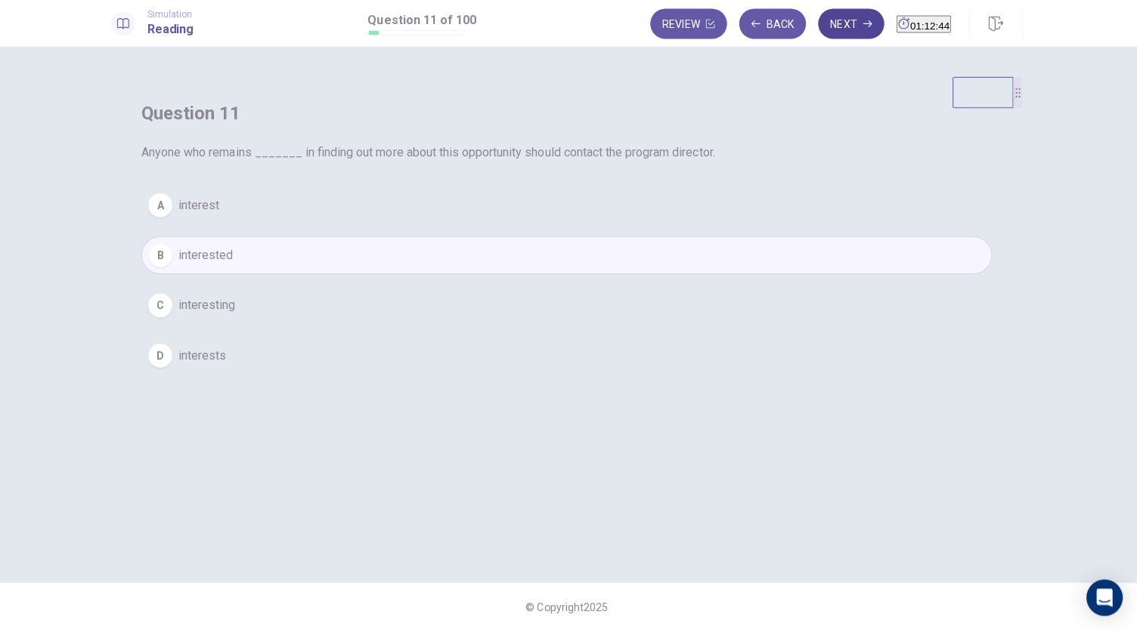
click at [819, 20] on button "Next" at bounding box center [852, 26] width 66 height 30
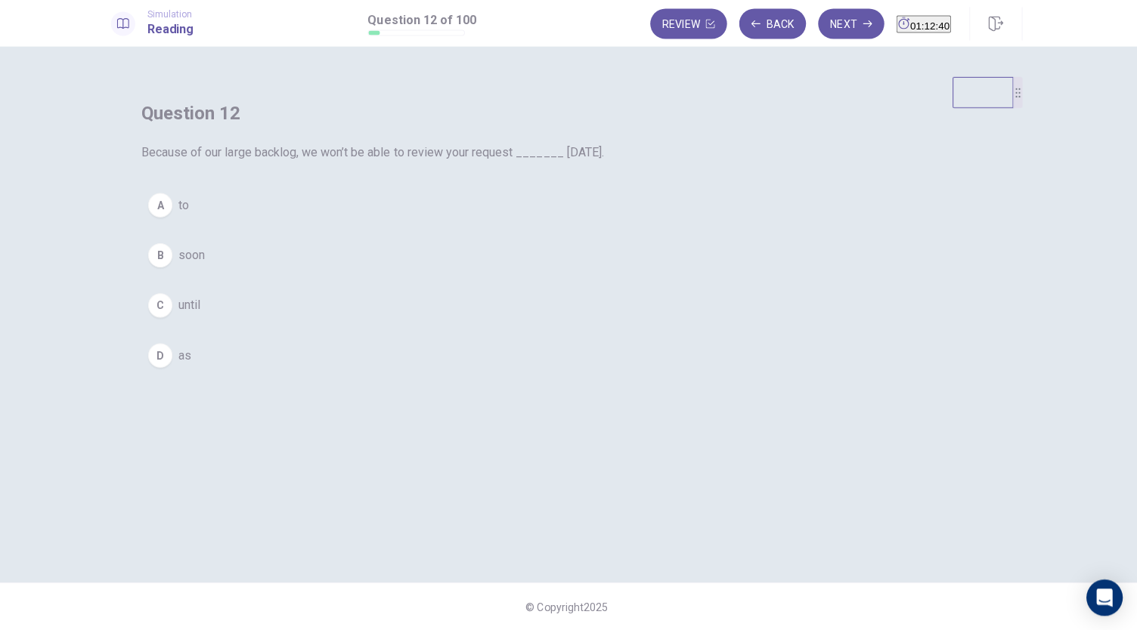
click at [514, 325] on button "C until" at bounding box center [568, 306] width 847 height 38
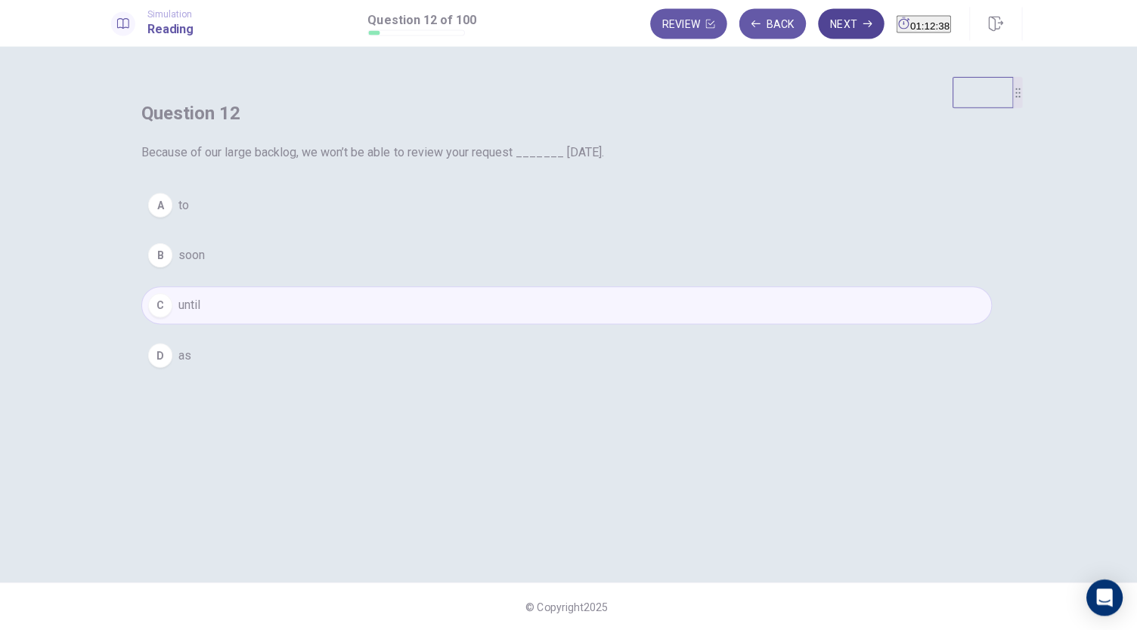
click at [822, 29] on button "Next" at bounding box center [852, 26] width 66 height 30
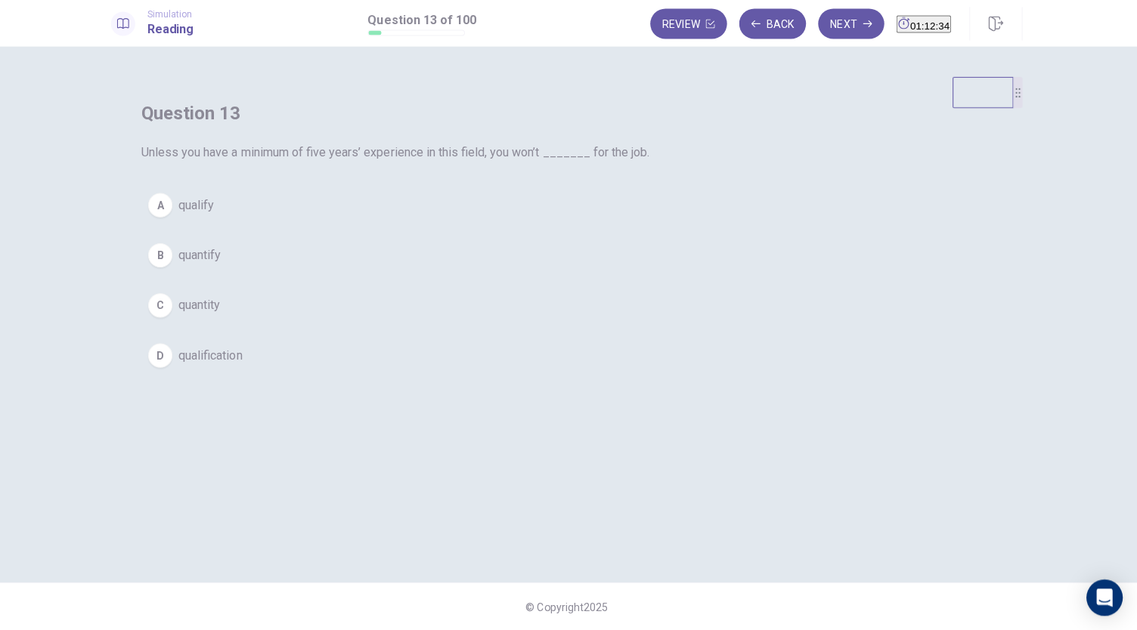
click at [522, 225] on button "A qualify" at bounding box center [568, 206] width 847 height 38
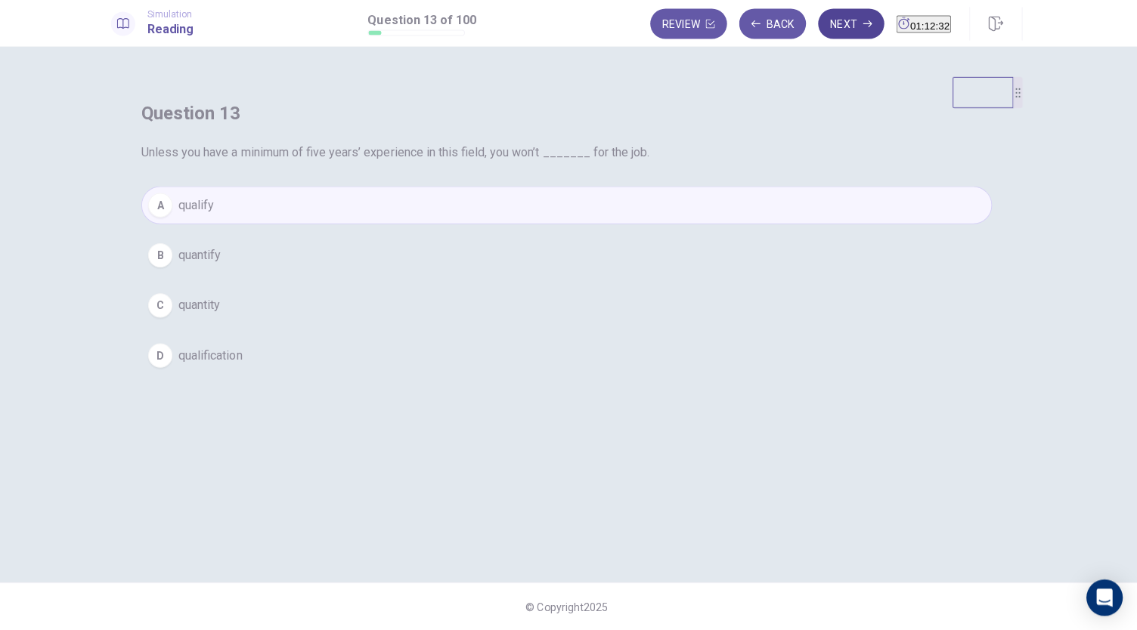
click at [819, 33] on button "Next" at bounding box center [852, 26] width 66 height 30
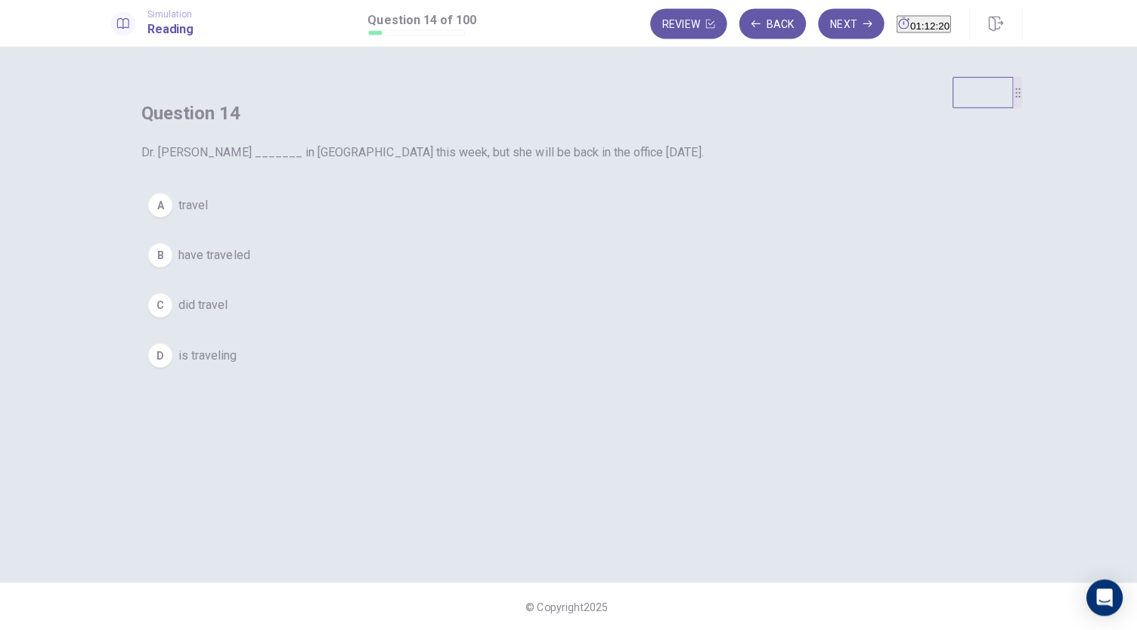
click at [240, 365] on span "is traveling" at bounding box center [211, 356] width 58 height 18
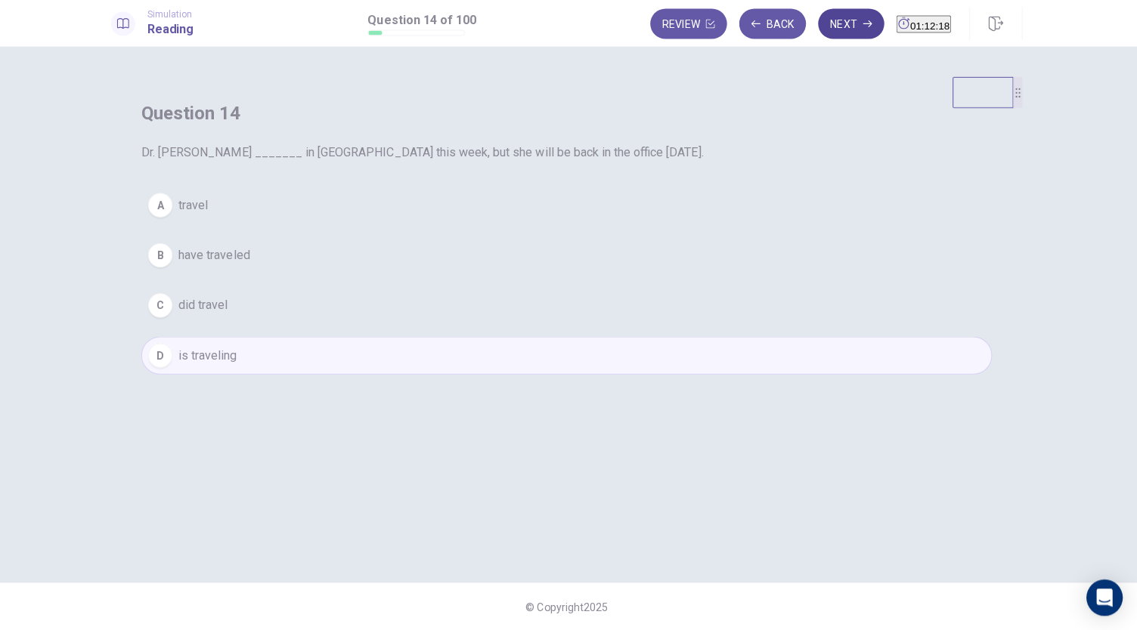
click at [819, 39] on button "Next" at bounding box center [852, 26] width 66 height 30
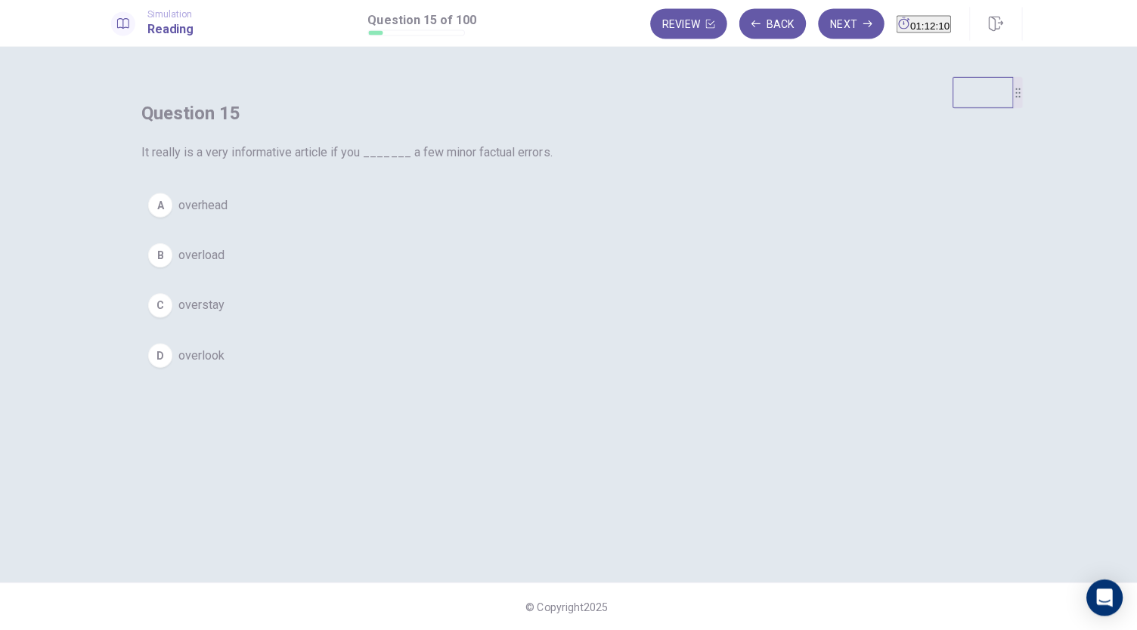
click at [228, 365] on span "overlook" at bounding box center [205, 356] width 46 height 18
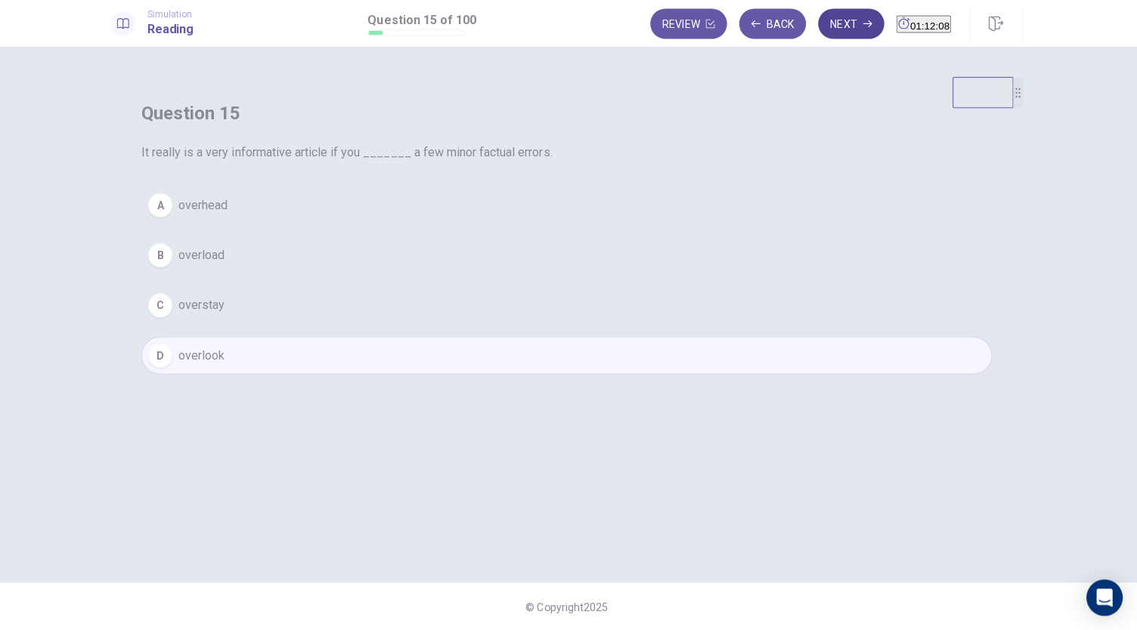
click at [819, 26] on button "Next" at bounding box center [852, 26] width 66 height 30
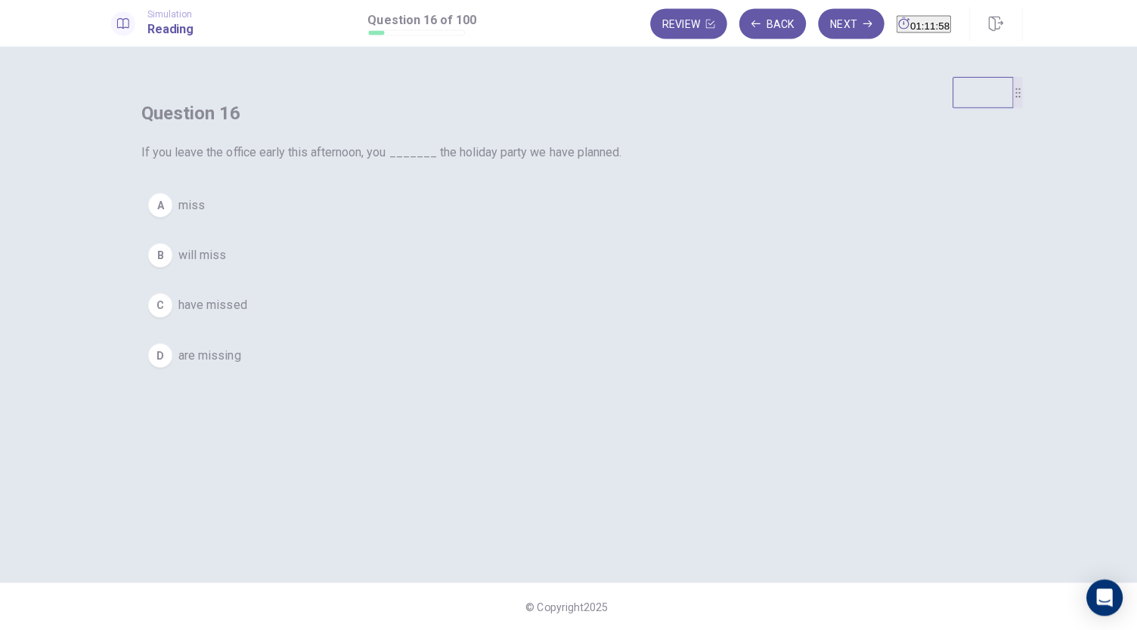
click at [478, 275] on button "B will miss" at bounding box center [568, 256] width 847 height 38
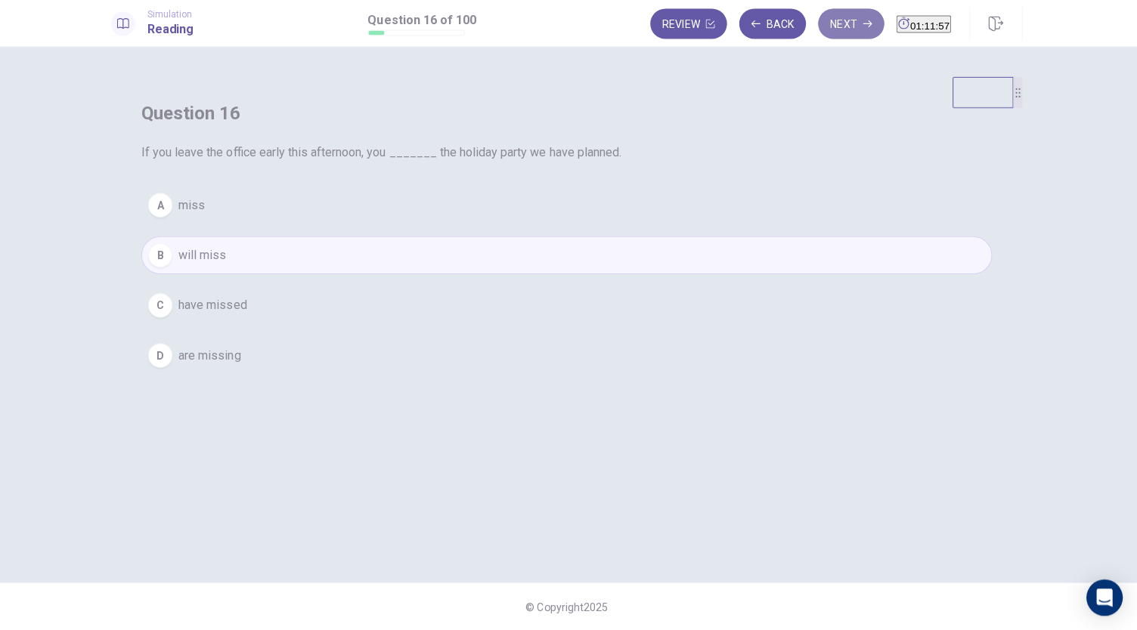
click at [819, 35] on button "Next" at bounding box center [852, 26] width 66 height 30
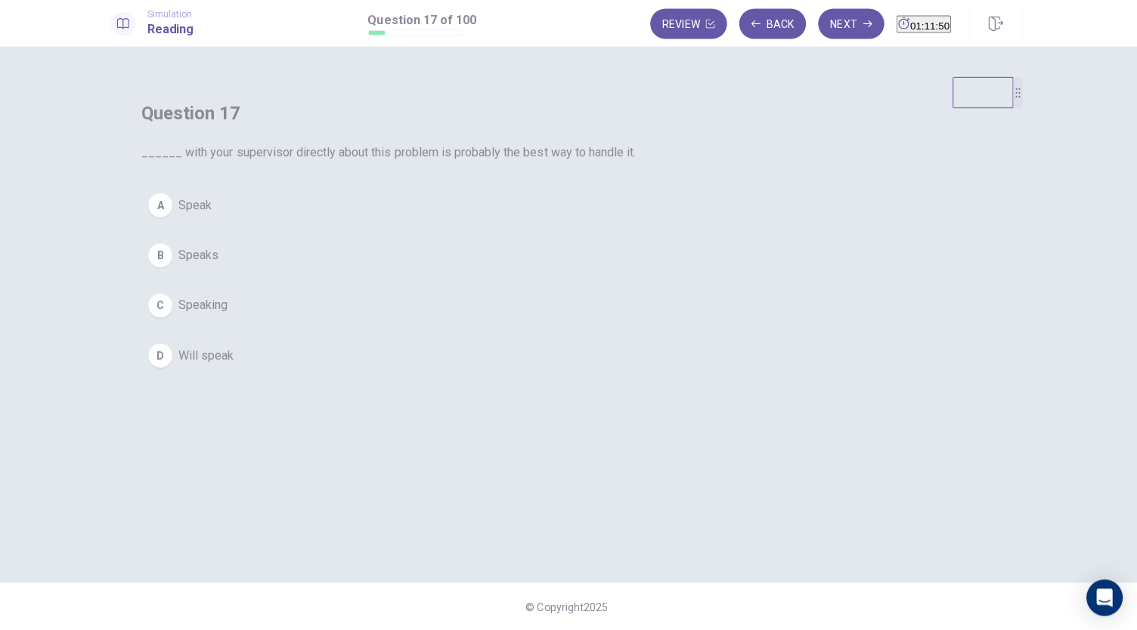
click at [231, 315] on span "Speaking" at bounding box center [206, 306] width 49 height 18
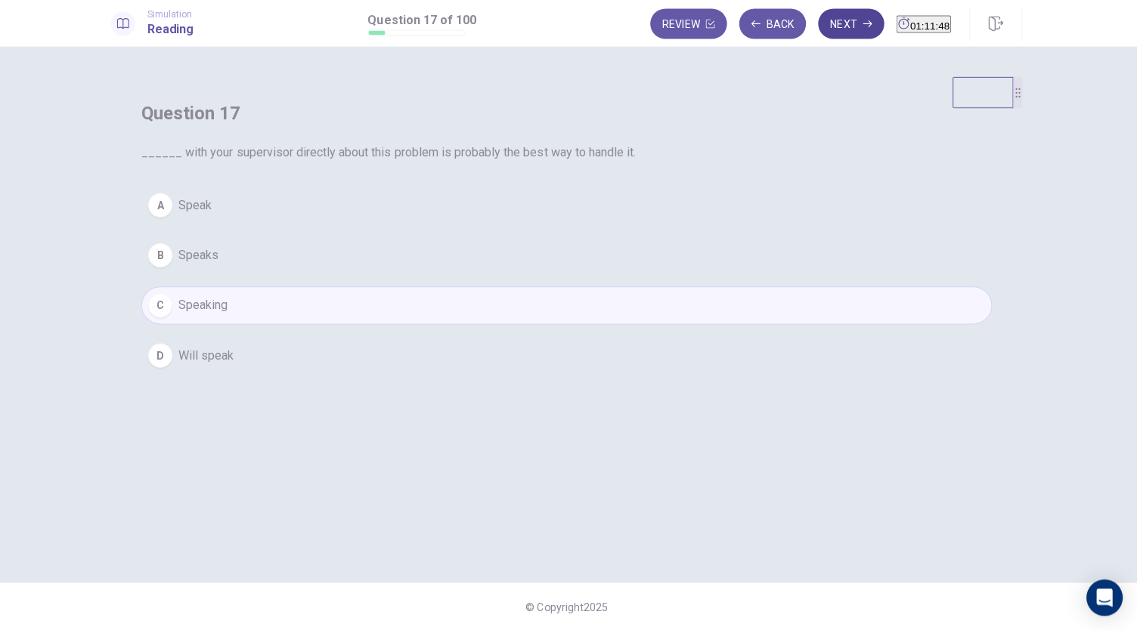
click at [819, 27] on button "Next" at bounding box center [852, 26] width 66 height 30
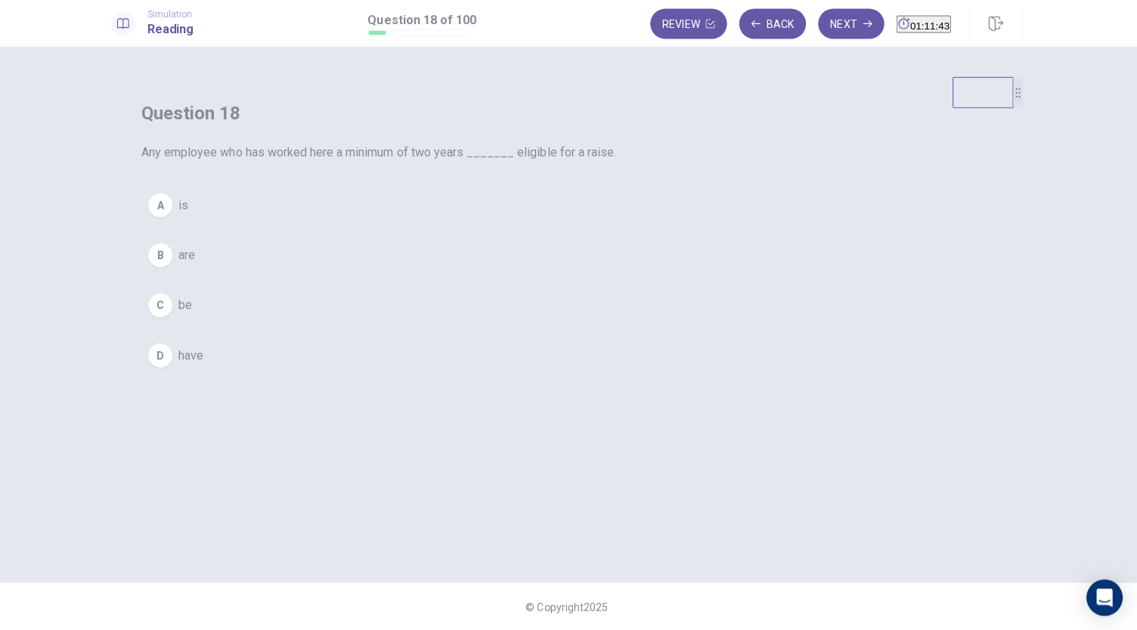
click at [489, 225] on button "A is" at bounding box center [568, 206] width 847 height 38
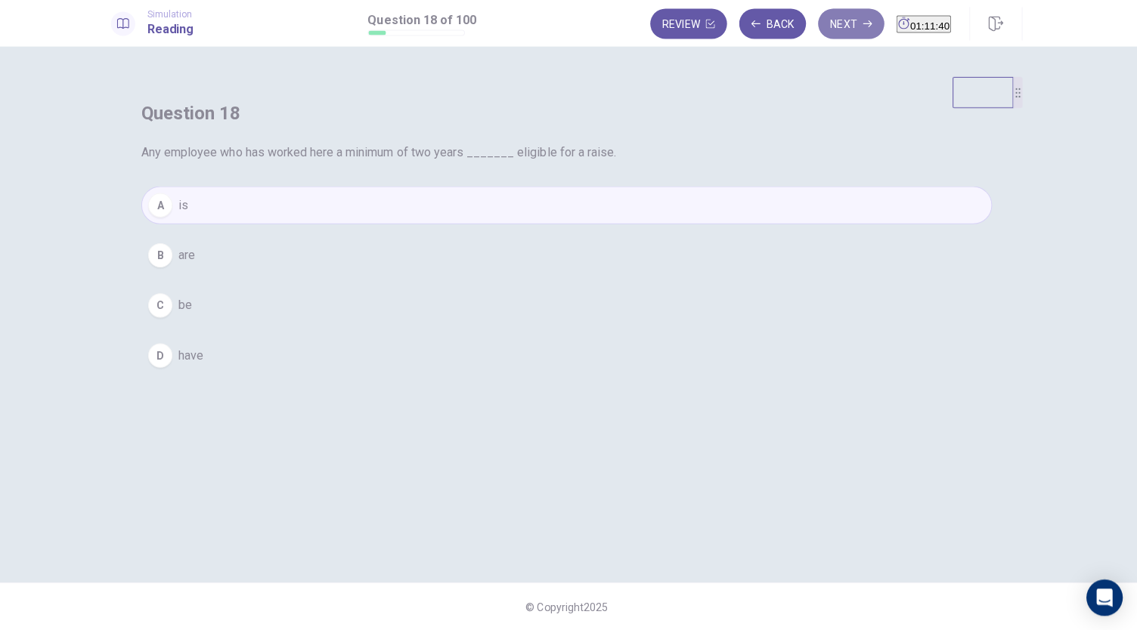
click at [819, 32] on button "Next" at bounding box center [852, 26] width 66 height 30
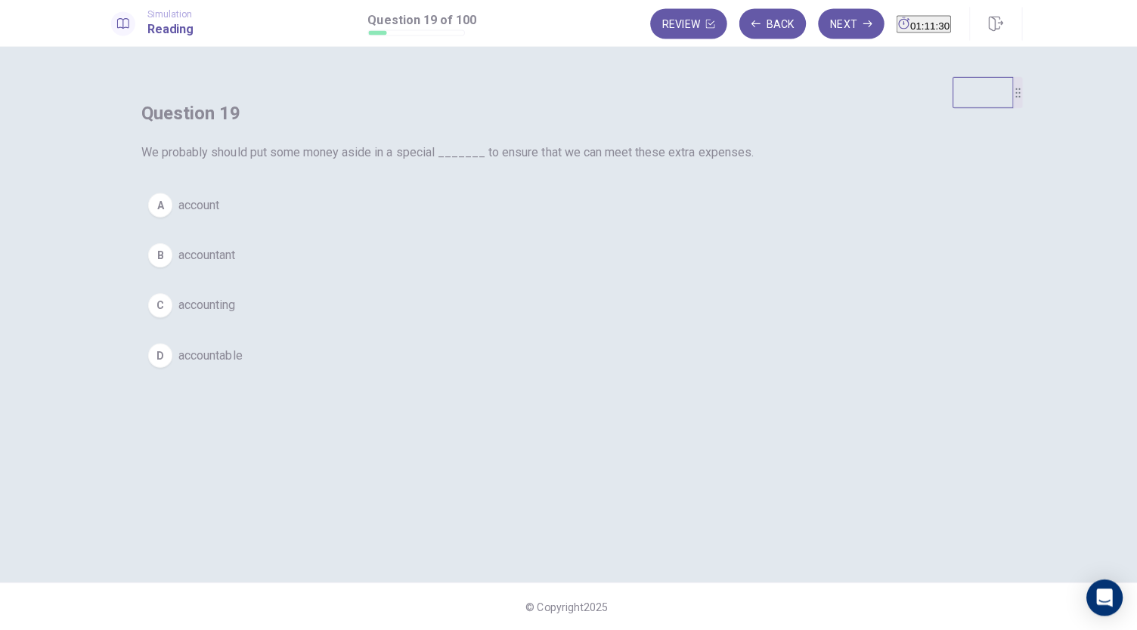
click at [223, 215] on span "account" at bounding box center [202, 206] width 41 height 18
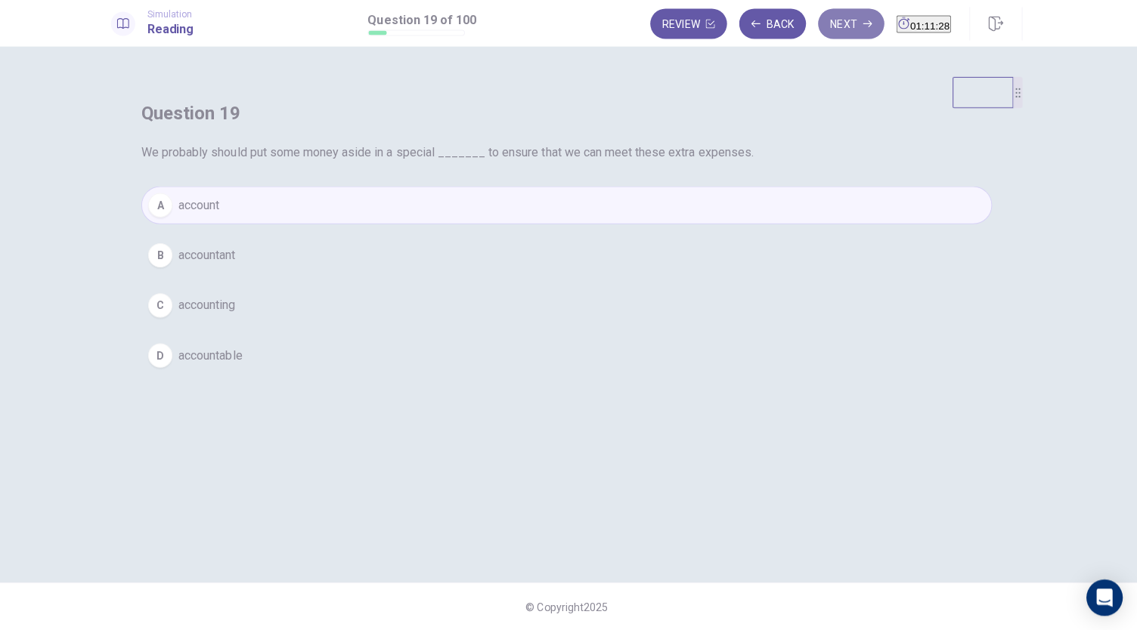
click at [819, 29] on button "Next" at bounding box center [852, 26] width 66 height 30
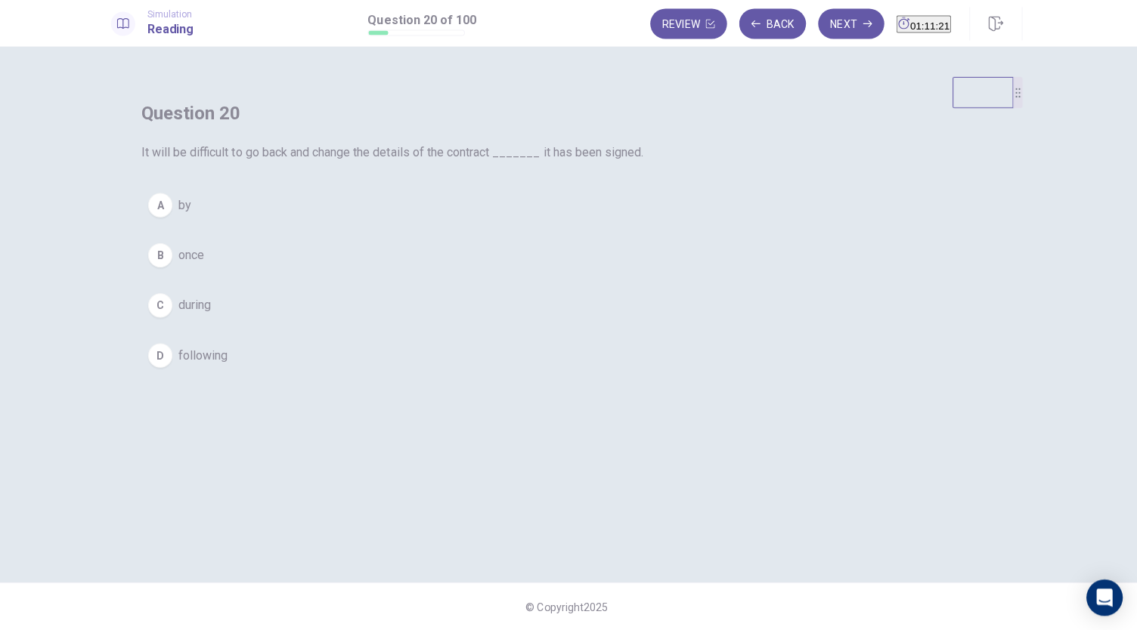
click at [208, 265] on span "once" at bounding box center [195, 256] width 26 height 18
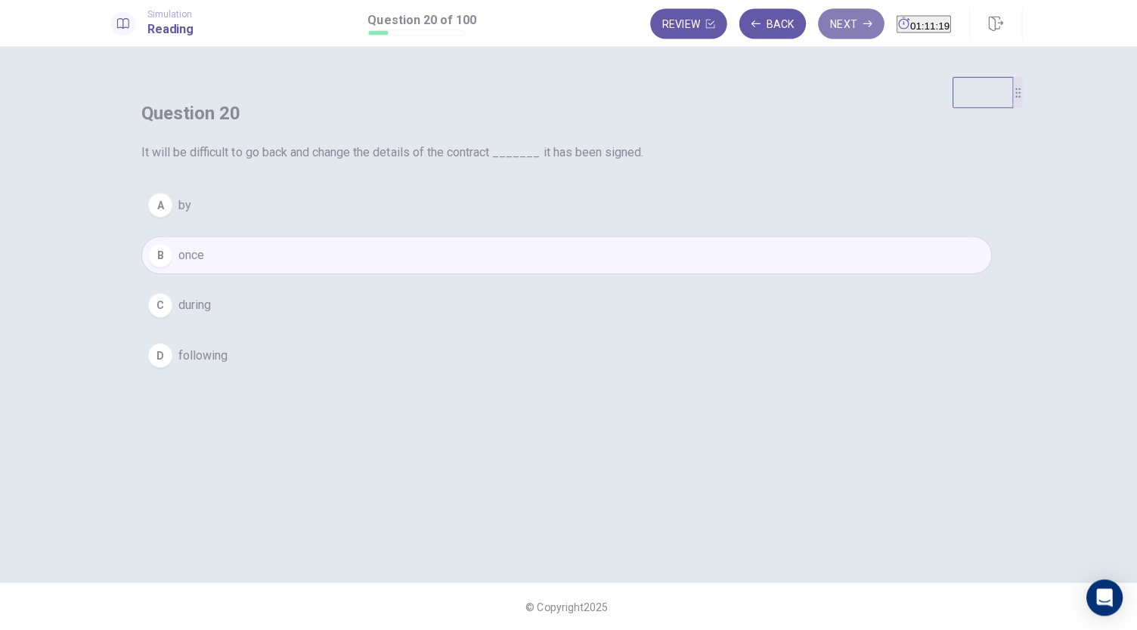
click at [822, 32] on button "Next" at bounding box center [852, 26] width 66 height 30
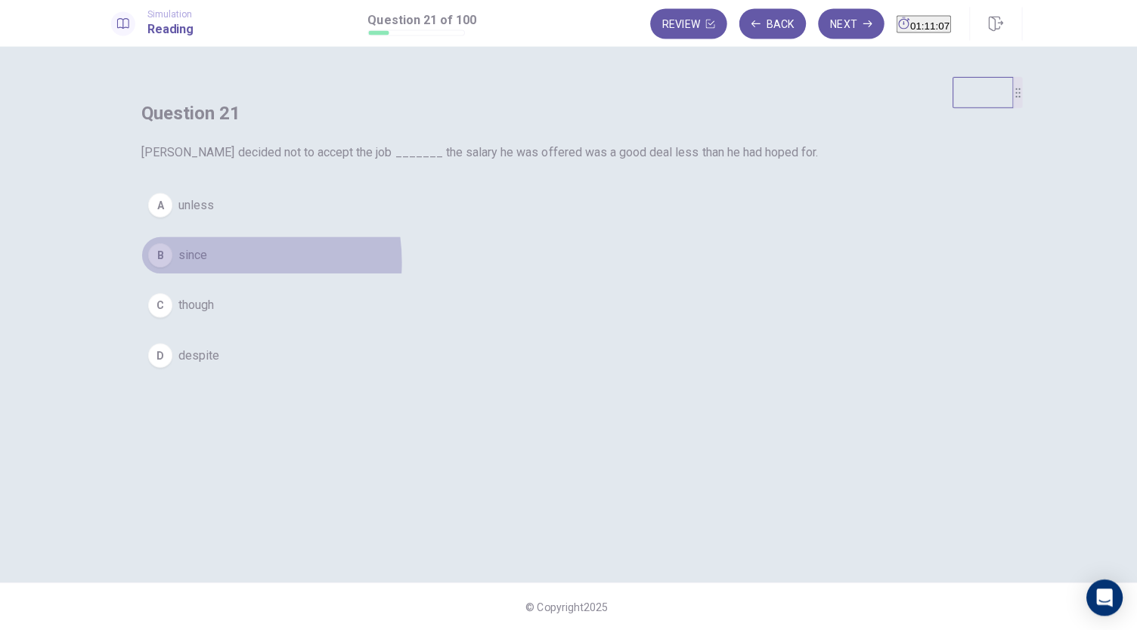
click at [502, 275] on button "B since" at bounding box center [568, 256] width 847 height 38
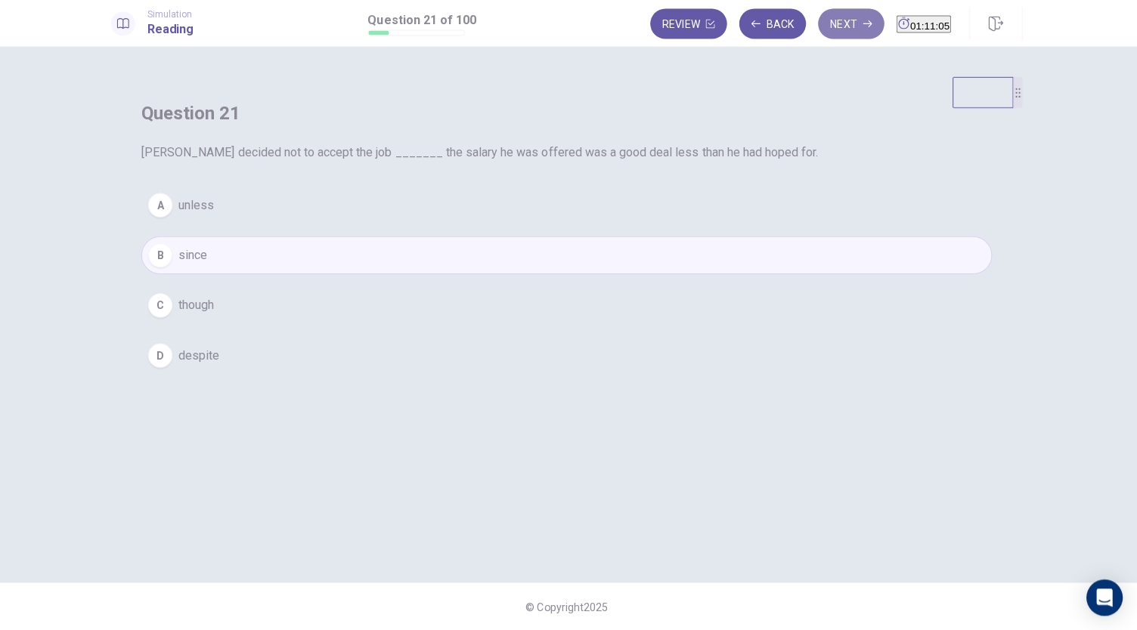
click at [819, 29] on button "Next" at bounding box center [852, 26] width 66 height 30
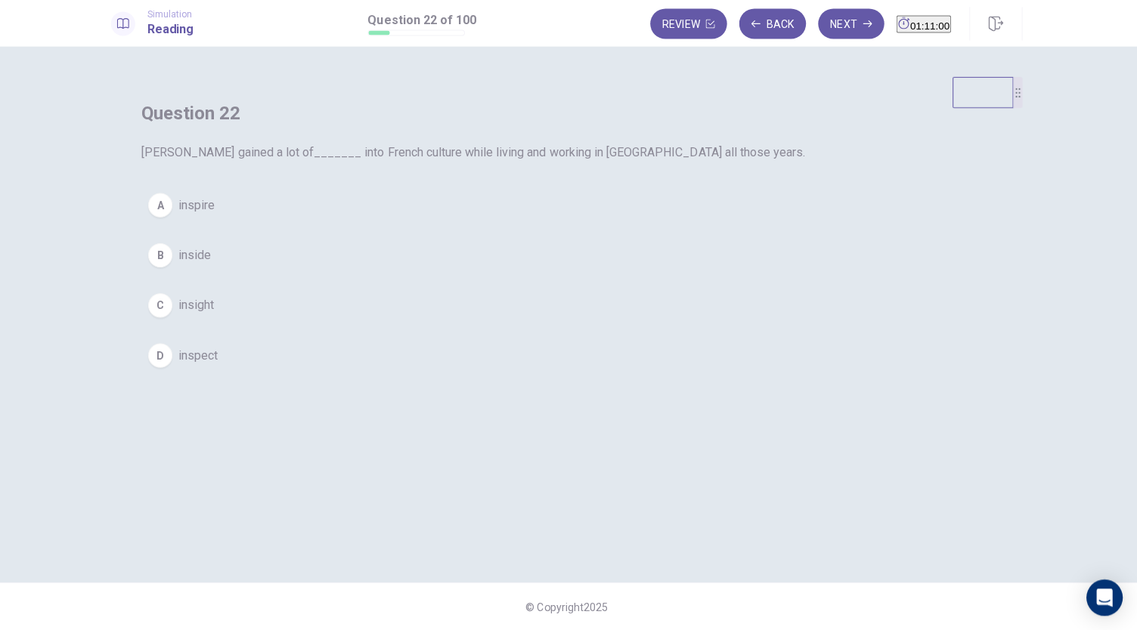
click at [218, 315] on span "insight" at bounding box center [200, 306] width 36 height 18
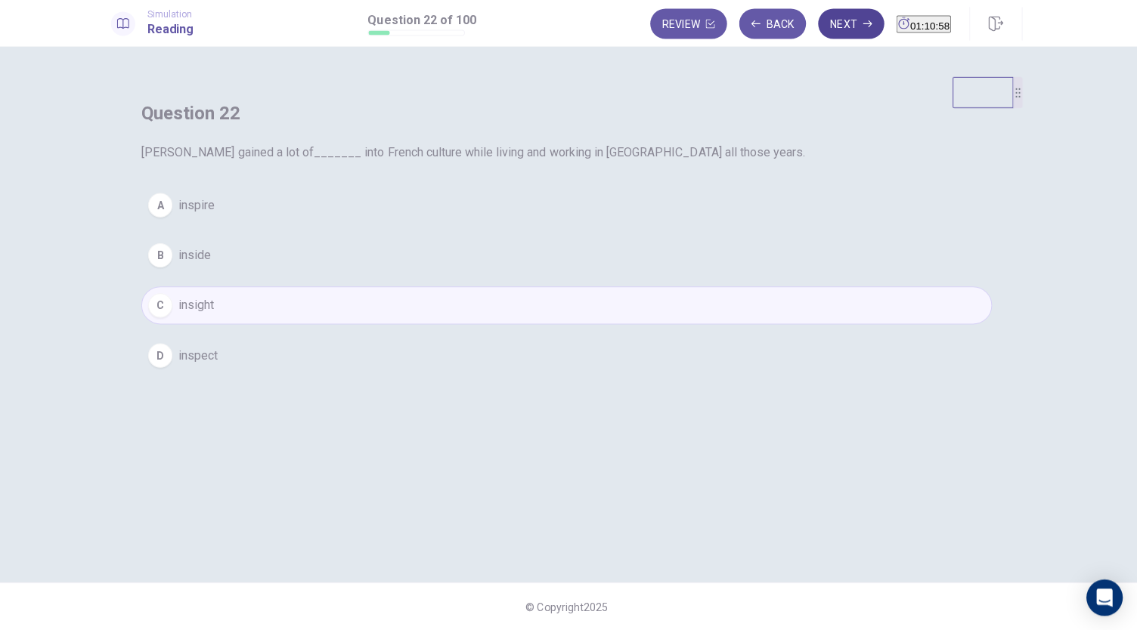
click at [819, 31] on button "Next" at bounding box center [852, 26] width 66 height 30
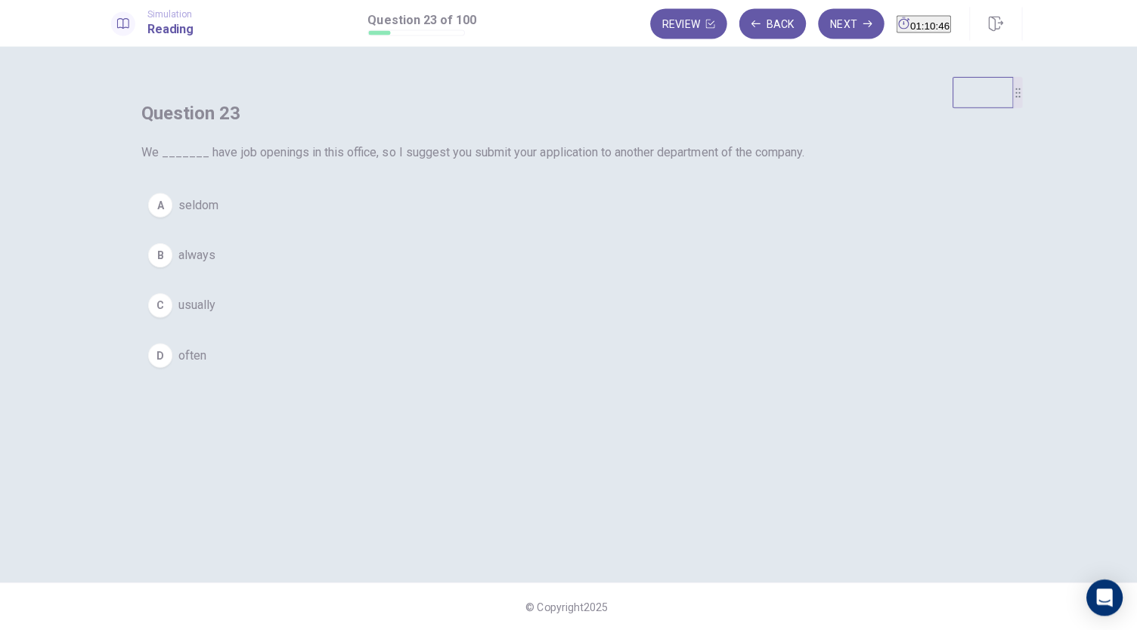
click at [515, 225] on button "A seldom" at bounding box center [568, 206] width 847 height 38
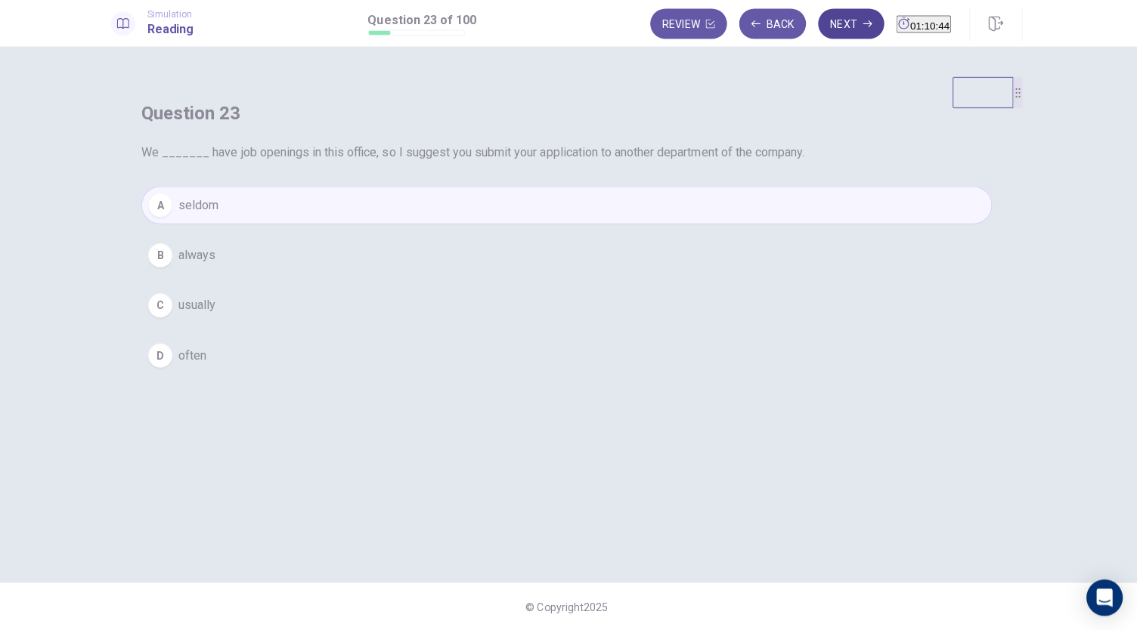
click at [819, 30] on button "Next" at bounding box center [852, 26] width 66 height 30
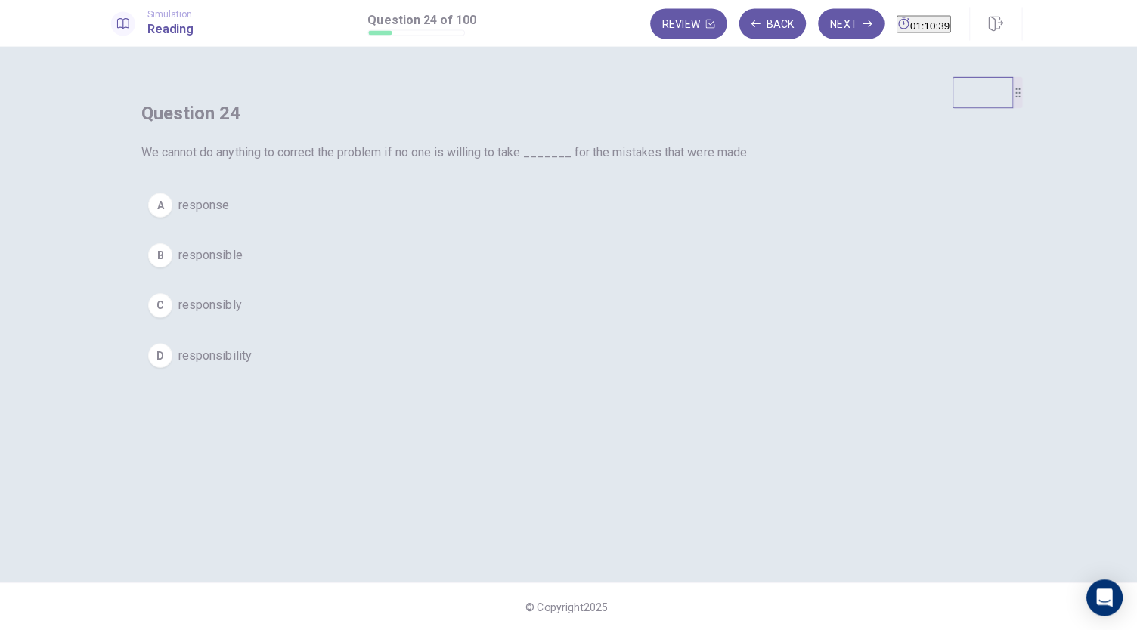
click at [546, 375] on button "D responsibility" at bounding box center [568, 356] width 847 height 38
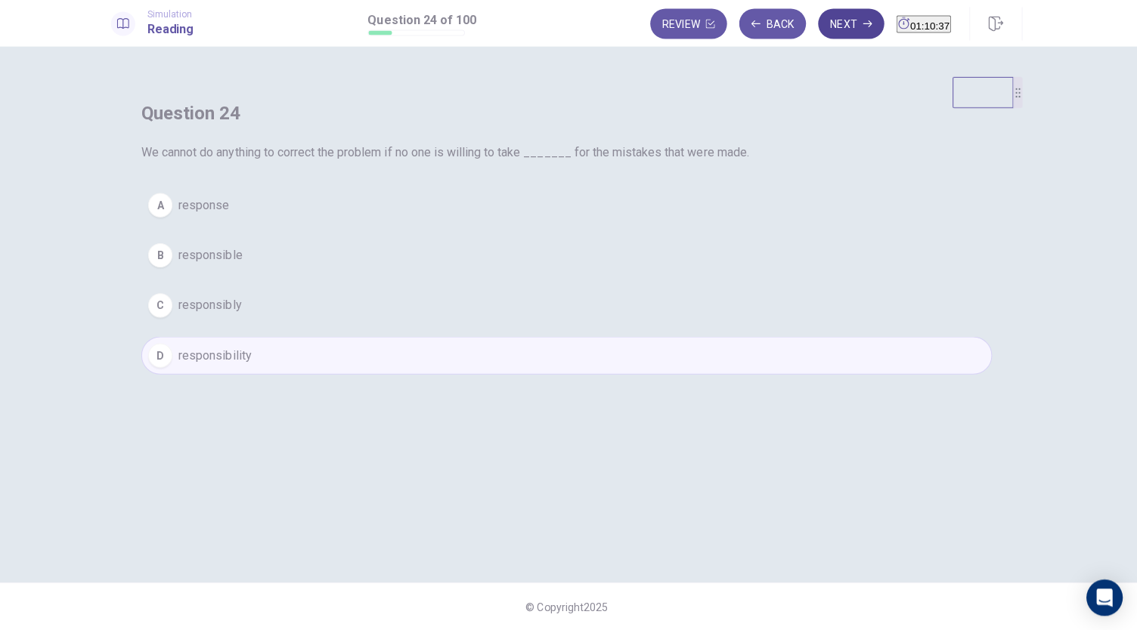
click at [863, 29] on icon "button" at bounding box center [867, 25] width 9 height 9
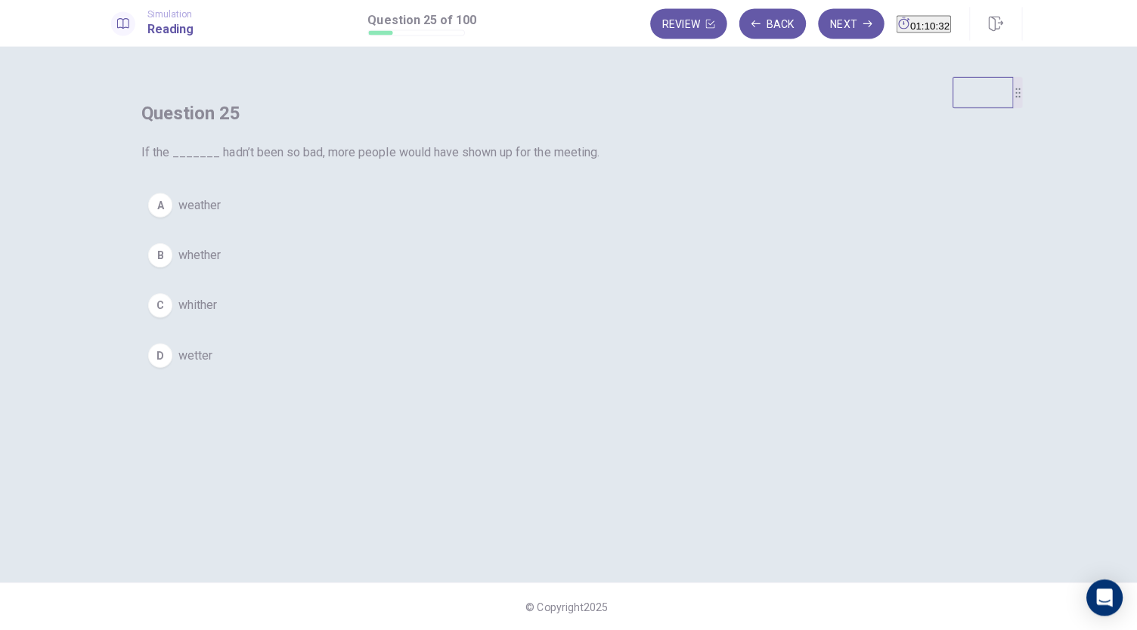
click at [528, 225] on button "A weather" at bounding box center [568, 206] width 847 height 38
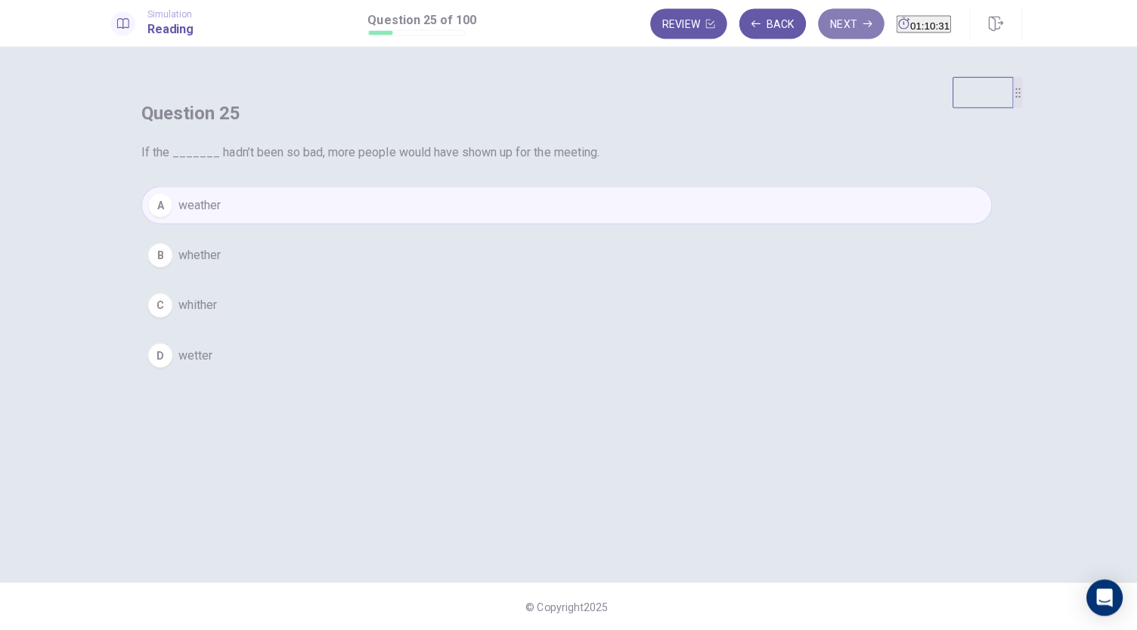
click at [819, 35] on button "Next" at bounding box center [852, 26] width 66 height 30
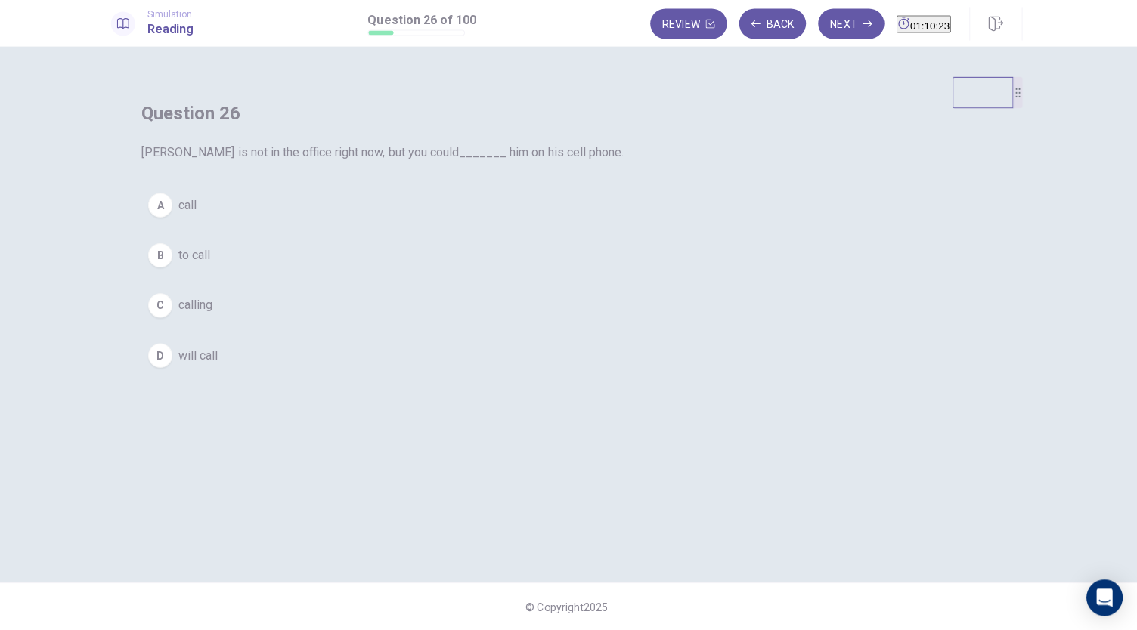
click at [530, 225] on button "A call" at bounding box center [568, 206] width 847 height 38
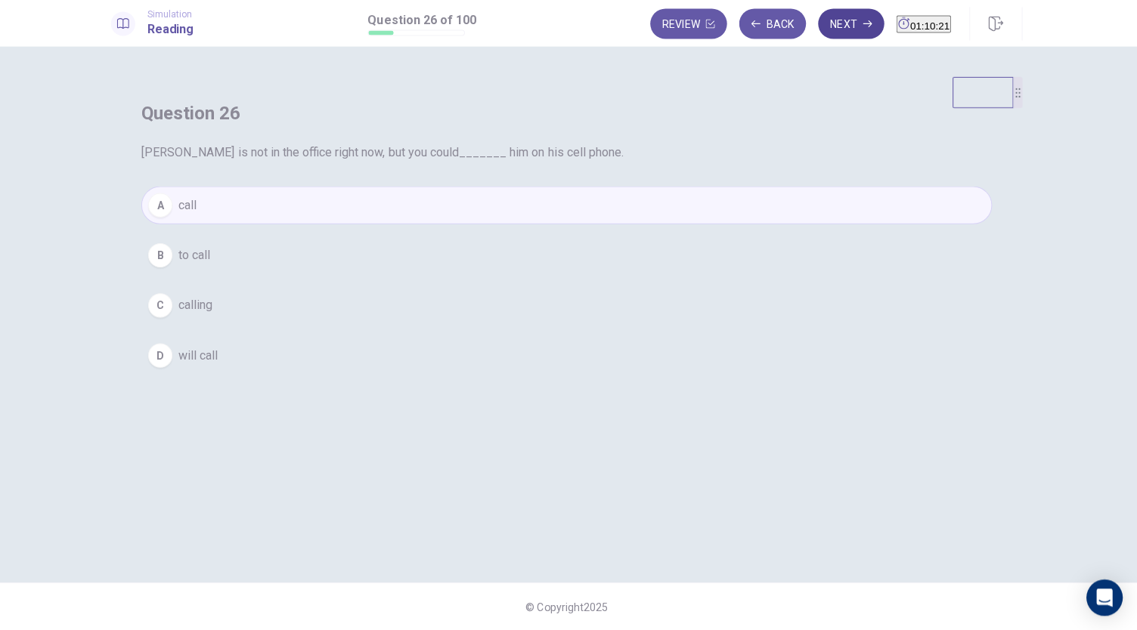
click at [819, 31] on button "Next" at bounding box center [852, 26] width 66 height 30
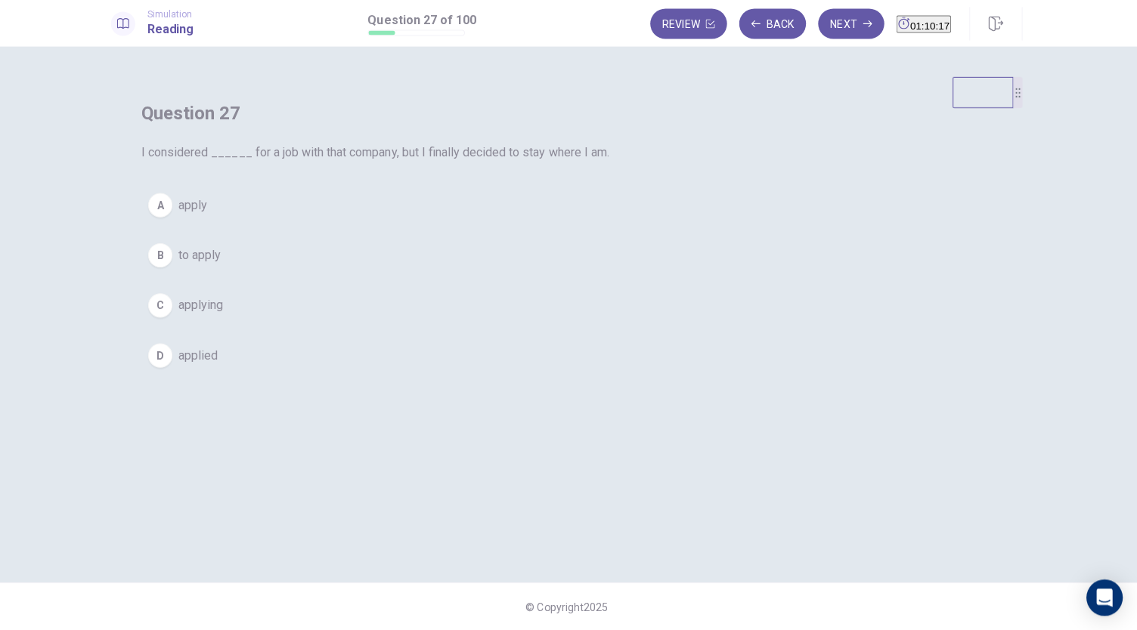
click at [516, 325] on button "C applying" at bounding box center [568, 306] width 847 height 38
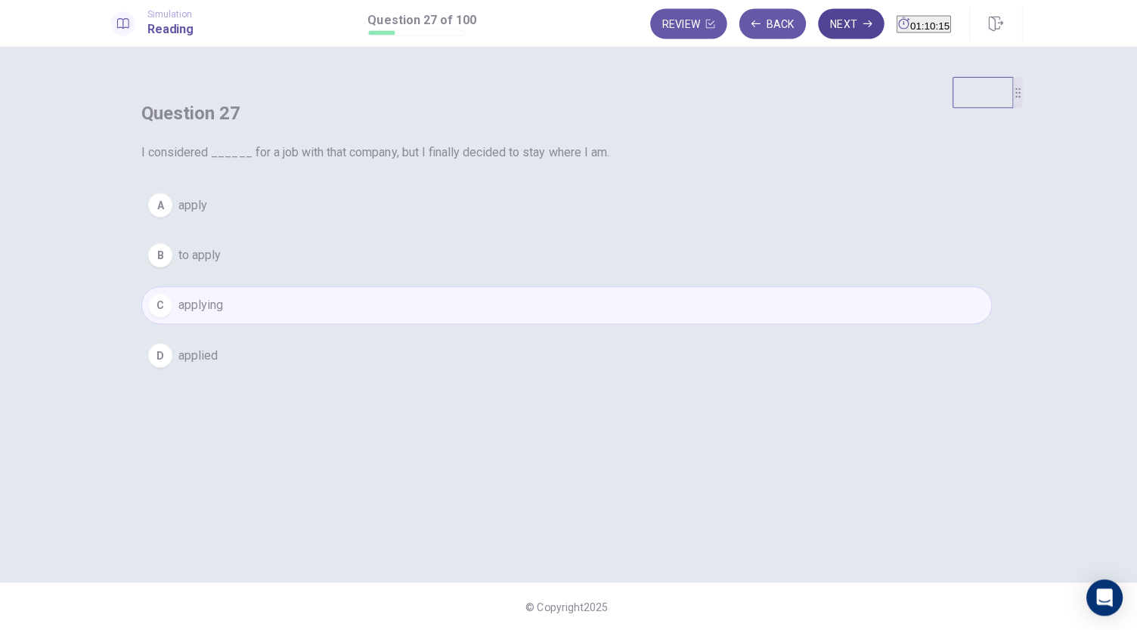
click at [819, 29] on button "Next" at bounding box center [852, 26] width 66 height 30
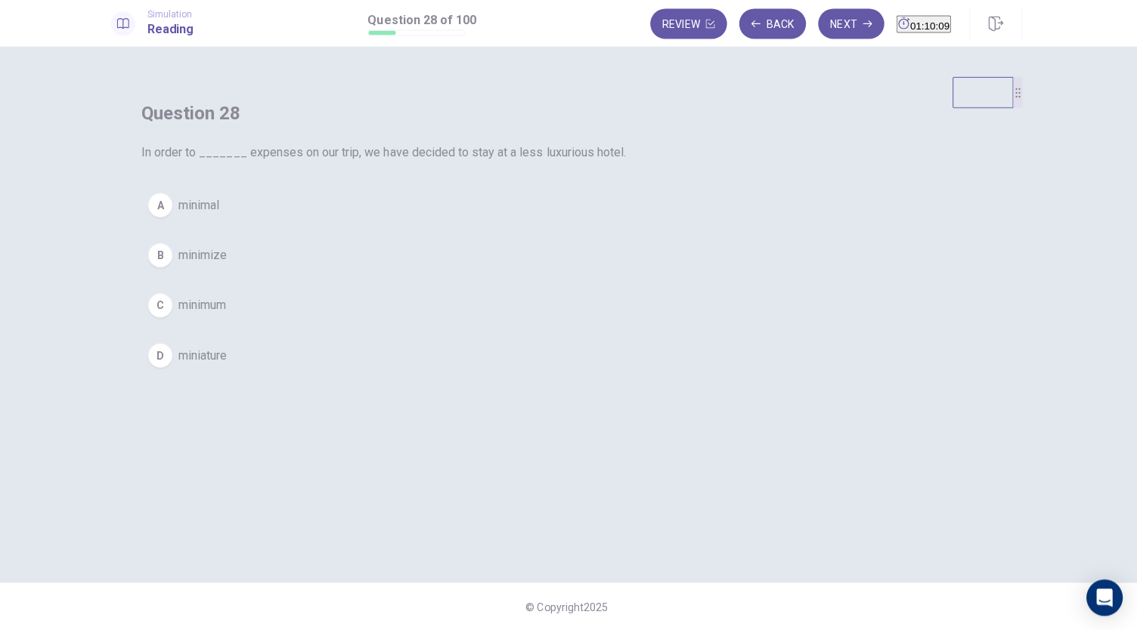
click at [231, 265] on span "minimize" at bounding box center [206, 256] width 48 height 18
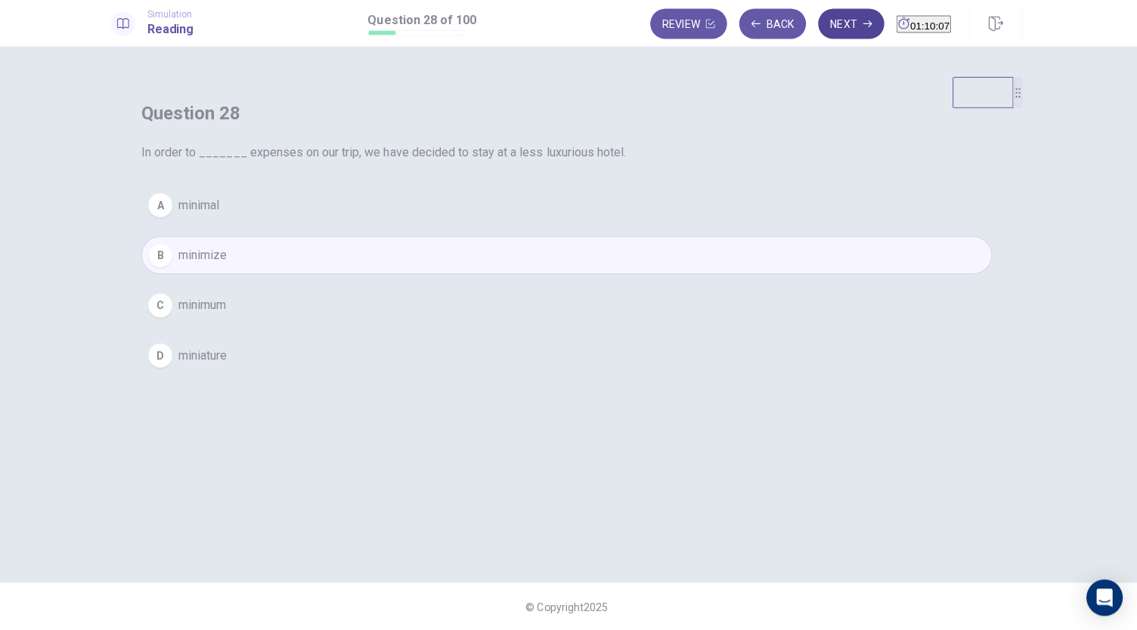
click at [819, 36] on button "Next" at bounding box center [852, 26] width 66 height 30
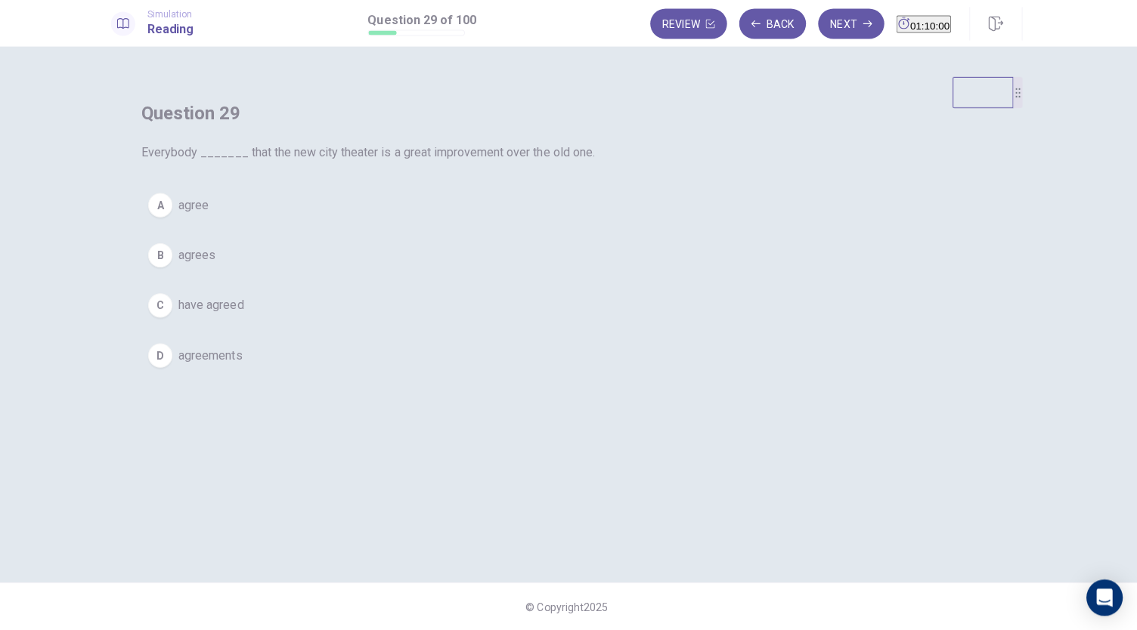
click at [219, 265] on span "agrees" at bounding box center [200, 256] width 37 height 18
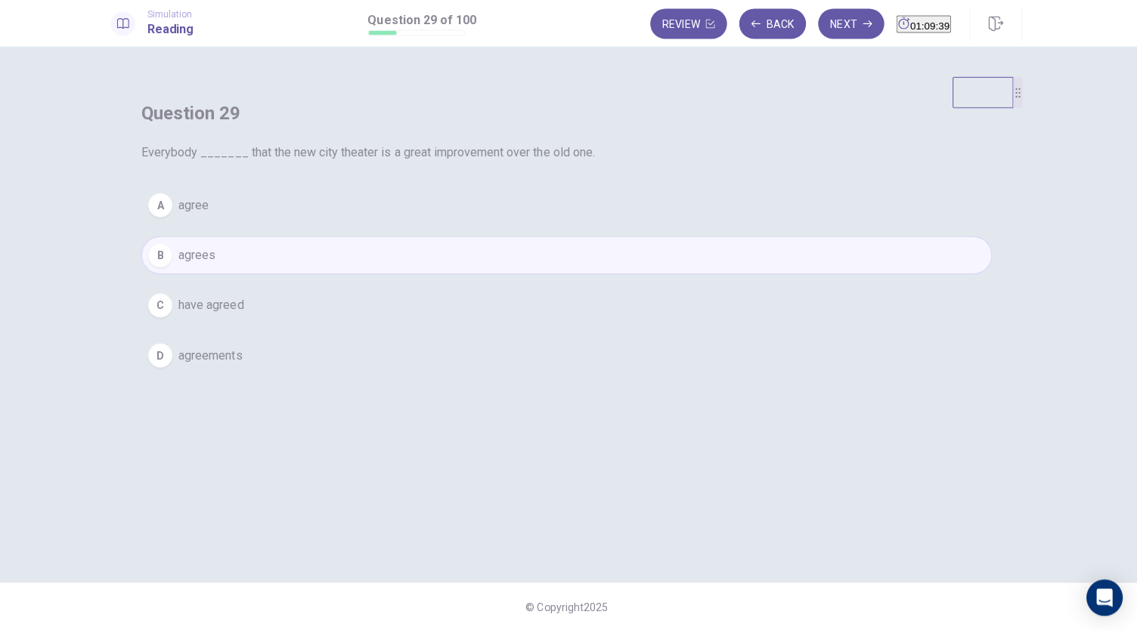
click at [630, 225] on button "A agree" at bounding box center [568, 206] width 847 height 38
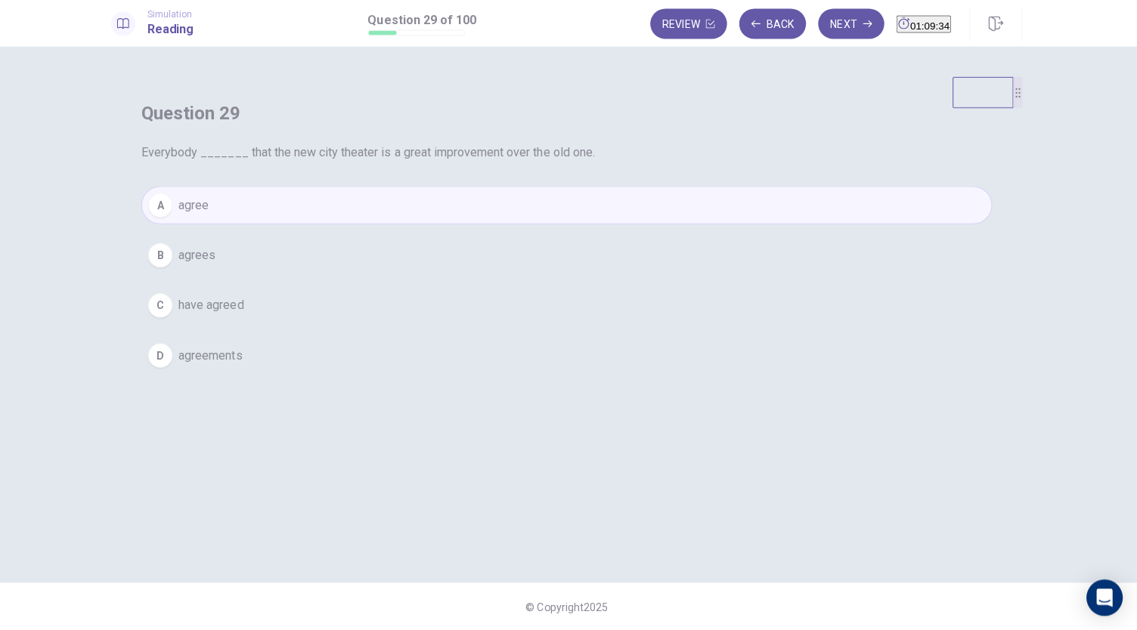
click at [599, 275] on button "B agrees" at bounding box center [568, 256] width 847 height 38
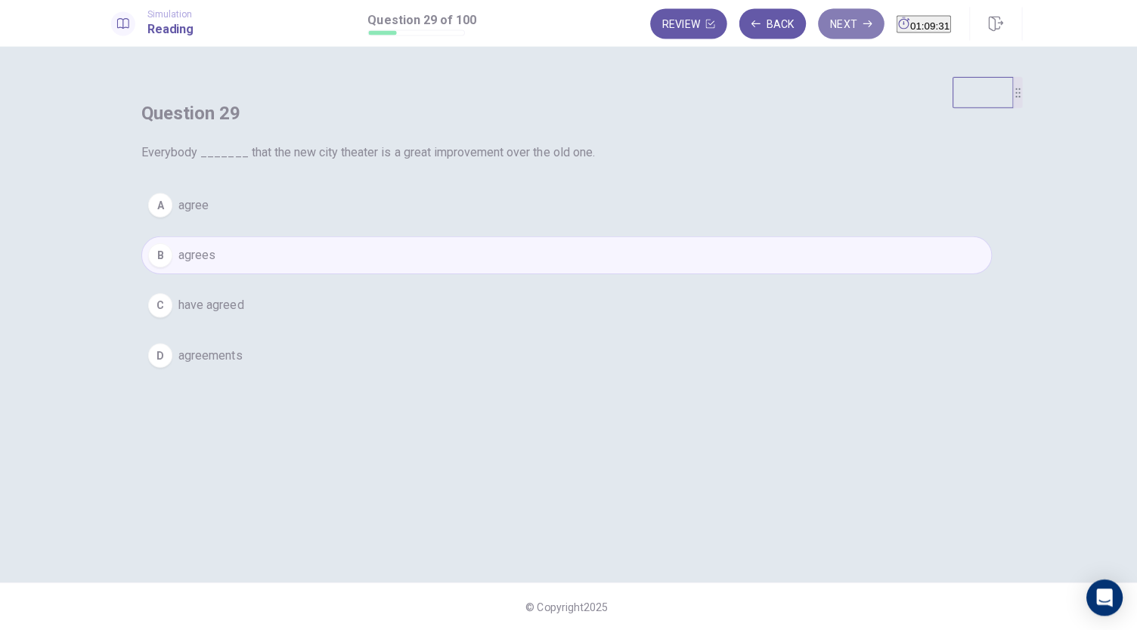
click at [819, 27] on button "Next" at bounding box center [852, 26] width 66 height 30
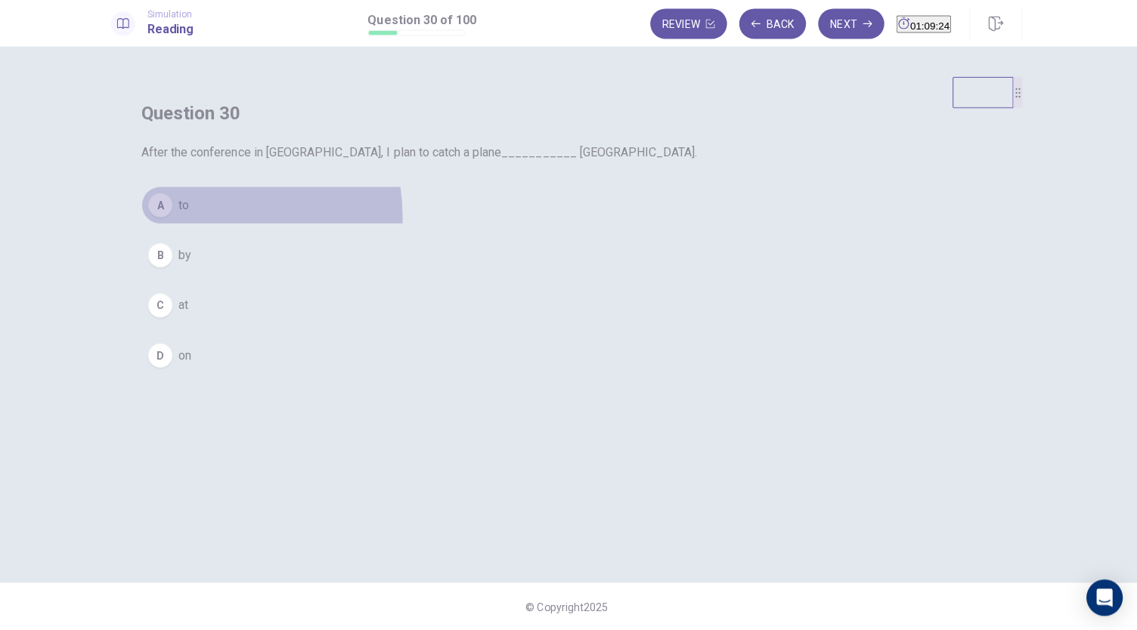
click at [499, 225] on button "A to" at bounding box center [568, 206] width 847 height 38
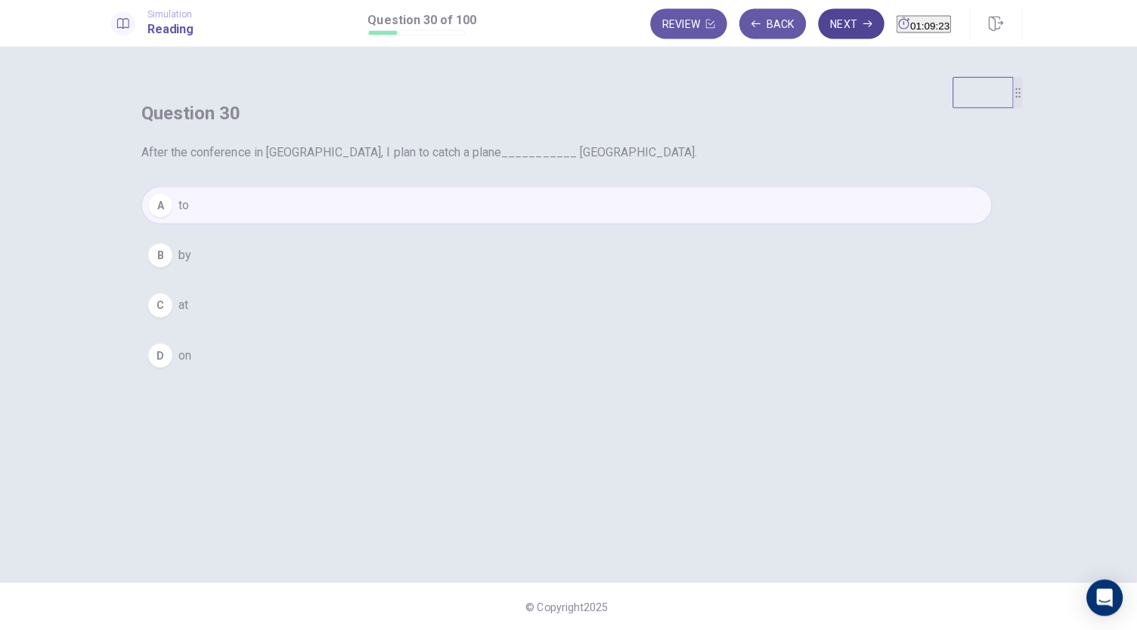
click at [819, 30] on button "Next" at bounding box center [852, 26] width 66 height 30
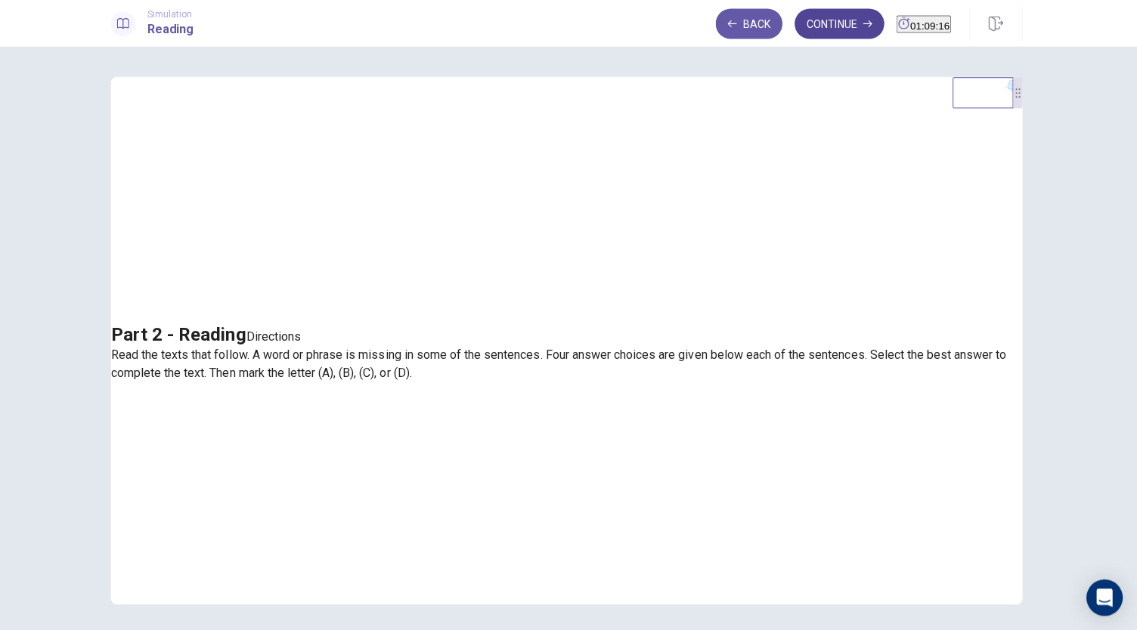
click at [815, 24] on button "Continue" at bounding box center [839, 26] width 89 height 30
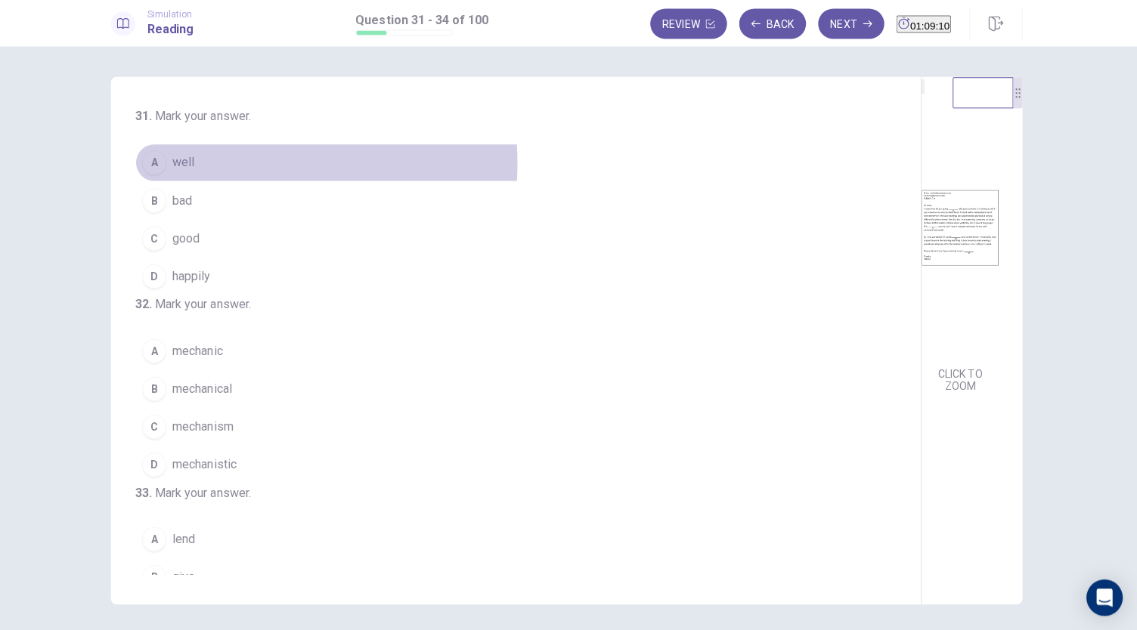
click at [214, 165] on button "A well" at bounding box center [508, 164] width 739 height 38
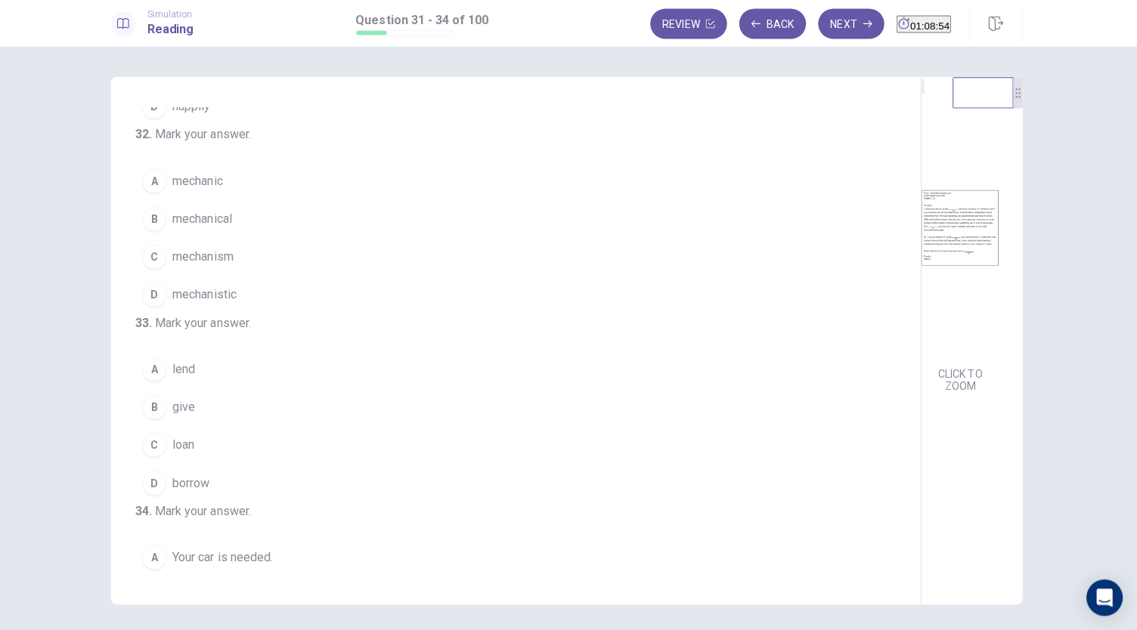
scroll to position [178, 0]
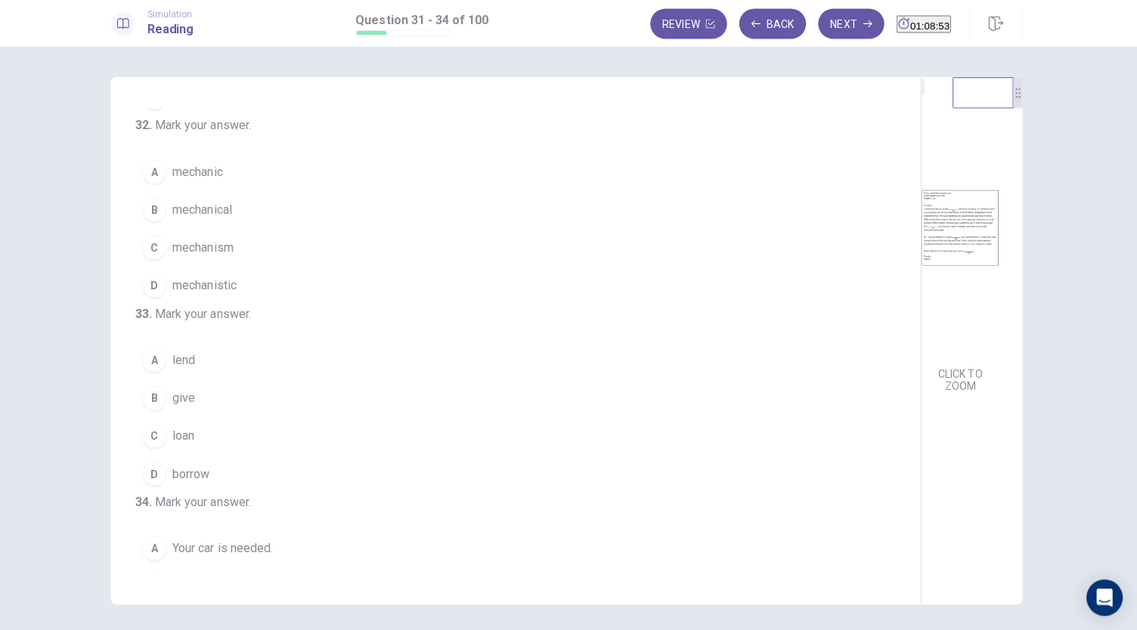
click at [213, 182] on span "mechanic" at bounding box center [201, 173] width 50 height 18
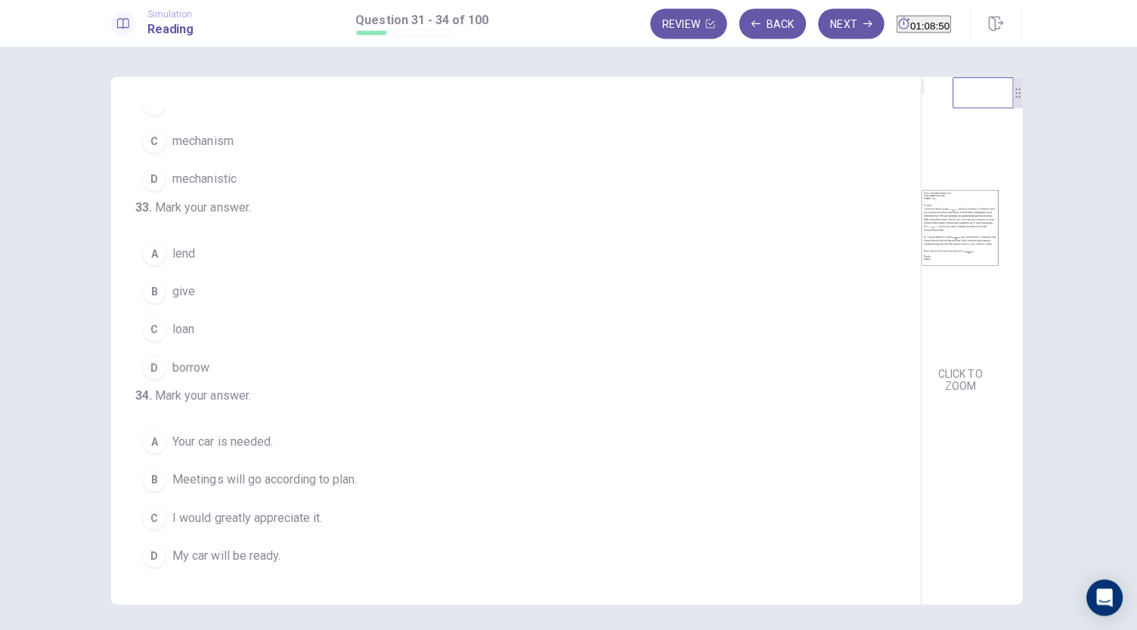
scroll to position [367, 0]
click at [201, 358] on span "borrow" at bounding box center [194, 367] width 37 height 18
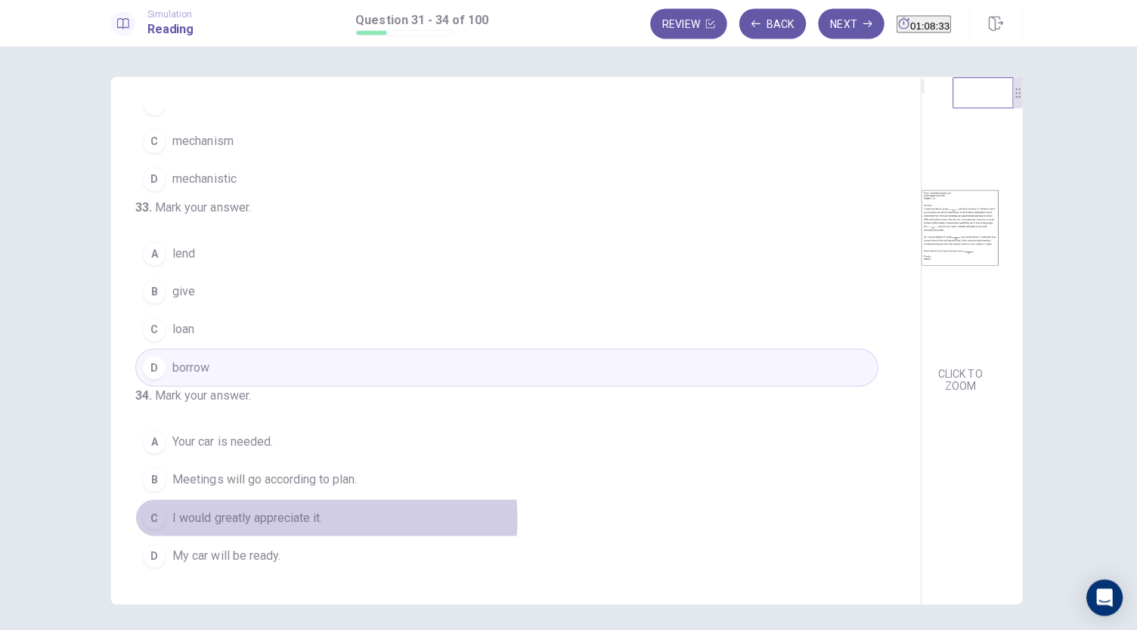
click at [310, 519] on span "I would greatly appreciate it." at bounding box center [250, 517] width 149 height 18
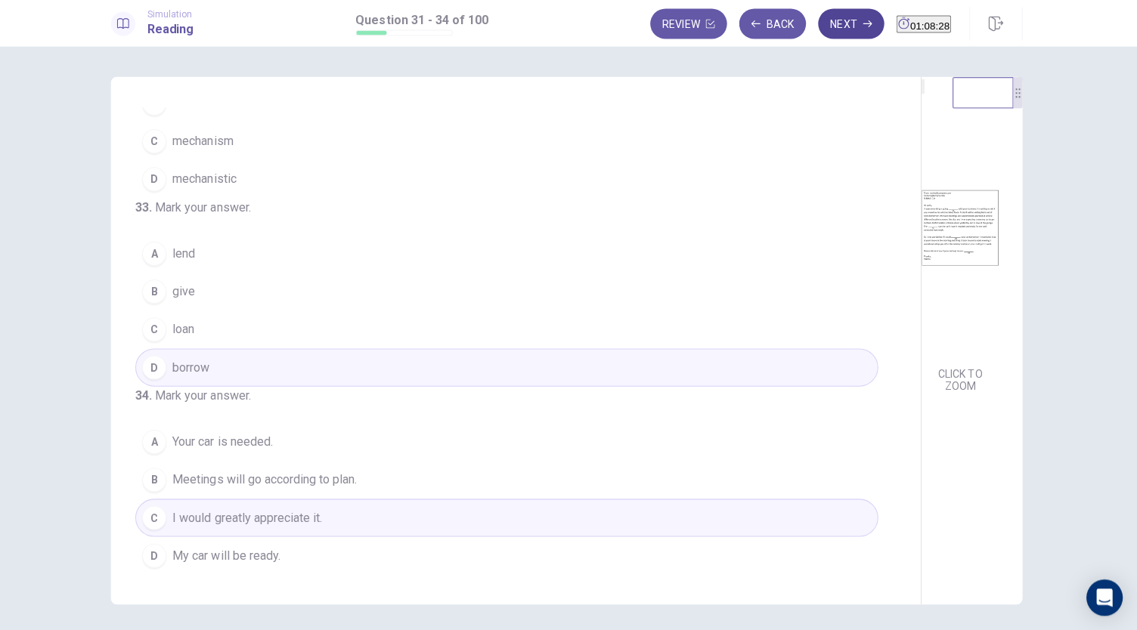
click at [819, 26] on button "Next" at bounding box center [852, 26] width 66 height 30
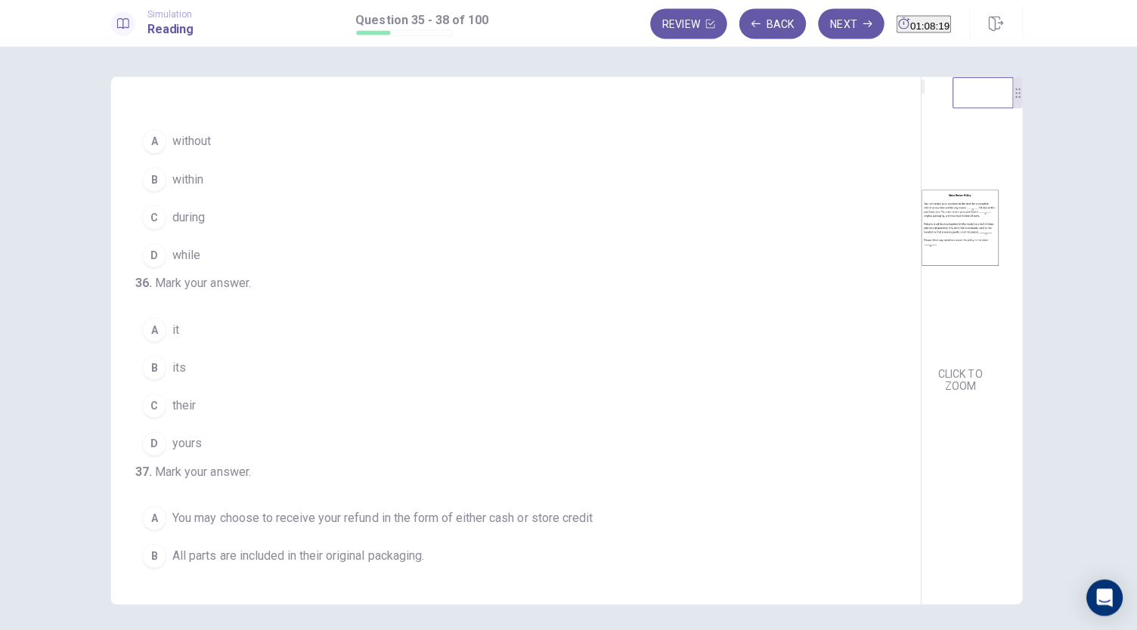
scroll to position [20, 0]
click at [259, 178] on button "B within" at bounding box center [508, 182] width 739 height 38
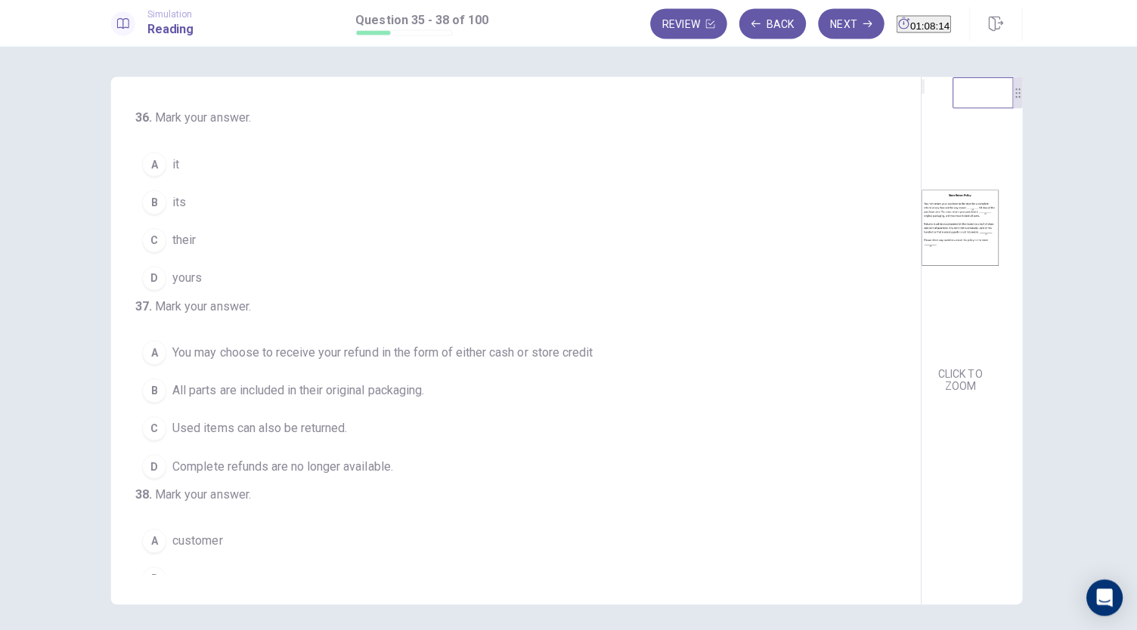
scroll to position [188, 0]
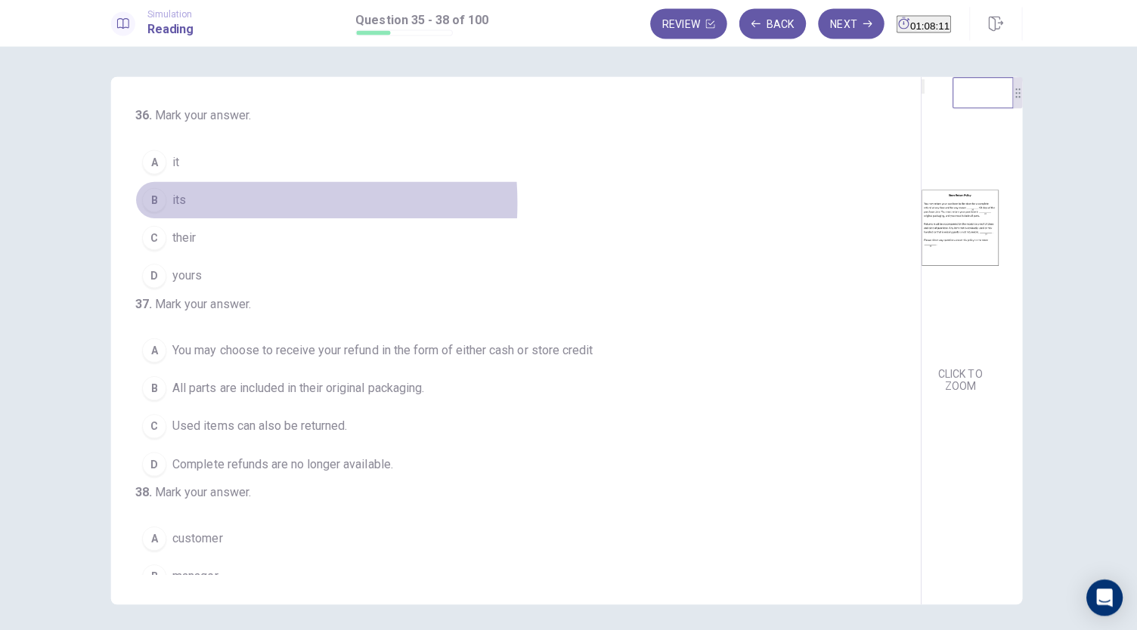
click at [204, 220] on button "B its" at bounding box center [508, 201] width 739 height 38
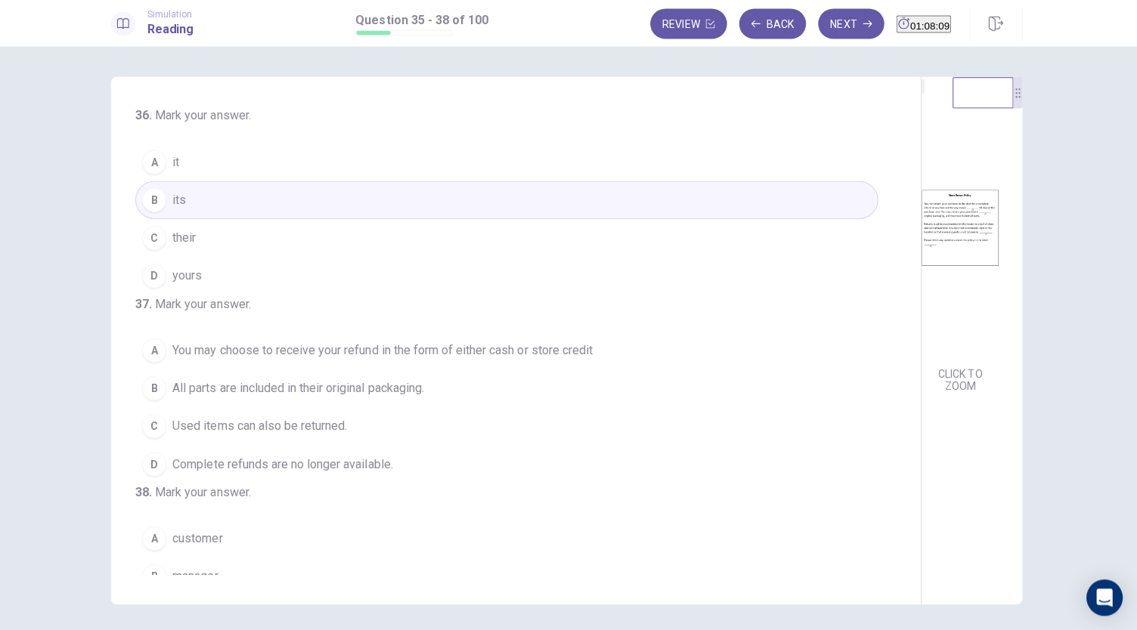
drag, startPoint x: 553, startPoint y: 273, endPoint x: 554, endPoint y: 293, distance: 19.7
click at [554, 293] on div "35 . Mark your answer. A without B within C during D while 36 . Mark your answe…" at bounding box center [518, 341] width 806 height 525
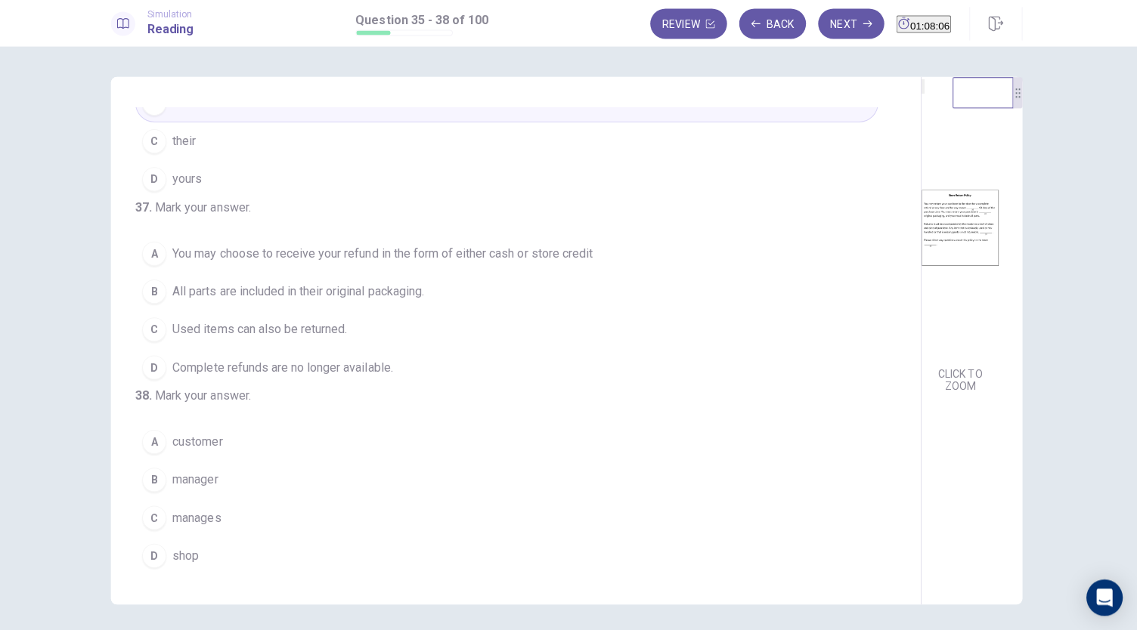
scroll to position [379, 0]
click at [298, 245] on span "You may choose to receive your refund in the form of either cash or store credit" at bounding box center [385, 254] width 418 height 18
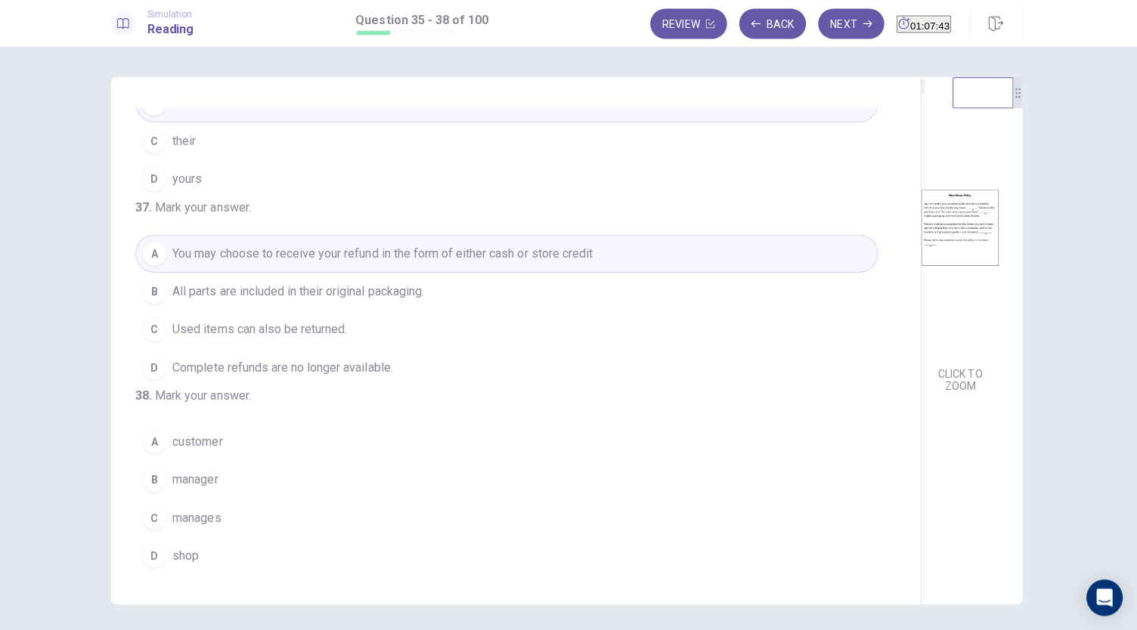
drag, startPoint x: 543, startPoint y: 345, endPoint x: 545, endPoint y: 382, distance: 36.3
click at [545, 382] on div "35 . Mark your answer. A without B within C during D while 36 . Mark your answe…" at bounding box center [523, 341] width 769 height 465
click at [221, 478] on button "B manager" at bounding box center [508, 479] width 739 height 38
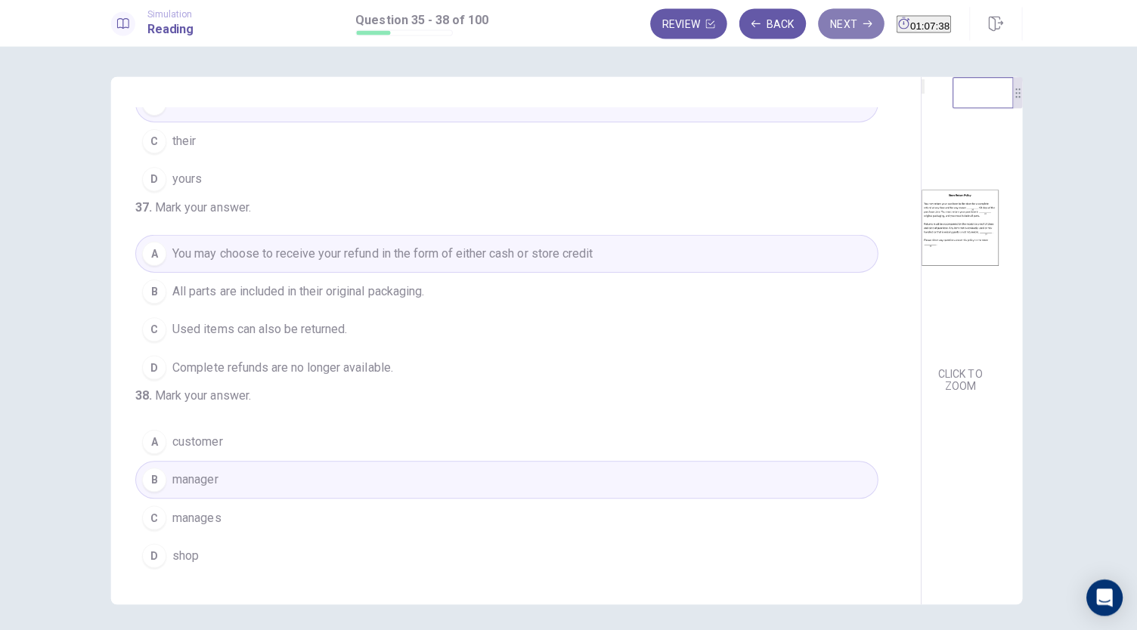
click at [824, 17] on button "Next" at bounding box center [852, 26] width 66 height 30
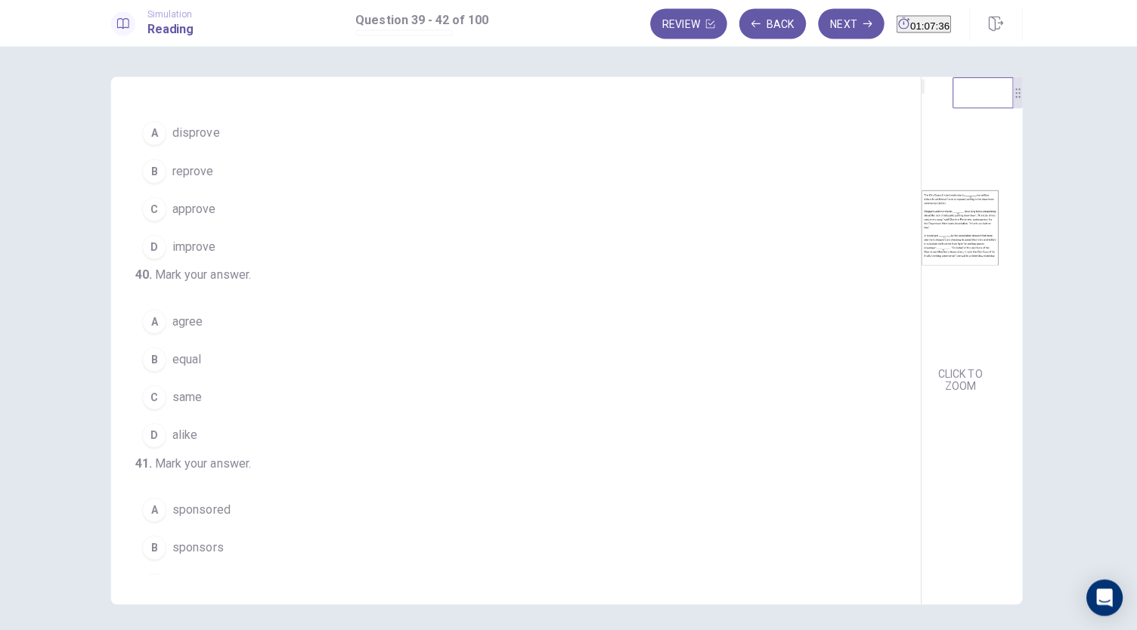
scroll to position [0, 0]
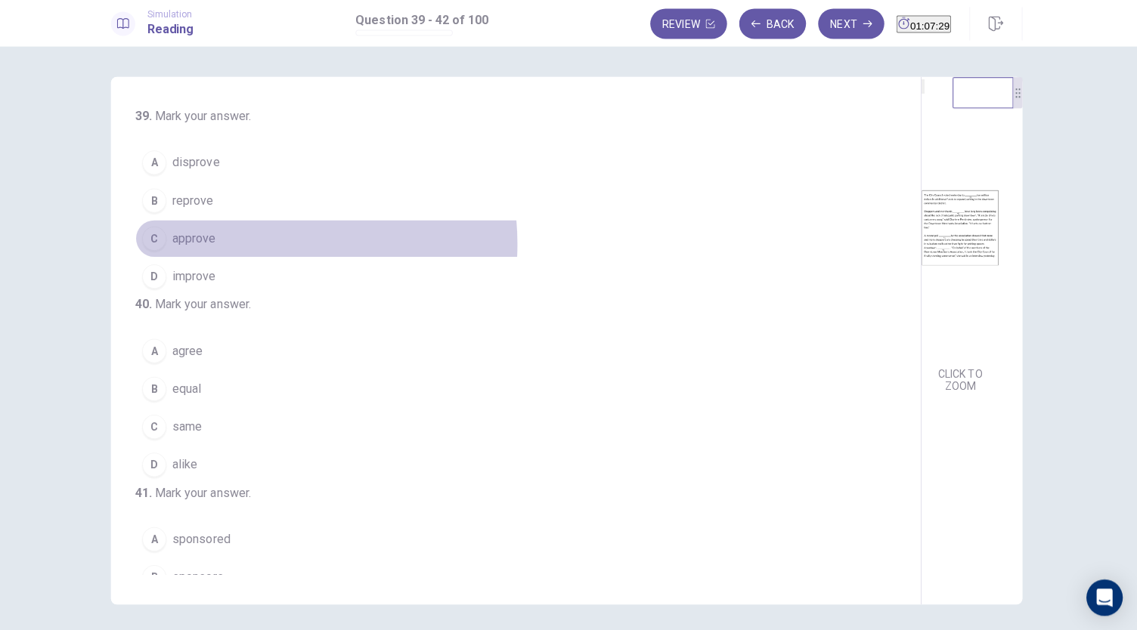
click at [250, 243] on button "C approve" at bounding box center [508, 240] width 739 height 38
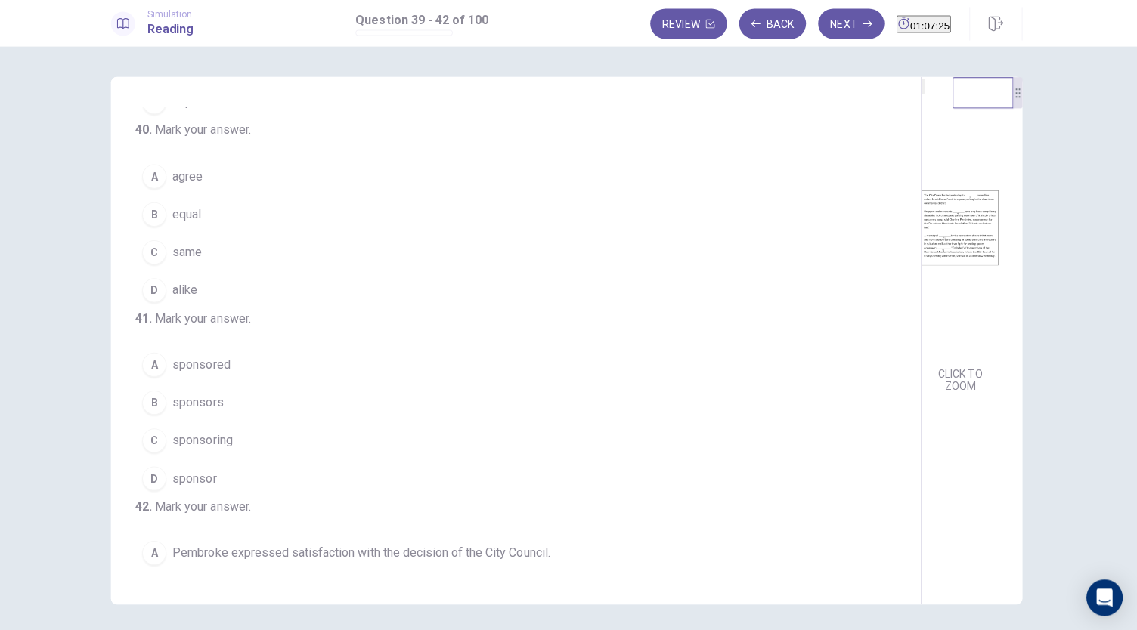
scroll to position [174, 0]
click at [295, 310] on button "D alike" at bounding box center [508, 291] width 739 height 38
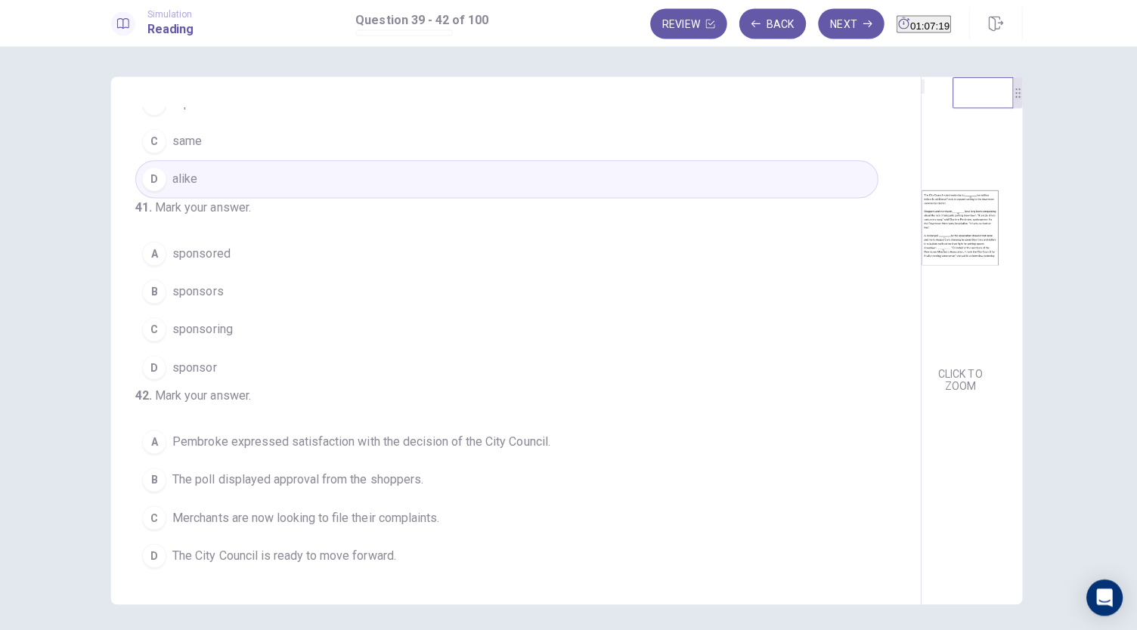
scroll to position [379, 0]
click at [223, 245] on span "sponsored" at bounding box center [204, 254] width 57 height 18
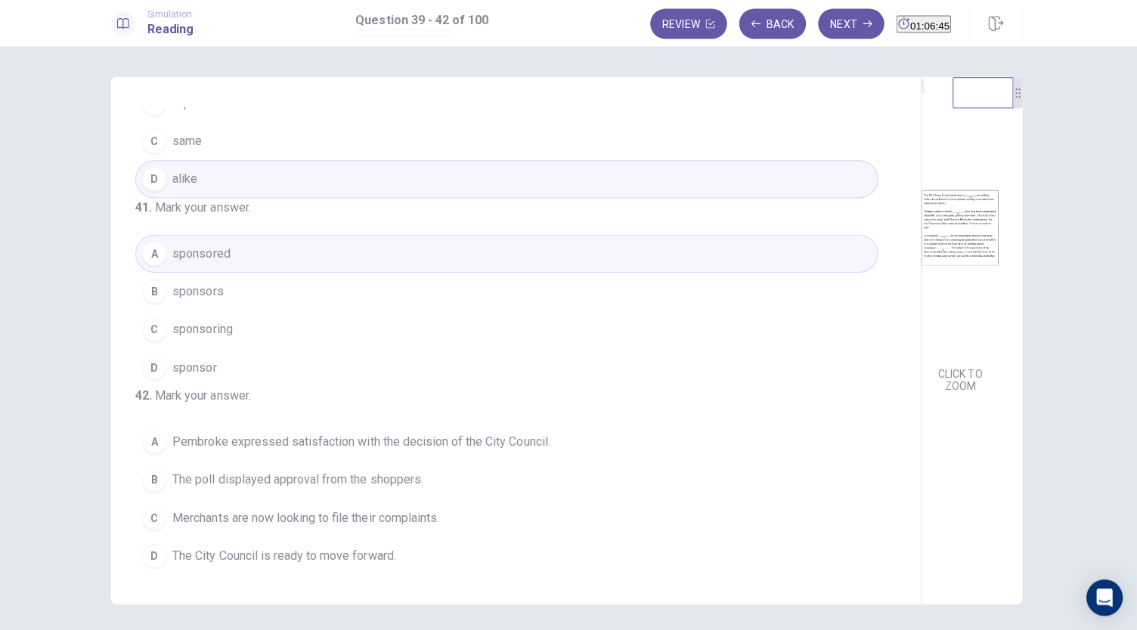
click at [375, 432] on span "Pembroke expressed satisfaction with the decision of the City Council." at bounding box center [364, 441] width 376 height 18
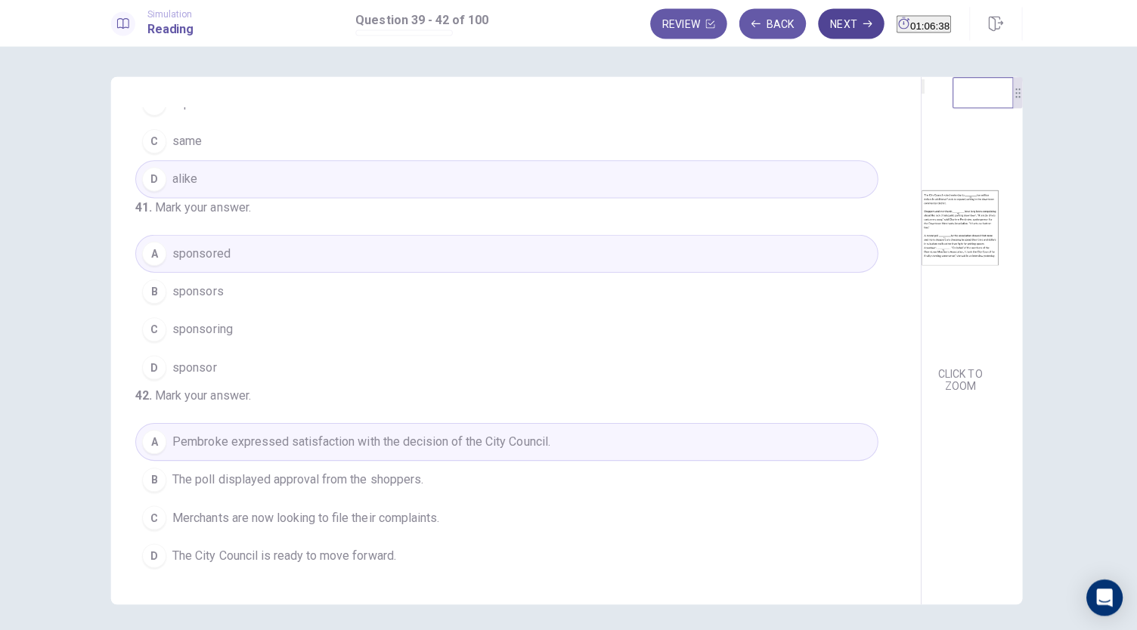
click at [819, 32] on button "Next" at bounding box center [852, 26] width 66 height 30
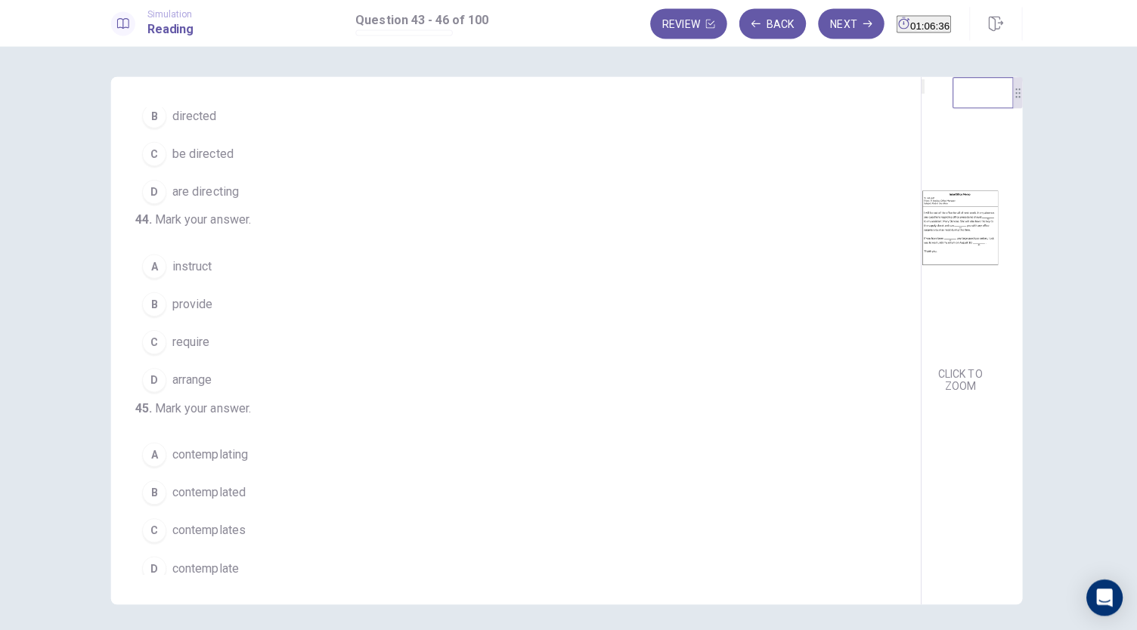
scroll to position [0, 0]
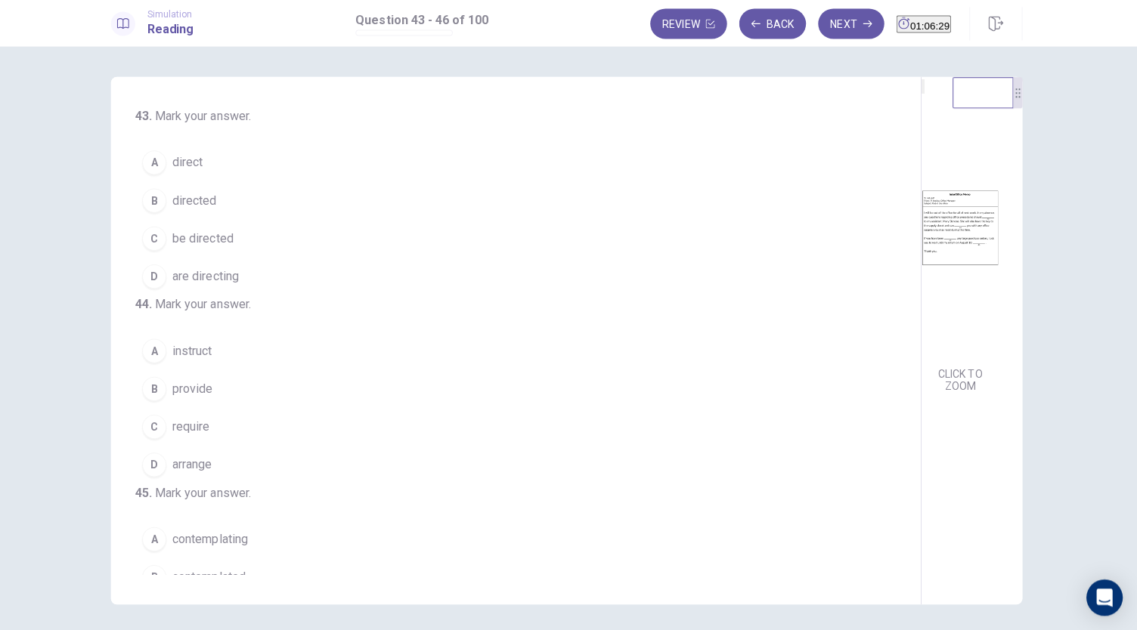
click at [211, 239] on span "be directed" at bounding box center [206, 240] width 60 height 18
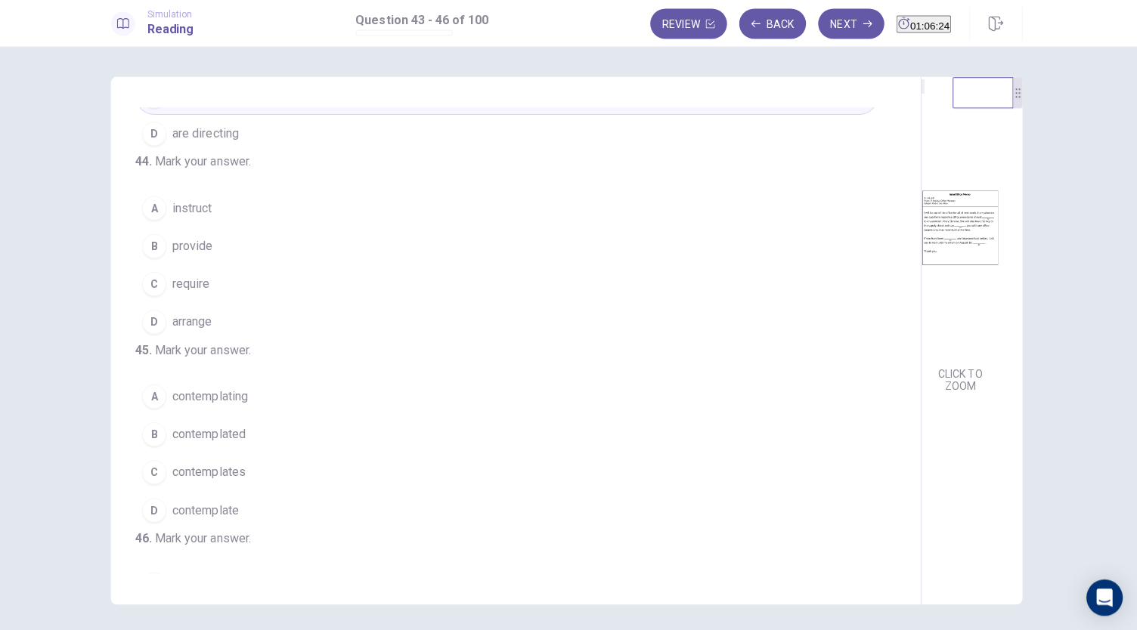
scroll to position [146, 0]
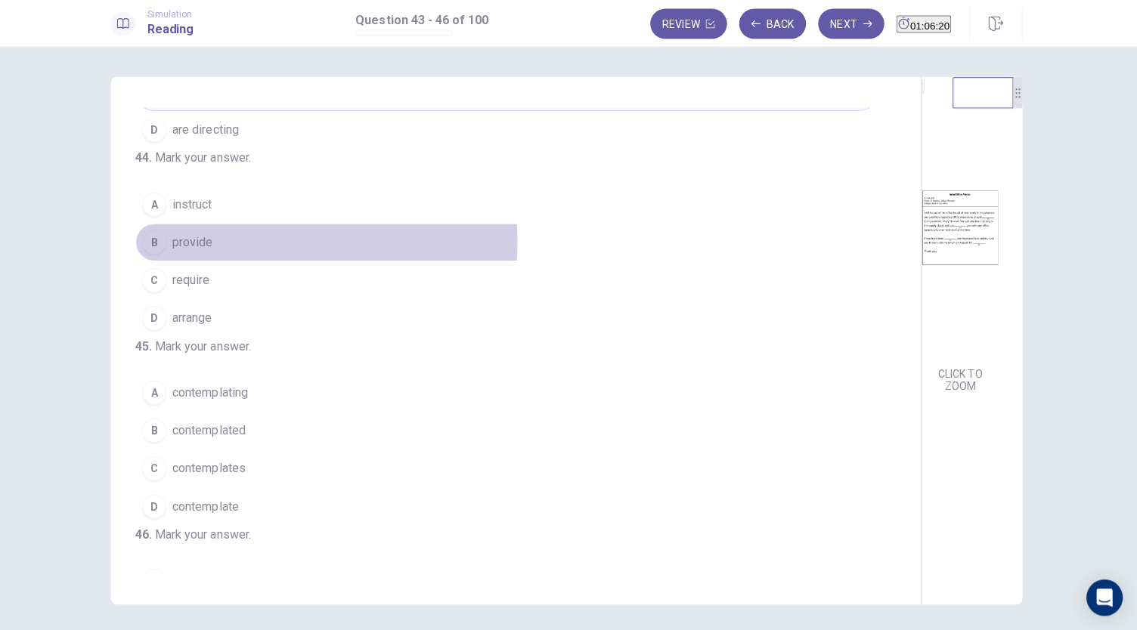
click at [228, 262] on button "B provide" at bounding box center [508, 243] width 739 height 38
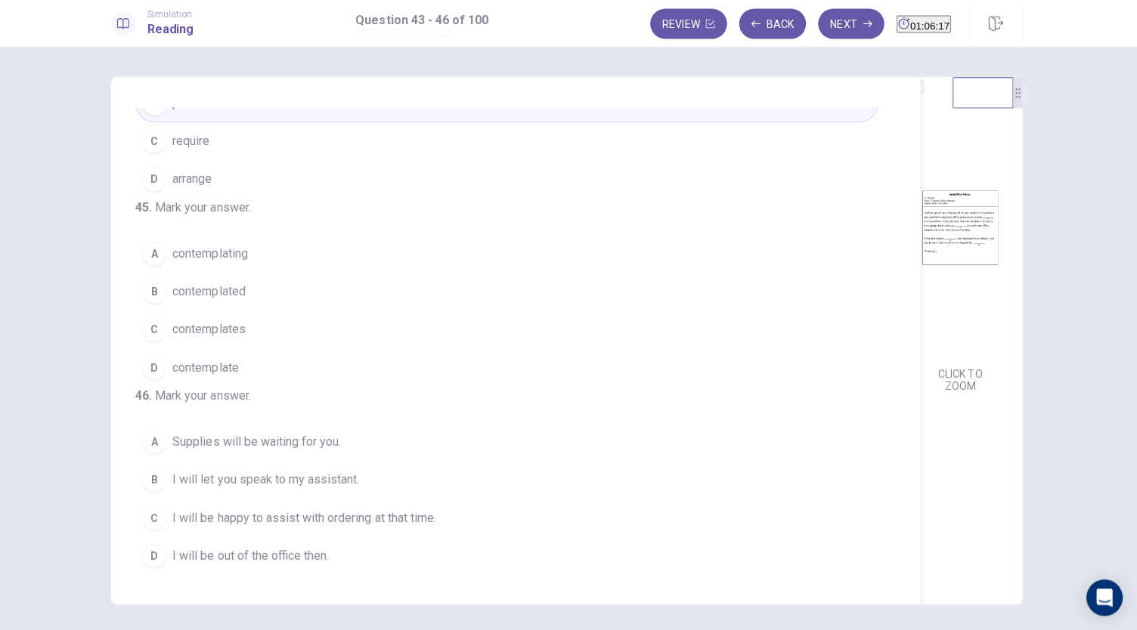
scroll to position [367, 0]
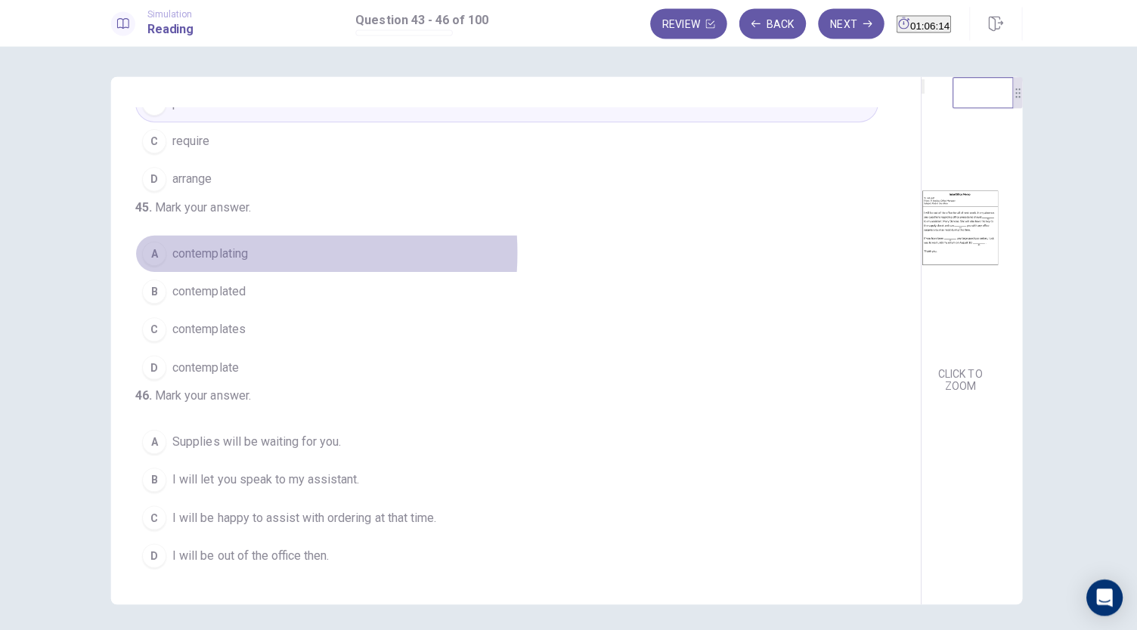
click at [224, 245] on span "contemplating" at bounding box center [213, 254] width 75 height 18
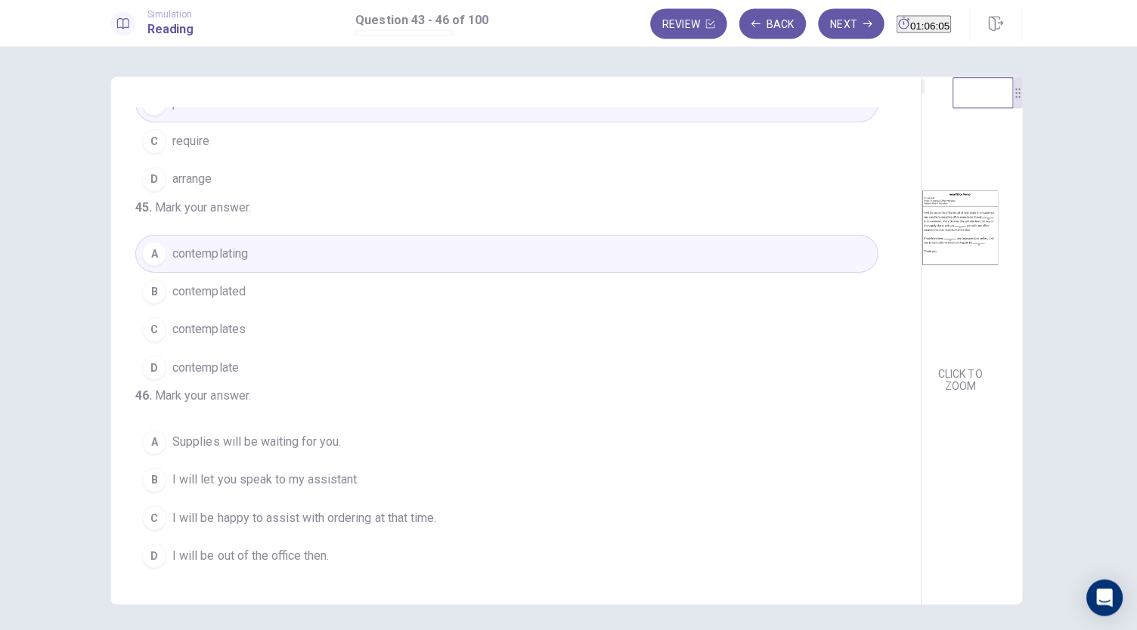
click at [378, 518] on span "I will be happy to assist with ordering at that time." at bounding box center [307, 517] width 262 height 18
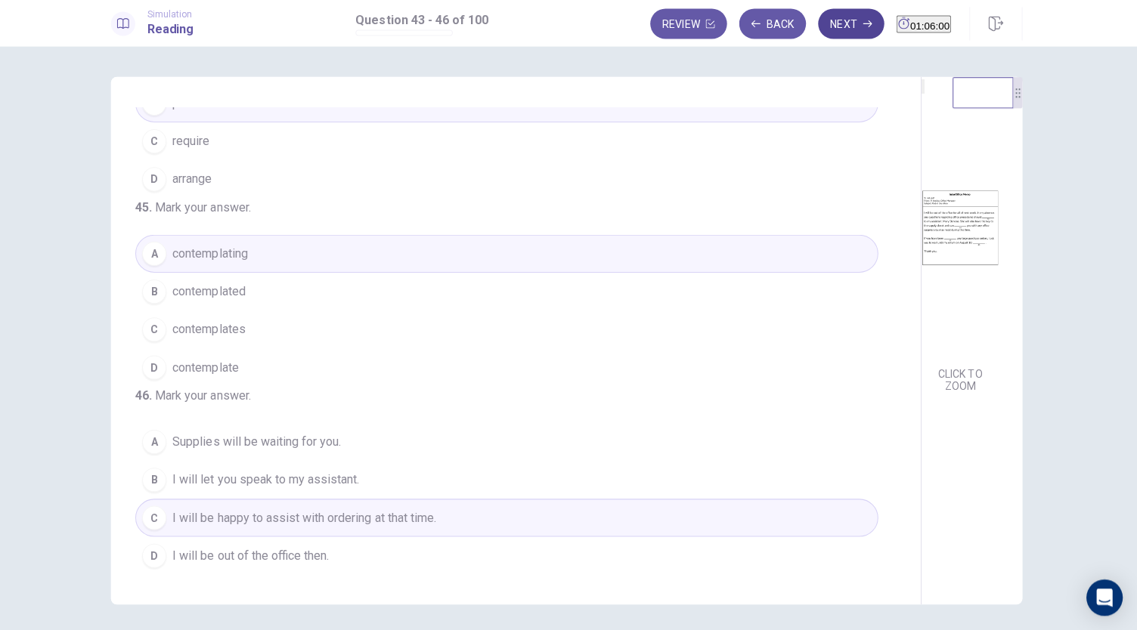
click at [831, 24] on button "Next" at bounding box center [852, 26] width 66 height 30
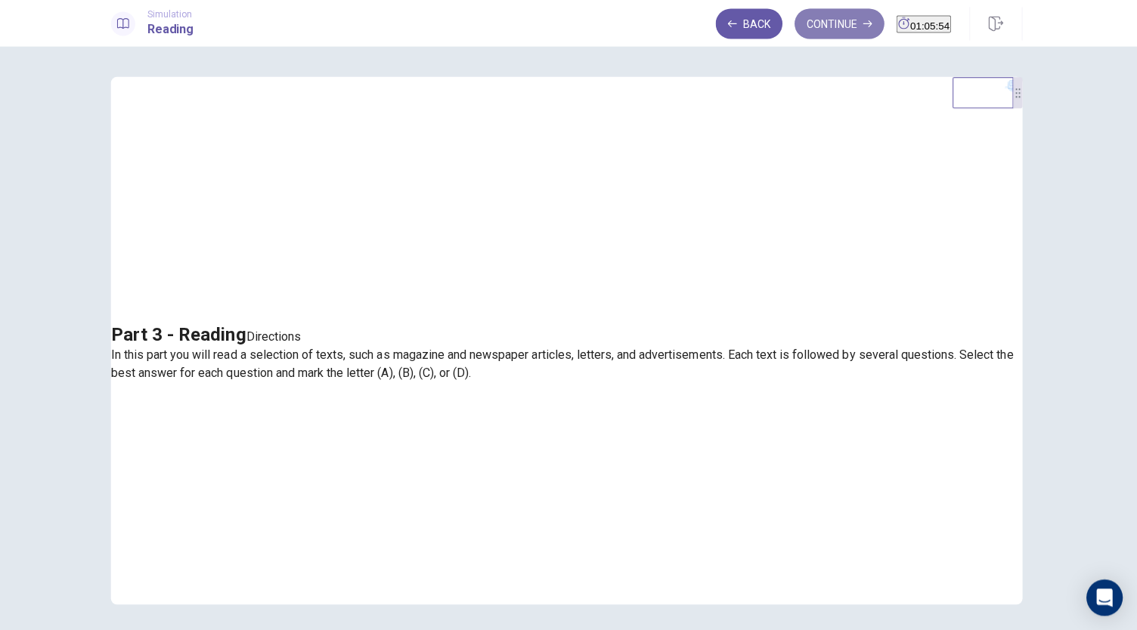
click at [803, 29] on button "Continue" at bounding box center [839, 26] width 89 height 30
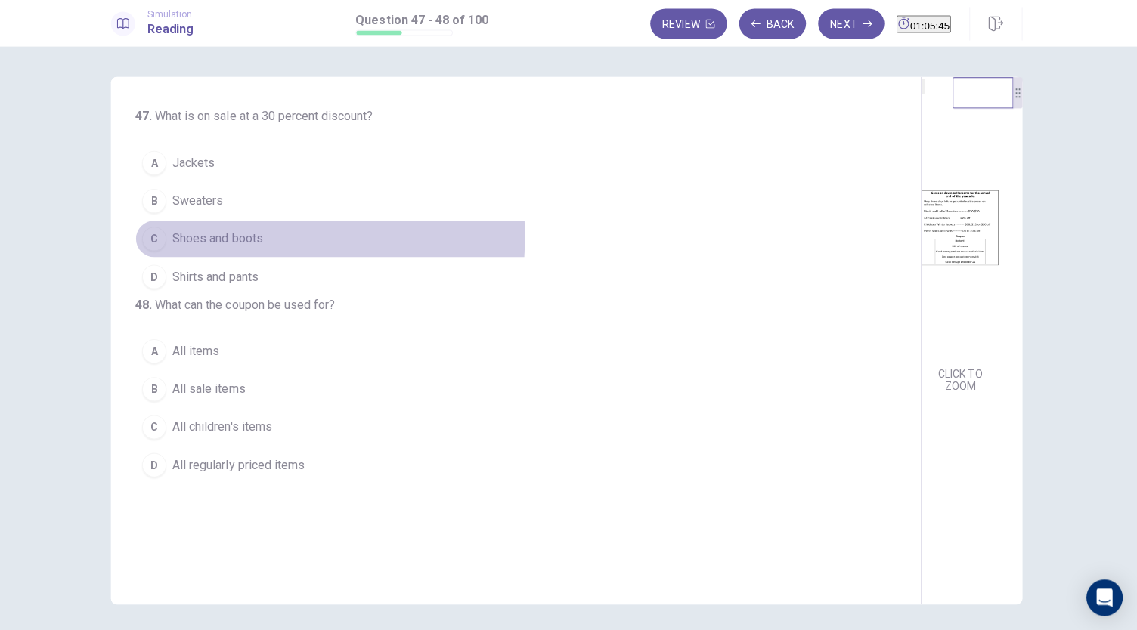
click at [206, 236] on span "Shoes and boots" at bounding box center [221, 240] width 90 height 18
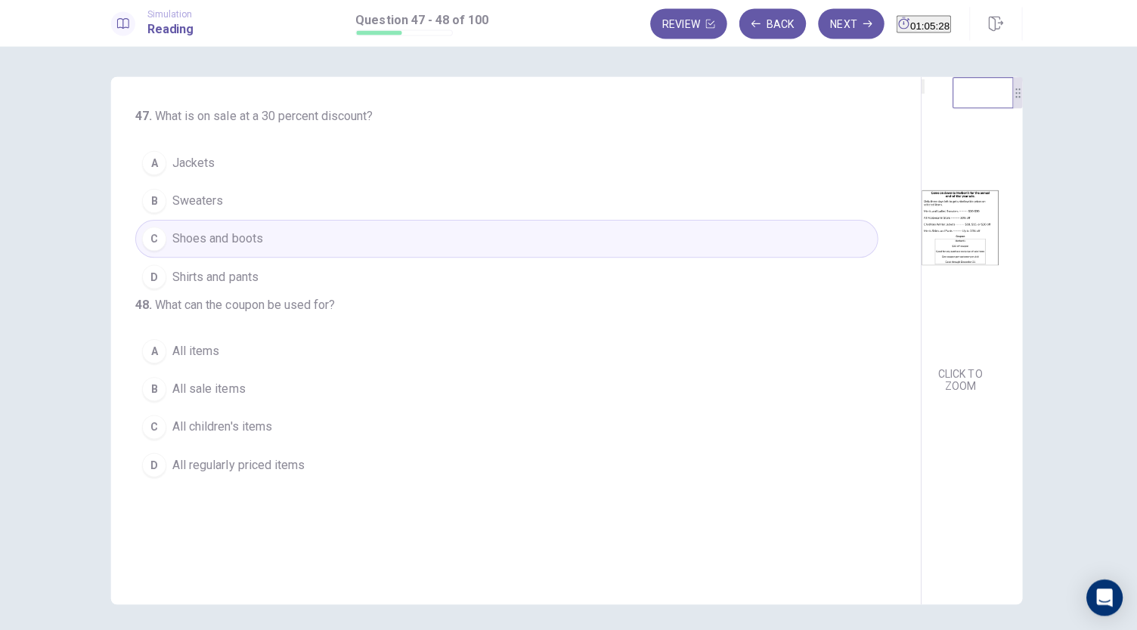
click at [255, 408] on button "B All sale items" at bounding box center [508, 389] width 739 height 38
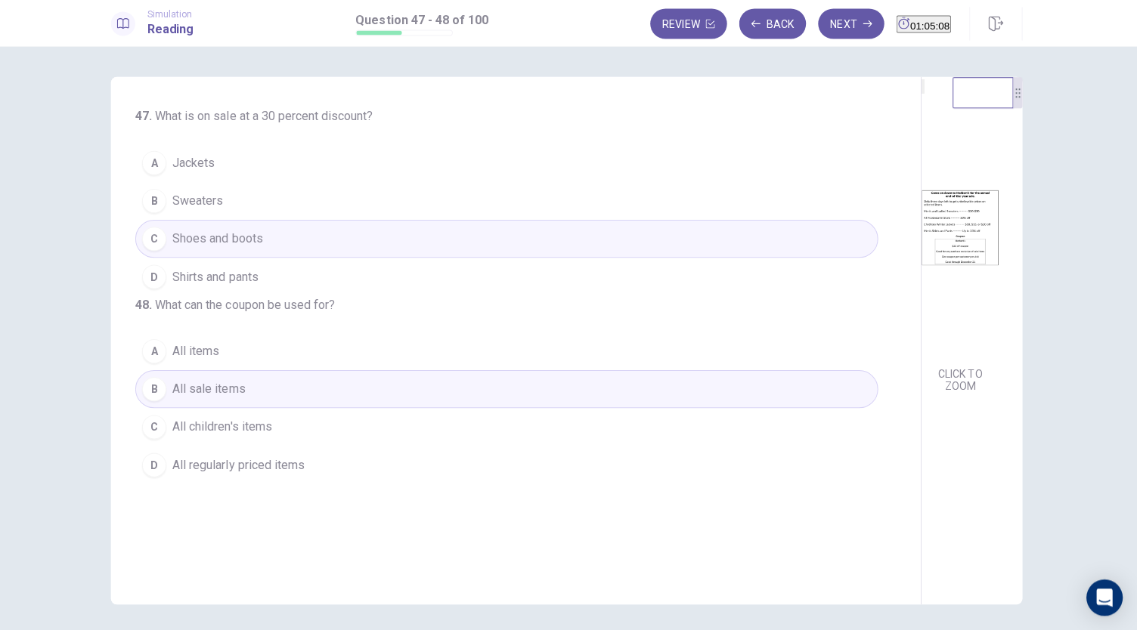
click at [317, 484] on button "D All regularly priced items" at bounding box center [508, 465] width 739 height 38
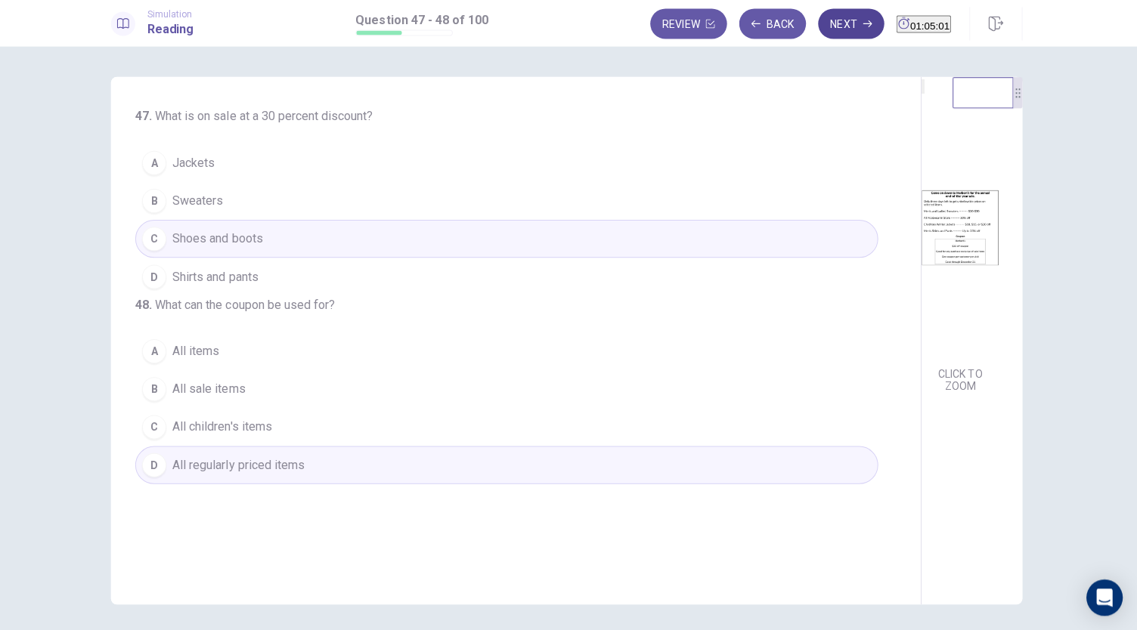
click at [821, 24] on button "Next" at bounding box center [852, 26] width 66 height 30
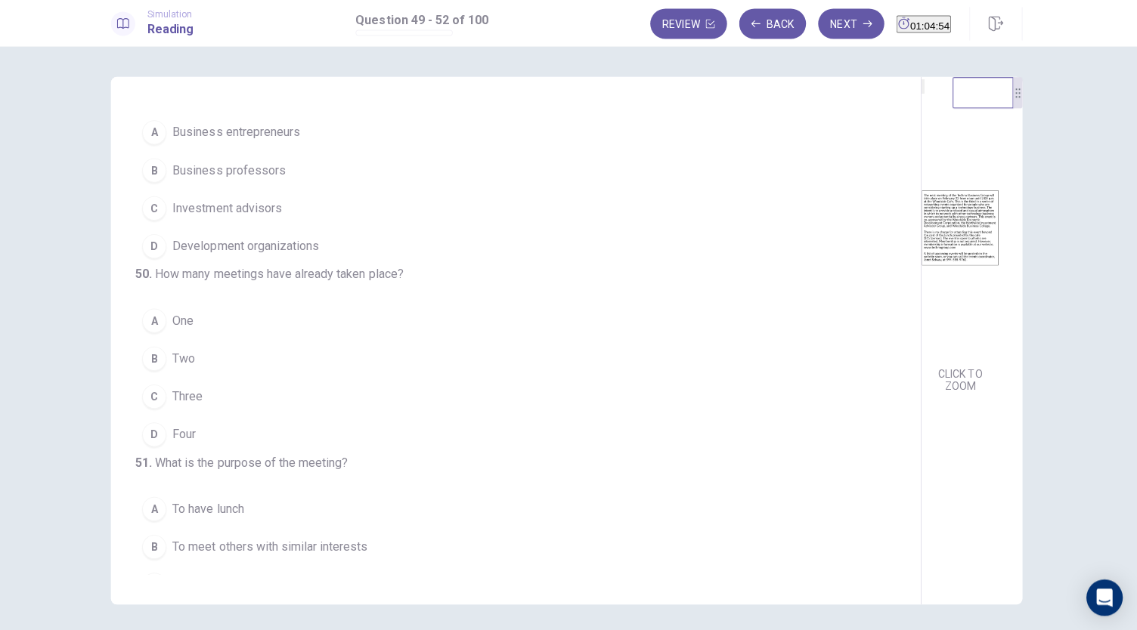
scroll to position [0, 0]
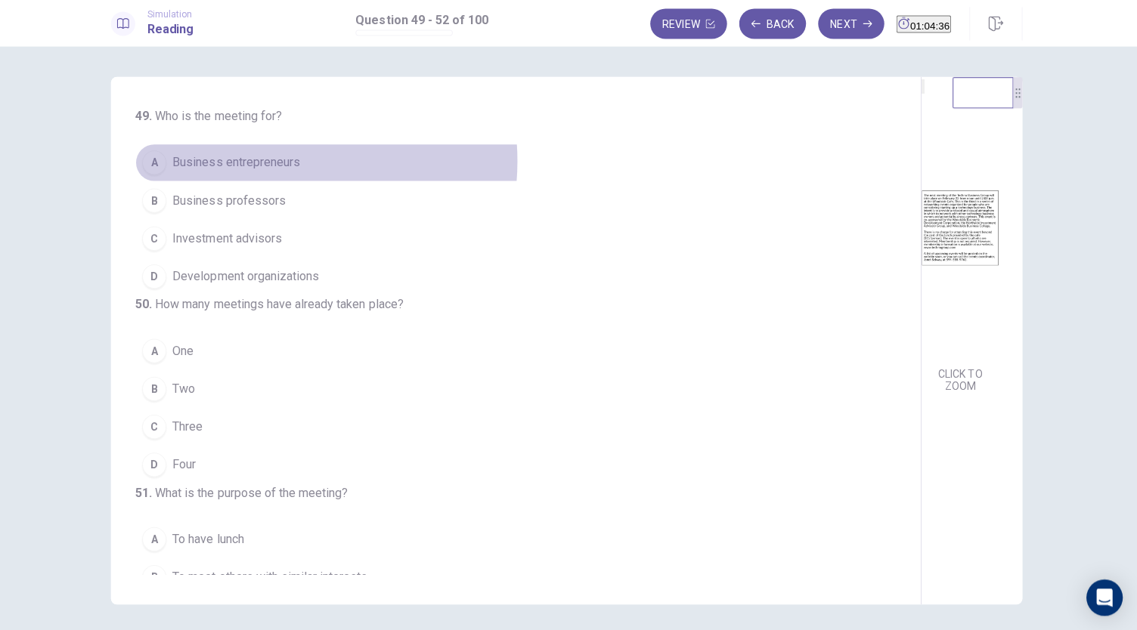
click at [265, 163] on span "Business entrepreneurs" at bounding box center [239, 164] width 127 height 18
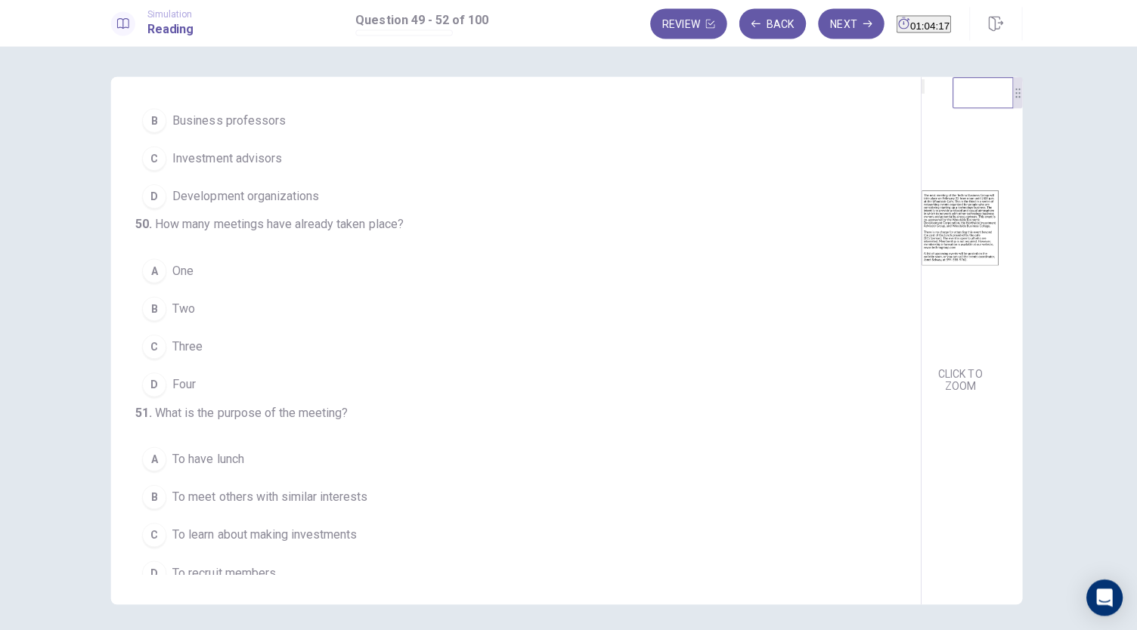
scroll to position [87, 0]
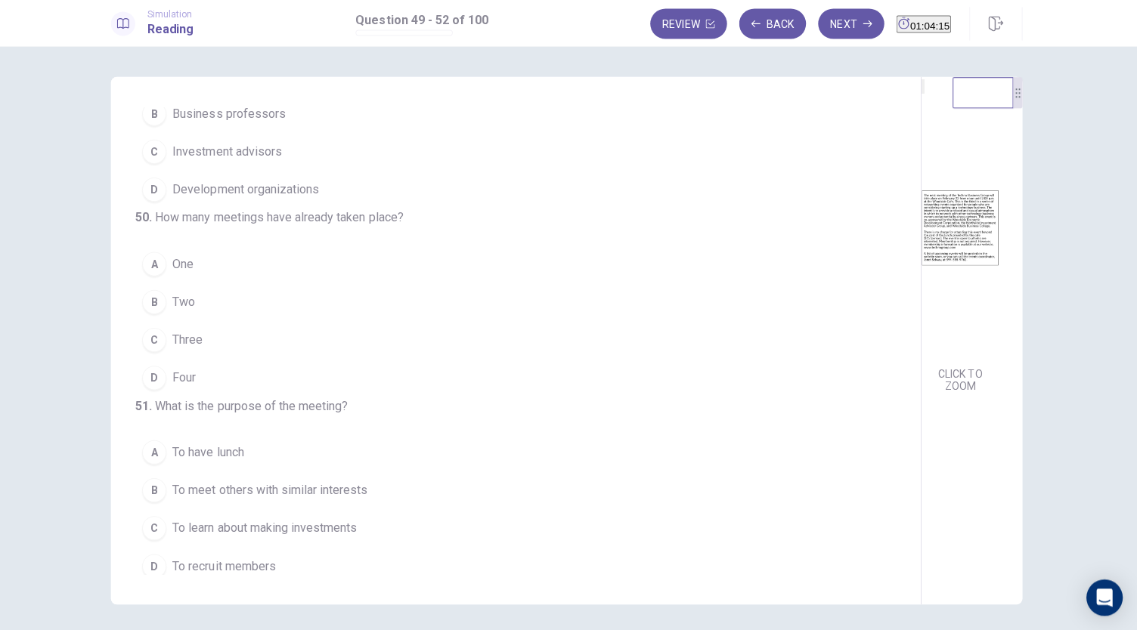
click at [184, 311] on span "Two" at bounding box center [187, 302] width 23 height 18
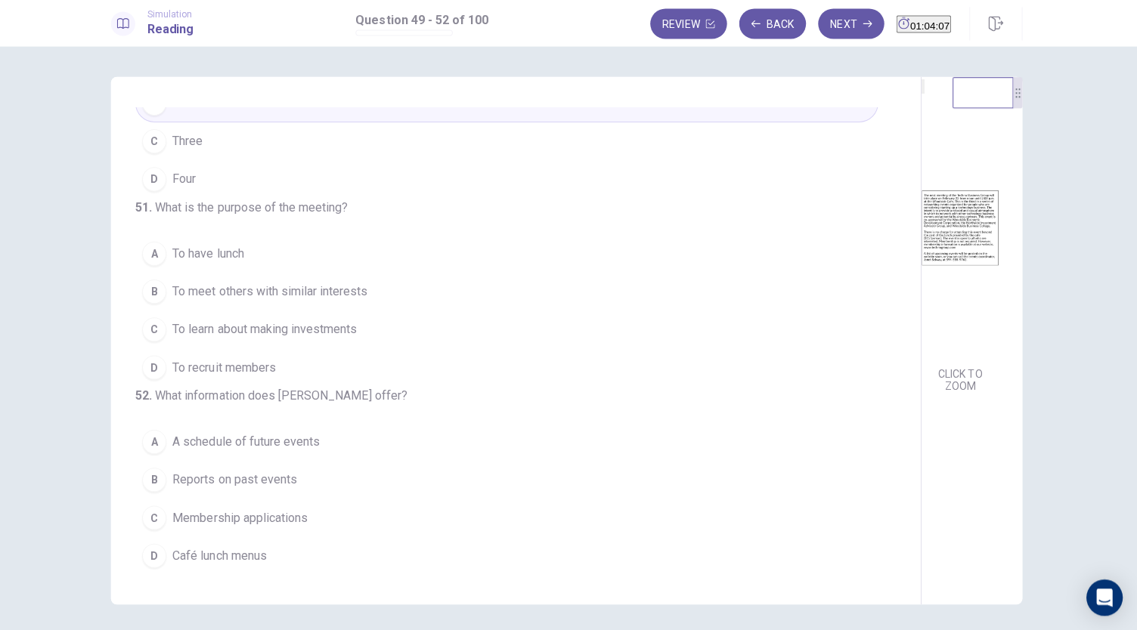
scroll to position [367, 0]
click at [321, 283] on span "To meet others with similar interests" at bounding box center [273, 292] width 194 height 18
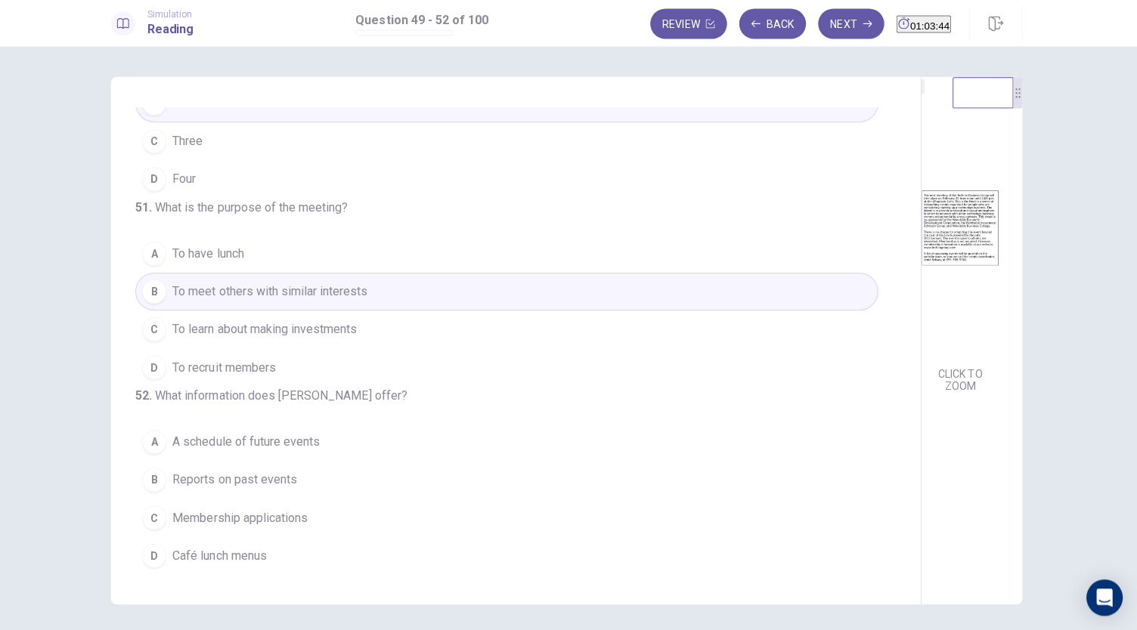
click at [293, 444] on span "A schedule of future events" at bounding box center [249, 441] width 147 height 18
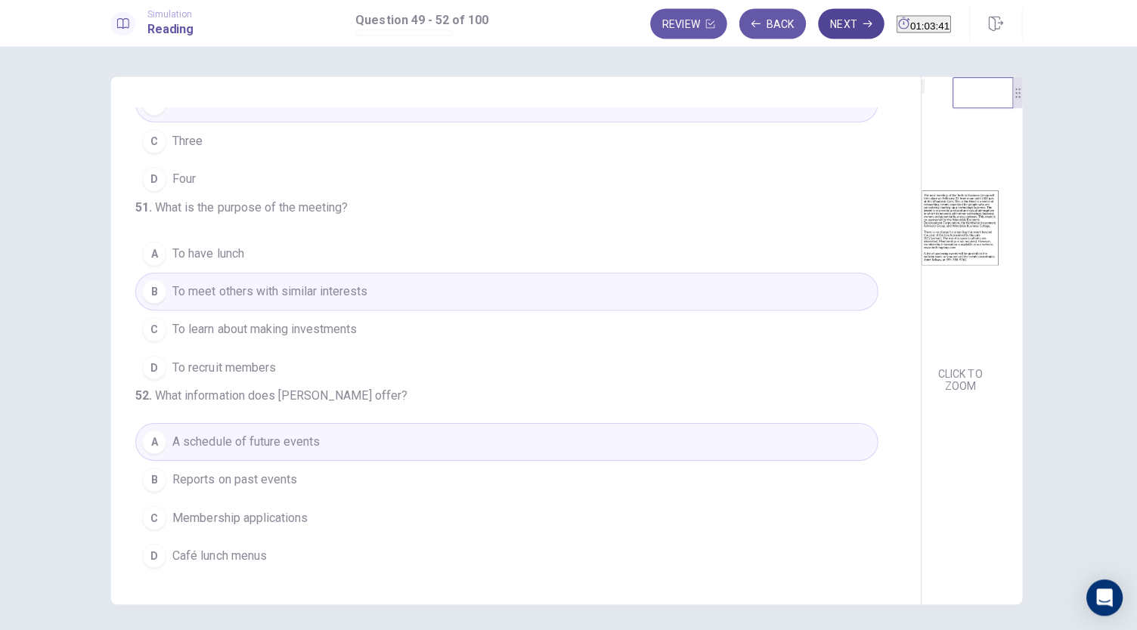
click at [819, 26] on button "Next" at bounding box center [852, 26] width 66 height 30
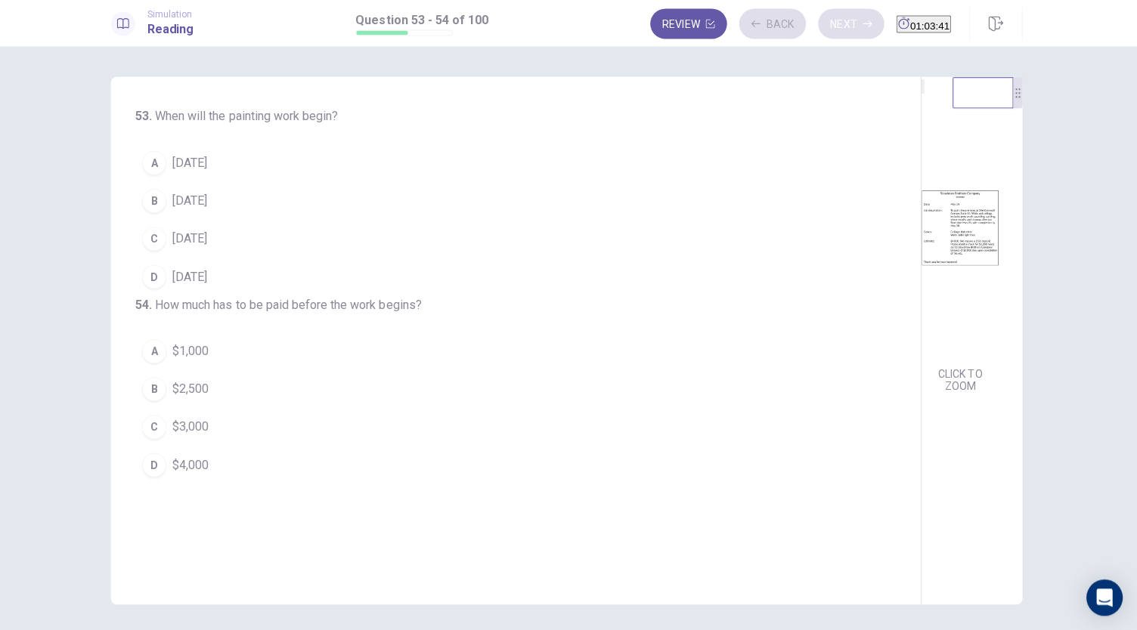
scroll to position [0, 0]
click at [201, 240] on span "May 21" at bounding box center [193, 240] width 35 height 18
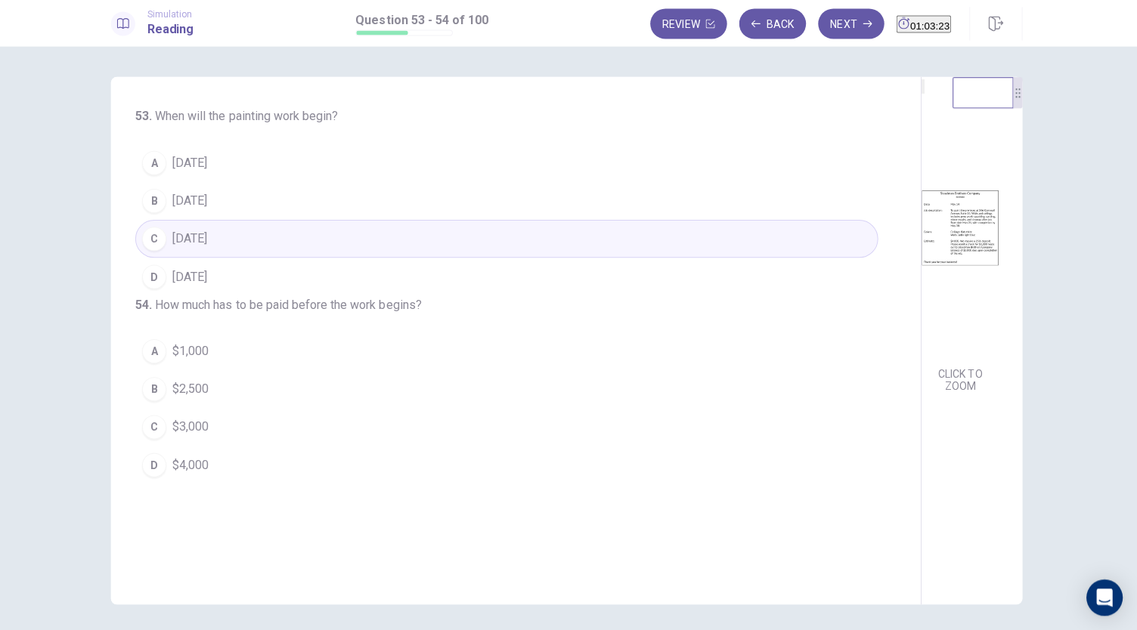
click at [214, 370] on button "A $1,000" at bounding box center [508, 352] width 739 height 38
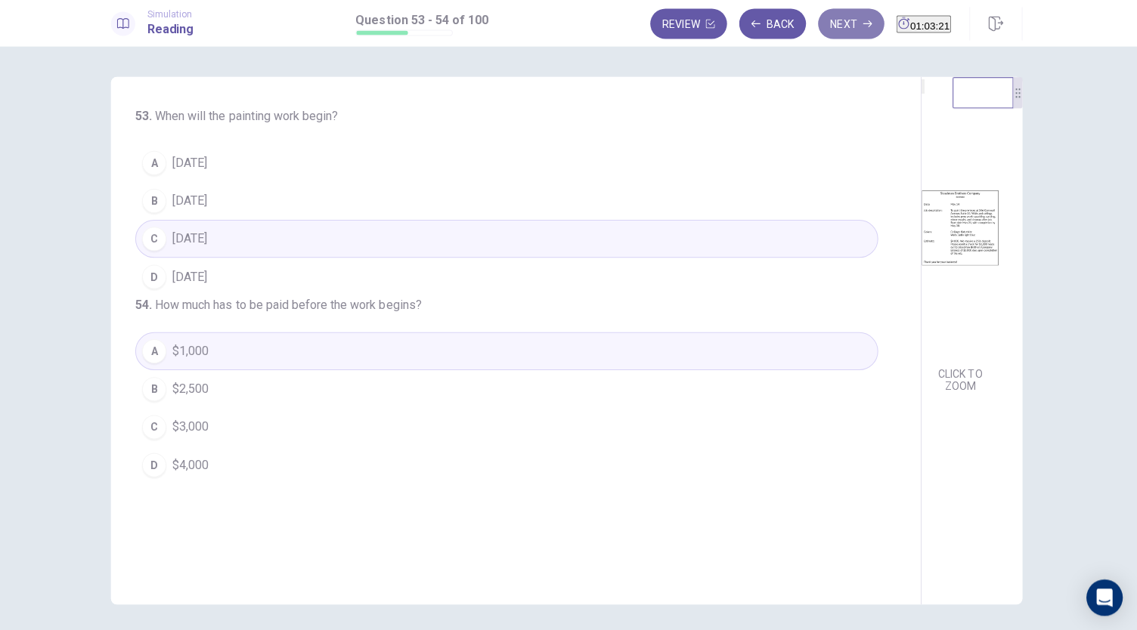
click at [822, 32] on button "Next" at bounding box center [852, 26] width 66 height 30
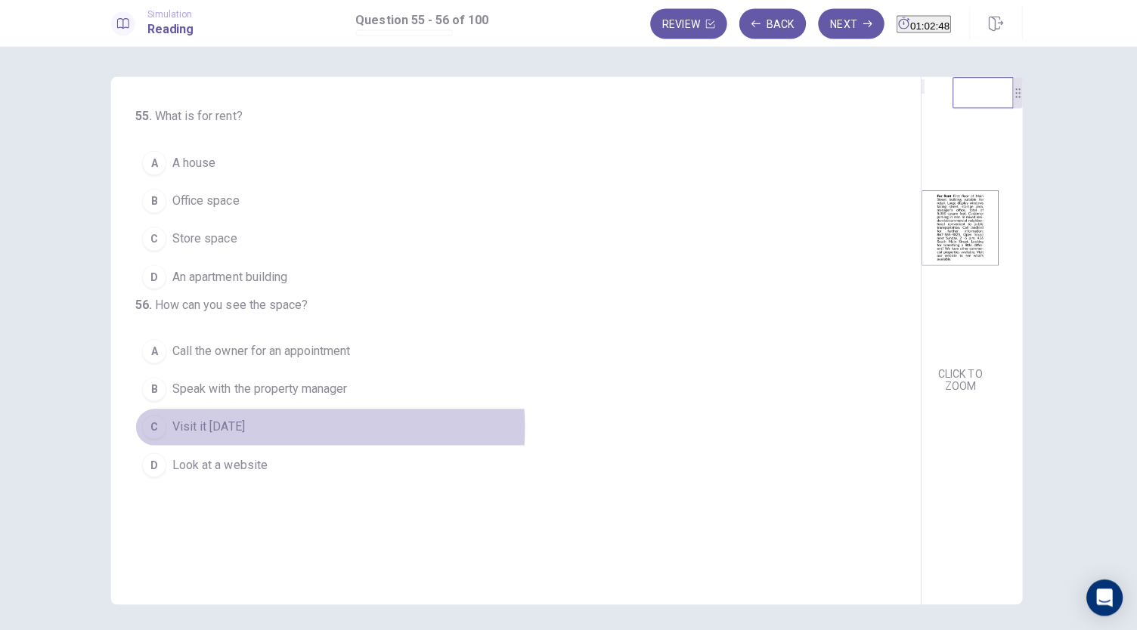
click at [248, 436] on span "Visit it next Sunday" at bounding box center [212, 427] width 72 height 18
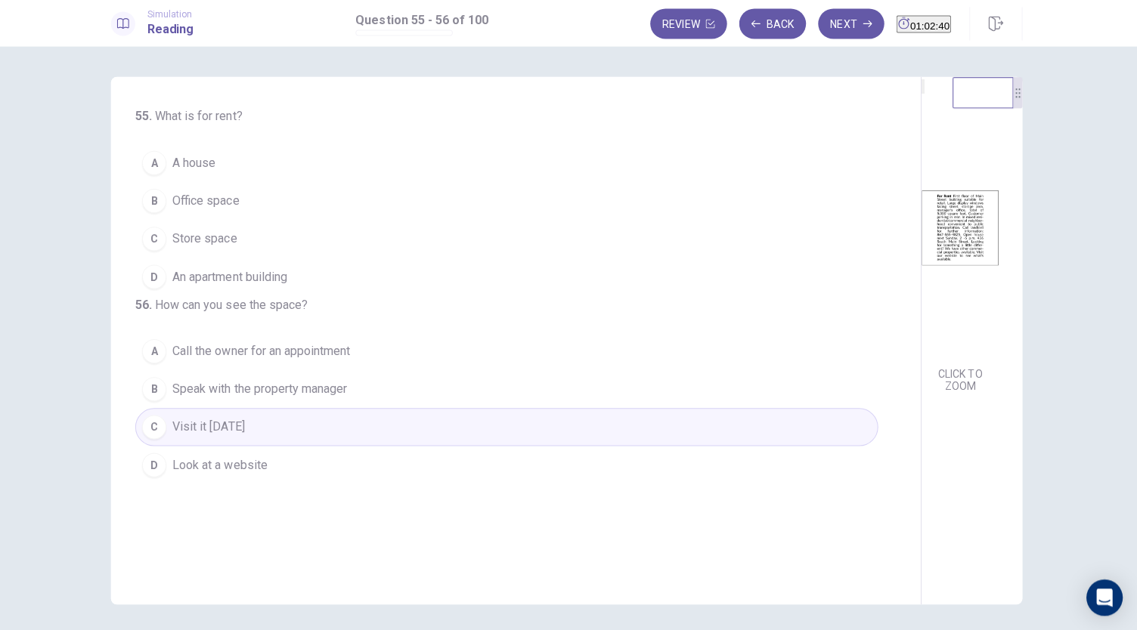
click at [252, 250] on button "C Store space" at bounding box center [508, 240] width 739 height 38
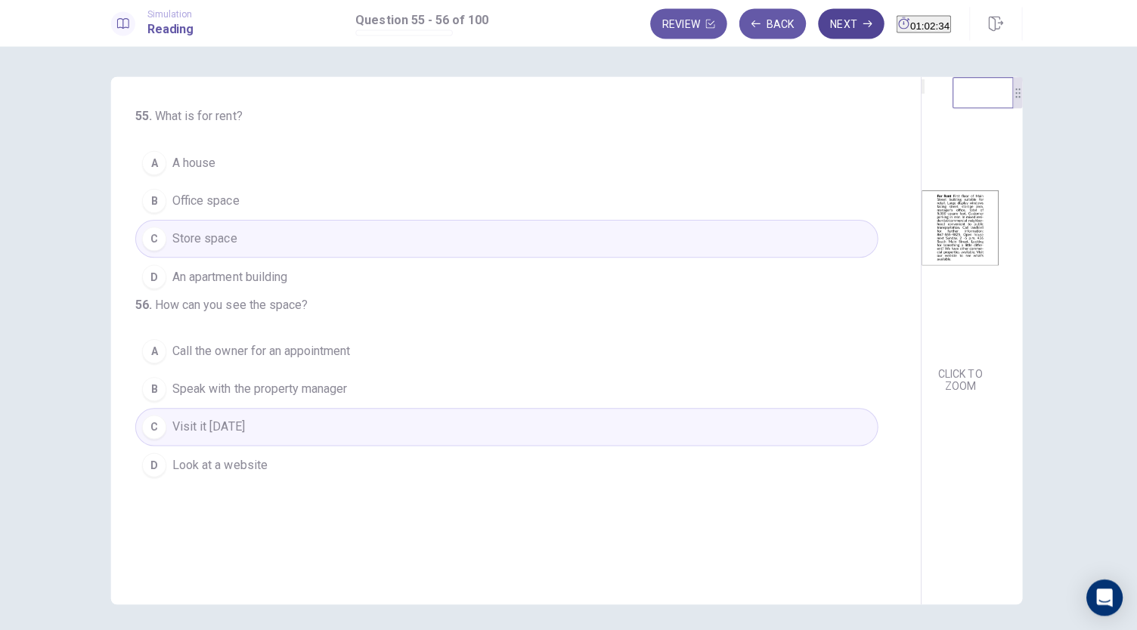
click at [819, 36] on button "Next" at bounding box center [852, 26] width 66 height 30
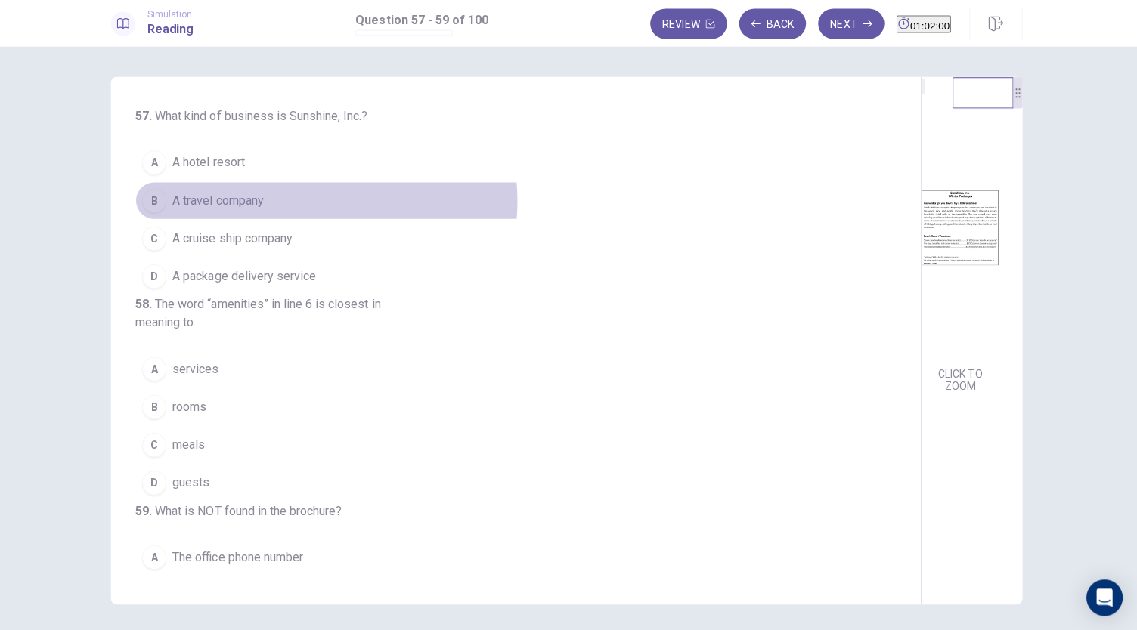
click at [295, 202] on button "B A travel company" at bounding box center [508, 202] width 739 height 38
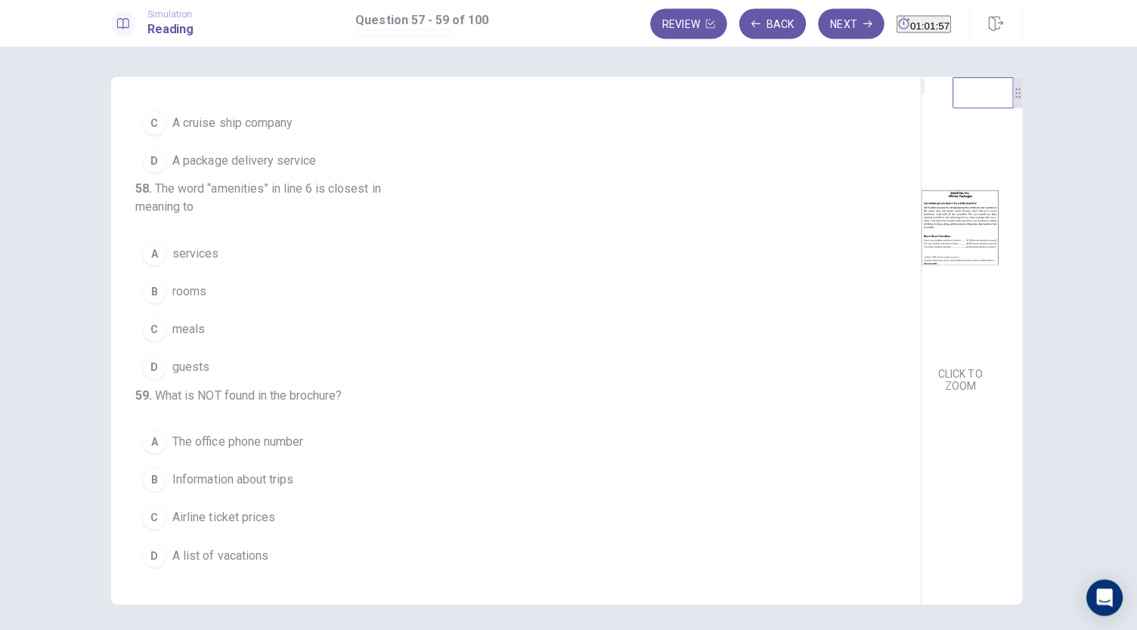
scroll to position [169, 0]
click at [232, 235] on button "A services" at bounding box center [508, 254] width 739 height 38
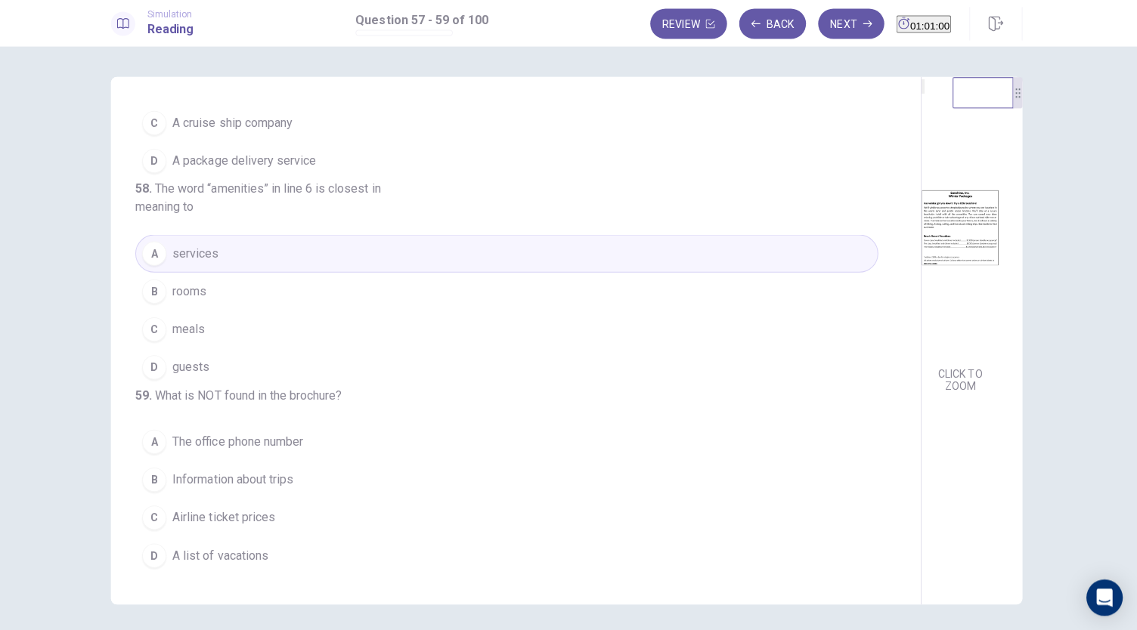
click at [199, 512] on span "Airline ticket prices" at bounding box center [227, 517] width 102 height 18
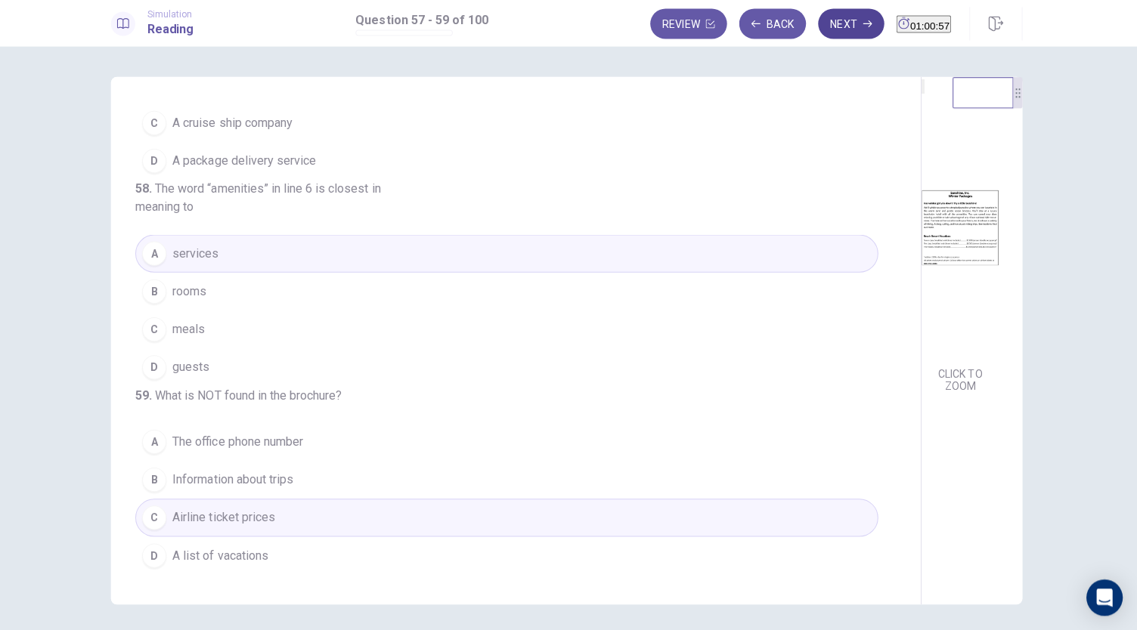
click at [822, 18] on button "Next" at bounding box center [852, 26] width 66 height 30
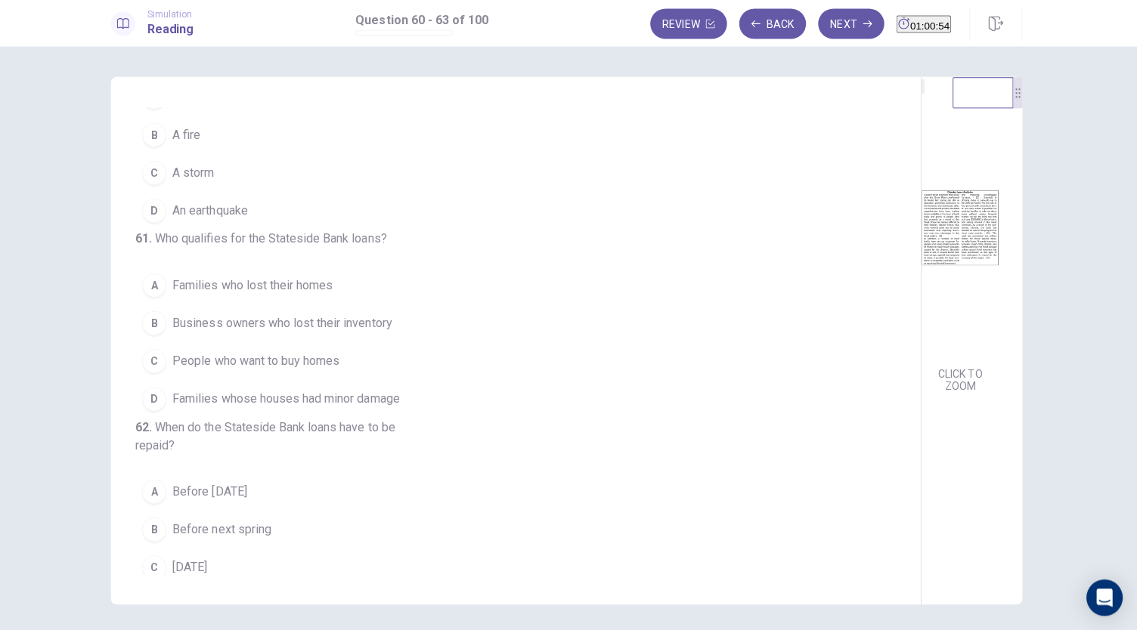
scroll to position [0, 0]
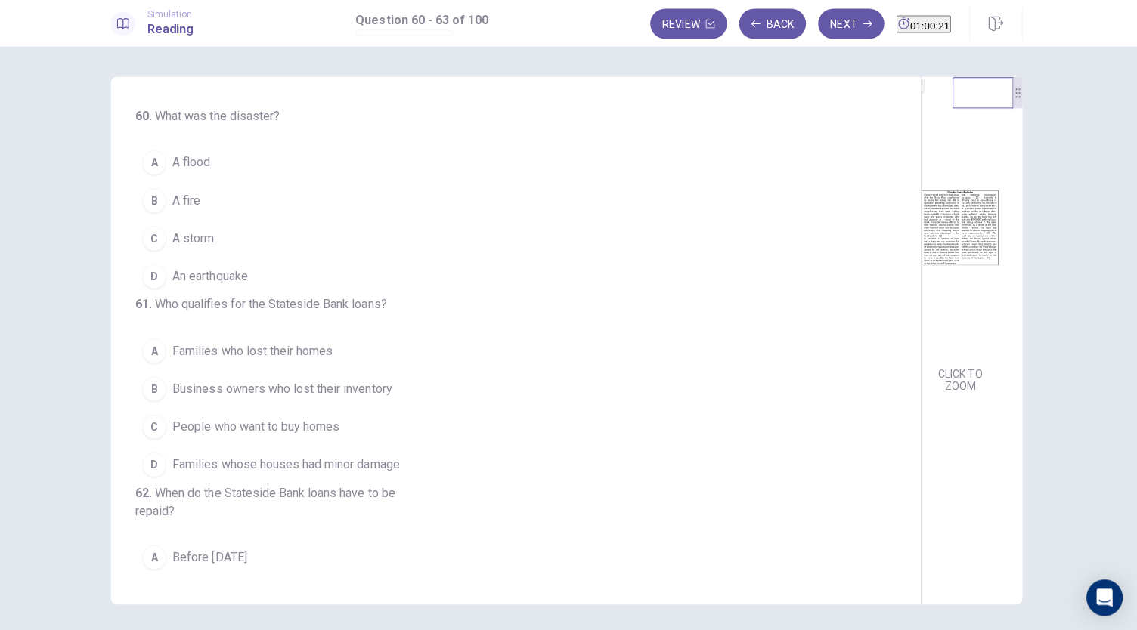
click at [203, 162] on span "A flood" at bounding box center [195, 164] width 38 height 18
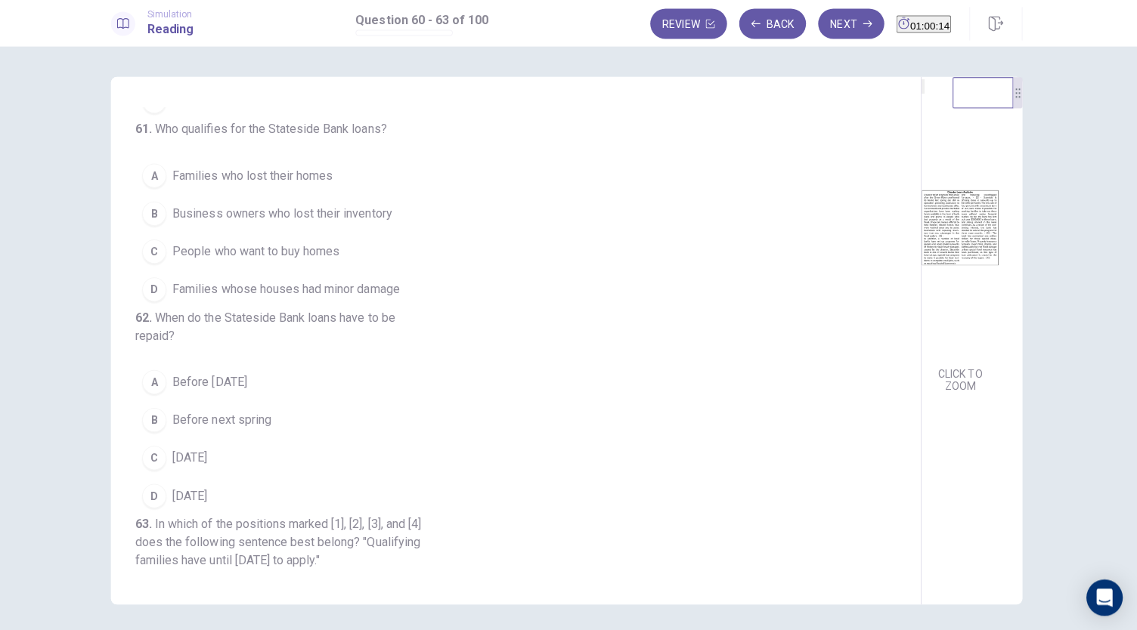
scroll to position [184, 0]
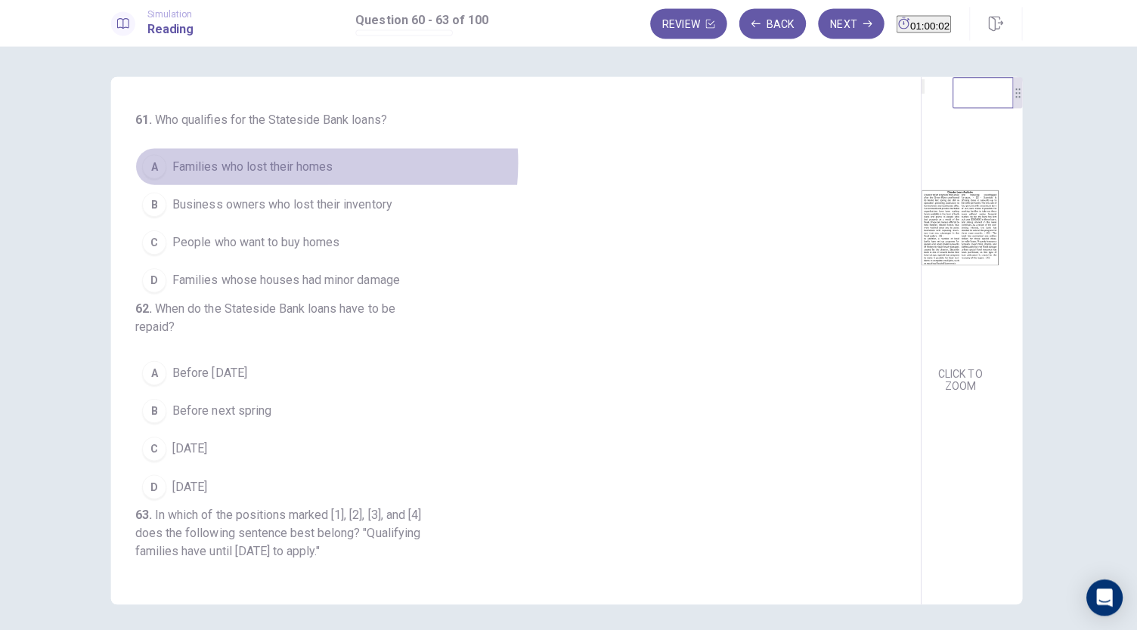
click at [293, 177] on span "Families who lost their homes" at bounding box center [255, 168] width 159 height 18
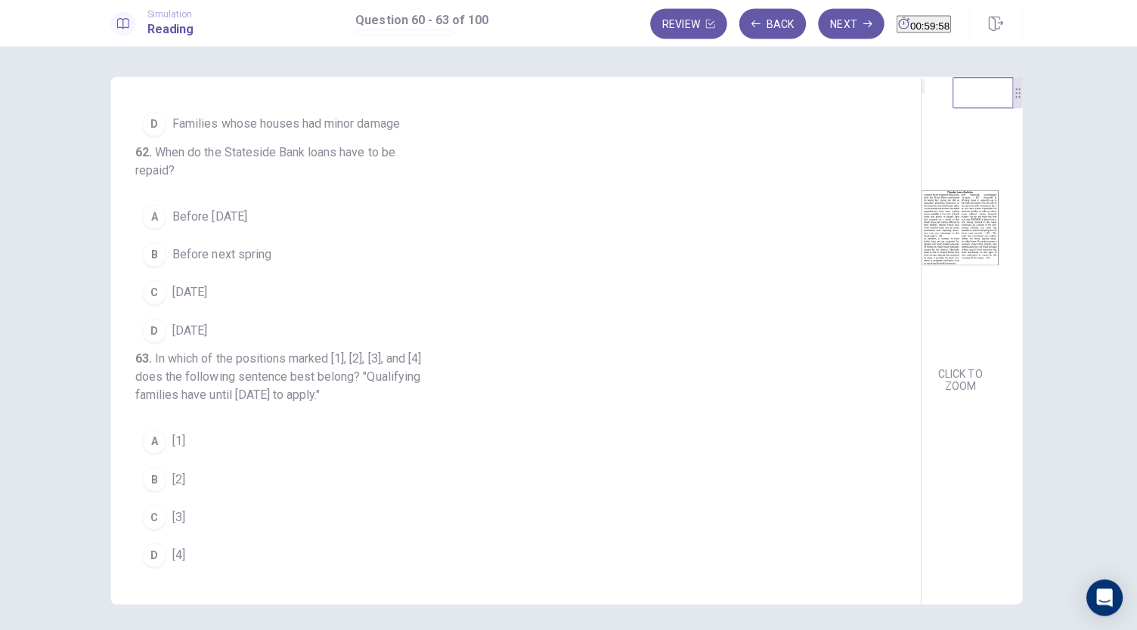
scroll to position [387, 0]
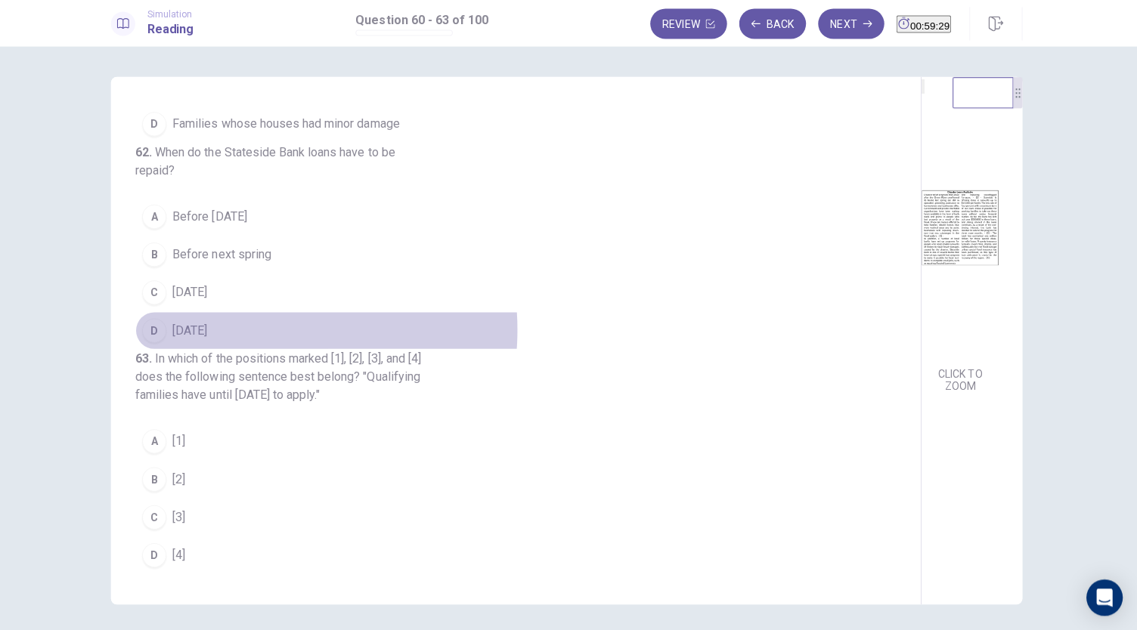
click at [211, 337] on span "Within ten years" at bounding box center [193, 331] width 35 height 18
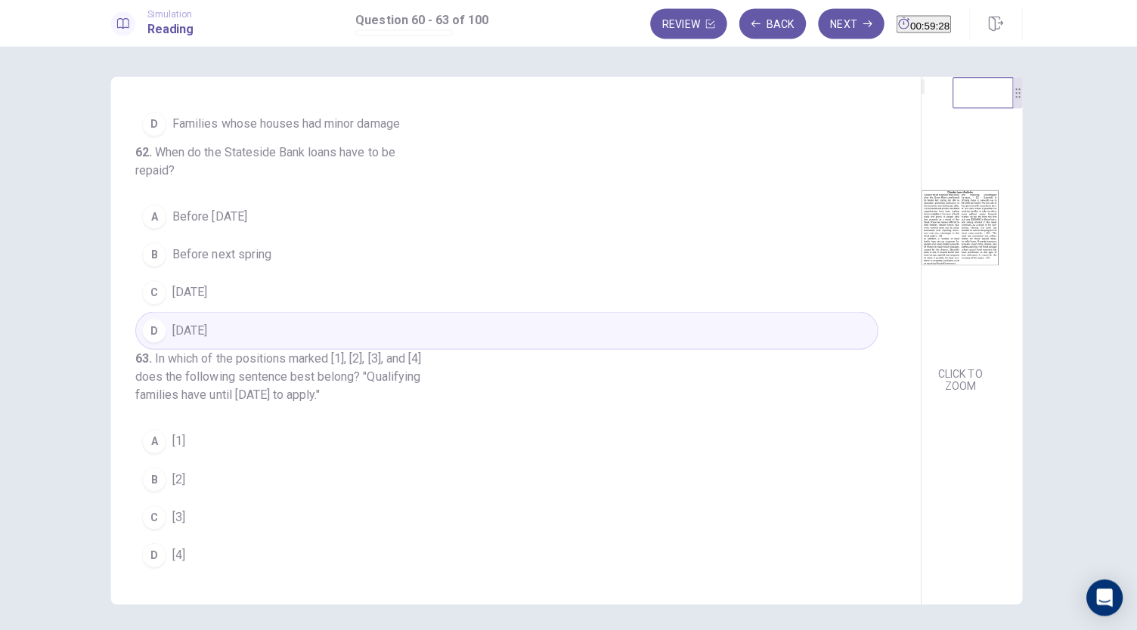
scroll to position [422, 0]
click at [189, 518] on button "C [3]" at bounding box center [508, 517] width 739 height 38
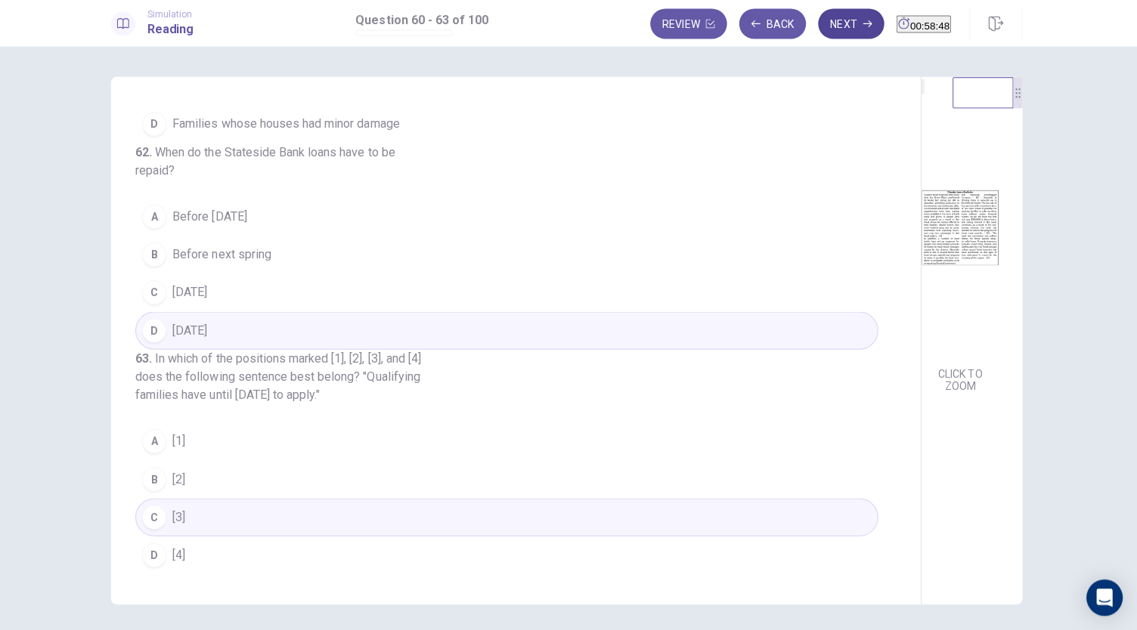
click at [819, 21] on button "Next" at bounding box center [852, 26] width 66 height 30
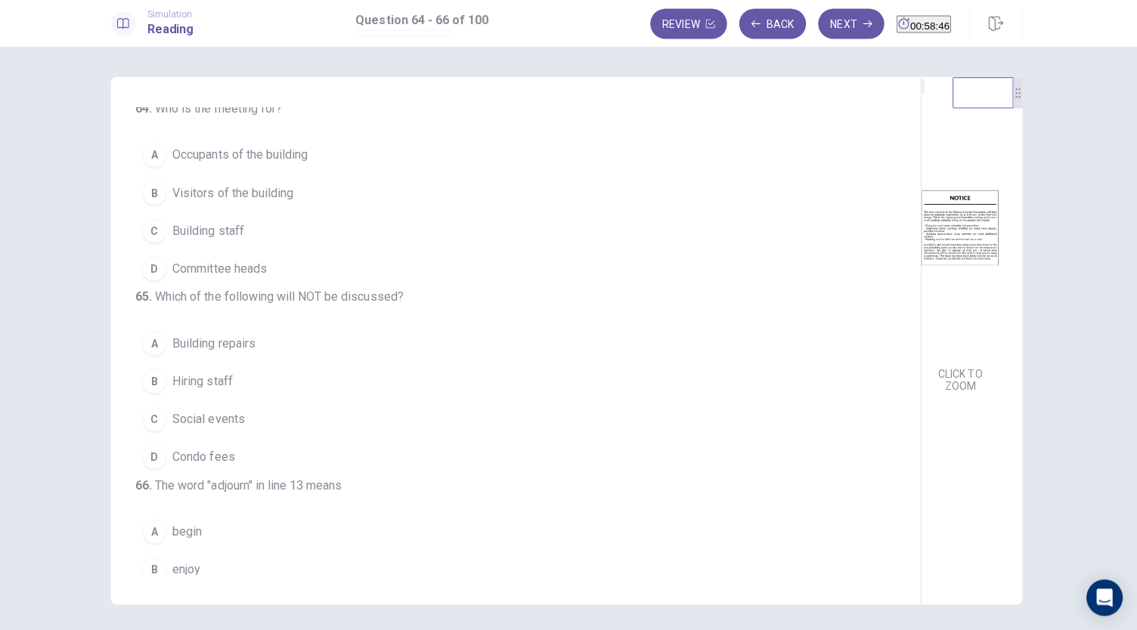
scroll to position [0, 0]
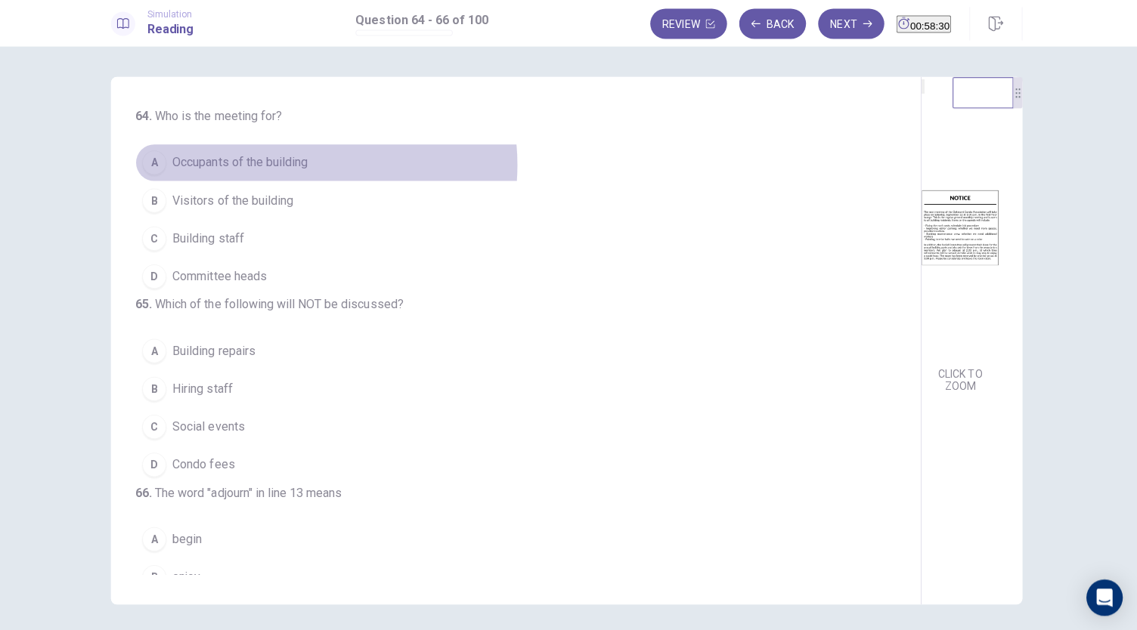
click at [292, 166] on span "Occupants of the building" at bounding box center [243, 164] width 135 height 18
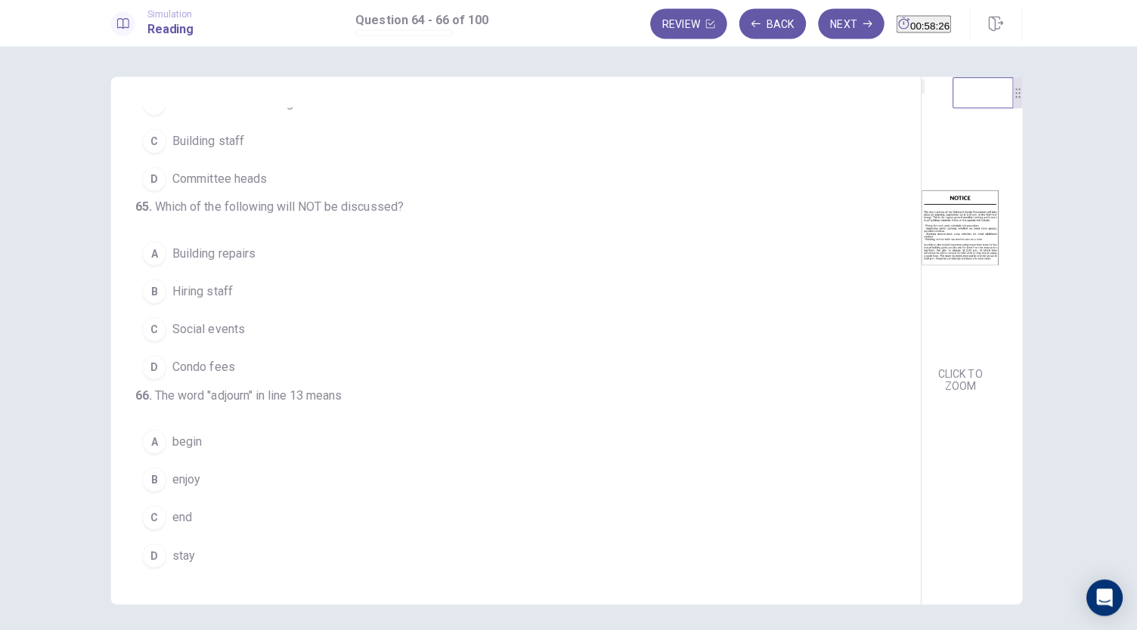
scroll to position [144, 0]
click at [204, 358] on span "Condo fees" at bounding box center [207, 367] width 62 height 18
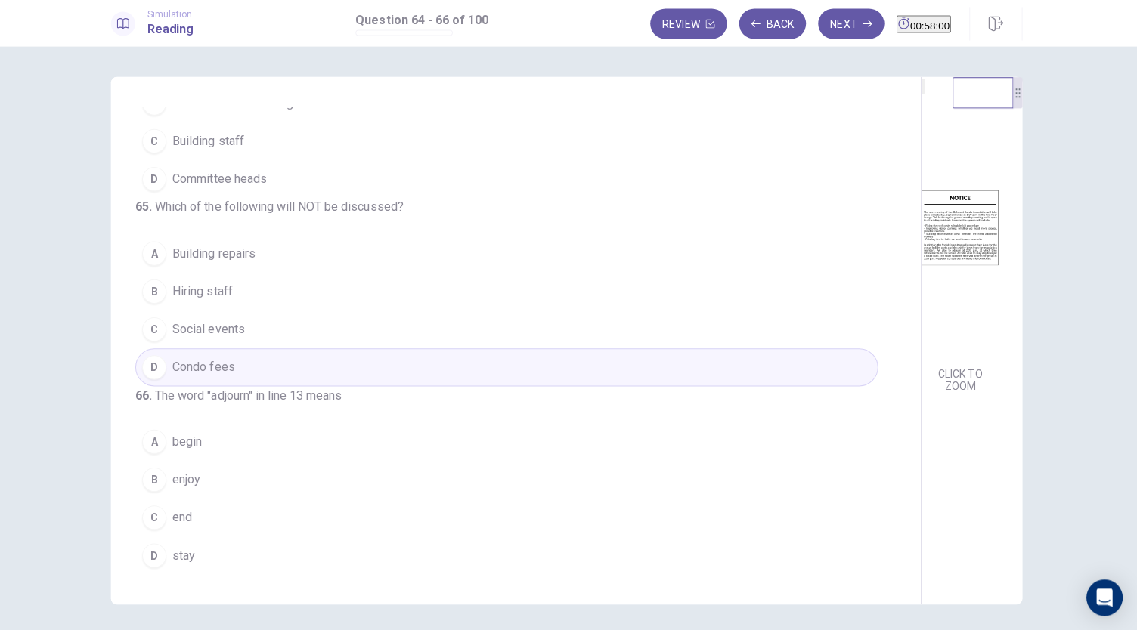
scroll to position [151, 0]
click at [215, 528] on button "C end" at bounding box center [508, 517] width 739 height 38
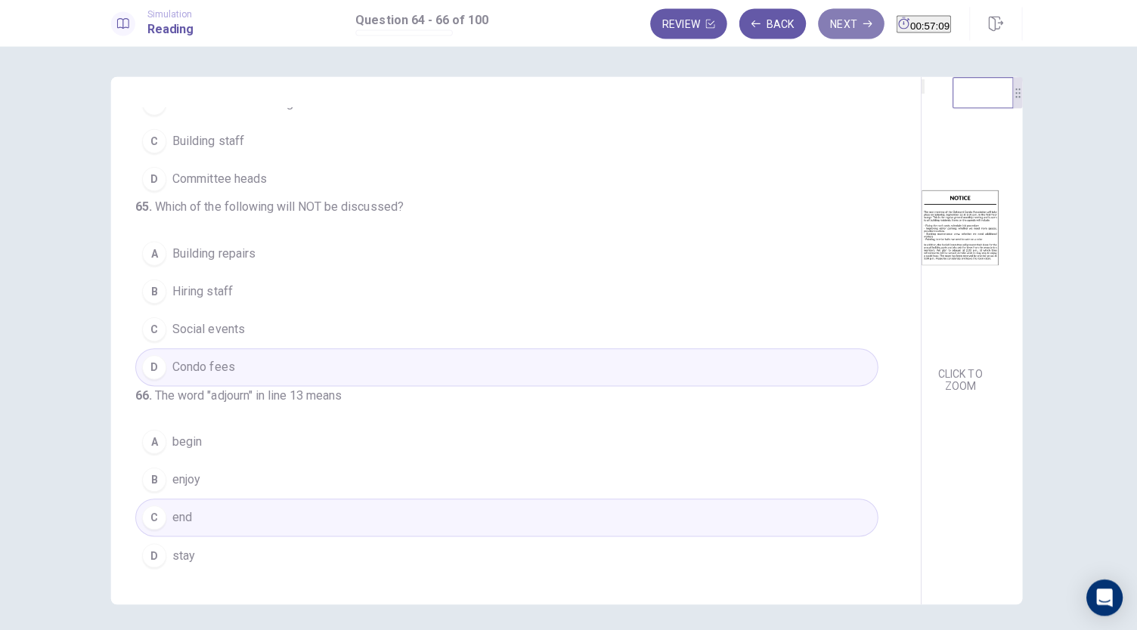
click at [826, 33] on button "Next" at bounding box center [852, 26] width 66 height 30
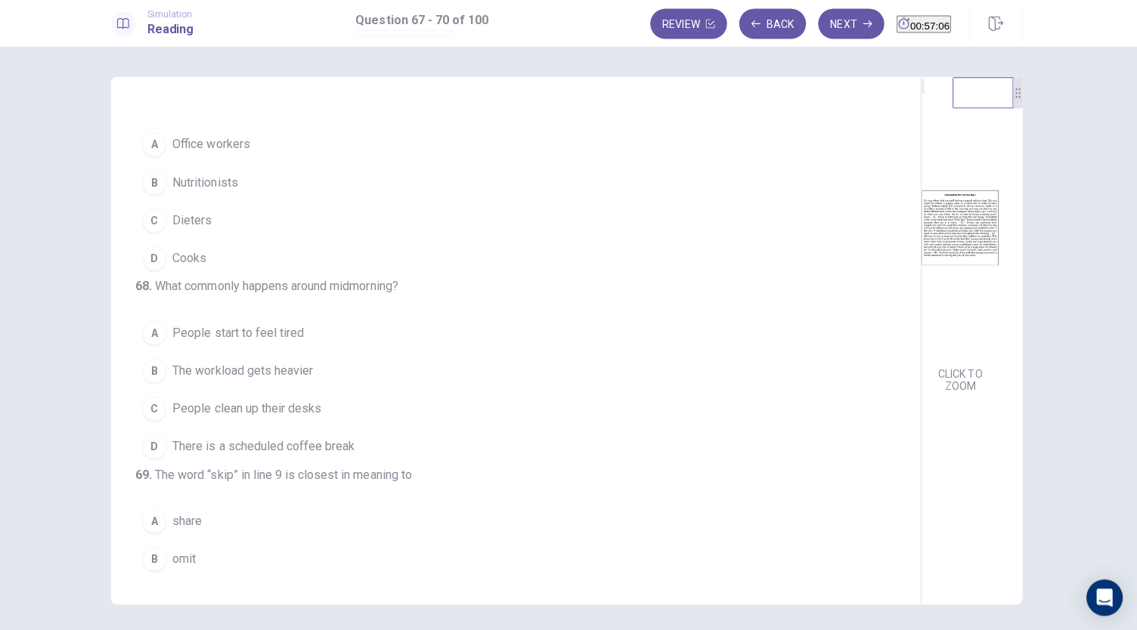
scroll to position [0, 0]
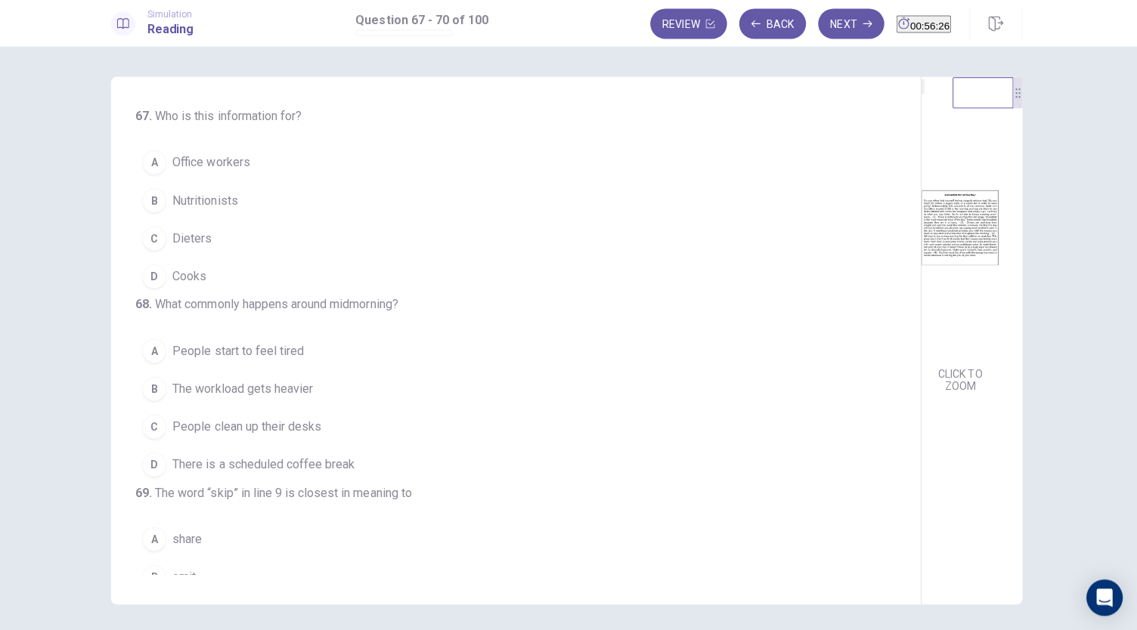
click at [217, 173] on button "A Office workers" at bounding box center [508, 164] width 739 height 38
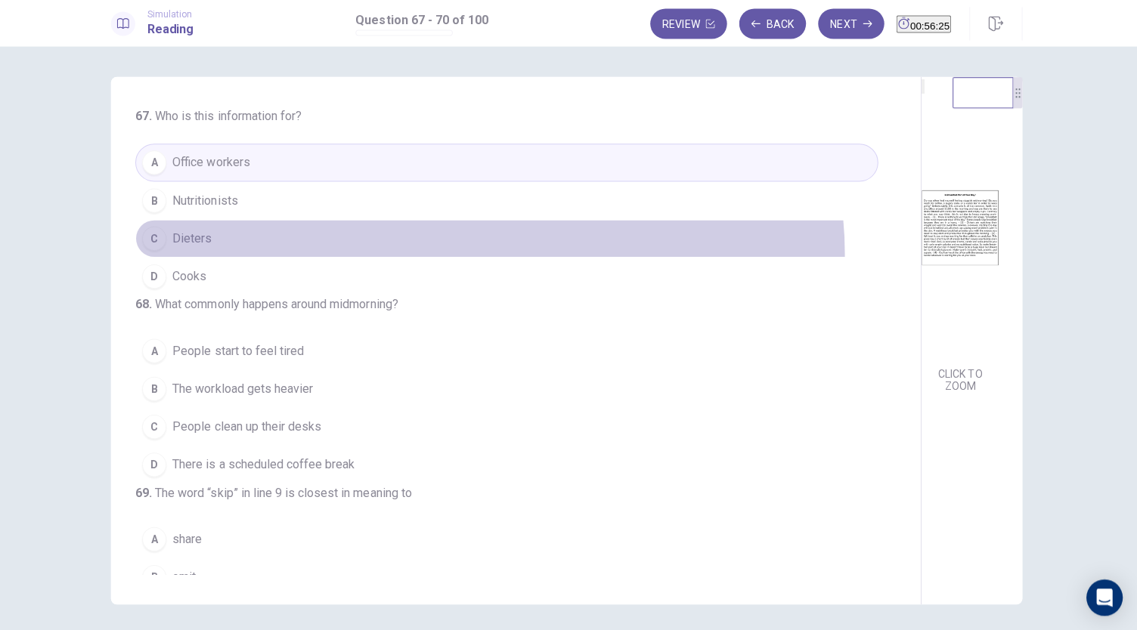
click at [488, 253] on button "C Dieters" at bounding box center [508, 240] width 739 height 38
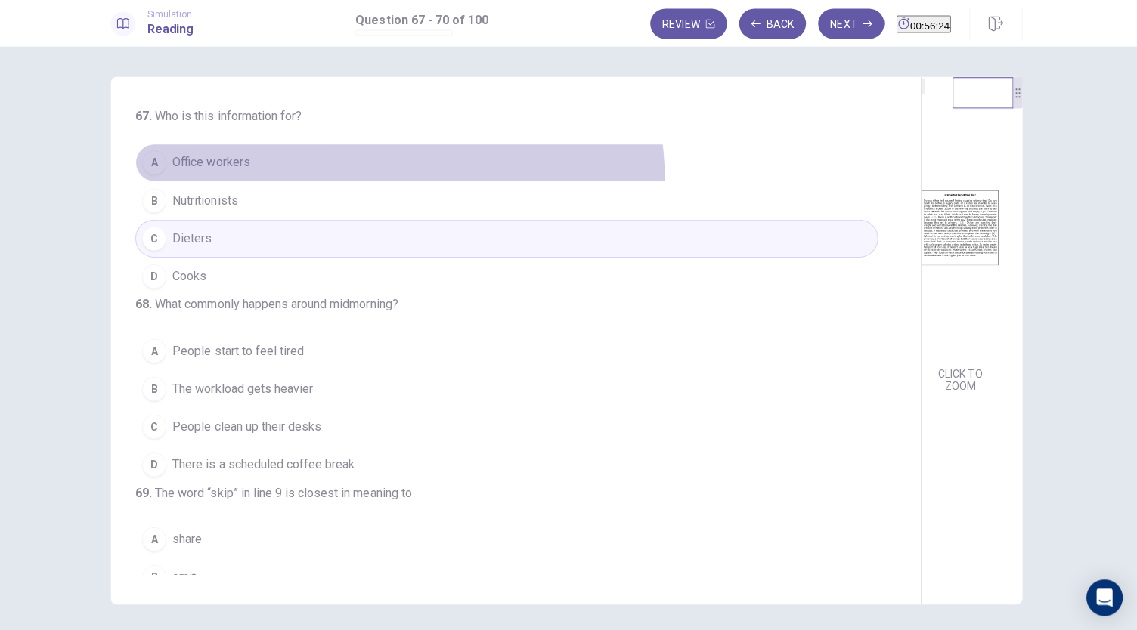
click at [398, 179] on button "A Office workers" at bounding box center [508, 164] width 739 height 38
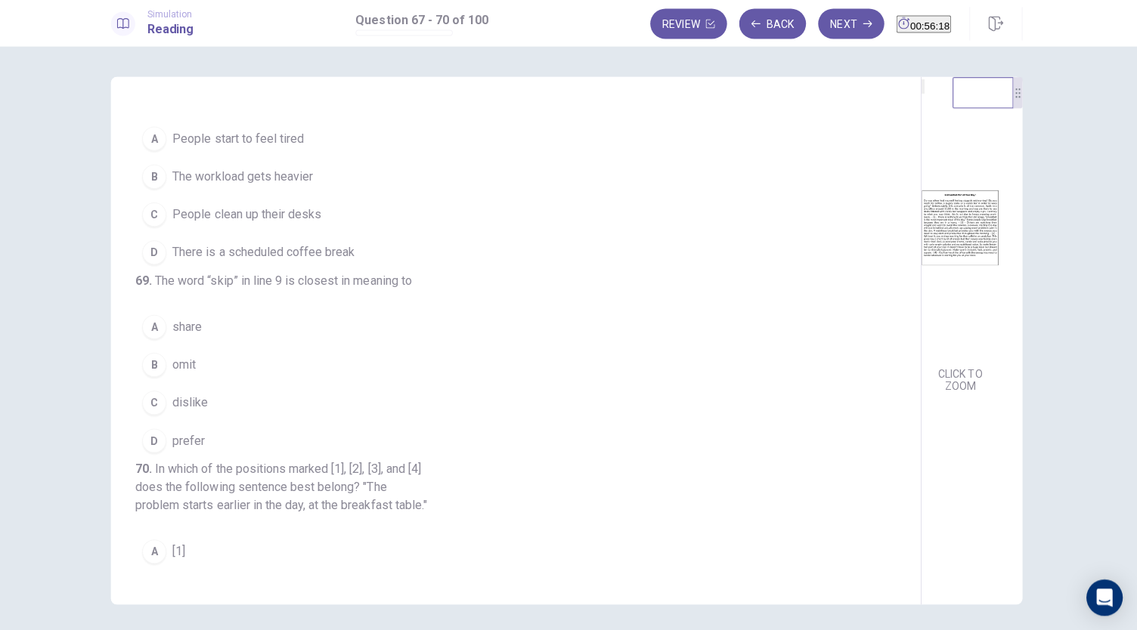
scroll to position [203, 0]
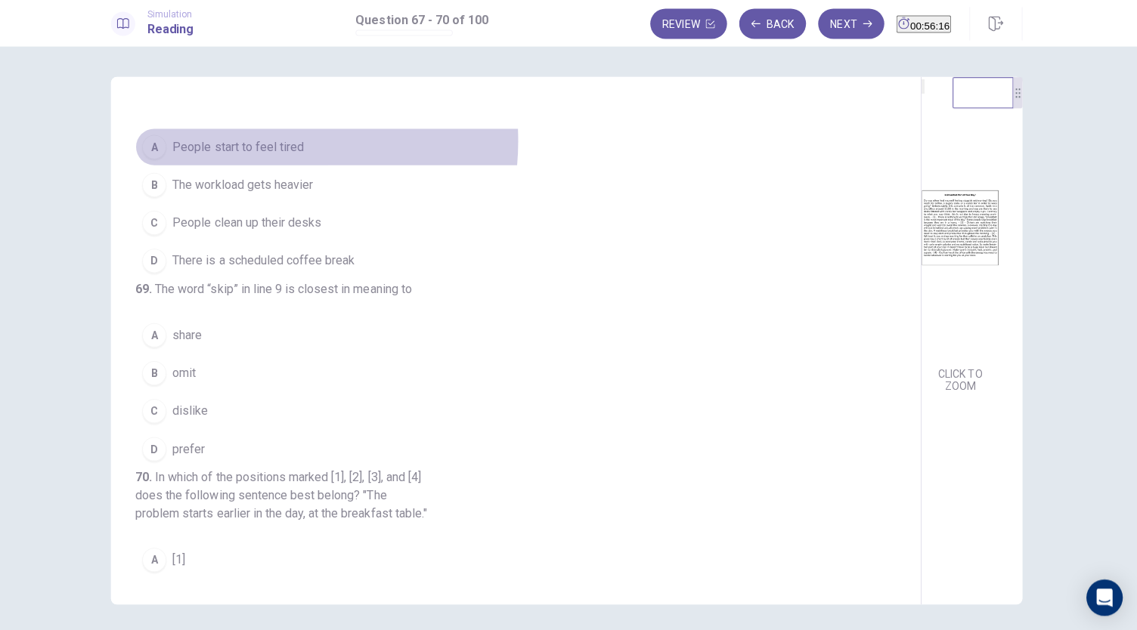
click at [249, 157] on span "People start to feel tired" at bounding box center [241, 148] width 131 height 18
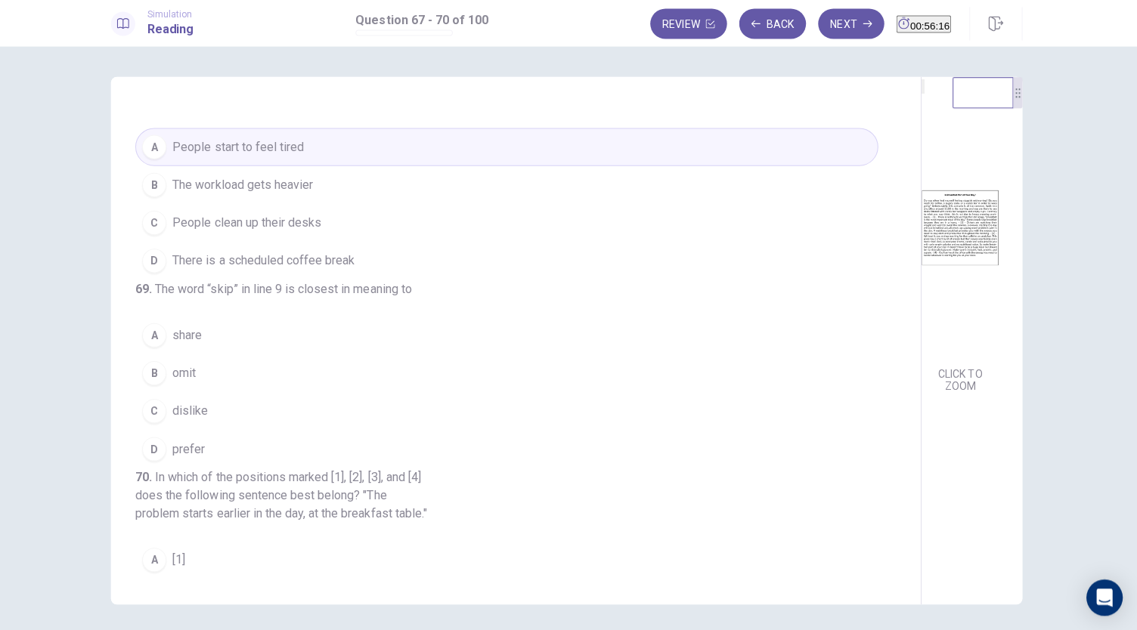
click at [524, 230] on div "67 . Who is this information for? A Office workers B Nutritionists C Dieters D …" at bounding box center [523, 341] width 769 height 465
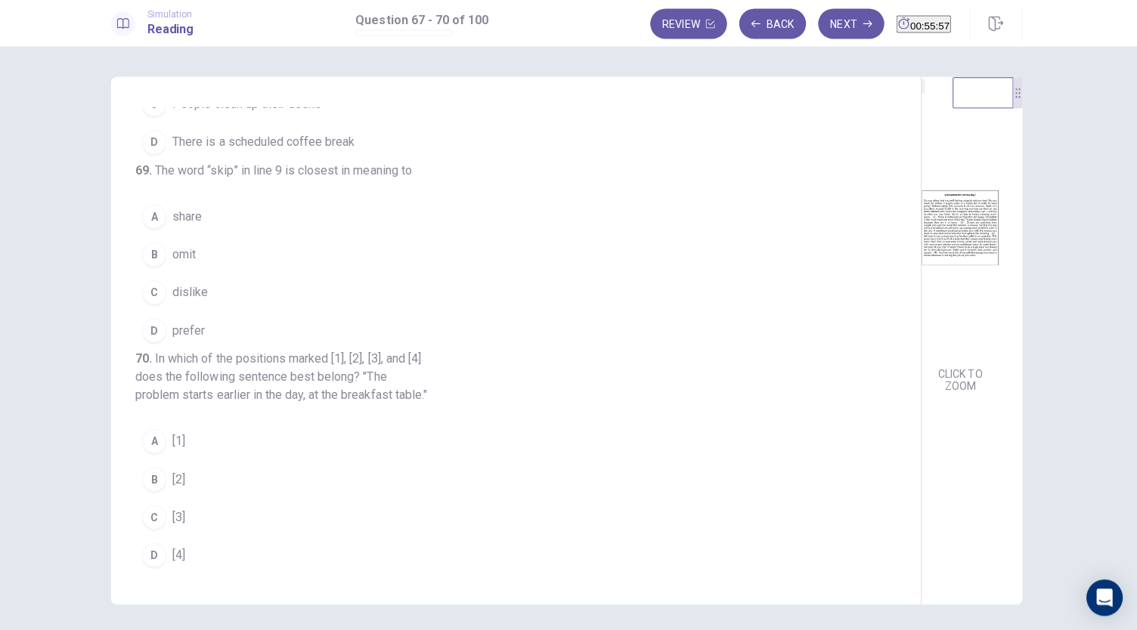
scroll to position [422, 0]
click at [201, 237] on button "B omit" at bounding box center [508, 256] width 739 height 38
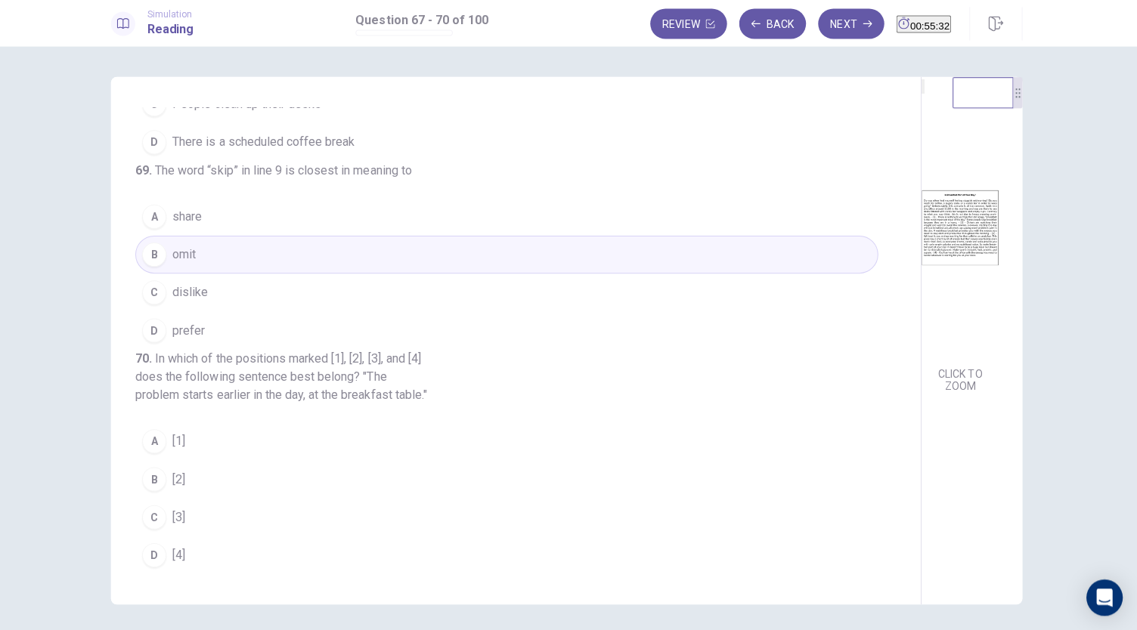
click at [227, 441] on button "A [1]" at bounding box center [508, 442] width 739 height 38
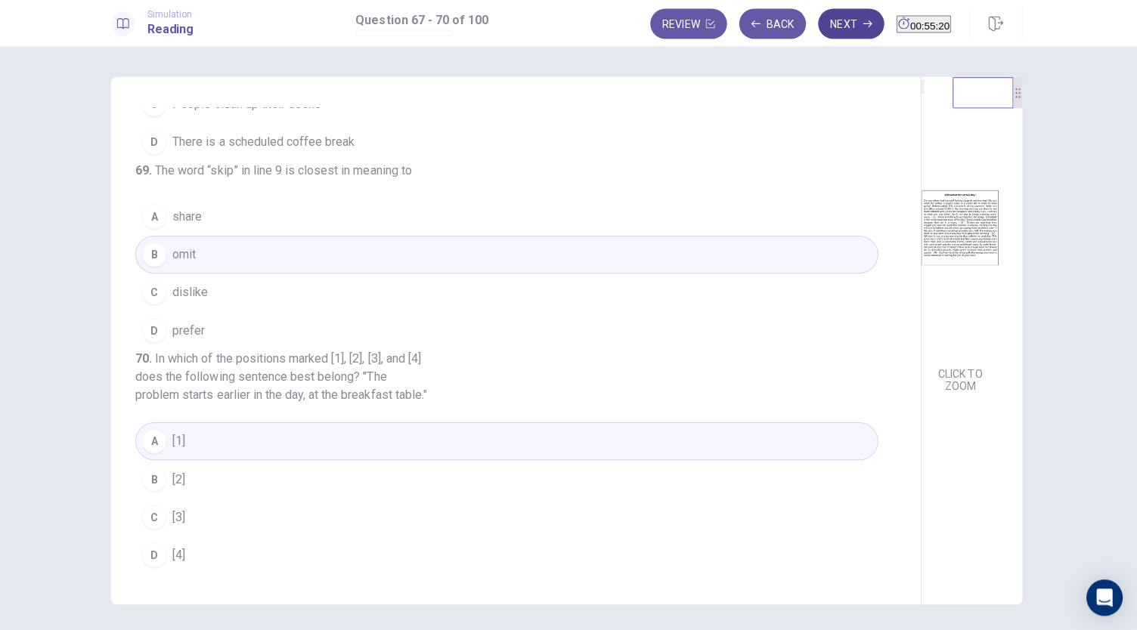
click at [822, 29] on button "Next" at bounding box center [852, 26] width 66 height 30
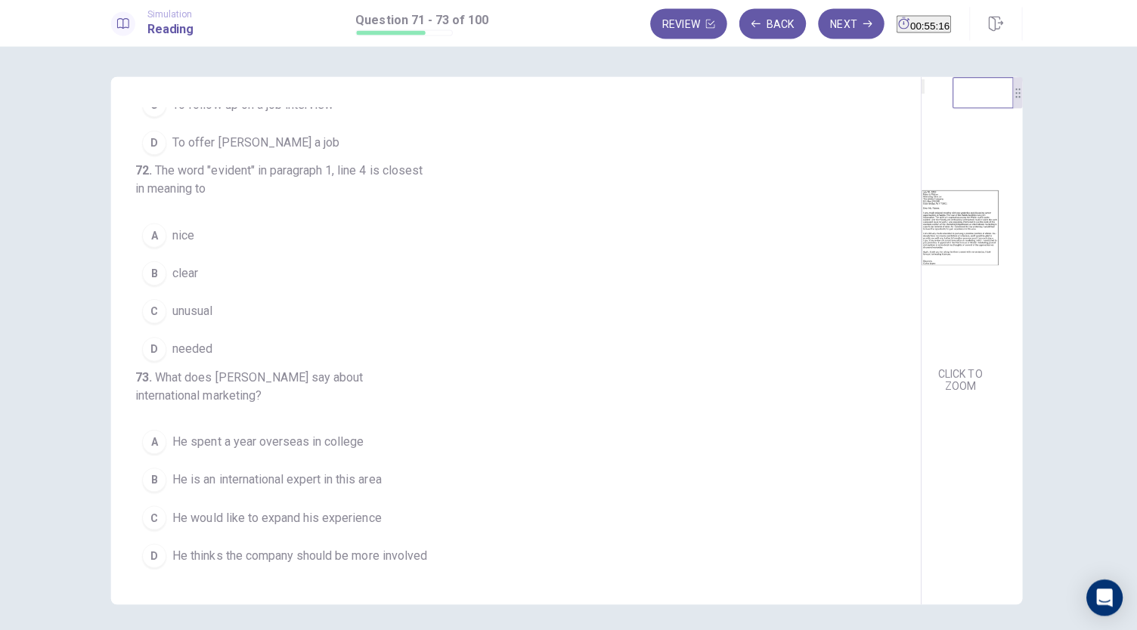
scroll to position [187, 0]
click at [744, 25] on button "Back" at bounding box center [773, 26] width 67 height 30
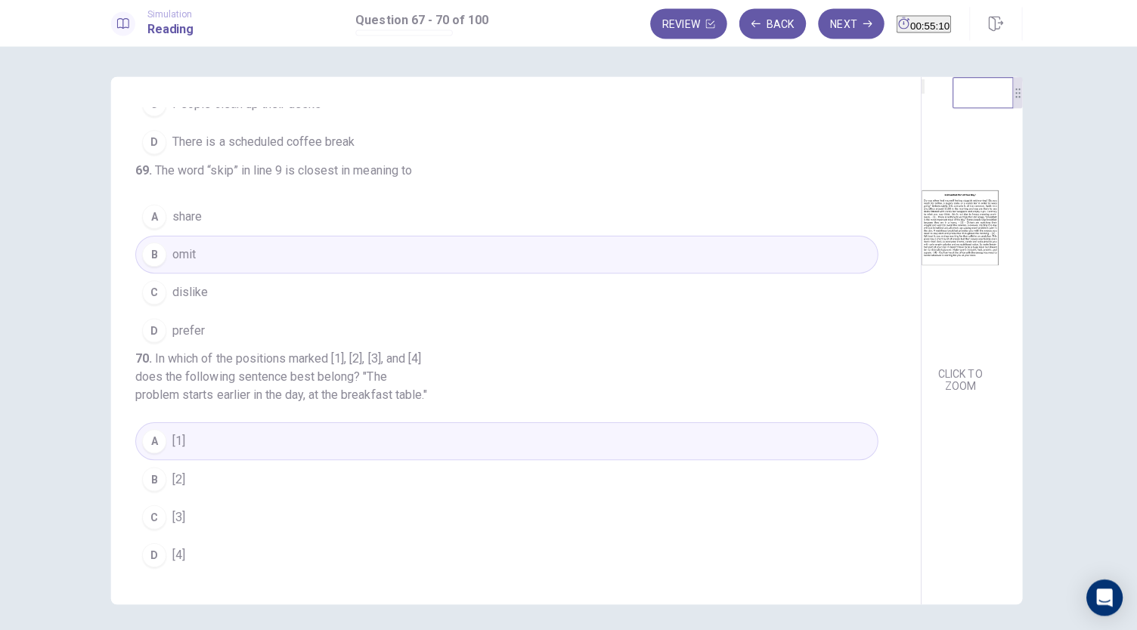
scroll to position [422, 0]
click at [819, 34] on button "Next" at bounding box center [852, 26] width 66 height 30
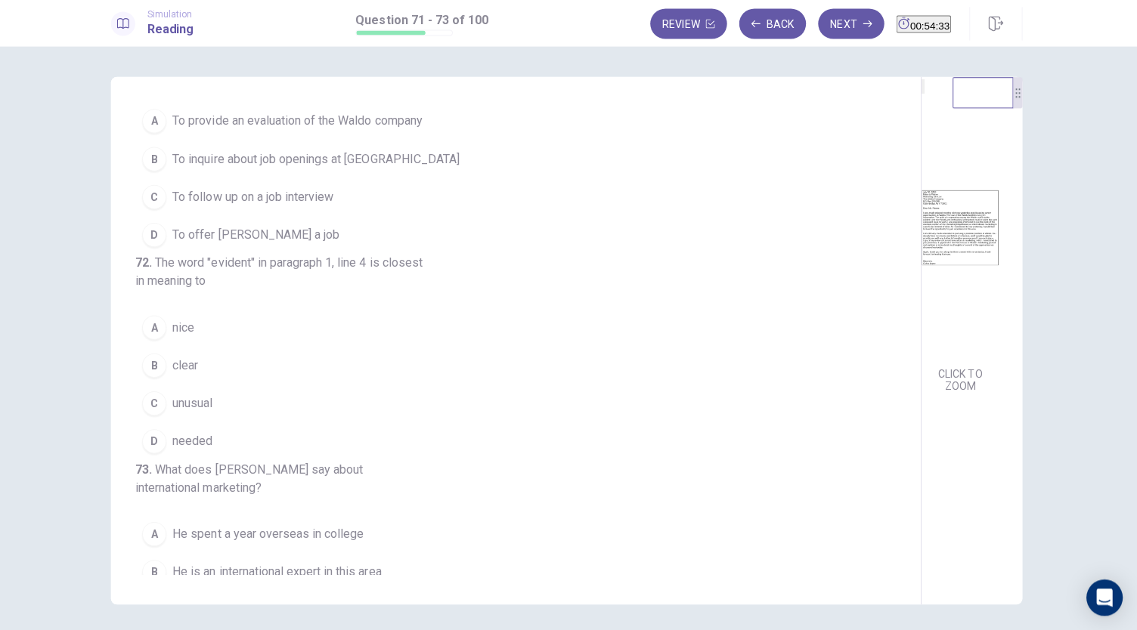
scroll to position [50, 0]
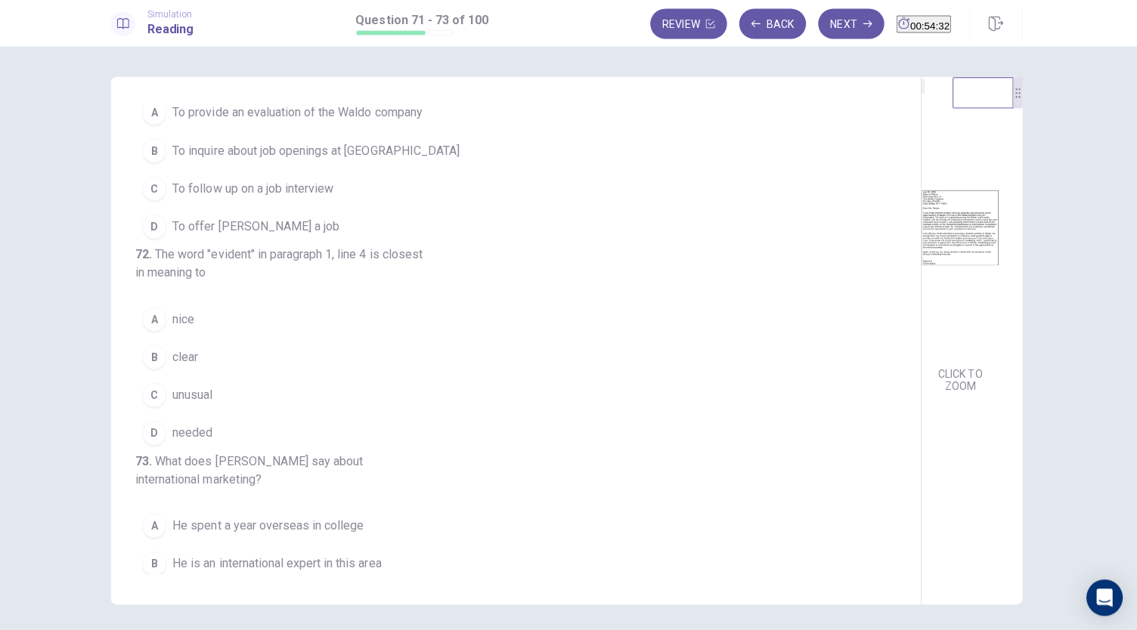
click at [307, 194] on span "To follow up on a job interview" at bounding box center [256, 190] width 160 height 18
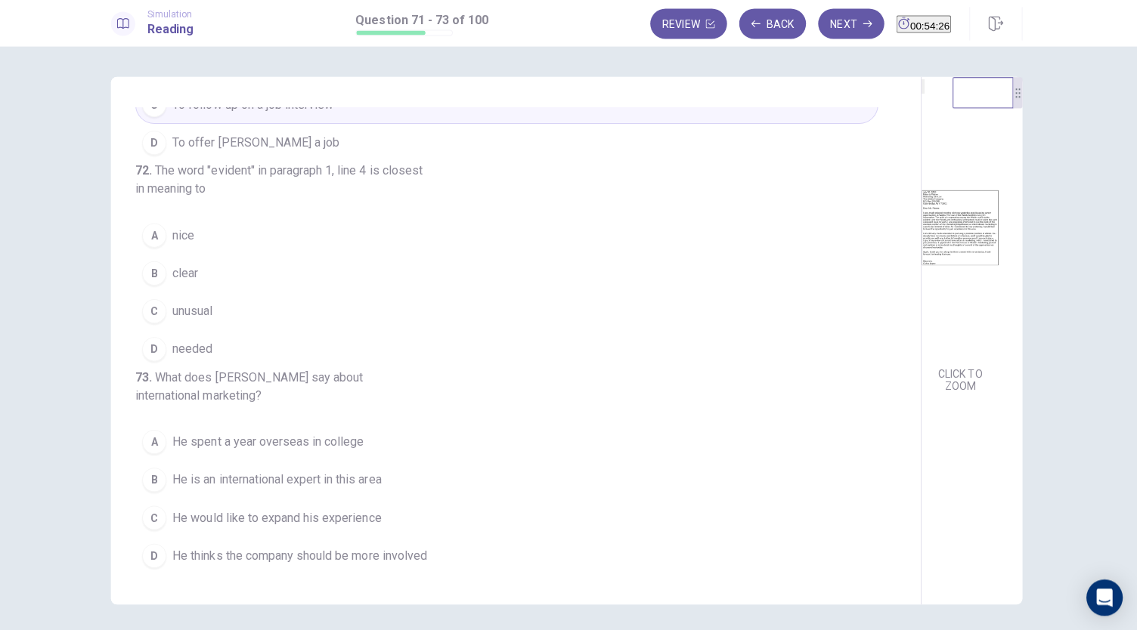
scroll to position [187, 0]
click at [216, 255] on button "B clear" at bounding box center [508, 274] width 739 height 38
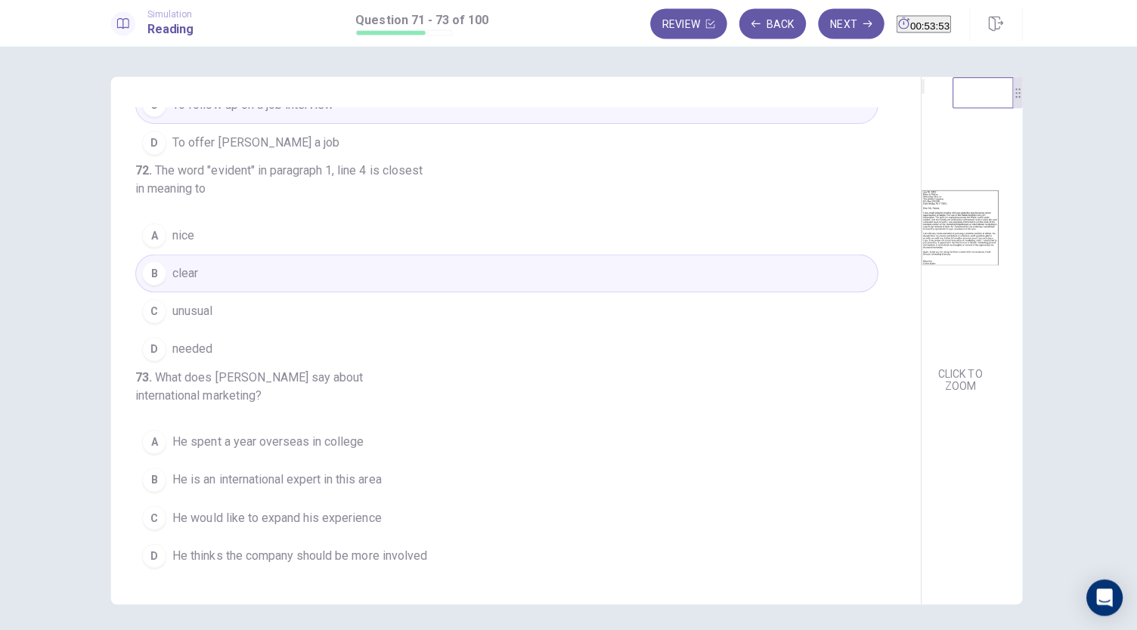
click at [346, 528] on button "C He would like to expand his experience" at bounding box center [508, 517] width 739 height 38
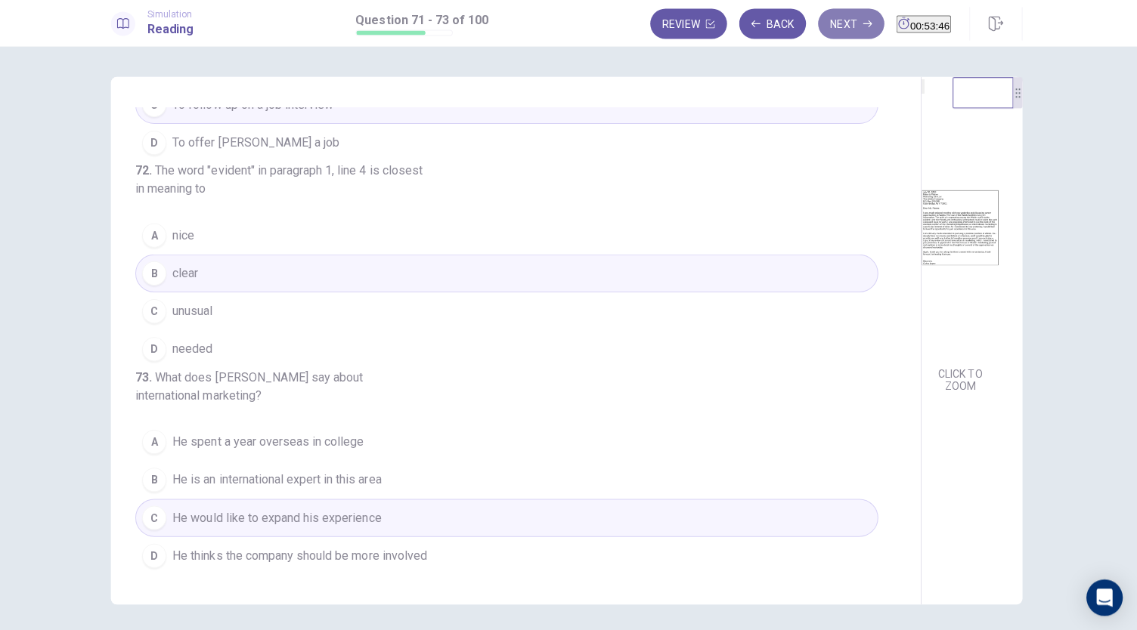
click at [819, 33] on button "Next" at bounding box center [852, 26] width 66 height 30
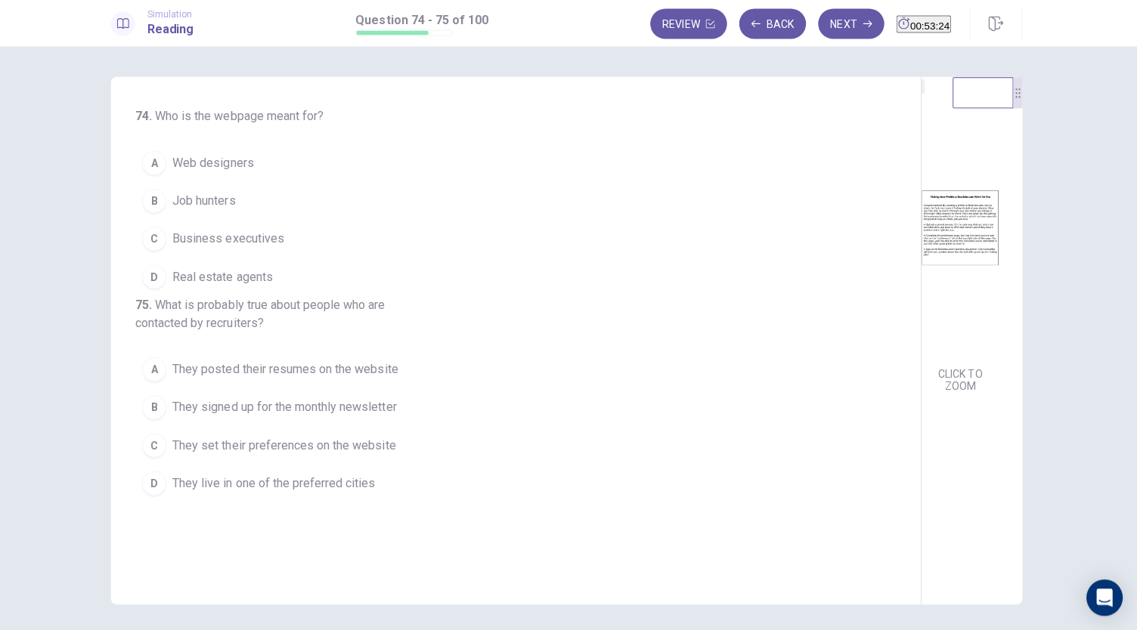
click at [224, 197] on span "Job hunters" at bounding box center [207, 202] width 63 height 18
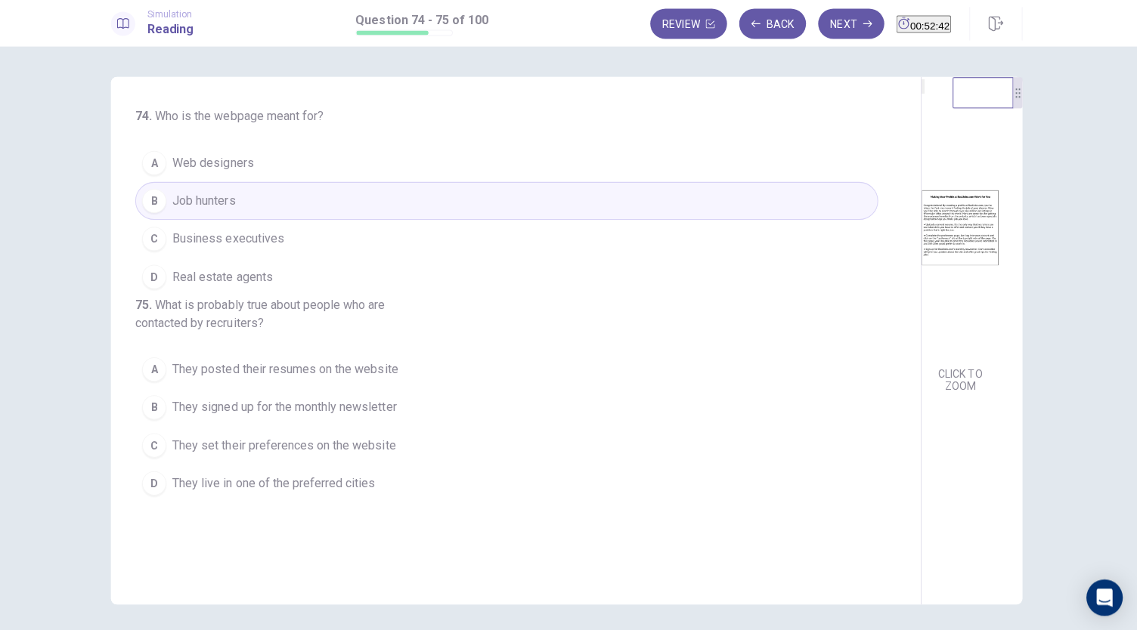
click at [336, 379] on span "They posted their resumes on the website" at bounding box center [288, 370] width 224 height 18
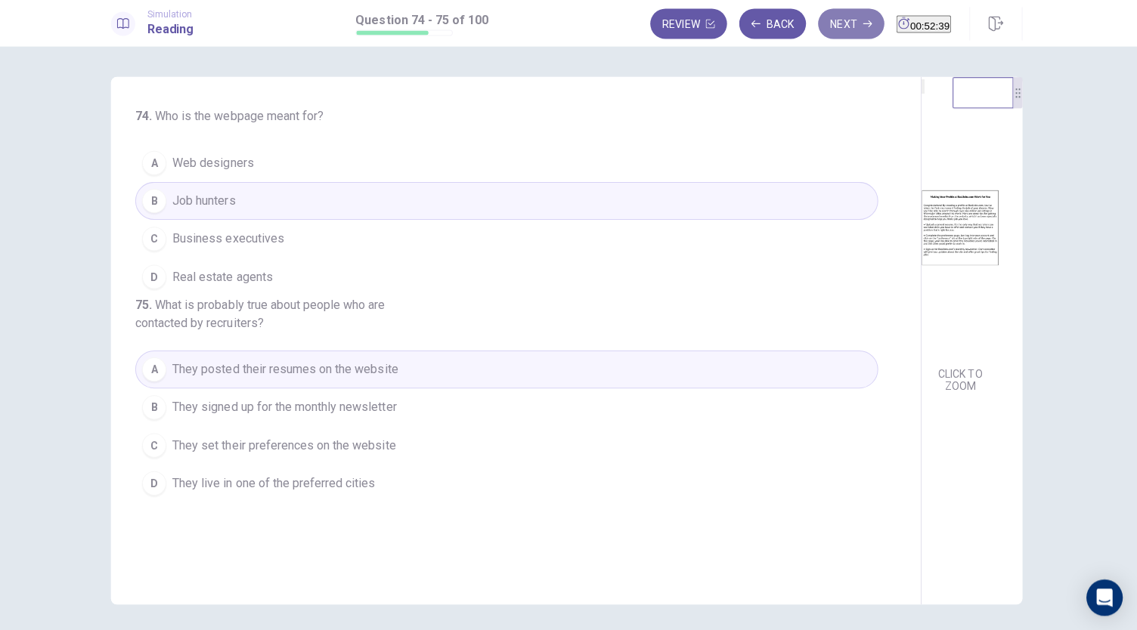
click at [819, 39] on button "Next" at bounding box center [852, 26] width 66 height 30
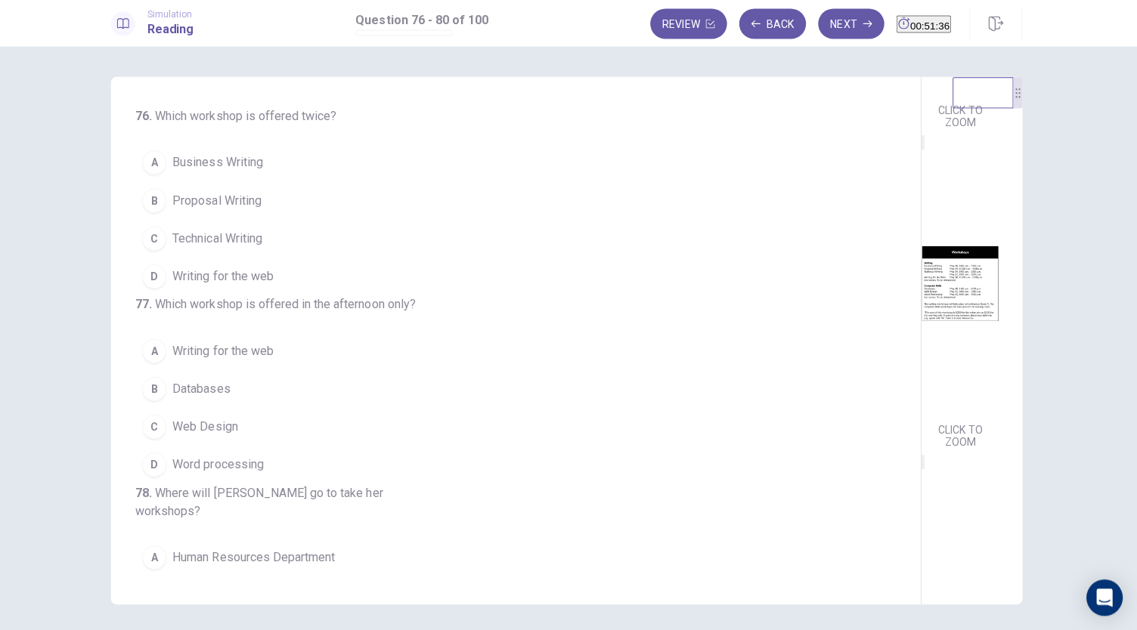
scroll to position [252, 0]
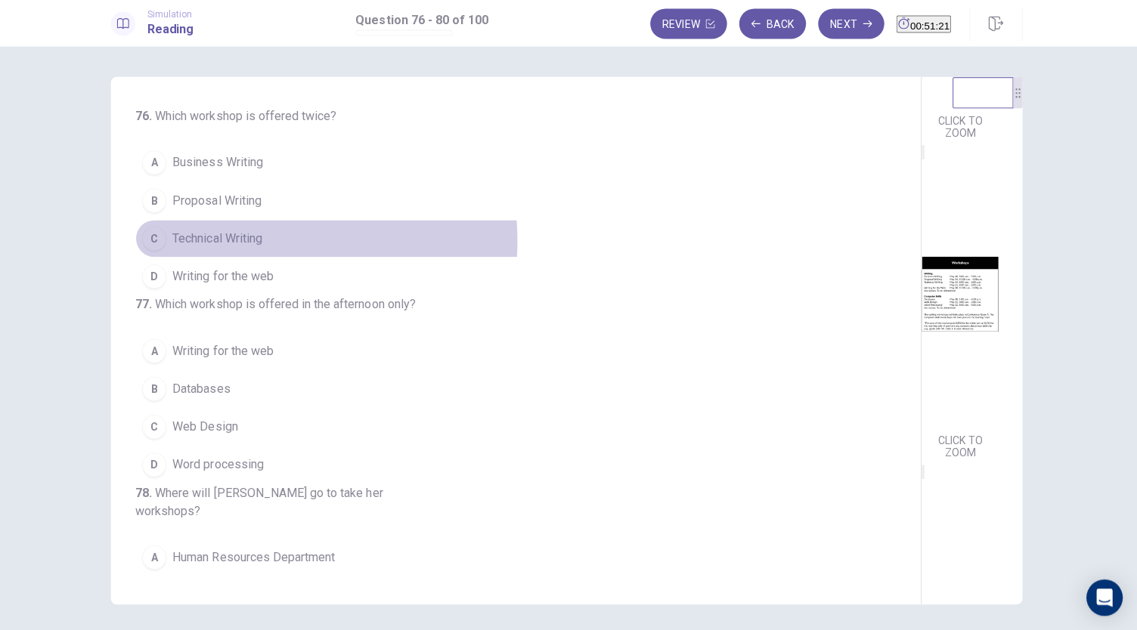
click at [237, 240] on span "Technical Writing" at bounding box center [220, 240] width 89 height 18
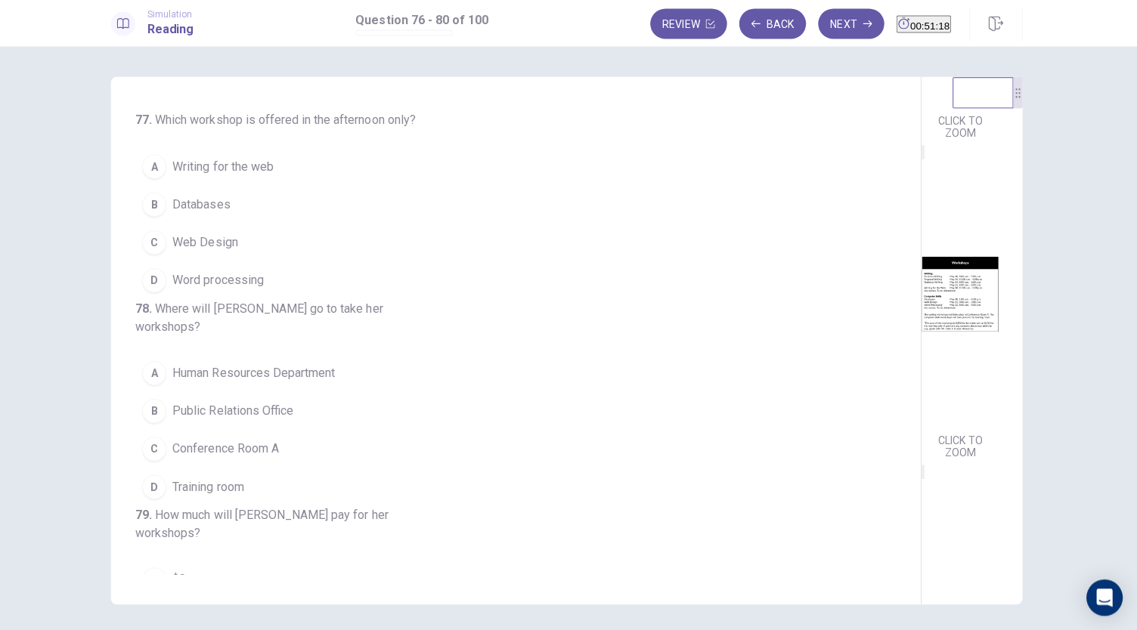
scroll to position [197, 0]
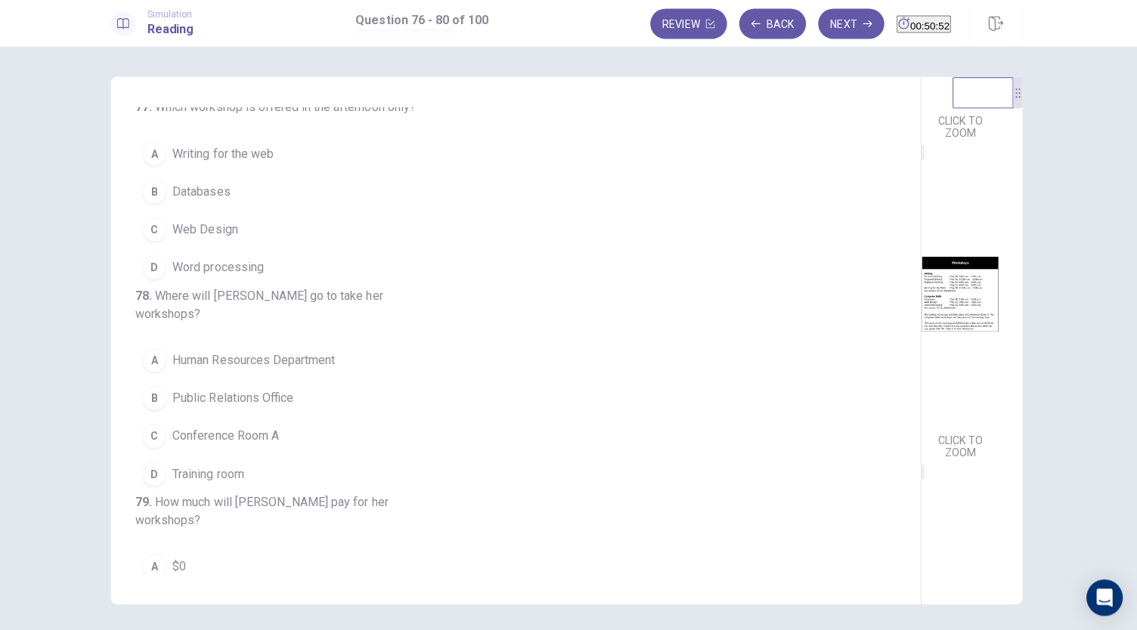
click at [217, 202] on span "Databases" at bounding box center [204, 193] width 57 height 18
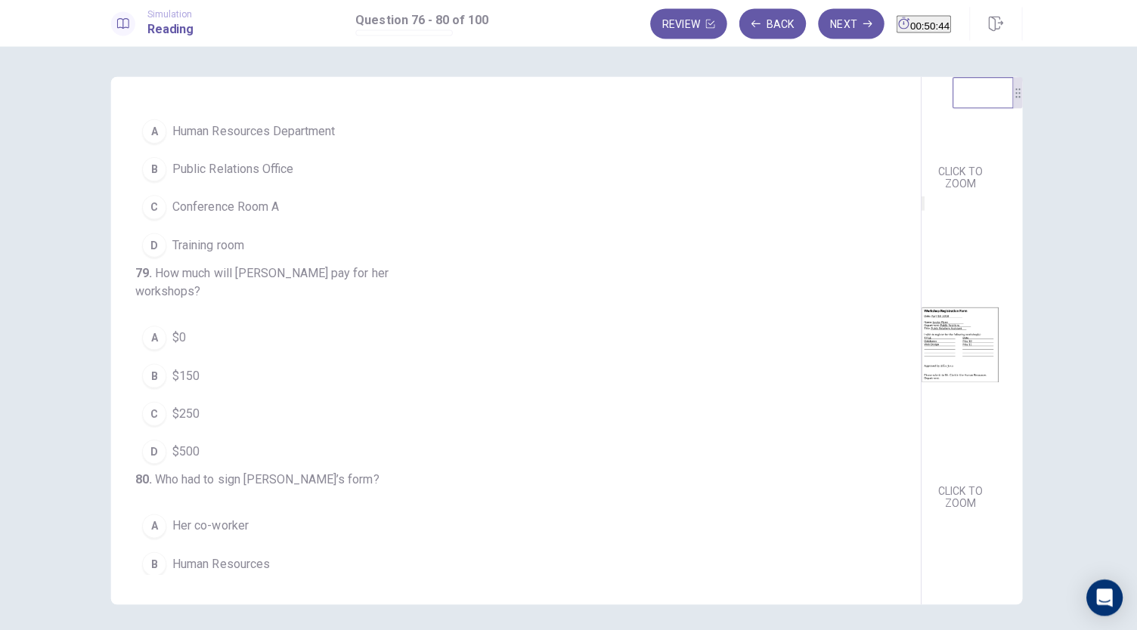
scroll to position [556, 0]
drag, startPoint x: 1005, startPoint y: 373, endPoint x: 1007, endPoint y: 326, distance: 46.9
click at [1007, 326] on div "CLICK TO ZOOM CLICK TO ZOOM CLICK TO ZOOM" at bounding box center [969, 296] width 97 height 435
click at [231, 255] on span "Training room" at bounding box center [211, 246] width 71 height 18
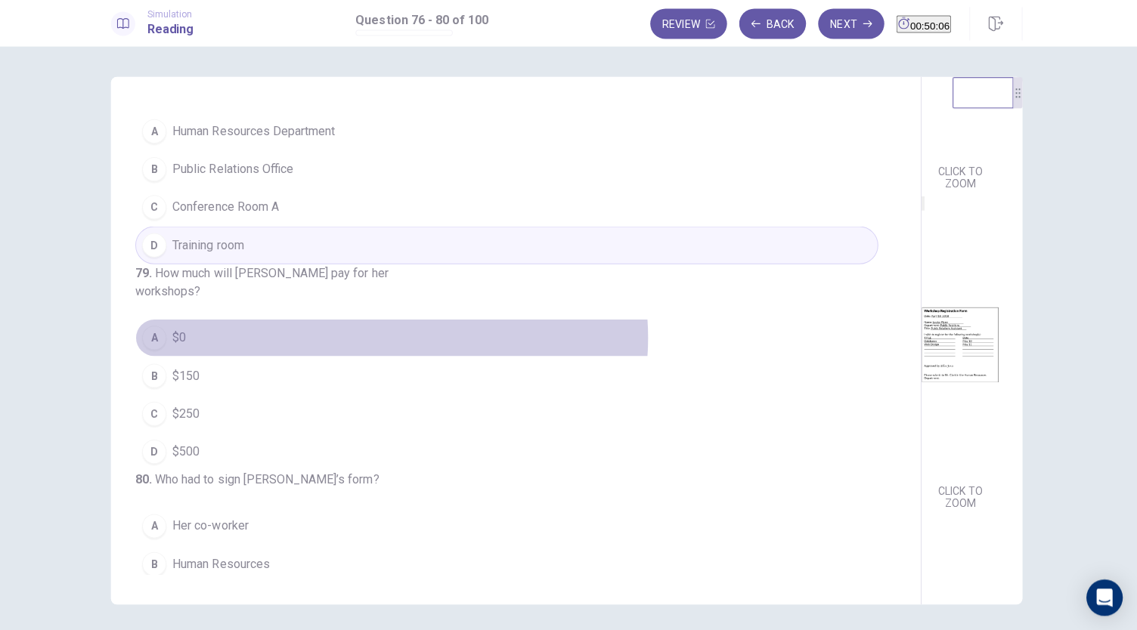
click at [390, 357] on button "A $0" at bounding box center [508, 338] width 739 height 38
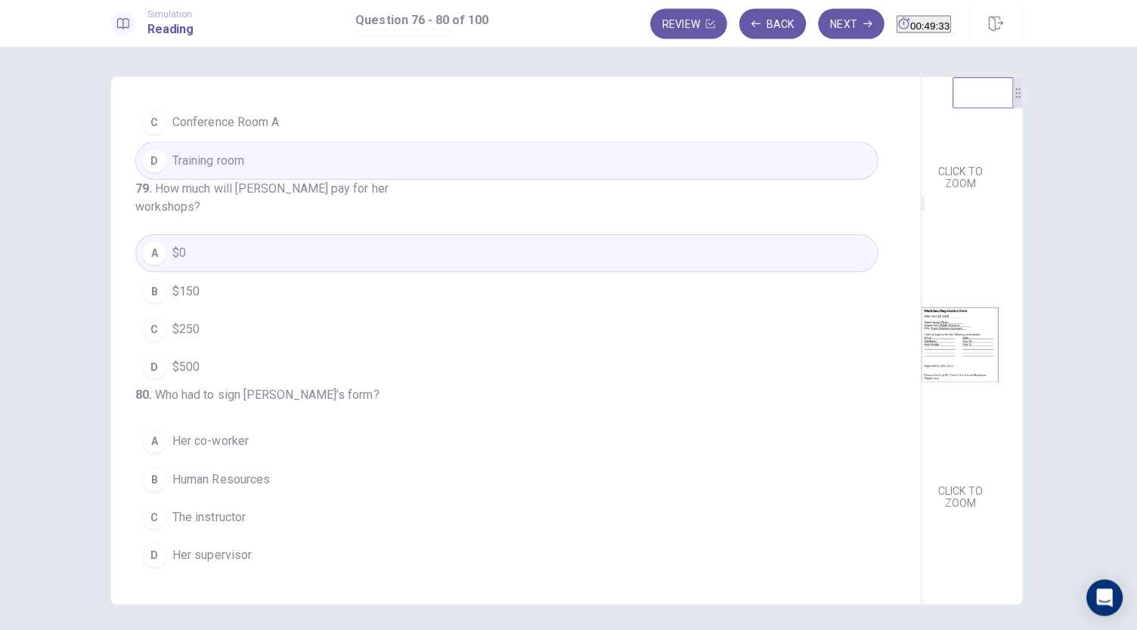
click at [258, 552] on button "D Her supervisor" at bounding box center [508, 555] width 739 height 38
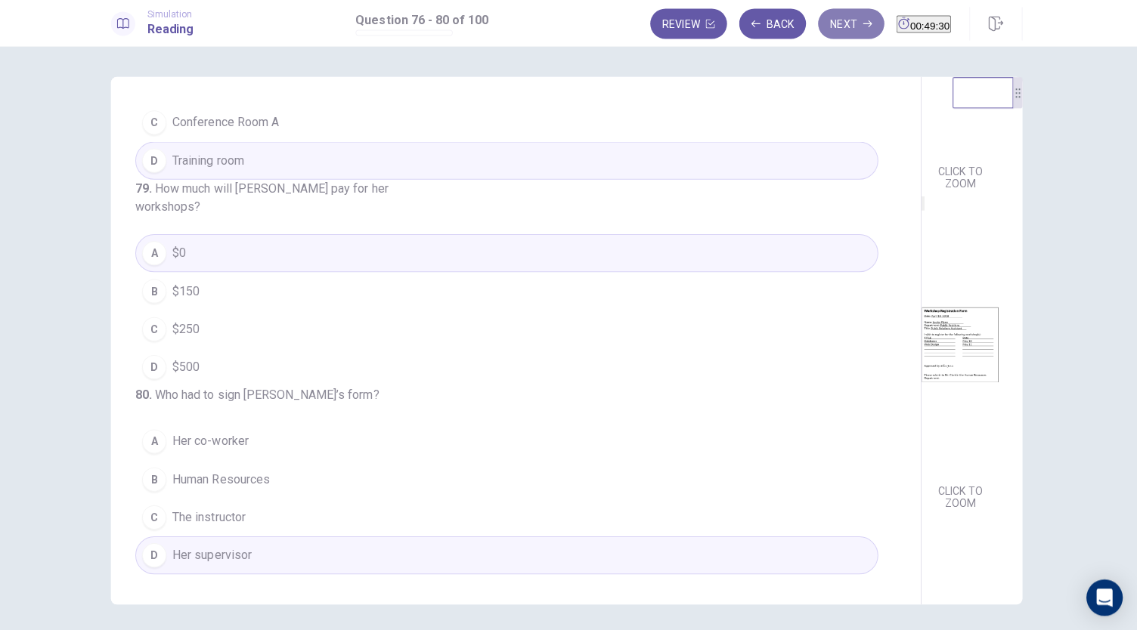
click at [825, 26] on button "Next" at bounding box center [852, 26] width 66 height 30
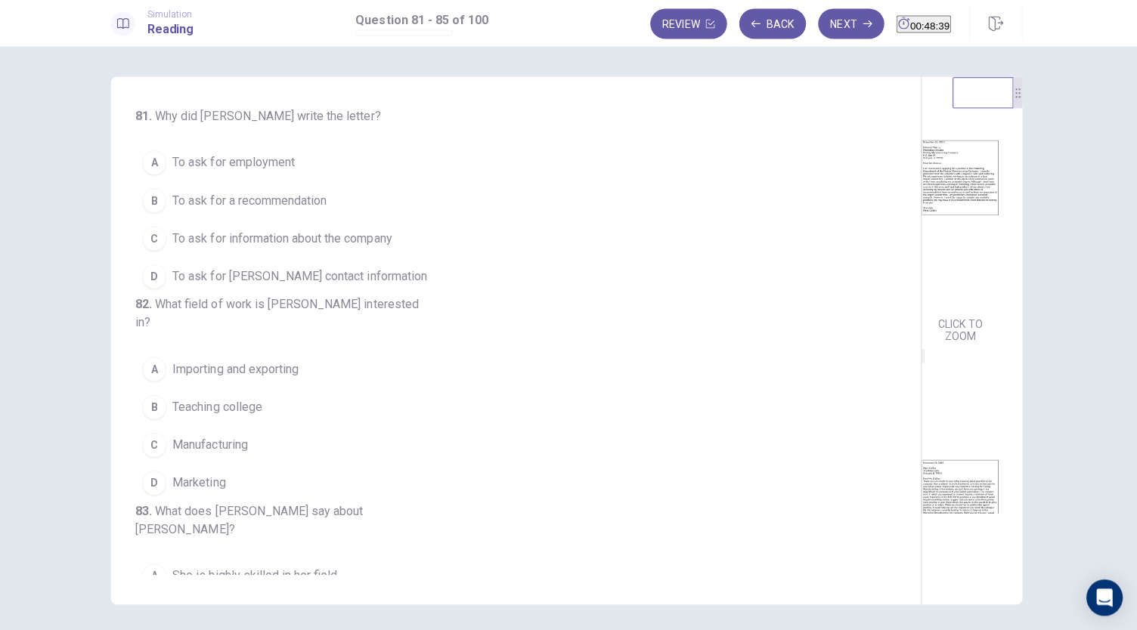
scroll to position [54, 0]
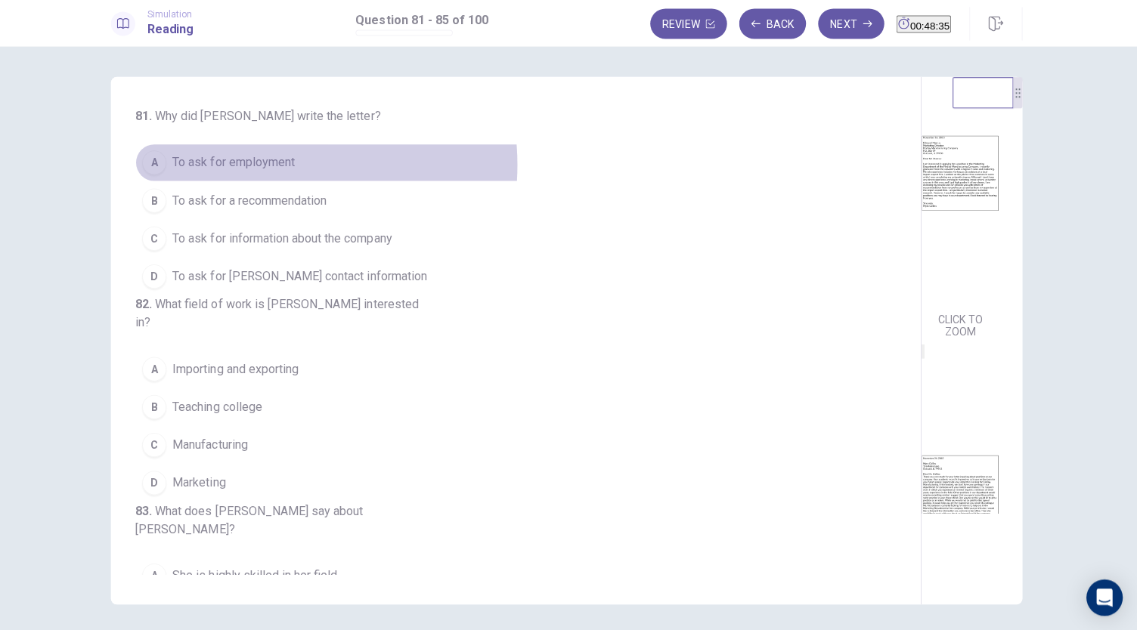
click at [258, 166] on span "To ask for employment" at bounding box center [237, 164] width 122 height 18
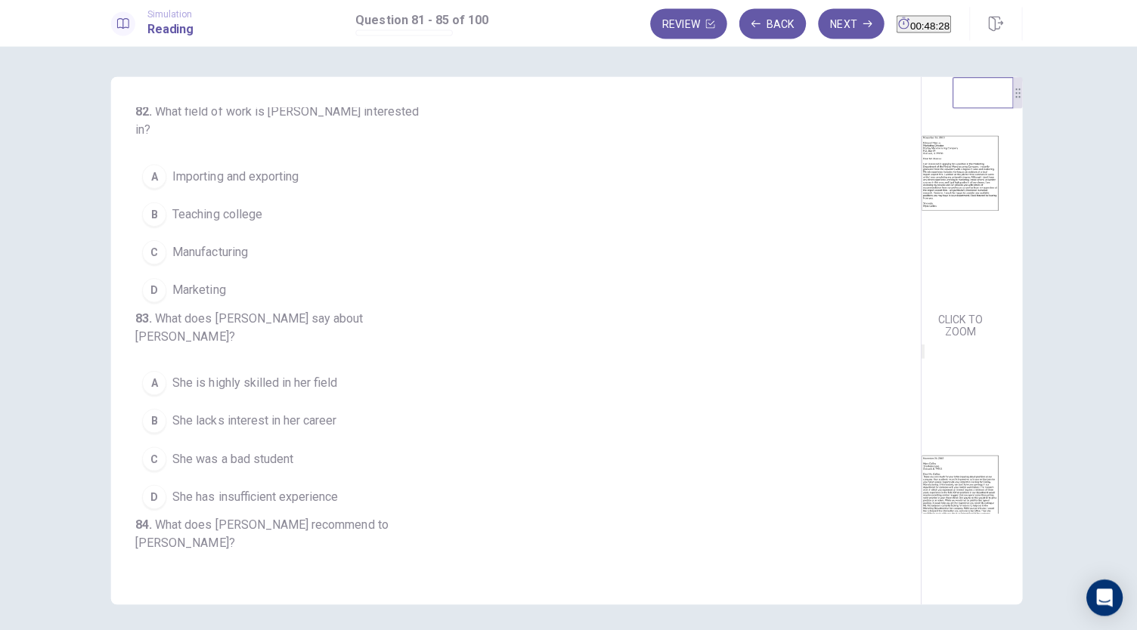
scroll to position [193, 0]
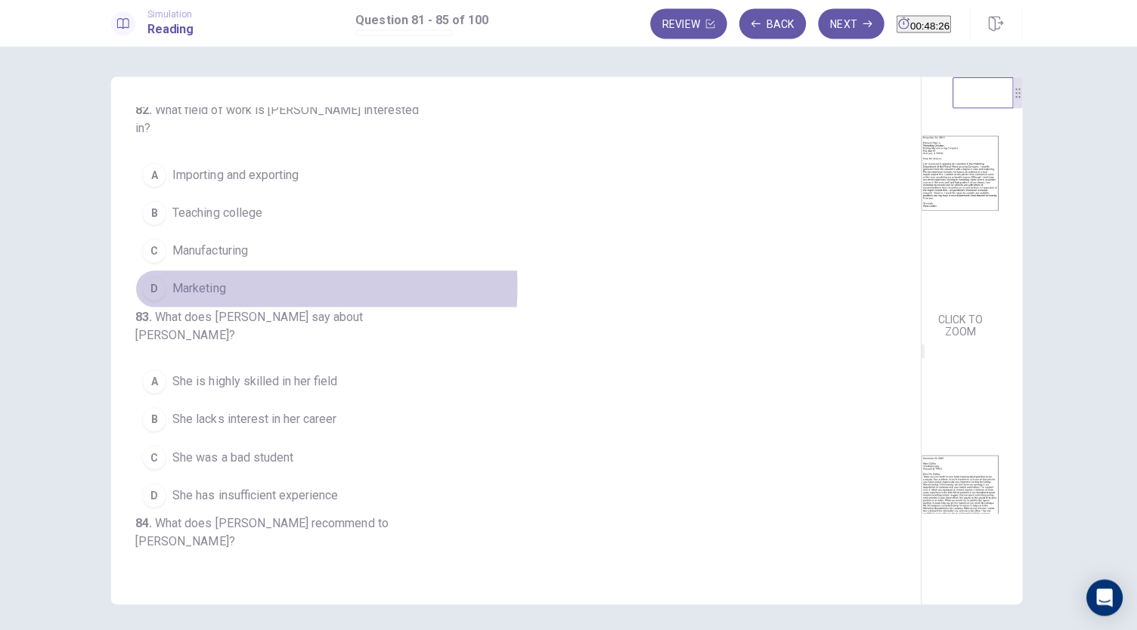
click at [195, 294] on span "Marketing" at bounding box center [202, 289] width 53 height 18
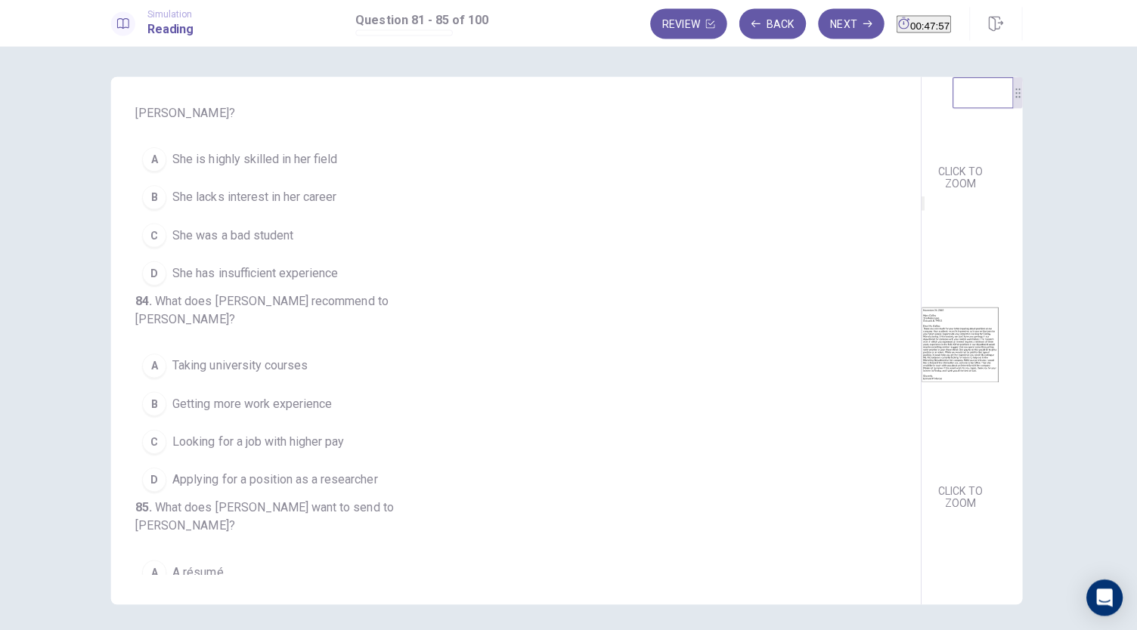
scroll to position [225, 0]
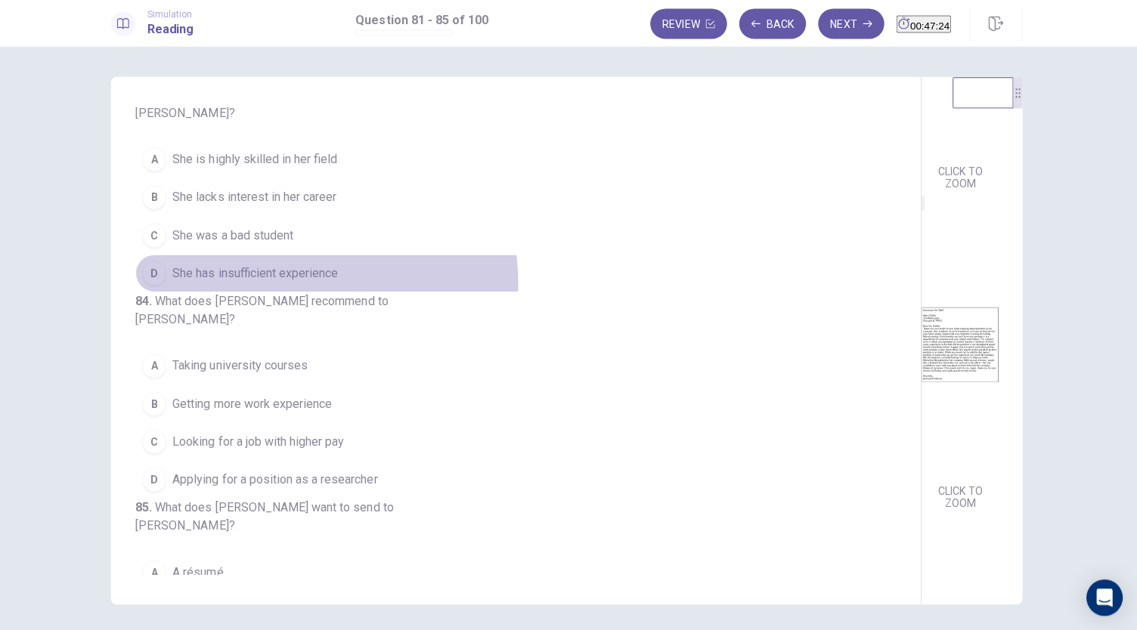
click at [292, 293] on button "D She has insufficient experience" at bounding box center [508, 274] width 739 height 38
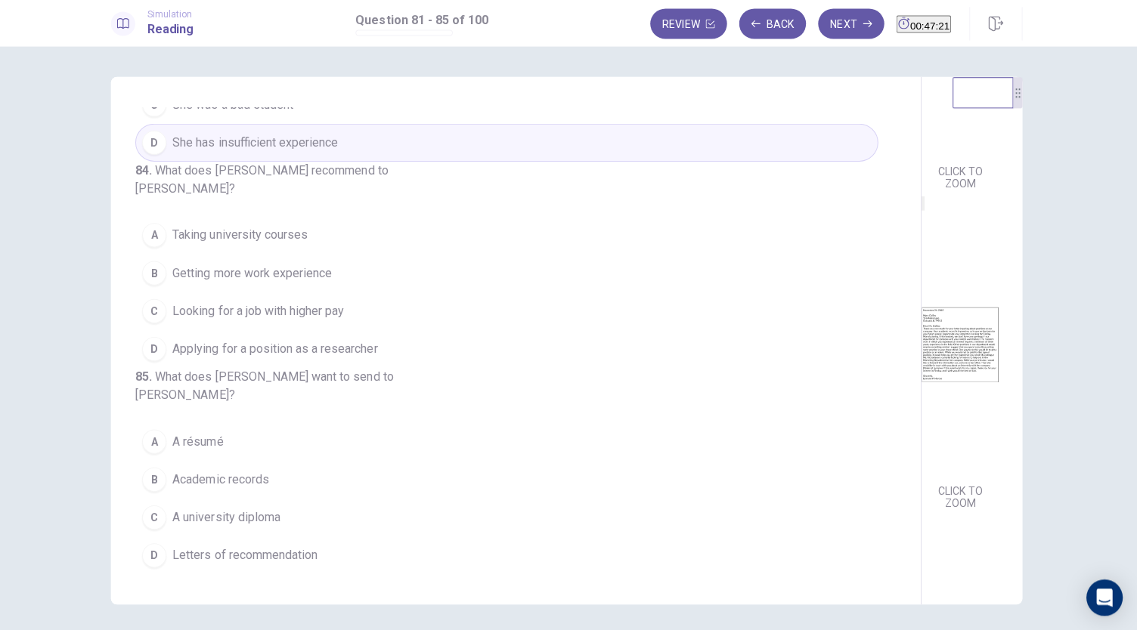
scroll to position [619, 0]
click at [309, 265] on span "Getting more work experience" at bounding box center [255, 274] width 159 height 18
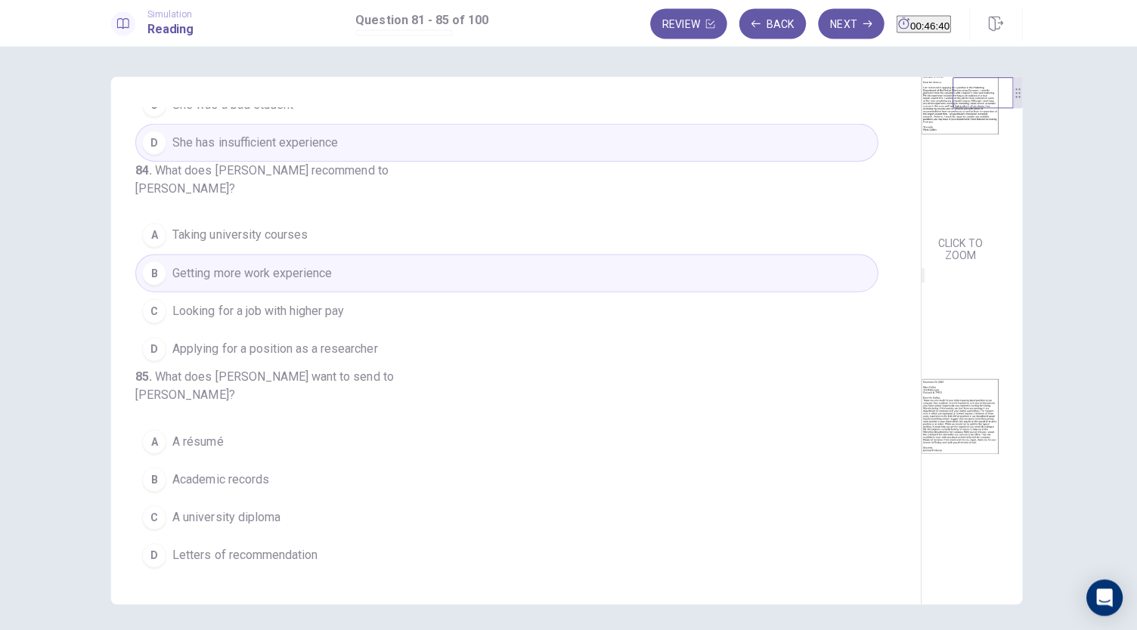
scroll to position [225, 0]
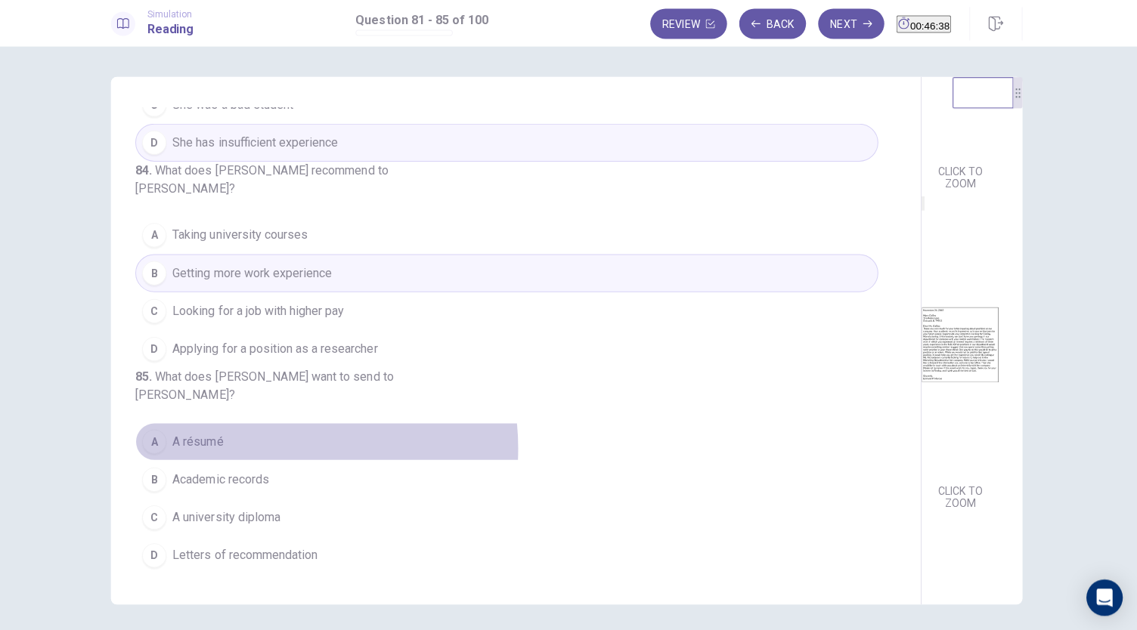
click at [263, 450] on button "A A résumé" at bounding box center [508, 442] width 739 height 38
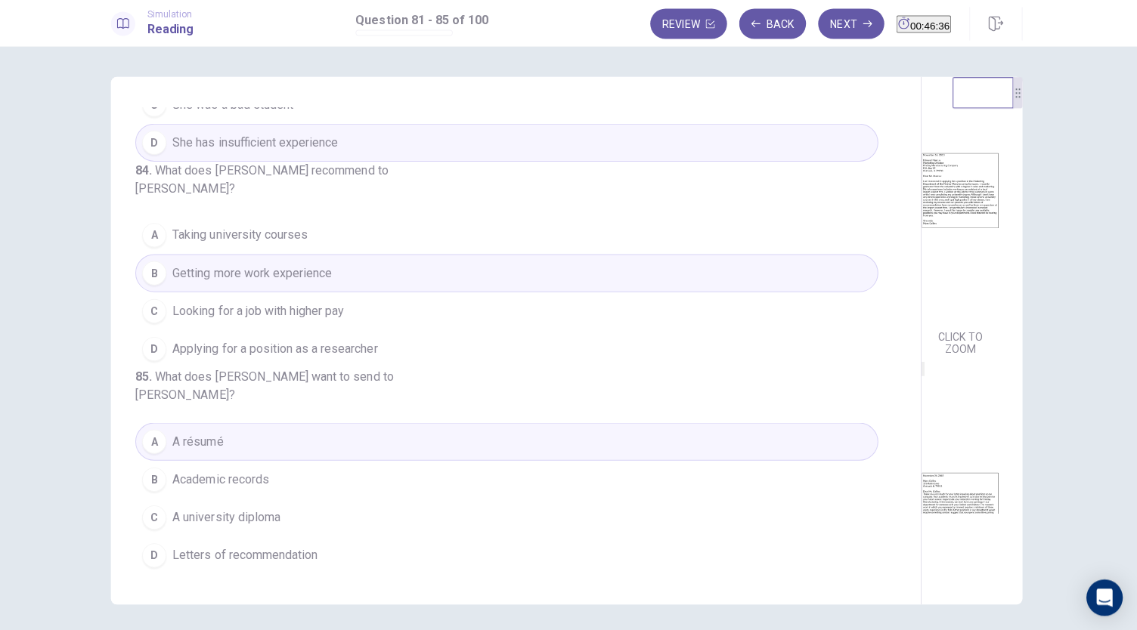
scroll to position [36, 0]
click at [819, 36] on button "Next" at bounding box center [852, 26] width 66 height 30
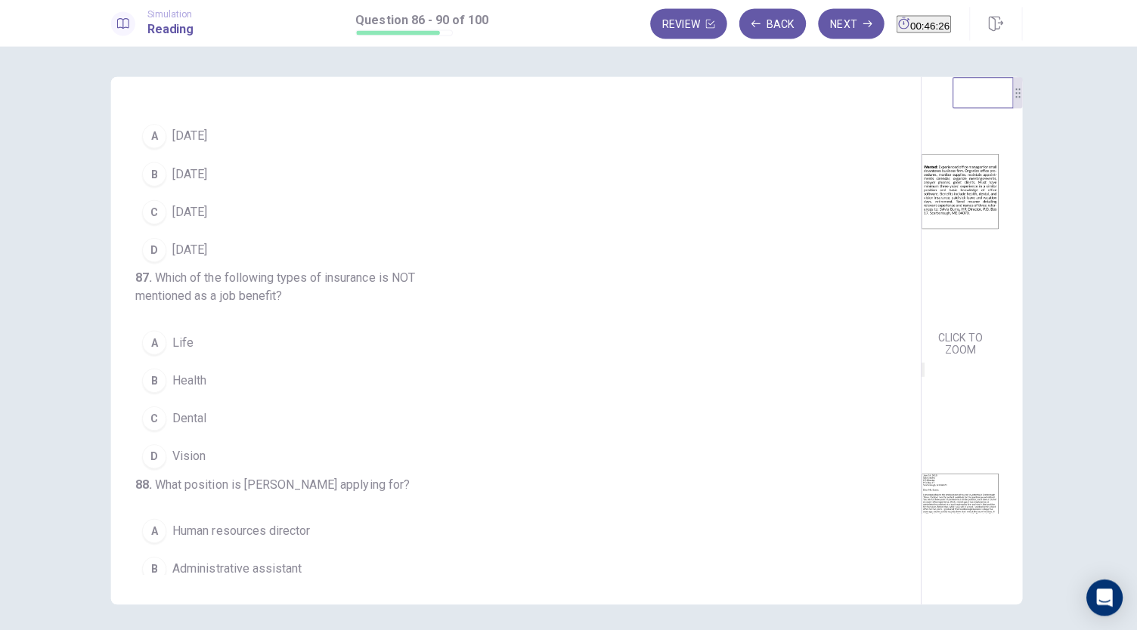
scroll to position [0, 0]
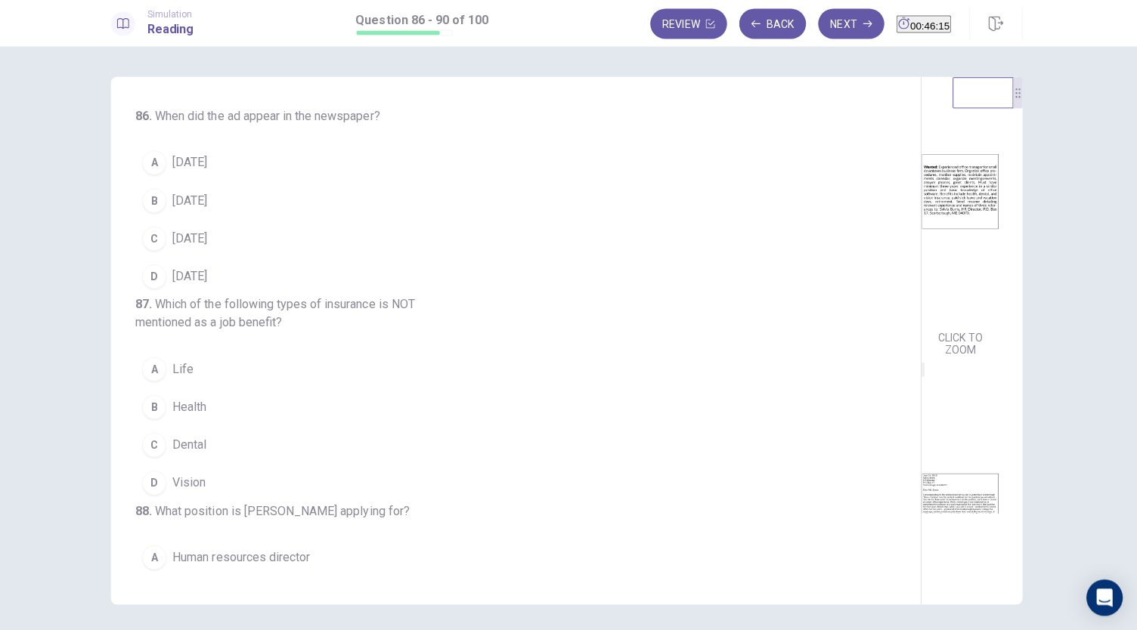
drag, startPoint x: 1015, startPoint y: 202, endPoint x: 1011, endPoint y: 313, distance: 111.2
click at [1011, 313] on div "CLICK TO ZOOM CLICK TO ZOOM" at bounding box center [971, 296] width 101 height 435
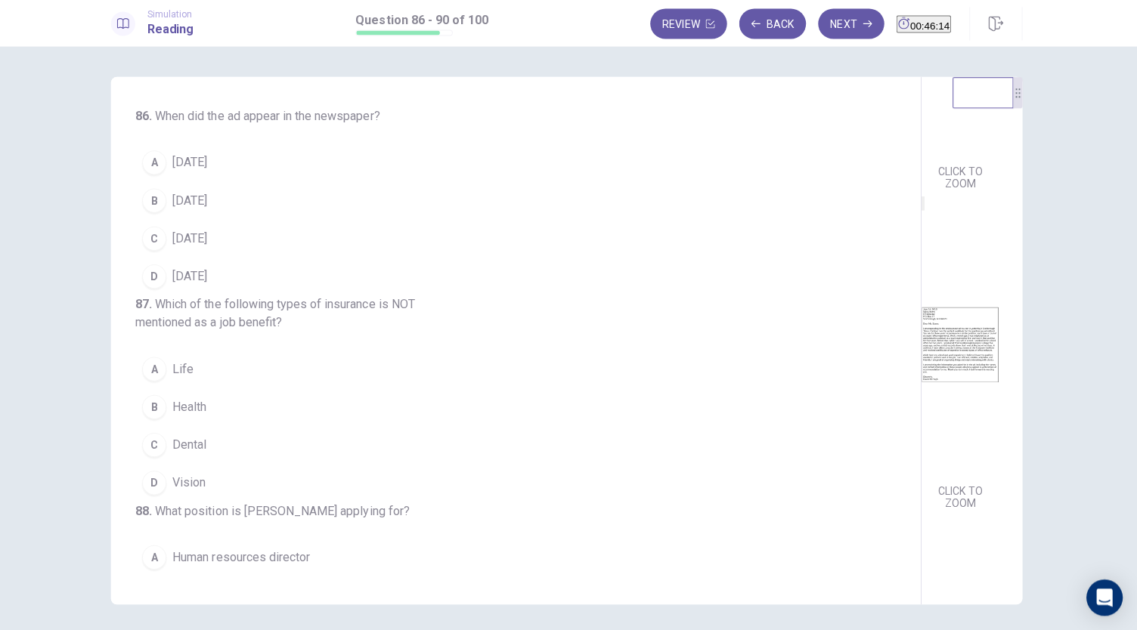
scroll to position [225, 0]
click at [218, 158] on button "A June 13" at bounding box center [508, 164] width 739 height 38
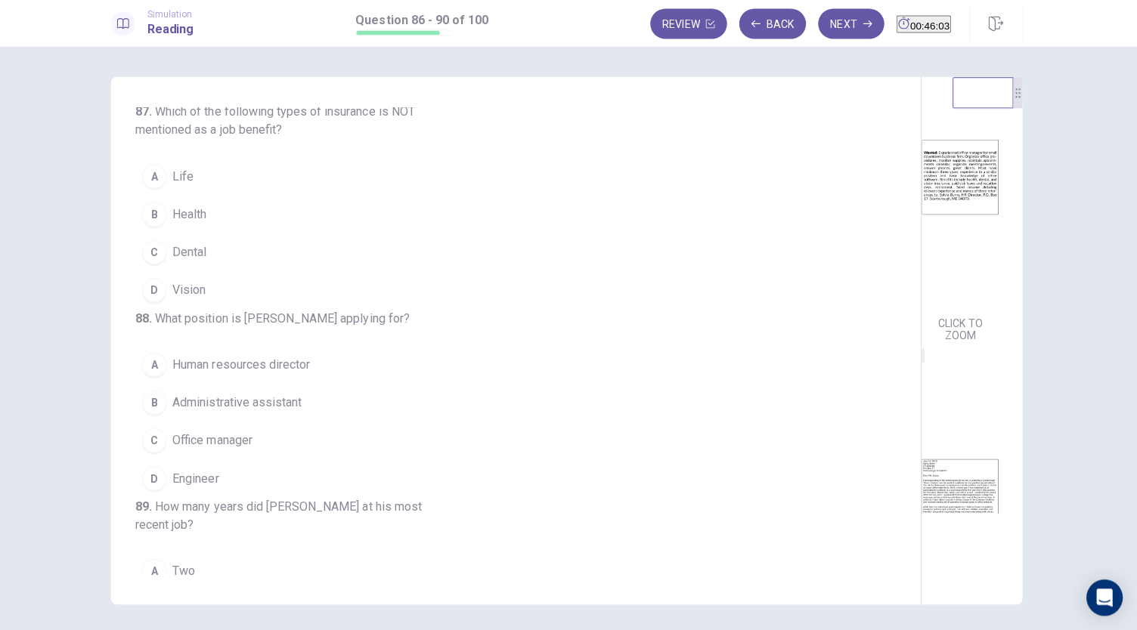
scroll to position [48, 0]
click at [212, 197] on button "A Life" at bounding box center [508, 178] width 739 height 38
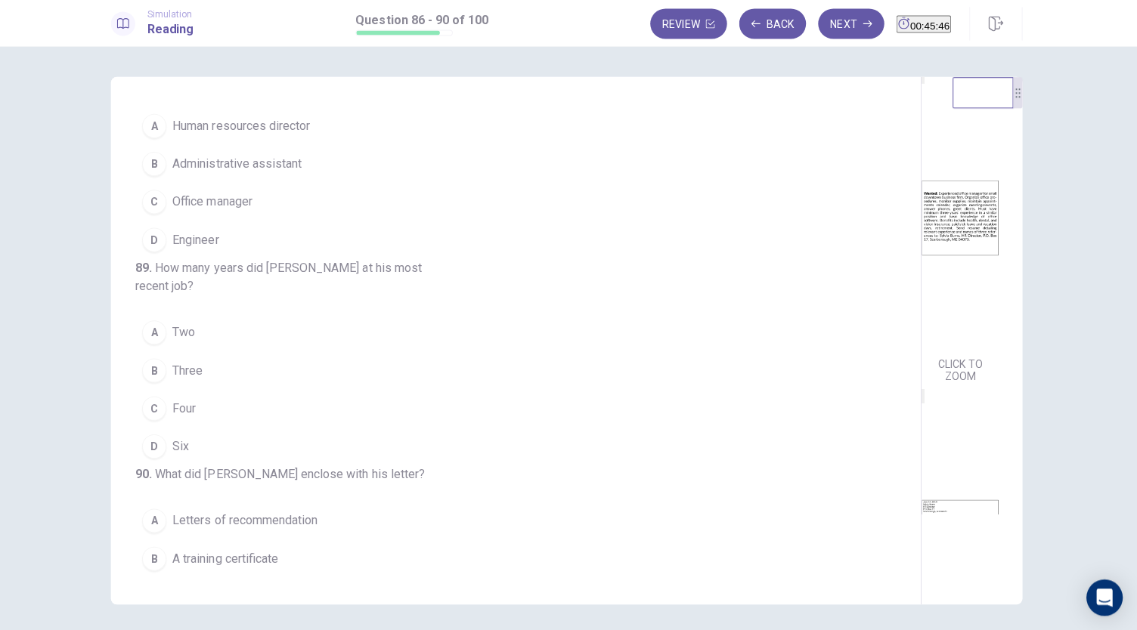
scroll to position [0, 0]
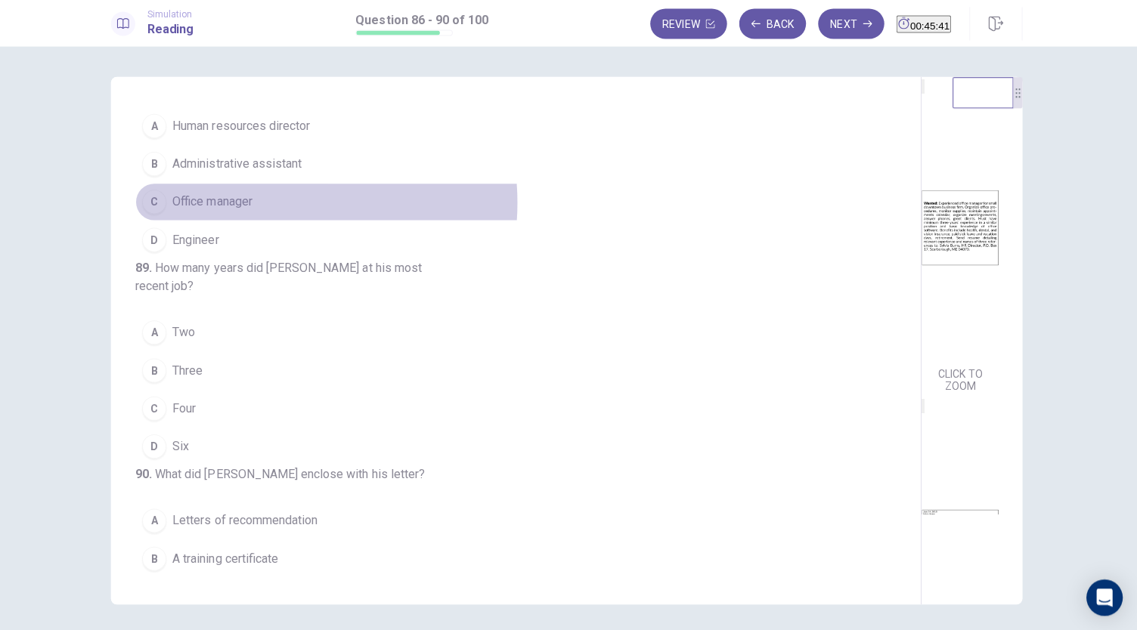
click at [252, 212] on span "Office manager" at bounding box center [215, 202] width 79 height 18
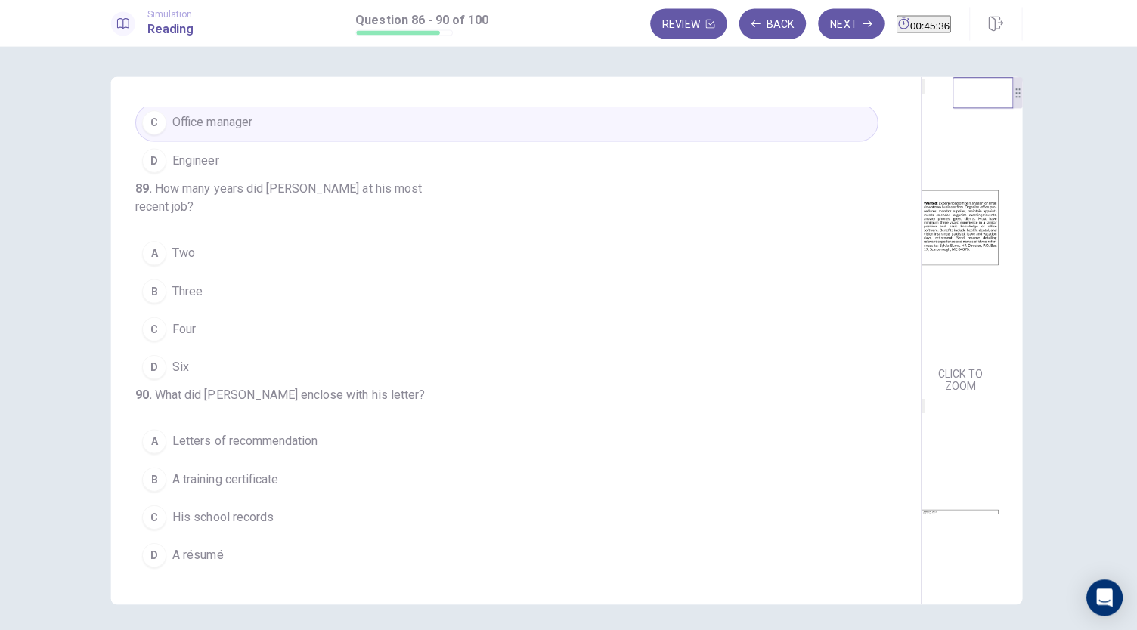
scroll to position [225, 0]
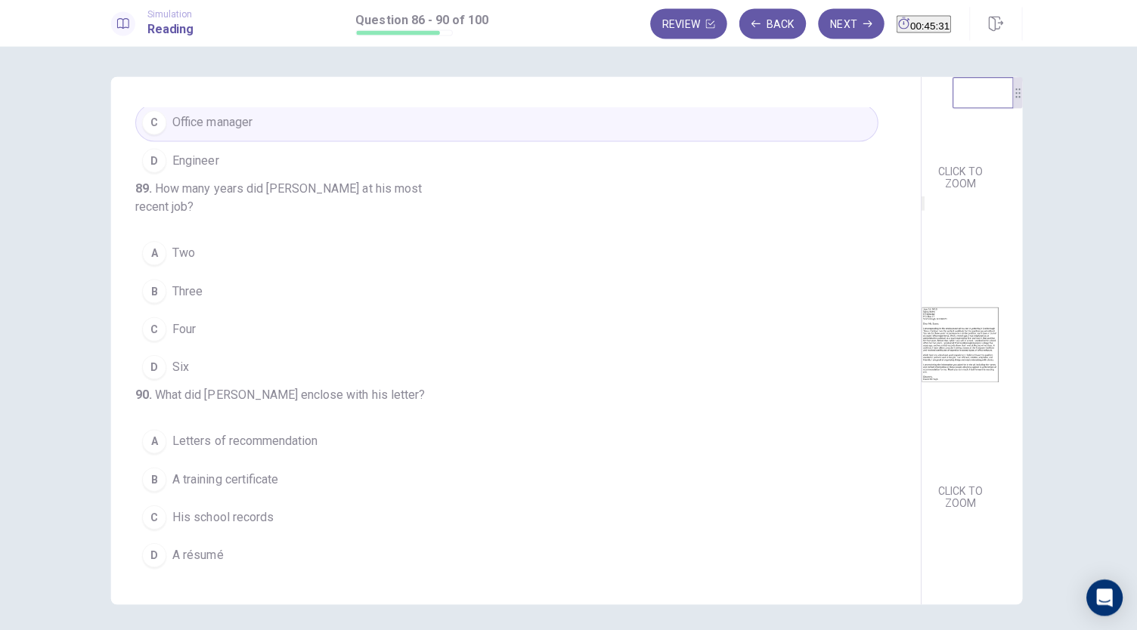
click at [176, 320] on span "Four" at bounding box center [187, 329] width 23 height 18
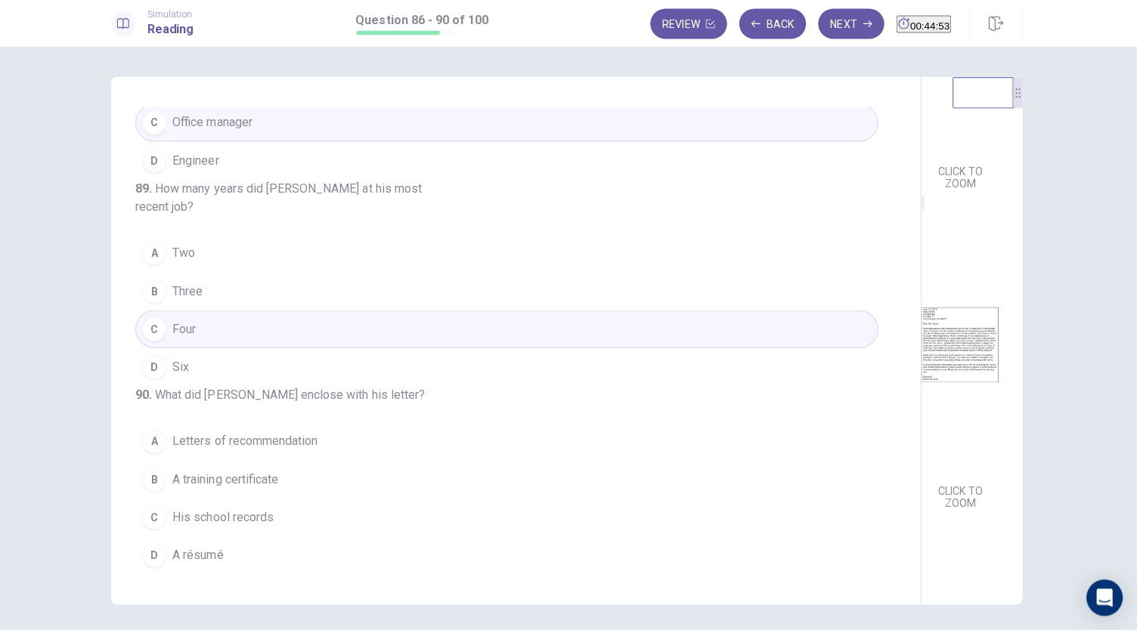
click at [363, 556] on button "D A résumé" at bounding box center [508, 555] width 739 height 38
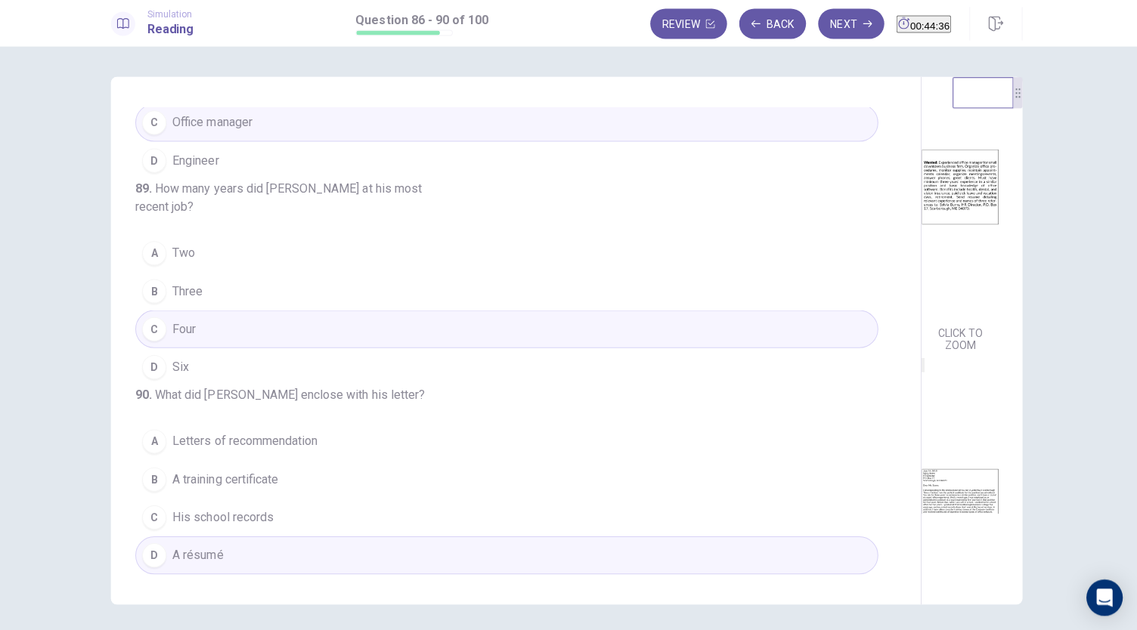
scroll to position [0, 0]
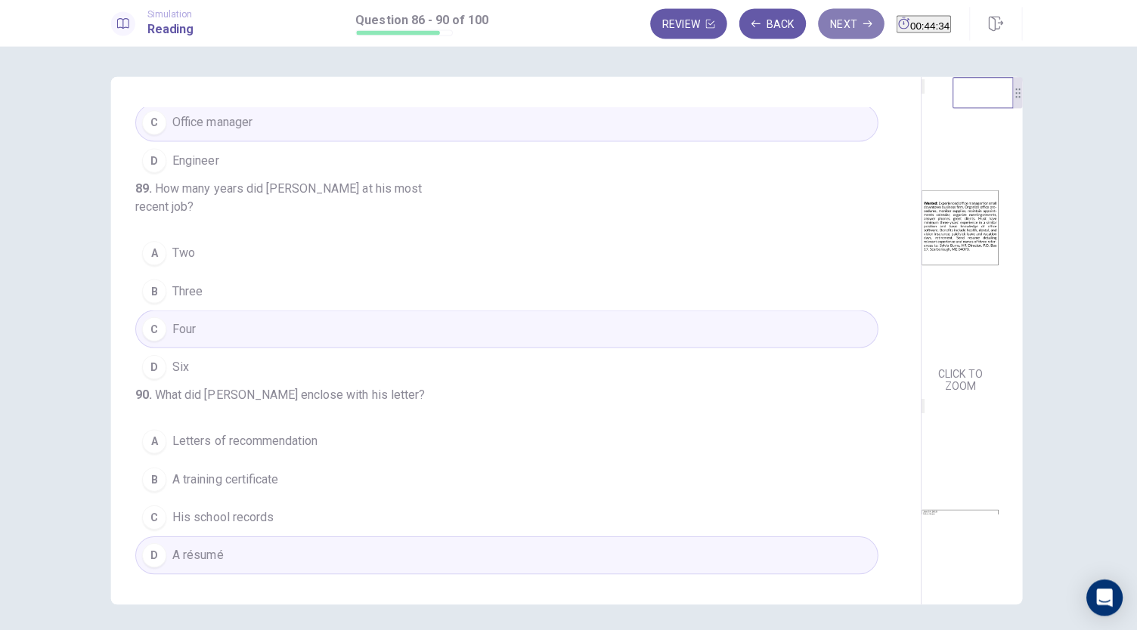
click at [819, 25] on button "Next" at bounding box center [852, 26] width 66 height 30
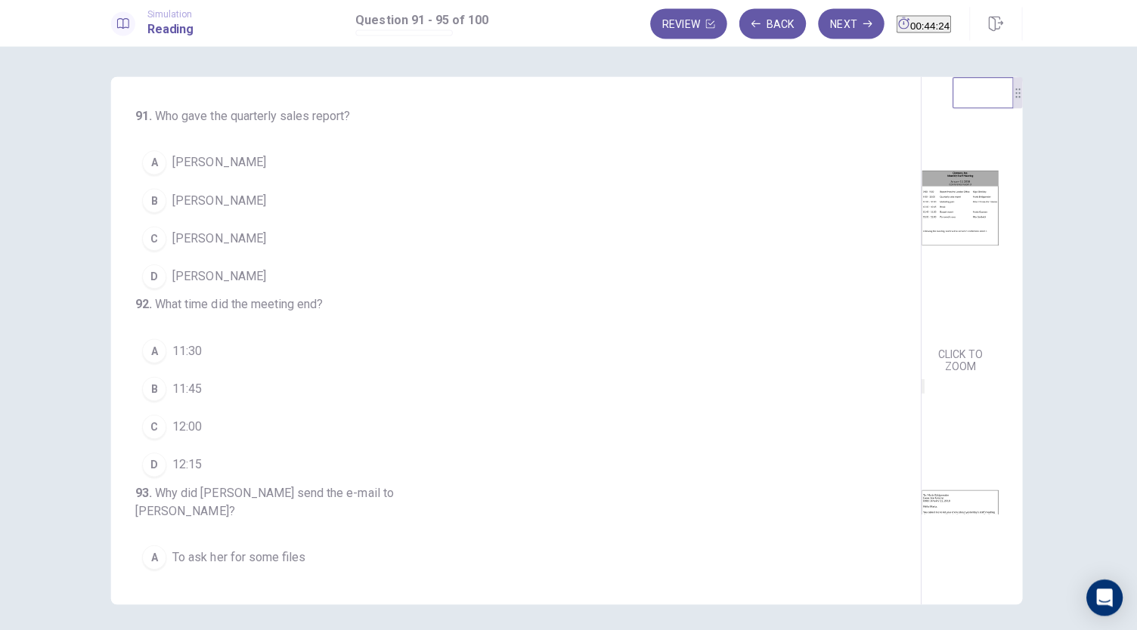
scroll to position [21, 0]
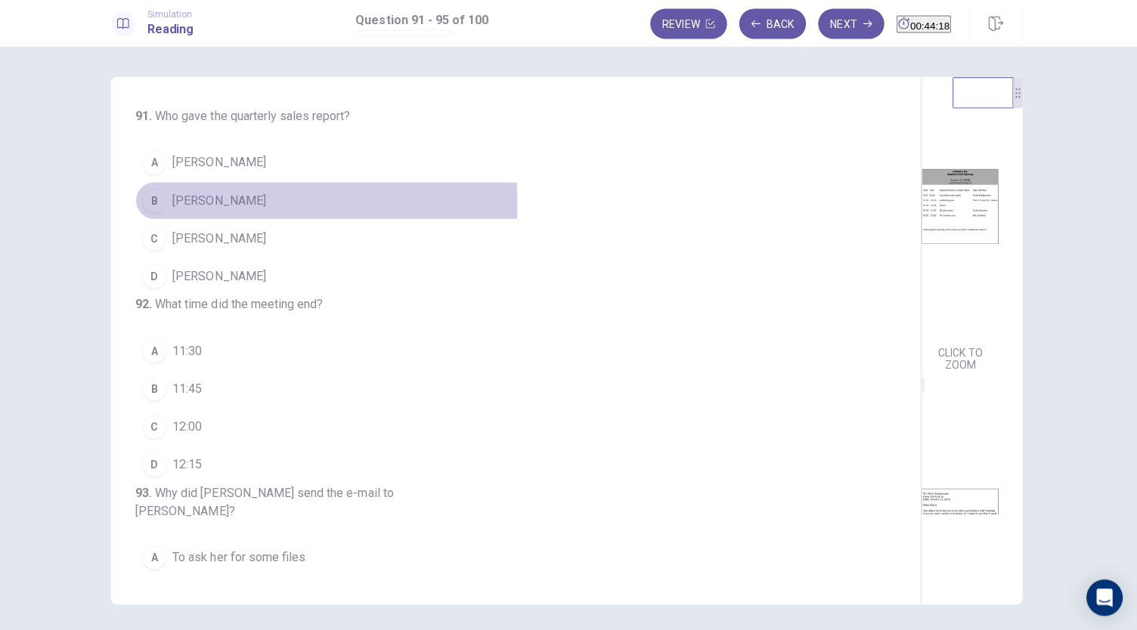
click at [256, 203] on span "Maria Bridgewater" at bounding box center [222, 202] width 93 height 18
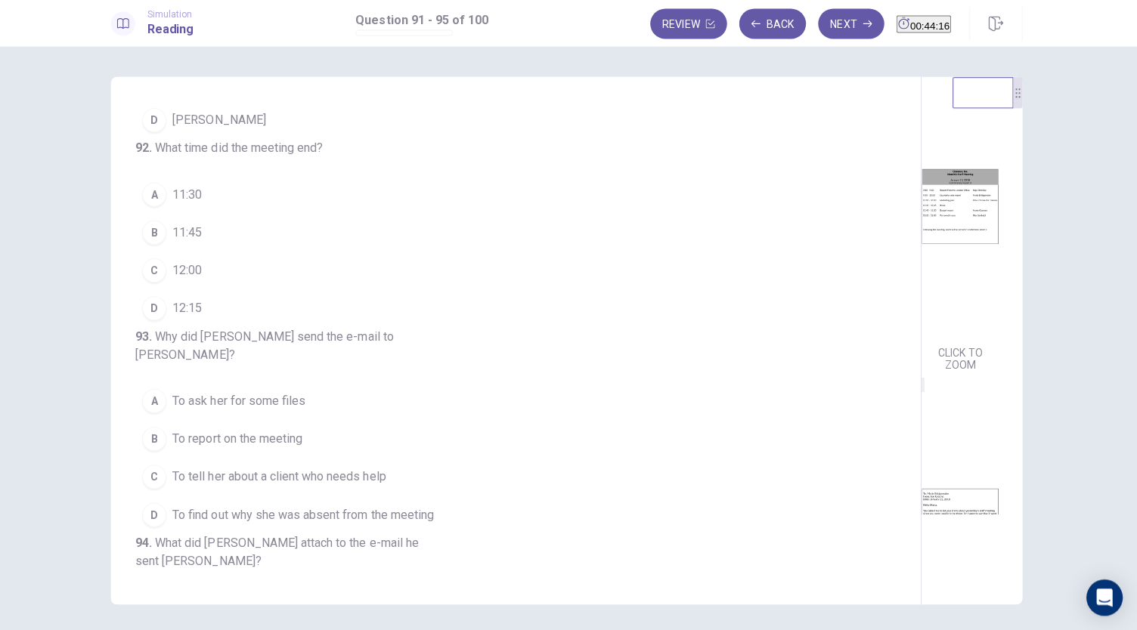
scroll to position [162, 0]
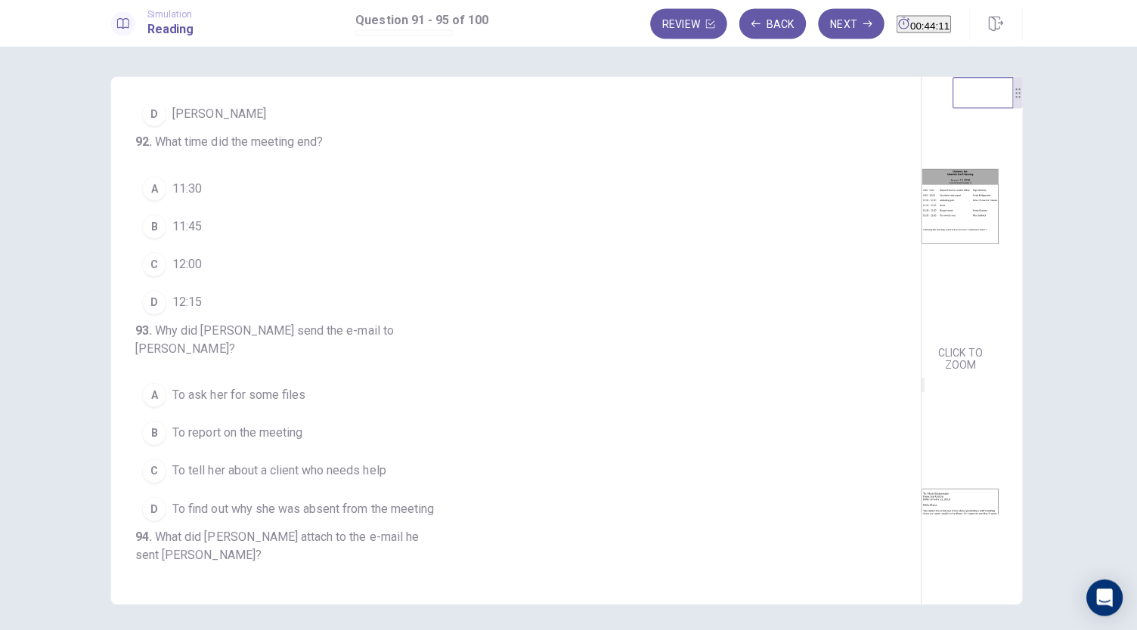
click at [198, 274] on span "12:00" at bounding box center [190, 265] width 29 height 18
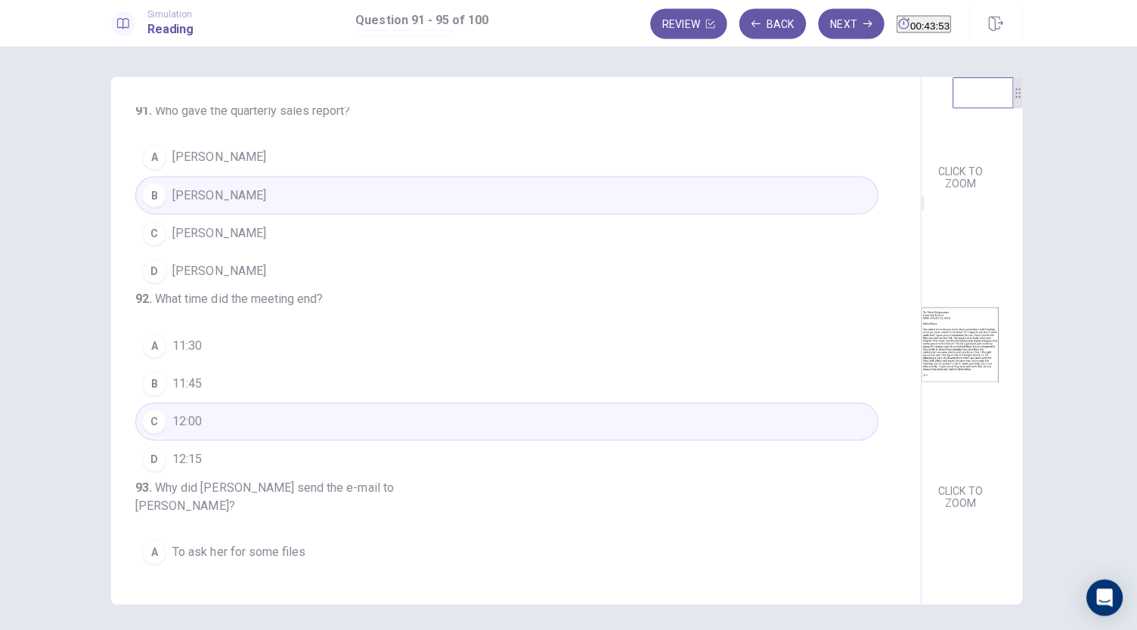
scroll to position [0, 0]
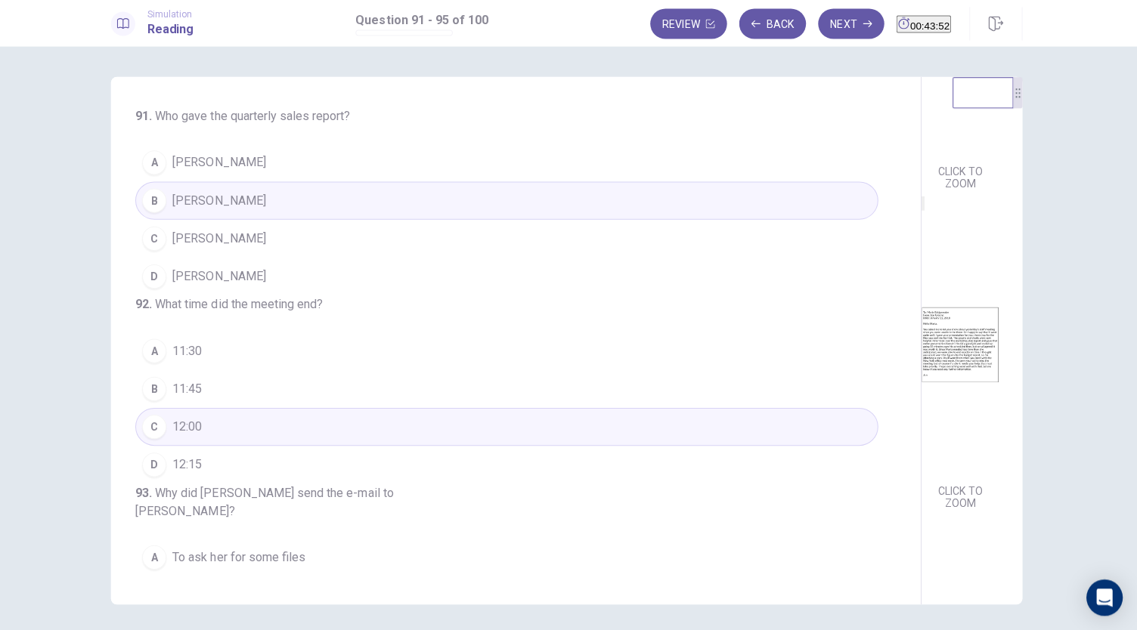
drag, startPoint x: 552, startPoint y: 348, endPoint x: 554, endPoint y: 162, distance: 186.7
click at [554, 162] on div "91 . Who gave the quarterly sales report? A Jon Greene B Maria Bridgewater C Pe…" at bounding box center [518, 341] width 806 height 525
click at [921, 283] on div "CLICK TO ZOOM" at bounding box center [959, 363] width 77 height 300
click at [358, 166] on button "A Jon Greene" at bounding box center [508, 164] width 739 height 38
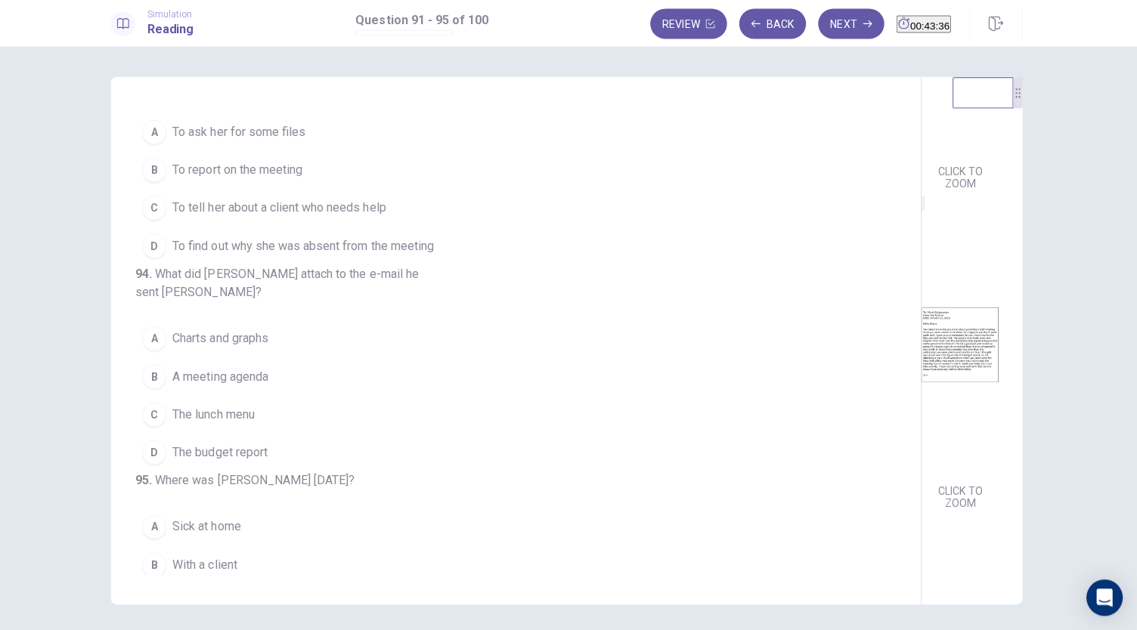
scroll to position [430, 0]
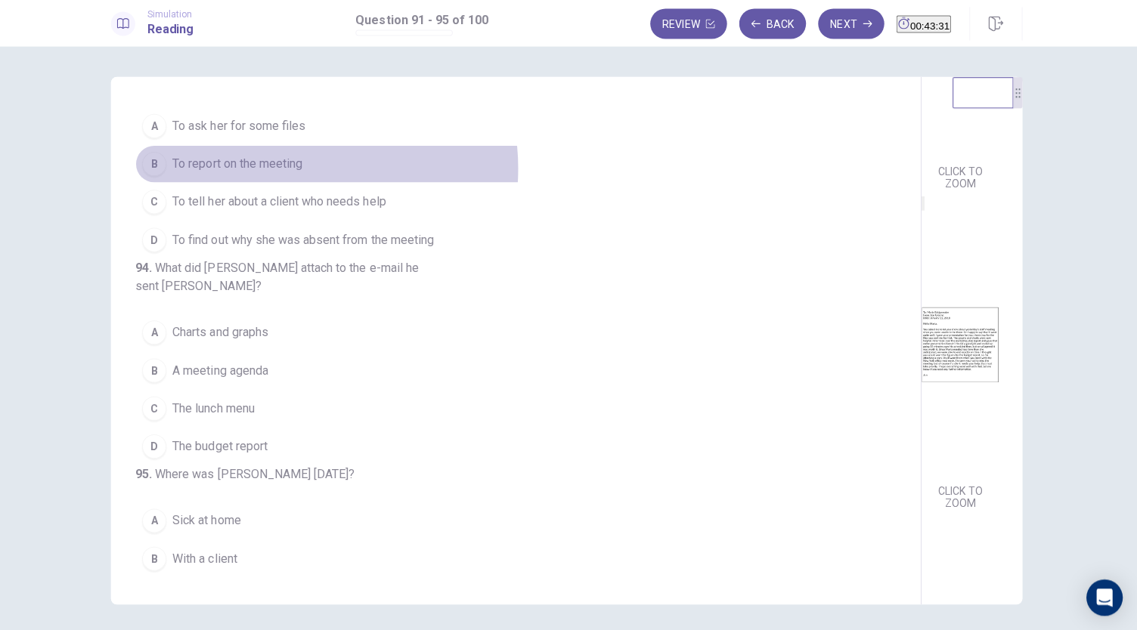
click at [286, 174] on span "To report on the meeting" at bounding box center [240, 165] width 129 height 18
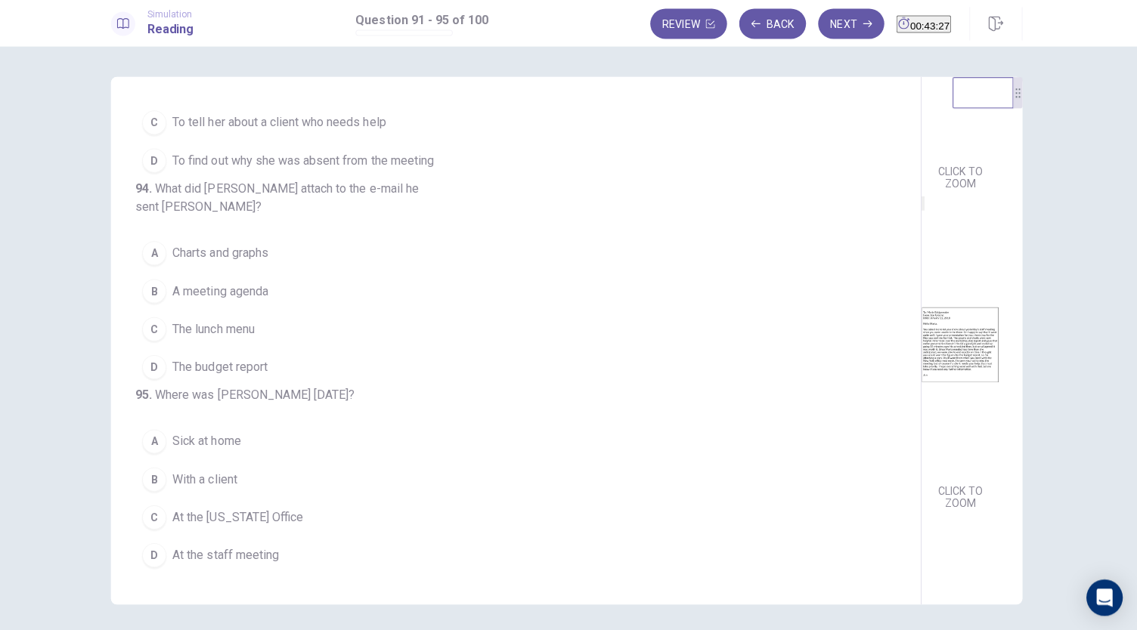
scroll to position [583, 0]
click at [260, 358] on span "The budget report" at bounding box center [223, 367] width 94 height 18
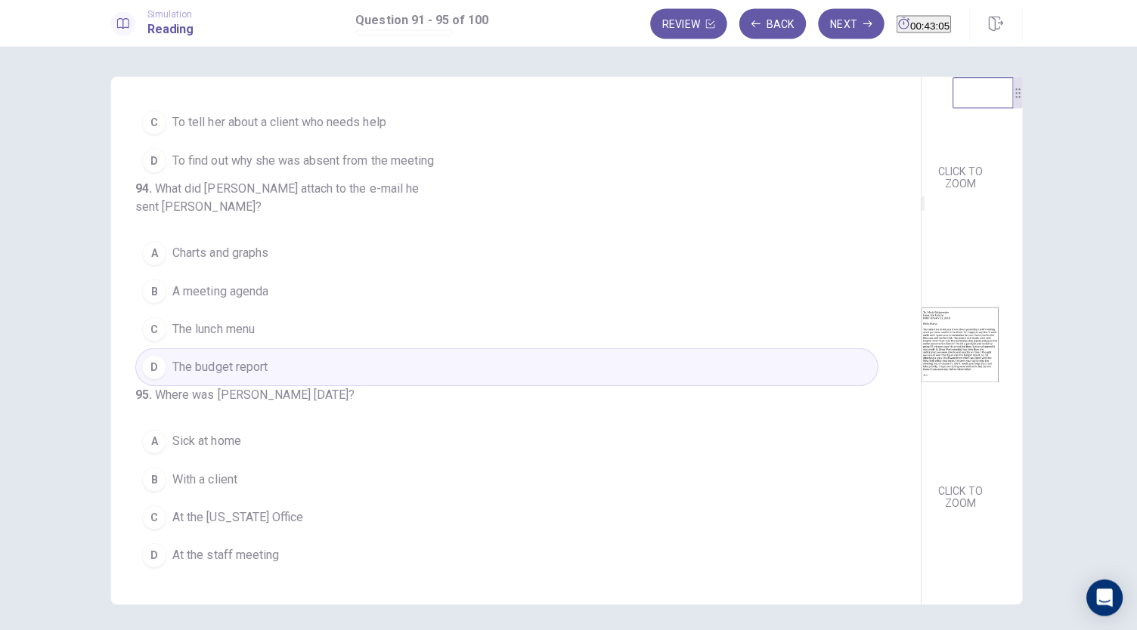
drag, startPoint x: 543, startPoint y: 400, endPoint x: 543, endPoint y: 423, distance: 23.4
click at [543, 423] on div "91 . Who gave the quarterly sales report? A Jon Greene B Maria Bridgewater C Pe…" at bounding box center [523, 341] width 769 height 465
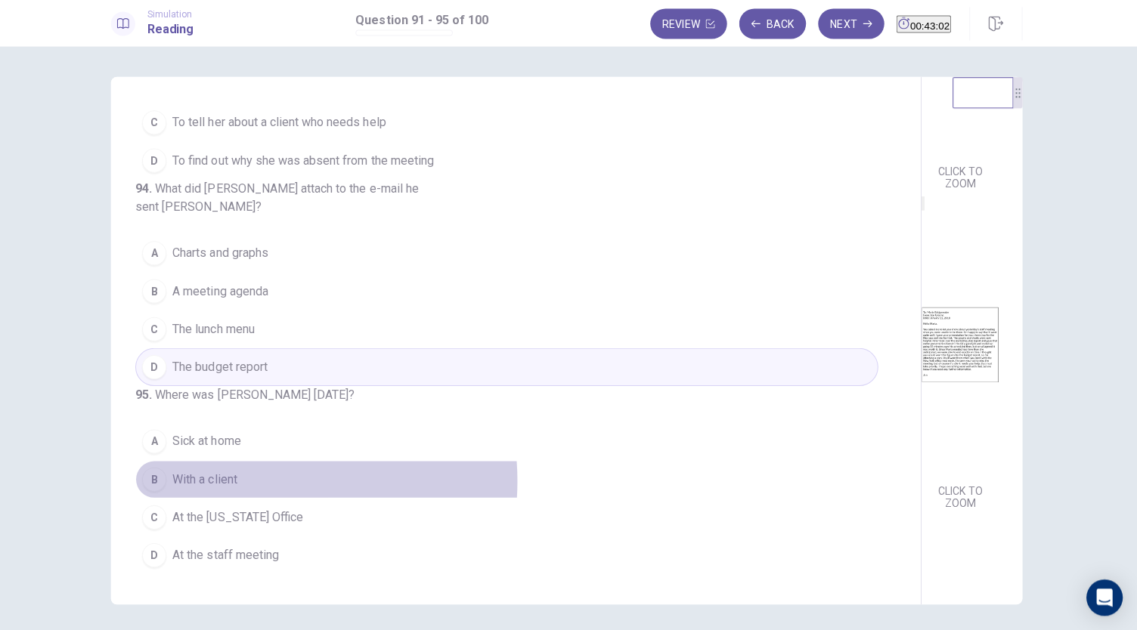
click at [252, 482] on button "B With a client" at bounding box center [508, 479] width 739 height 38
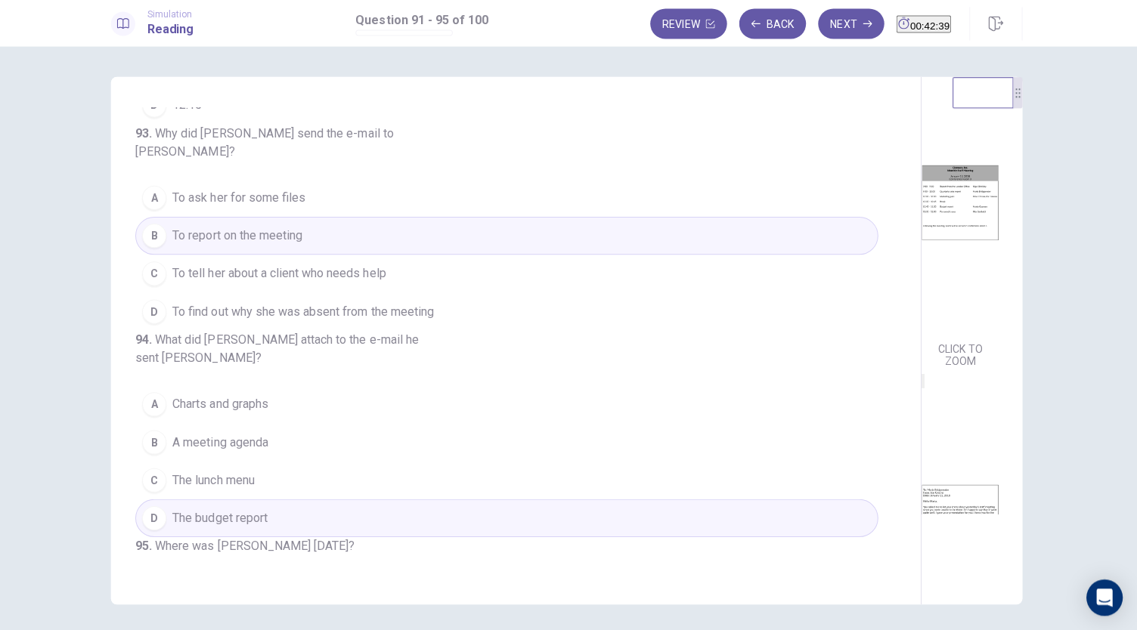
scroll to position [298, 0]
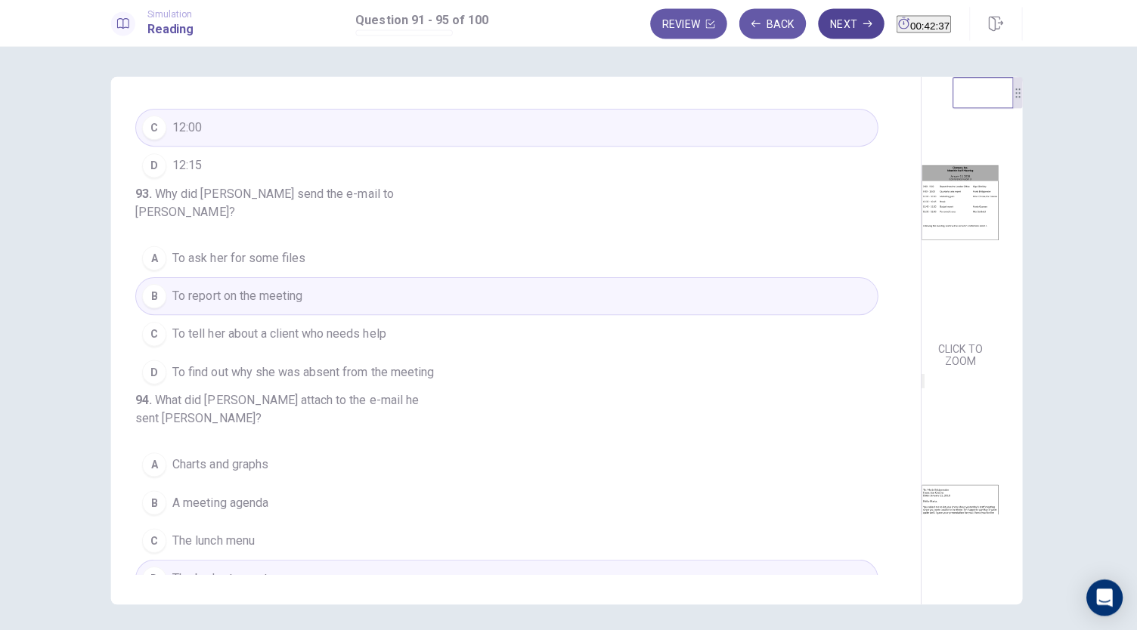
click at [819, 32] on button "Next" at bounding box center [852, 26] width 66 height 30
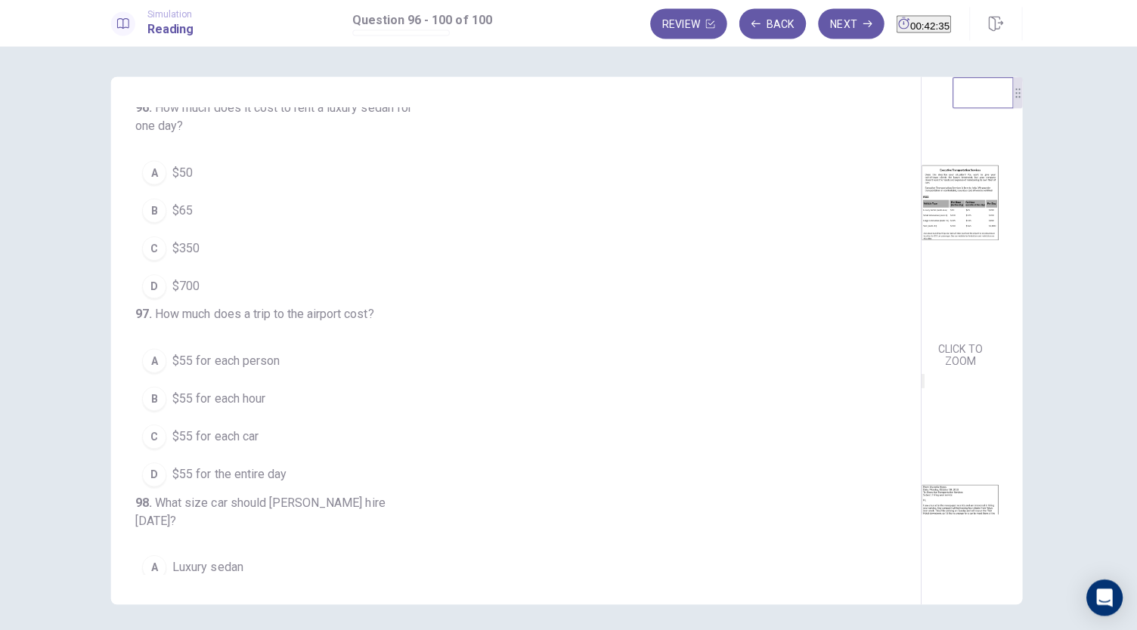
scroll to position [0, 0]
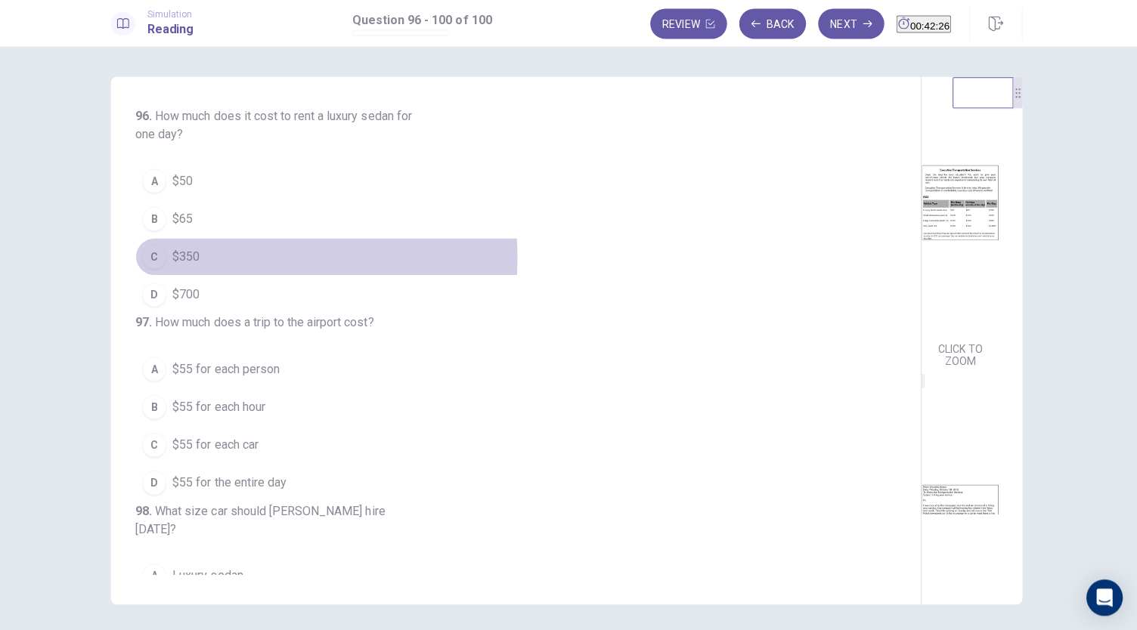
click at [190, 257] on span "$350" at bounding box center [189, 258] width 27 height 18
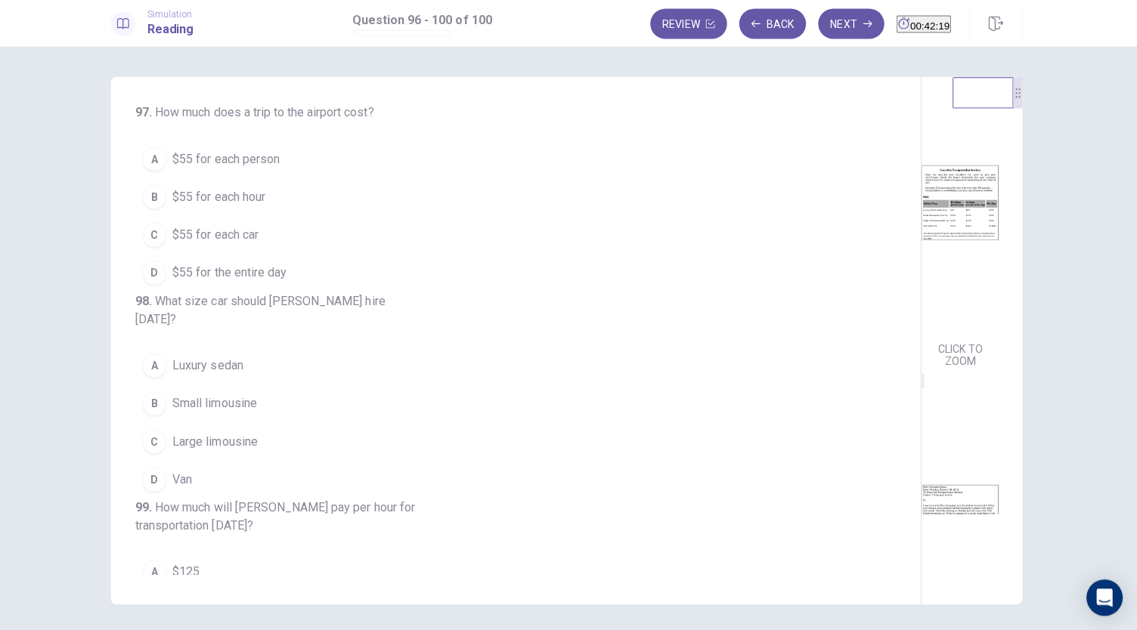
scroll to position [221, 0]
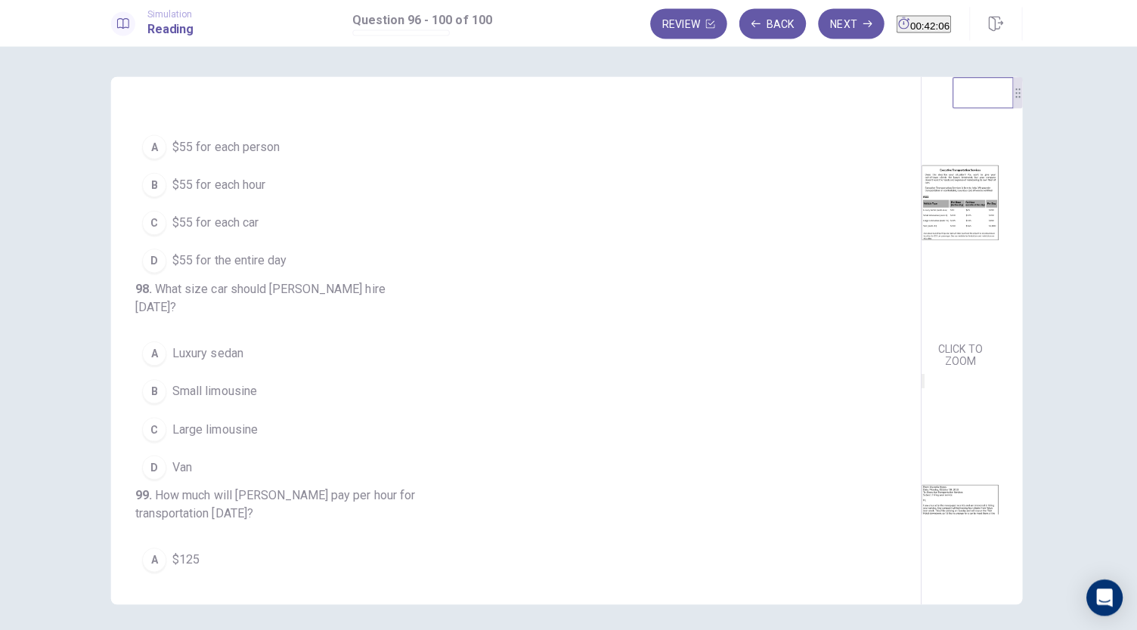
click at [261, 157] on span "$55 for each person" at bounding box center [229, 148] width 107 height 18
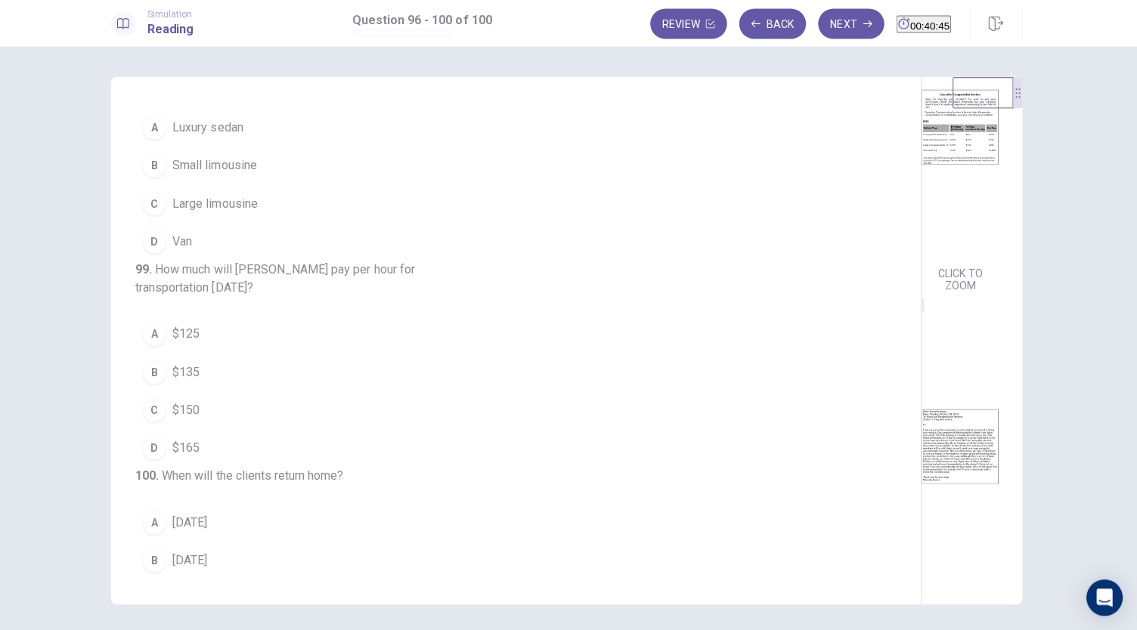
scroll to position [444, 0]
click at [227, 178] on span "Small limousine" at bounding box center [218, 168] width 84 height 18
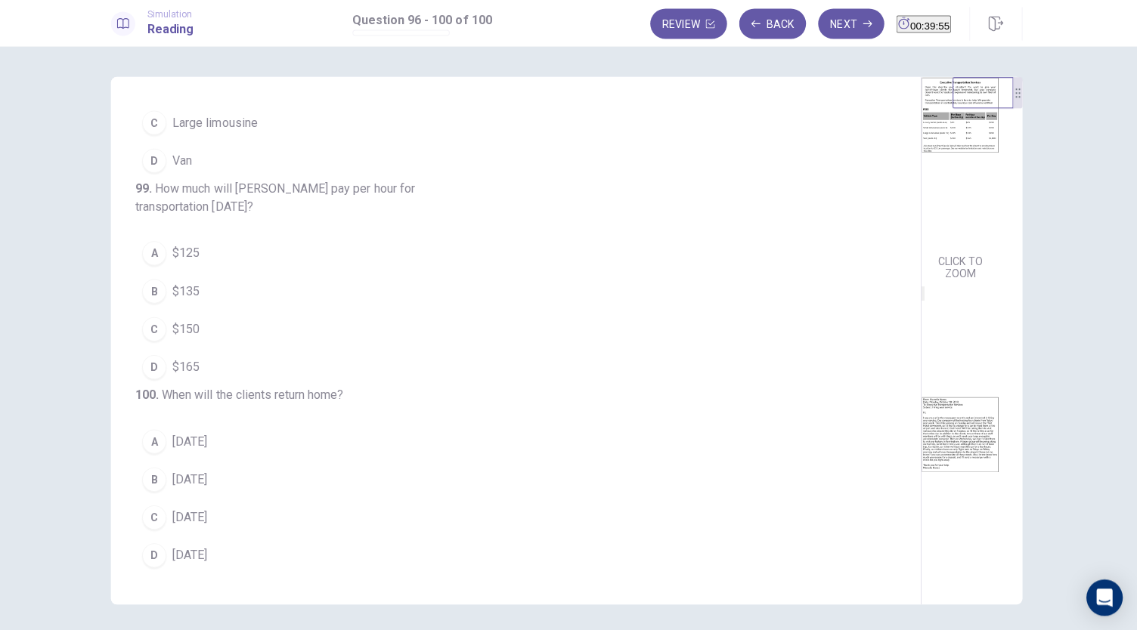
scroll to position [113, 0]
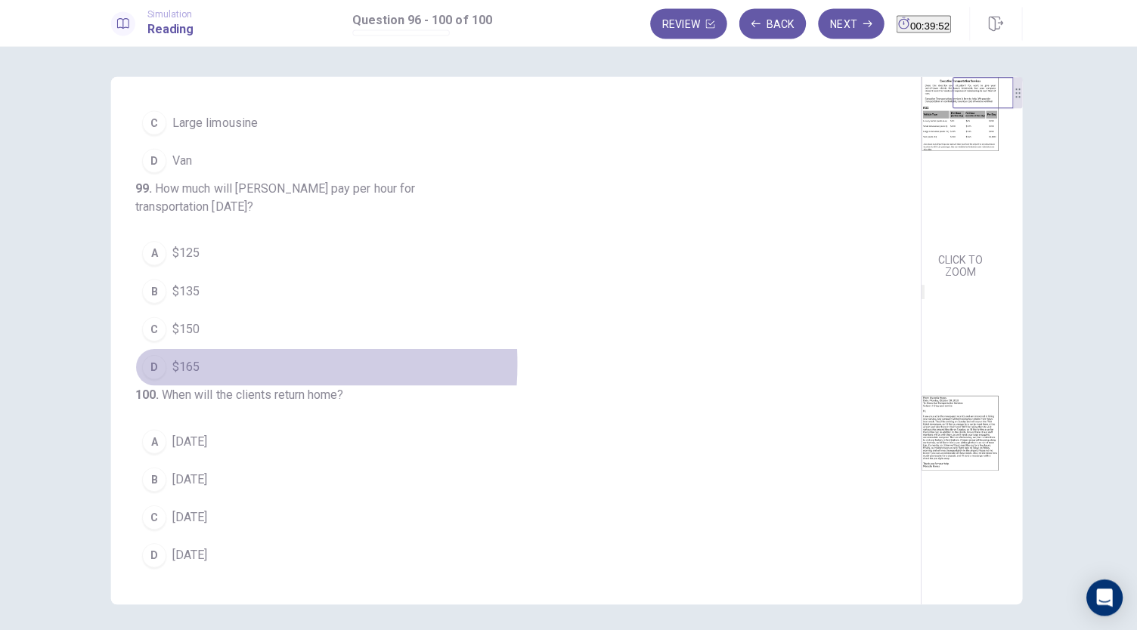
click at [190, 358] on span "$165" at bounding box center [189, 367] width 27 height 18
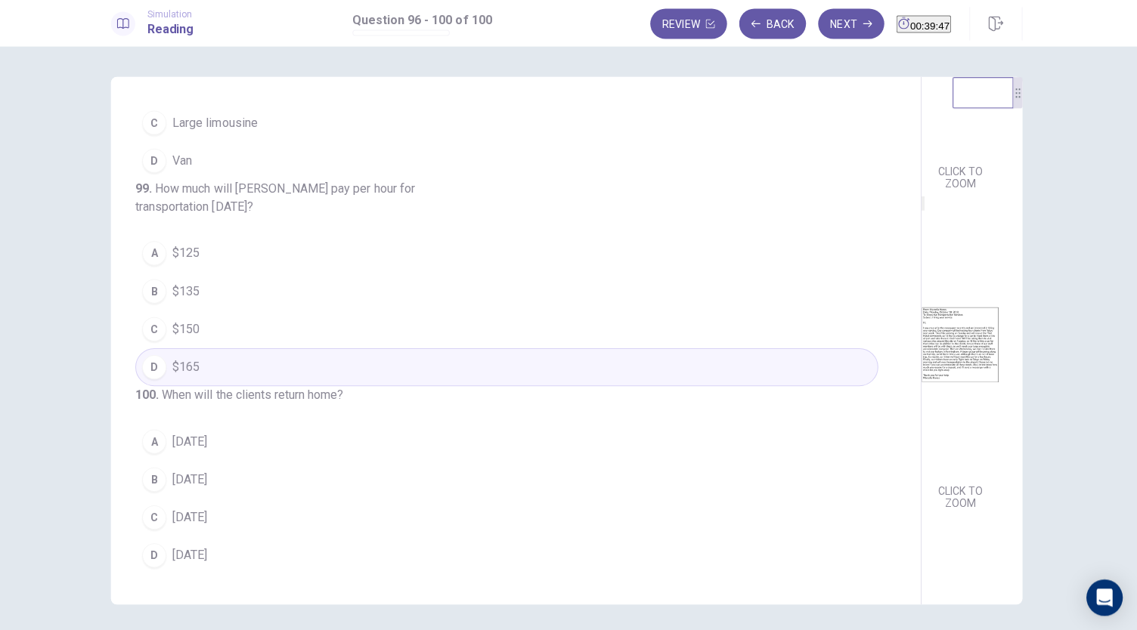
scroll to position [209, 0]
click at [207, 559] on button "D Friday" at bounding box center [508, 555] width 739 height 38
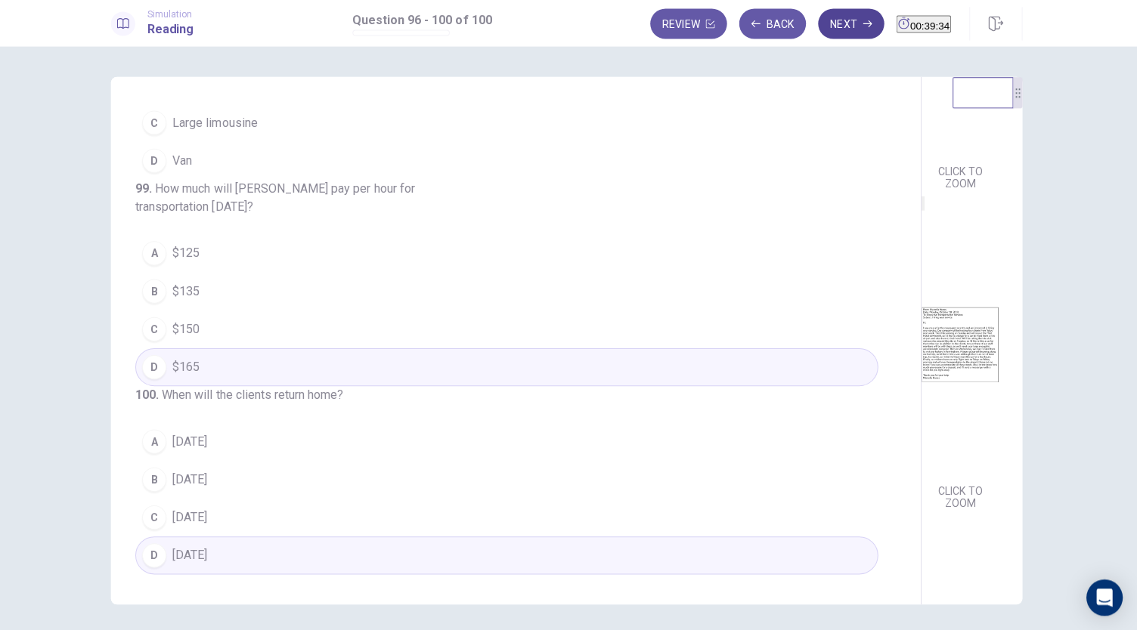
click at [819, 29] on button "Next" at bounding box center [852, 26] width 66 height 30
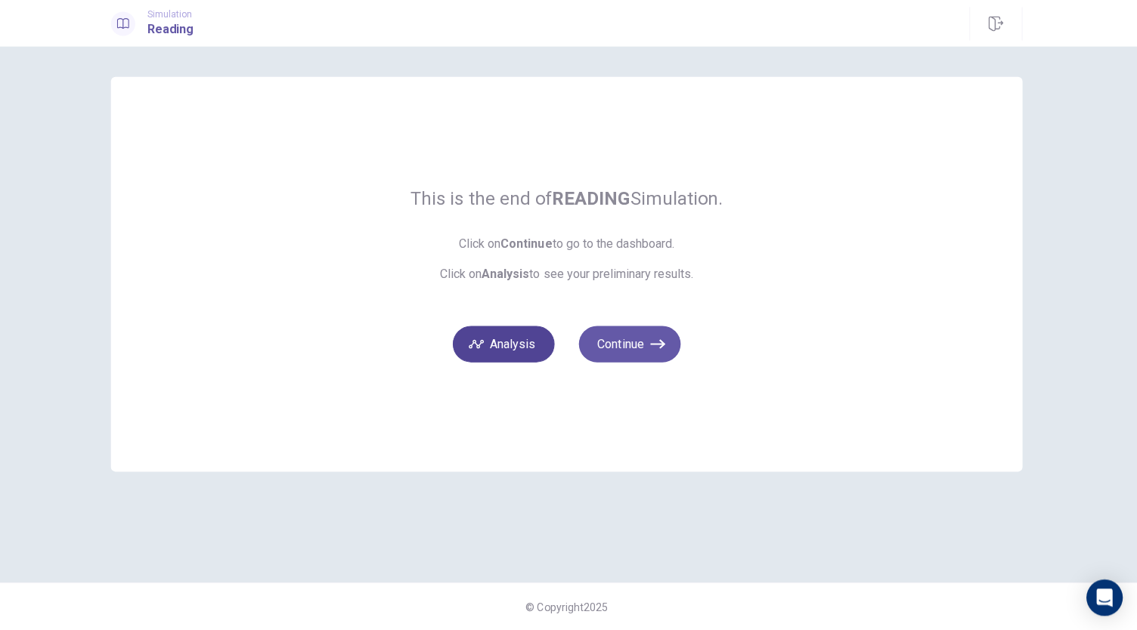
click at [515, 343] on button "Analysis" at bounding box center [505, 345] width 101 height 36
